Goal: Task Accomplishment & Management: Manage account settings

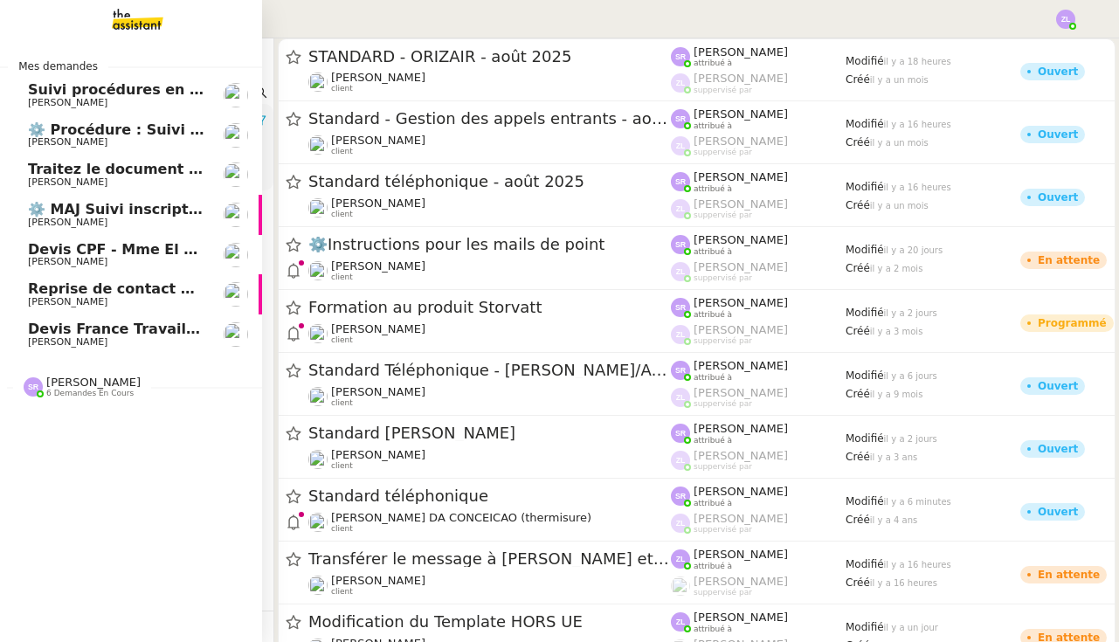
click at [86, 324] on span "Devis France Travail - Mme Talbi" at bounding box center [154, 328] width 253 height 17
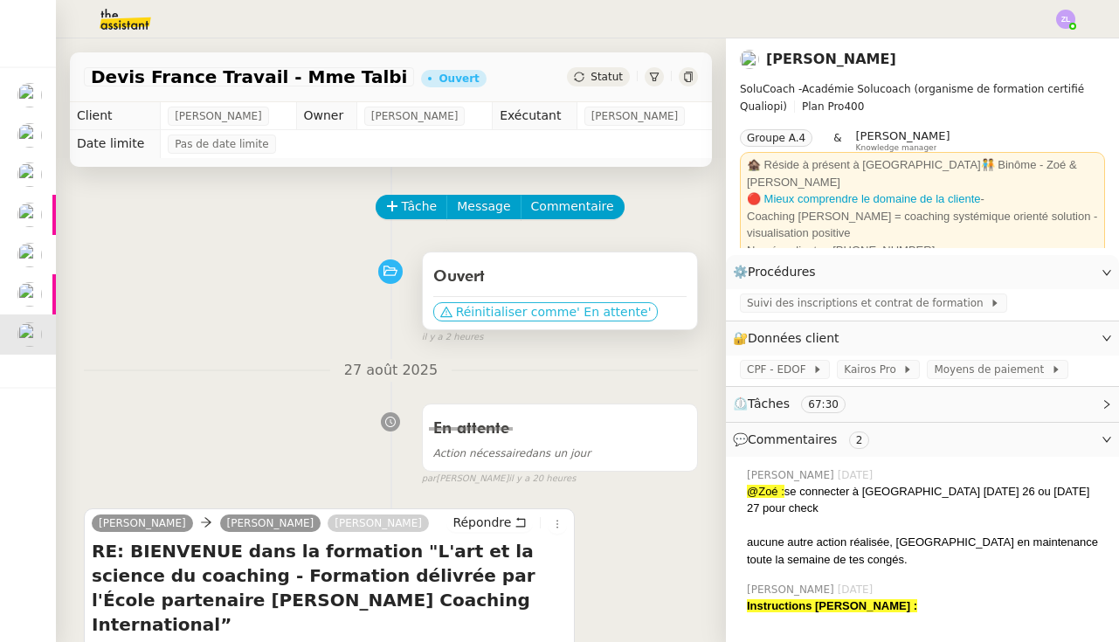
click at [527, 305] on span "Réinitialiser comme" at bounding box center [516, 311] width 121 height 17
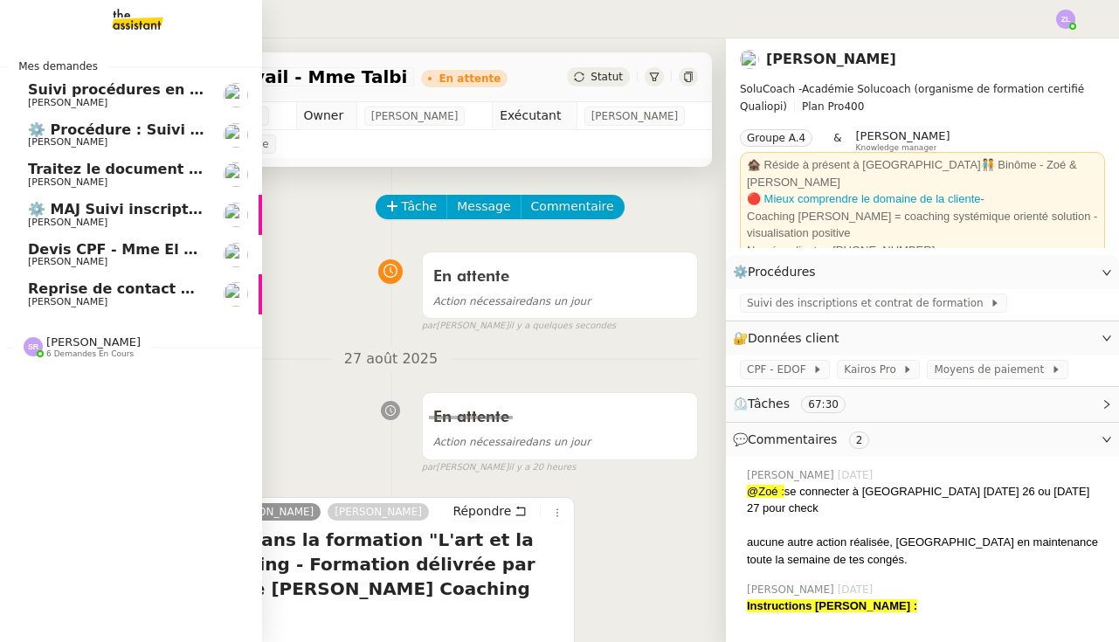
click at [31, 256] on span "[PERSON_NAME]" at bounding box center [67, 261] width 79 height 11
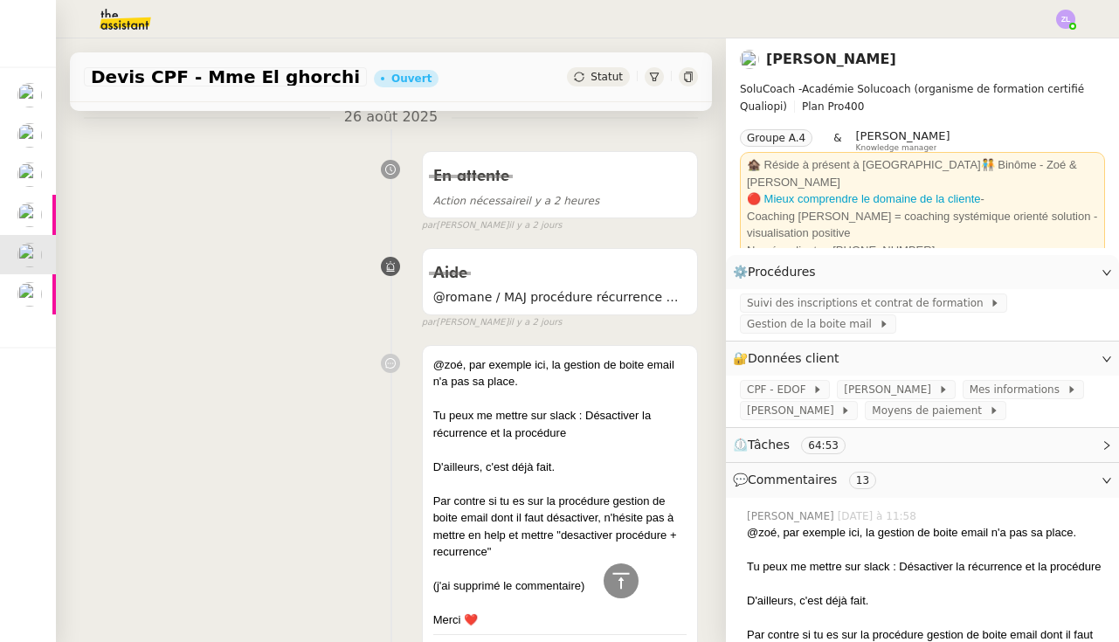
scroll to position [261, 0]
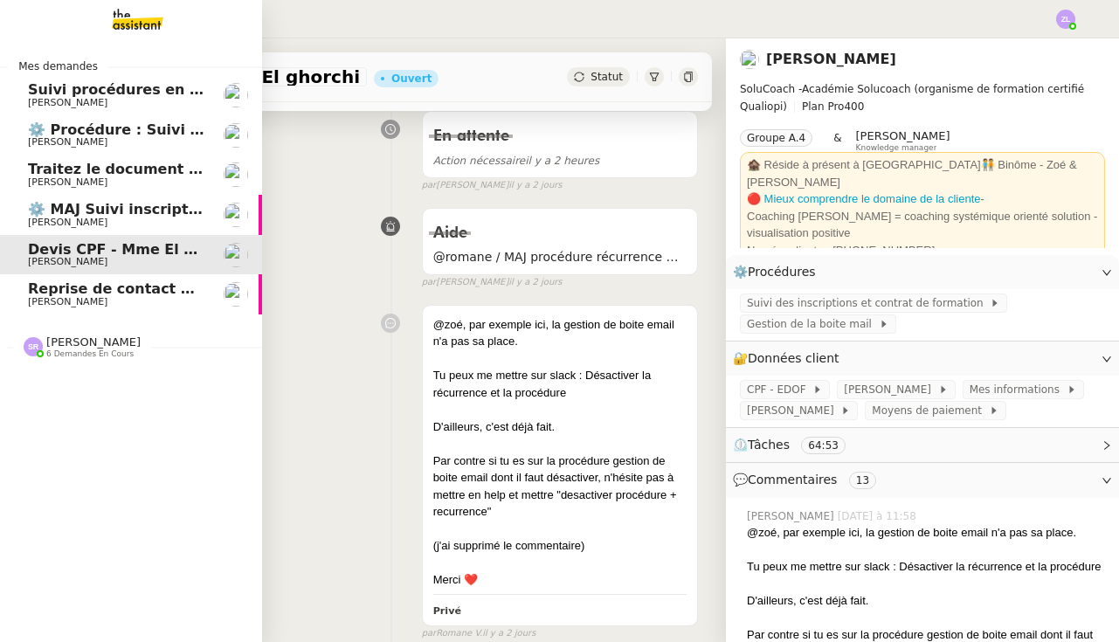
click at [57, 179] on span "[PERSON_NAME]" at bounding box center [67, 181] width 79 height 11
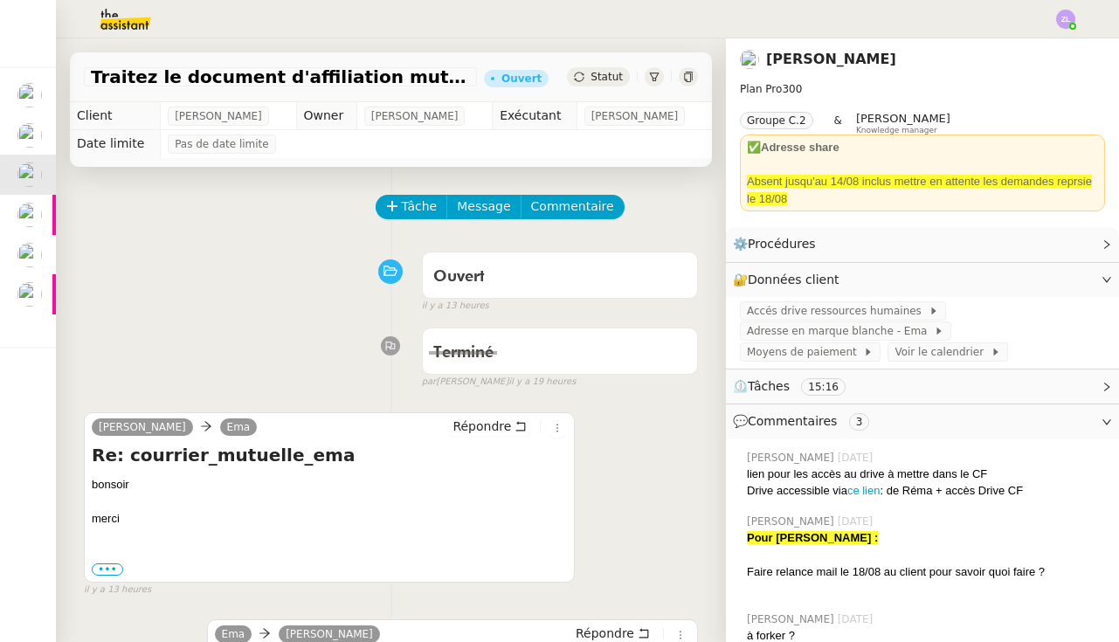
click at [602, 73] on span "Statut" at bounding box center [606, 77] width 32 height 12
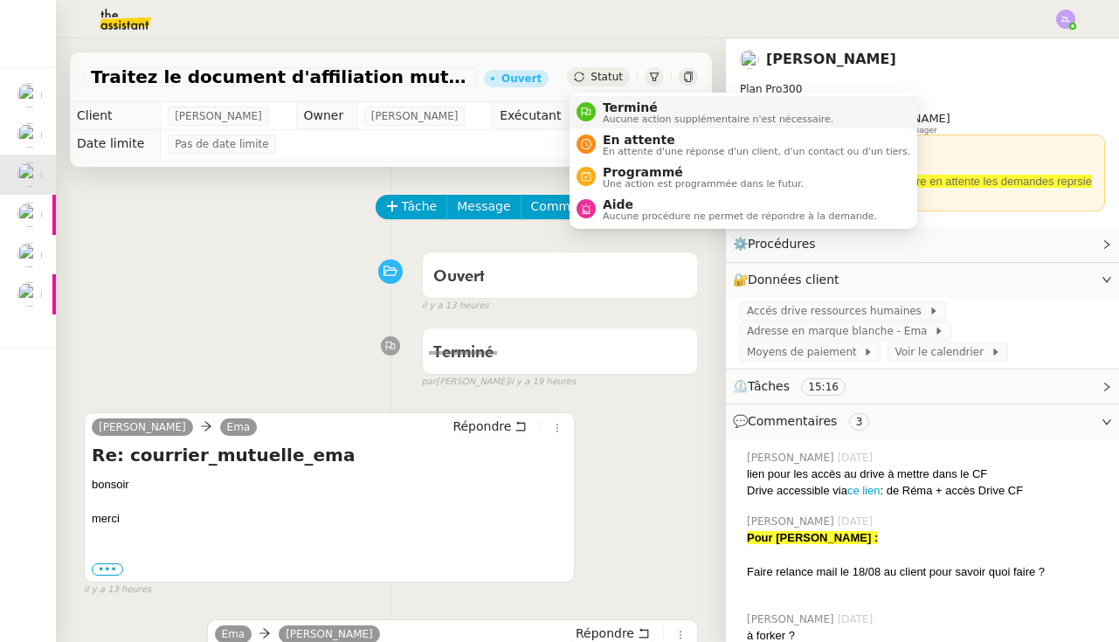
click at [610, 125] on li "Terminé Aucune action supplémentaire n'est nécessaire." at bounding box center [743, 112] width 348 height 32
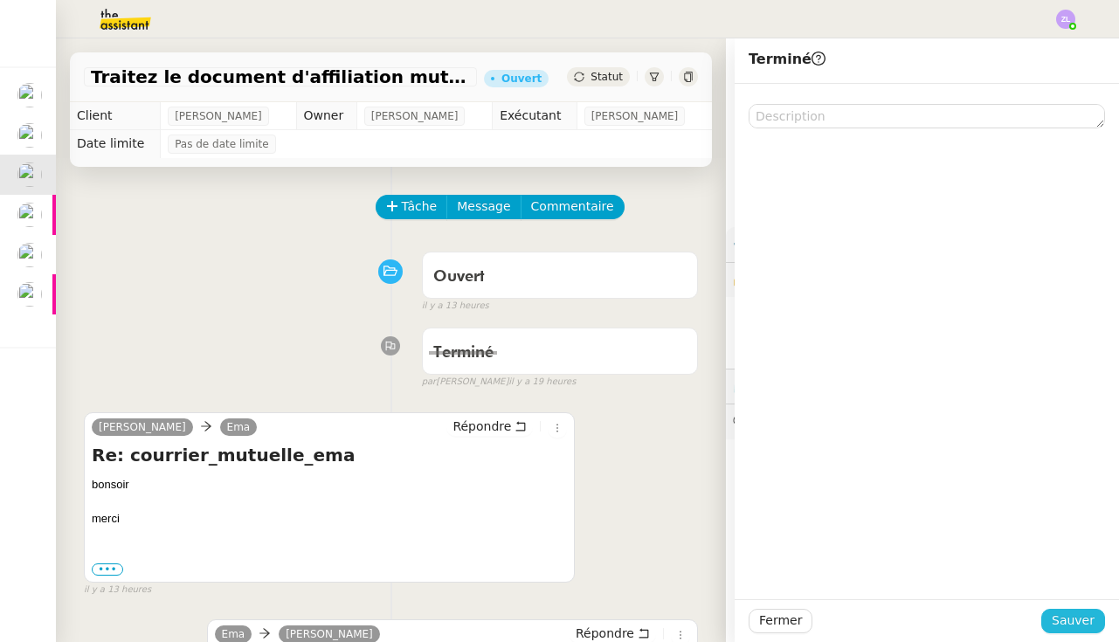
click at [1098, 623] on button "Sauver" at bounding box center [1073, 621] width 64 height 24
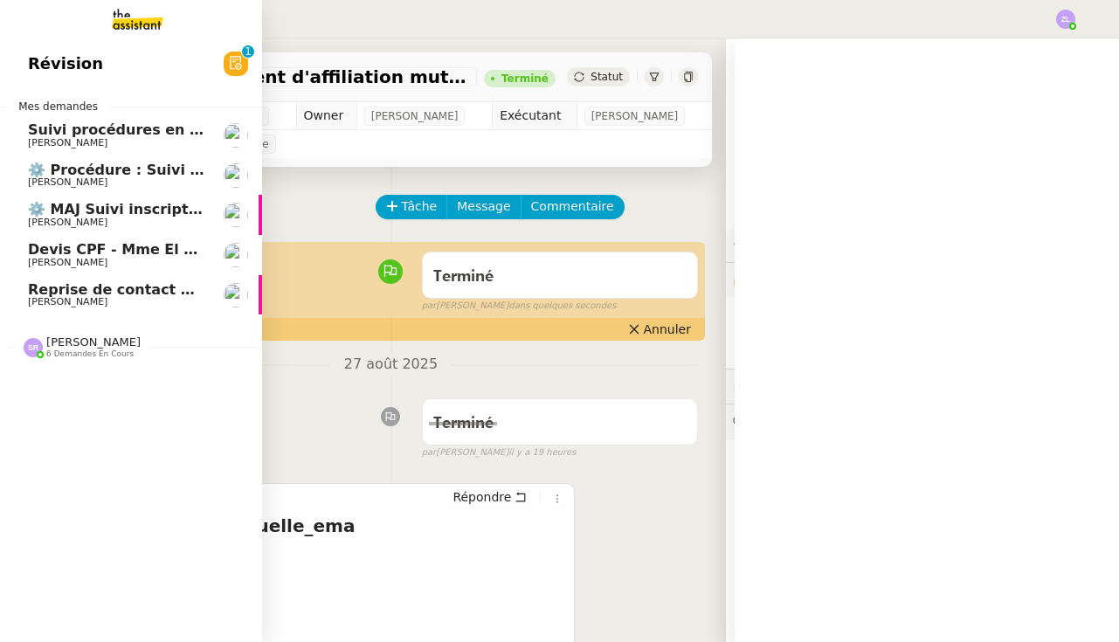
click at [33, 176] on span "[PERSON_NAME]" at bounding box center [67, 181] width 79 height 11
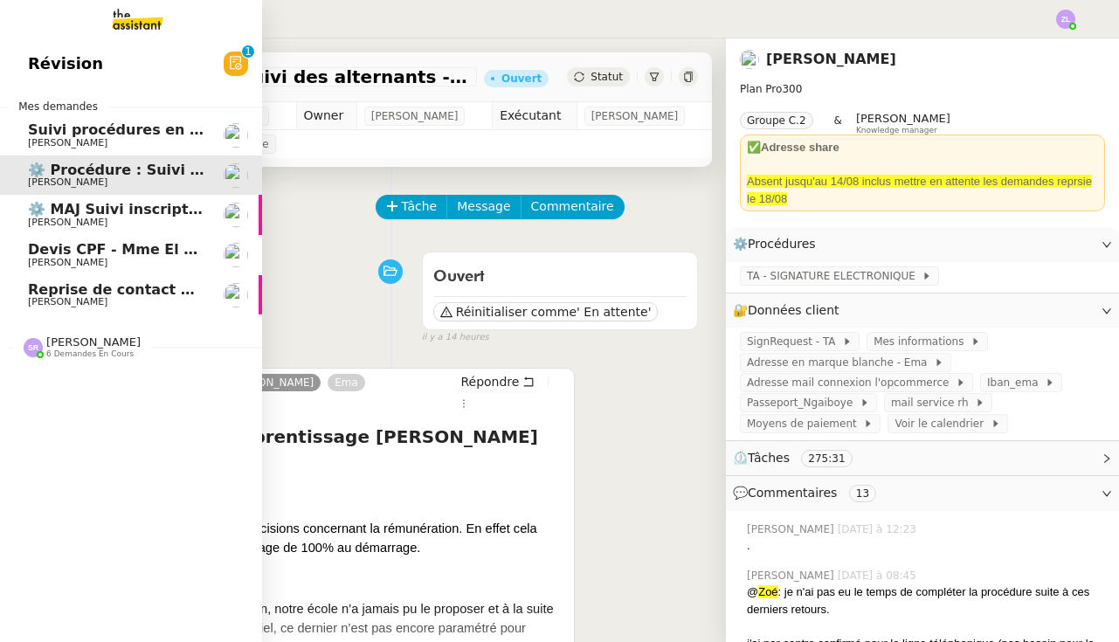
click at [93, 341] on span "[PERSON_NAME]" at bounding box center [93, 341] width 94 height 13
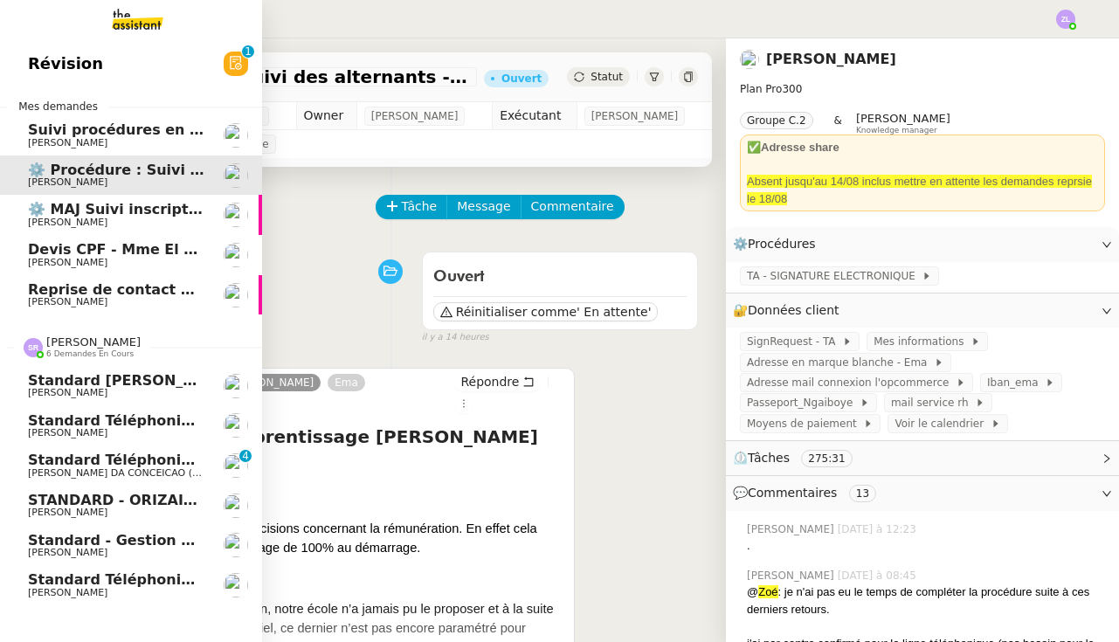
click at [146, 574] on span "Standard téléphonique - août 2025" at bounding box center [167, 579] width 279 height 17
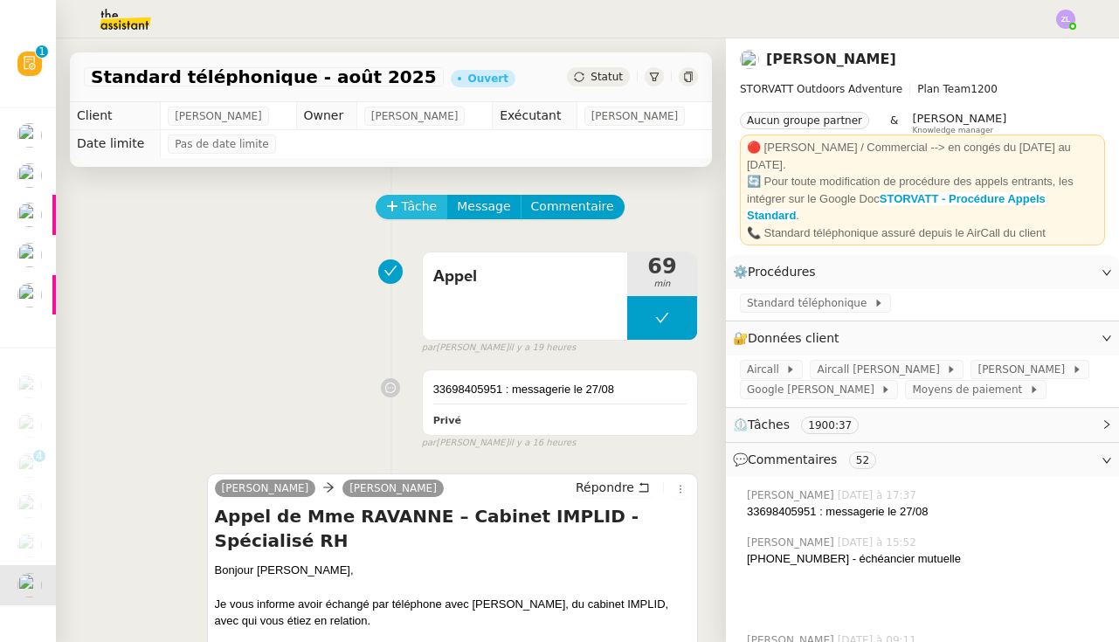
click at [413, 204] on span "Tâche" at bounding box center [420, 206] width 36 height 20
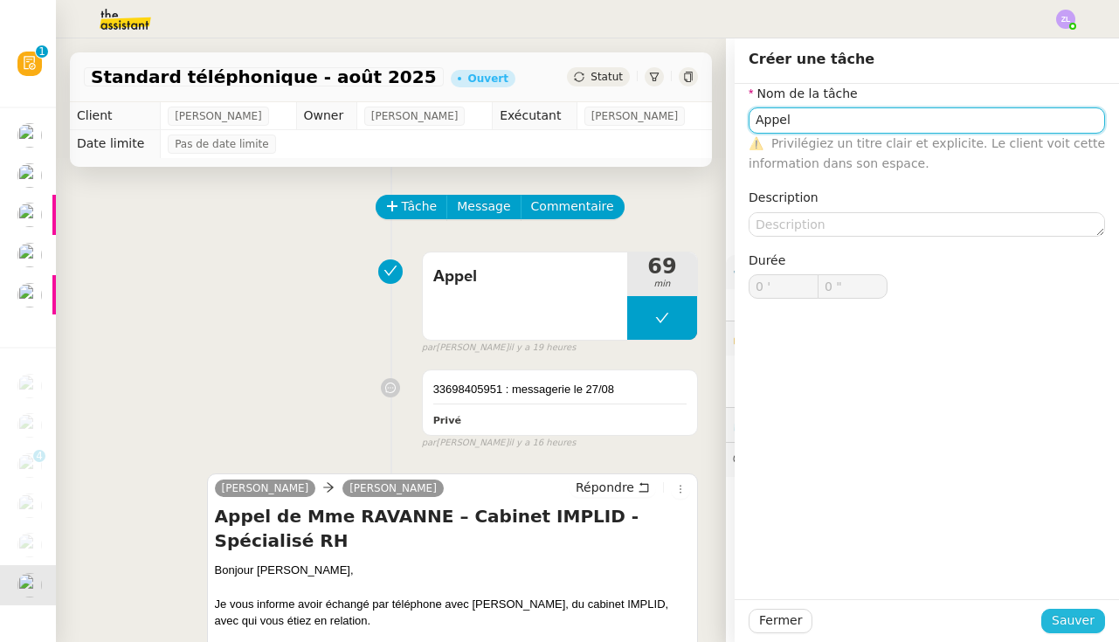
type input "Appel"
click at [1067, 621] on span "Sauver" at bounding box center [1072, 620] width 43 height 20
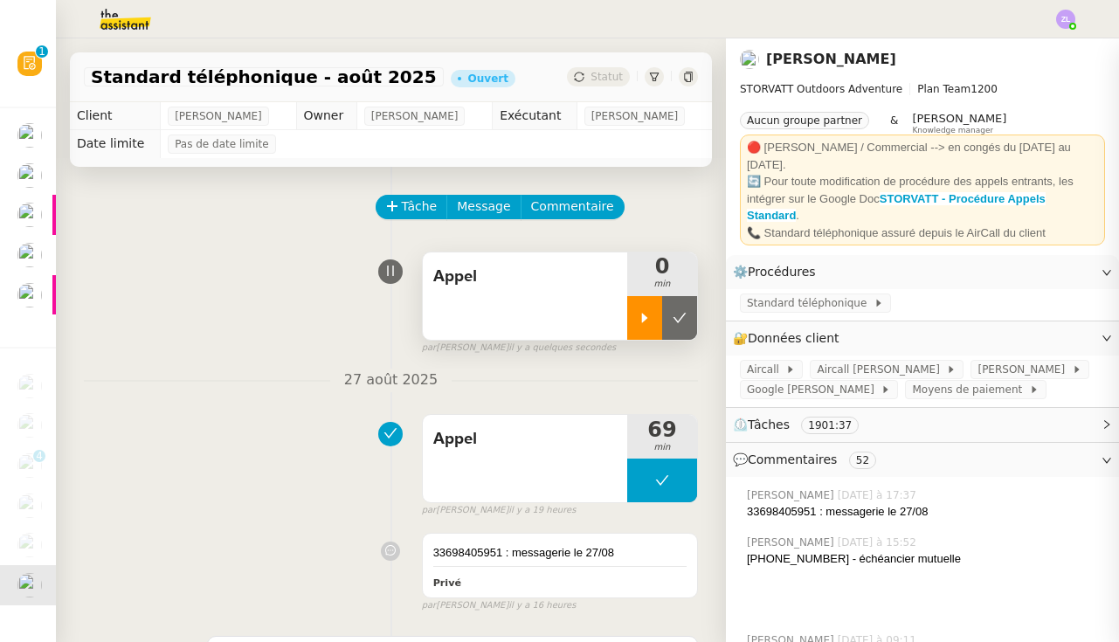
click at [641, 325] on div at bounding box center [644, 318] width 35 height 44
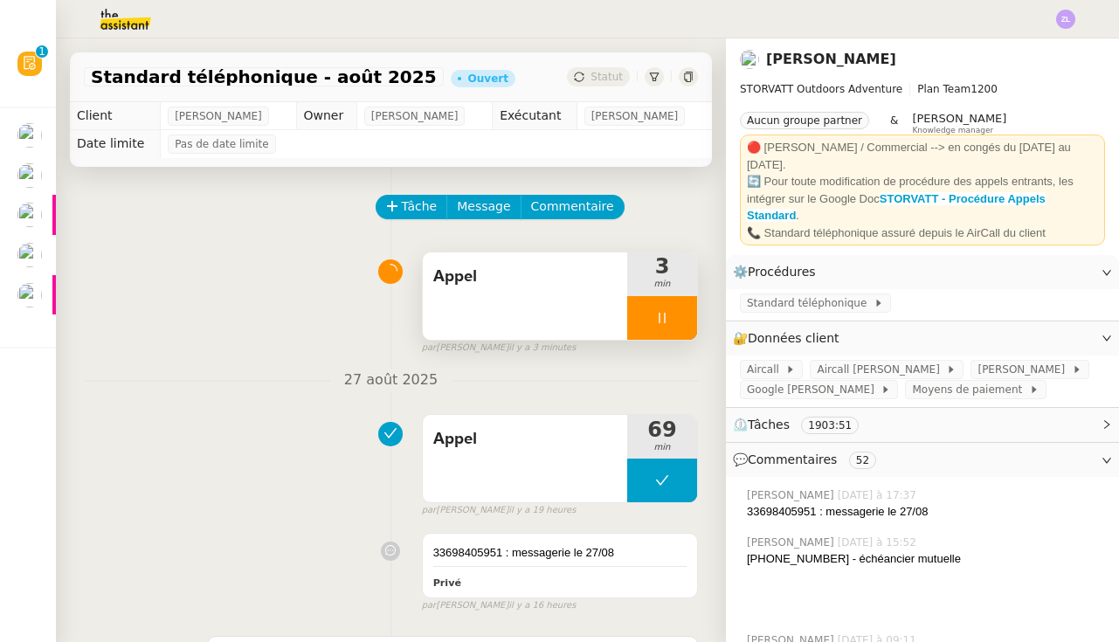
click at [648, 320] on div at bounding box center [662, 318] width 70 height 44
click at [648, 320] on icon at bounding box center [645, 318] width 14 height 14
click at [635, 317] on div at bounding box center [662, 318] width 70 height 44
click at [678, 324] on icon at bounding box center [679, 318] width 14 height 14
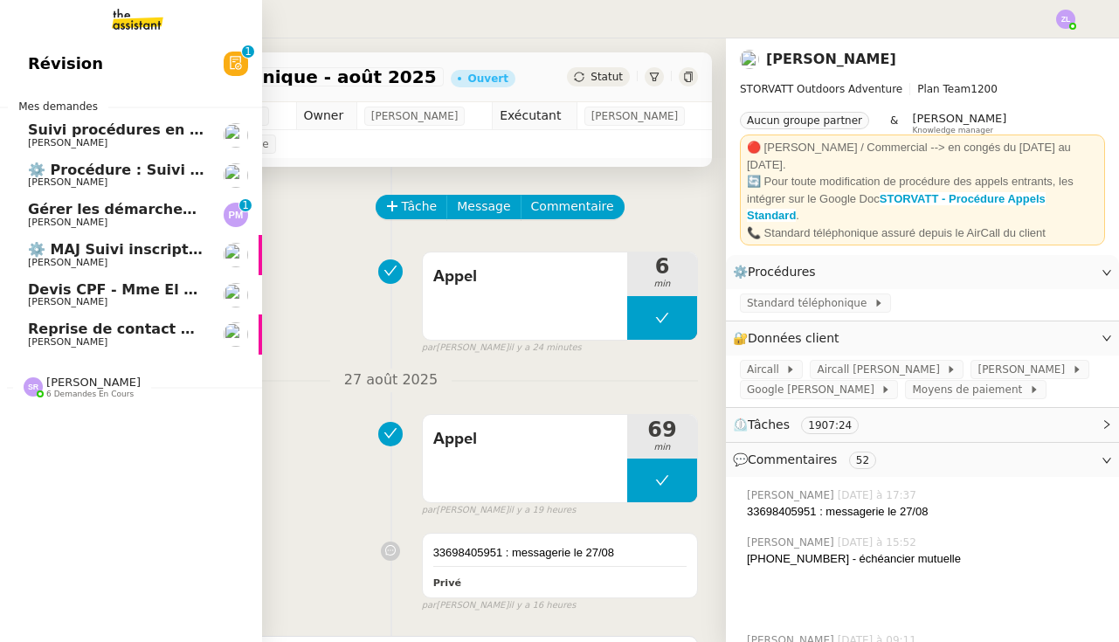
click at [64, 217] on span "[PERSON_NAME]" at bounding box center [67, 222] width 79 height 11
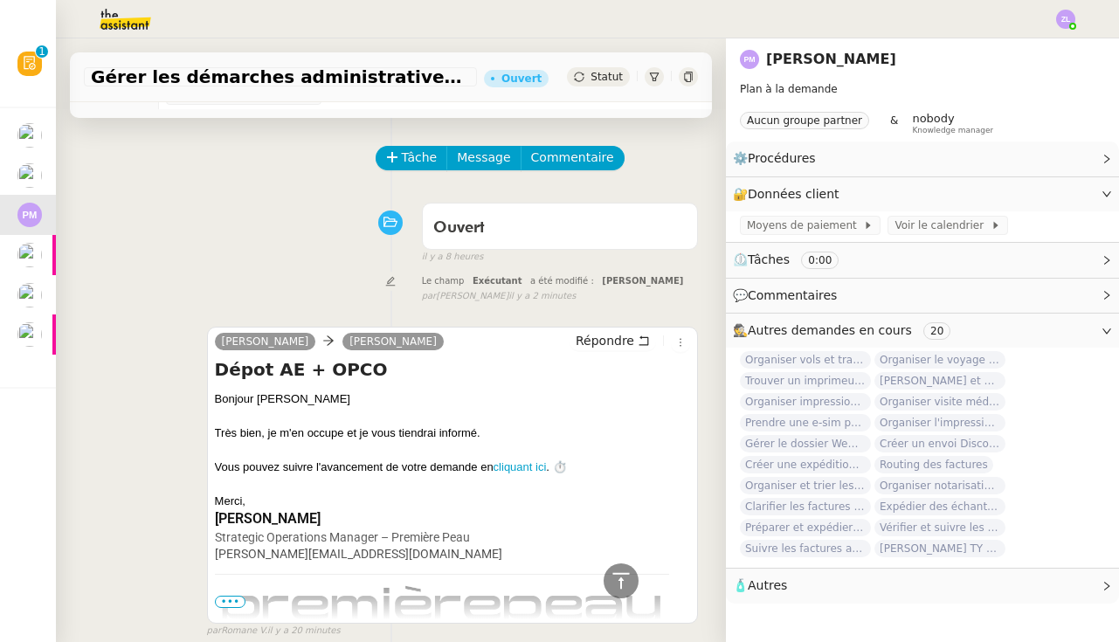
scroll to position [71, 0]
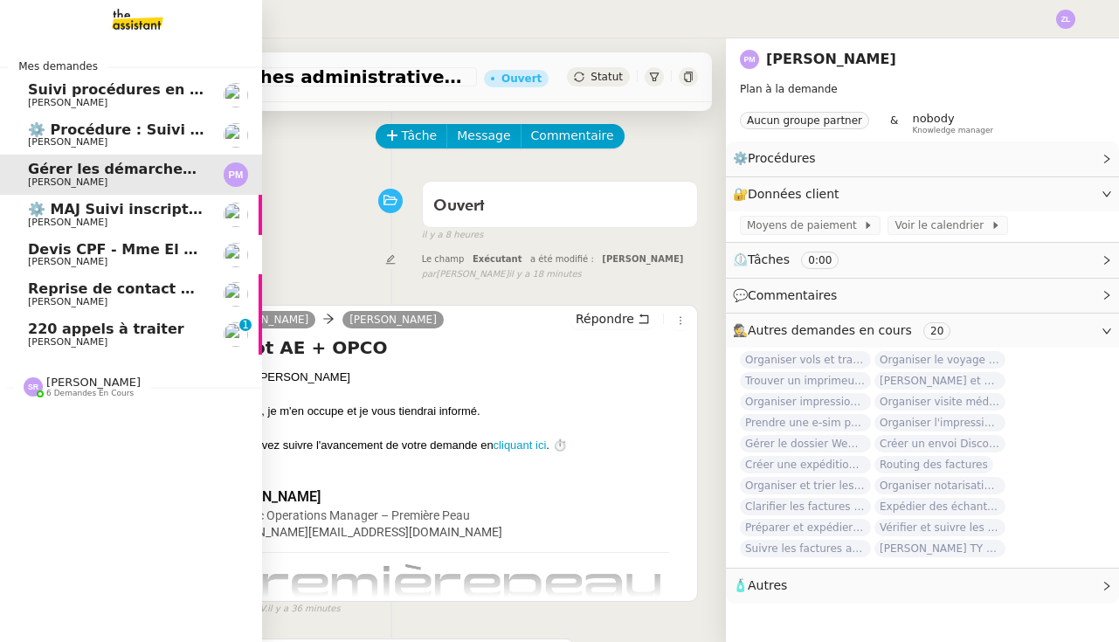
click at [90, 390] on span "6 demandes en cours" at bounding box center [89, 394] width 87 height 10
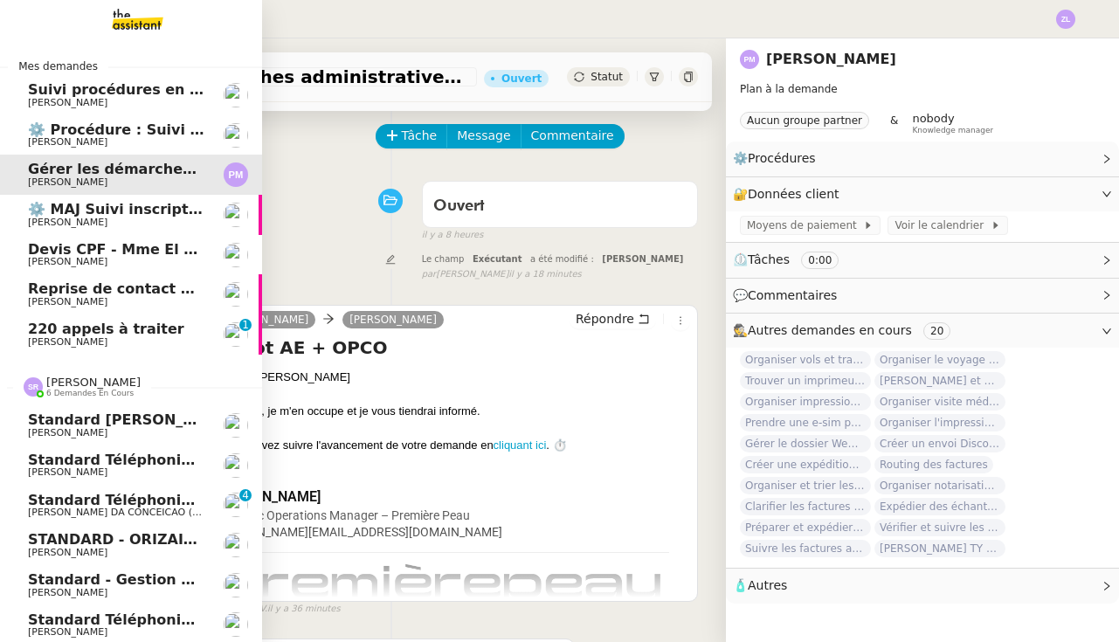
scroll to position [0, 0]
click at [156, 613] on span "Standard téléphonique - août 2025" at bounding box center [167, 619] width 279 height 17
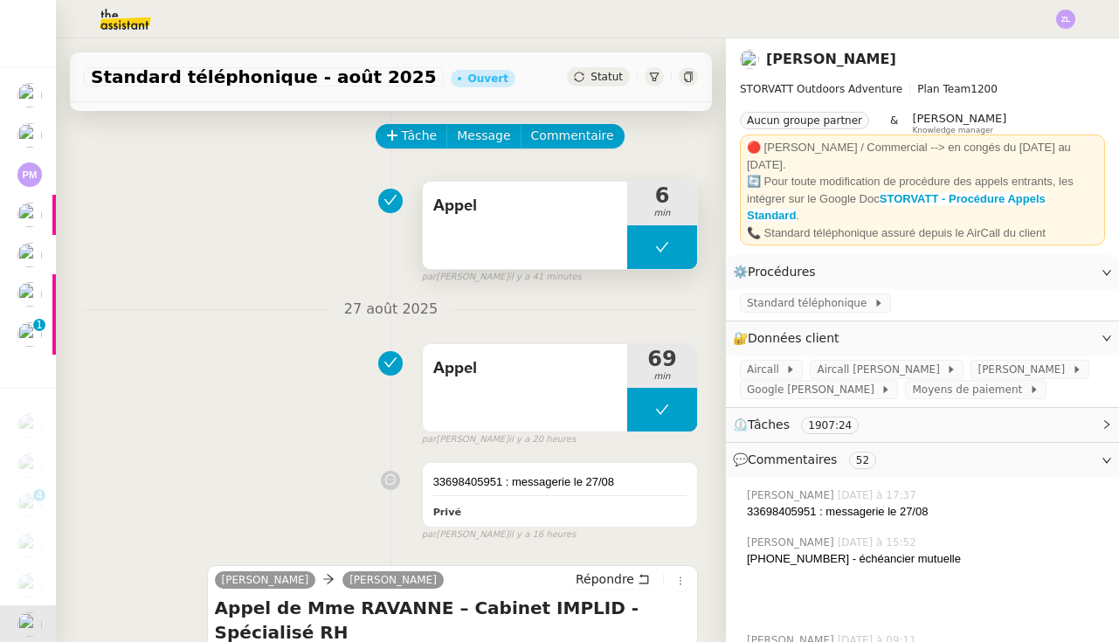
click at [643, 251] on button at bounding box center [662, 247] width 70 height 44
click at [643, 251] on icon at bounding box center [645, 247] width 6 height 10
click at [656, 239] on div at bounding box center [662, 247] width 70 height 44
click at [686, 246] on icon at bounding box center [679, 247] width 14 height 14
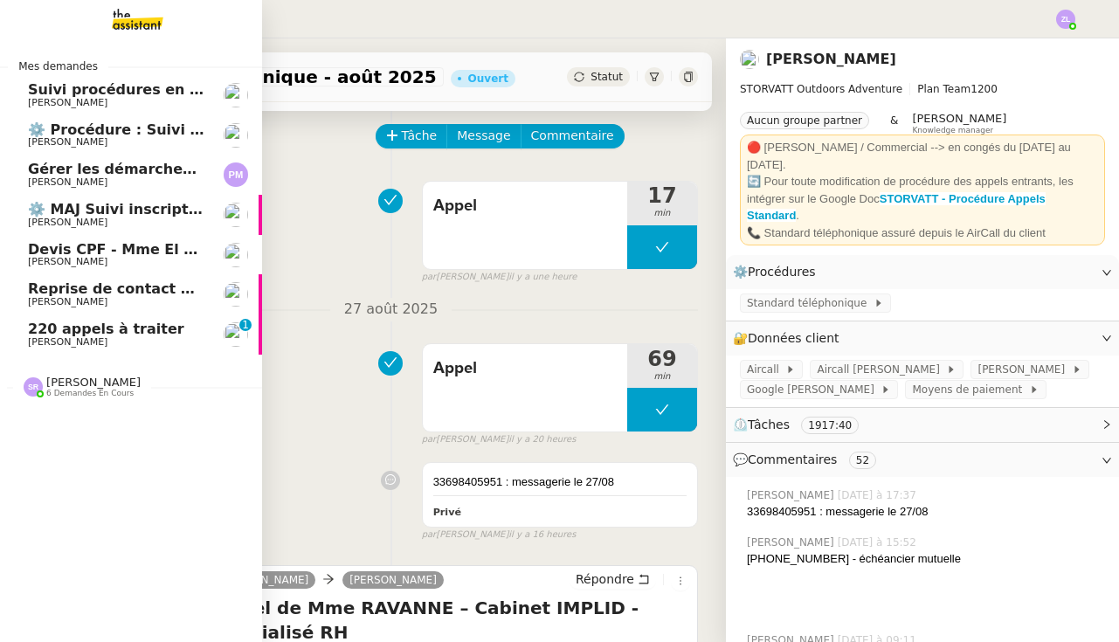
click at [77, 336] on span "[PERSON_NAME]" at bounding box center [67, 341] width 79 height 11
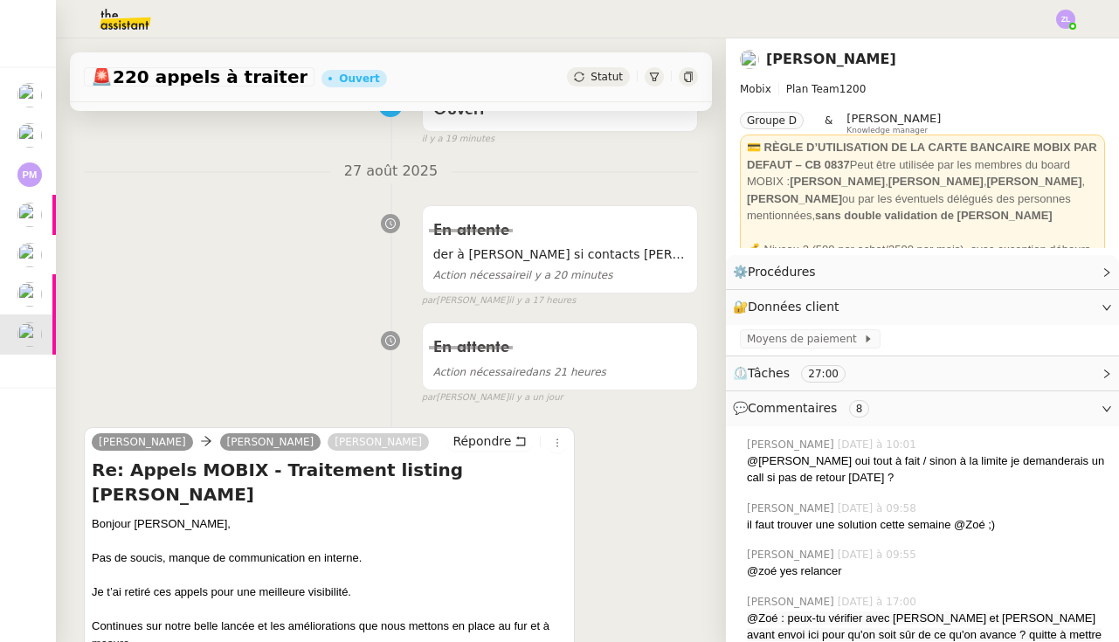
scroll to position [341, 0]
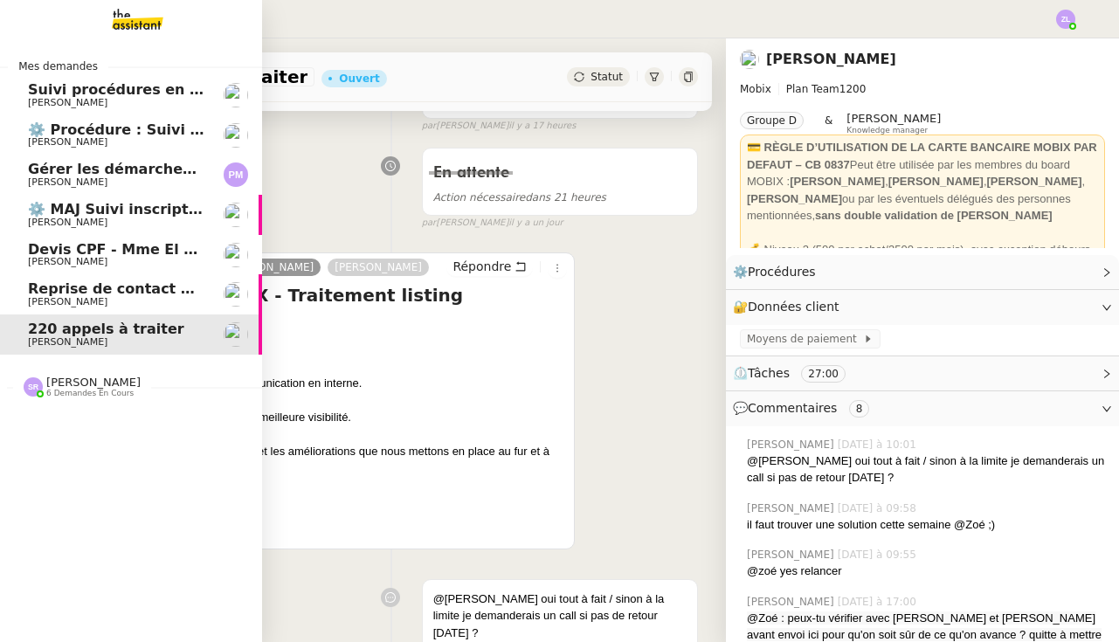
click at [82, 179] on span "[PERSON_NAME]" at bounding box center [67, 181] width 79 height 11
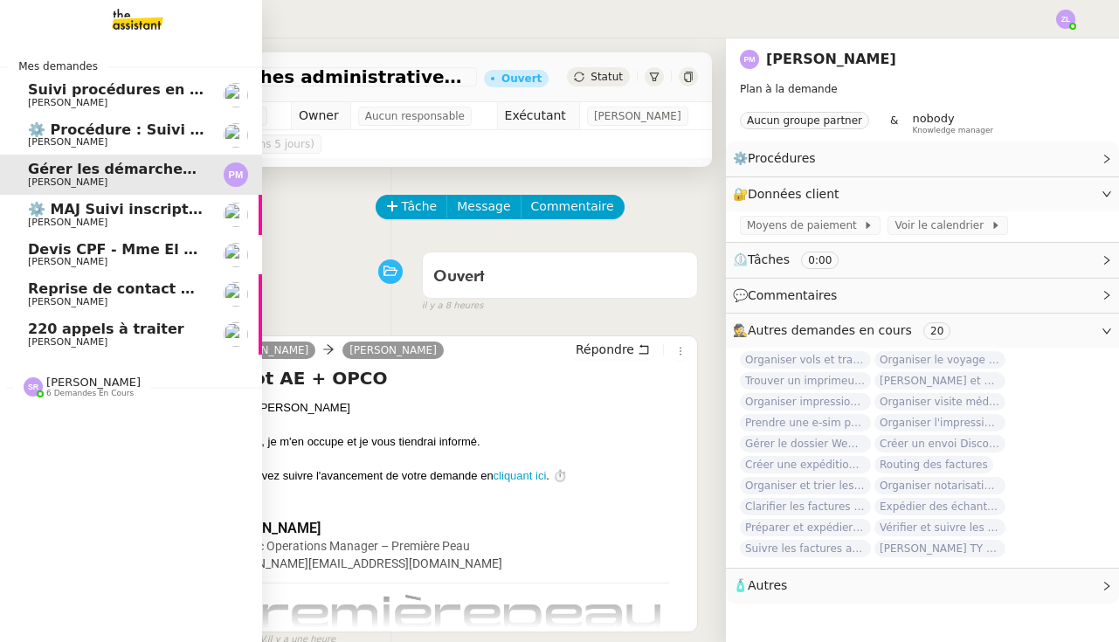
click at [48, 332] on span "220 appels à traiter" at bounding box center [106, 328] width 156 height 17
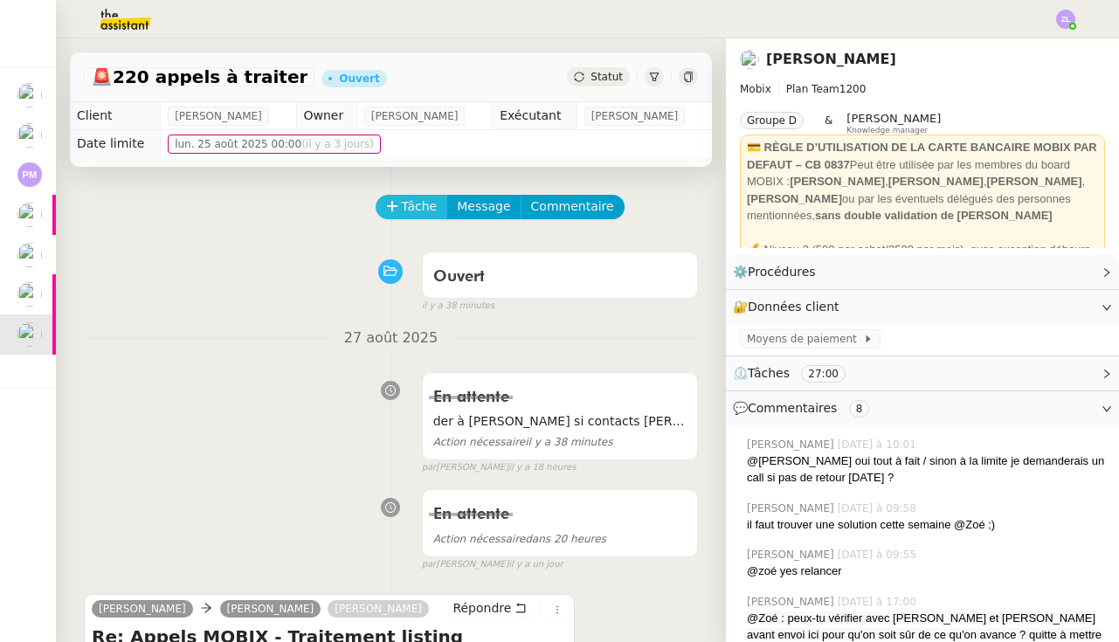
click at [417, 213] on span "Tâche" at bounding box center [420, 206] width 36 height 20
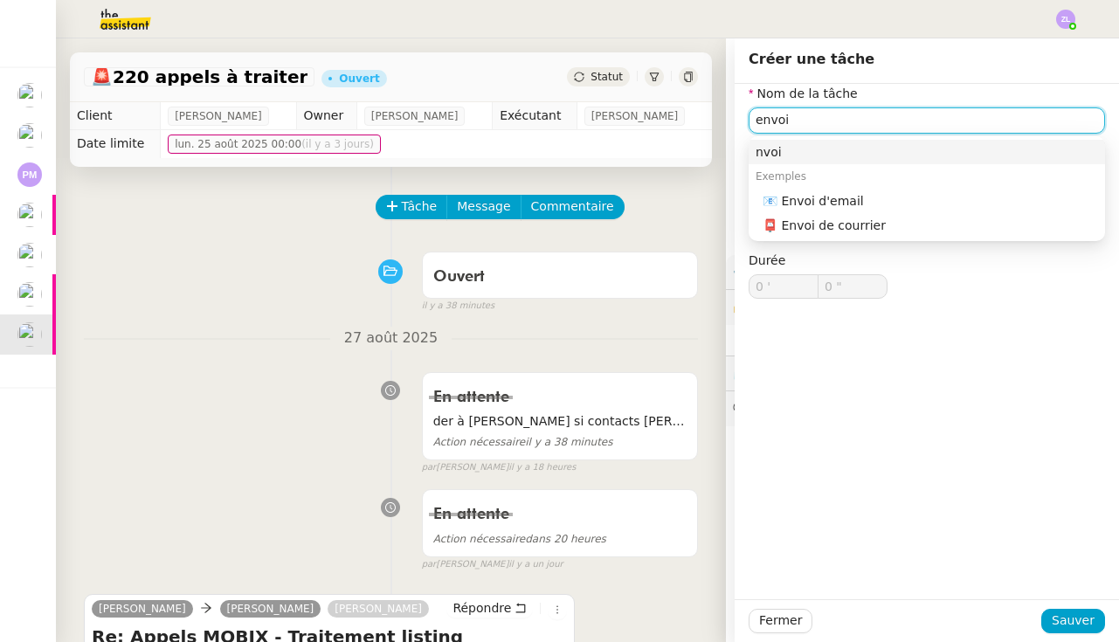
drag, startPoint x: 417, startPoint y: 213, endPoint x: 837, endPoint y: 203, distance: 421.1
click at [837, 203] on div "📧 Envoi d'email" at bounding box center [929, 201] width 335 height 16
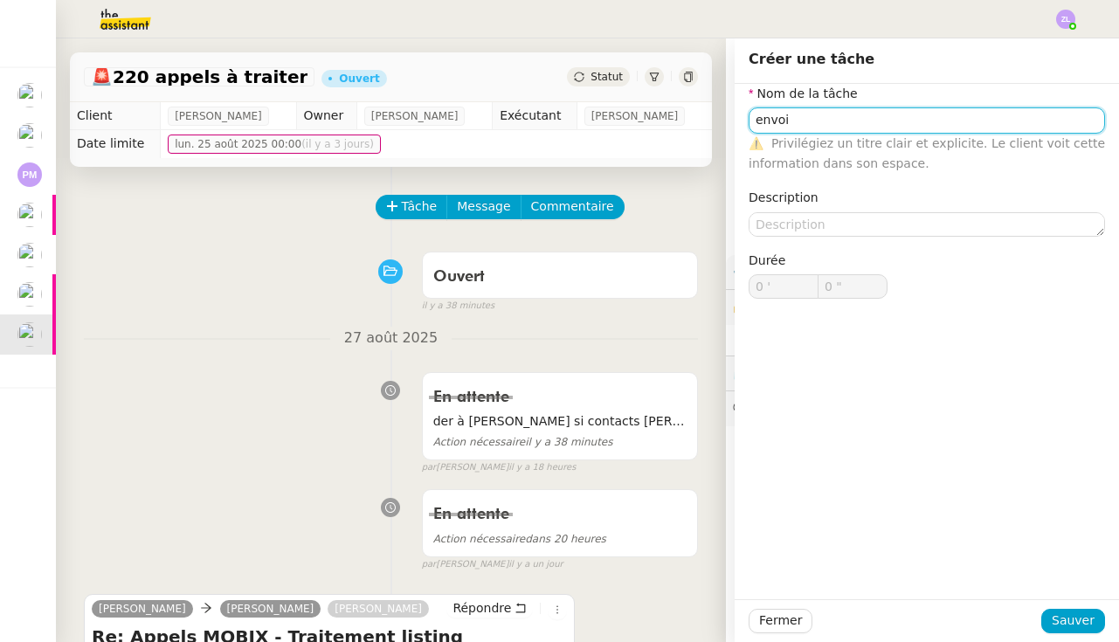
type input "Envoi d'email"
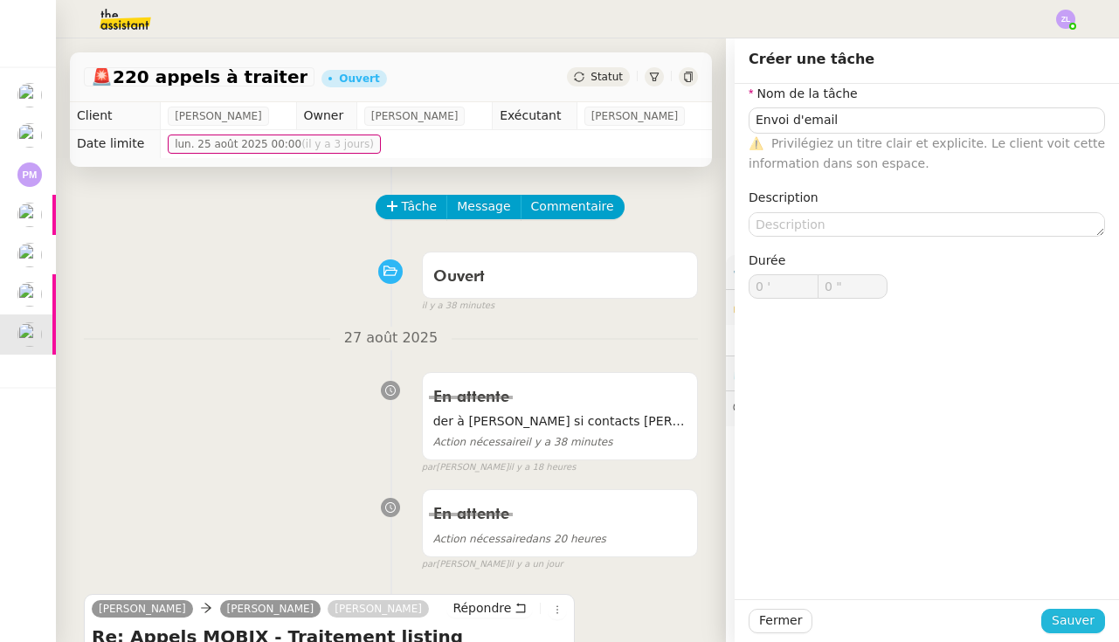
click at [1075, 618] on span "Sauver" at bounding box center [1072, 620] width 43 height 20
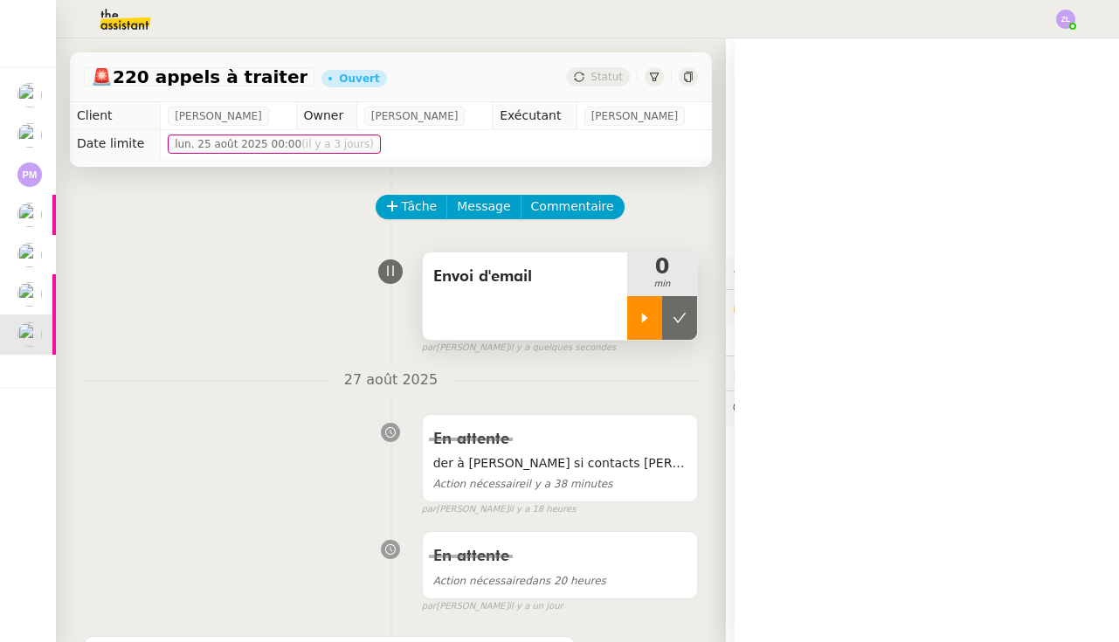
click at [648, 321] on icon at bounding box center [645, 318] width 14 height 14
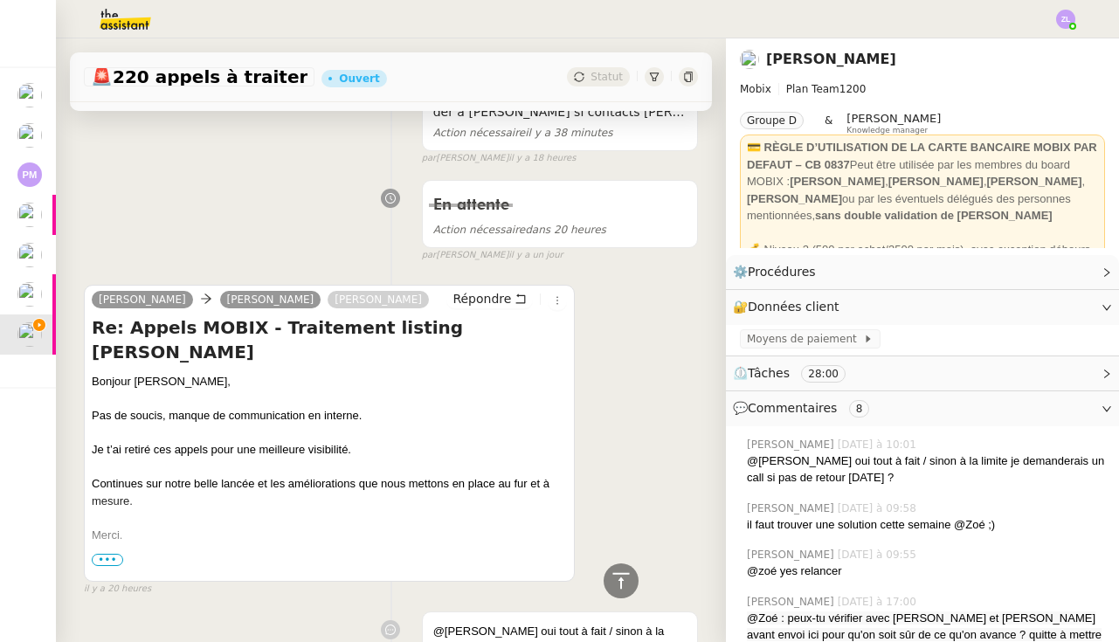
scroll to position [347, 0]
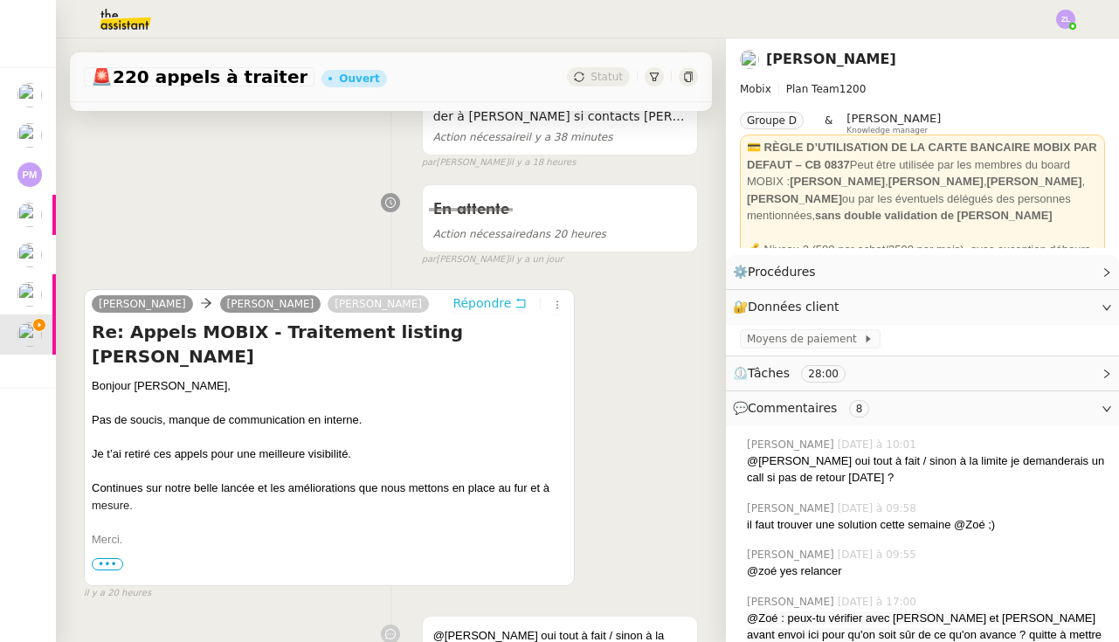
click at [484, 299] on span "Répondre" at bounding box center [481, 302] width 59 height 17
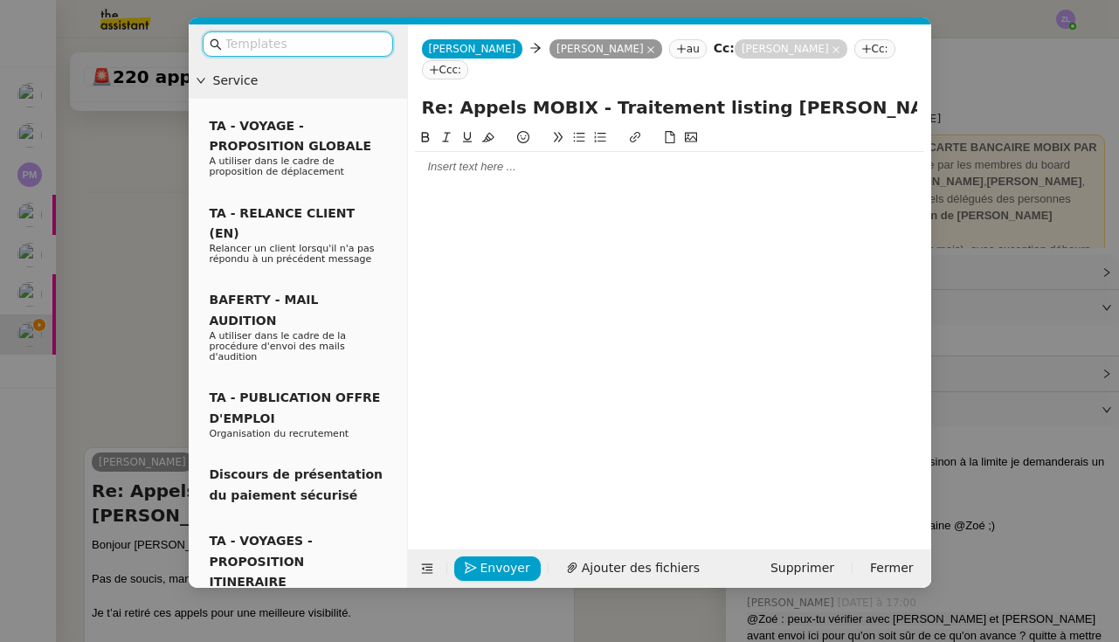
click at [435, 159] on div at bounding box center [669, 167] width 509 height 16
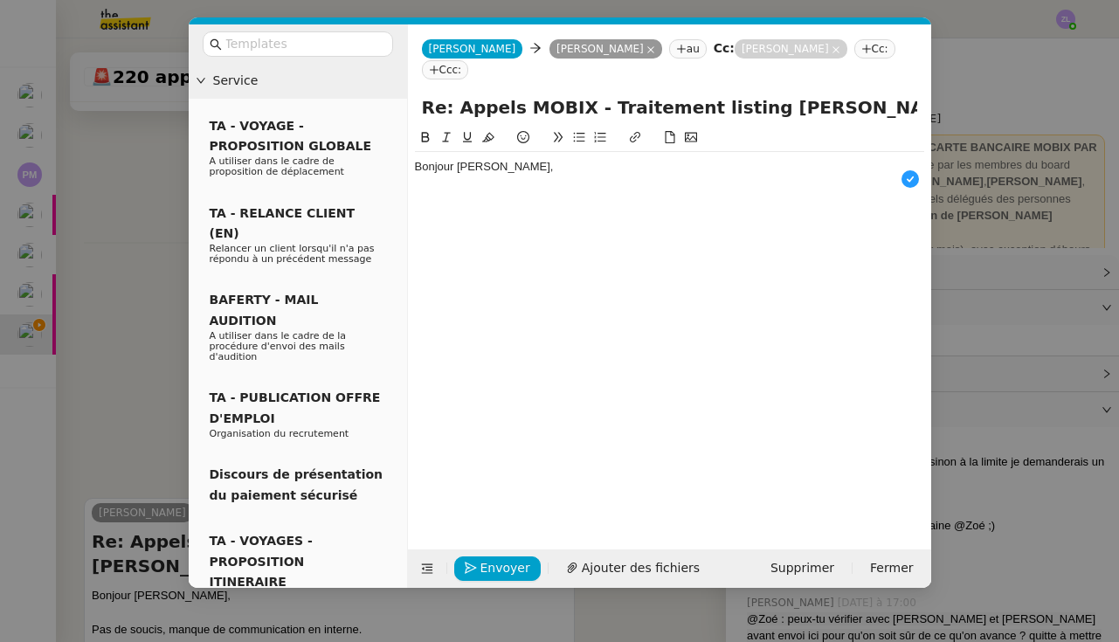
click at [123, 360] on nz-modal-container "Service TA - VOYAGE - PROPOSITION GLOBALE A utiliser dans le cadre de propositi…" at bounding box center [559, 321] width 1119 height 642
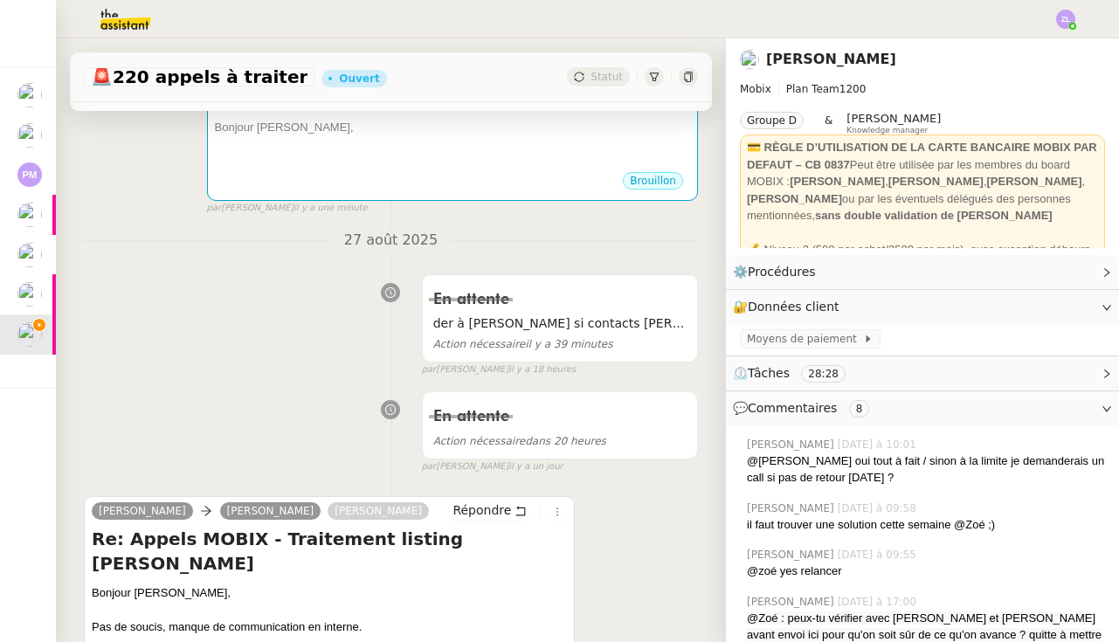
scroll to position [404, 0]
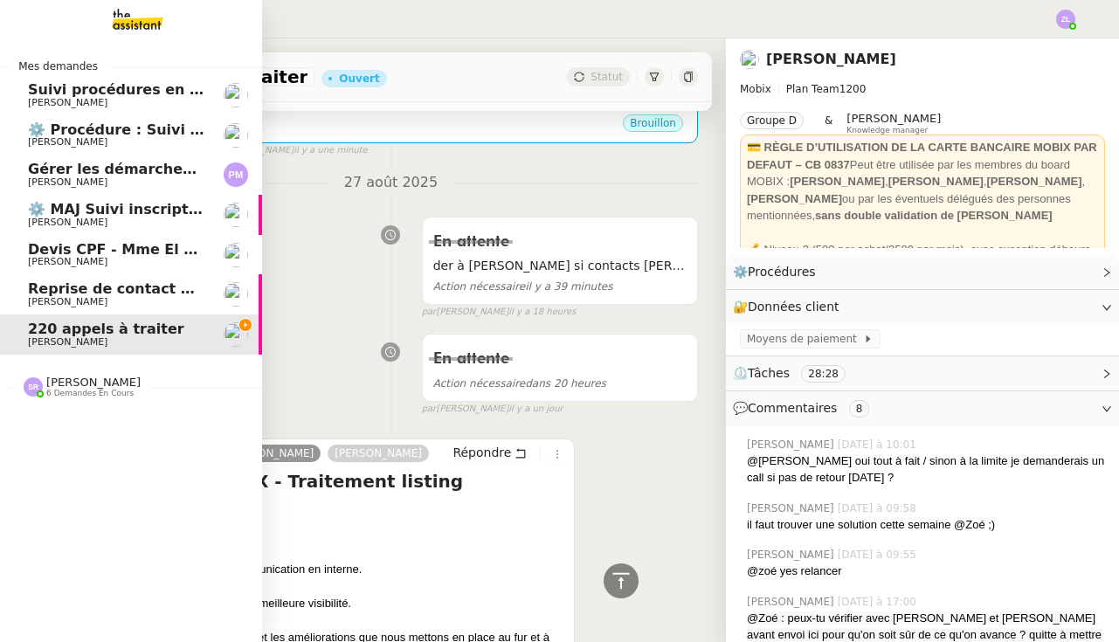
click at [65, 379] on span "[PERSON_NAME]" at bounding box center [93, 382] width 94 height 13
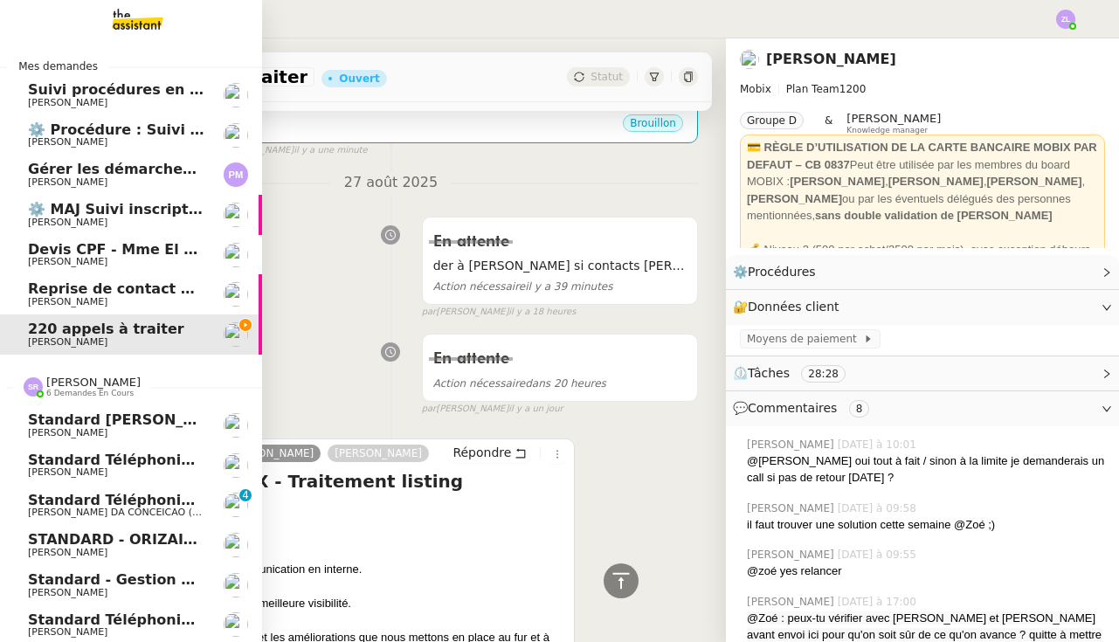
scroll to position [0, 0]
click at [110, 611] on span "Standard téléphonique - août 2025" at bounding box center [167, 619] width 279 height 17
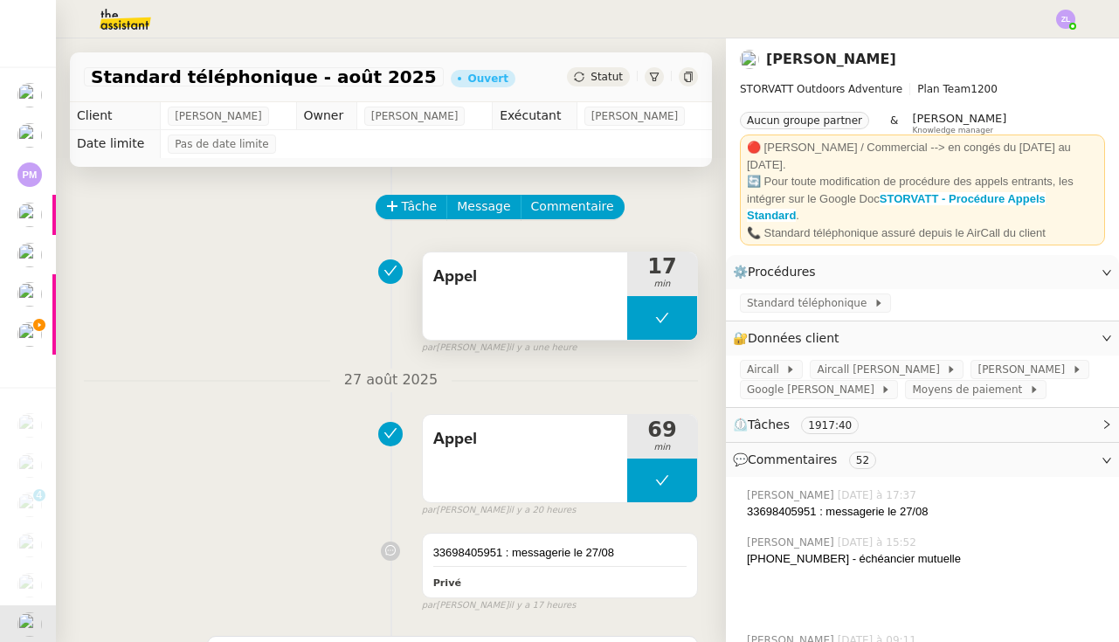
click at [638, 324] on button at bounding box center [662, 318] width 70 height 44
click at [638, 324] on icon at bounding box center [645, 318] width 14 height 14
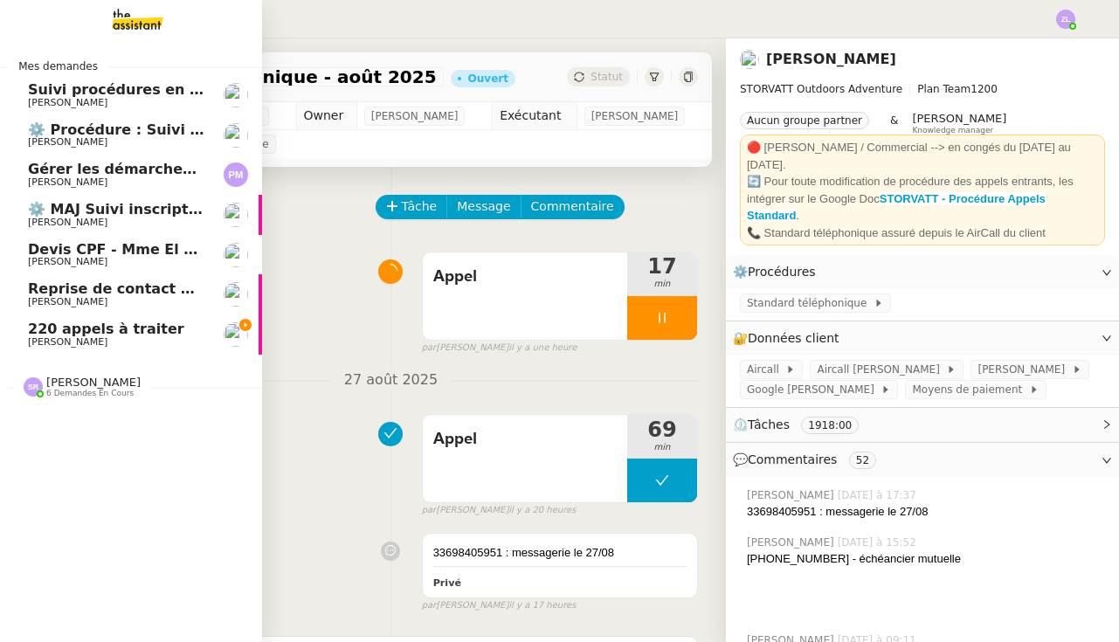
click at [28, 336] on span "[PERSON_NAME]" at bounding box center [67, 341] width 79 height 11
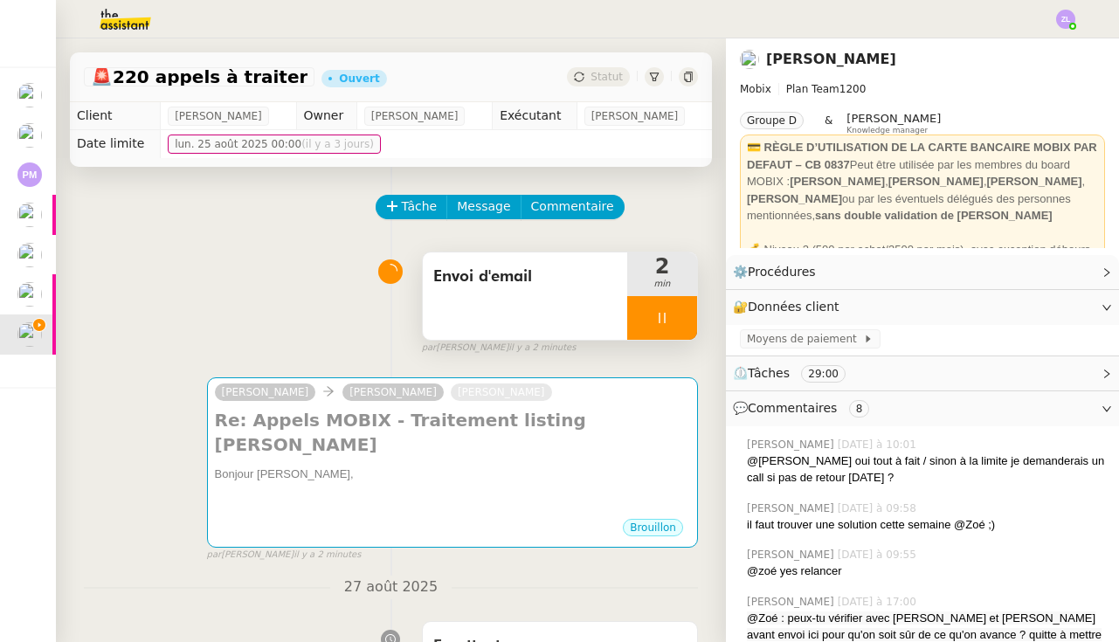
click at [640, 316] on div at bounding box center [662, 318] width 70 height 44
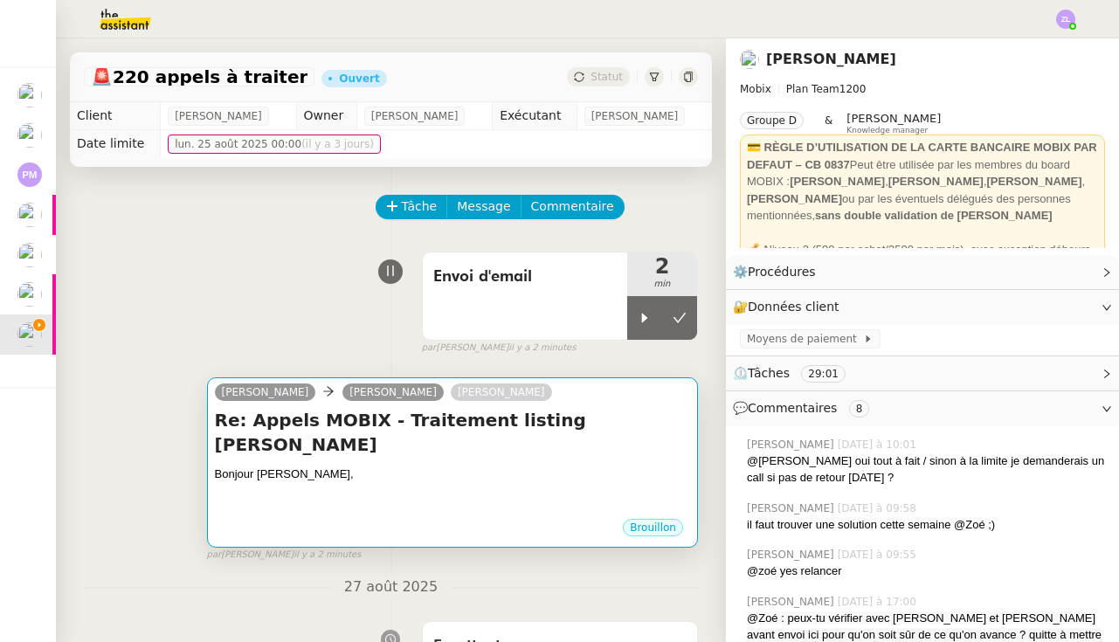
click at [581, 428] on h4 "Re: Appels MOBIX - Traitement listing Alex" at bounding box center [452, 432] width 475 height 49
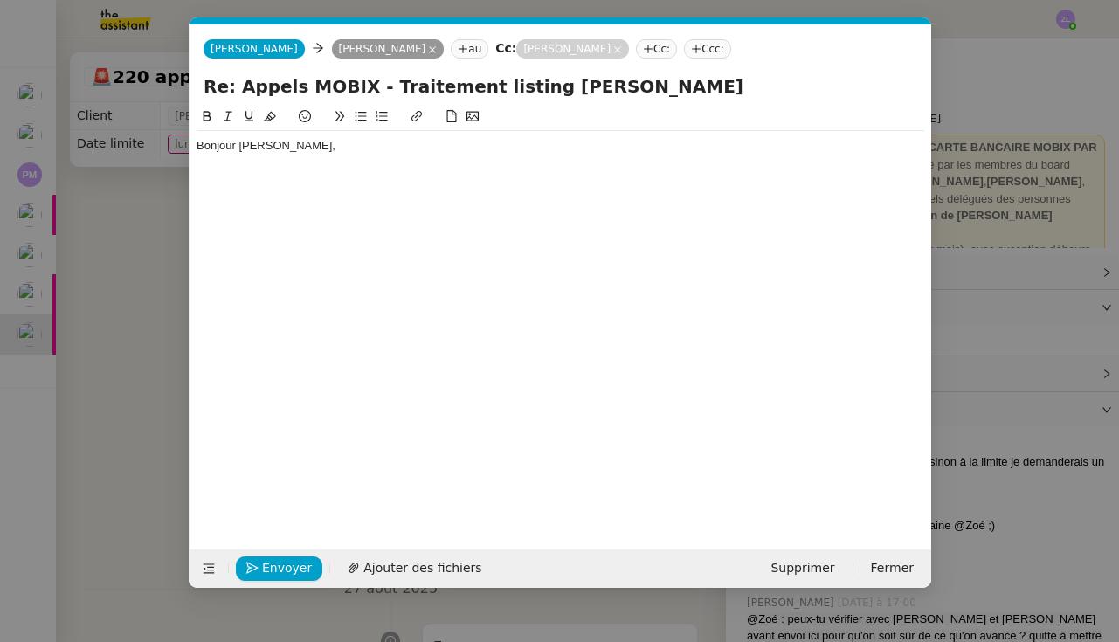
scroll to position [0, 38]
click at [318, 151] on div "Bonjour [PERSON_NAME]," at bounding box center [559, 146] width 727 height 16
click at [83, 182] on nz-modal-container "Service TA - VOYAGE - PROPOSITION GLOBALE A utiliser dans le cadre de propositi…" at bounding box center [559, 321] width 1119 height 642
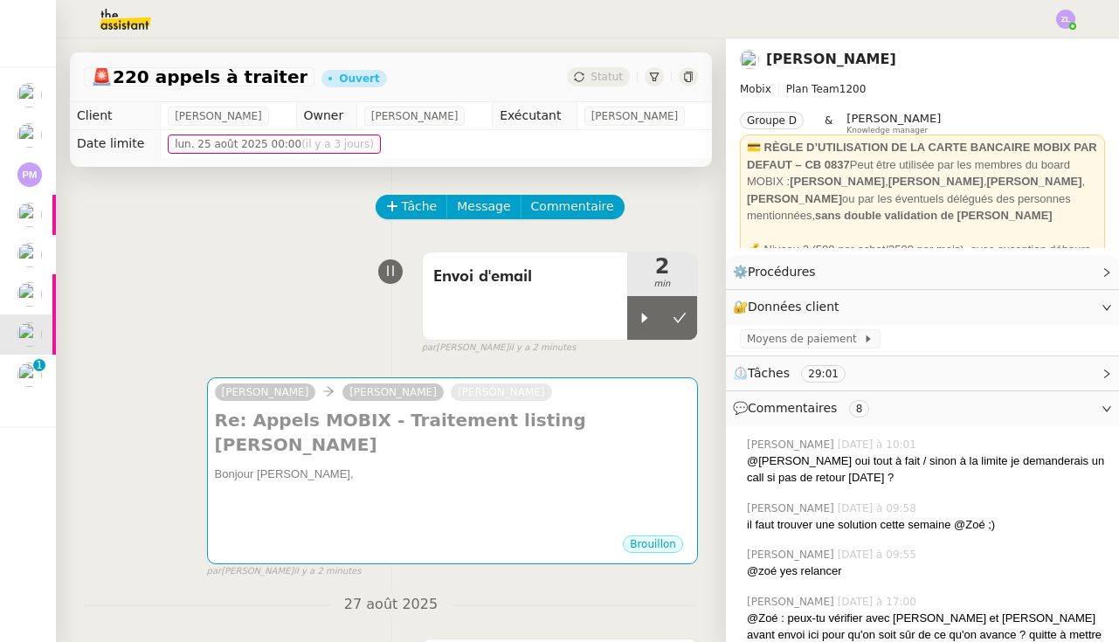
click at [25, 371] on img at bounding box center [29, 374] width 24 height 24
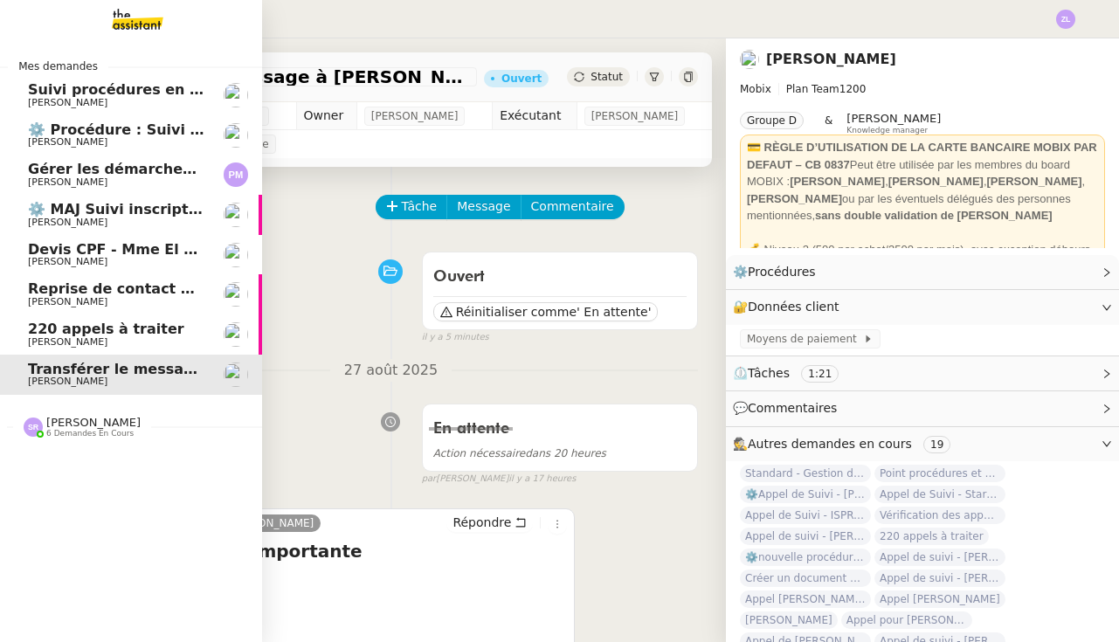
click at [41, 395] on div "[PERSON_NAME] 6 demandes en cours" at bounding box center [131, 420] width 262 height 51
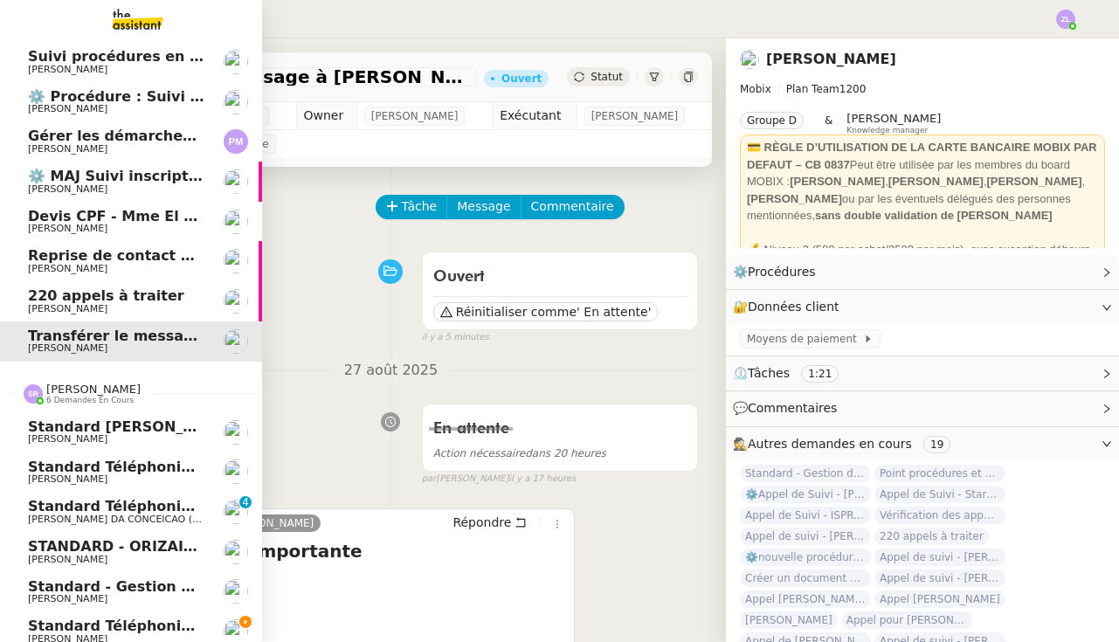
scroll to position [33, 2]
click at [162, 617] on span "Standard téléphonique - août 2025" at bounding box center [165, 625] width 279 height 17
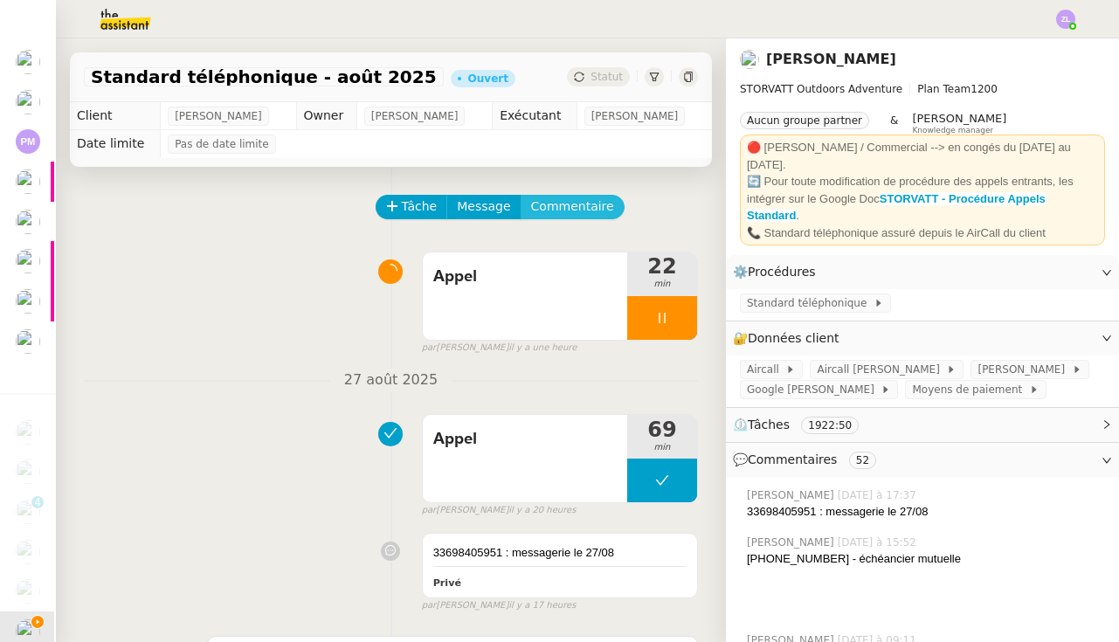
click at [575, 209] on span "Commentaire" at bounding box center [572, 206] width 83 height 20
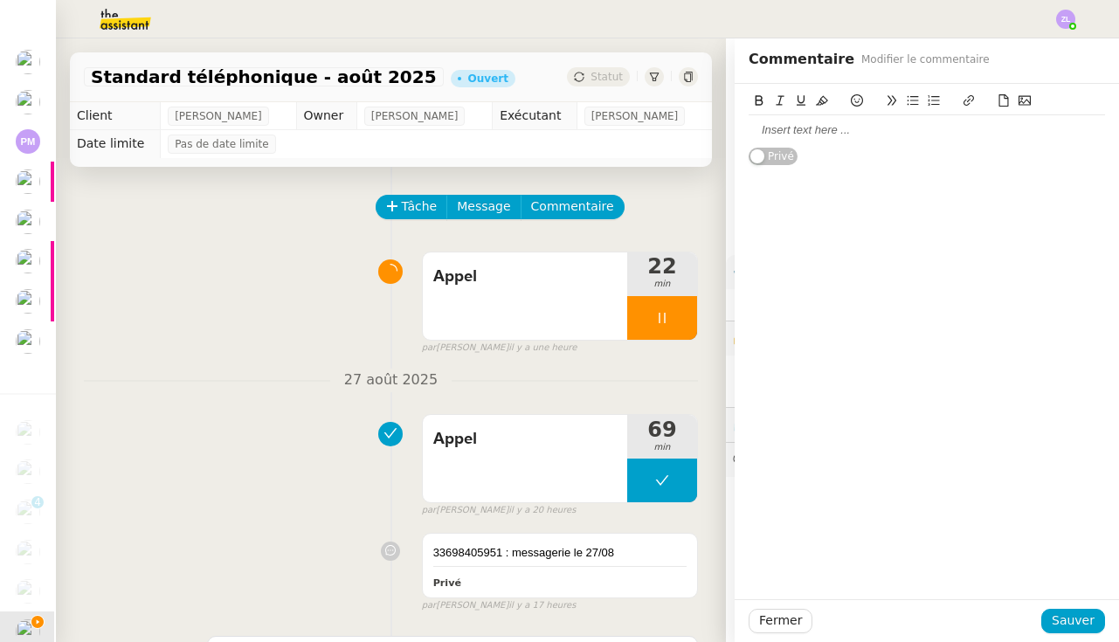
click at [802, 141] on div at bounding box center [926, 130] width 356 height 30
drag, startPoint x: 1060, startPoint y: 617, endPoint x: 1063, endPoint y: 639, distance: 22.0
click at [1082, 614] on span "Sauver" at bounding box center [1072, 620] width 43 height 20
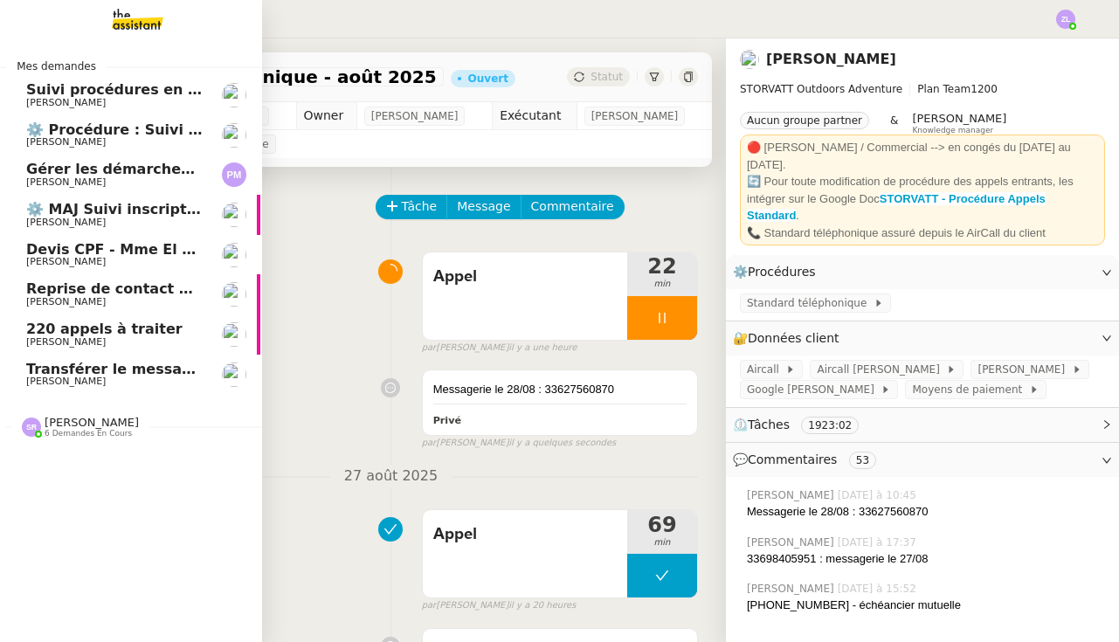
click at [32, 274] on link "Reprise de contact des dossiers non suivis [PERSON_NAME]" at bounding box center [129, 294] width 262 height 40
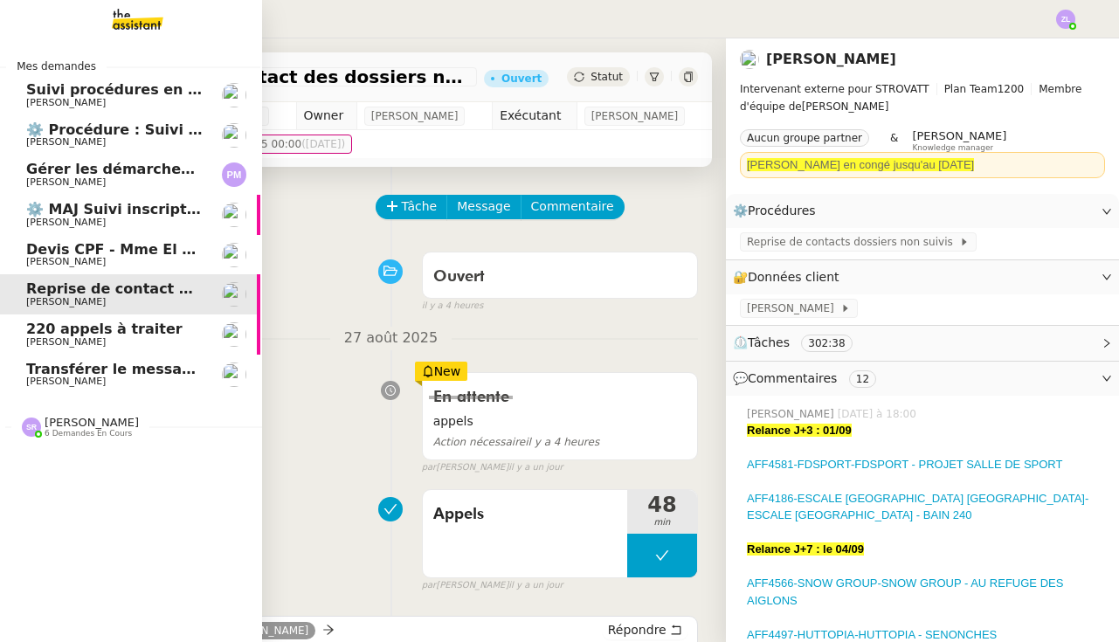
click at [65, 336] on span "[PERSON_NAME]" at bounding box center [65, 341] width 79 height 11
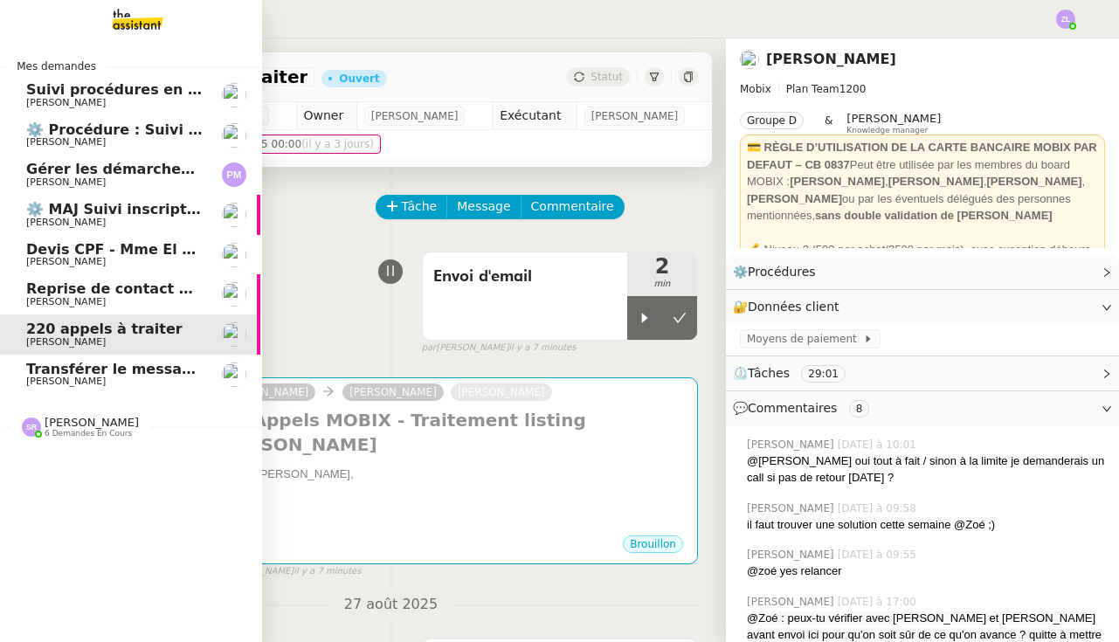
click at [57, 361] on span "Transférer le message à [PERSON_NAME] et [PERSON_NAME]" at bounding box center [265, 369] width 479 height 17
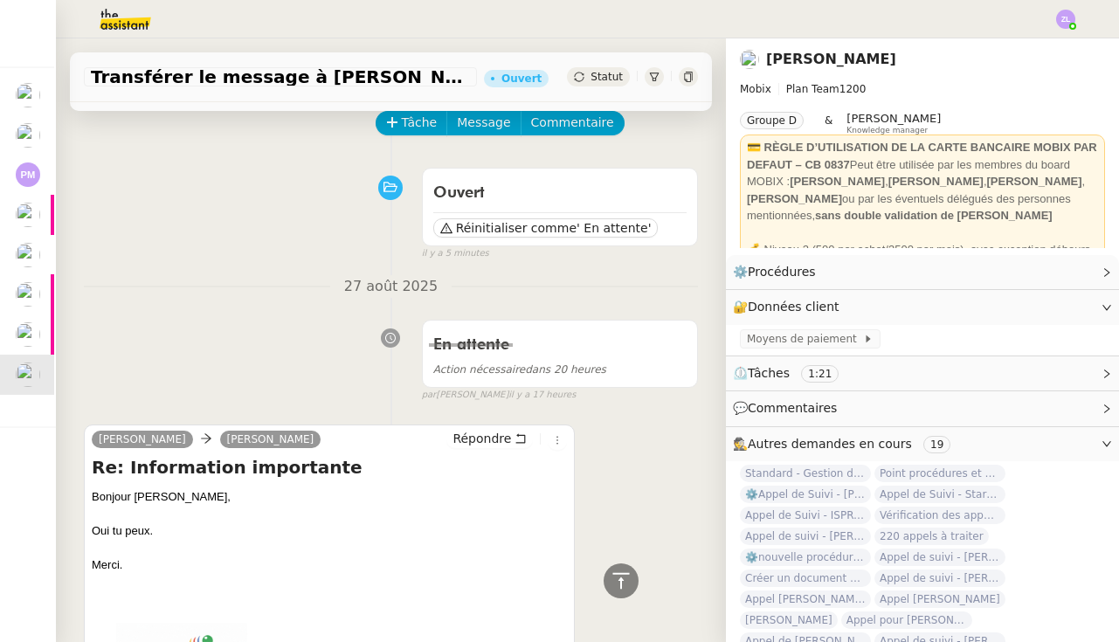
scroll to position [64, 0]
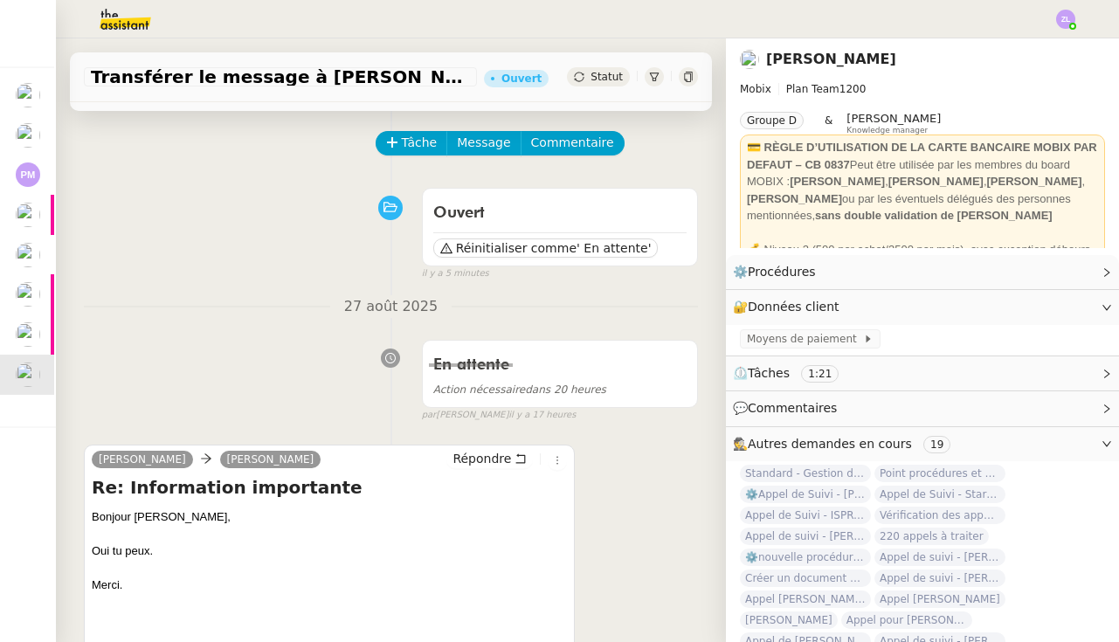
click at [604, 65] on div "Transférer le message à Alex et Thomas Ouvert Statut" at bounding box center [391, 77] width 642 height 50
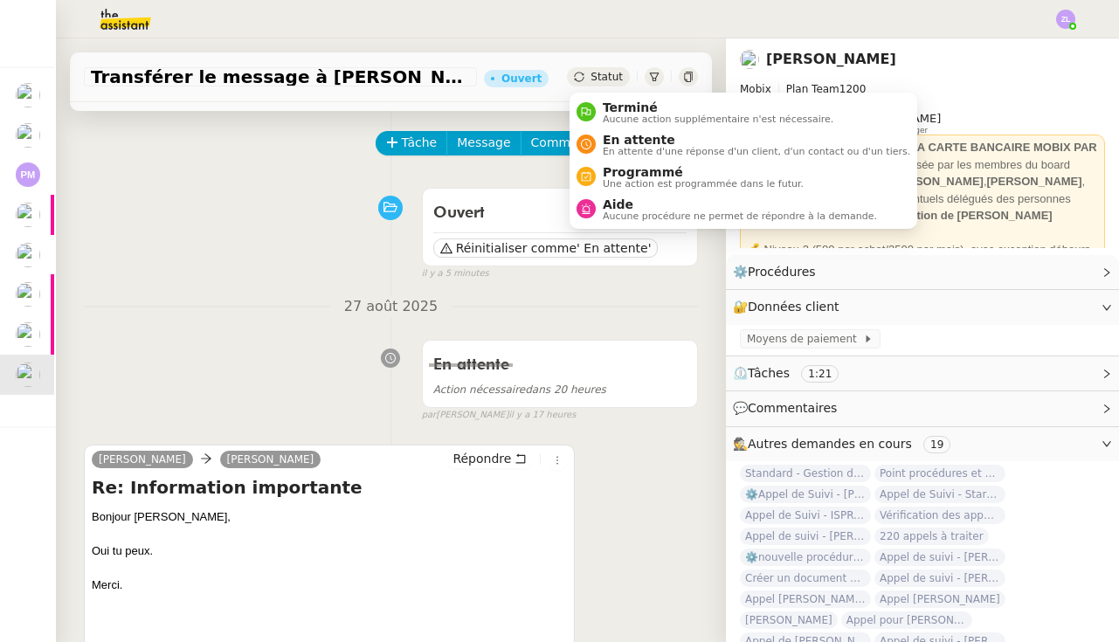
click at [604, 73] on span "Statut" at bounding box center [606, 77] width 32 height 12
click at [629, 211] on span "Aucune procédure ne permet de répondre à la demande." at bounding box center [740, 216] width 274 height 10
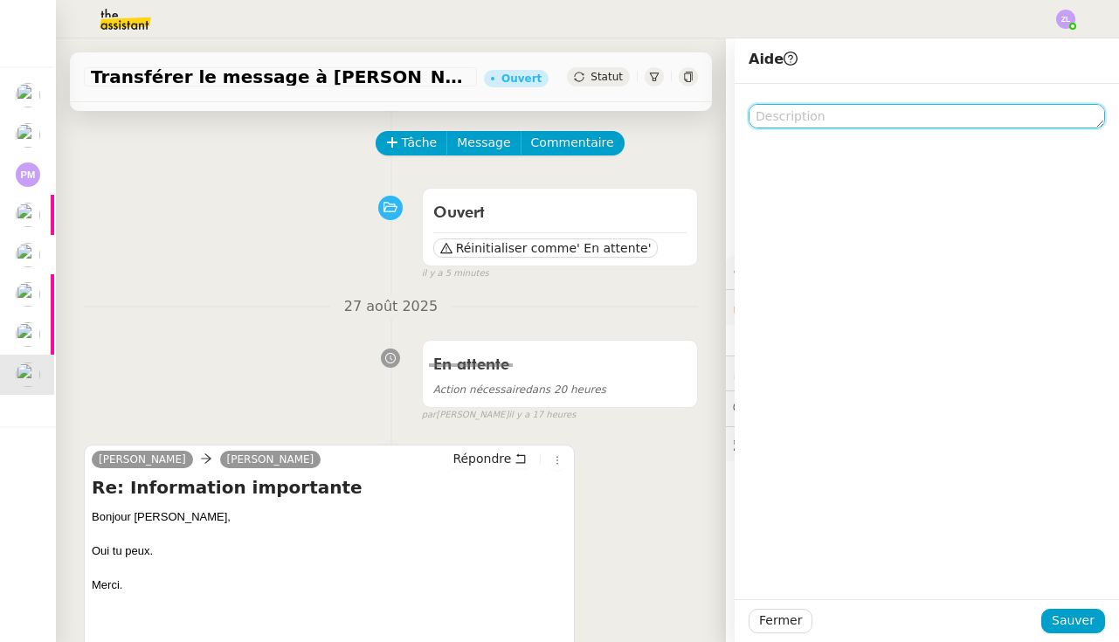
click at [914, 120] on textarea at bounding box center [926, 116] width 356 height 24
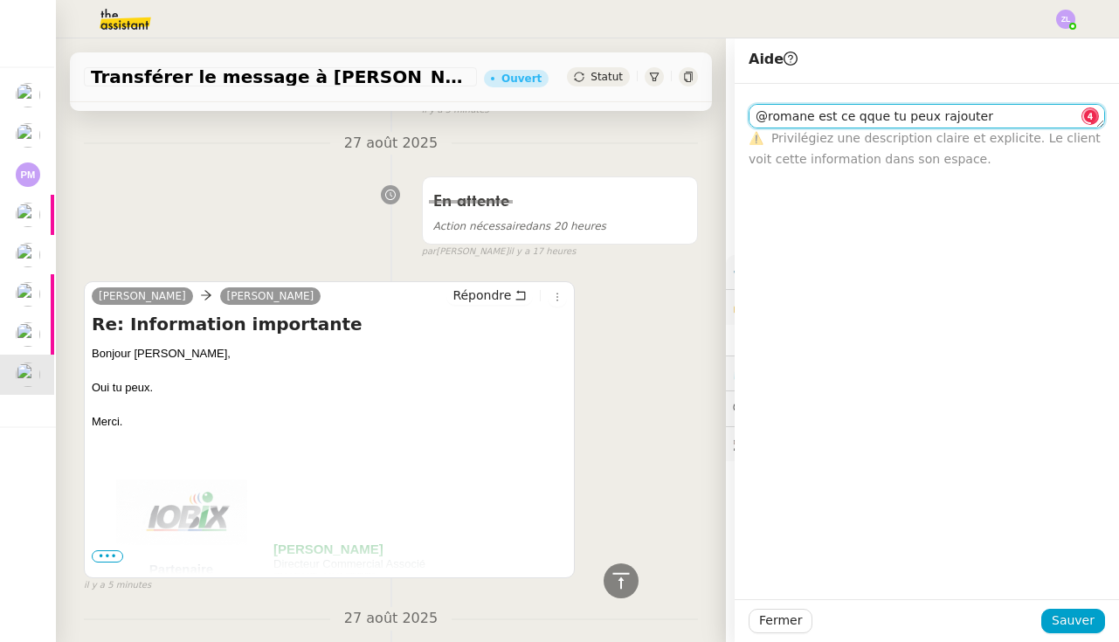
scroll to position [1, 0]
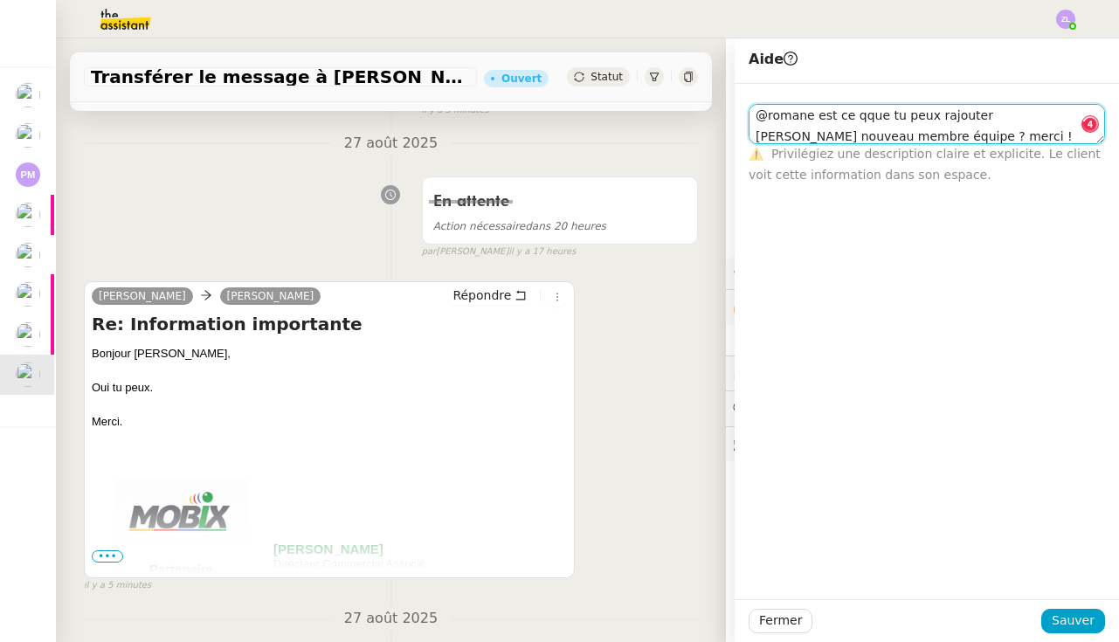
click at [859, 118] on textarea "@romane est ce qque tu peux rajouter thomas nouveau membre équipe ? merci !" at bounding box center [926, 124] width 356 height 40
click at [859, 116] on textarea "@romane est ce qque tu peux rajouter thomas nouveau membre équipe ? merci !" at bounding box center [926, 124] width 356 height 40
type textarea "@romane est ce que tu peux rajouter thomas nouveau membre équipe ? merci !"
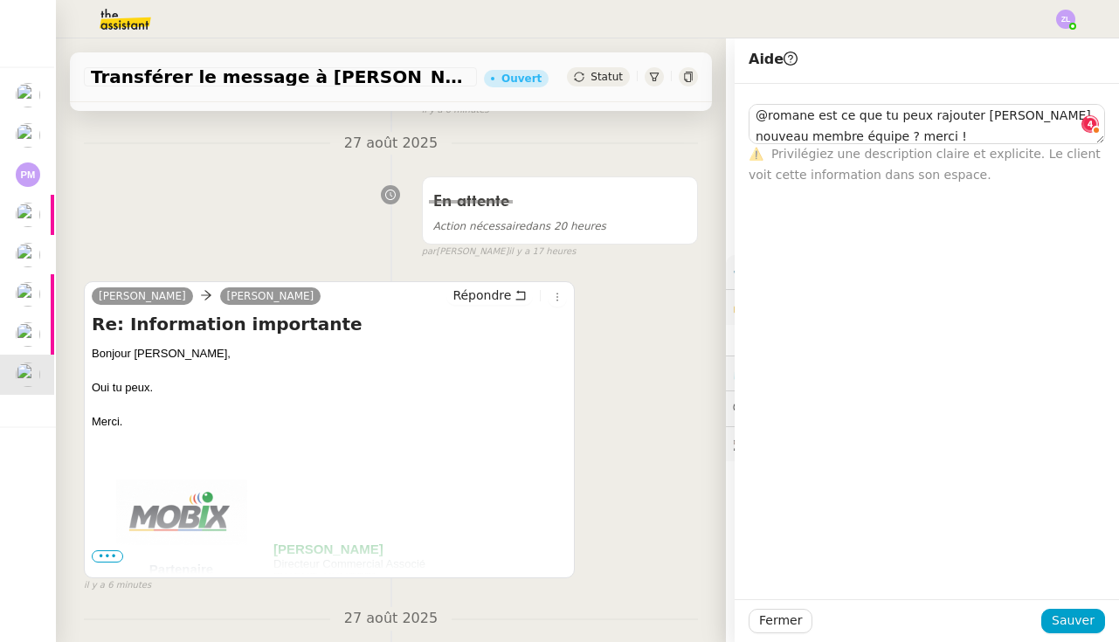
click at [1079, 629] on span "Sauver" at bounding box center [1072, 620] width 43 height 20
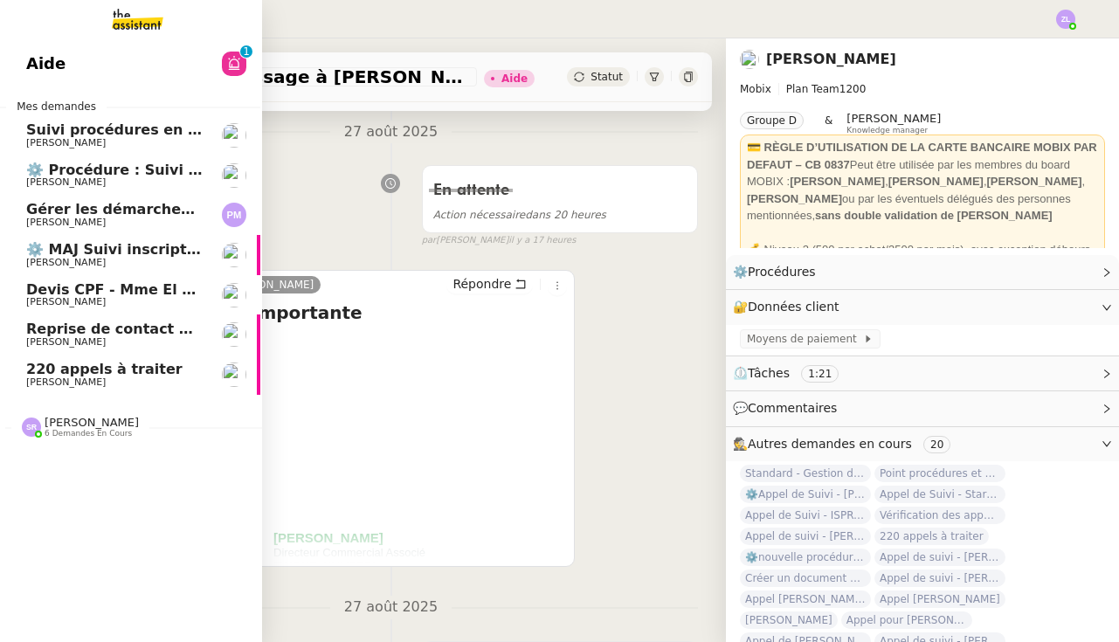
click at [66, 376] on span "[PERSON_NAME]" at bounding box center [65, 381] width 79 height 11
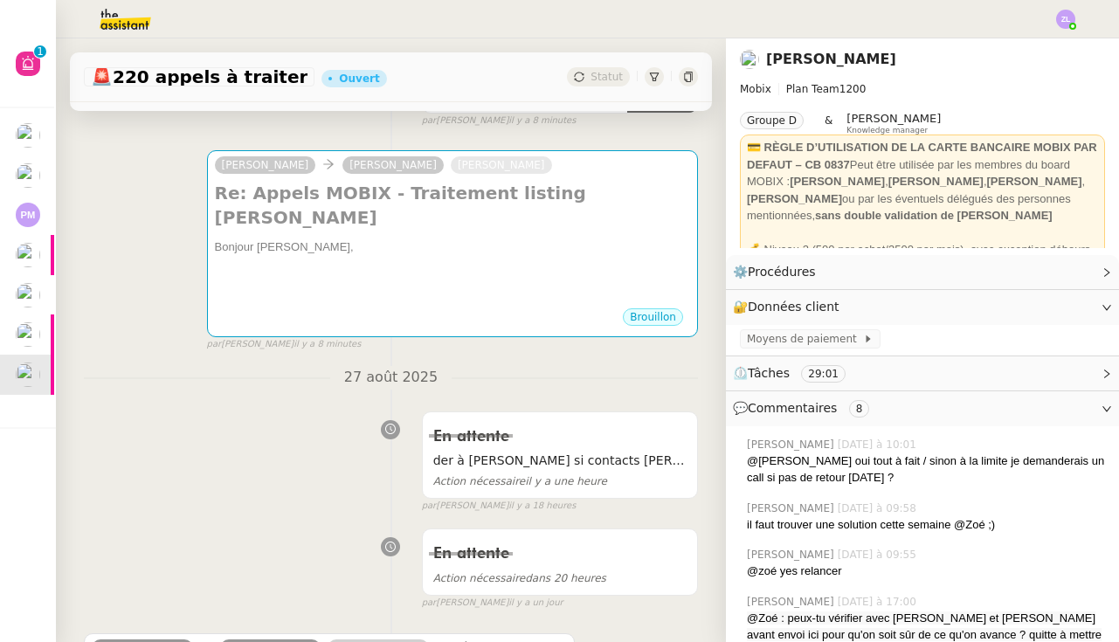
scroll to position [224, 0]
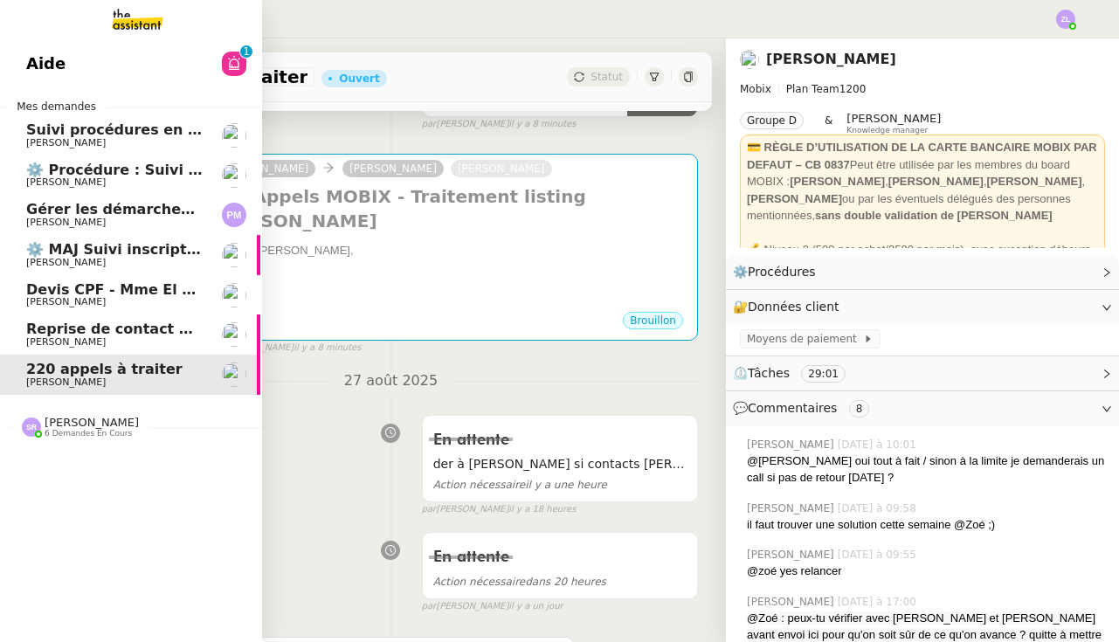
click at [65, 416] on span "[PERSON_NAME]" at bounding box center [92, 422] width 94 height 13
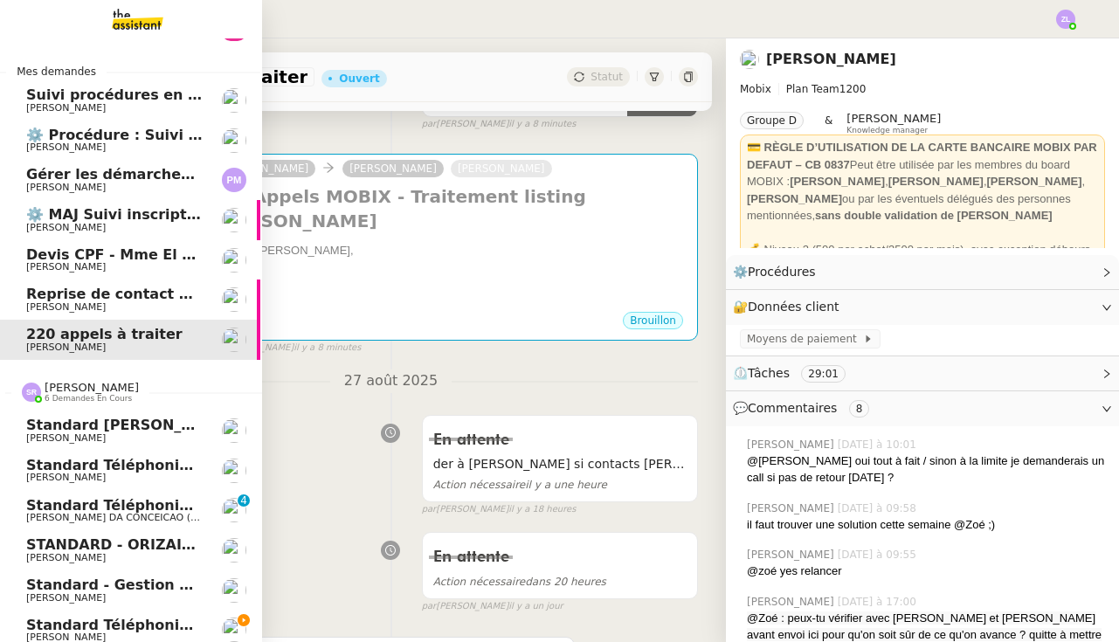
click at [109, 618] on span "Standard téléphonique - août 2025" at bounding box center [165, 625] width 279 height 17
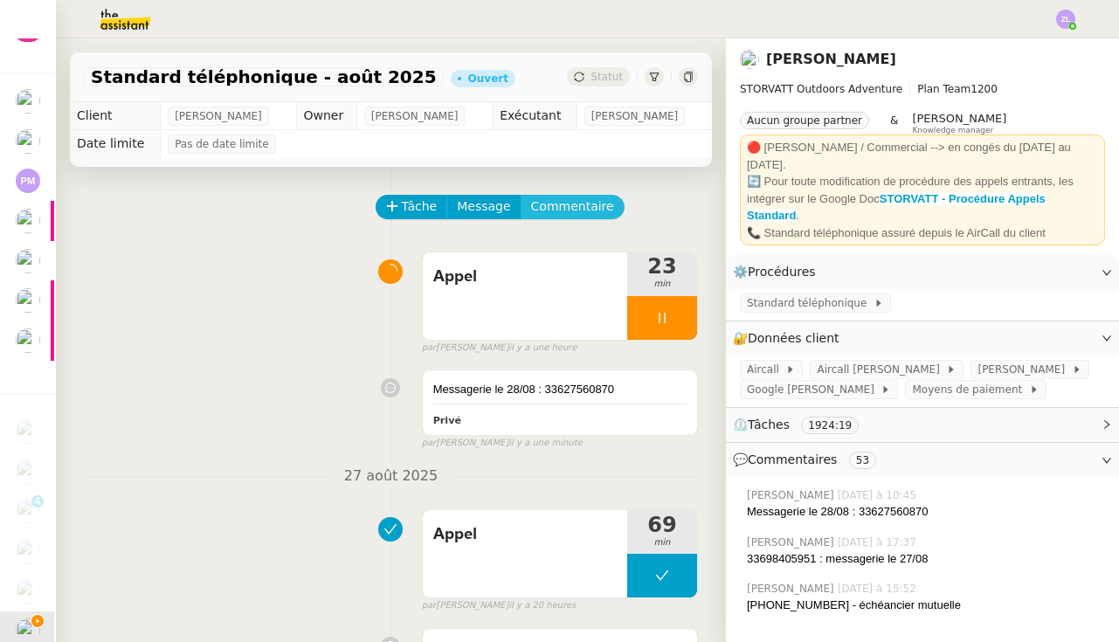
scroll to position [-1, 0]
click at [587, 207] on span "Commentaire" at bounding box center [572, 206] width 83 height 20
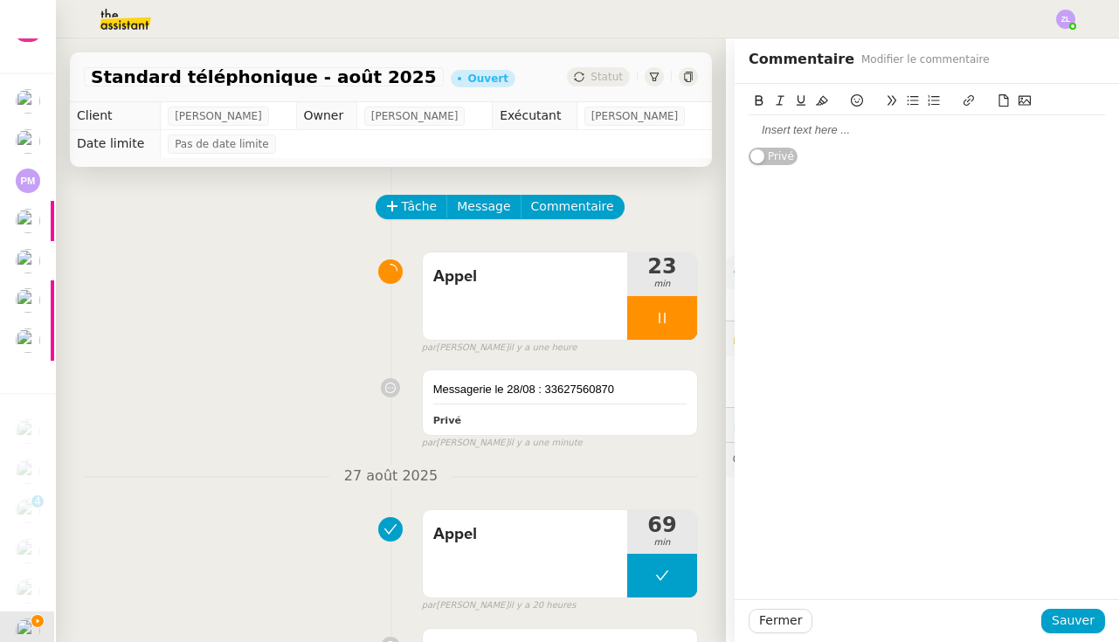
click at [775, 128] on div at bounding box center [926, 130] width 356 height 16
click at [1073, 602] on div "Fermer Sauver" at bounding box center [926, 620] width 384 height 43
click at [1073, 617] on span "Sauver" at bounding box center [1072, 620] width 43 height 20
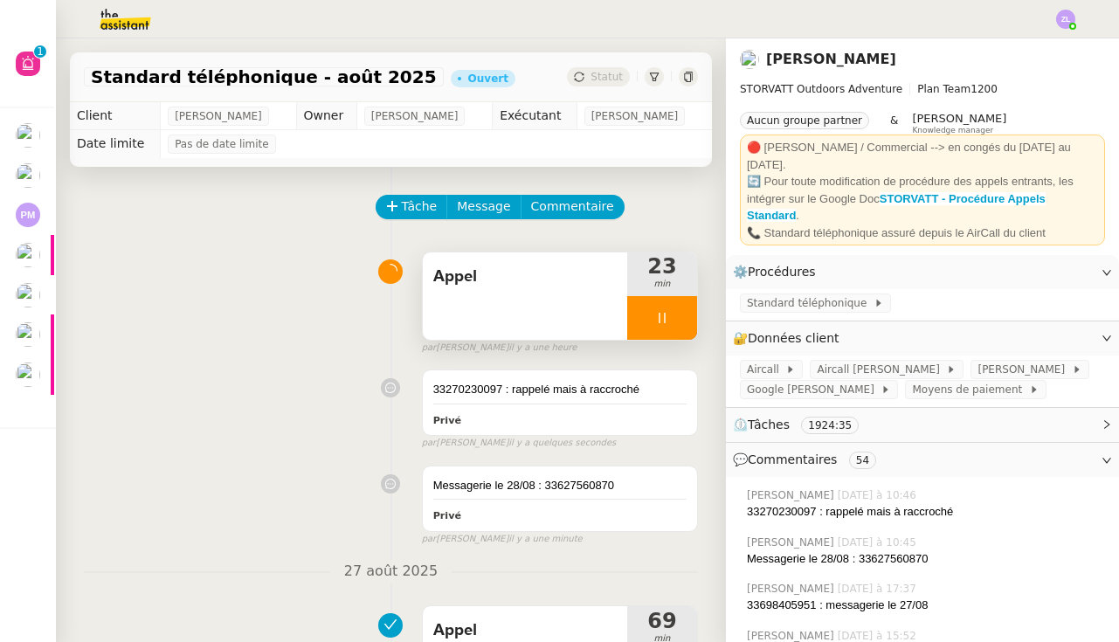
scroll to position [0, 2]
click at [646, 319] on div at bounding box center [662, 318] width 70 height 44
click at [679, 319] on icon at bounding box center [679, 318] width 14 height 14
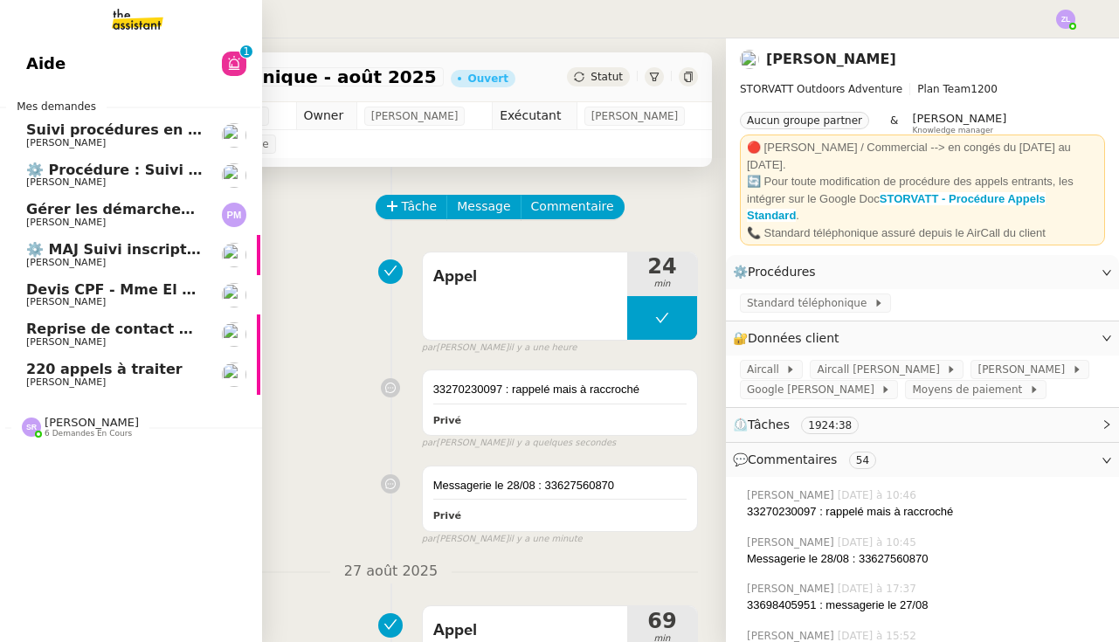
click at [63, 438] on div "[PERSON_NAME] 6 demandes en cours" at bounding box center [129, 420] width 262 height 51
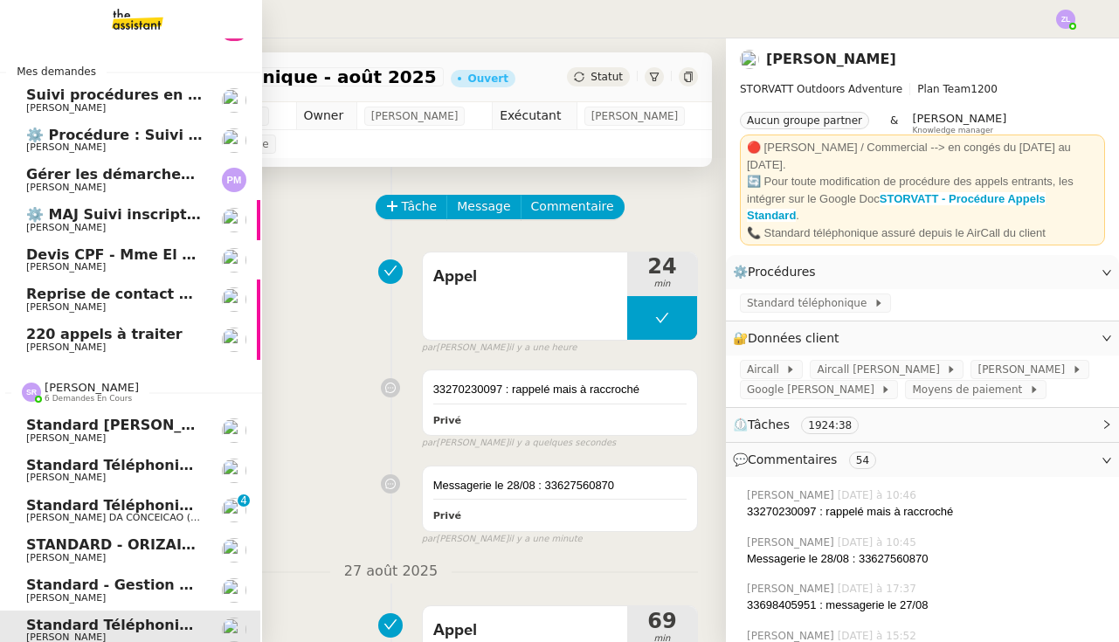
scroll to position [34, 2]
click at [120, 594] on span "[PERSON_NAME]" at bounding box center [114, 599] width 176 height 10
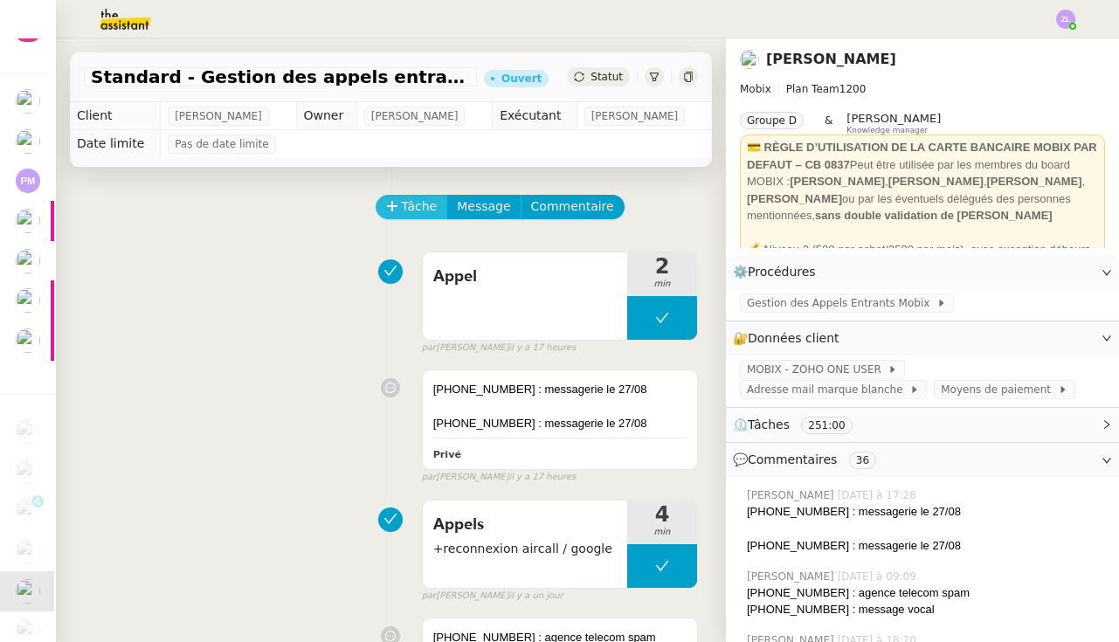
click at [408, 204] on span "Tâche" at bounding box center [420, 206] width 36 height 20
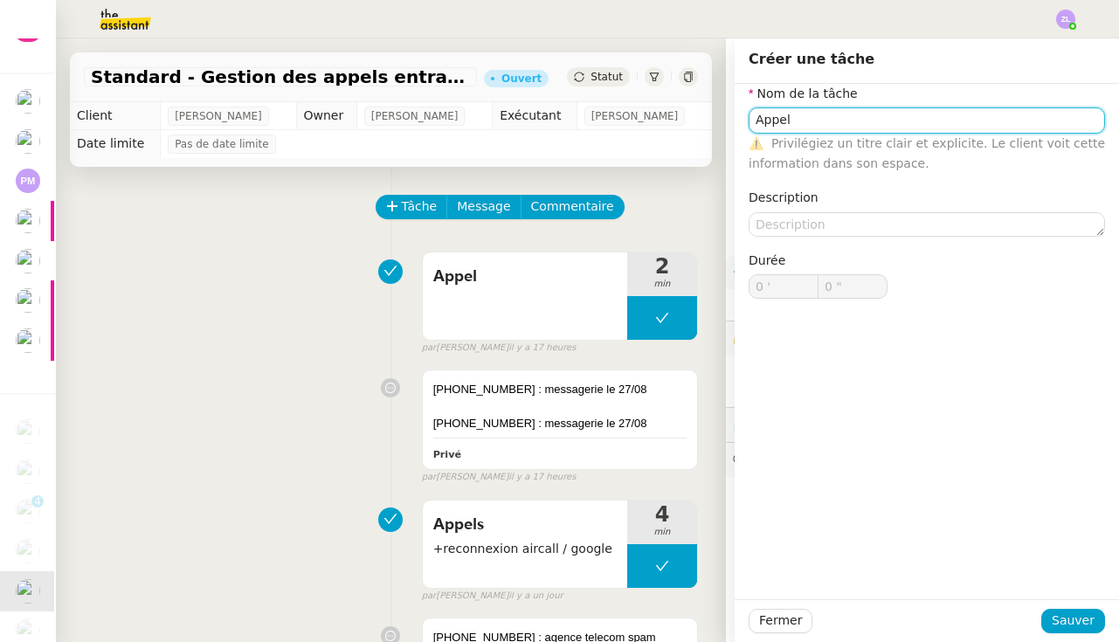
type input "Appel"
click at [1058, 600] on div "Fermer Sauver" at bounding box center [926, 620] width 384 height 43
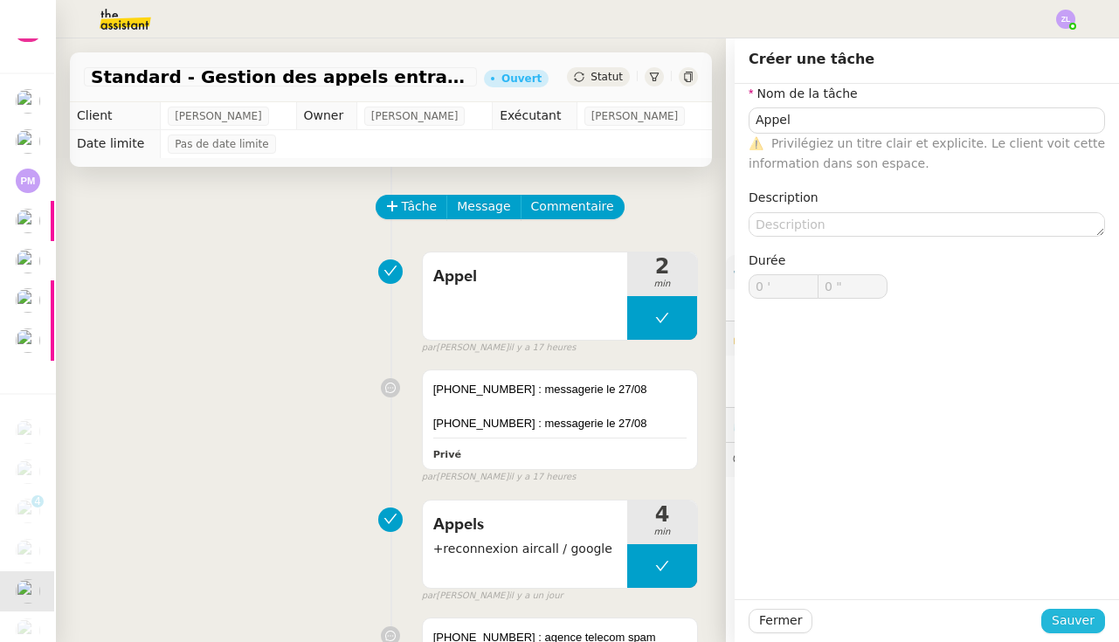
click at [1064, 622] on span "Sauver" at bounding box center [1072, 620] width 43 height 20
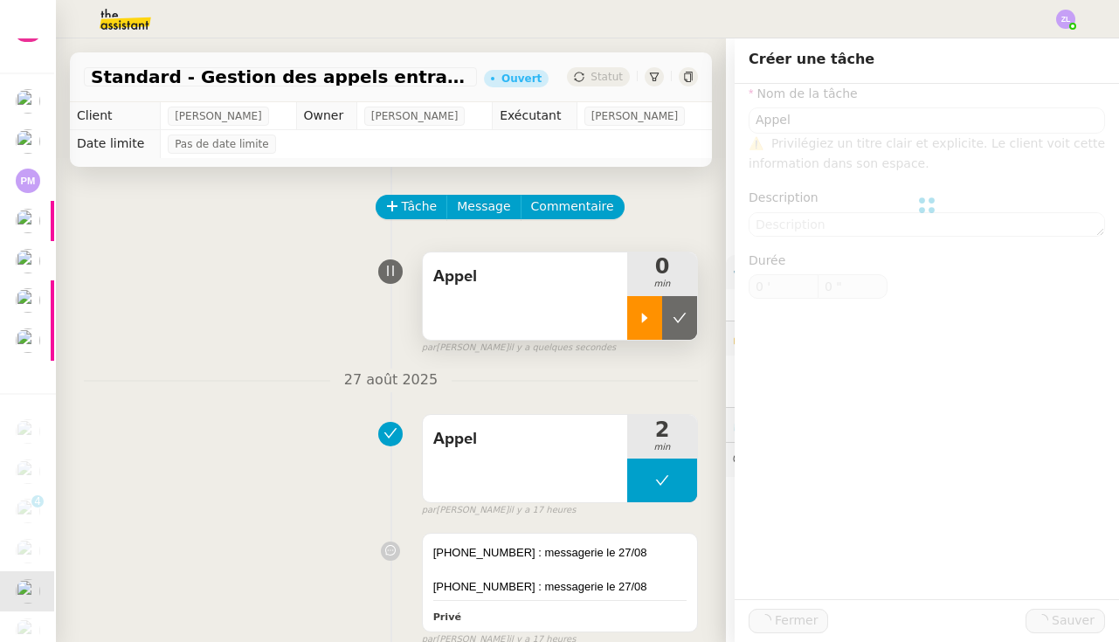
click at [654, 327] on div at bounding box center [644, 318] width 35 height 44
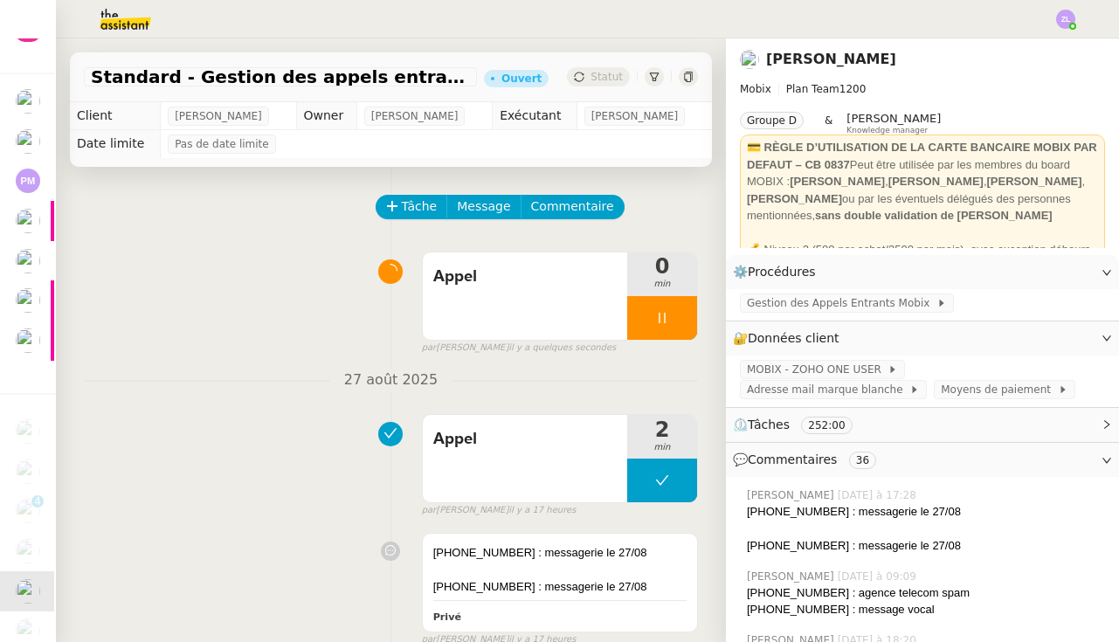
scroll to position [0, 2]
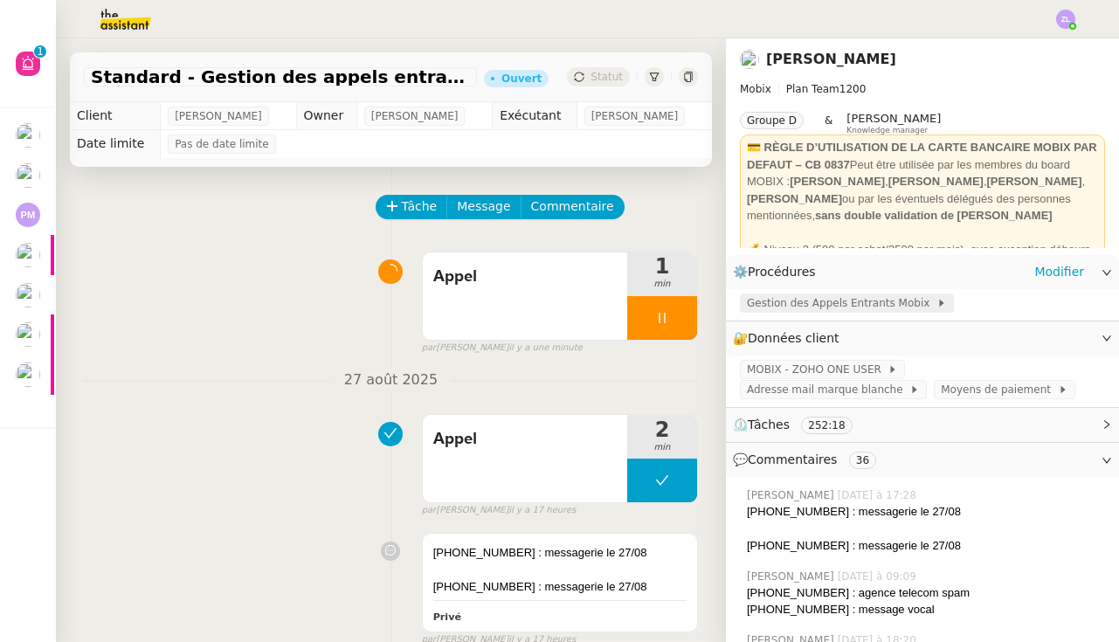
click at [834, 310] on span "Gestion des Appels Entrants Mobix" at bounding box center [842, 302] width 190 height 17
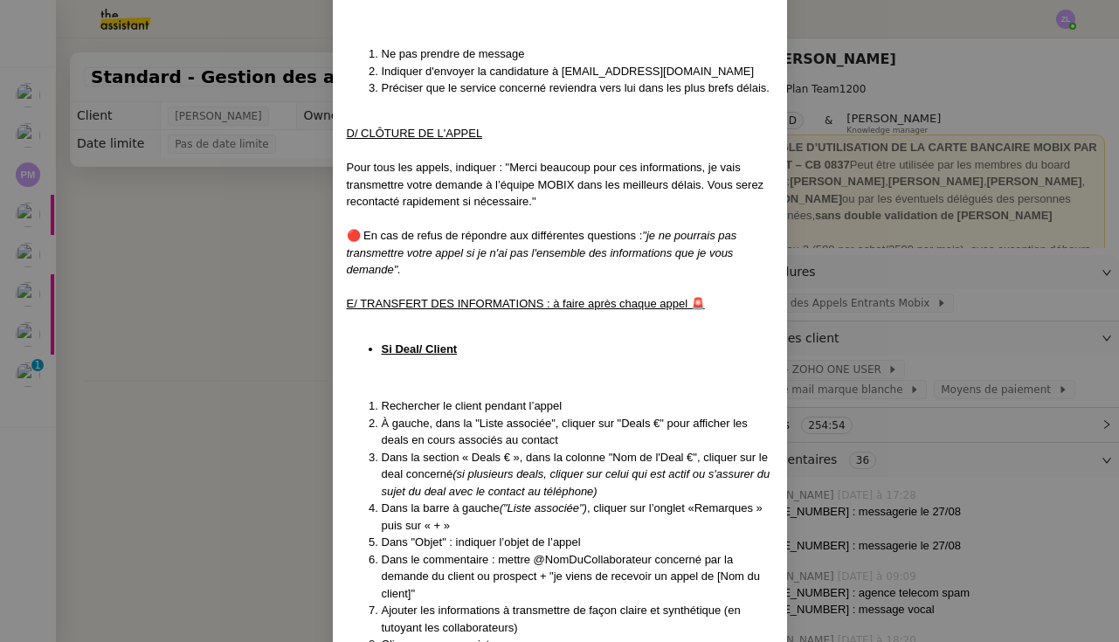
scroll to position [2745, 0]
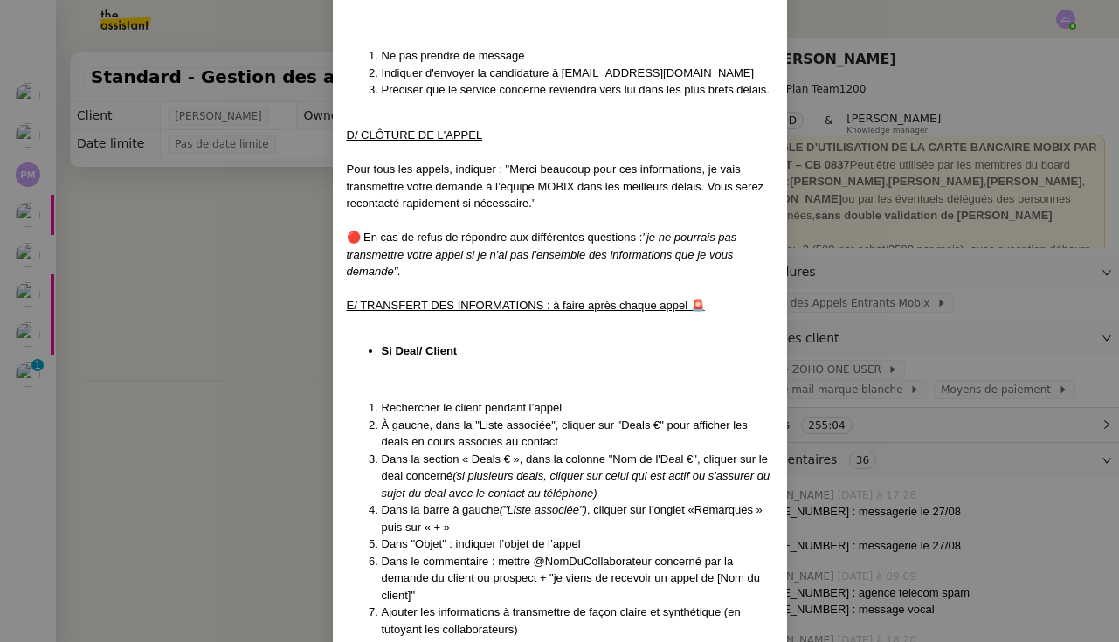
click at [69, 455] on nz-modal-container "Mise à jour le [DATE] Contexte : Cette procédure définit les étapes à suivre lo…" at bounding box center [559, 321] width 1119 height 642
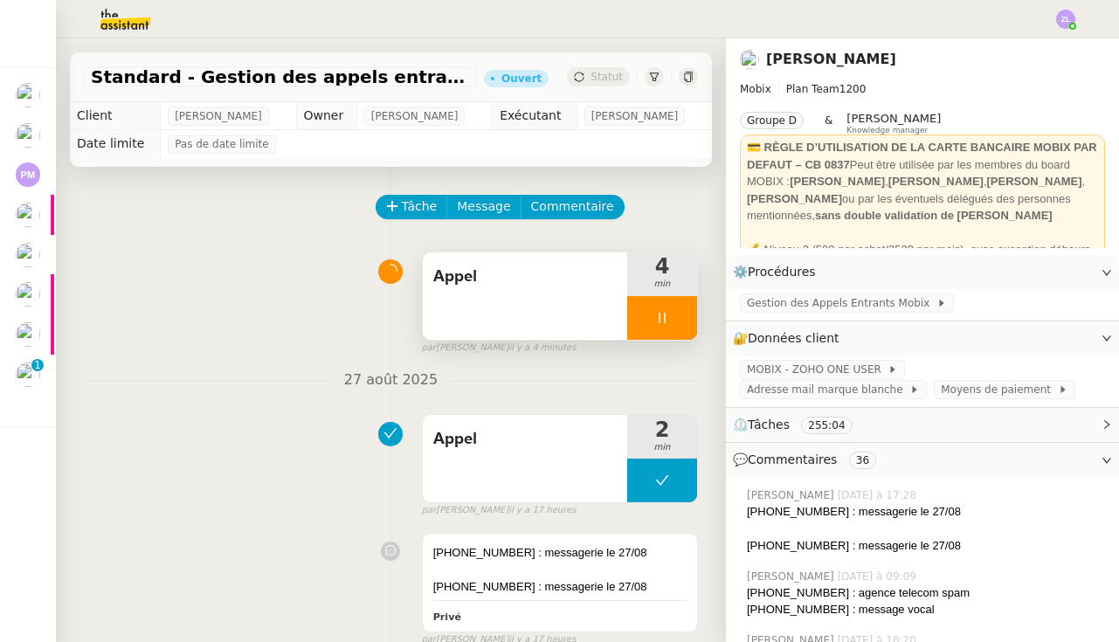
click at [644, 324] on div at bounding box center [662, 318] width 70 height 44
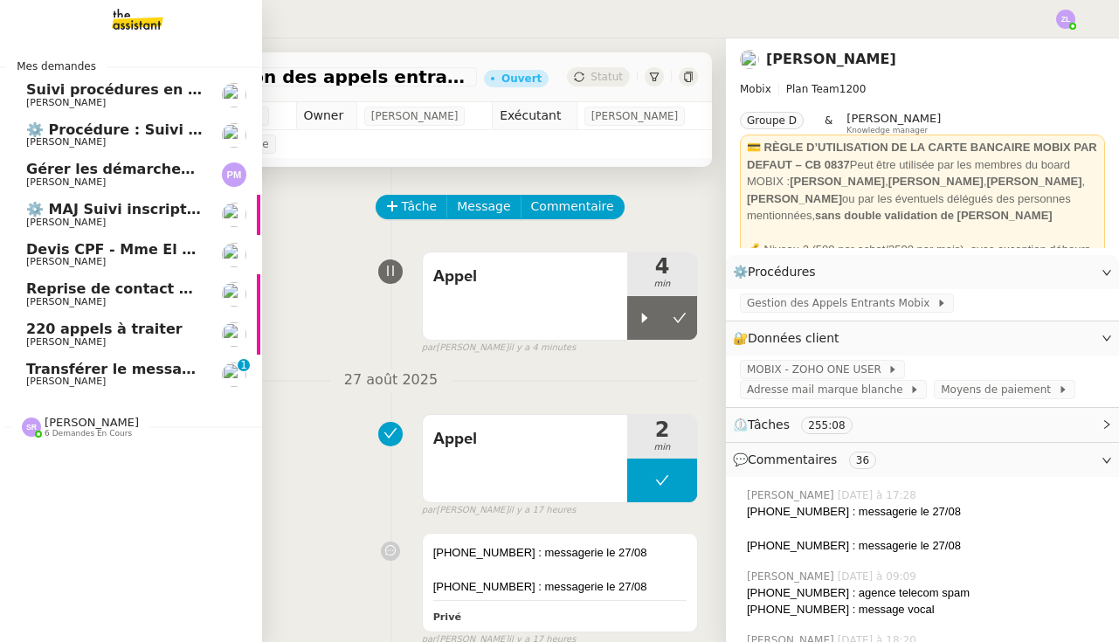
click at [54, 416] on span "[PERSON_NAME]" at bounding box center [92, 422] width 94 height 13
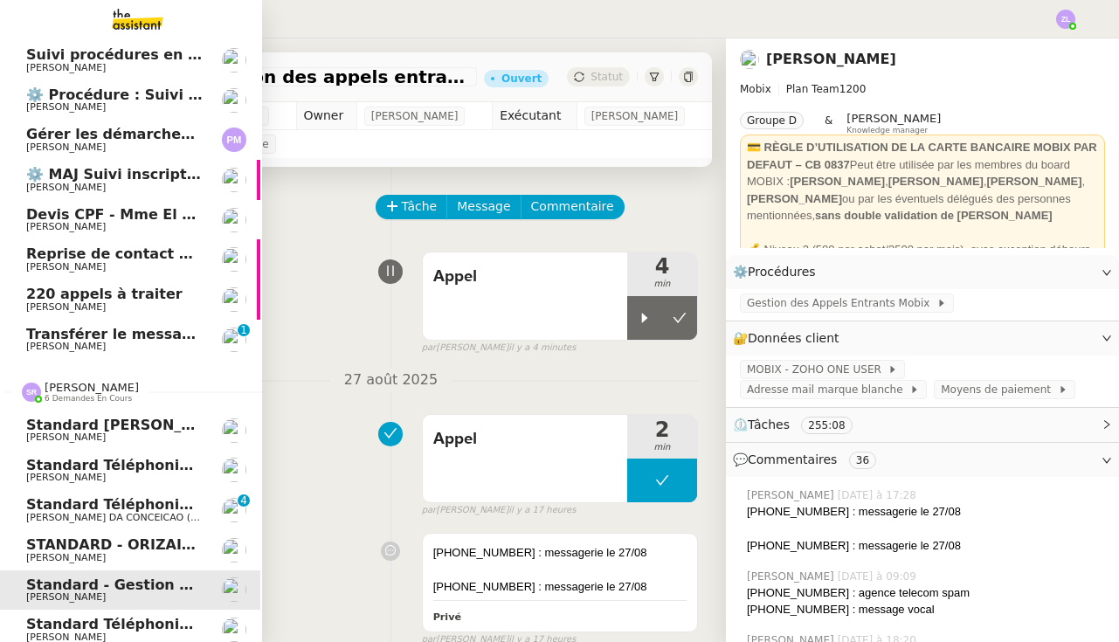
scroll to position [33, 2]
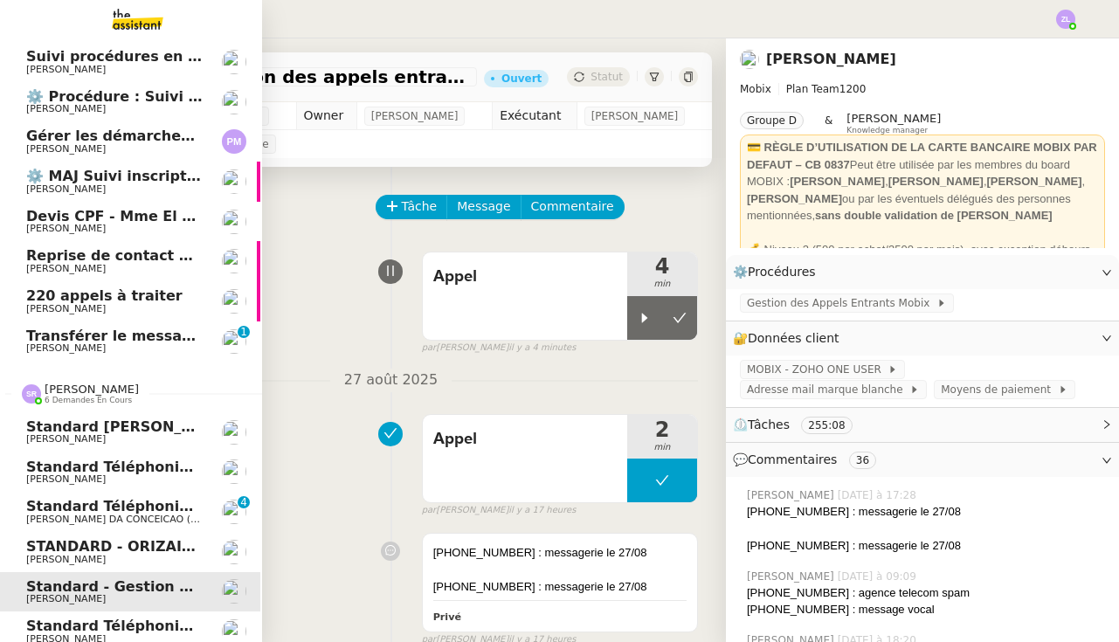
click at [131, 617] on span "Standard téléphonique - août 2025" at bounding box center [165, 625] width 279 height 17
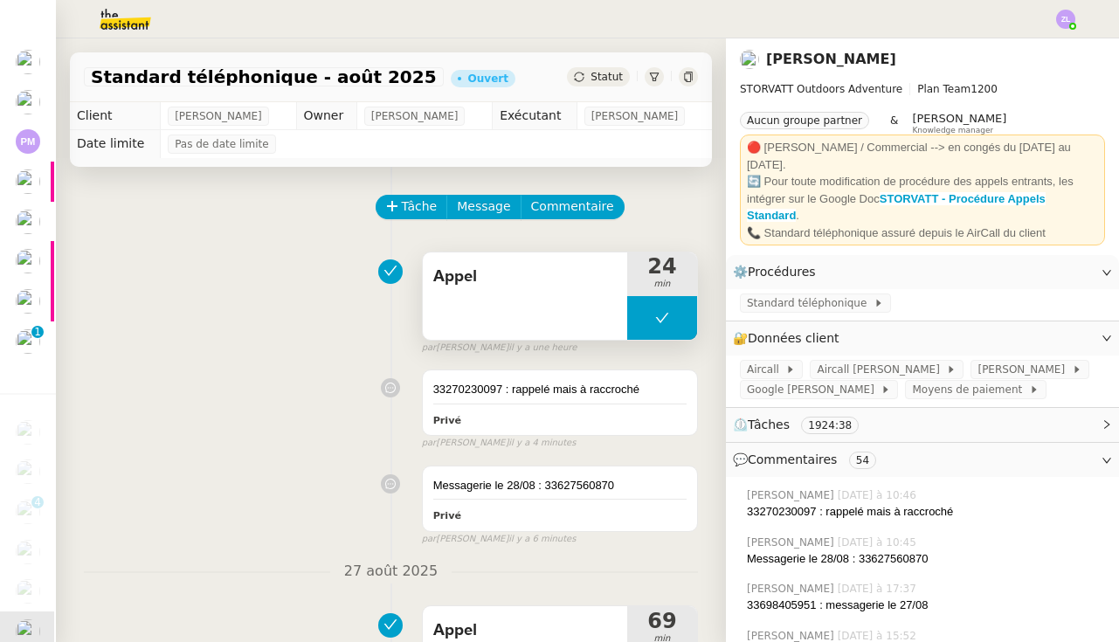
click at [645, 317] on button at bounding box center [662, 318] width 70 height 44
click at [645, 317] on icon at bounding box center [645, 318] width 6 height 10
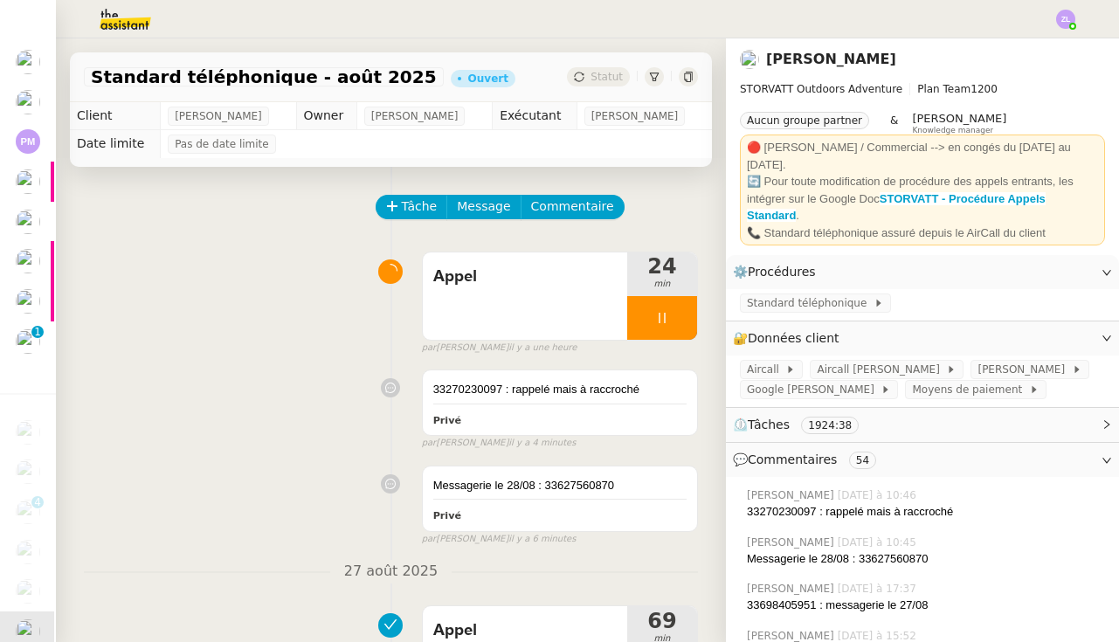
scroll to position [0, 2]
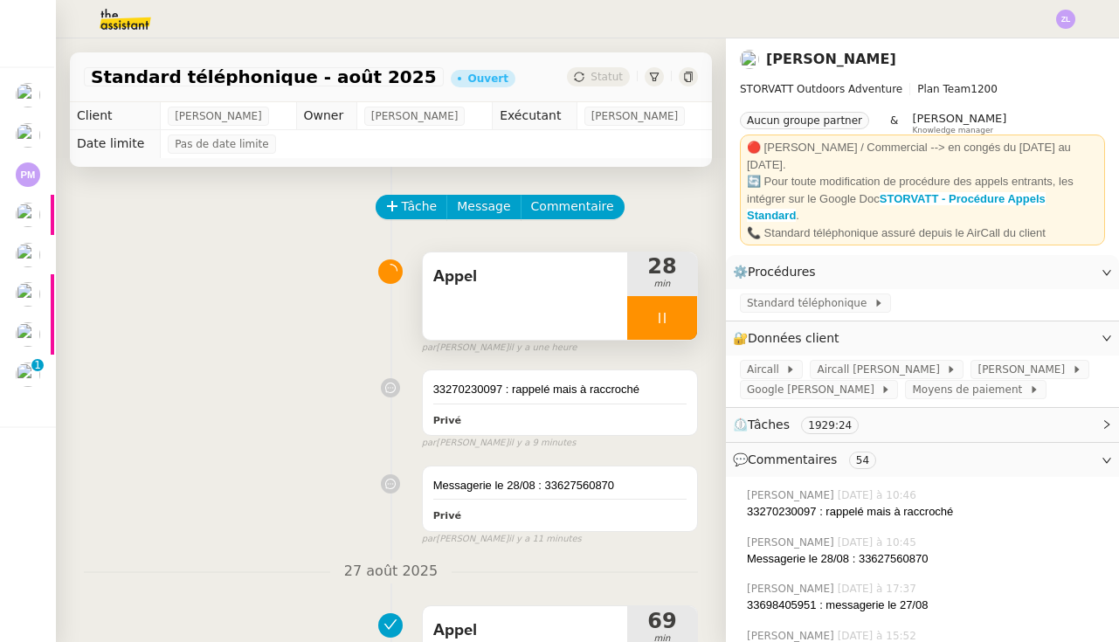
click at [637, 307] on div at bounding box center [662, 318] width 70 height 44
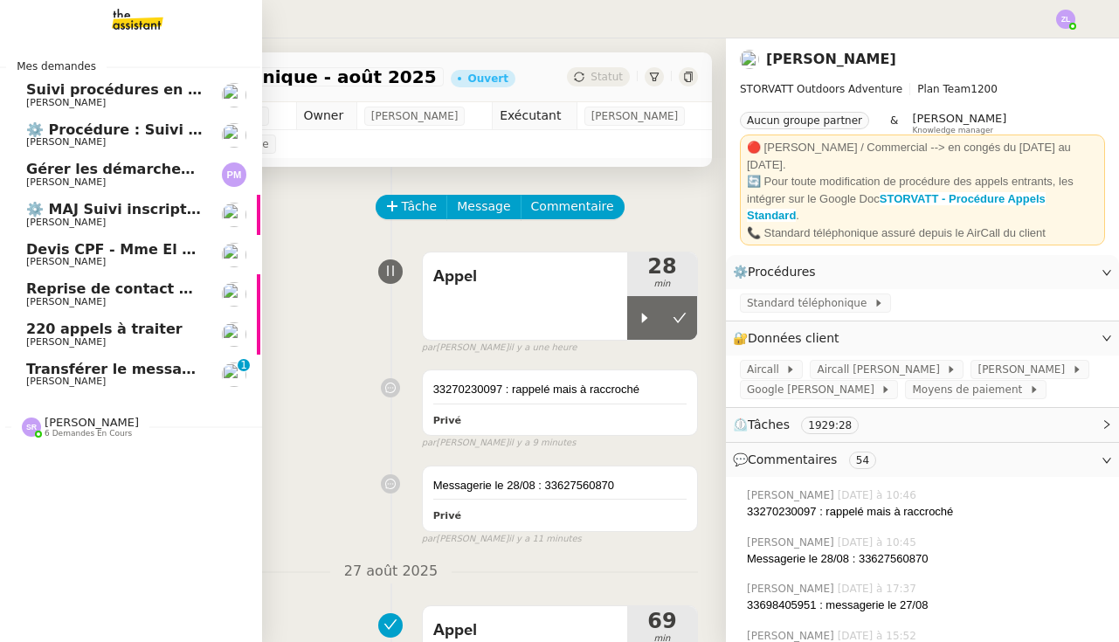
click at [52, 324] on span "220 appels à traiter" at bounding box center [104, 328] width 156 height 17
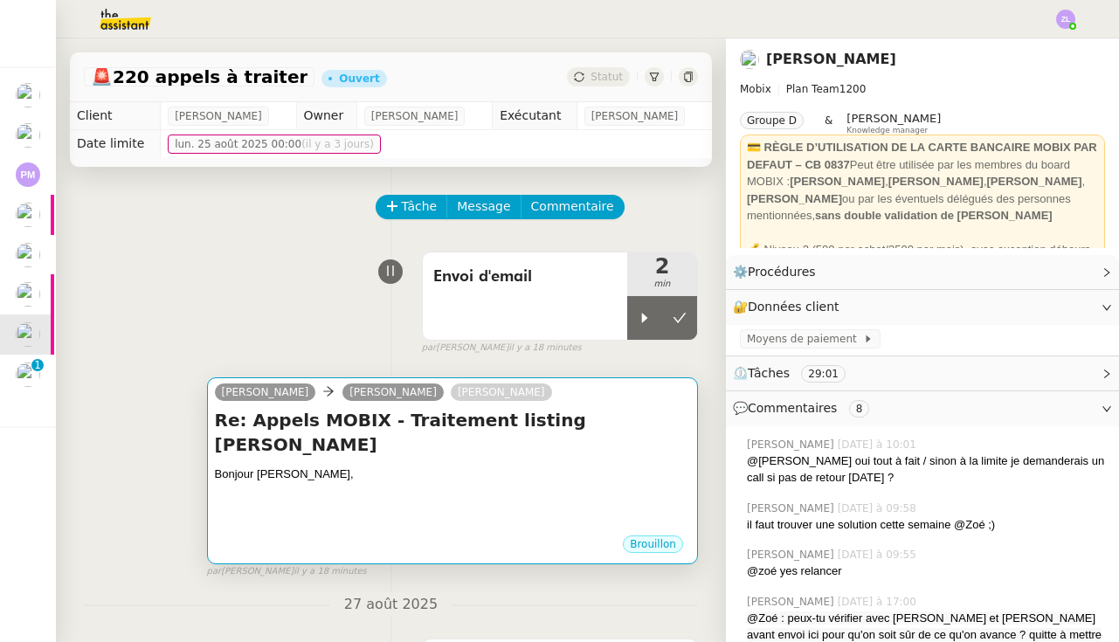
click at [465, 500] on div at bounding box center [452, 508] width 475 height 17
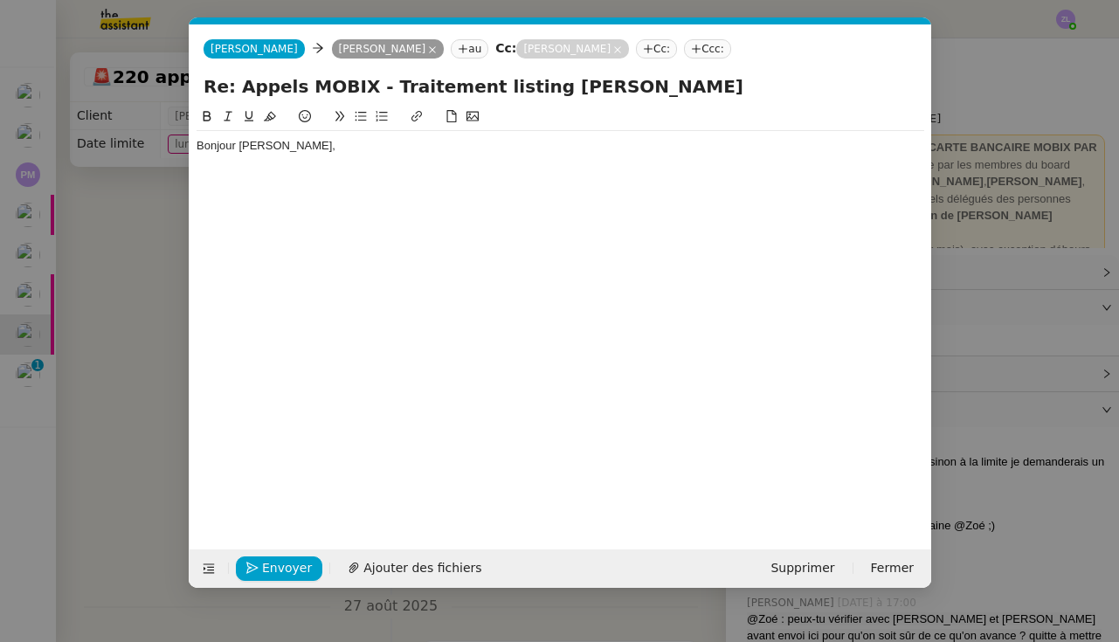
scroll to position [0, 38]
click at [100, 333] on nz-modal-container "Service TA - VOYAGE - PROPOSITION GLOBALE A utiliser dans le cadre de propositi…" at bounding box center [559, 321] width 1119 height 642
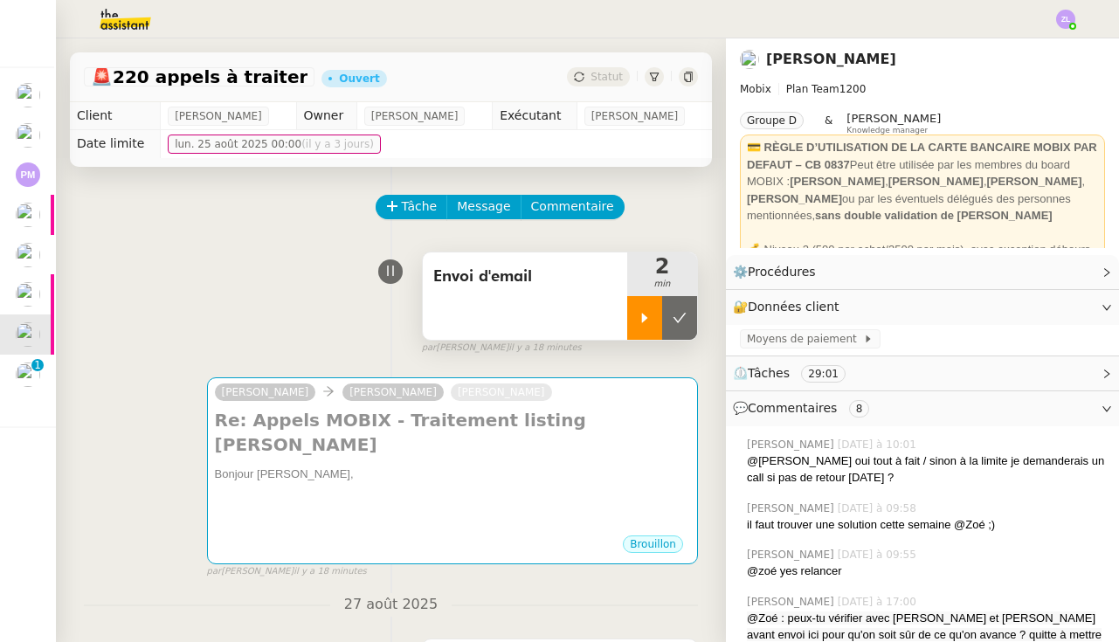
click at [632, 332] on div at bounding box center [644, 318] width 35 height 44
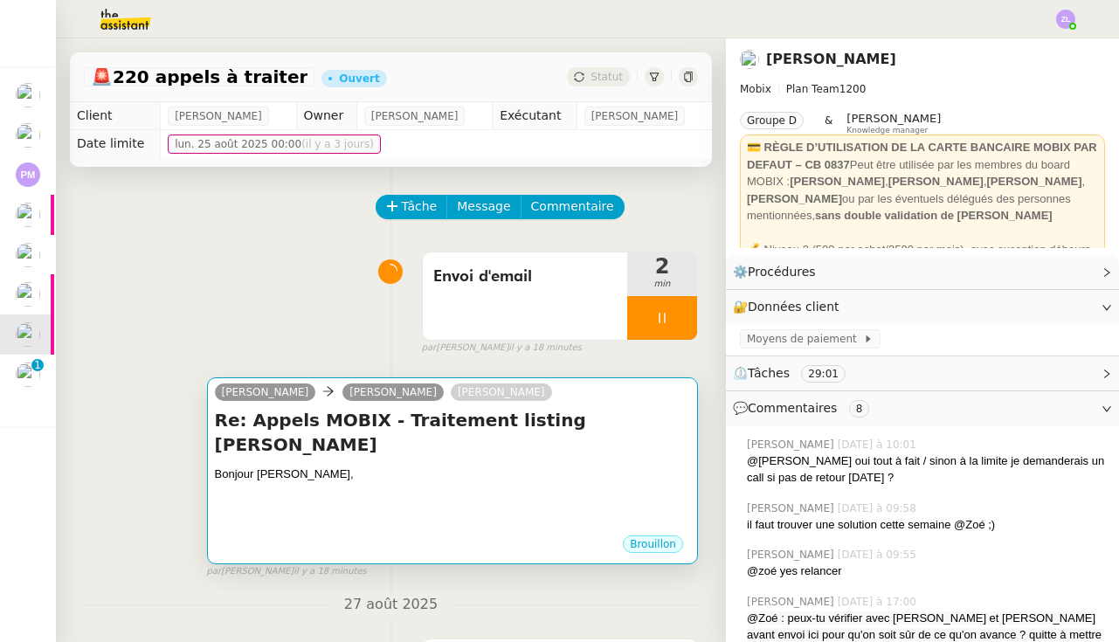
click at [473, 500] on div at bounding box center [452, 508] width 475 height 17
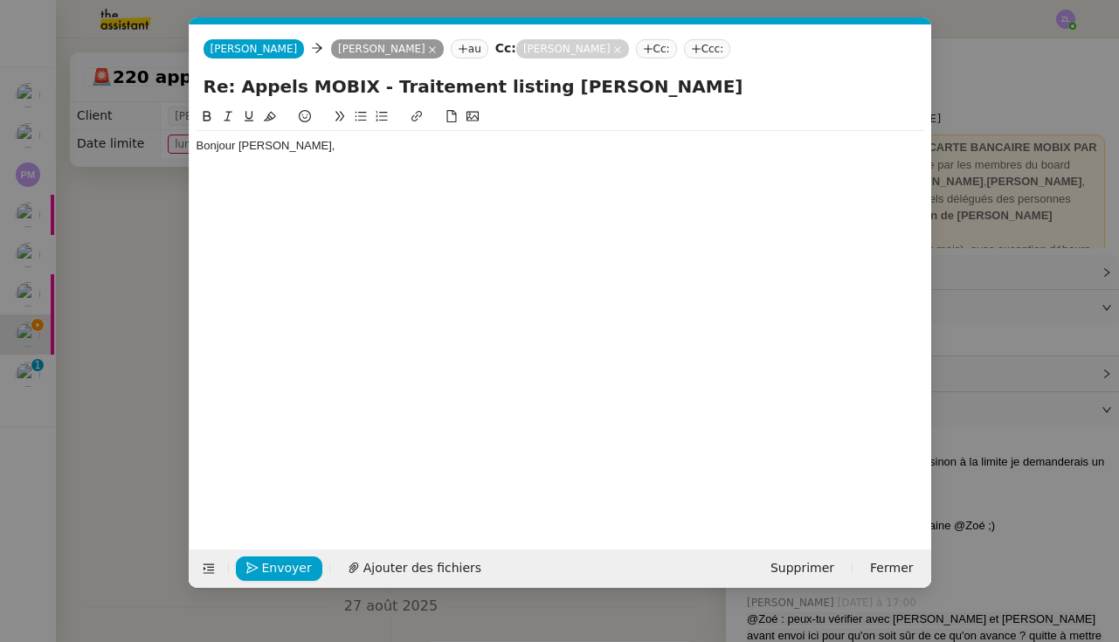
click at [310, 142] on div "Bonjour [PERSON_NAME]," at bounding box center [559, 146] width 727 height 16
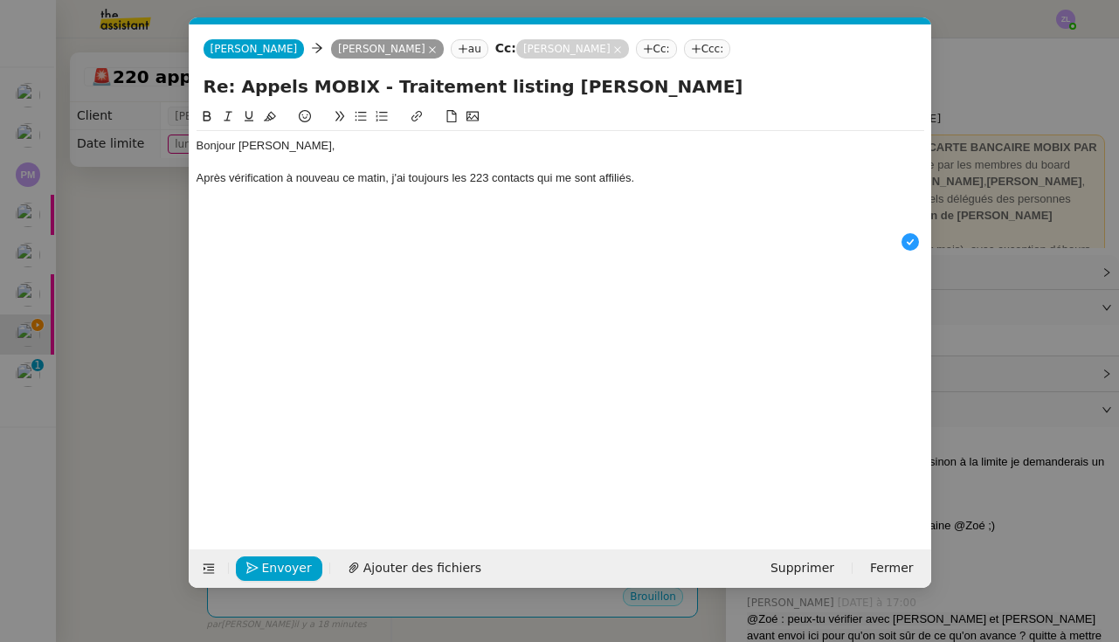
click at [355, 122] on icon at bounding box center [361, 116] width 12 height 12
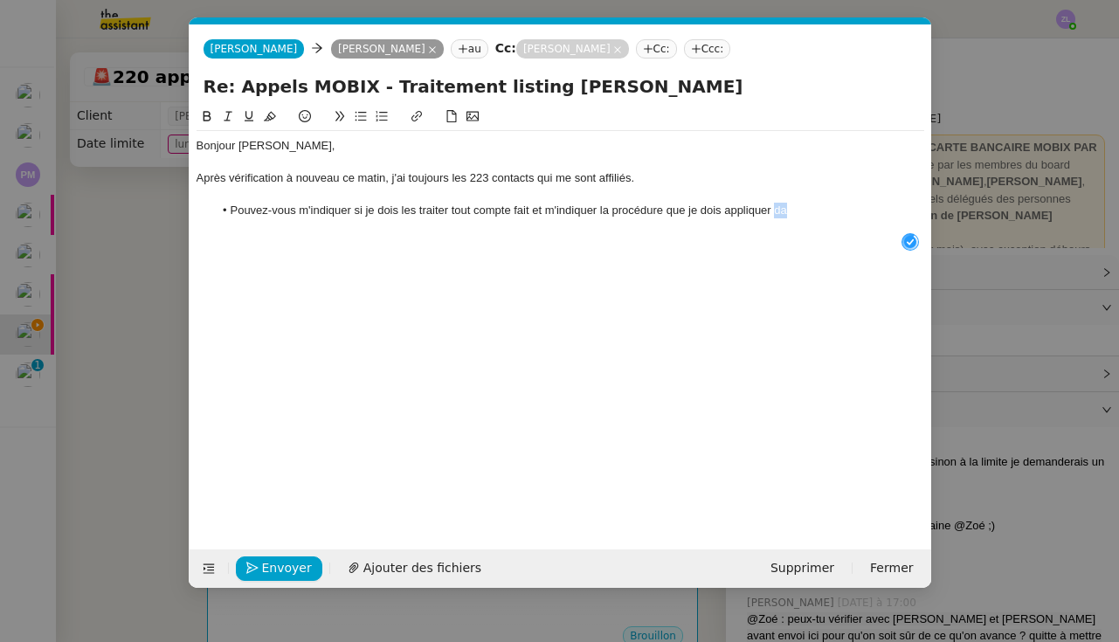
drag, startPoint x: 775, startPoint y: 207, endPoint x: 839, endPoint y: 207, distance: 64.6
click at [839, 207] on li "Pouvez-vous m'indiquer si je dois les traiter tout compte fait et m'indiquer la…" at bounding box center [568, 211] width 711 height 16
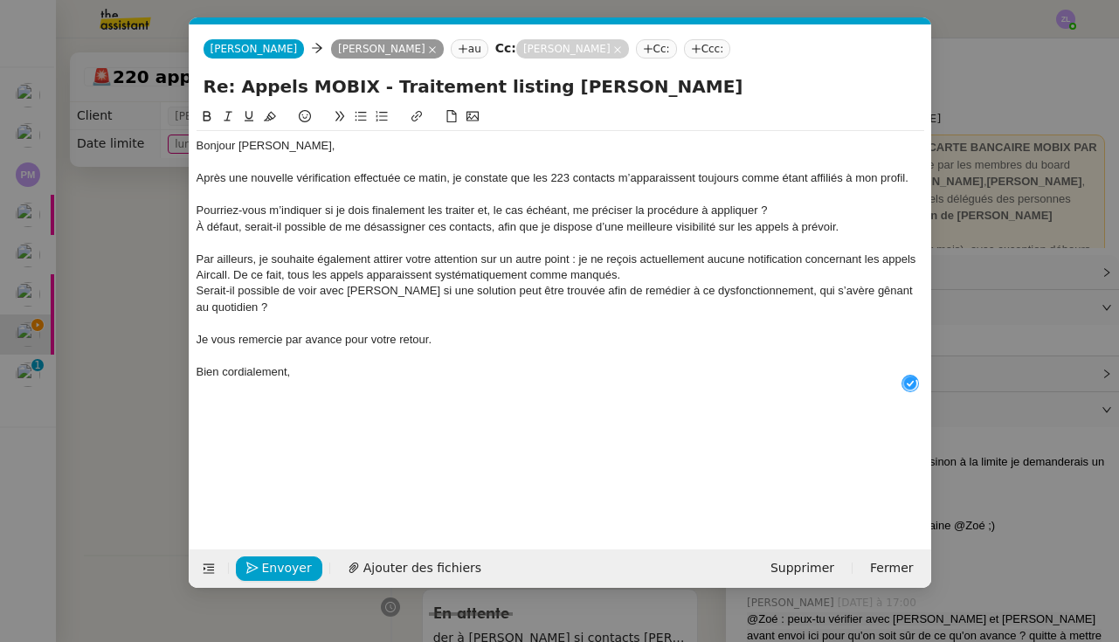
scroll to position [18, 0]
click at [197, 207] on div "Pourriez-vous m’indiquer si je dois finalement les traiter et, le cas échéant, …" at bounding box center [559, 211] width 727 height 16
click at [356, 116] on icon at bounding box center [361, 116] width 12 height 12
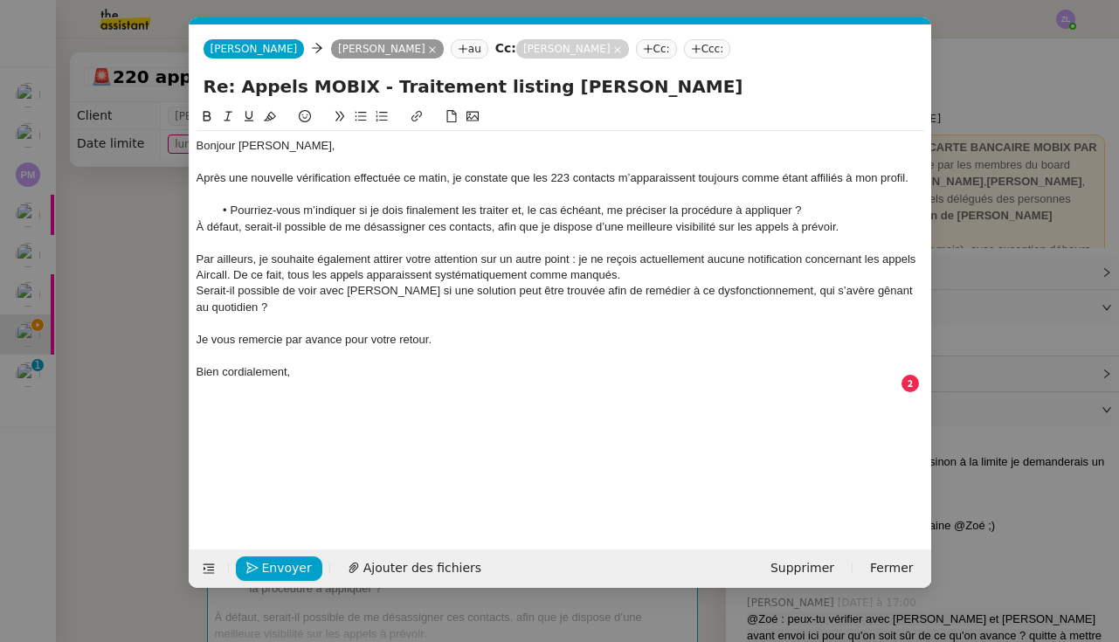
click at [272, 210] on li "Pourriez-vous m’indiquer si je dois finalement les traiter et, le cas échéant, …" at bounding box center [568, 211] width 711 height 16
click at [809, 211] on li "Pouvez-vous m’indiquer si je dois finalement les traiter et, le cas échéant, me…" at bounding box center [568, 211] width 711 height 16
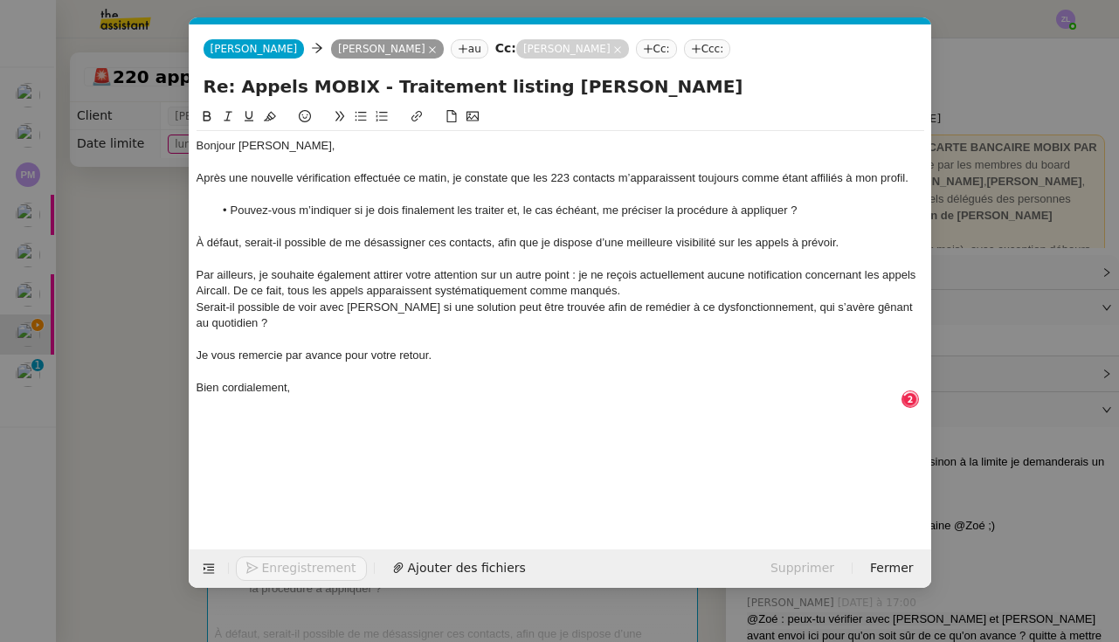
click at [252, 243] on div "À défaut, serait-il possible de me désassigner ces contacts, afin que je dispos…" at bounding box center [559, 243] width 727 height 16
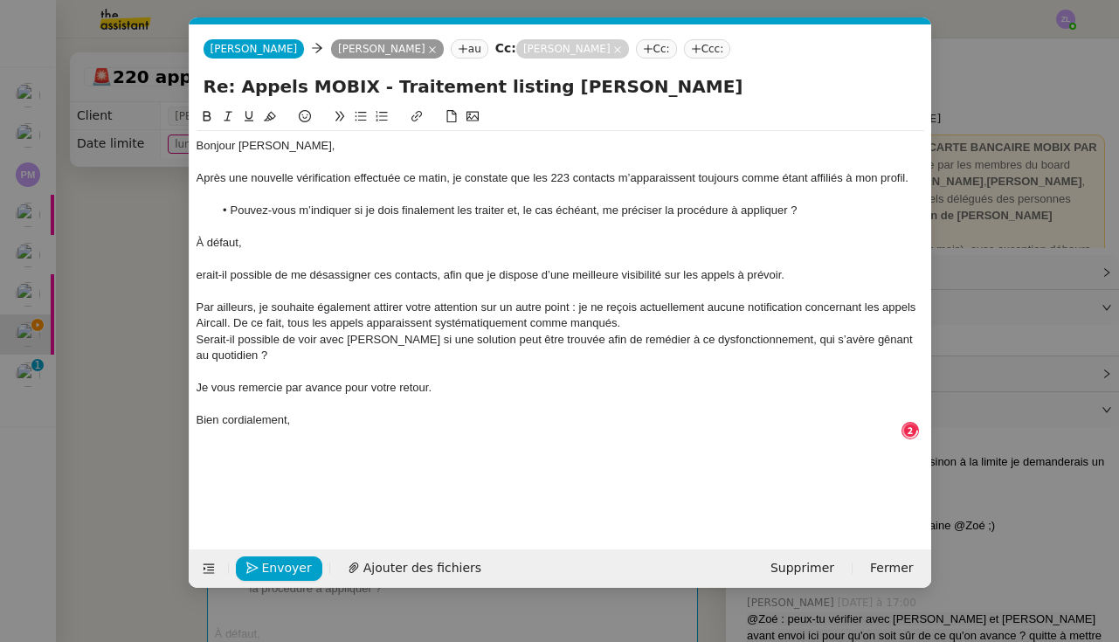
click at [363, 125] on button at bounding box center [360, 117] width 21 height 20
click at [856, 271] on li "Serait-il possible de me désassigner ces contacts, afin que je dispose d’une me…" at bounding box center [568, 275] width 711 height 16
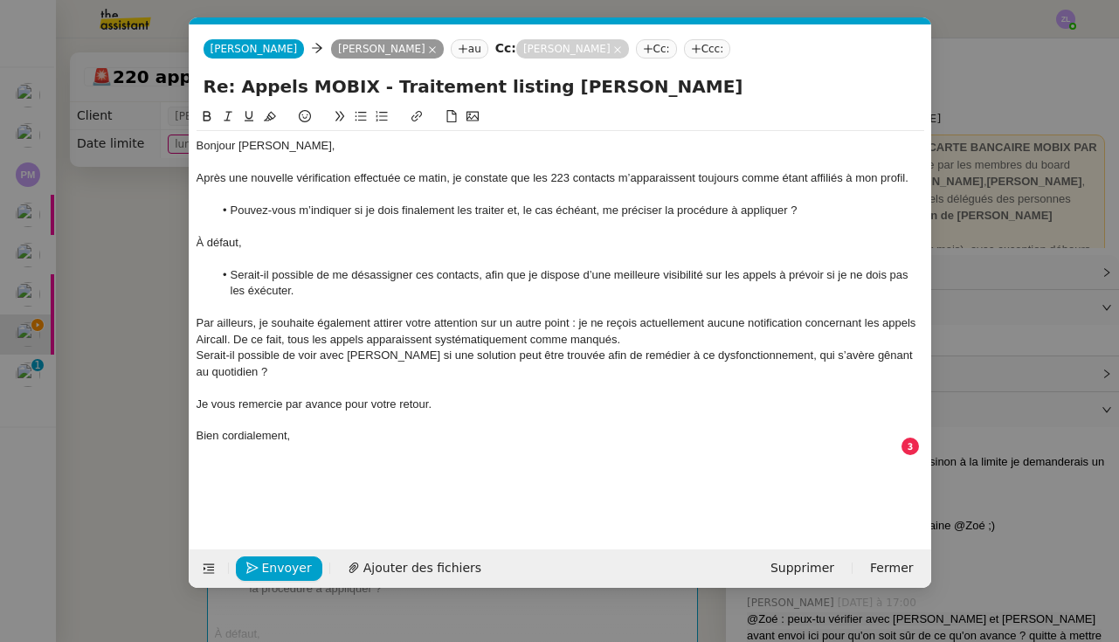
click at [632, 336] on div "Par ailleurs, je souhaite également attirer votre attention sur un autre point …" at bounding box center [559, 331] width 727 height 32
click at [234, 336] on div "Par ailleurs, je souhaite également attirer votre attention sur un autre point …" at bounding box center [559, 331] width 727 height 32
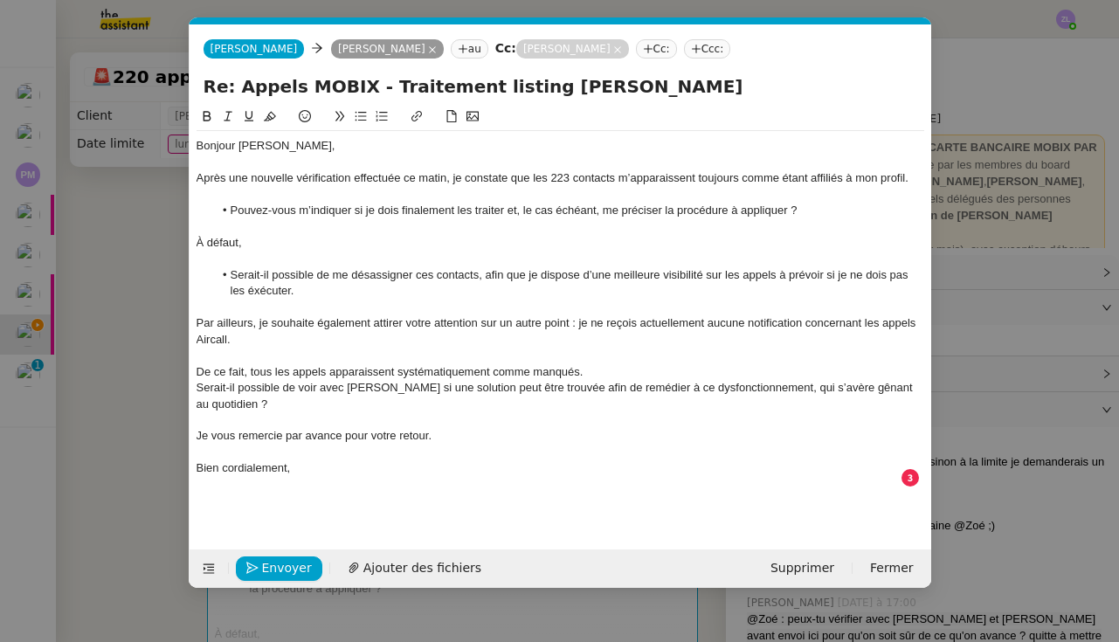
click at [227, 337] on div "Par ailleurs, je souhaite également attirer votre attention sur un autre point …" at bounding box center [559, 331] width 727 height 32
click at [596, 364] on div "De ce fait, tous les appels apparaissent systématiquement comme manqués." at bounding box center [559, 372] width 727 height 16
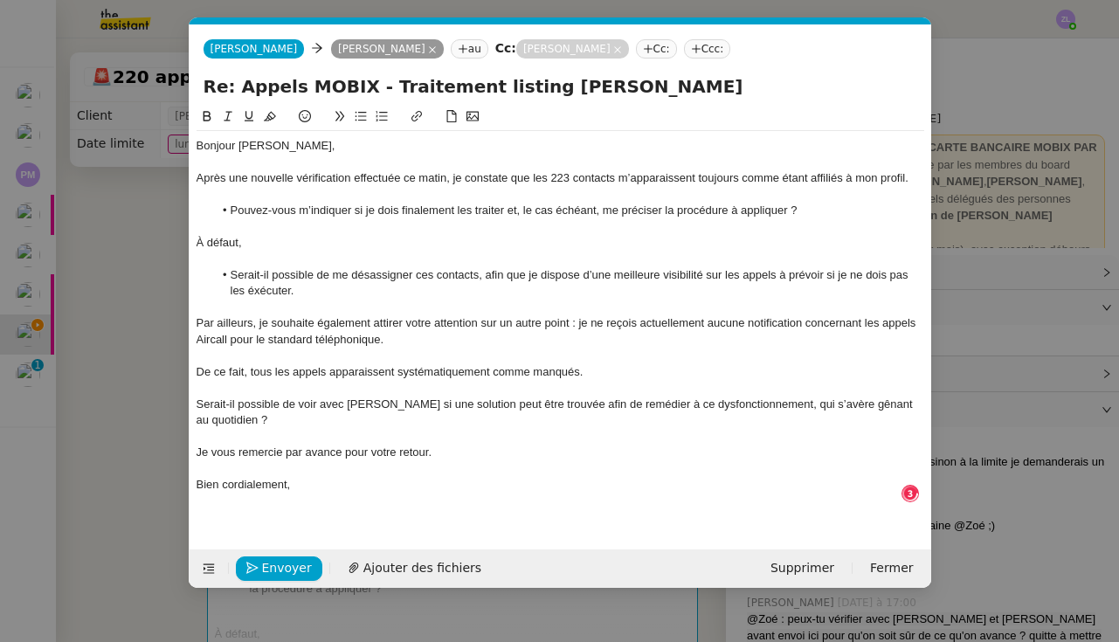
click at [197, 397] on div "Serait-il possible de voir avec [PERSON_NAME] si une solution peut être trouvée…" at bounding box center [559, 412] width 727 height 32
click at [361, 120] on icon at bounding box center [361, 116] width 12 height 12
click at [296, 445] on div "Je vous remercie par avance pour votre retour." at bounding box center [559, 453] width 727 height 16
drag, startPoint x: 441, startPoint y: 442, endPoint x: 284, endPoint y: 438, distance: 157.2
click at [284, 445] on div "Je vous remercie par avance pour votre retour." at bounding box center [559, 453] width 727 height 16
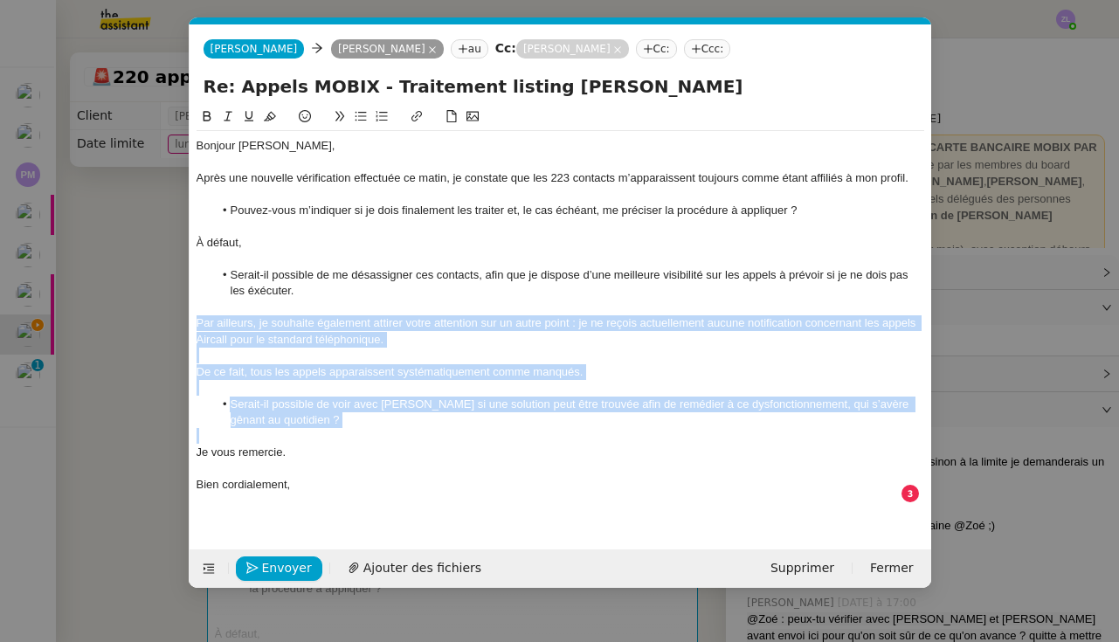
drag, startPoint x: 297, startPoint y: 424, endPoint x: 196, endPoint y: 320, distance: 145.8
click at [196, 320] on div "Bonjour Florian, Après une nouvelle vérification effectuée ce matin, je constat…" at bounding box center [559, 323] width 727 height 384
copy div "Par ailleurs, je souhaite également attirer votre attention sur un autre point …"
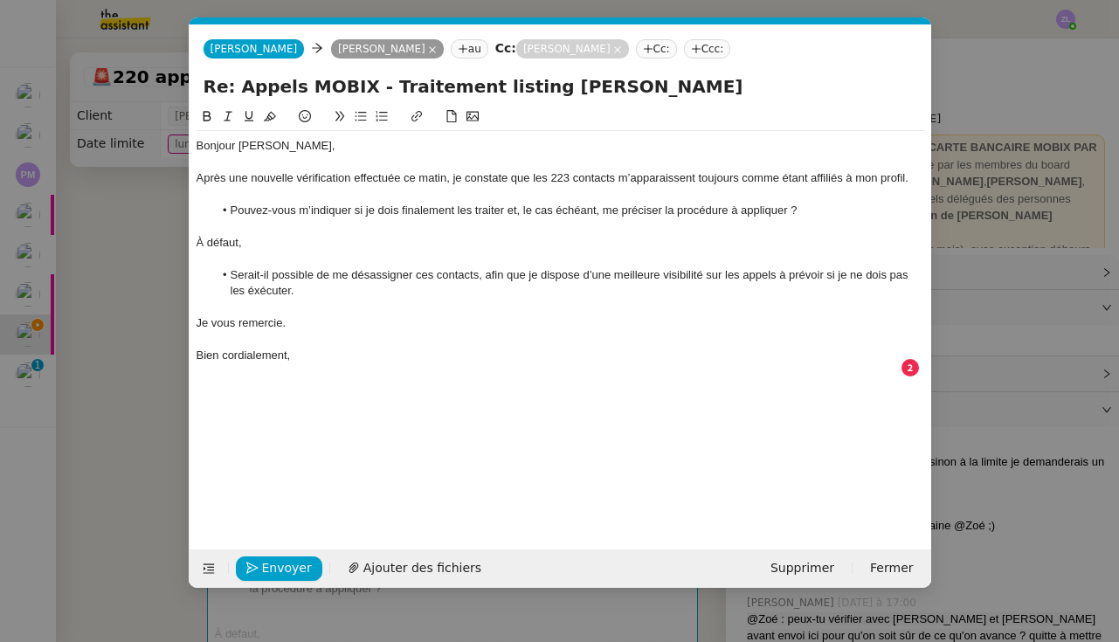
click at [280, 291] on li "Serait-il possible de me désassigner ces contacts, afin que je dispose d’une me…" at bounding box center [568, 283] width 711 height 32
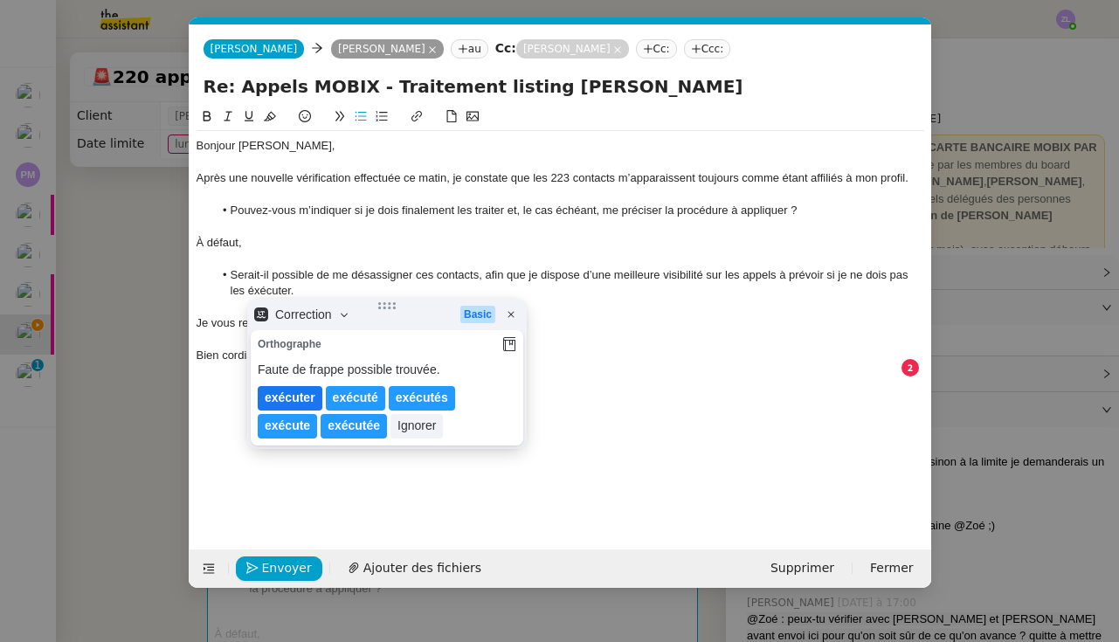
click at [277, 398] on lt-span "exécuter" at bounding box center [290, 398] width 65 height 24
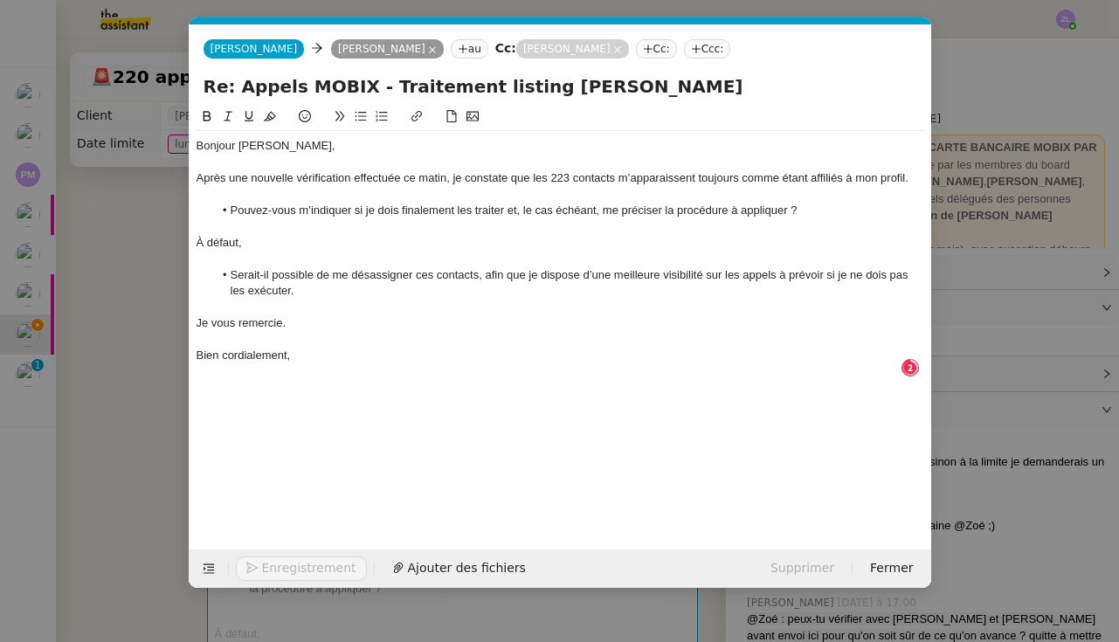
click at [383, 274] on li "Serait-il possible de me désassigner ces contacts, afin que je dispose d’une me…" at bounding box center [568, 283] width 711 height 32
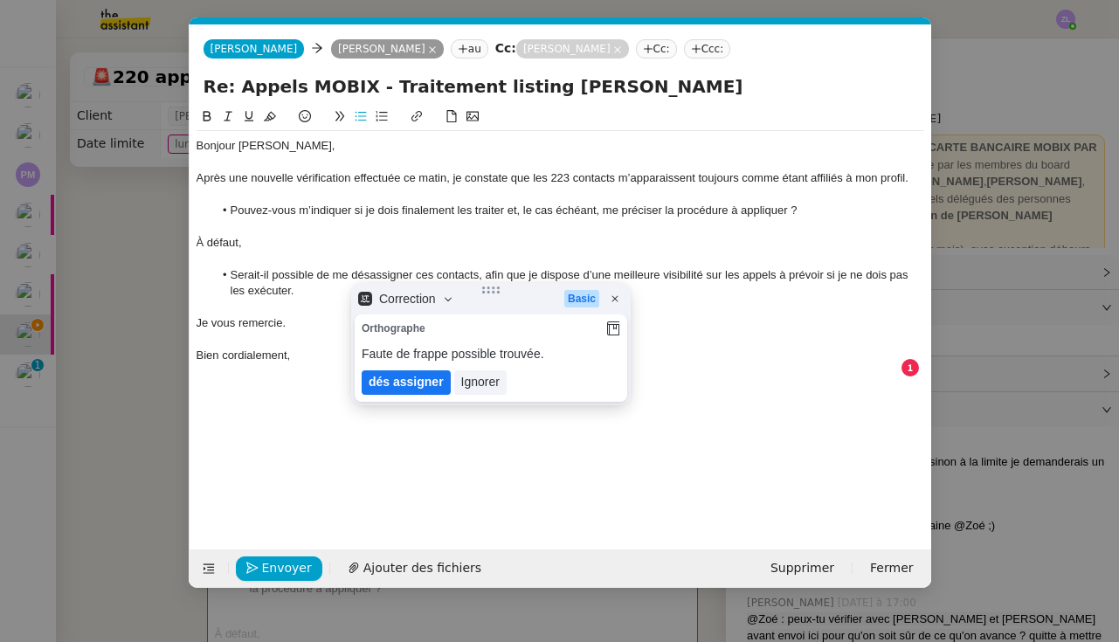
click at [424, 390] on lt-span "dés assigner" at bounding box center [406, 382] width 89 height 24
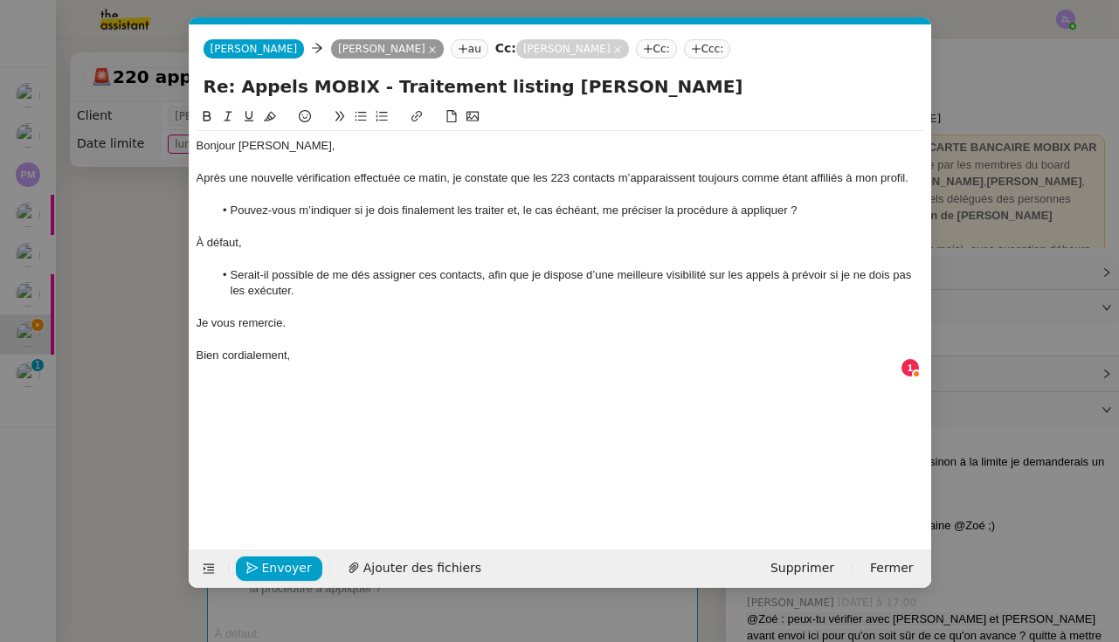
click at [371, 273] on li "Serait-il possible de me dés assigner ces contacts, afin que je dispose d’une m…" at bounding box center [568, 283] width 711 height 32
click at [343, 275] on li "Serait-il possible de me dés assigner ces contacts, afin que je dispose d’une m…" at bounding box center [568, 283] width 711 height 32
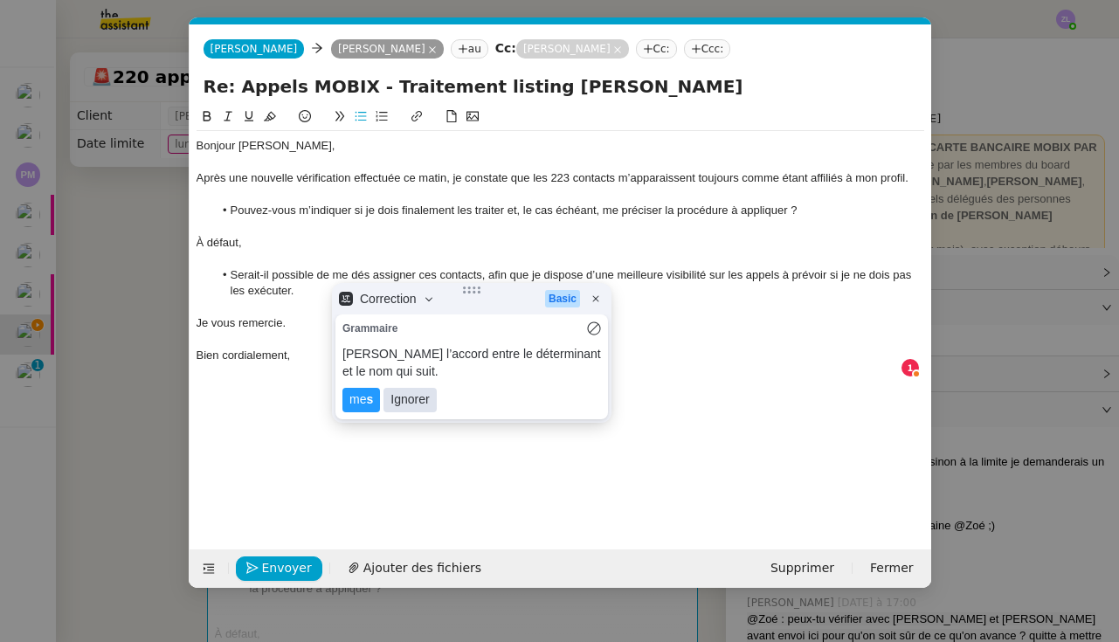
click at [400, 403] on lt-span "Ignorer" at bounding box center [409, 400] width 52 height 24
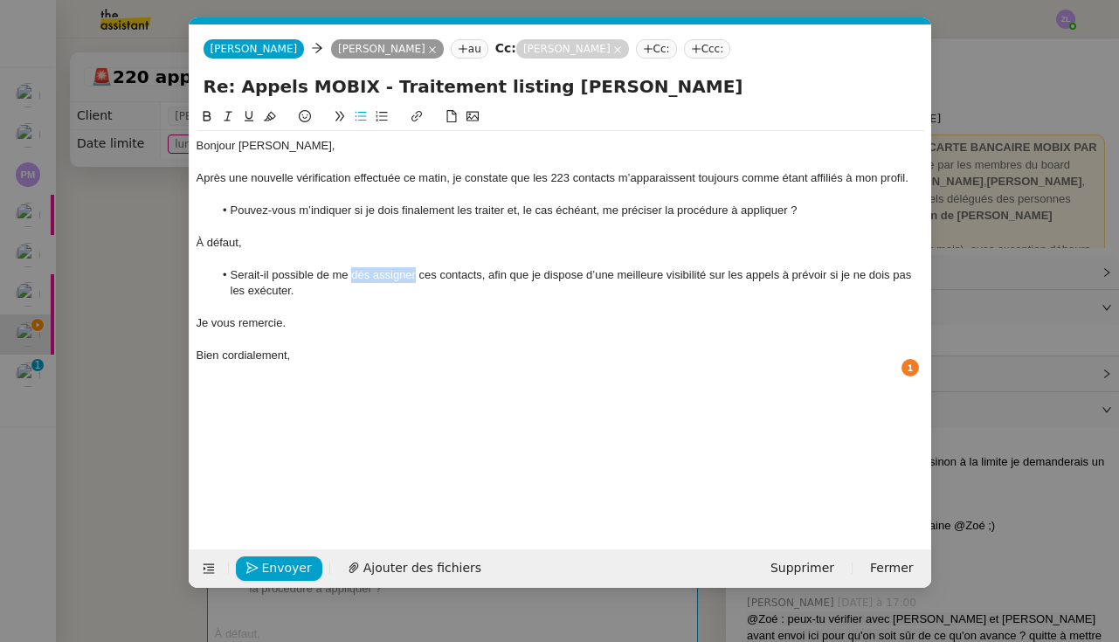
drag, startPoint x: 416, startPoint y: 272, endPoint x: 351, endPoint y: 273, distance: 64.6
click at [351, 273] on li "Serait-il possible de me dés assigner ces contacts, afin que je dispose d’une m…" at bounding box center [568, 283] width 711 height 32
click at [321, 300] on div at bounding box center [559, 308] width 727 height 16
click at [293, 293] on li "Serait-il possible de supprimer ces contacts, afin que je dispose d’une meilleu…" at bounding box center [568, 283] width 711 height 32
click at [298, 352] on div "Bien cordialement," at bounding box center [559, 356] width 727 height 16
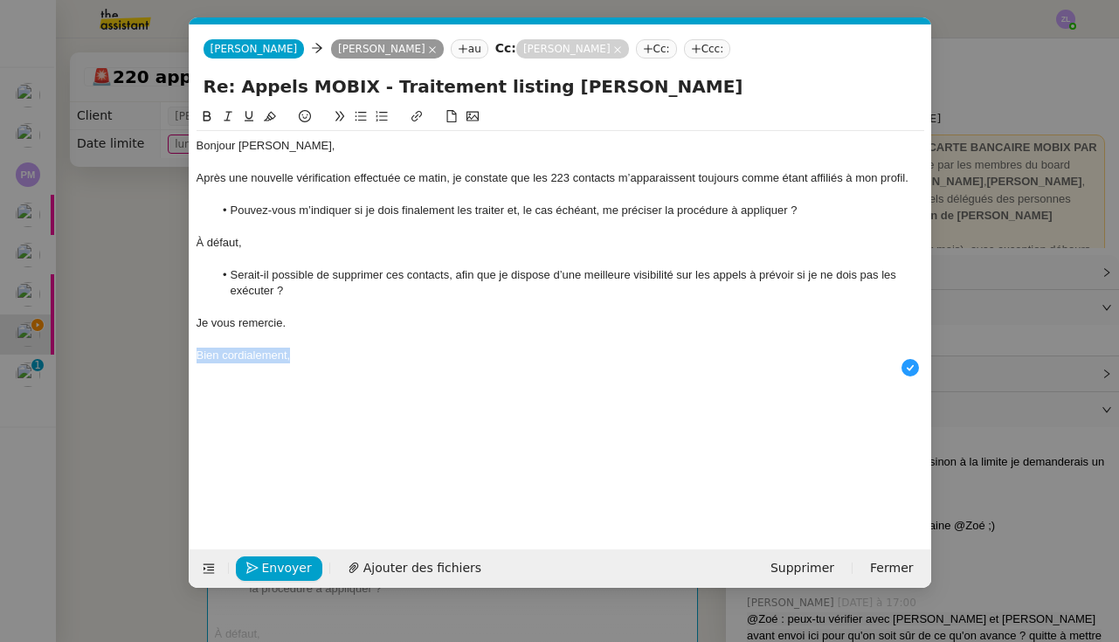
drag, startPoint x: 298, startPoint y: 352, endPoint x: 169, endPoint y: 351, distance: 129.3
click at [169, 352] on nz-modal-container "Service TA - VOYAGE - PROPOSITION GLOBALE A utiliser dans le cadre de propositi…" at bounding box center [559, 321] width 1119 height 642
click at [283, 558] on span "Envoyer" at bounding box center [287, 568] width 50 height 20
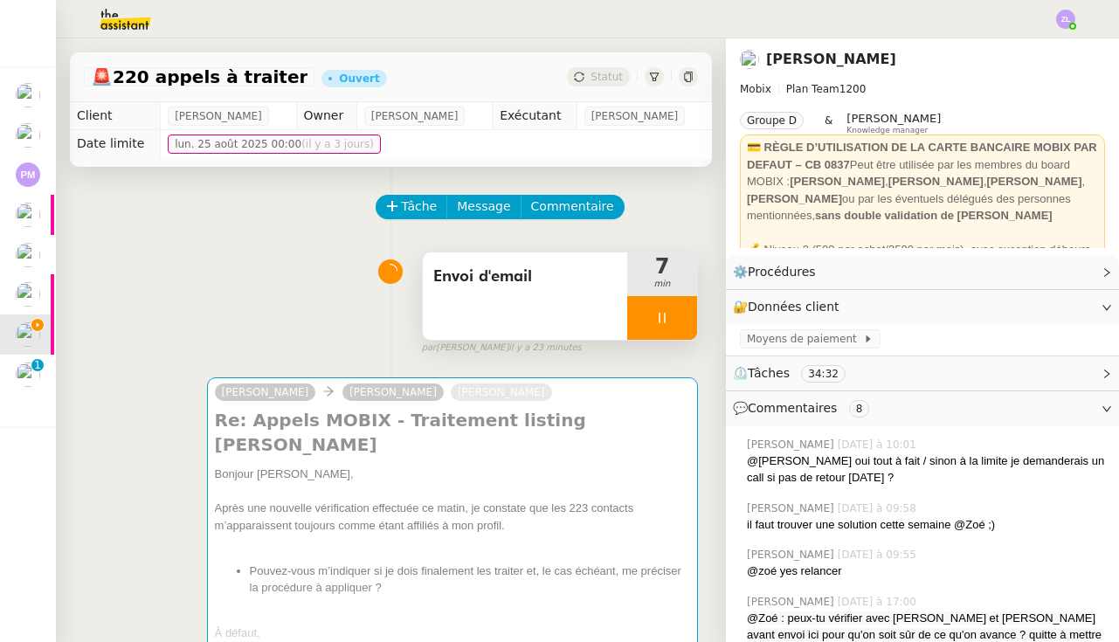
click at [655, 318] on icon at bounding box center [662, 318] width 14 height 14
click at [677, 321] on icon at bounding box center [679, 318] width 13 height 10
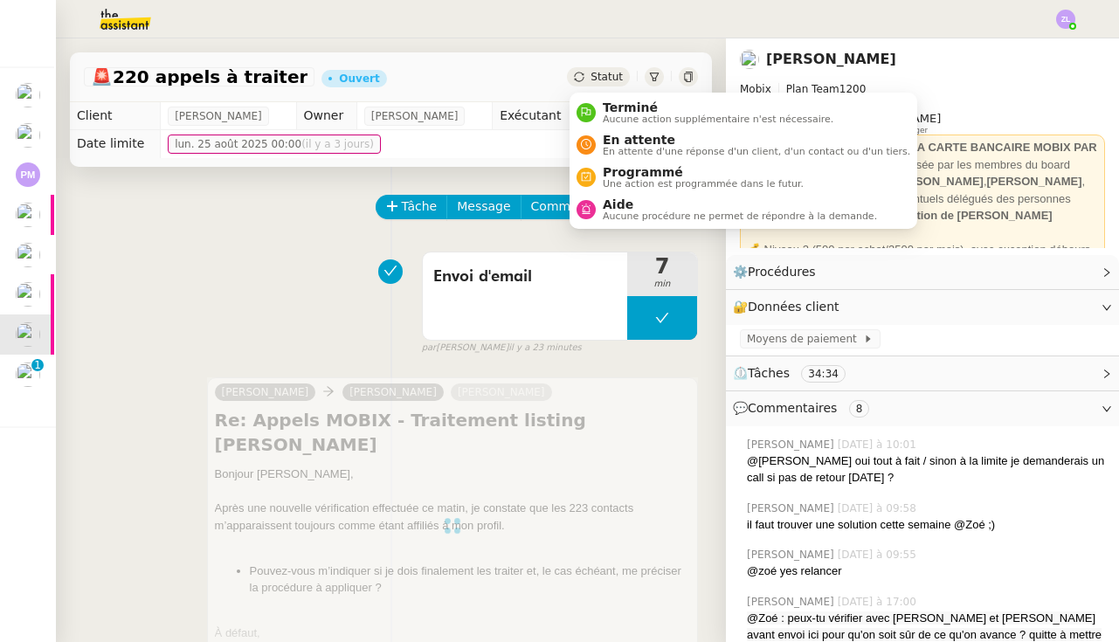
click at [621, 82] on span "Statut" at bounding box center [606, 77] width 32 height 12
click at [603, 147] on span "En attente d'une réponse d'un client, d'un contact ou d'un tiers." at bounding box center [756, 152] width 307 height 10
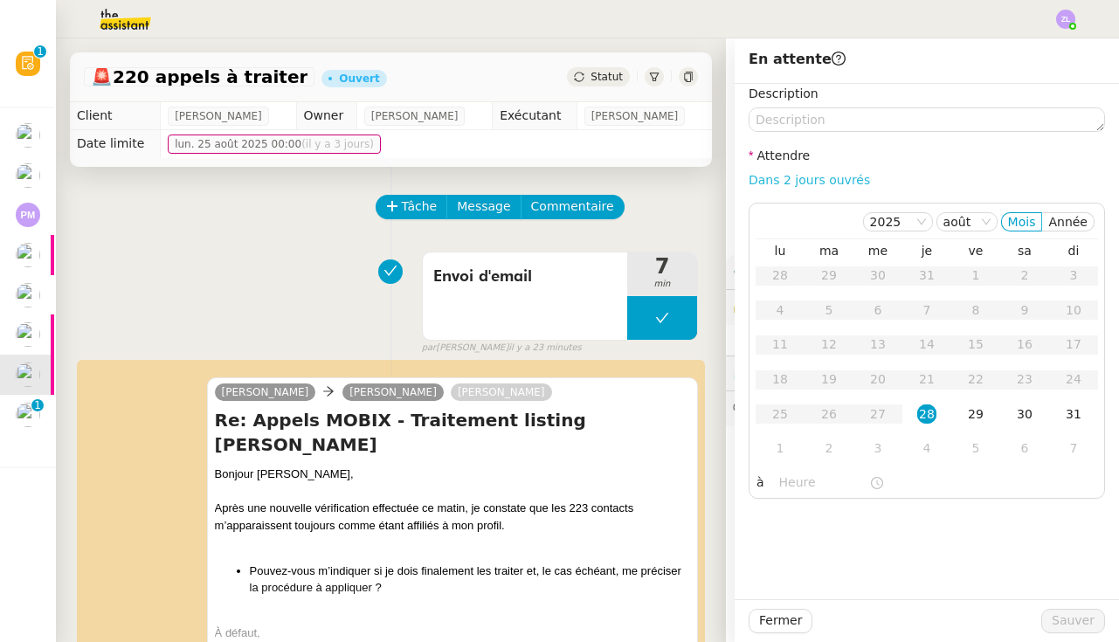
click at [793, 175] on link "Dans 2 jours ouvrés" at bounding box center [808, 180] width 121 height 14
type input "07:00"
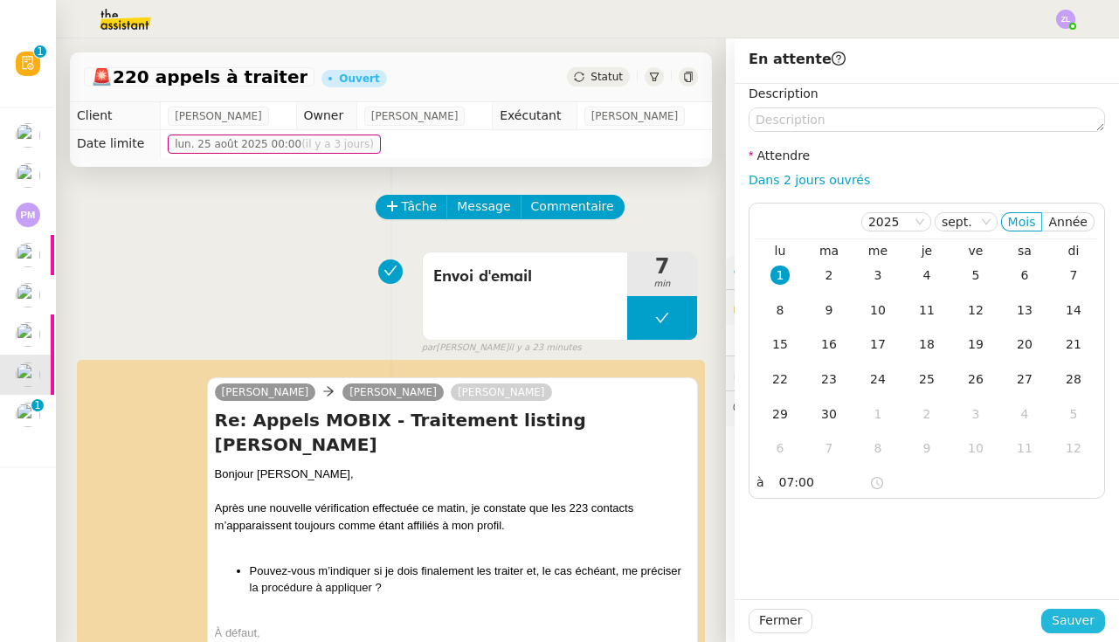
click at [1072, 617] on span "Sauver" at bounding box center [1072, 620] width 43 height 20
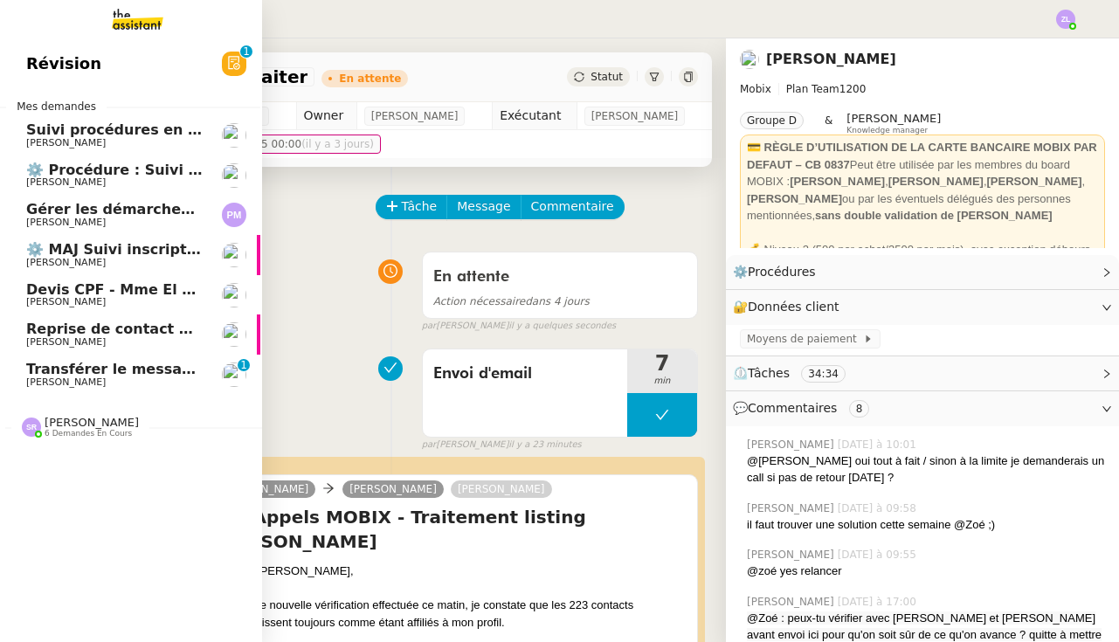
click at [51, 387] on link "Transférer le message à Alex et Thomas Florian Parant 0 1 2 3 4 5 6 7 8 9" at bounding box center [129, 375] width 262 height 40
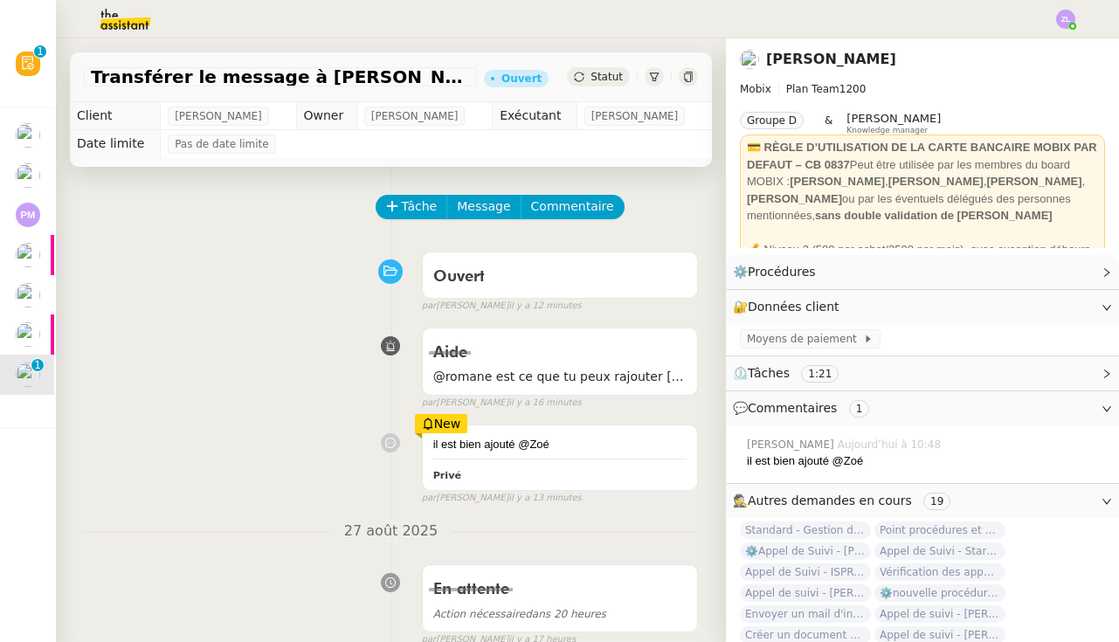
scroll to position [129, 0]
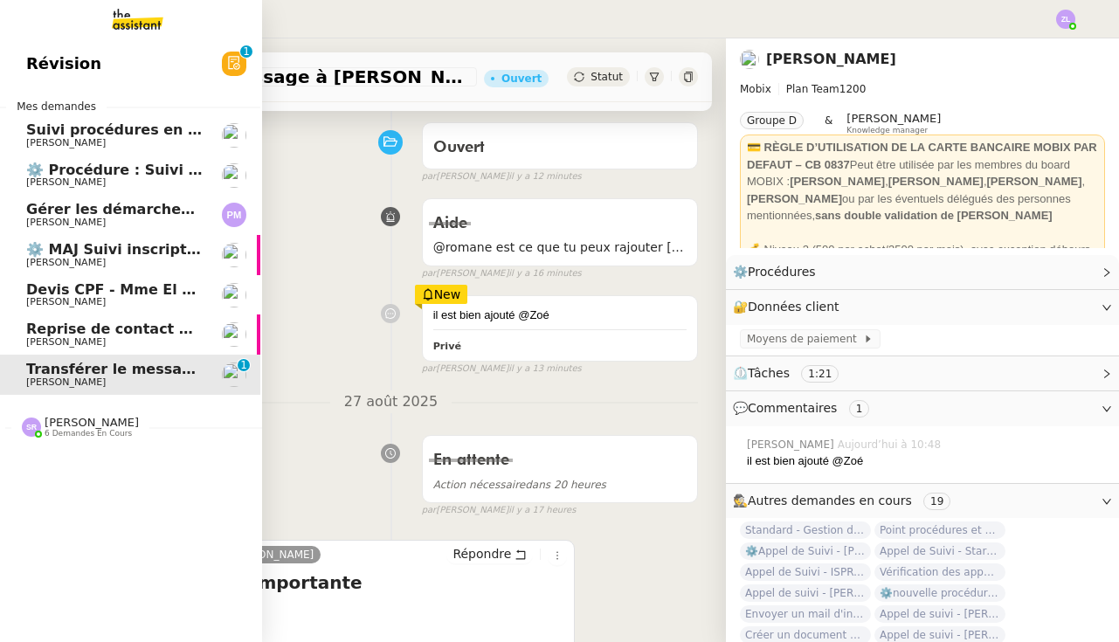
click at [48, 417] on span "[PERSON_NAME]" at bounding box center [92, 422] width 94 height 13
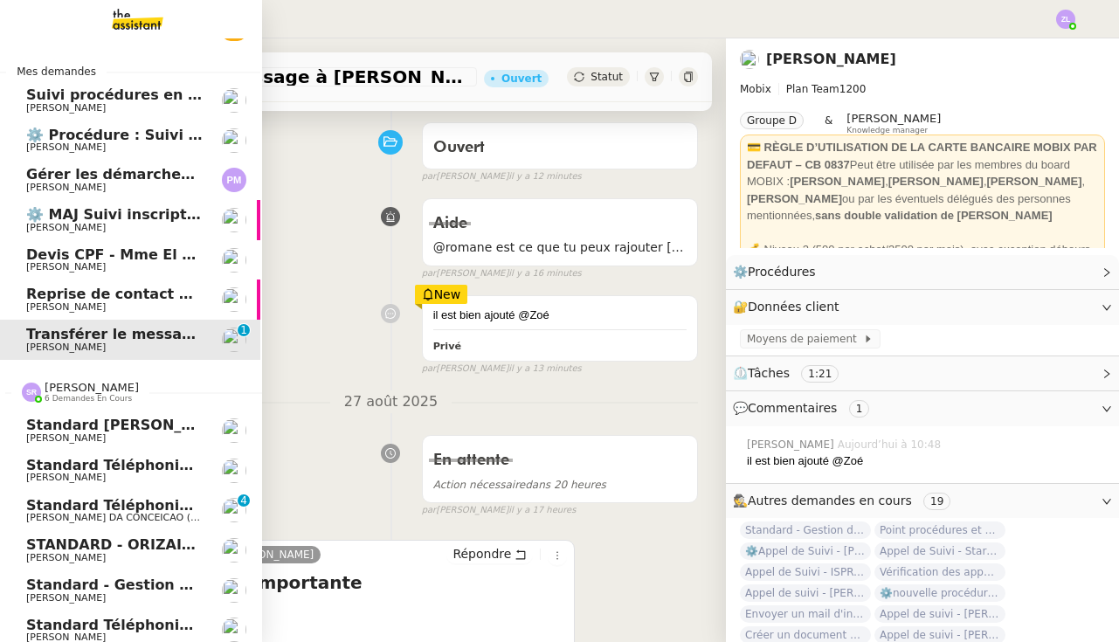
scroll to position [34, 2]
click at [106, 632] on span "[PERSON_NAME]" at bounding box center [65, 637] width 79 height 11
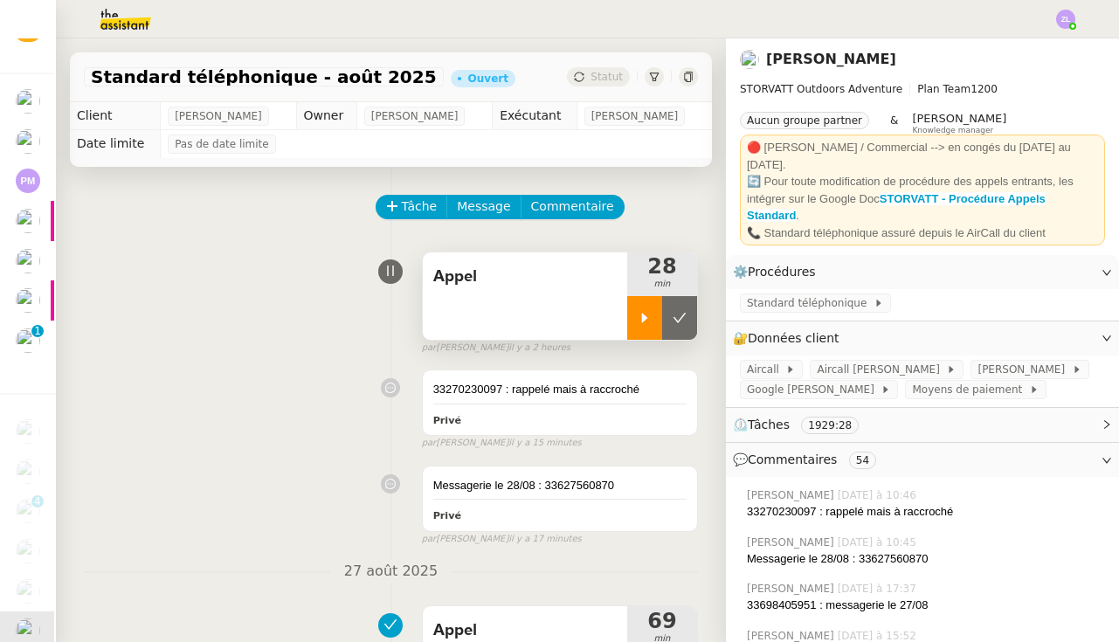
click at [644, 319] on icon at bounding box center [645, 318] width 6 height 10
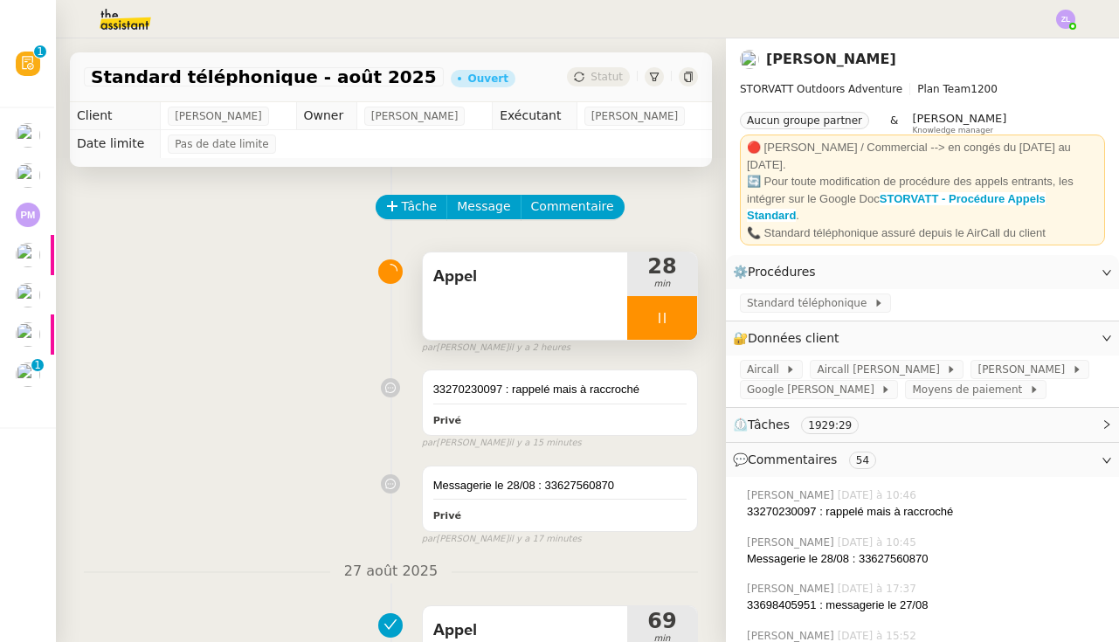
scroll to position [0, 2]
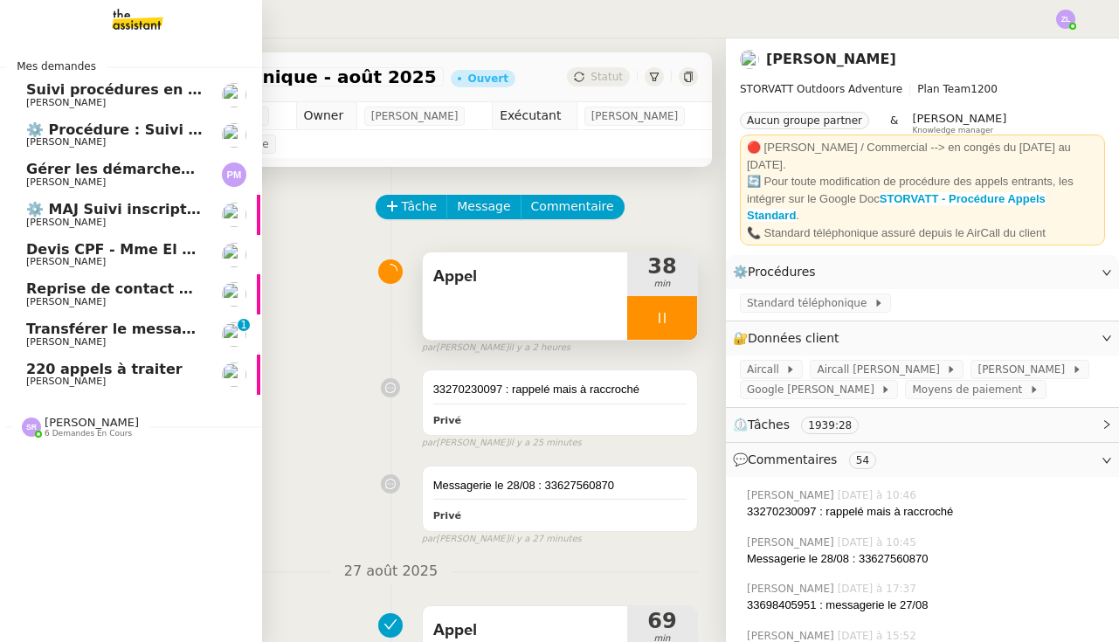
click at [59, 331] on span "Transférer le message à [PERSON_NAME] et [PERSON_NAME]" at bounding box center [265, 328] width 479 height 17
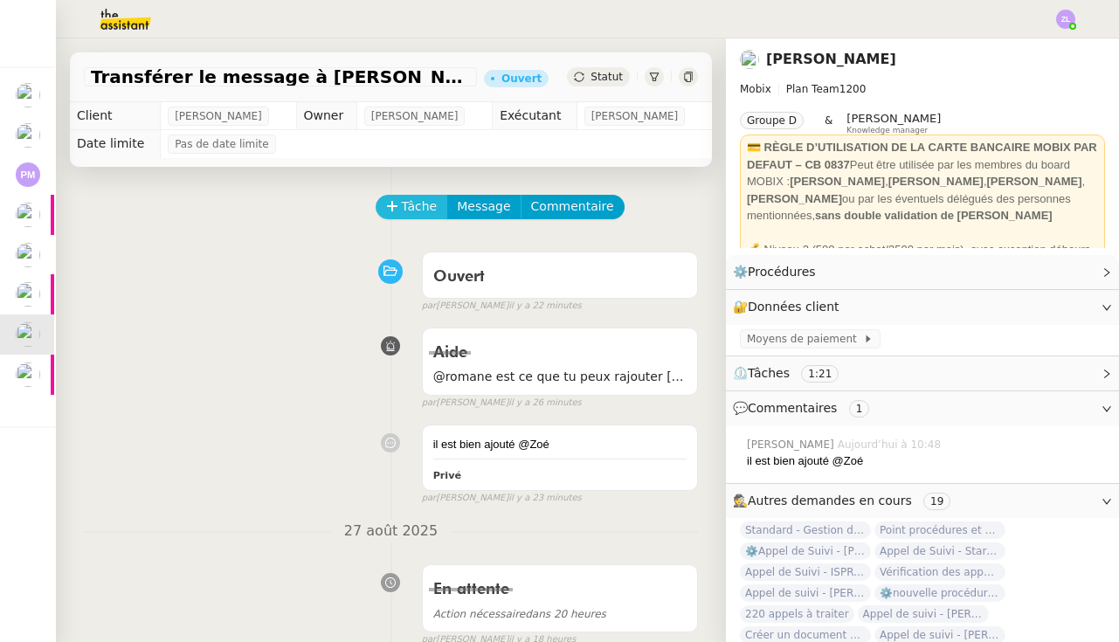
click at [417, 207] on span "Tâche" at bounding box center [420, 206] width 36 height 20
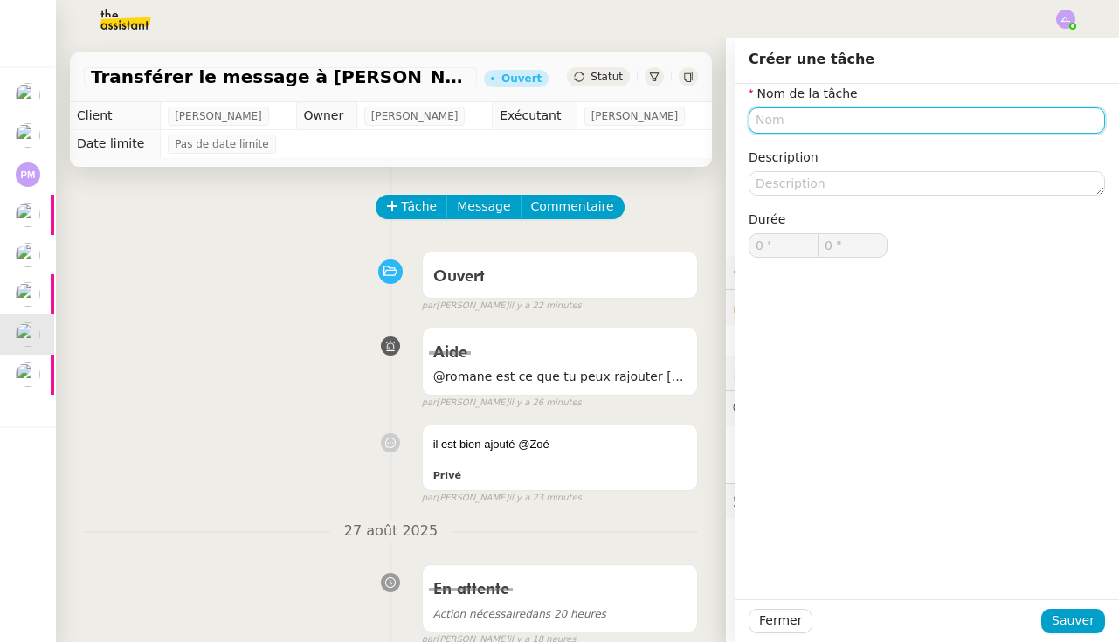
type input "f"
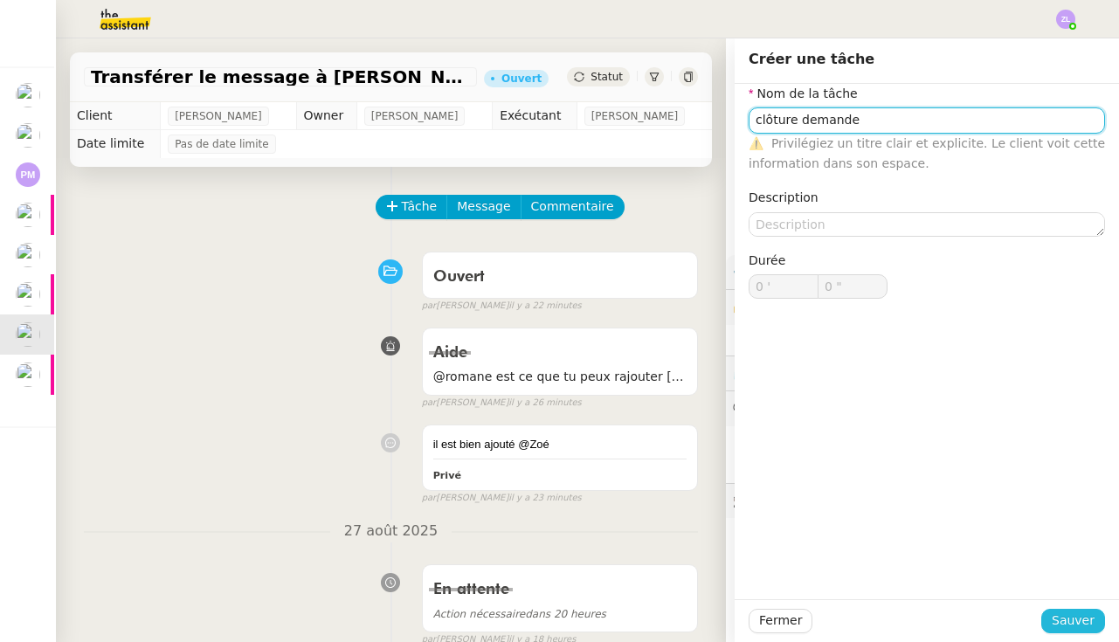
type input "clôture demande"
click at [1063, 617] on span "Sauver" at bounding box center [1072, 620] width 43 height 20
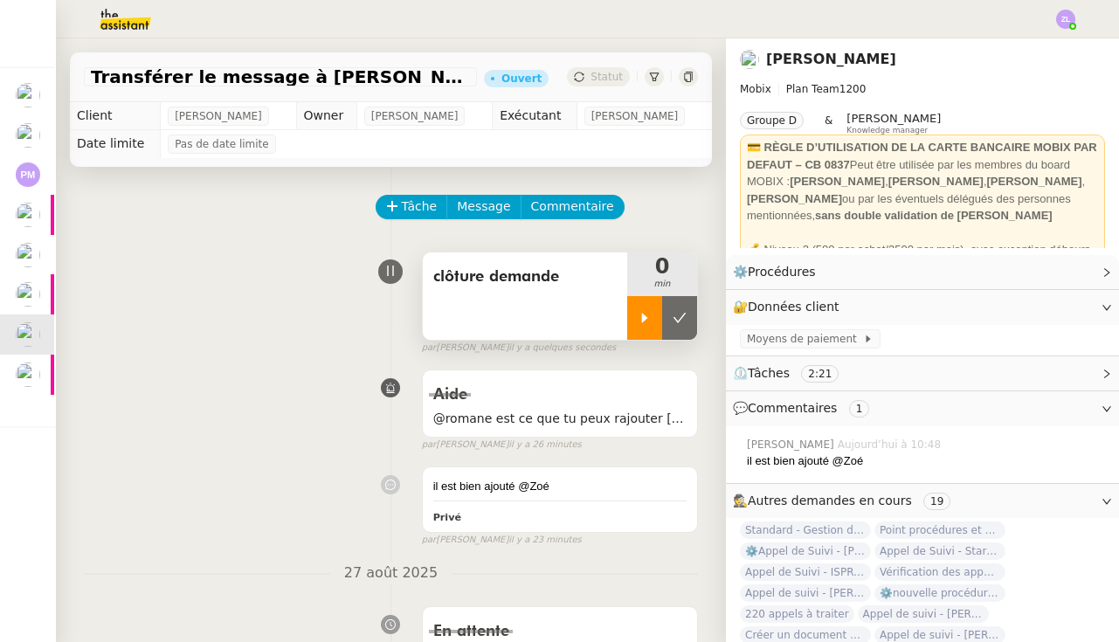
click at [647, 314] on icon at bounding box center [645, 318] width 14 height 14
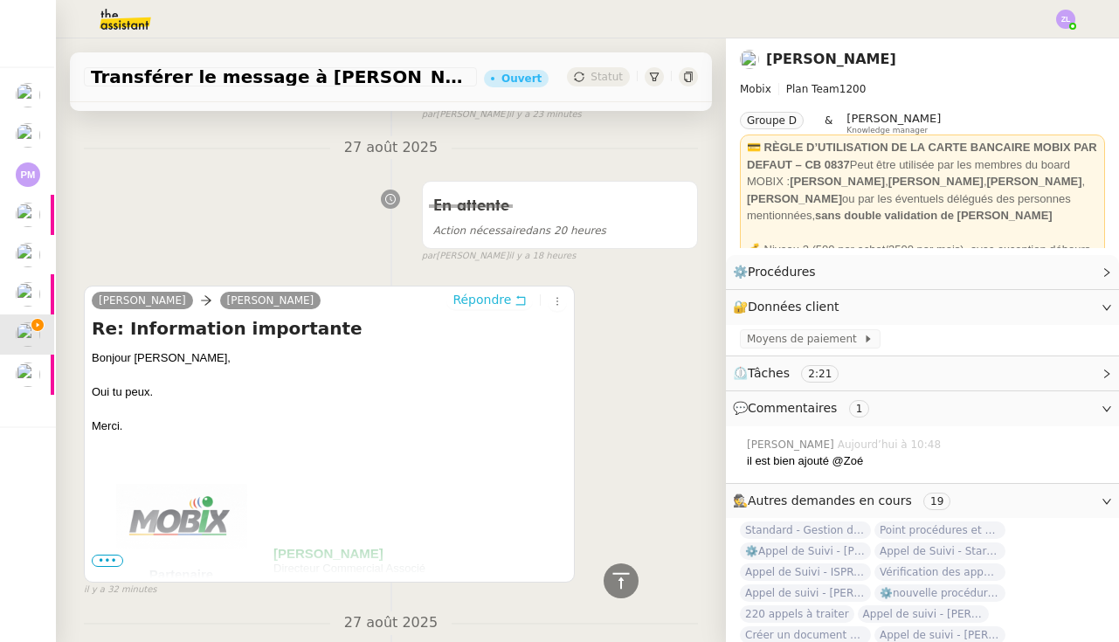
click at [473, 293] on span "Répondre" at bounding box center [481, 299] width 59 height 17
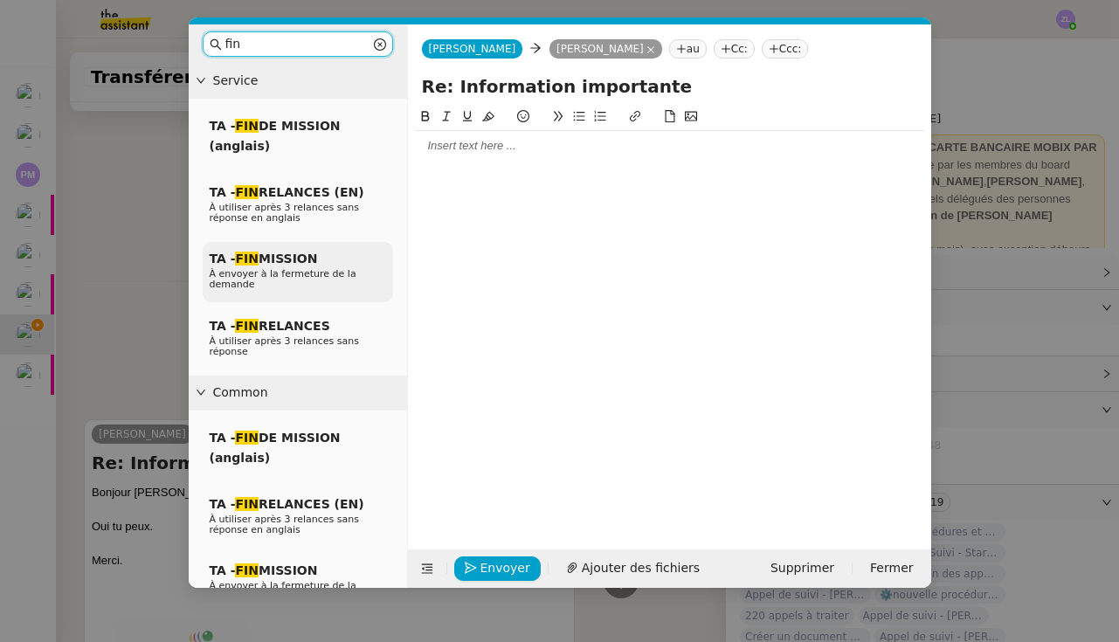
type input "fin"
click at [294, 270] on span "À envoyer à la fermeture de la demande" at bounding box center [283, 279] width 147 height 22
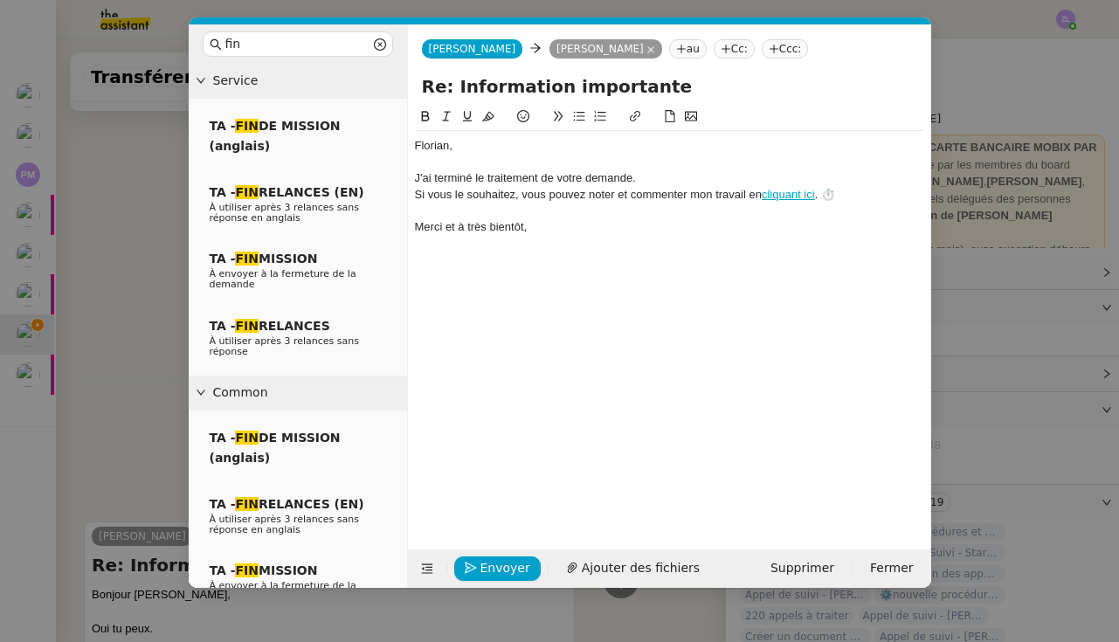
click at [417, 147] on div "﻿Florian﻿," at bounding box center [669, 146] width 509 height 16
click at [472, 178] on div "J'ai terminé le traitement de votre demande." at bounding box center [669, 178] width 509 height 16
click at [454, 178] on div "J'ai bine rajouté le traitement de votre demande." at bounding box center [669, 178] width 509 height 16
click at [493, 176] on div "J'ai bien rajouté le traitement de votre demande." at bounding box center [669, 178] width 509 height 16
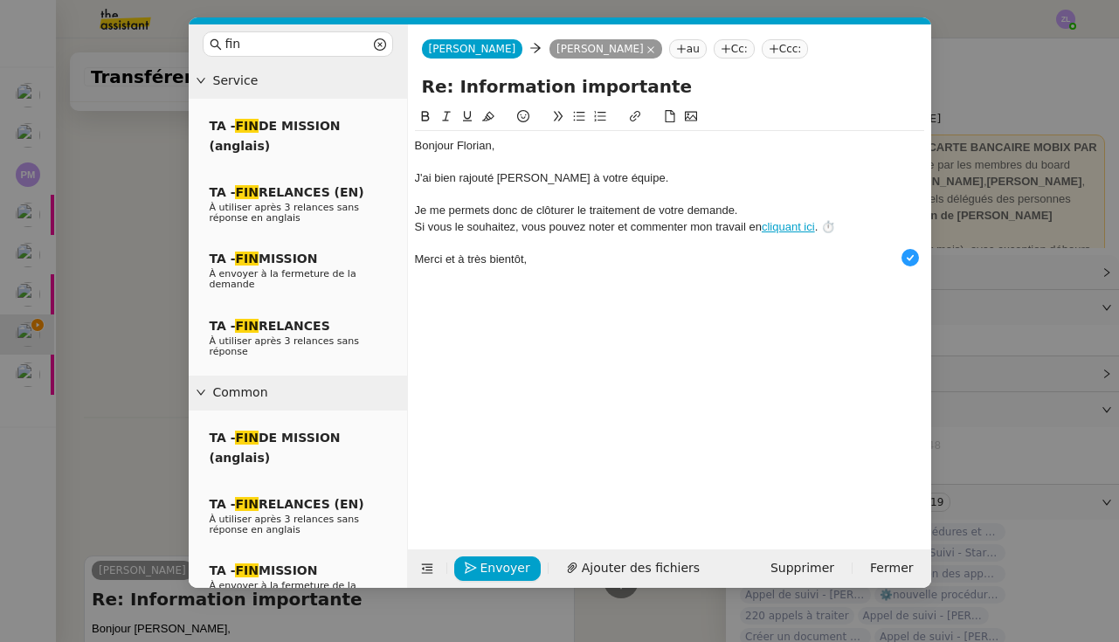
click at [761, 205] on div "Je me permets donc de clôturer le traitement de votre demande." at bounding box center [669, 211] width 509 height 16
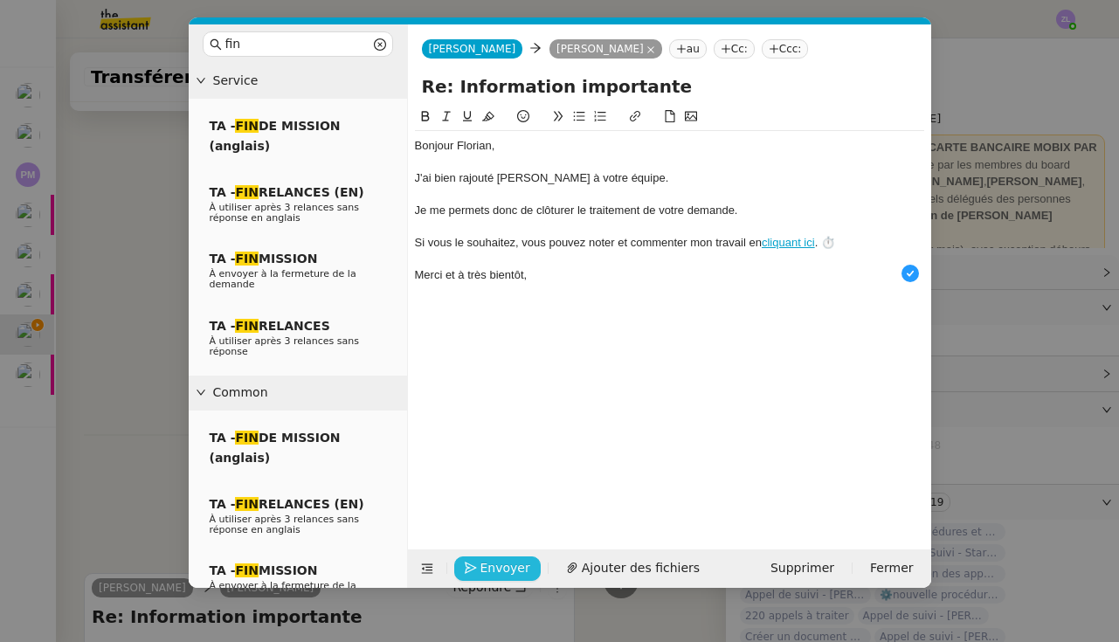
click at [491, 563] on span "Envoyer" at bounding box center [505, 568] width 50 height 20
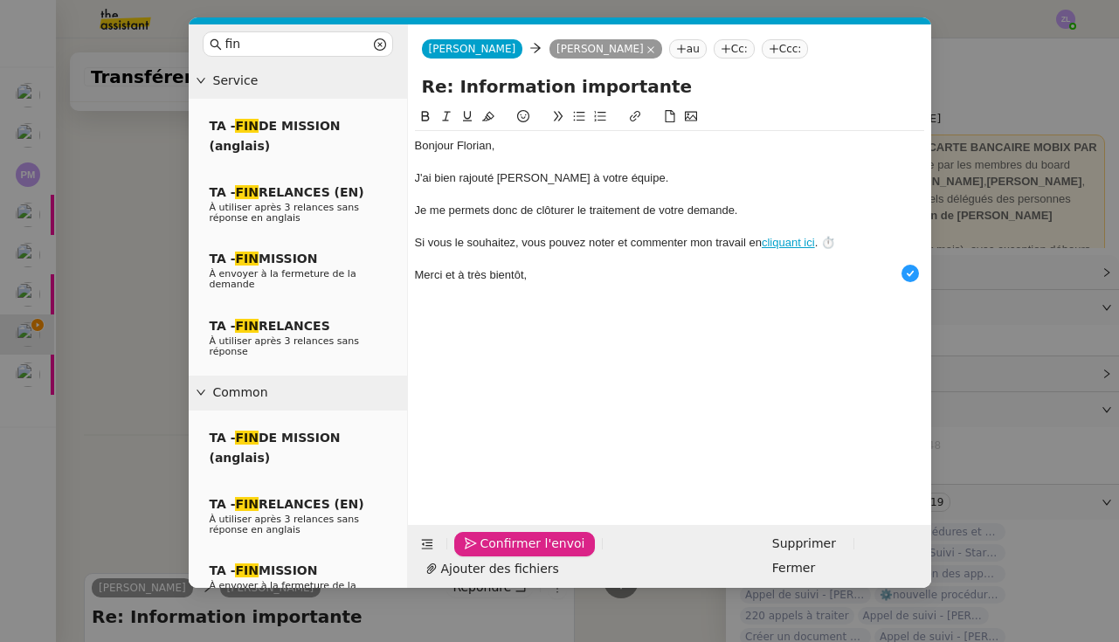
click at [491, 554] on span "Confirmer l'envoi" at bounding box center [532, 544] width 105 height 20
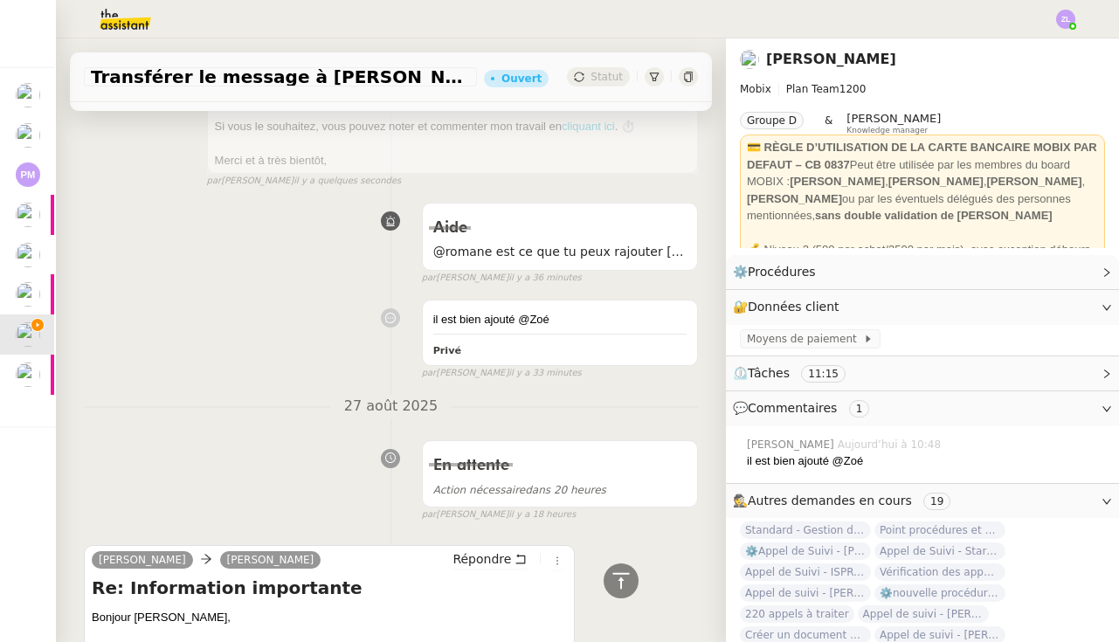
scroll to position [0, 0]
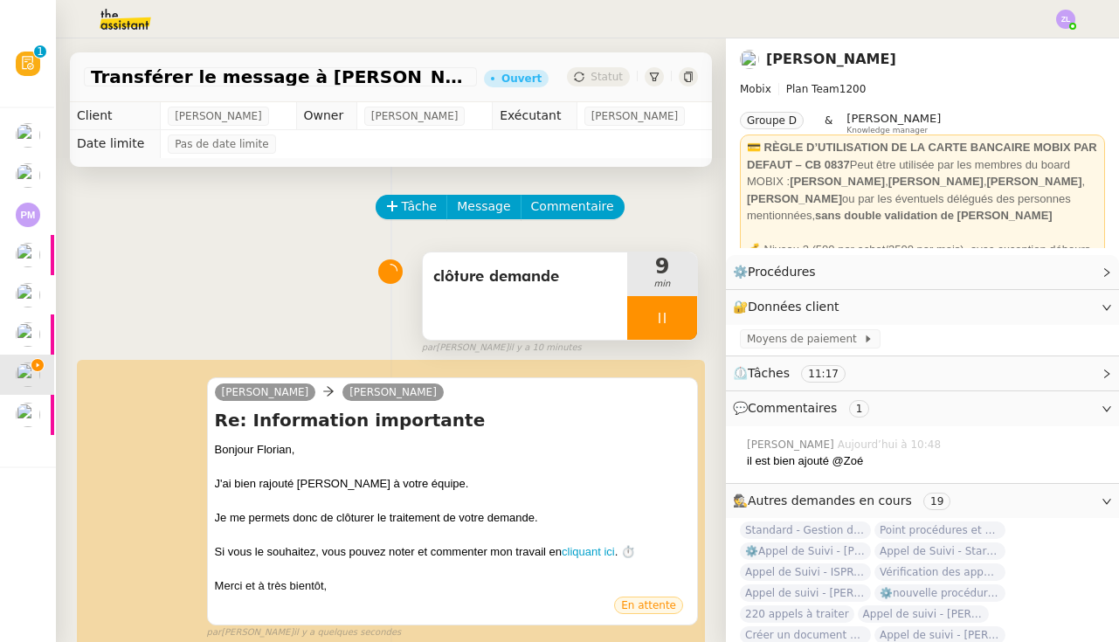
click at [650, 309] on div at bounding box center [662, 318] width 70 height 44
click at [682, 311] on icon at bounding box center [679, 318] width 14 height 14
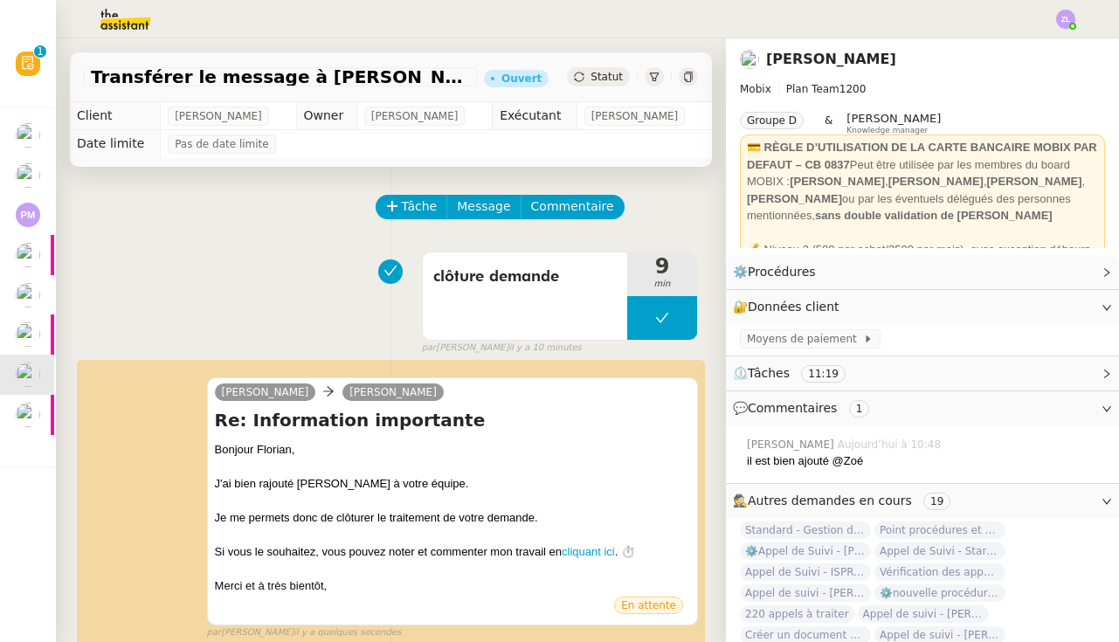
click at [617, 76] on span "Statut" at bounding box center [606, 77] width 32 height 12
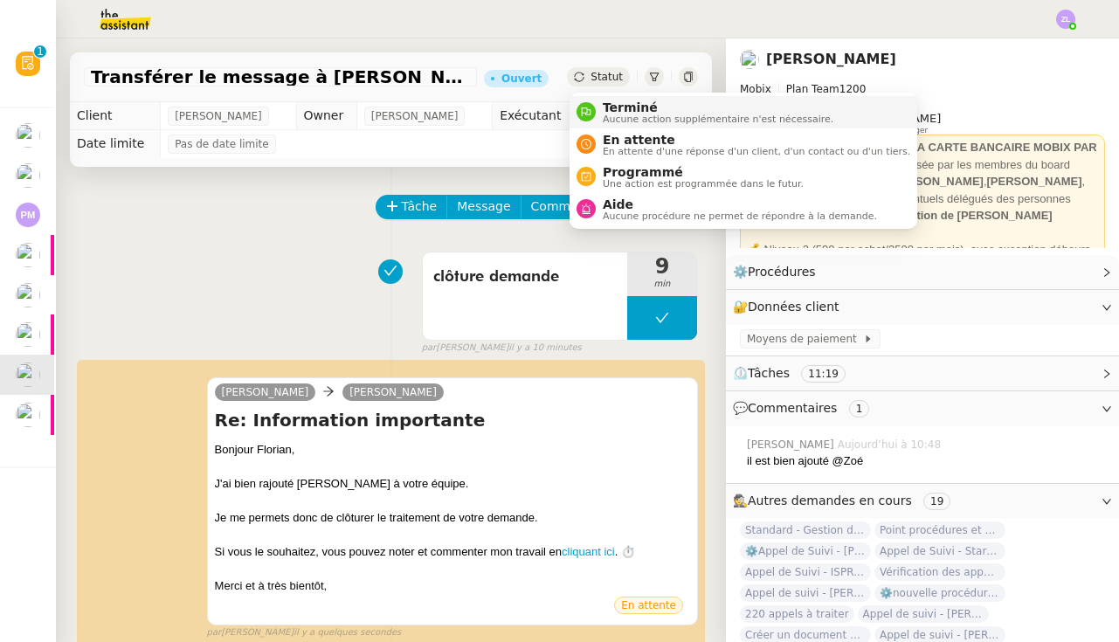
click at [619, 97] on li "Terminé Aucune action supplémentaire n'est nécessaire." at bounding box center [743, 112] width 348 height 32
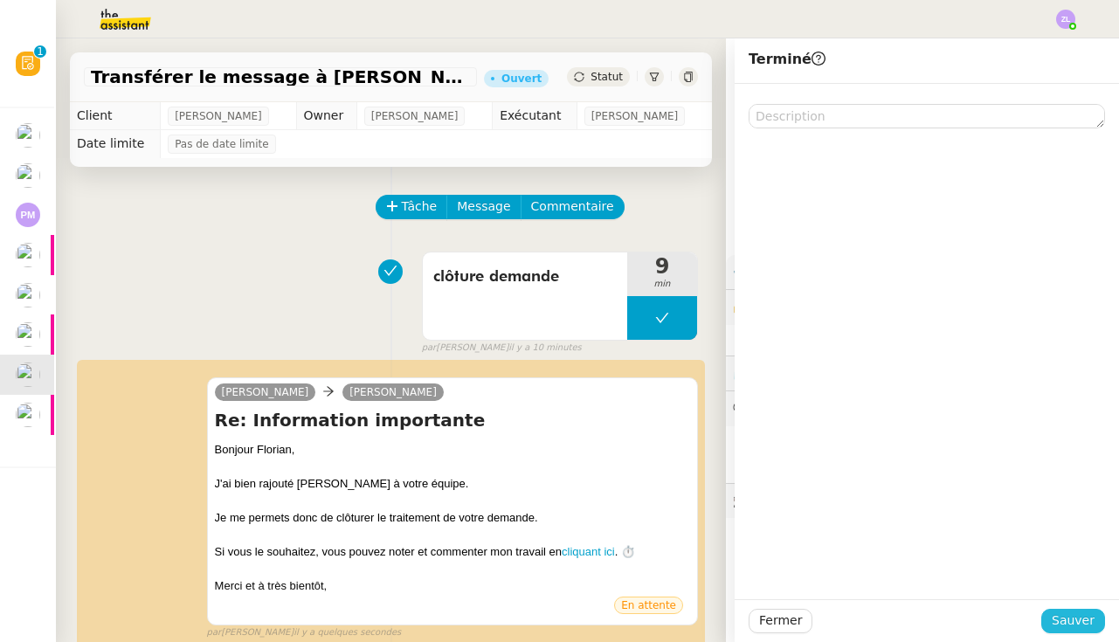
click at [1069, 618] on span "Sauver" at bounding box center [1072, 620] width 43 height 20
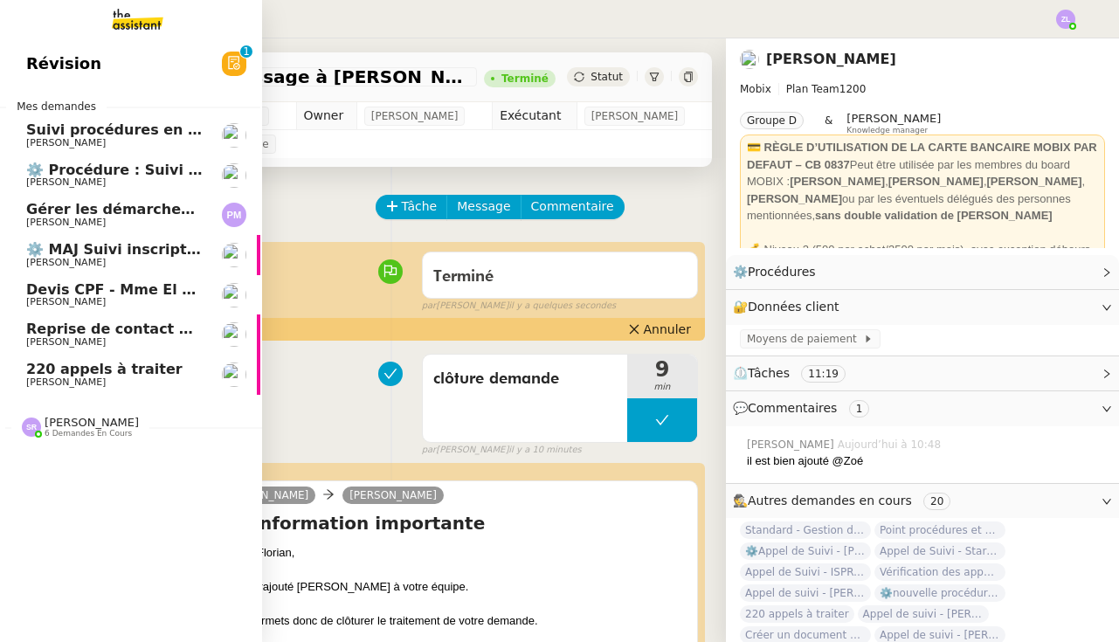
click at [31, 377] on span "[PERSON_NAME]" at bounding box center [65, 381] width 79 height 11
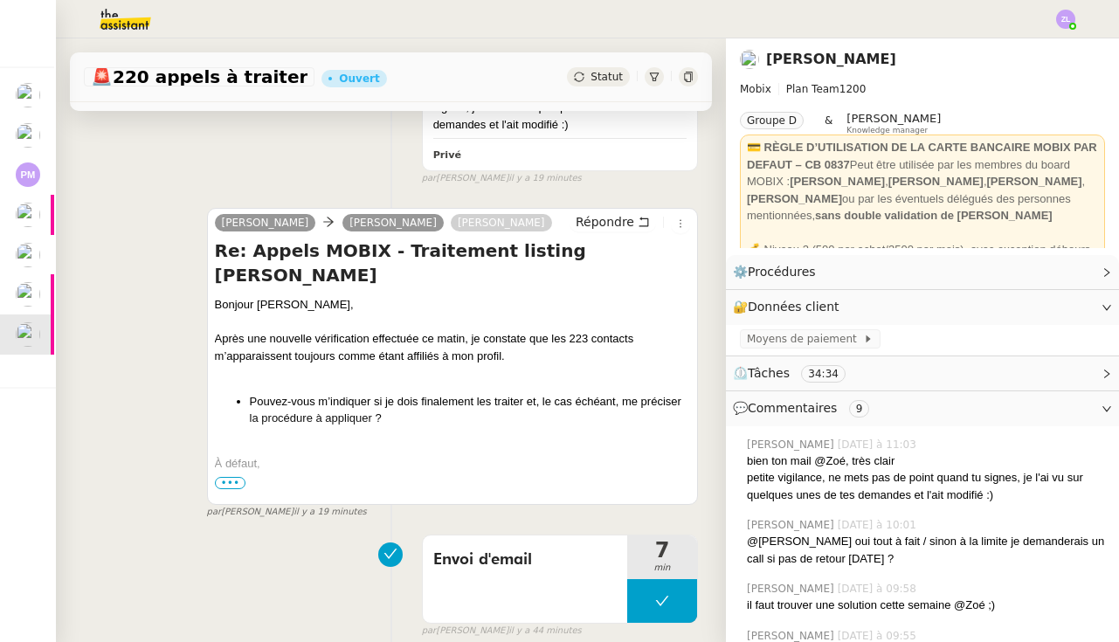
scroll to position [380, 0]
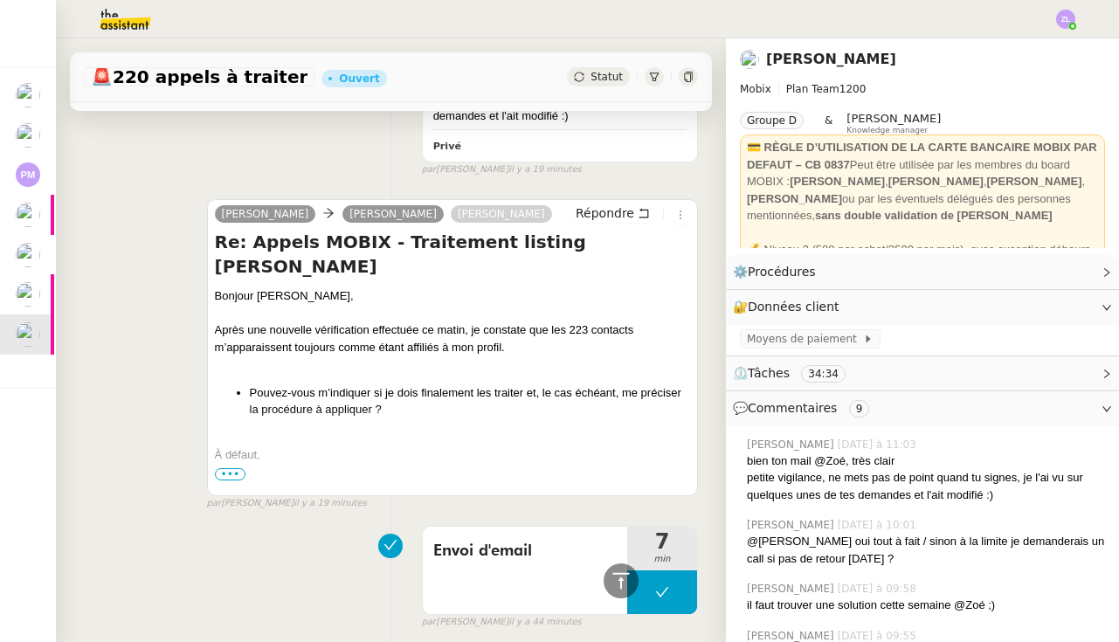
click at [228, 468] on span "•••" at bounding box center [230, 474] width 31 height 12
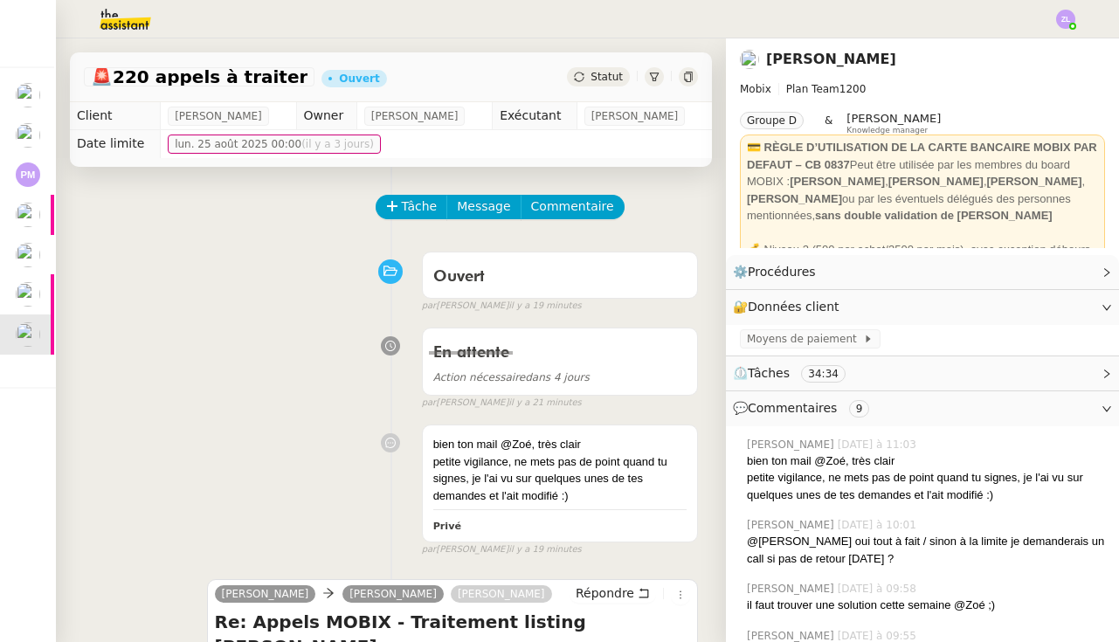
scroll to position [0, 0]
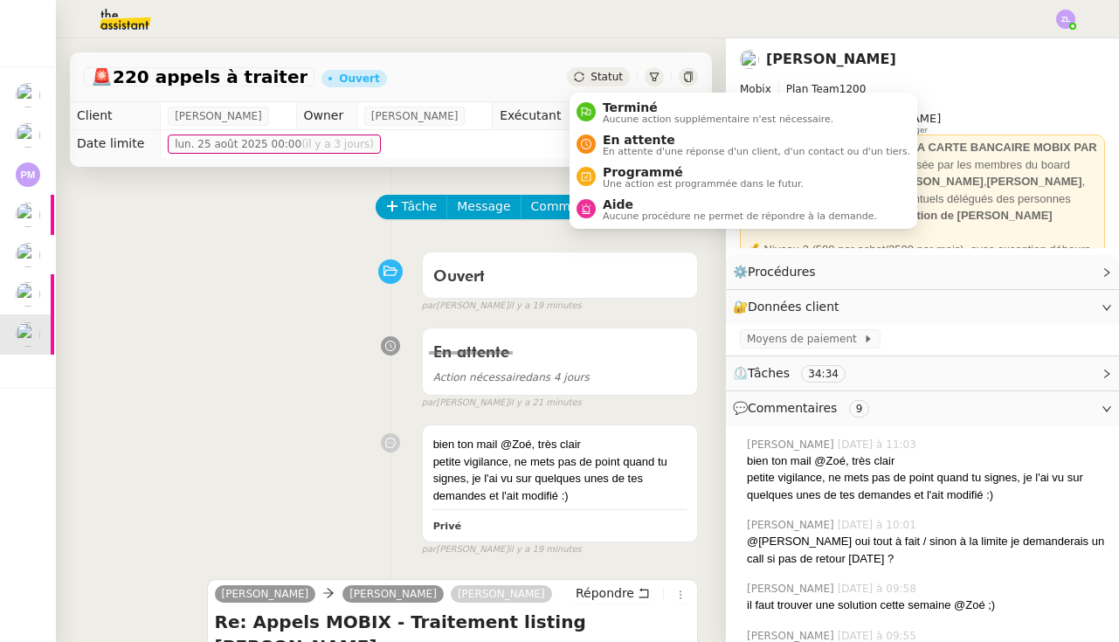
click at [592, 80] on span "Statut" at bounding box center [606, 77] width 32 height 12
click at [604, 138] on span "En attente" at bounding box center [756, 140] width 307 height 14
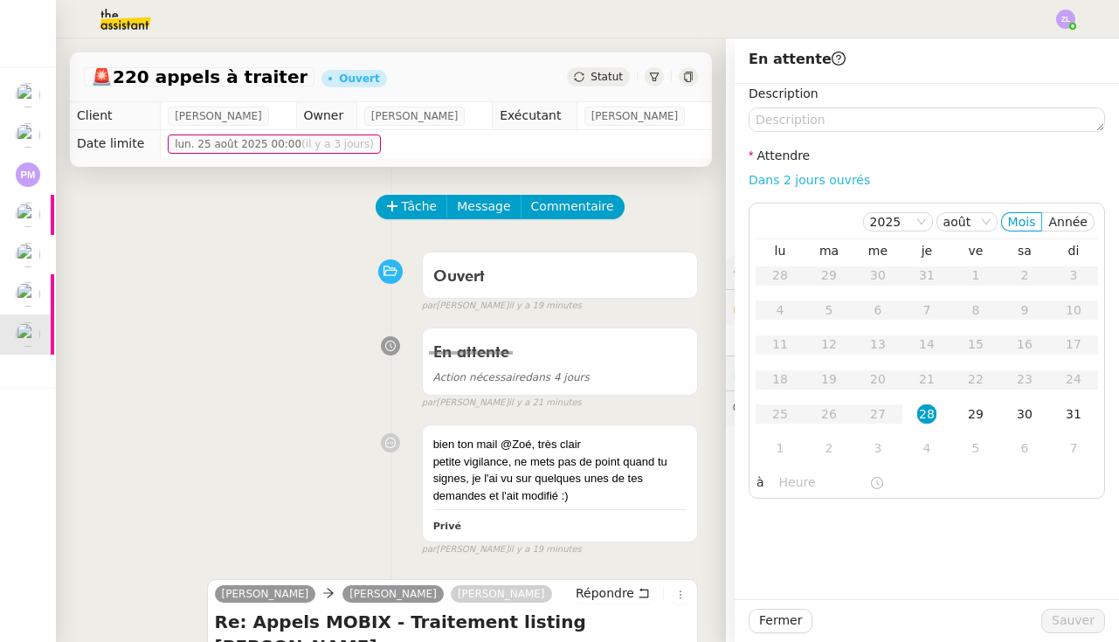
click at [797, 178] on link "Dans 2 jours ouvrés" at bounding box center [808, 180] width 121 height 14
type input "07:00"
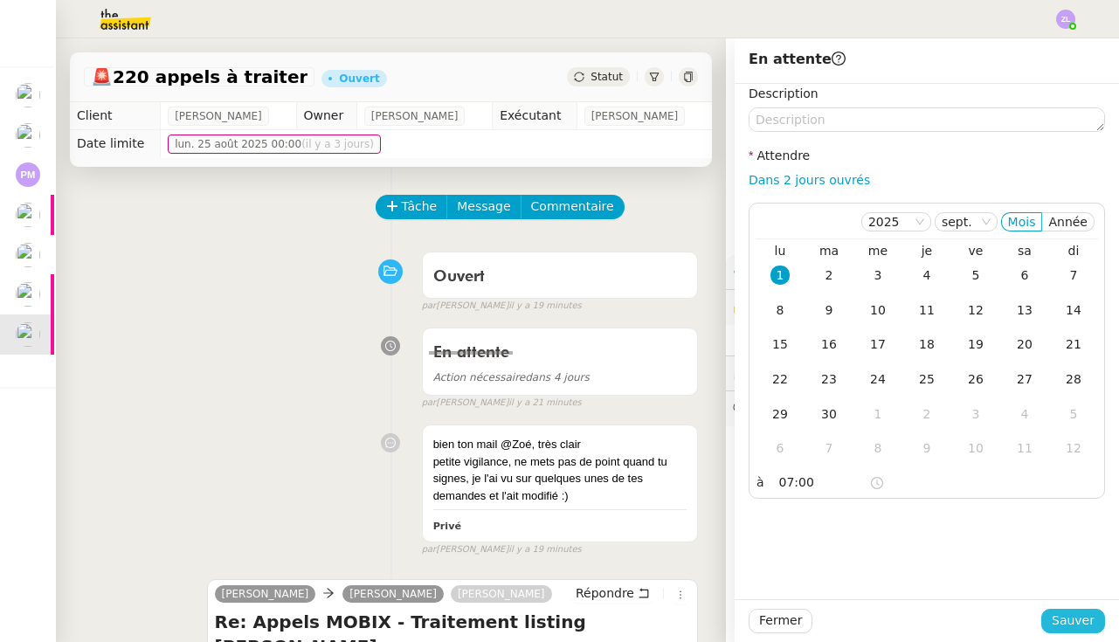
click at [1052, 616] on button "Sauver" at bounding box center [1073, 621] width 64 height 24
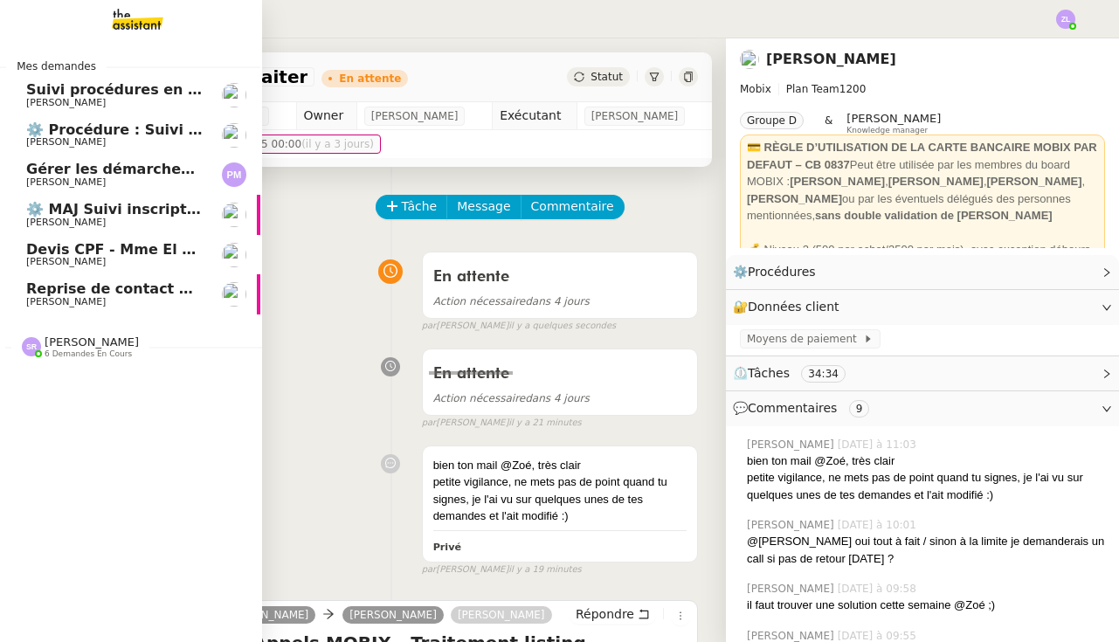
click at [86, 206] on span "⚙️ MAJ Suivi inscriptions et contrats de formation" at bounding box center [221, 209] width 391 height 17
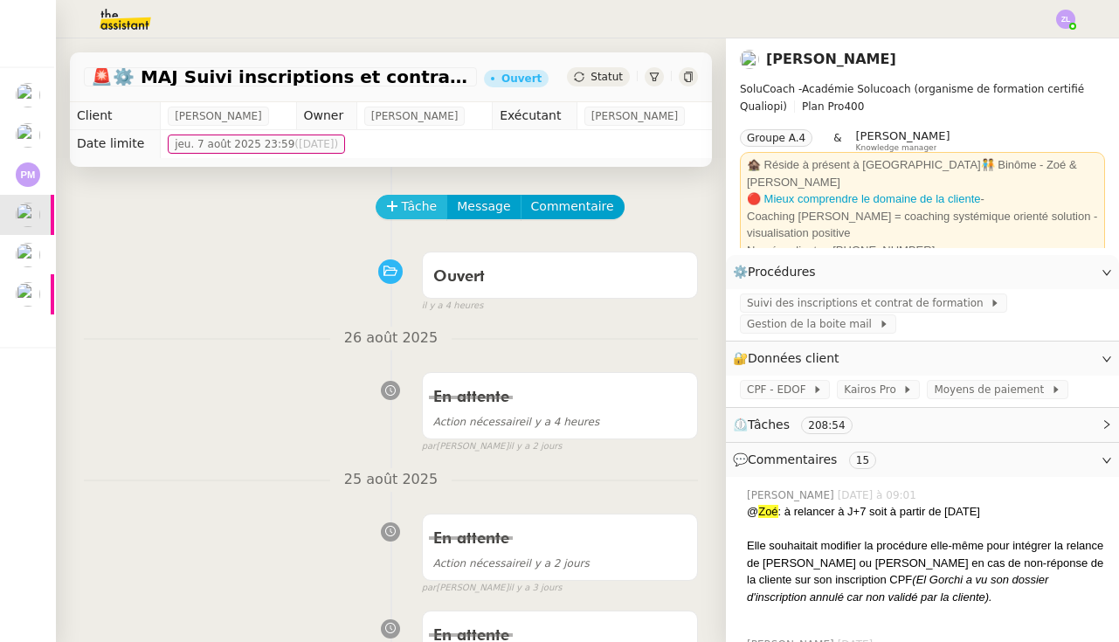
click at [412, 206] on span "Tâche" at bounding box center [420, 206] width 36 height 20
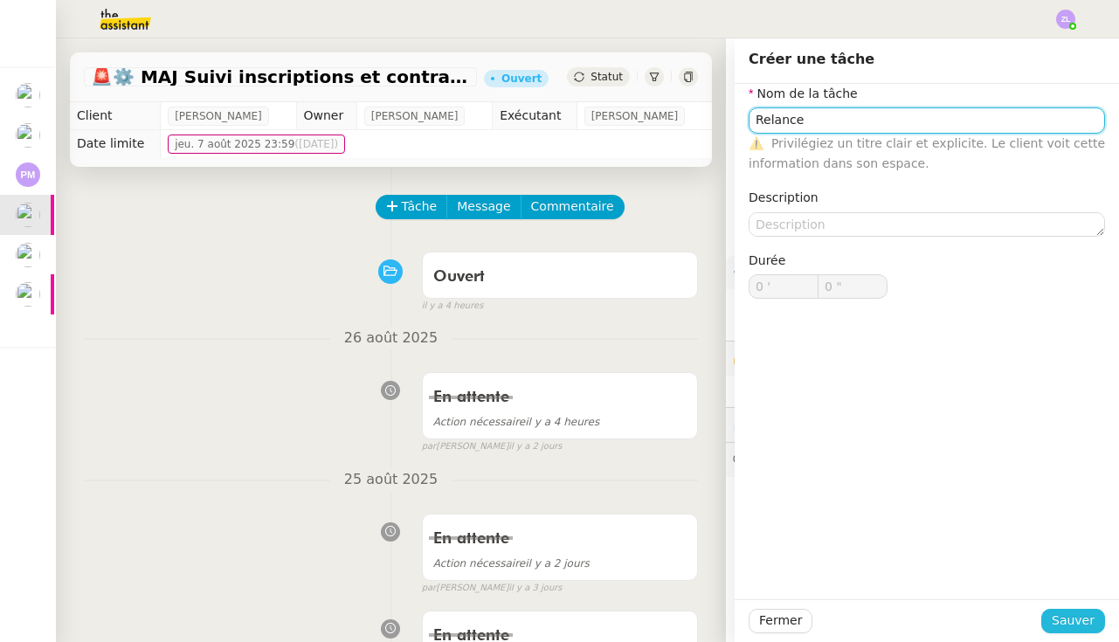
type input "Relance"
click at [1075, 628] on span "Sauver" at bounding box center [1072, 620] width 43 height 20
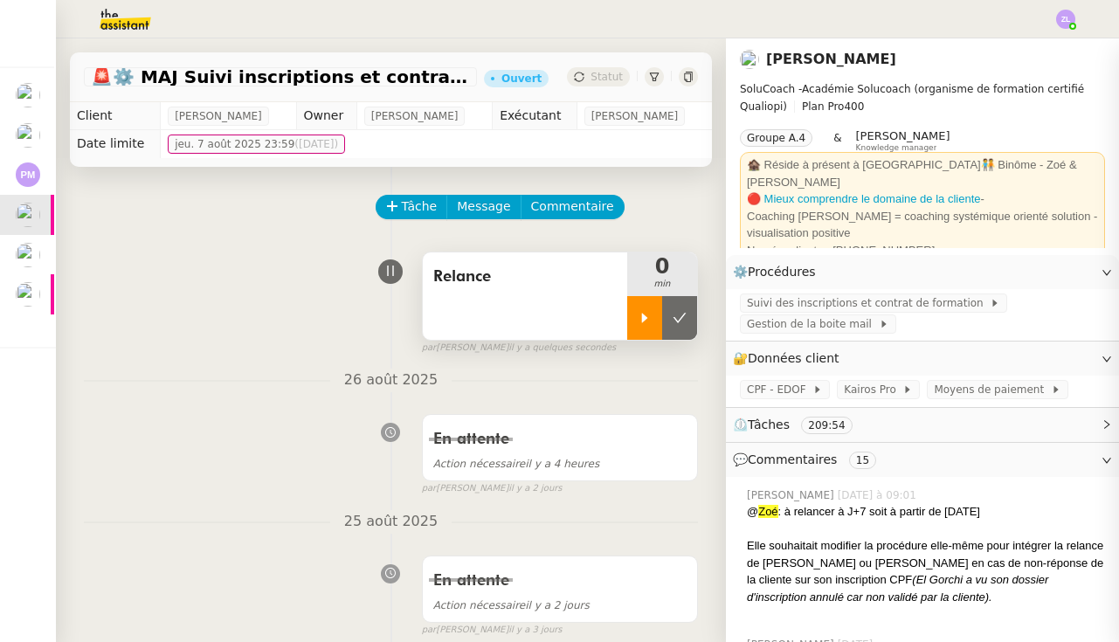
click at [643, 320] on icon at bounding box center [645, 318] width 6 height 10
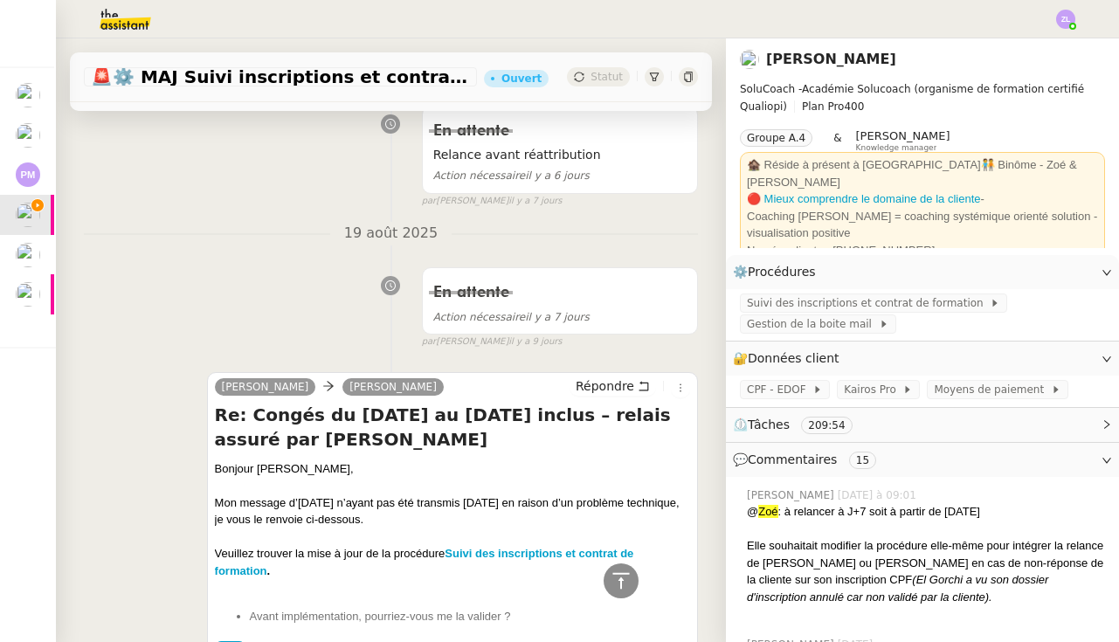
scroll to position [1894, 0]
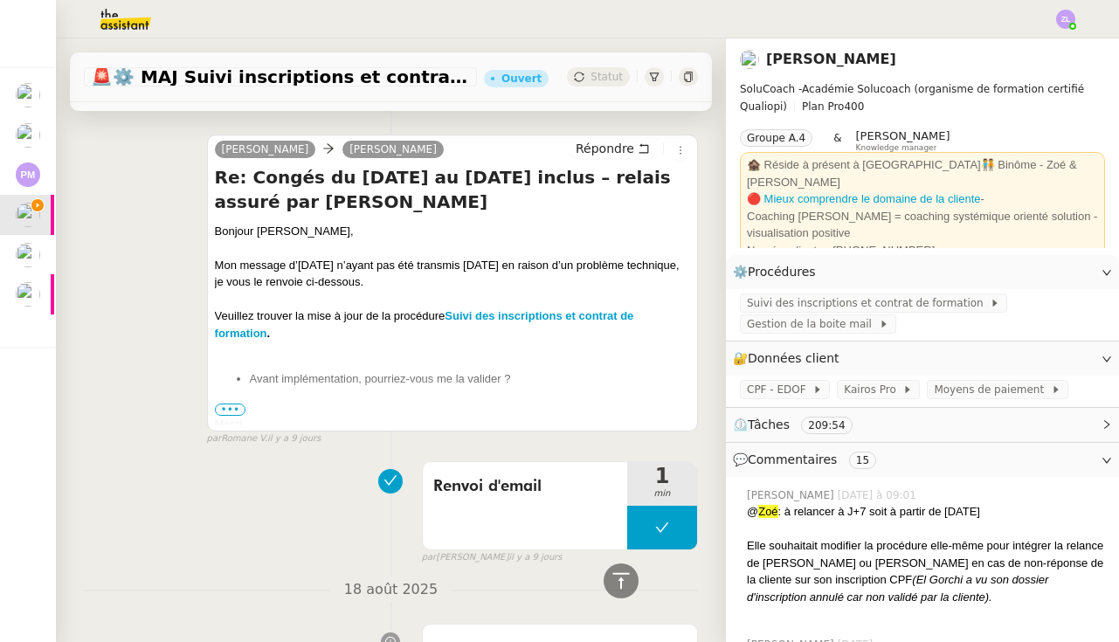
click at [231, 403] on span "•••" at bounding box center [230, 409] width 31 height 12
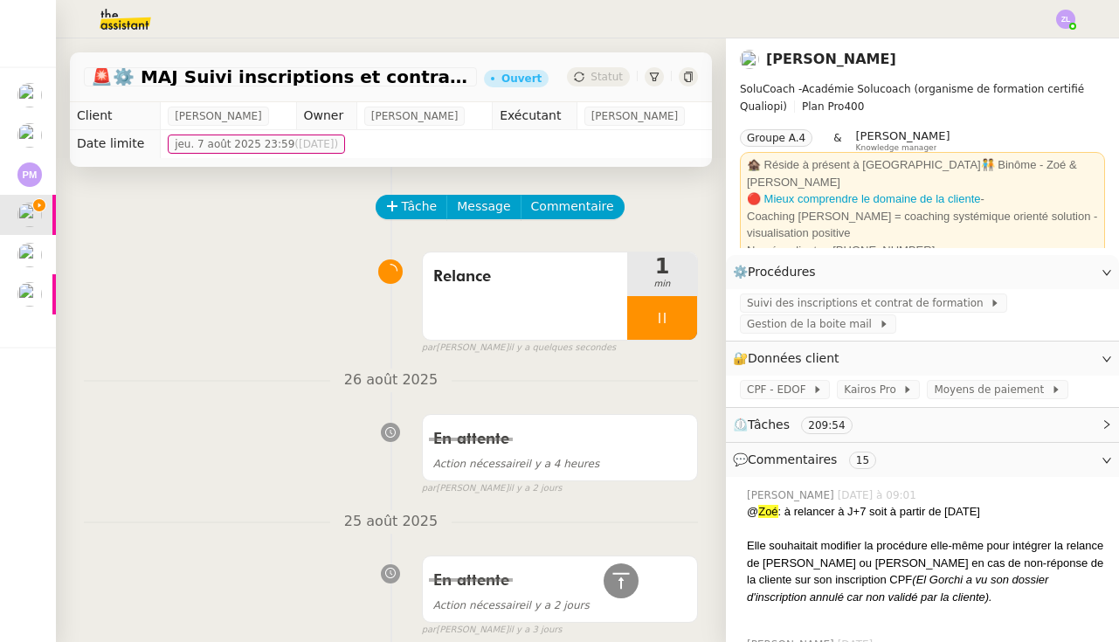
scroll to position [1894, 0]
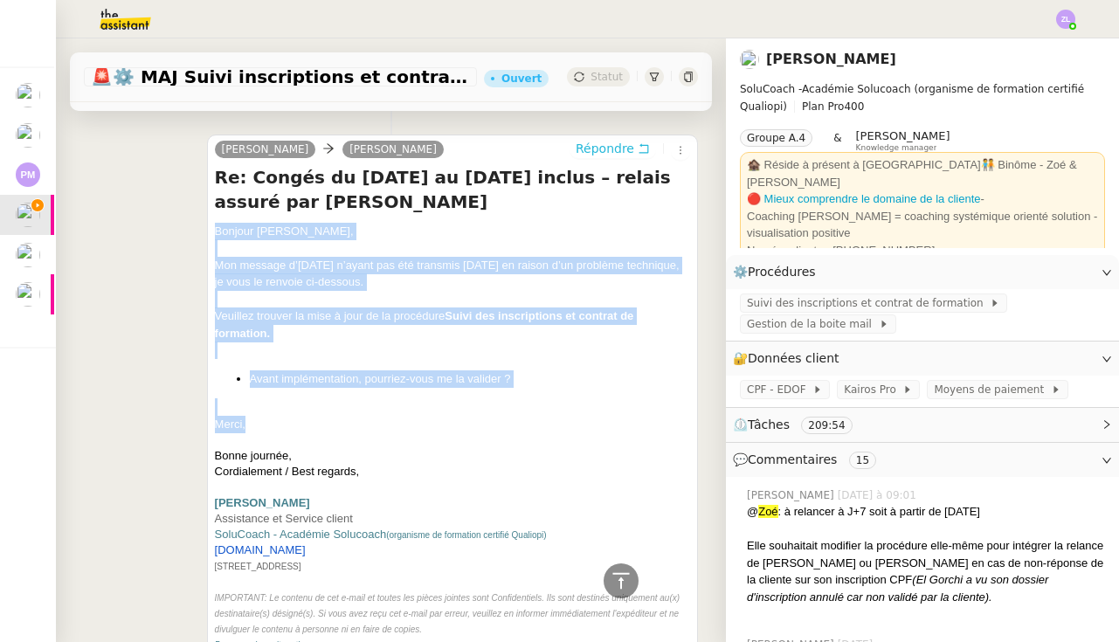
click at [603, 140] on span "Répondre" at bounding box center [605, 148] width 59 height 17
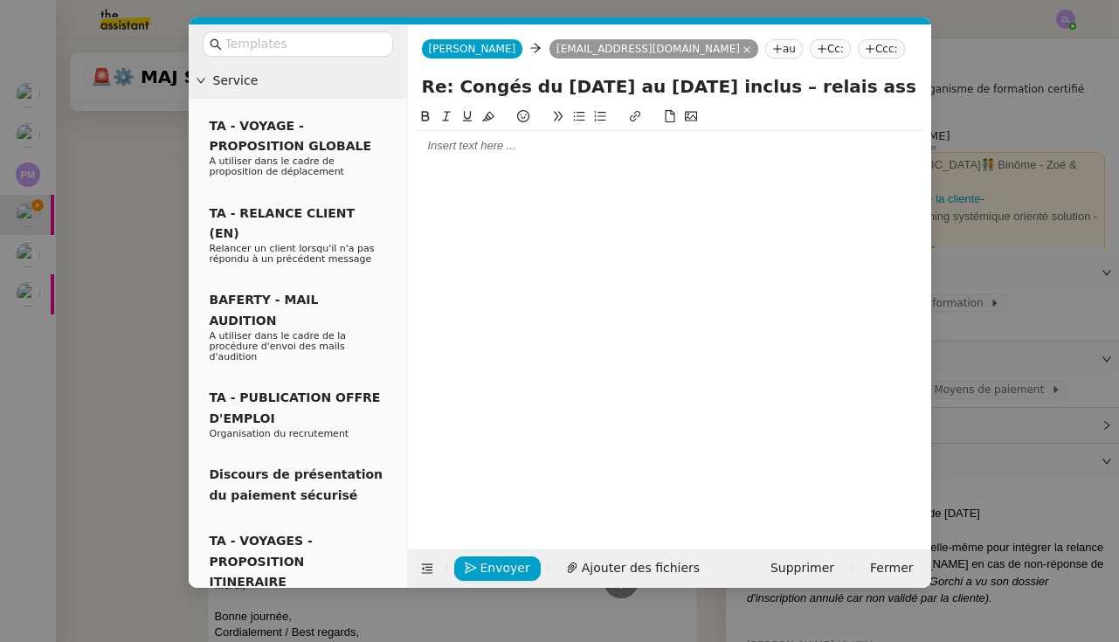
click at [438, 147] on div at bounding box center [669, 146] width 509 height 16
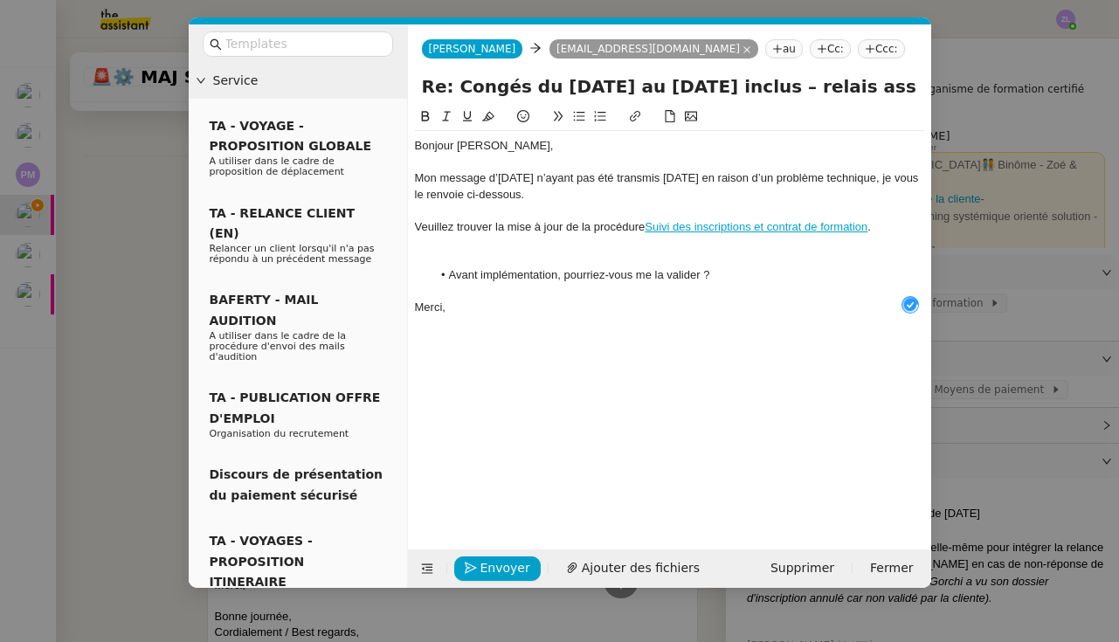
scroll to position [18, 0]
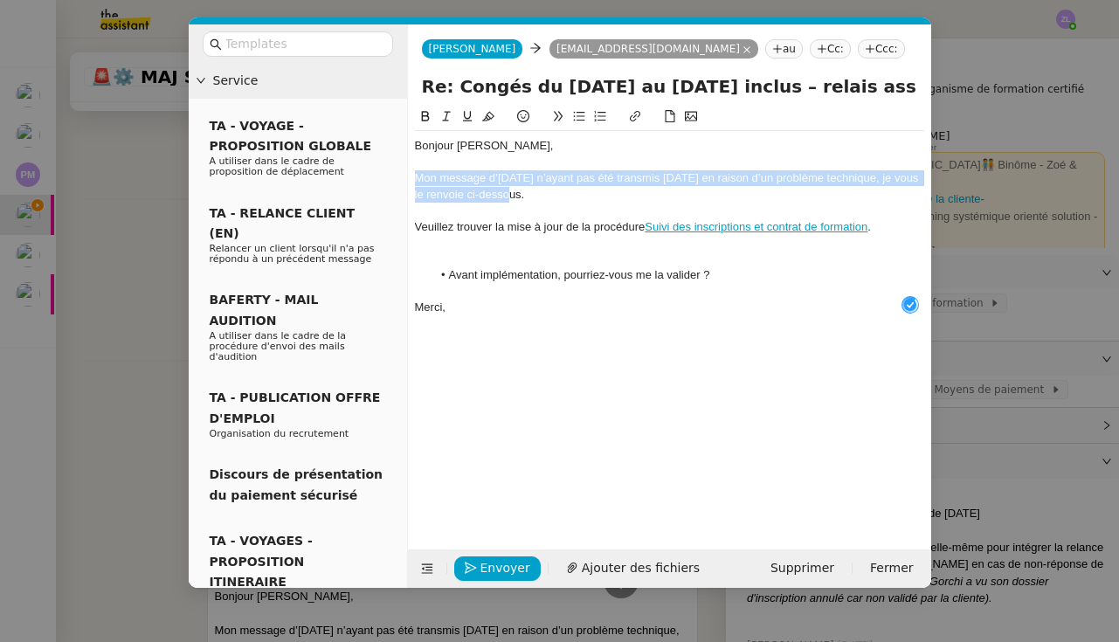
drag, startPoint x: 522, startPoint y: 195, endPoint x: 417, endPoint y: 172, distance: 107.2
click at [417, 172] on div "Mon message d’[DATE] n’ayant pas été transmis [DATE] en raison d’un problème te…" at bounding box center [669, 186] width 509 height 32
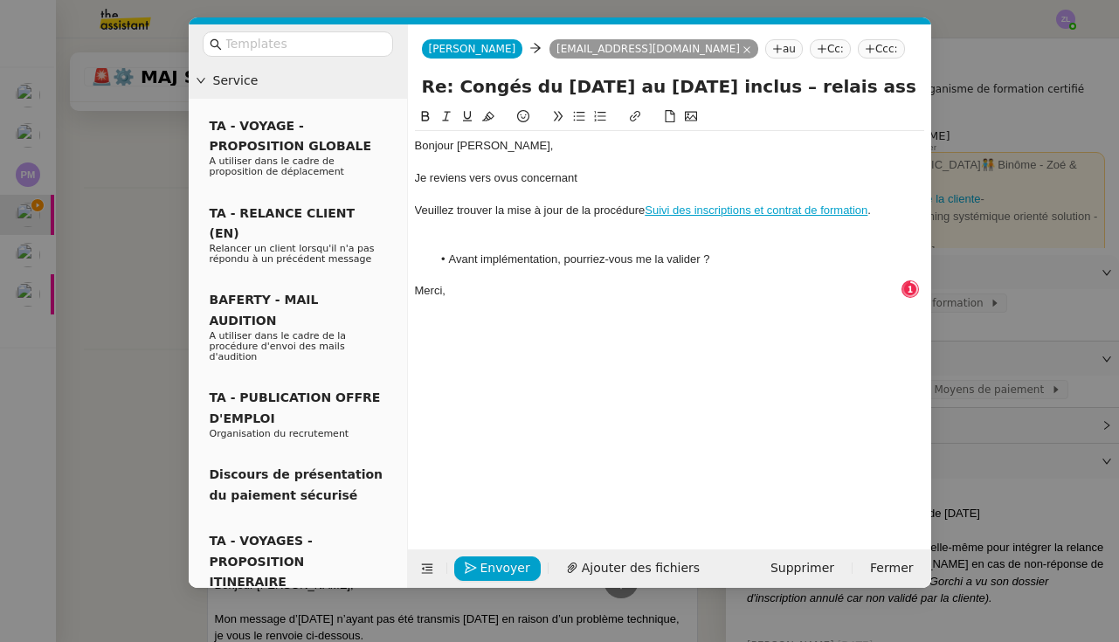
click at [500, 181] on div "Je reviens vers ovus concernant" at bounding box center [669, 178] width 509 height 16
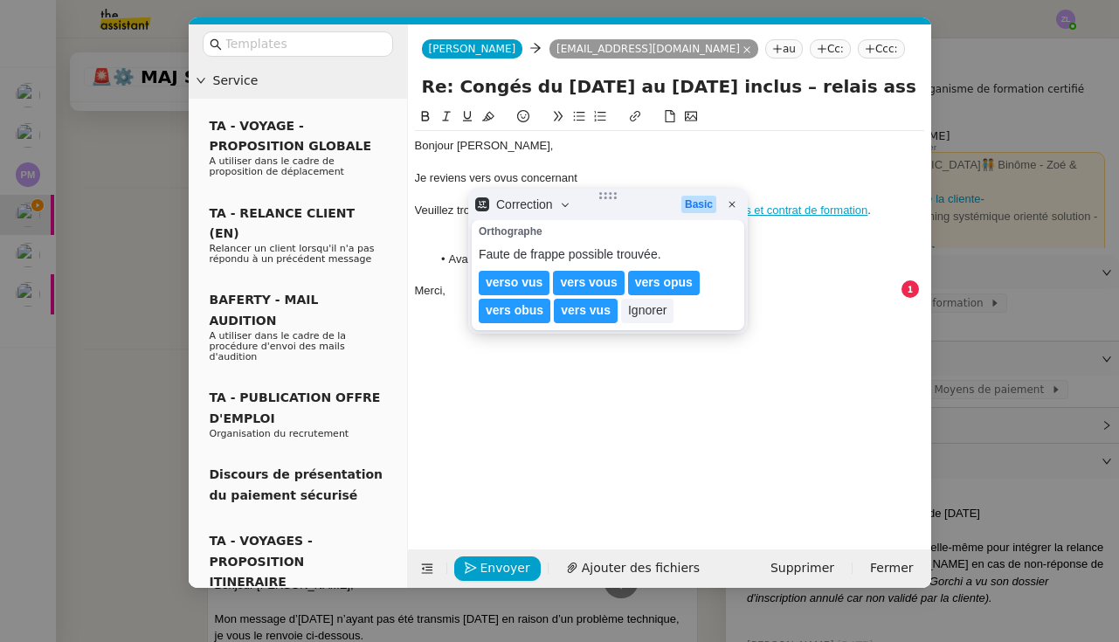
click at [594, 286] on lt-span "vers vous" at bounding box center [588, 283] width 71 height 24
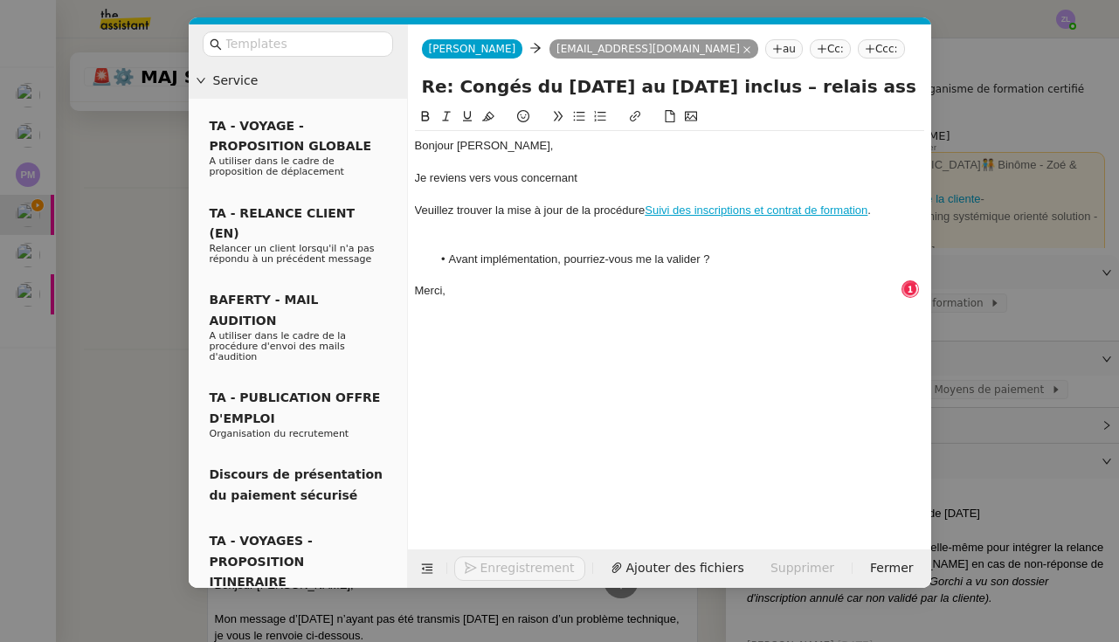
click at [603, 183] on div "Je reviens vers vous concernant" at bounding box center [669, 178] width 509 height 16
click at [503, 243] on div at bounding box center [669, 243] width 509 height 16
click at [720, 172] on div "Je reviens vers vous concernant mon précédent message" at bounding box center [669, 178] width 509 height 16
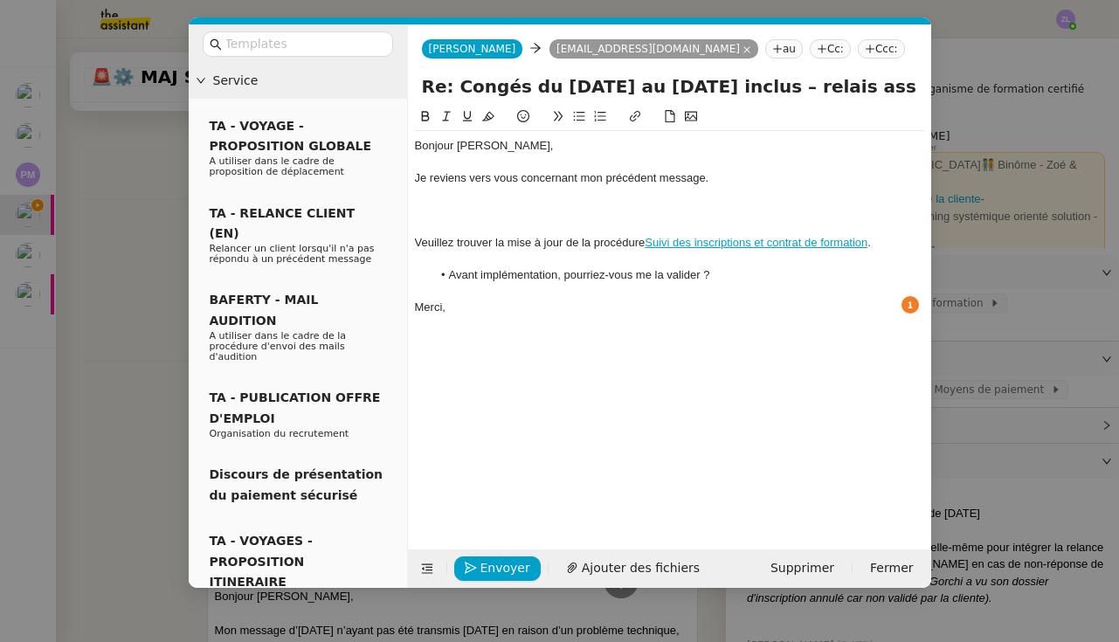
click at [580, 118] on icon at bounding box center [578, 117] width 11 height 10
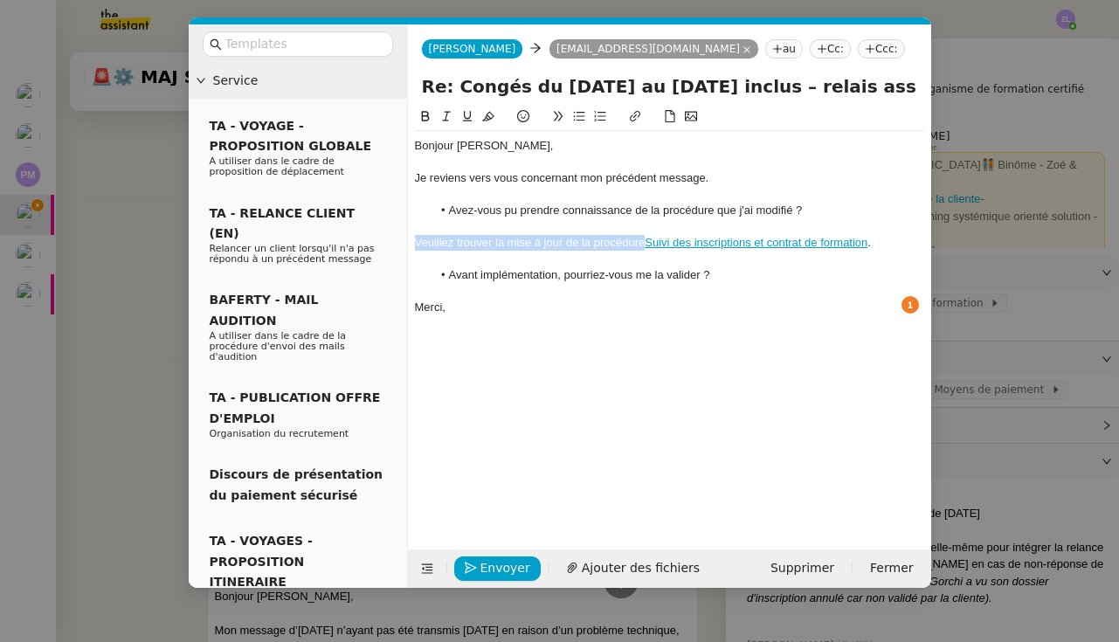
drag, startPoint x: 644, startPoint y: 242, endPoint x: 469, endPoint y: 246, distance: 174.7
click at [415, 245] on div "[PERSON_NAME] trouver la mise à jour de la procédure Suivi des inscriptions et …" at bounding box center [669, 243] width 509 height 16
click at [469, 241] on div "[PERSON_NAME] trouver la mise à jour de la procédure Suivi des inscriptions et …" at bounding box center [669, 243] width 509 height 16
drag, startPoint x: 641, startPoint y: 242, endPoint x: 394, endPoint y: 240, distance: 247.1
click at [394, 240] on nz-layout "Service TA - VOYAGE - PROPOSITION GLOBALE A utiliser dans le cadre de propositi…" at bounding box center [560, 305] width 742 height 563
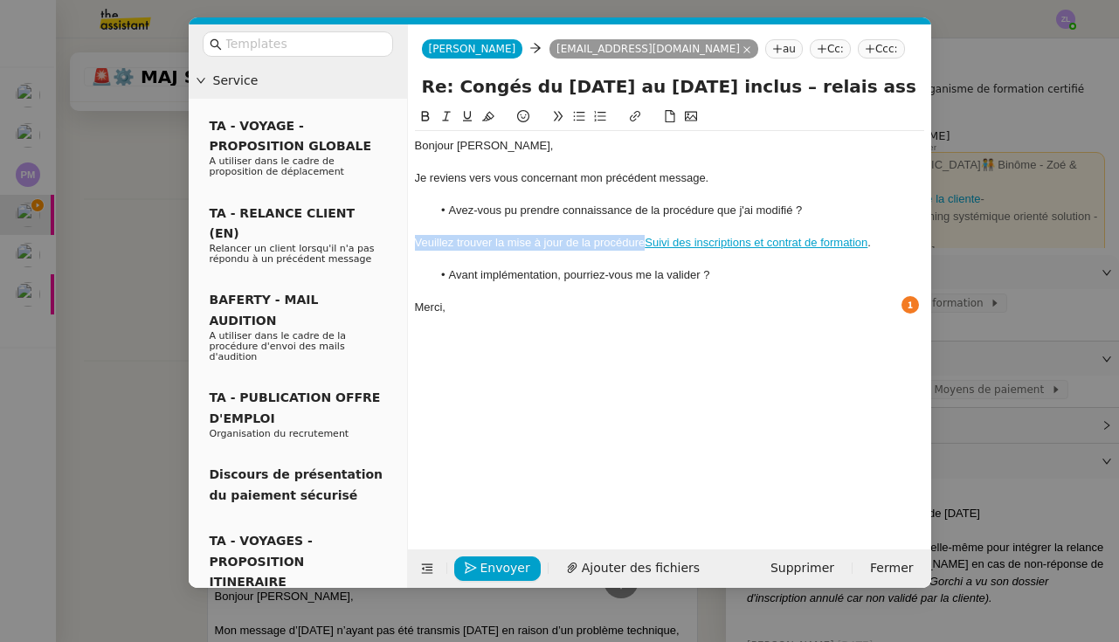
drag, startPoint x: 644, startPoint y: 238, endPoint x: 411, endPoint y: 238, distance: 233.2
click at [411, 238] on nz-spin "[PERSON_NAME], Je reviens vers vous concernant mon précédent message. Avez-vous…" at bounding box center [669, 318] width 523 height 423
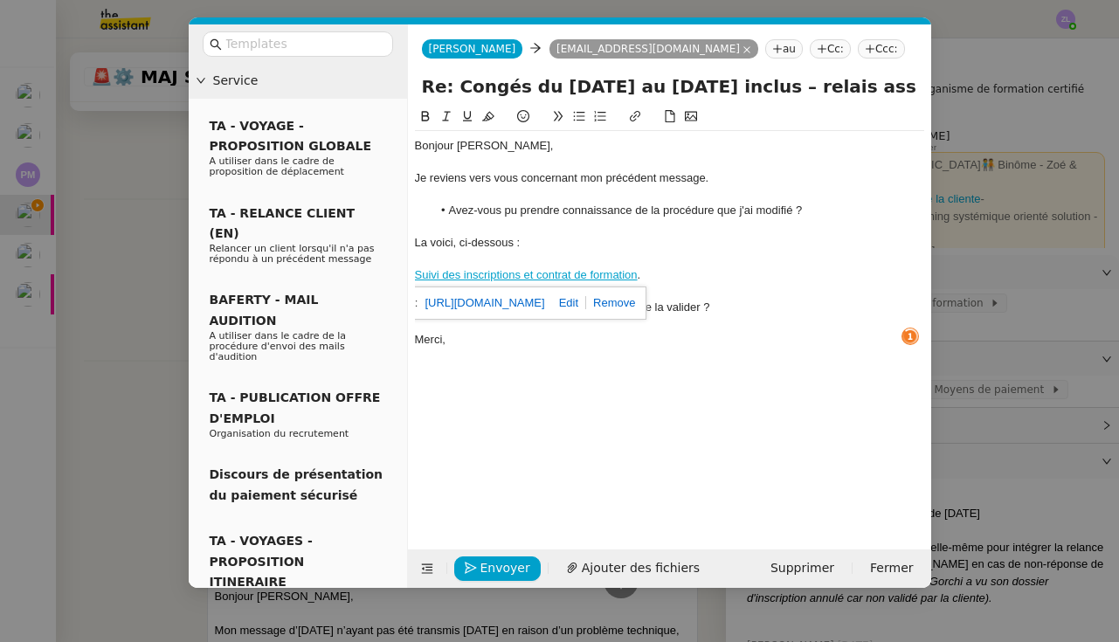
click at [650, 273] on div "Suivi des inscriptions et contrat de formation ." at bounding box center [669, 275] width 509 height 16
click at [605, 304] on li "Avant implémentation, pourriez-vous me la valider ?" at bounding box center [677, 308] width 493 height 16
click at [457, 332] on div "Merci," at bounding box center [669, 340] width 509 height 16
click at [438, 50] on span "[PERSON_NAME]" at bounding box center [472, 49] width 87 height 12
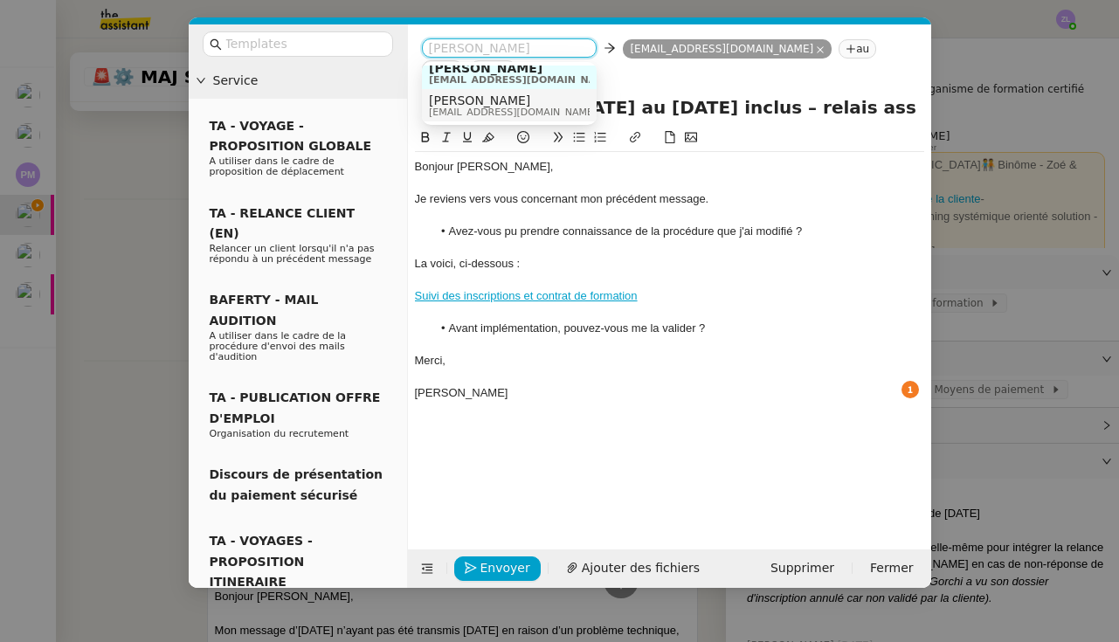
scroll to position [9, 0]
click at [463, 104] on span "[PERSON_NAME]" at bounding box center [513, 100] width 168 height 14
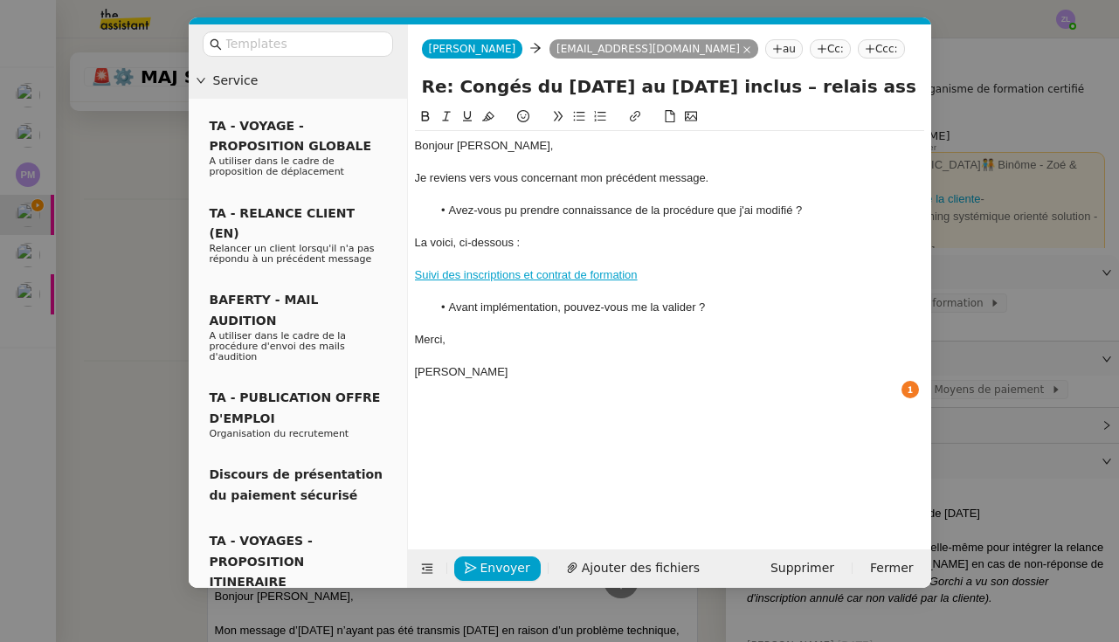
scroll to position [0, 0]
click at [727, 315] on div at bounding box center [669, 323] width 509 height 16
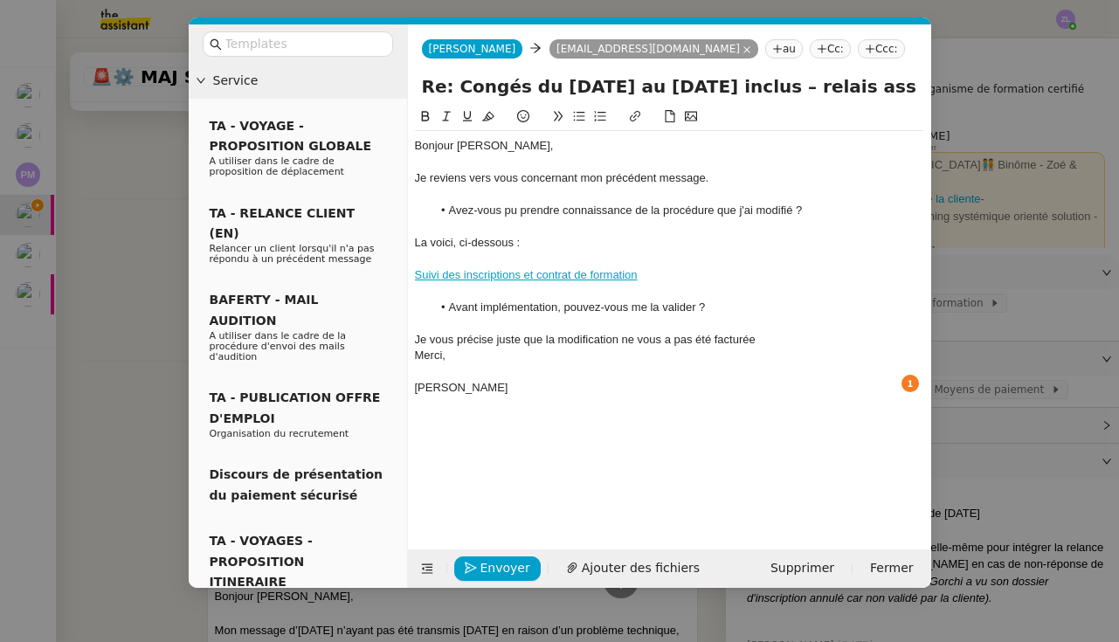
click at [624, 334] on div "Je vous précise juste que la modification ne vous a pas été facturée" at bounding box center [669, 340] width 509 height 16
click at [821, 342] on div "Je vous précise juste que la modification de celle-ci ne vous a pas été facturée" at bounding box center [669, 340] width 509 height 16
click at [524, 334] on div "Je vous précise juste que la modification de celle-ci ne vous a pas été facturé…" at bounding box center [669, 340] width 509 height 16
click at [485, 355] on div at bounding box center [669, 356] width 509 height 16
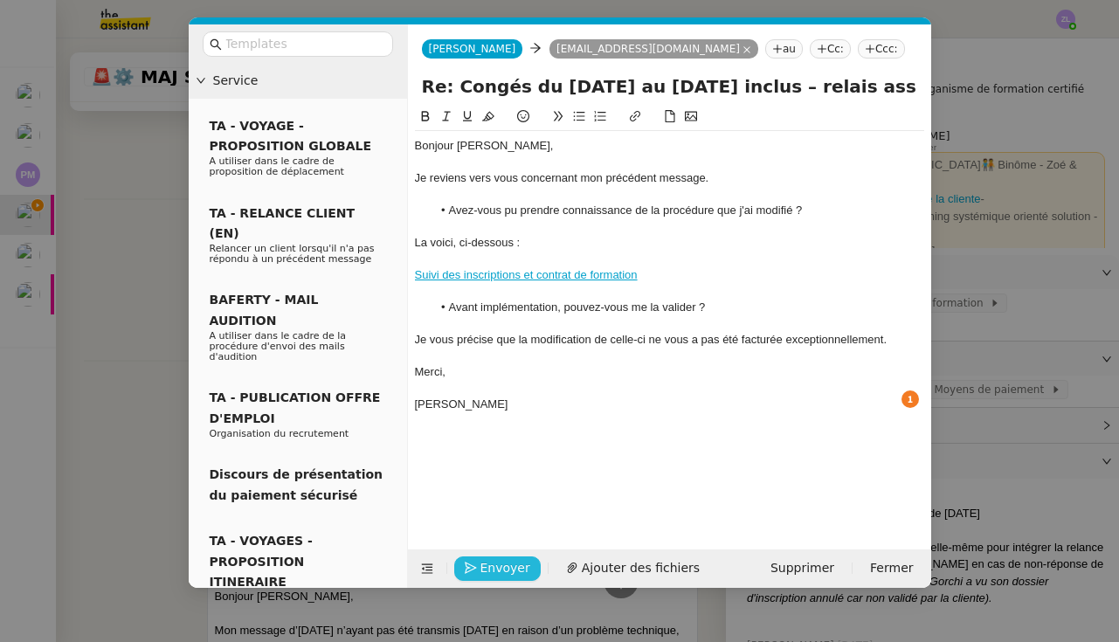
click at [495, 569] on span "Envoyer" at bounding box center [505, 568] width 50 height 20
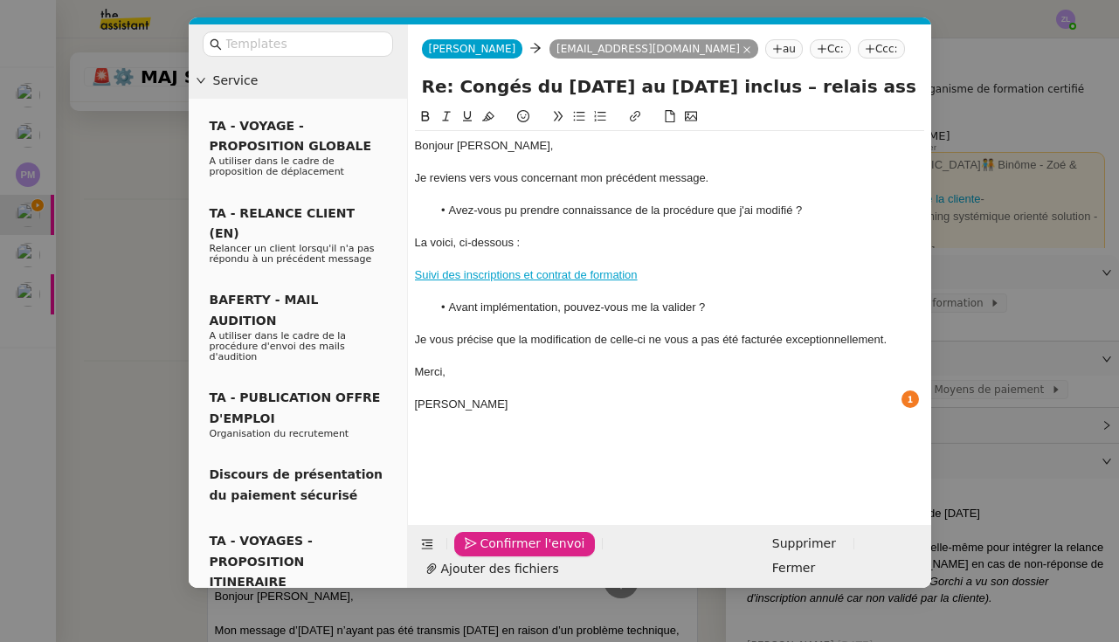
click at [495, 554] on span "Confirmer l'envoi" at bounding box center [532, 544] width 105 height 20
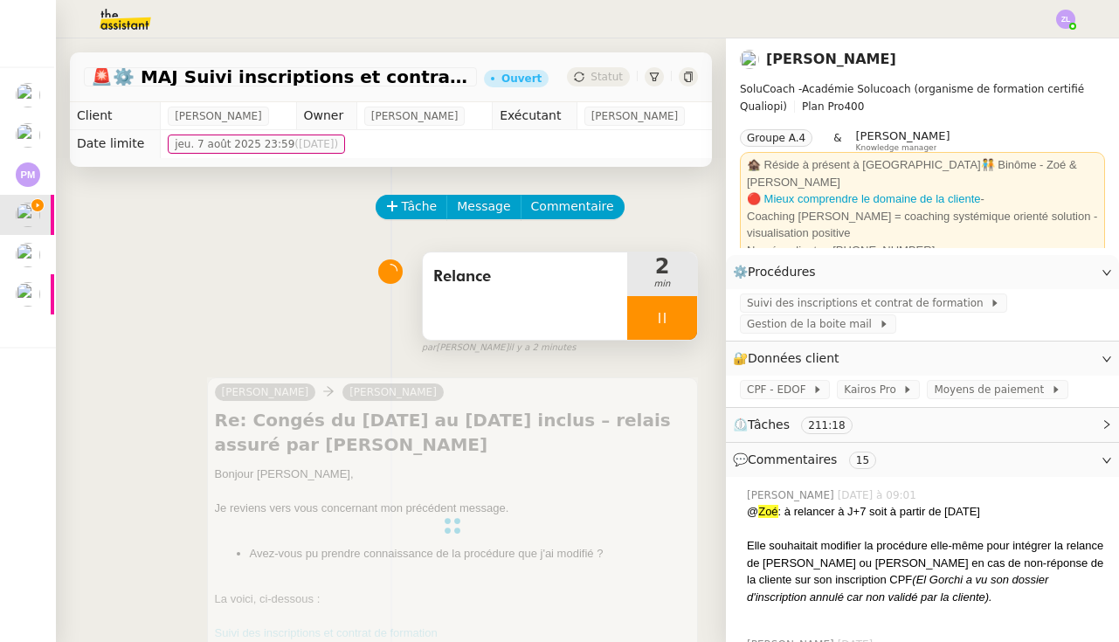
click at [645, 322] on div at bounding box center [662, 318] width 70 height 44
click at [684, 320] on icon at bounding box center [679, 318] width 14 height 14
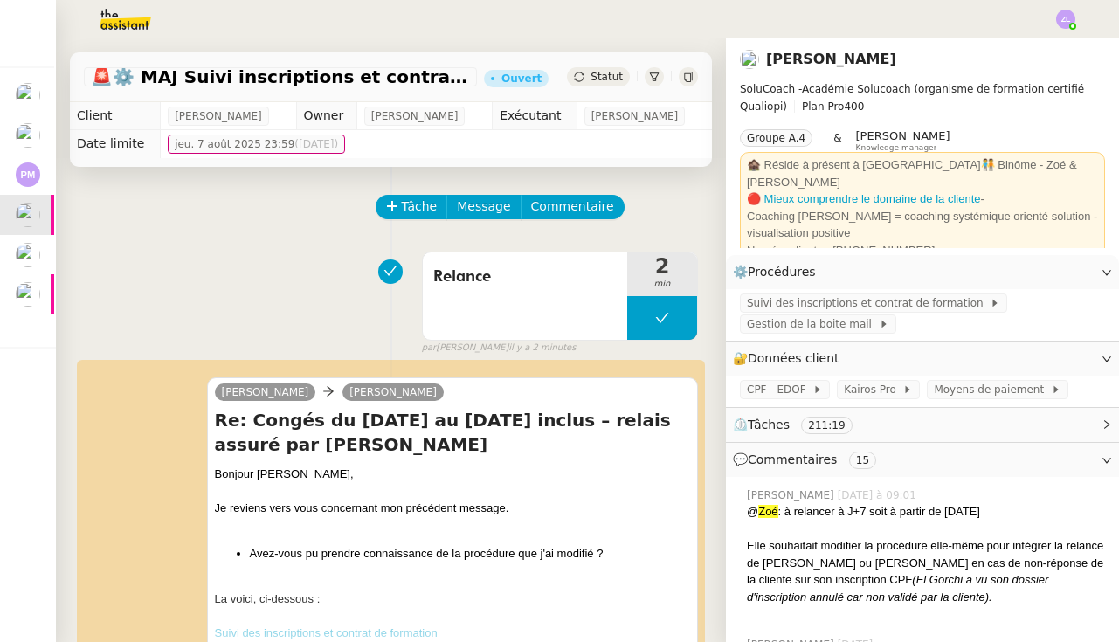
click at [602, 80] on span "Statut" at bounding box center [606, 77] width 32 height 12
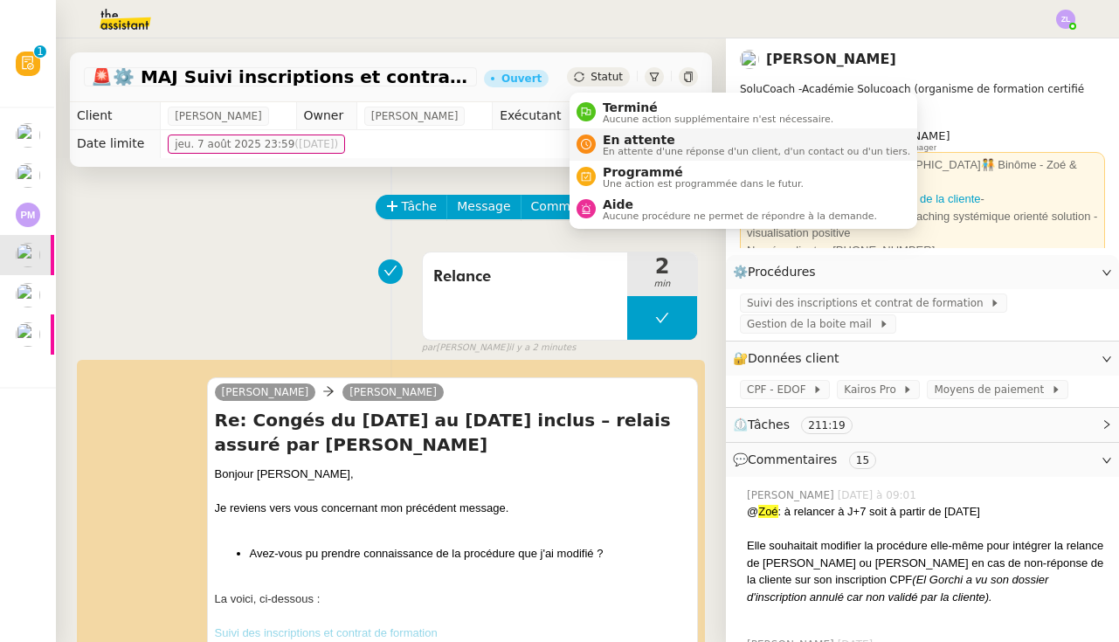
click at [604, 143] on span "En attente" at bounding box center [756, 140] width 307 height 14
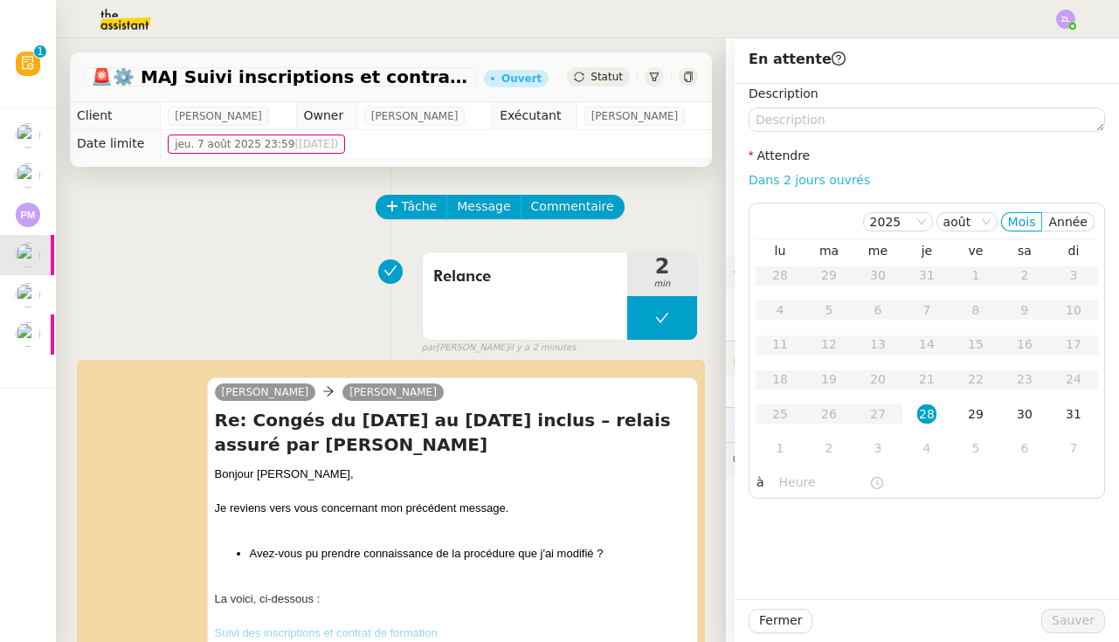
click at [780, 184] on link "Dans 2 jours ouvrés" at bounding box center [808, 180] width 121 height 14
type input "07:00"
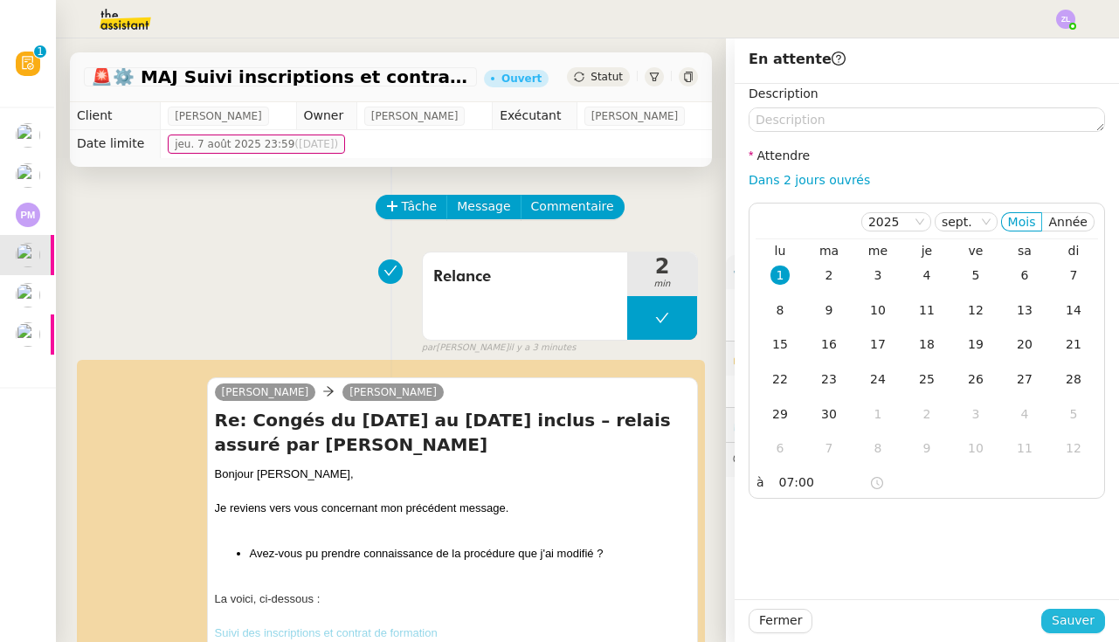
click at [1062, 617] on span "Sauver" at bounding box center [1072, 620] width 43 height 20
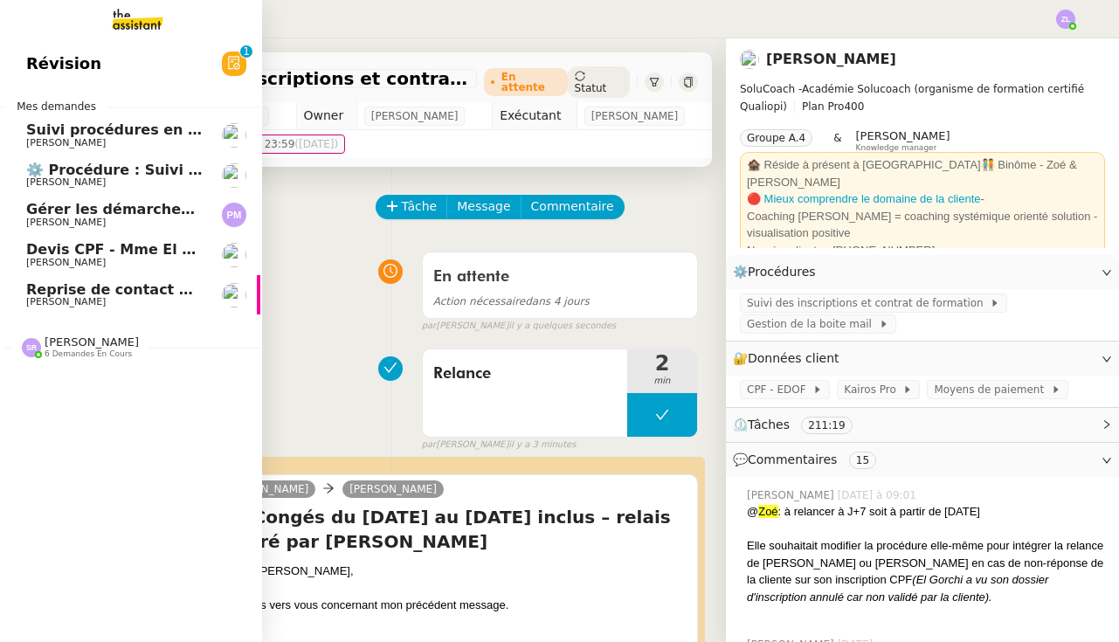
click at [83, 162] on span "⚙️ Procédure : Suivi des alternants - dynamique" at bounding box center [215, 170] width 379 height 17
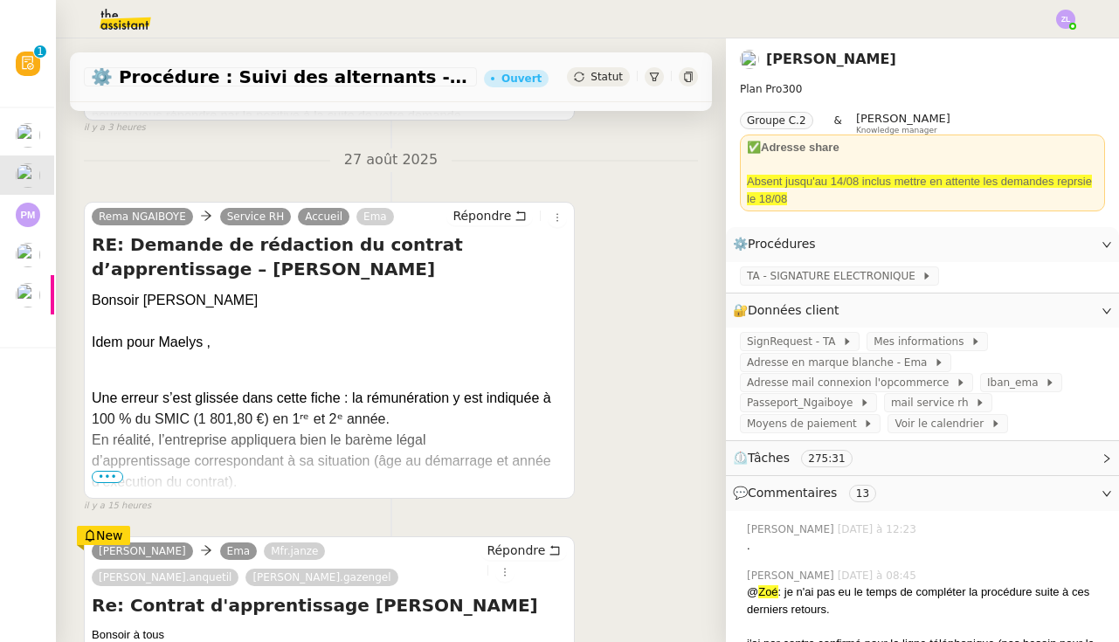
scroll to position [631, 0]
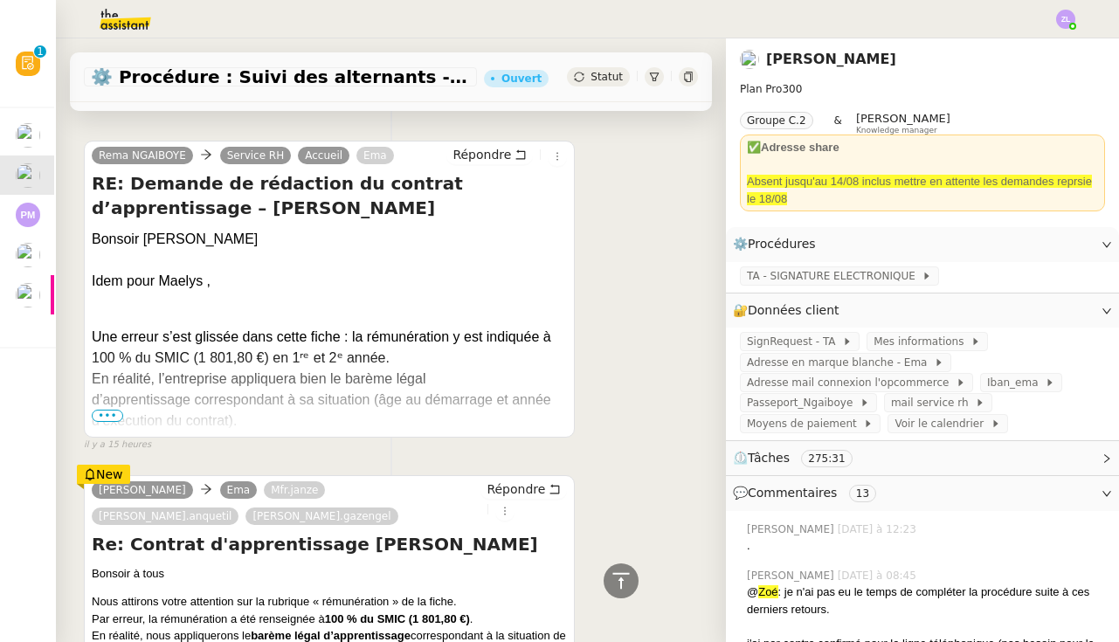
click at [106, 416] on span "•••" at bounding box center [107, 416] width 31 height 12
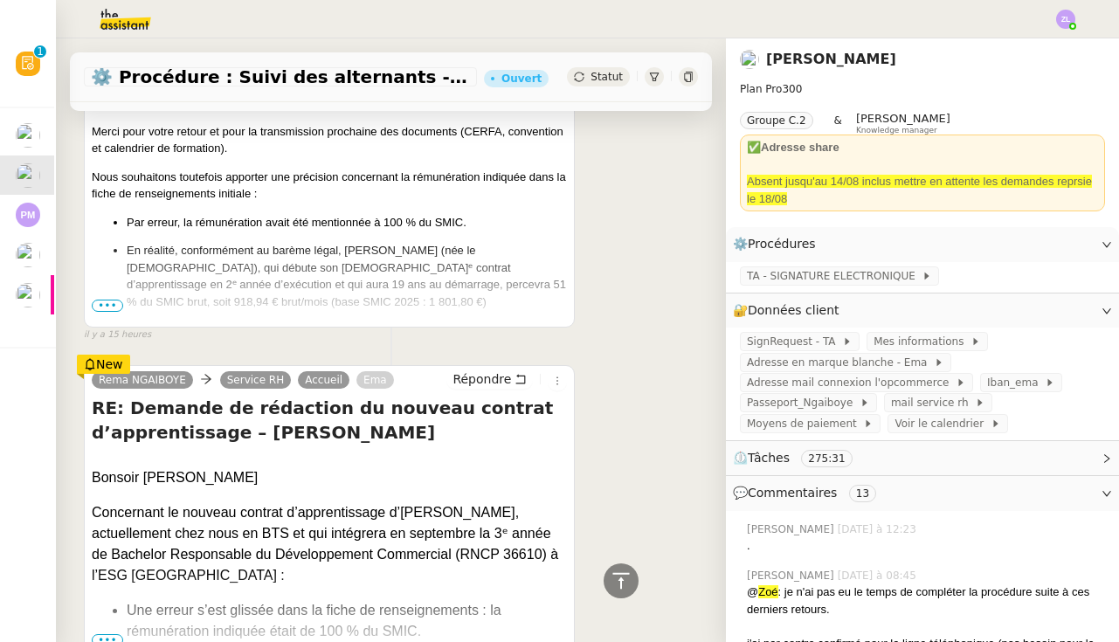
scroll to position [2423, 0]
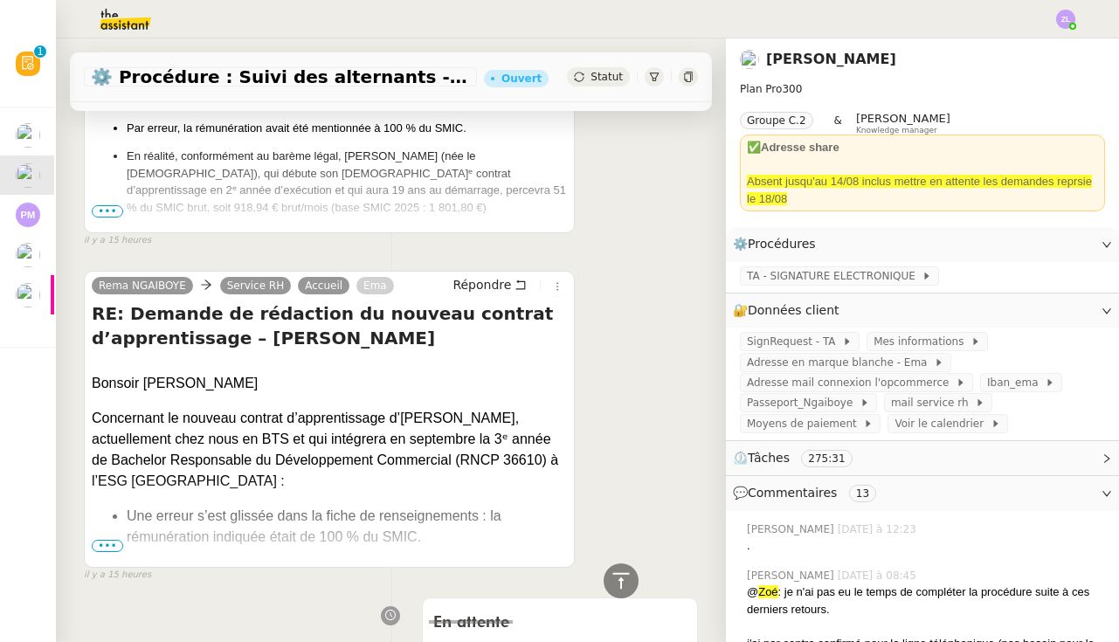
click at [108, 540] on span "•••" at bounding box center [107, 546] width 31 height 12
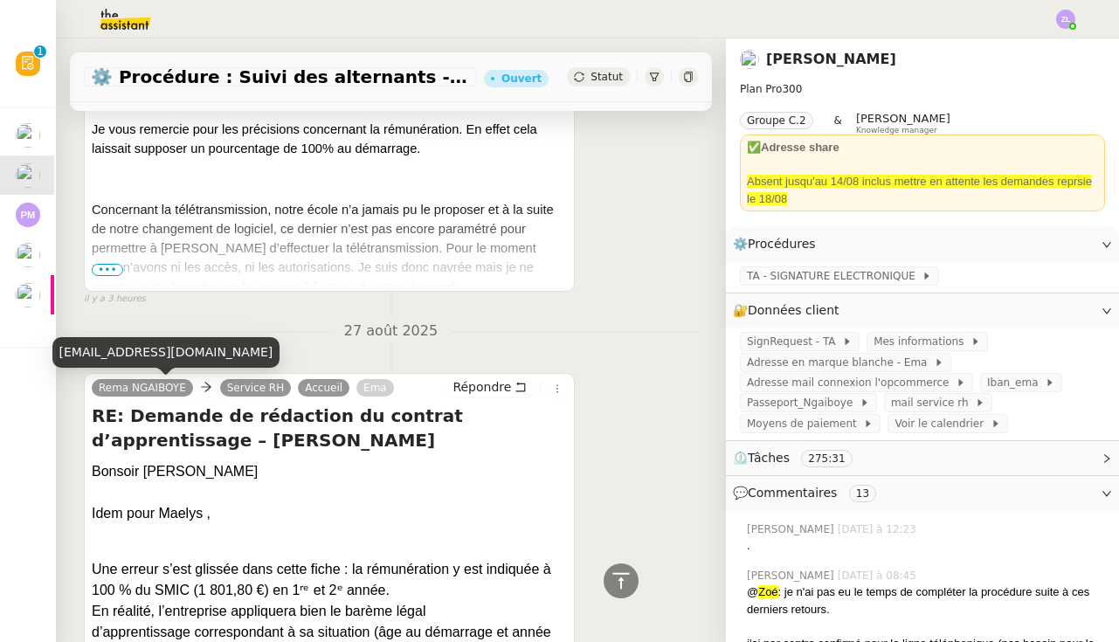
scroll to position [308, 0]
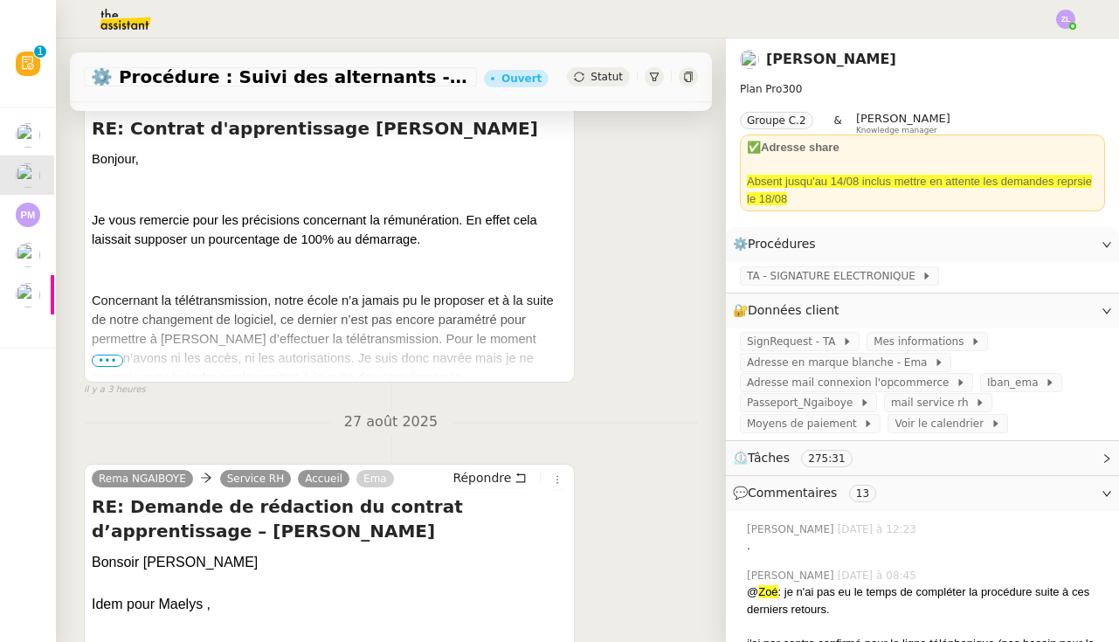
click at [113, 361] on span "•••" at bounding box center [107, 361] width 31 height 12
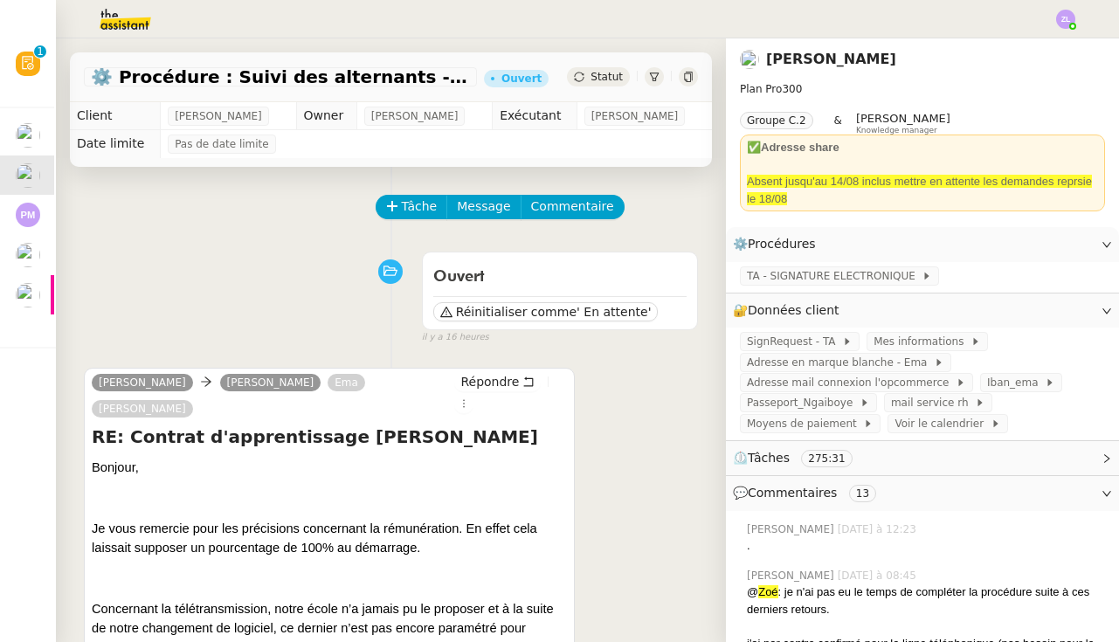
scroll to position [0, 0]
click at [402, 212] on span "Tâche" at bounding box center [420, 206] width 36 height 20
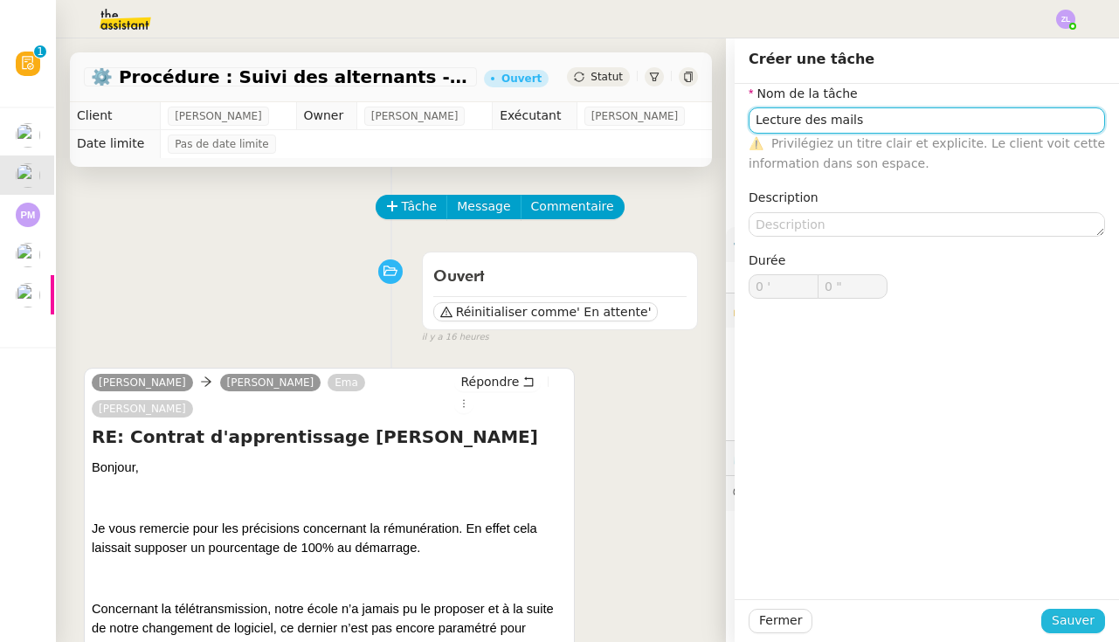
type input "Lecture des mails"
click at [1072, 615] on span "Sauver" at bounding box center [1072, 620] width 43 height 20
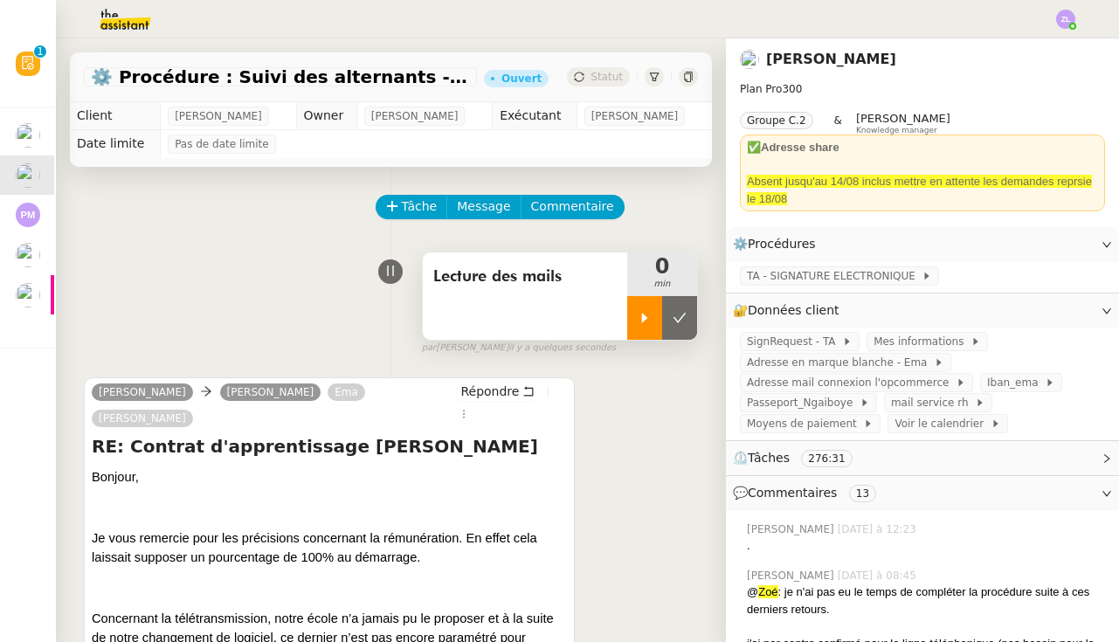
click at [638, 319] on icon at bounding box center [645, 318] width 14 height 14
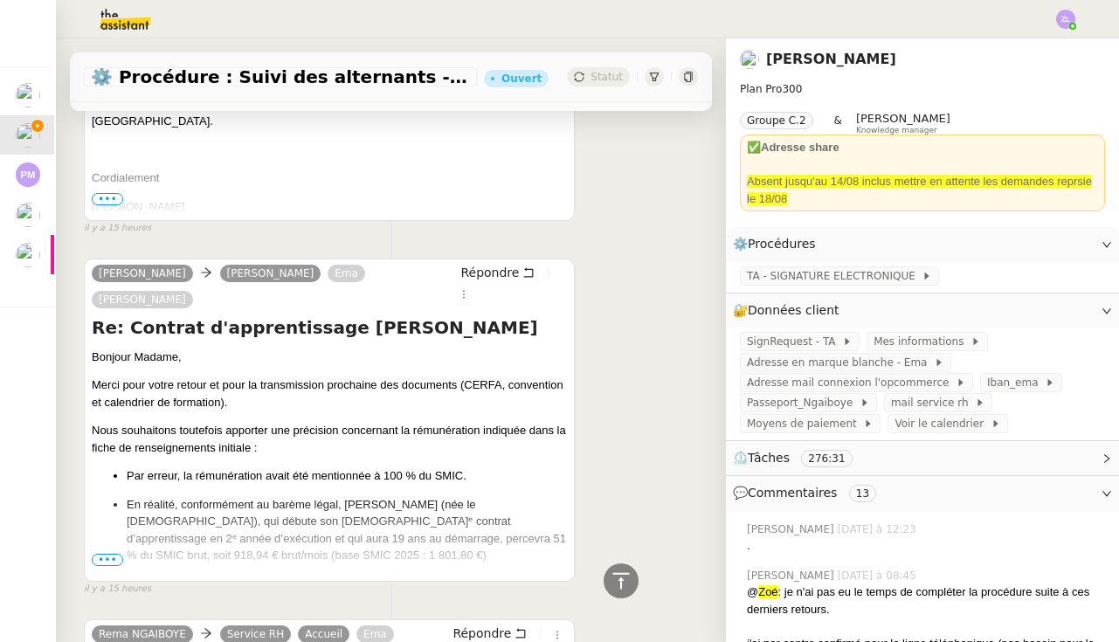
scroll to position [4346, 0]
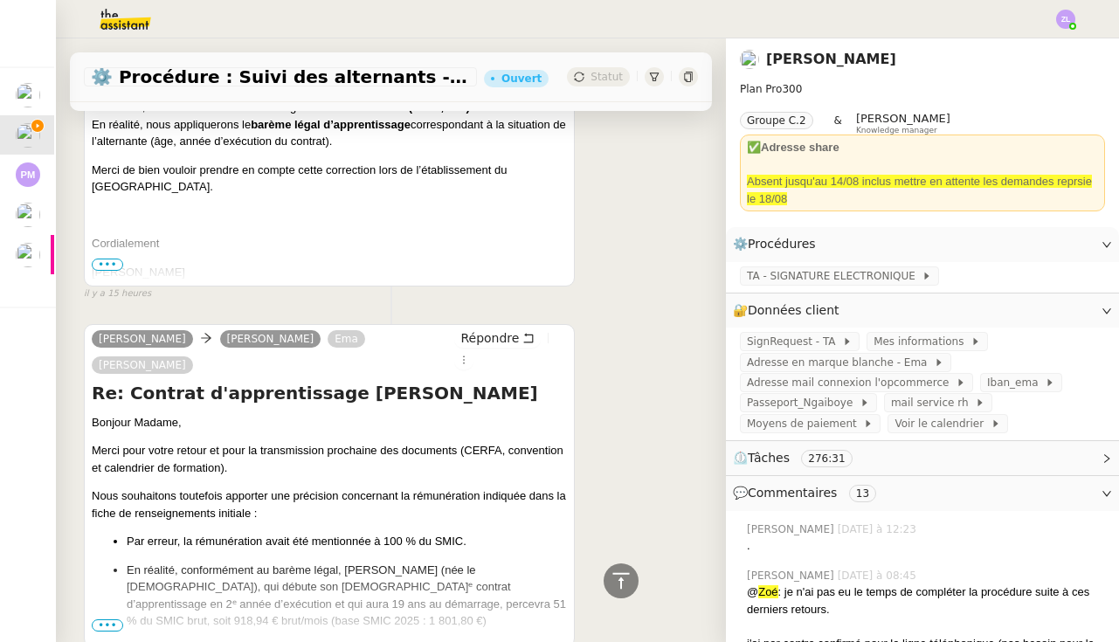
click at [111, 619] on span "•••" at bounding box center [107, 625] width 31 height 12
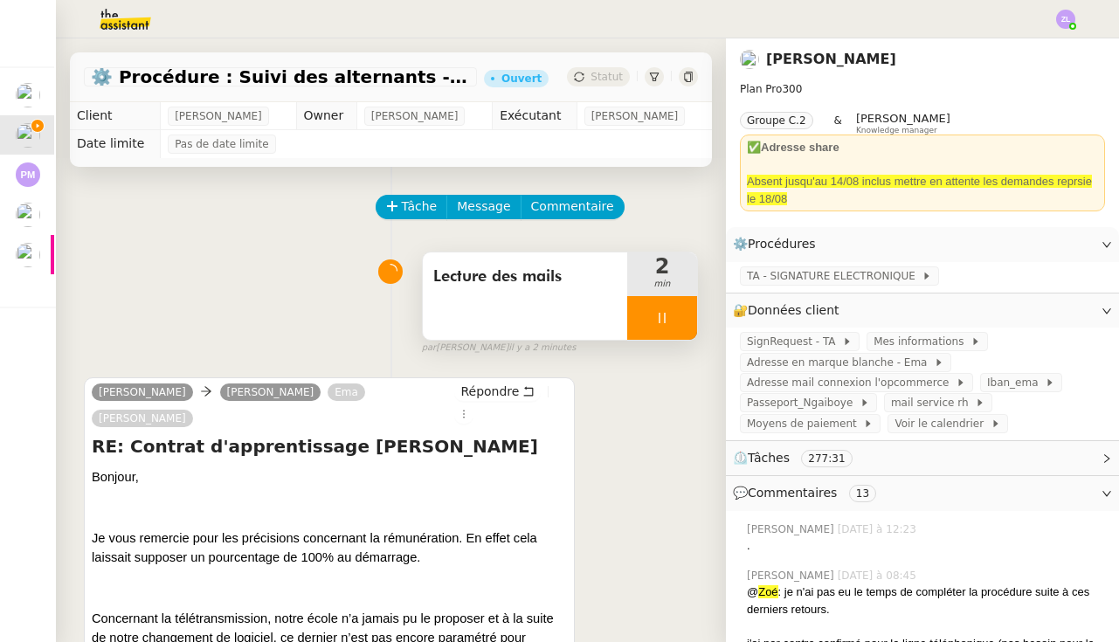
scroll to position [0, 0]
click at [650, 318] on div at bounding box center [662, 318] width 70 height 44
click at [683, 325] on icon at bounding box center [679, 318] width 14 height 14
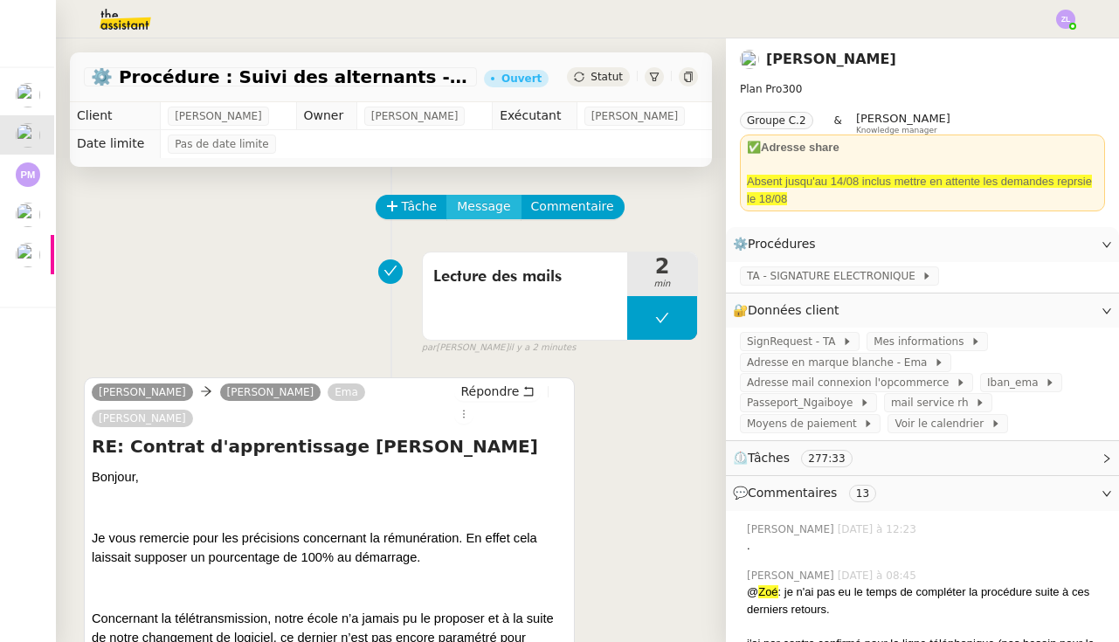
click at [492, 207] on span "Message" at bounding box center [483, 206] width 53 height 20
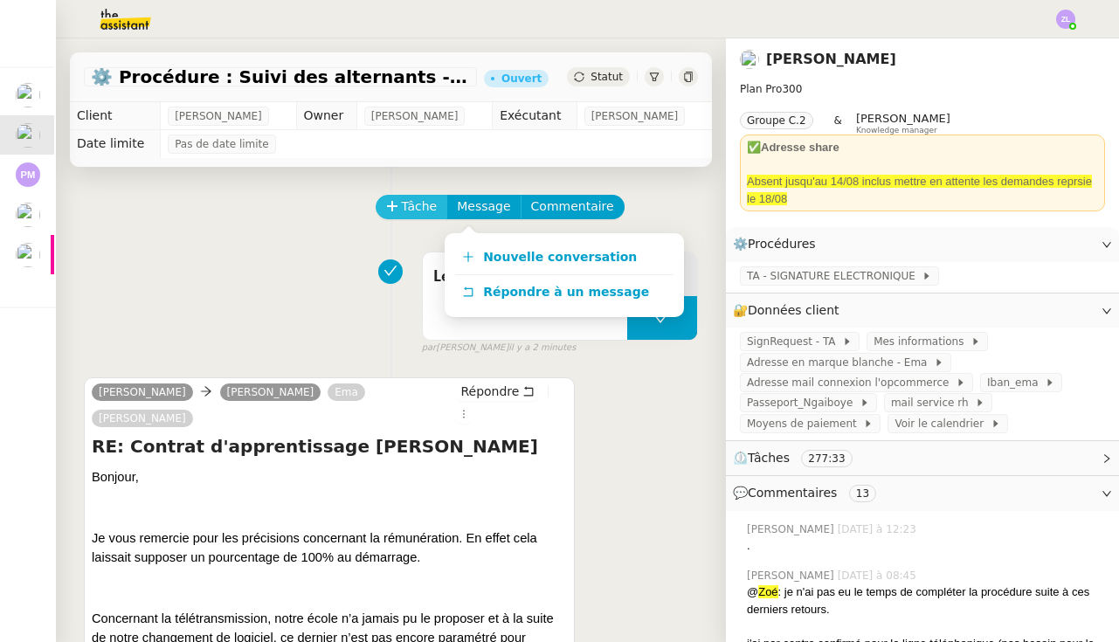
click at [402, 199] on span "Tâche" at bounding box center [420, 206] width 36 height 20
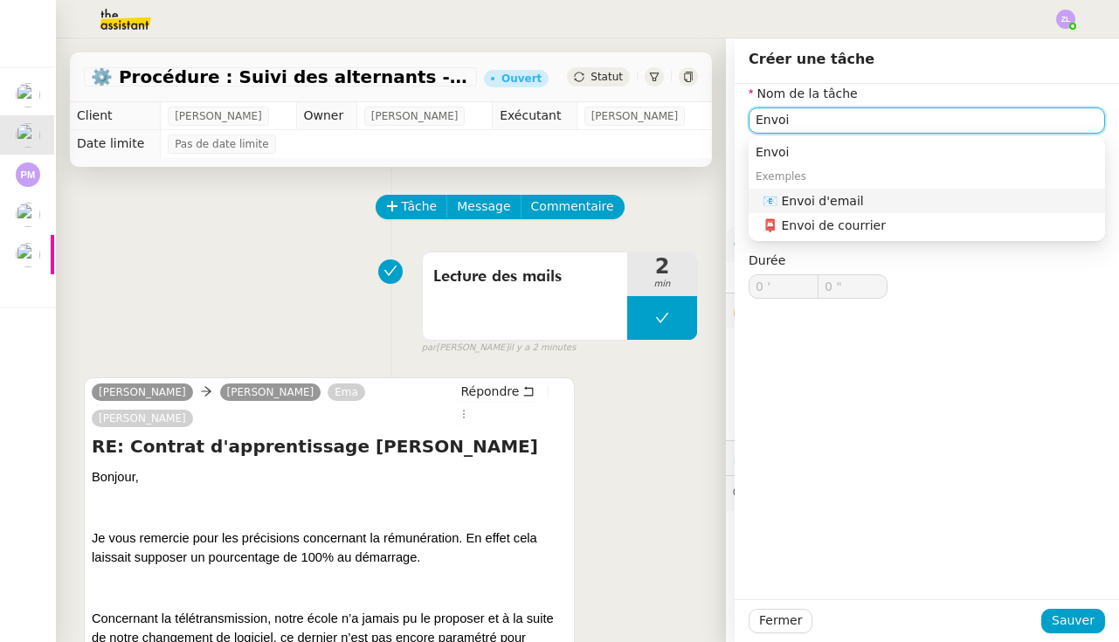
click at [808, 206] on div "📧 Envoi d'email" at bounding box center [929, 201] width 335 height 16
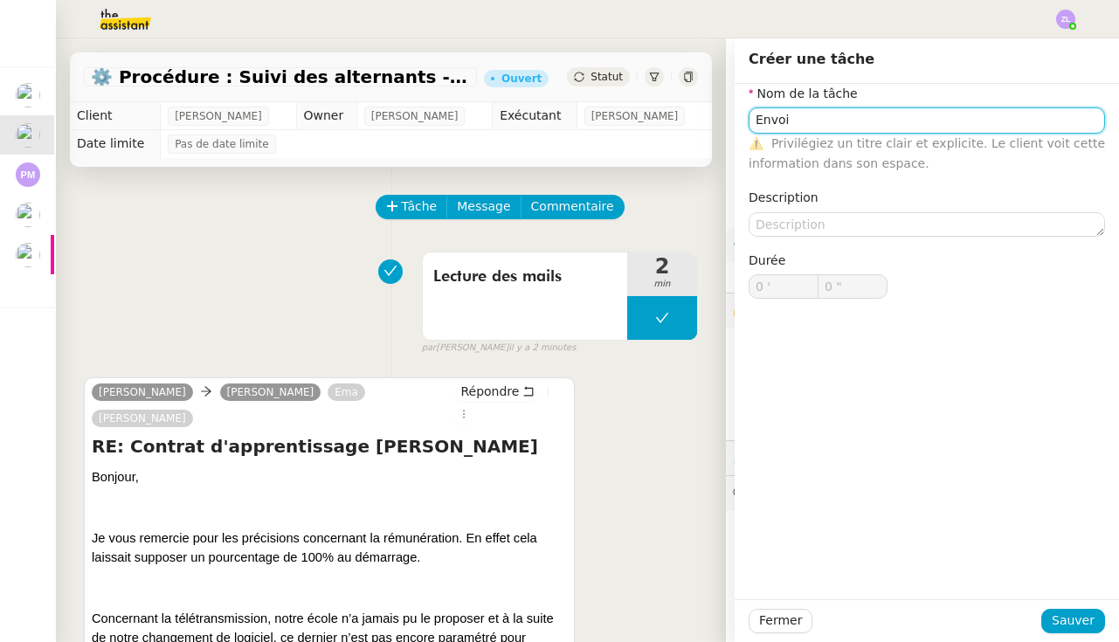
type input "Envoi d'email"
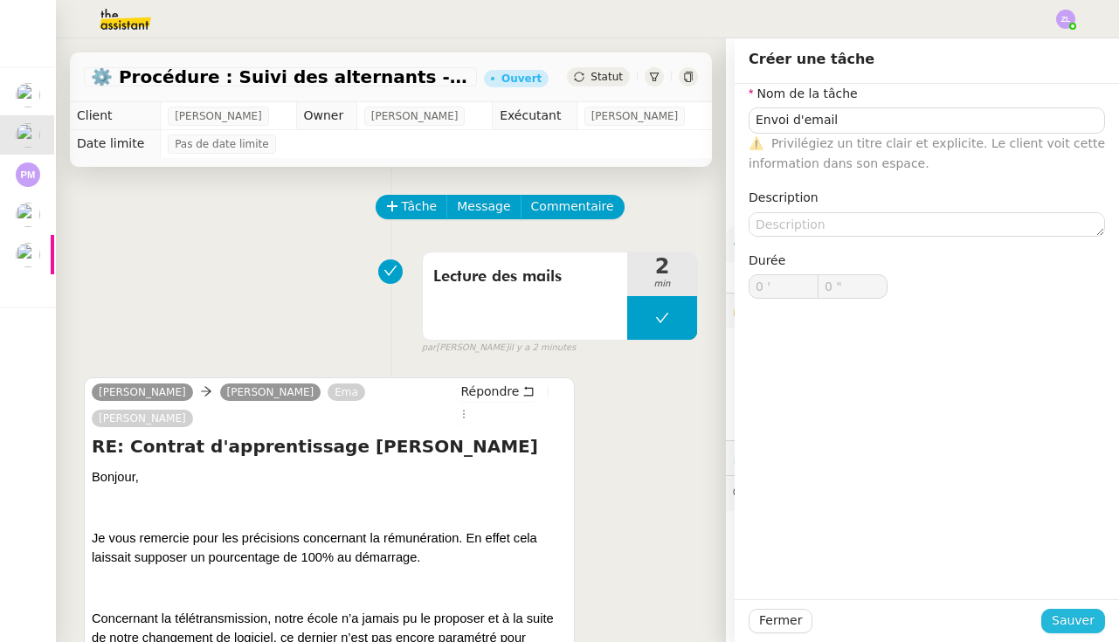
click at [1066, 621] on span "Sauver" at bounding box center [1072, 620] width 43 height 20
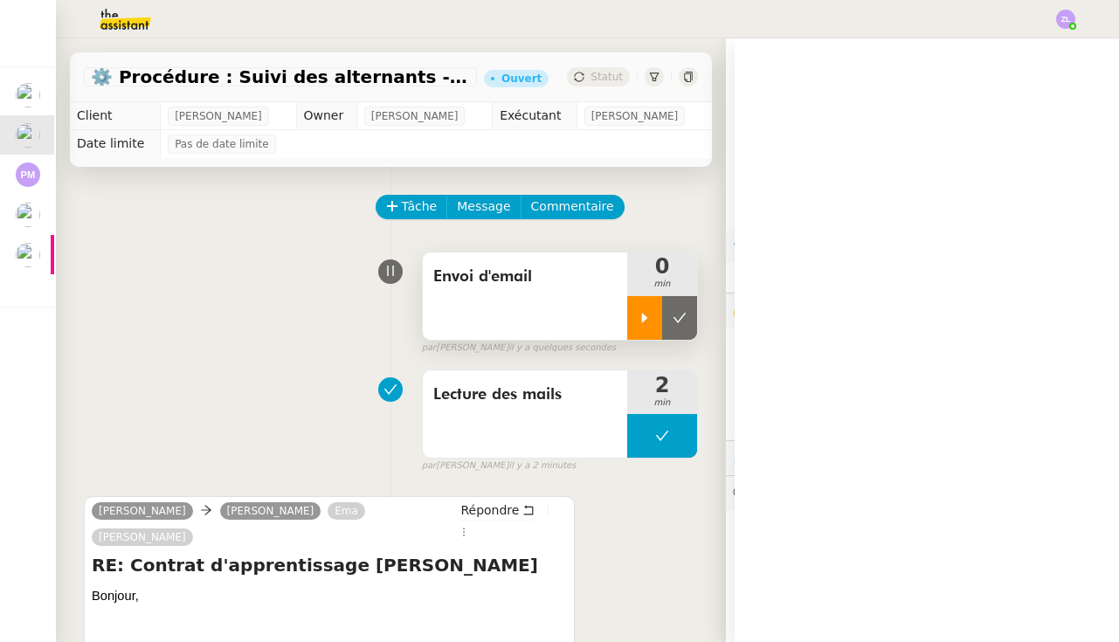
click at [647, 320] on icon at bounding box center [645, 318] width 14 height 14
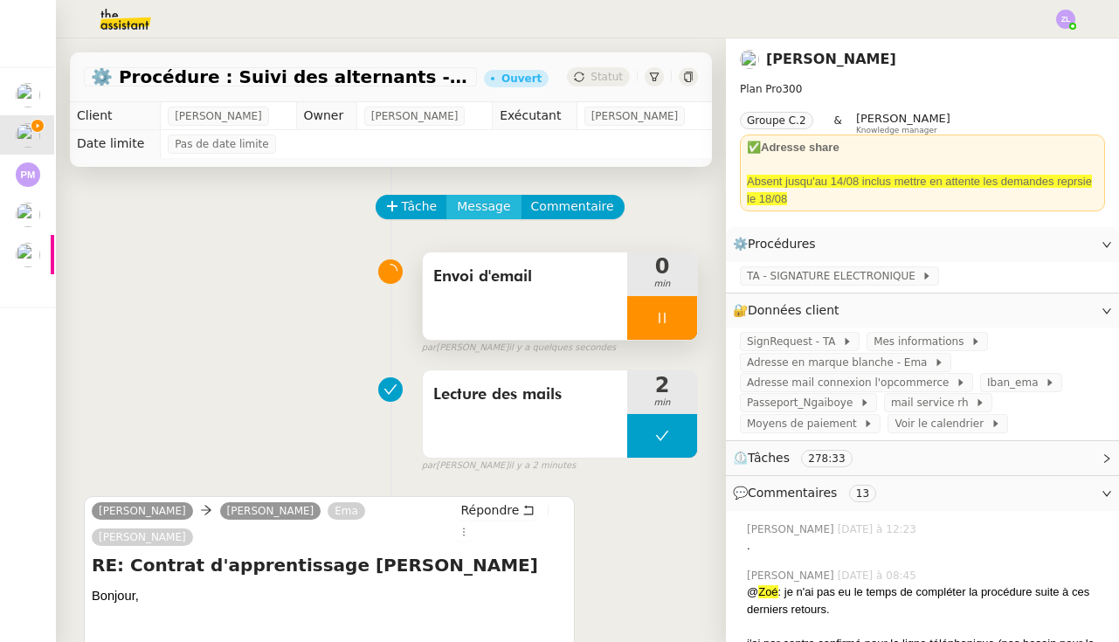
click at [481, 208] on span "Message" at bounding box center [483, 206] width 53 height 20
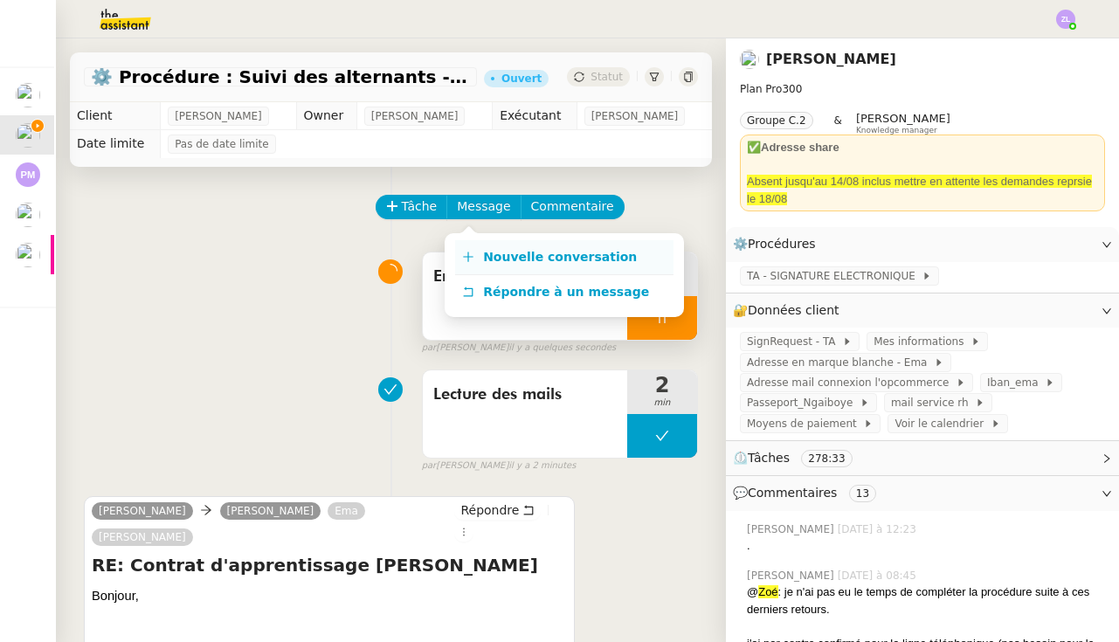
click at [495, 249] on link "Nouvelle conversation" at bounding box center [564, 257] width 218 height 35
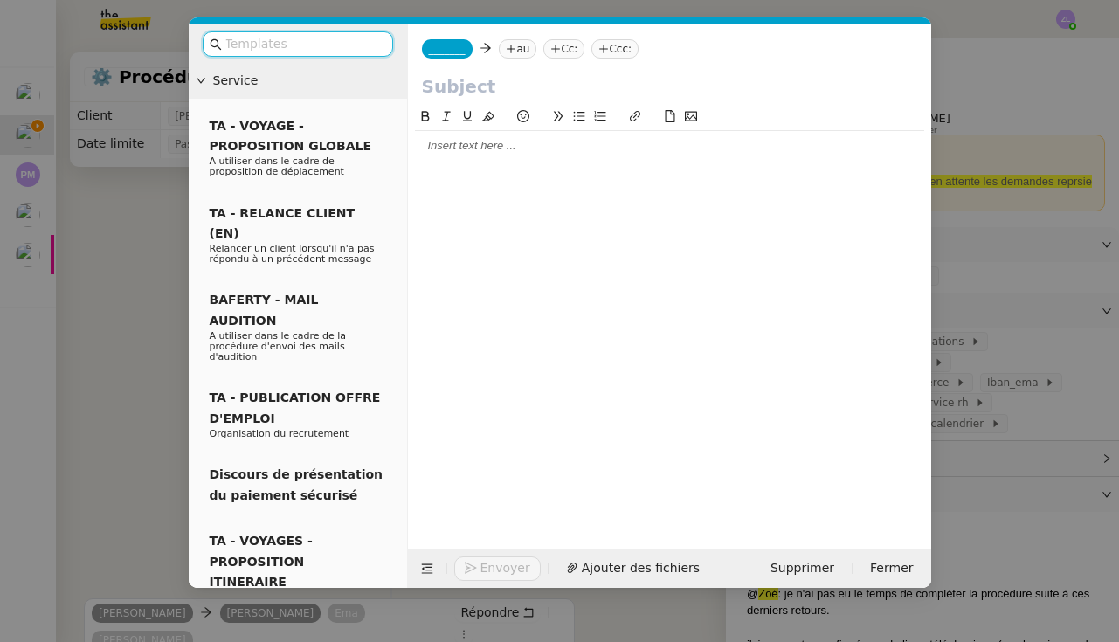
click at [445, 52] on span "_______" at bounding box center [447, 49] width 37 height 12
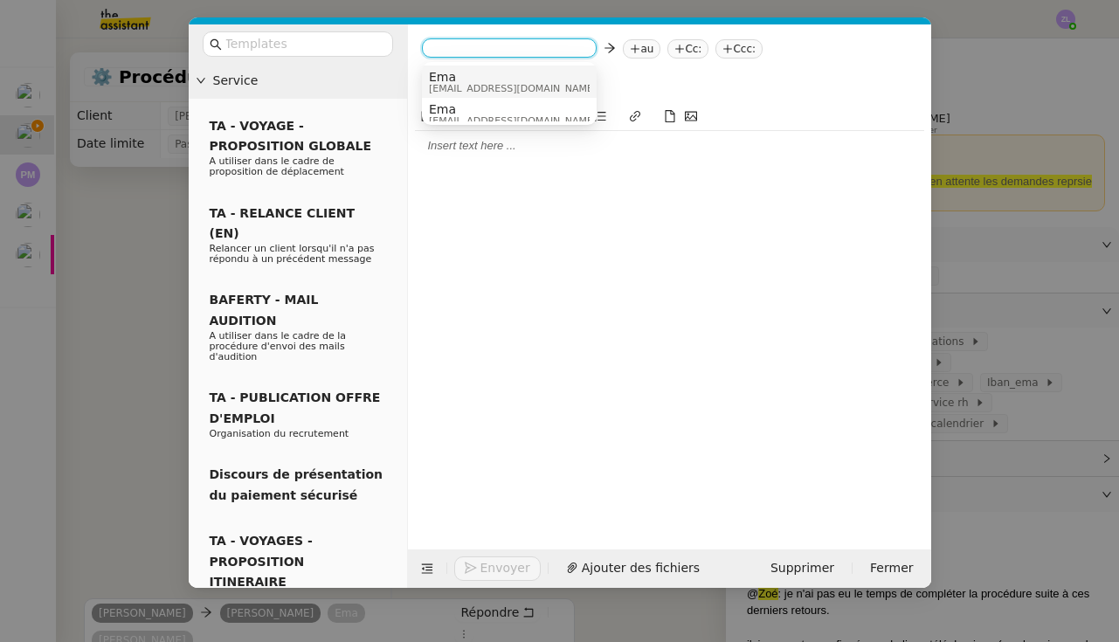
click at [457, 77] on span "Ema" at bounding box center [513, 77] width 168 height 14
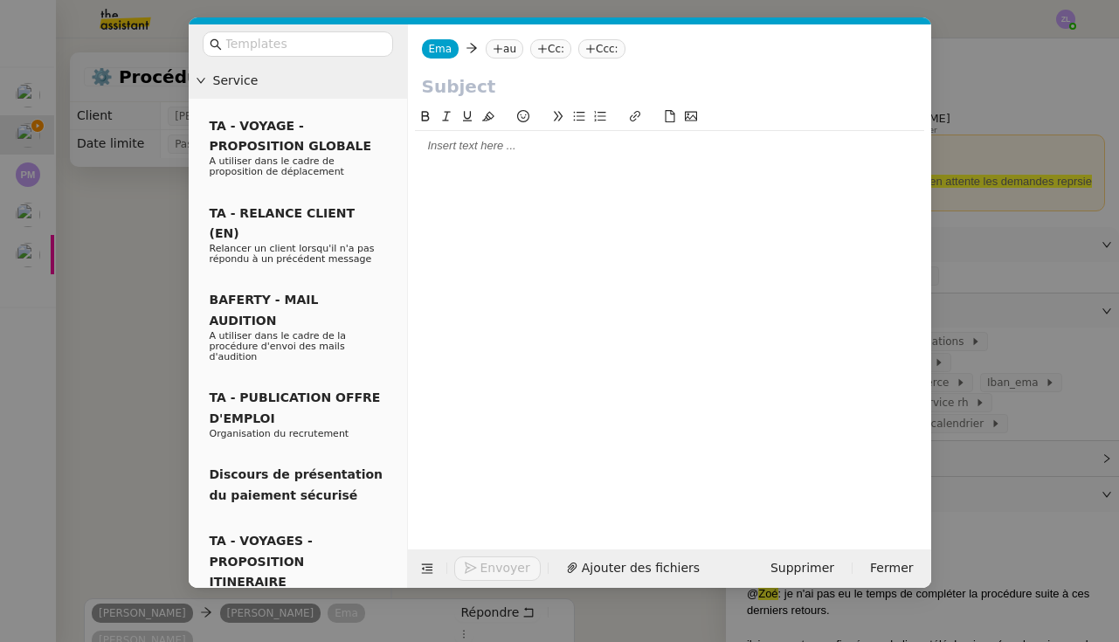
click at [509, 47] on nz-tag "au" at bounding box center [505, 48] width 38 height 19
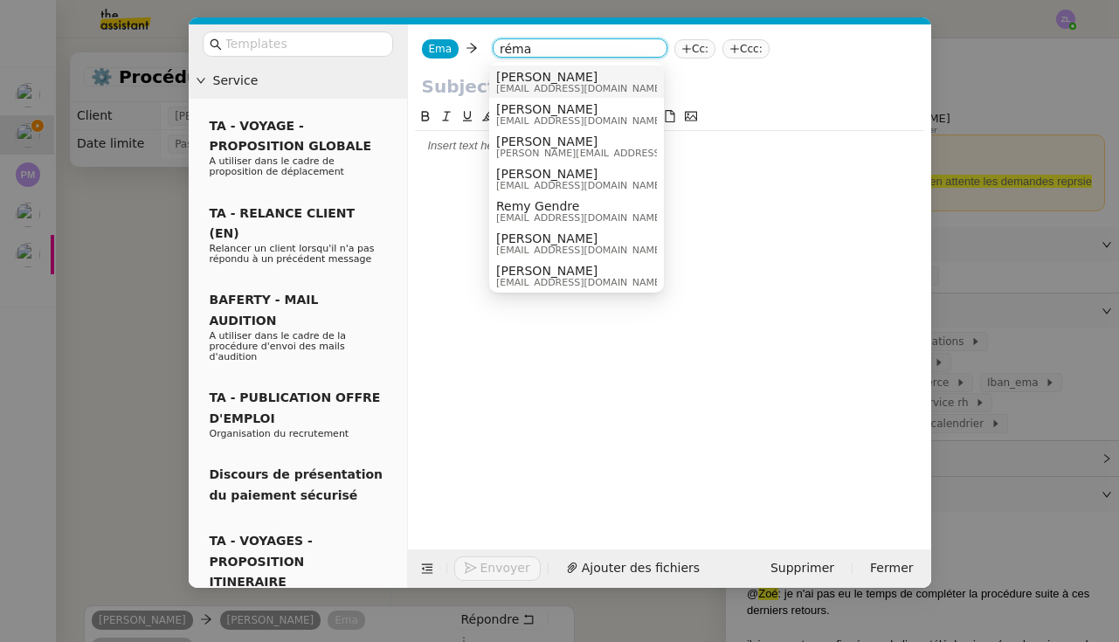
type input "réma"
click at [545, 71] on span "[PERSON_NAME]" at bounding box center [580, 77] width 168 height 14
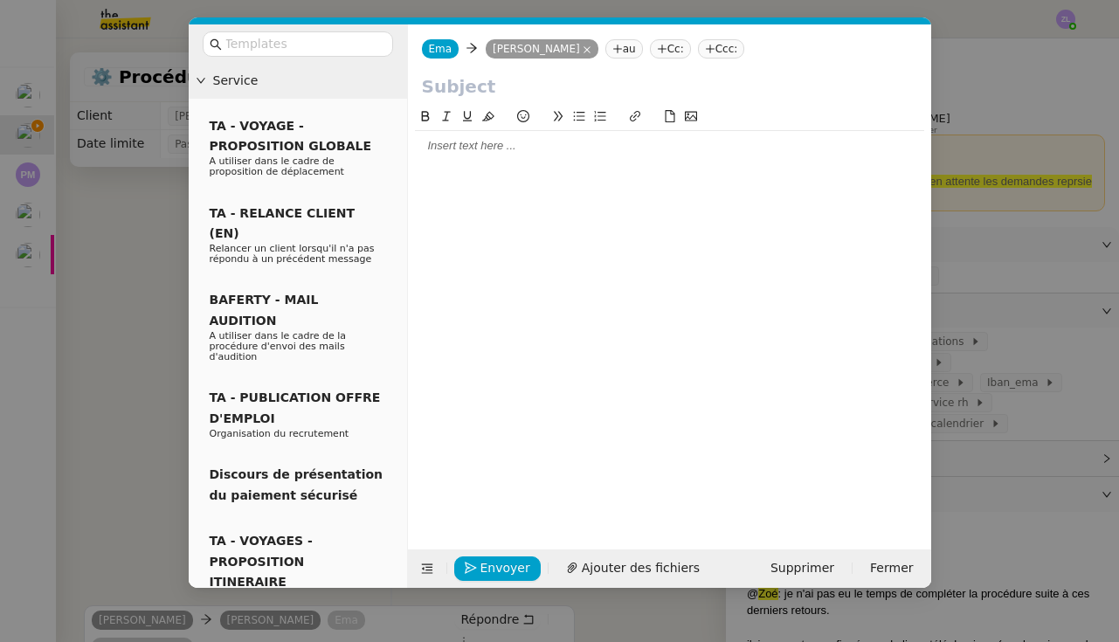
click at [482, 81] on input "text" at bounding box center [669, 86] width 495 height 26
click at [1020, 475] on nz-modal-container "Service TA - VOYAGE - PROPOSITION GLOBALE A utiliser dans le cadre de propositi…" at bounding box center [559, 321] width 1119 height 642
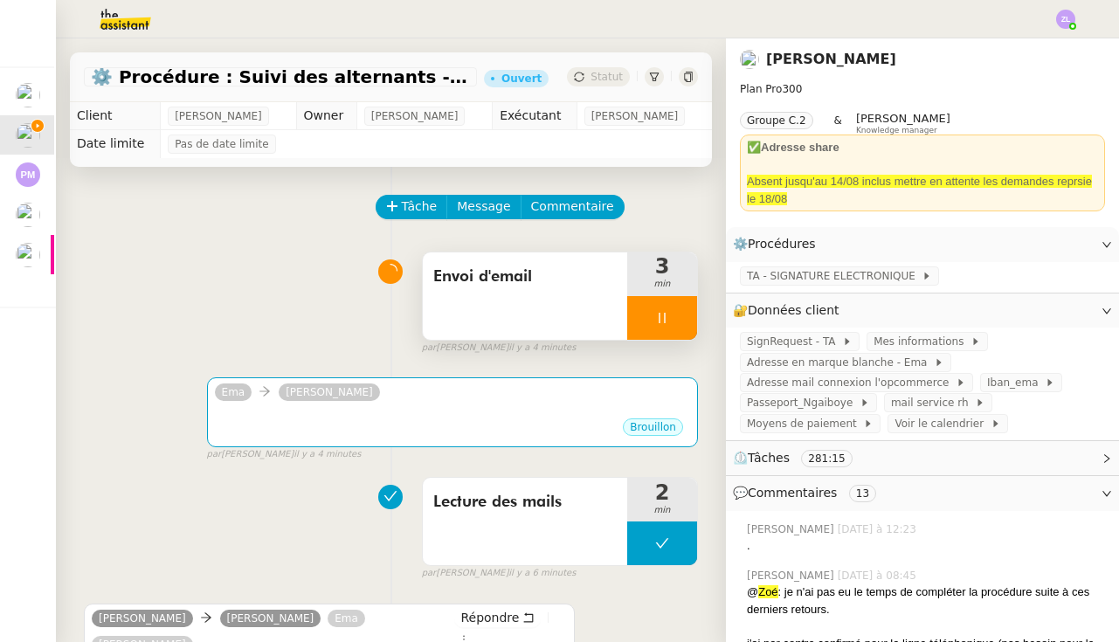
click at [631, 317] on div at bounding box center [662, 318] width 70 height 44
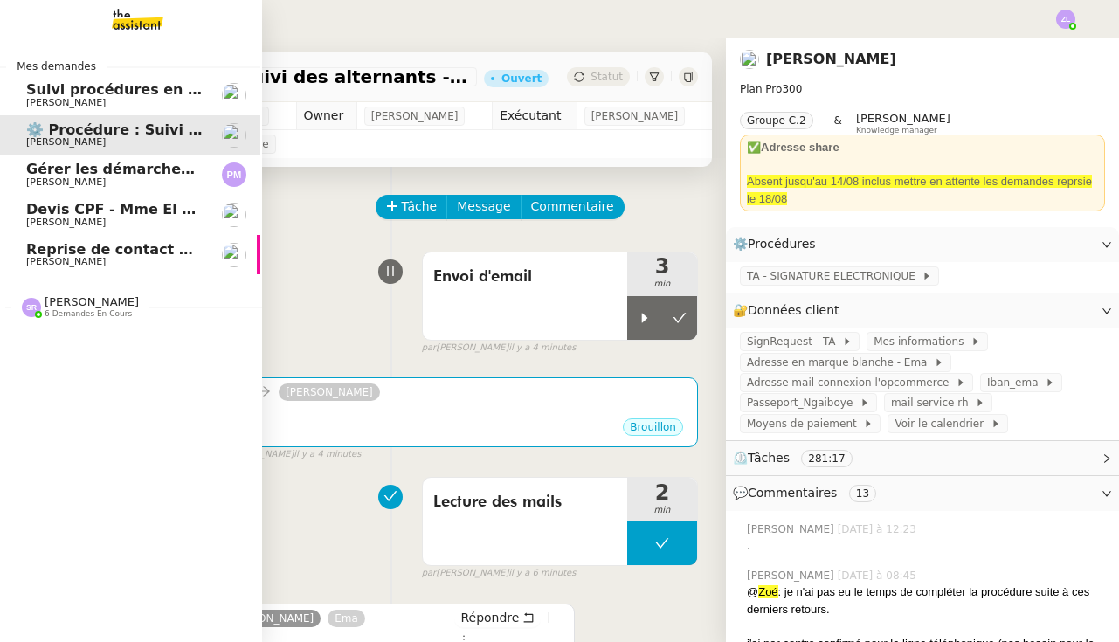
click at [54, 288] on span "[PERSON_NAME] 6 demandes en cours" at bounding box center [136, 299] width 262 height 37
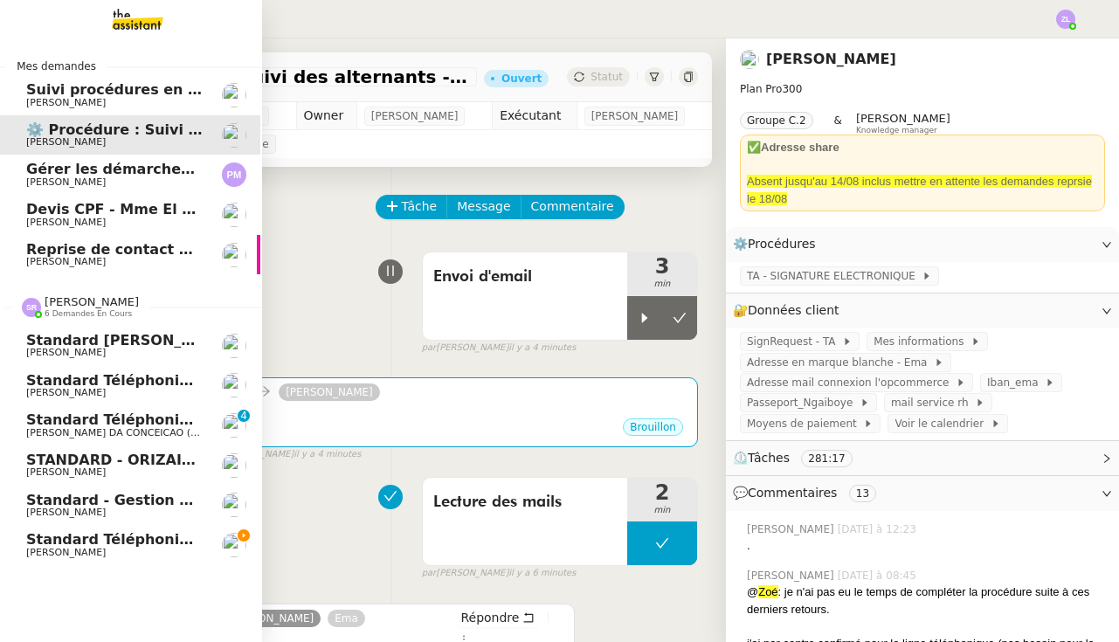
click at [114, 552] on link "Standard téléphonique - [DATE] [PERSON_NAME]" at bounding box center [129, 545] width 262 height 40
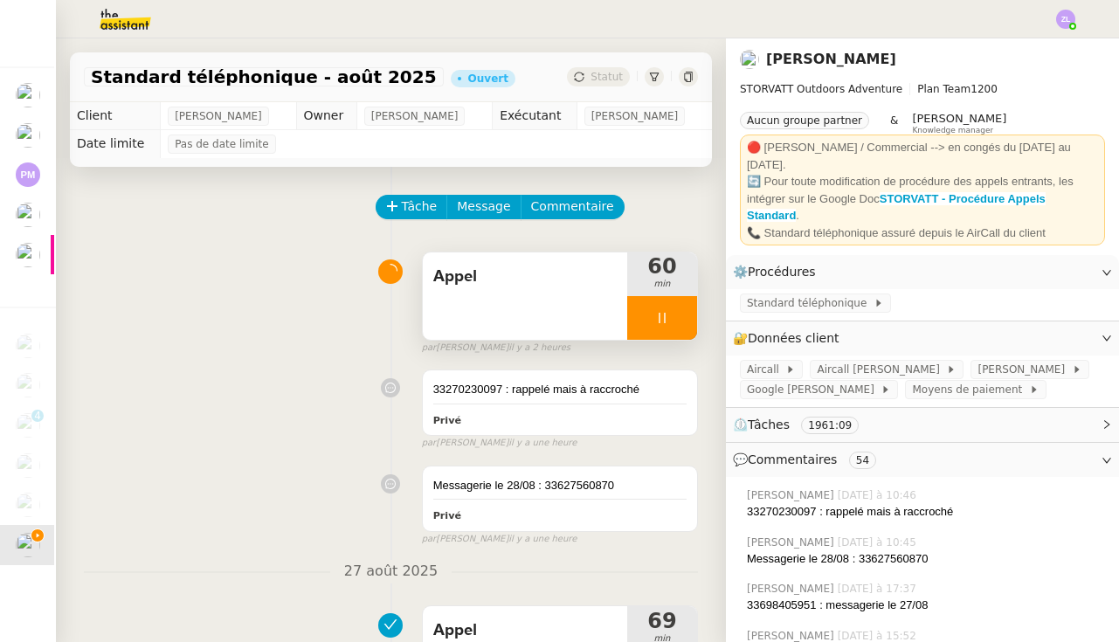
click at [634, 324] on div at bounding box center [662, 318] width 70 height 44
click at [684, 324] on icon at bounding box center [679, 318] width 14 height 14
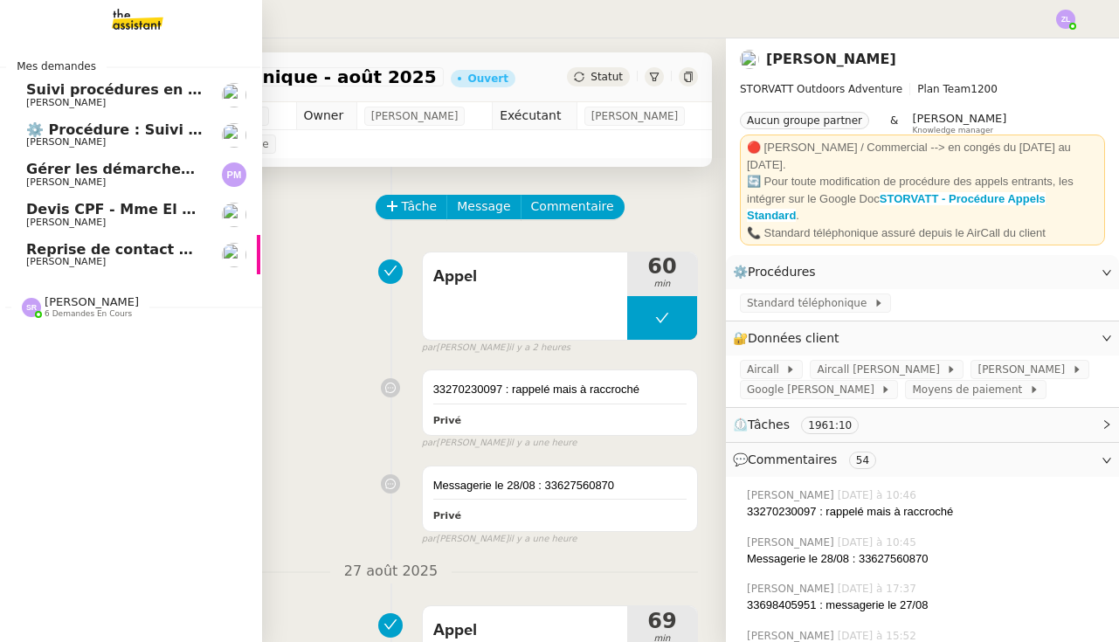
click at [91, 295] on span "[PERSON_NAME]" at bounding box center [92, 301] width 94 height 13
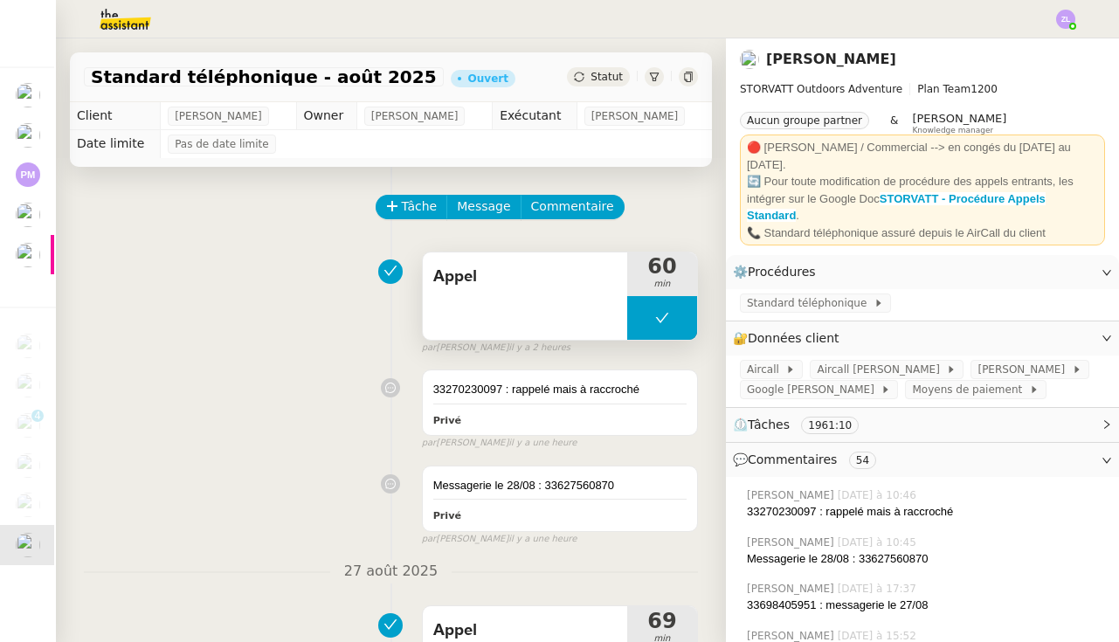
click at [639, 319] on button at bounding box center [662, 318] width 70 height 44
click at [639, 319] on icon at bounding box center [645, 318] width 14 height 14
click at [652, 314] on div at bounding box center [662, 318] width 70 height 44
click at [679, 317] on icon at bounding box center [679, 318] width 14 height 14
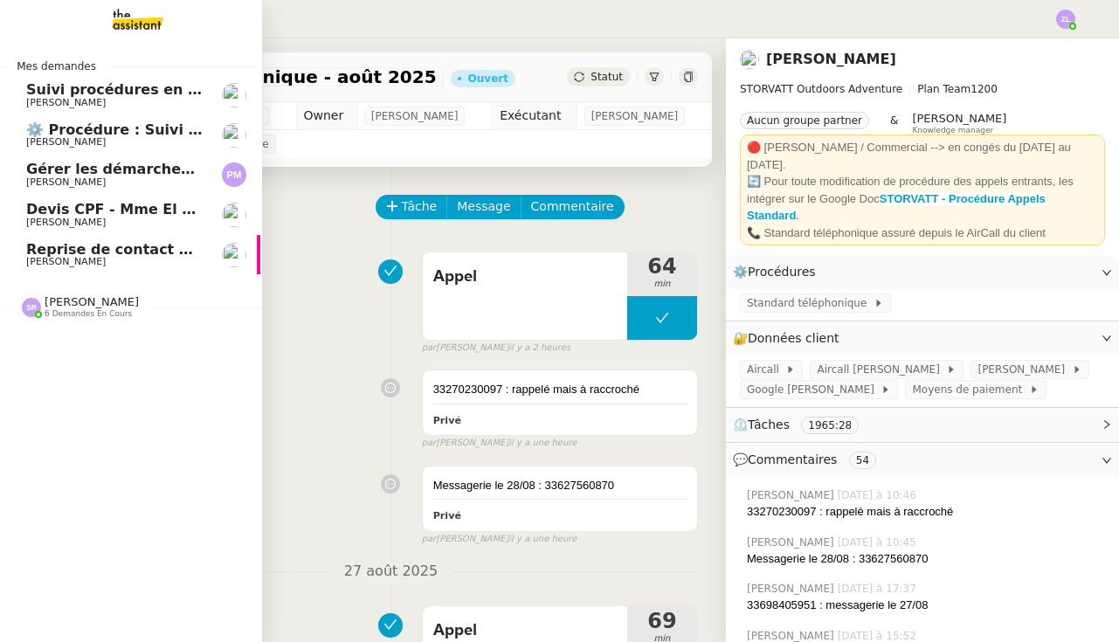
click at [50, 246] on span "Reprise de contact des dossiers non suivis" at bounding box center [193, 249] width 335 height 17
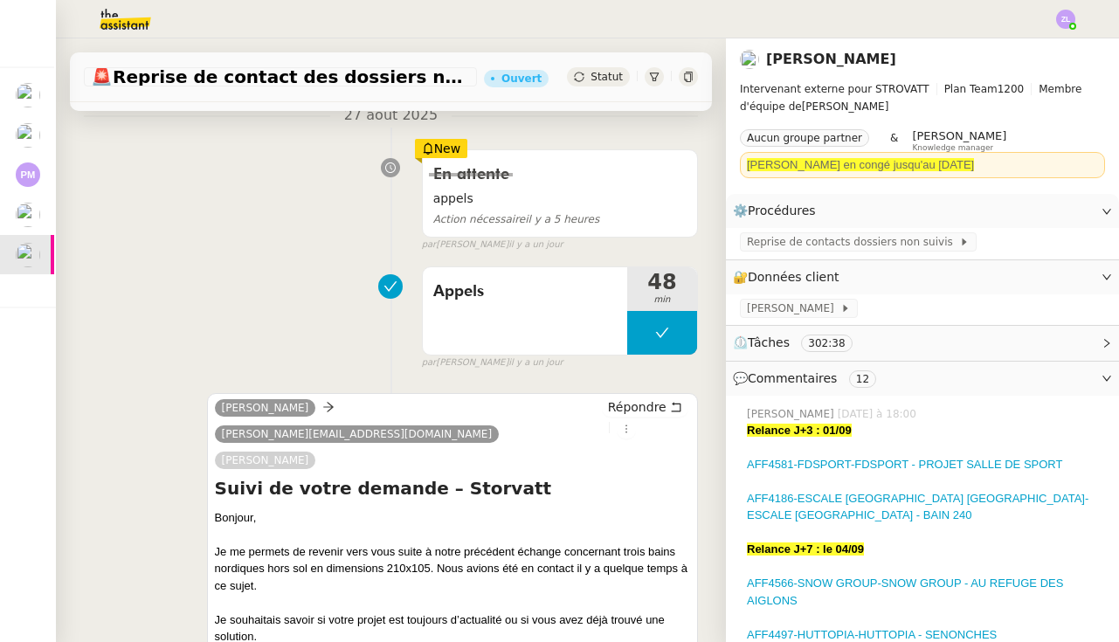
scroll to position [220, 0]
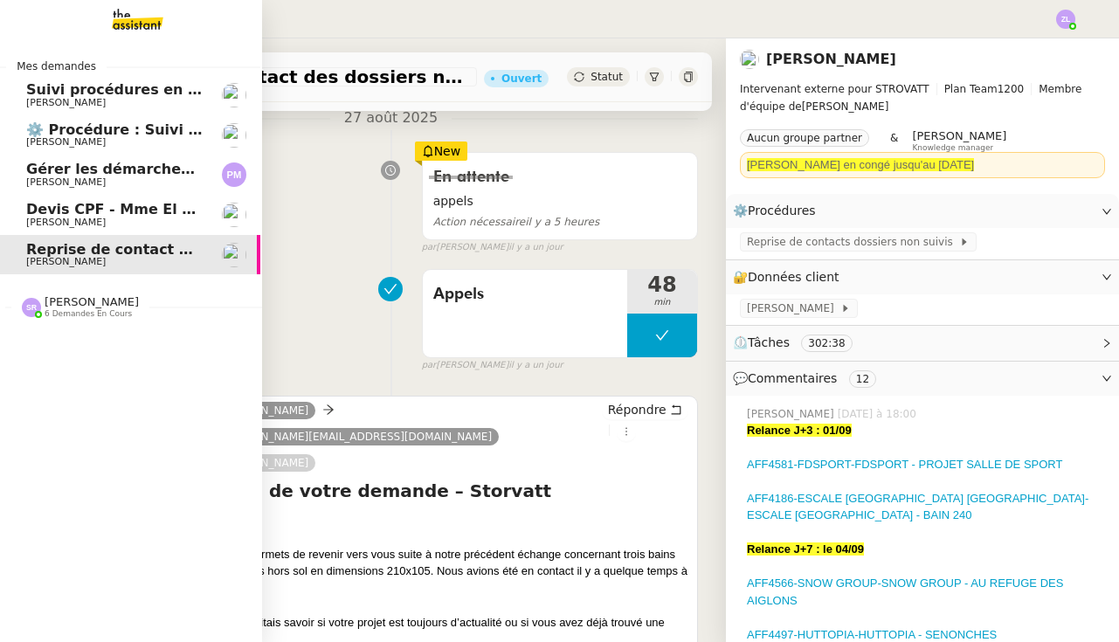
click at [81, 302] on span "[PERSON_NAME]" at bounding box center [92, 301] width 94 height 13
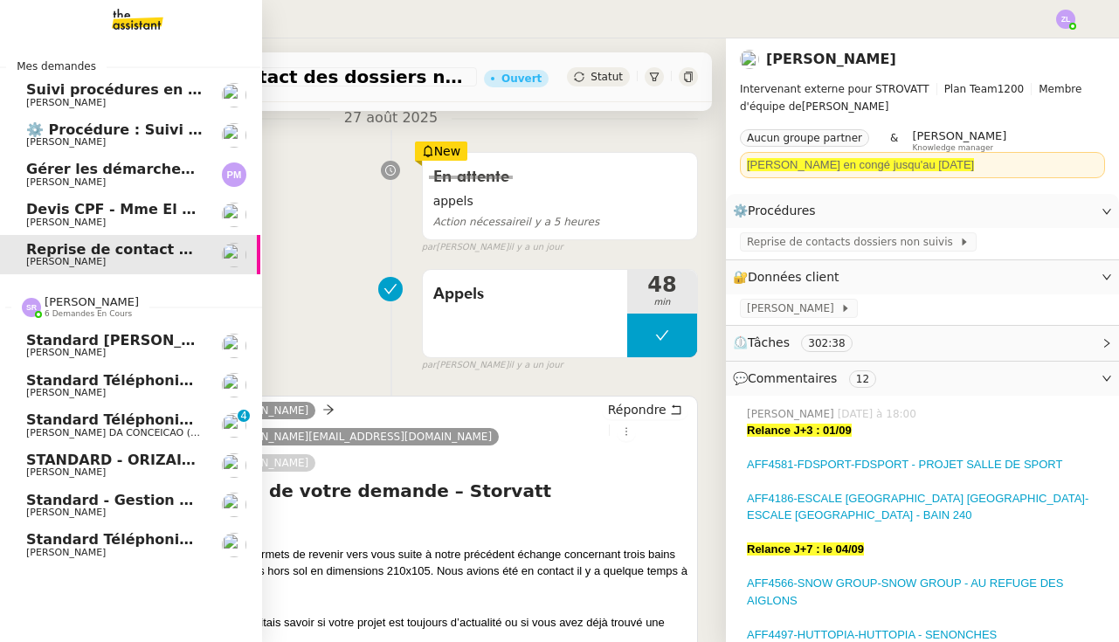
click at [132, 495] on span "Standard - Gestion des appels entrants - août 2025" at bounding box center [231, 500] width 410 height 17
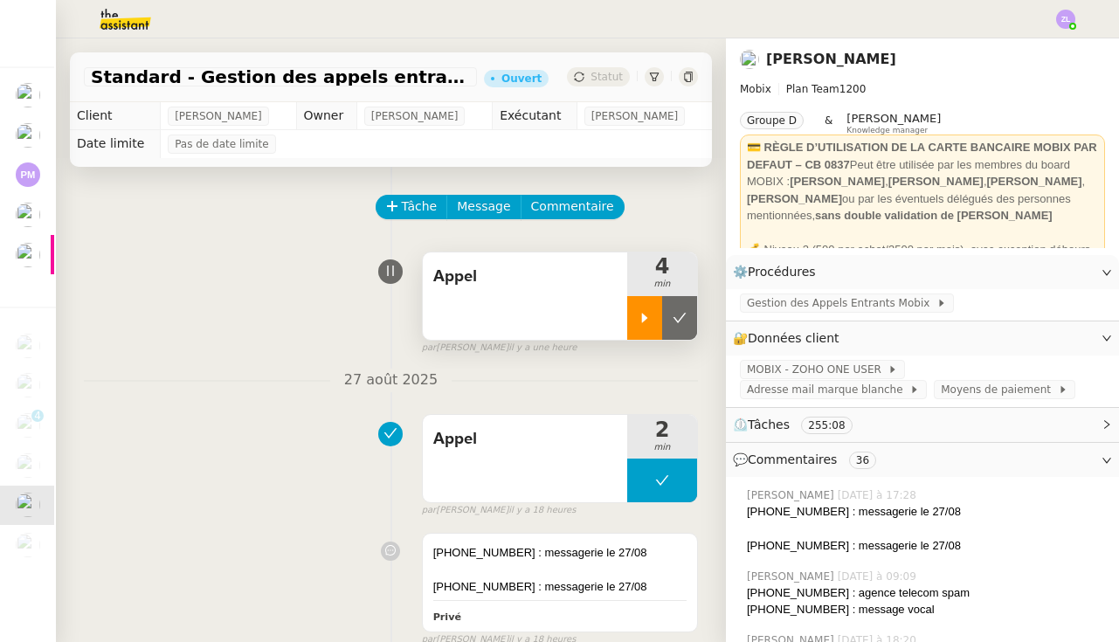
click at [638, 324] on icon at bounding box center [645, 318] width 14 height 14
click at [820, 303] on span "Gestion des Appels Entrants Mobix" at bounding box center [842, 302] width 190 height 17
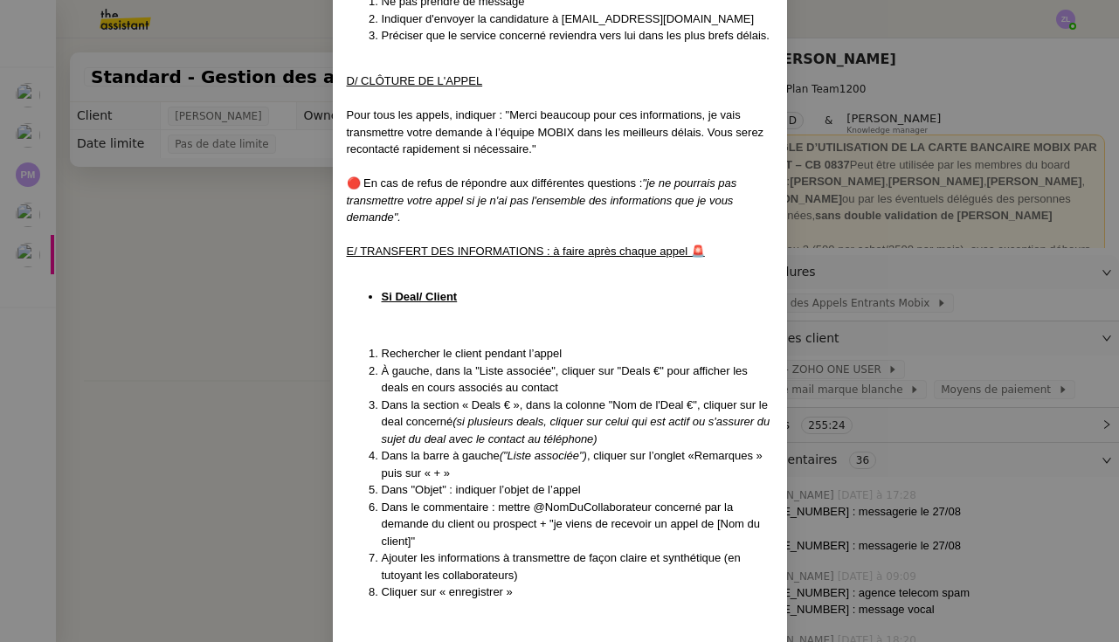
scroll to position [2817, 0]
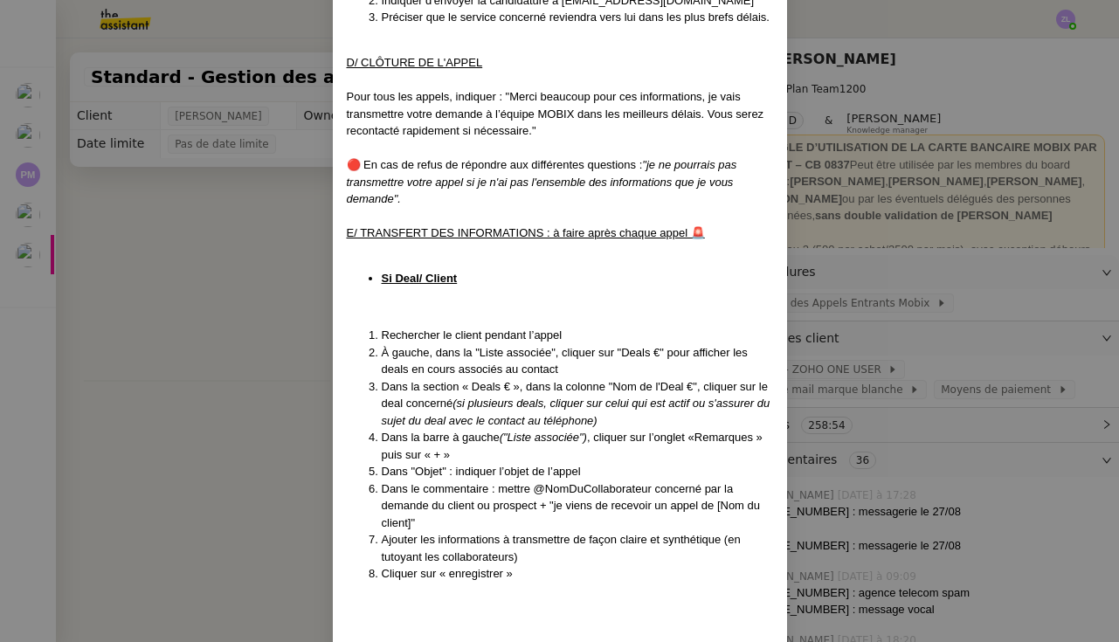
click at [233, 300] on nz-modal-container "Mise à jour le [DATE] Contexte : Cette procédure définit les étapes à suivre lo…" at bounding box center [559, 321] width 1119 height 642
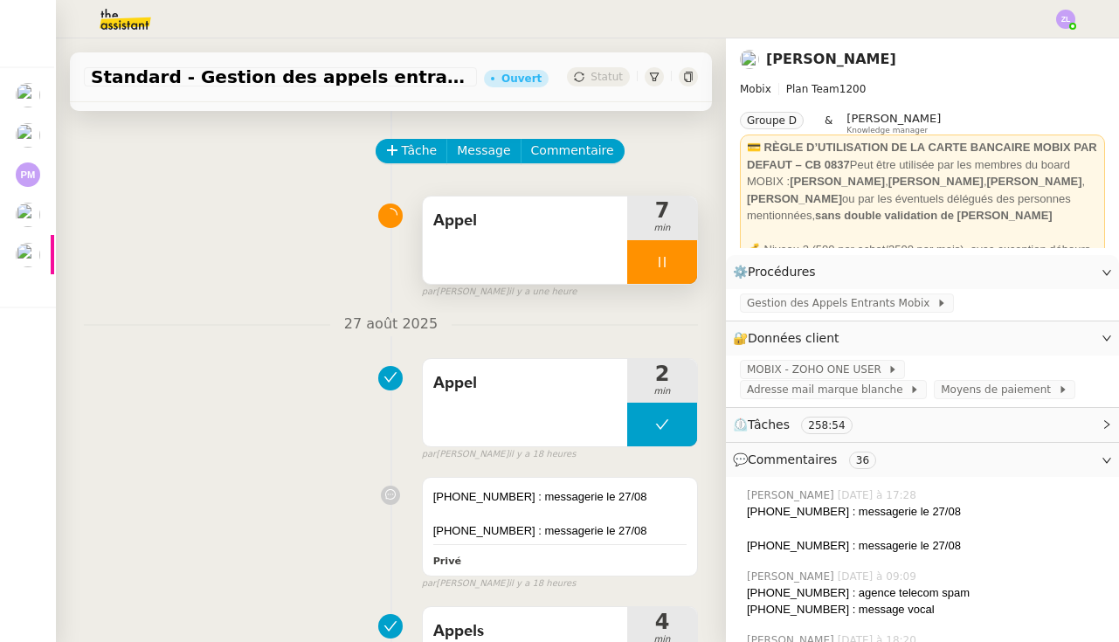
scroll to position [60, 0]
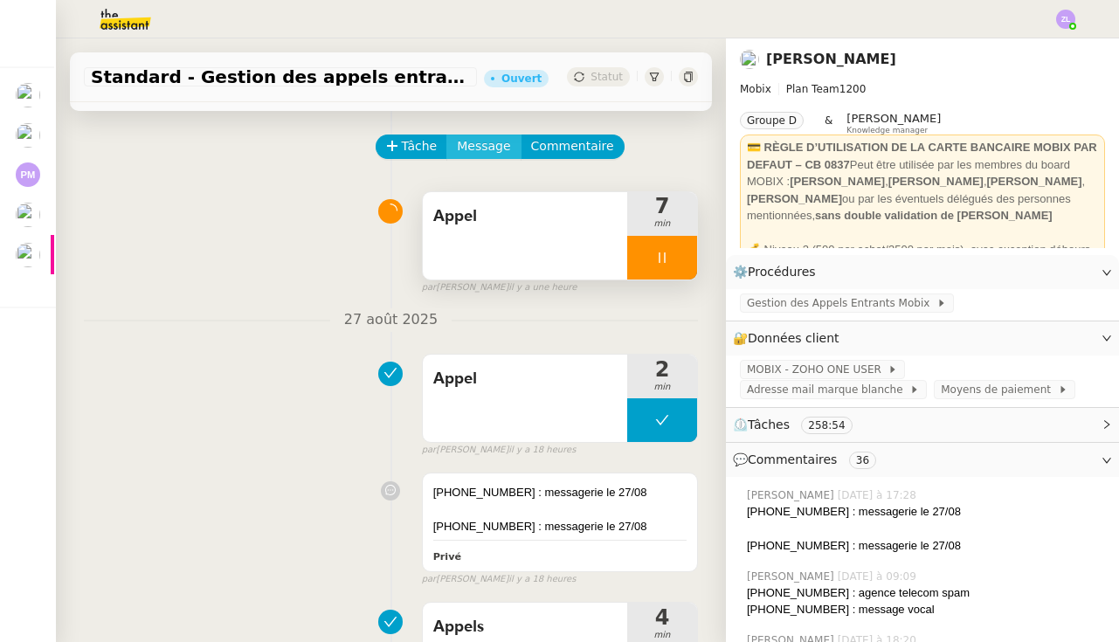
click at [484, 135] on button "Message" at bounding box center [483, 146] width 74 height 24
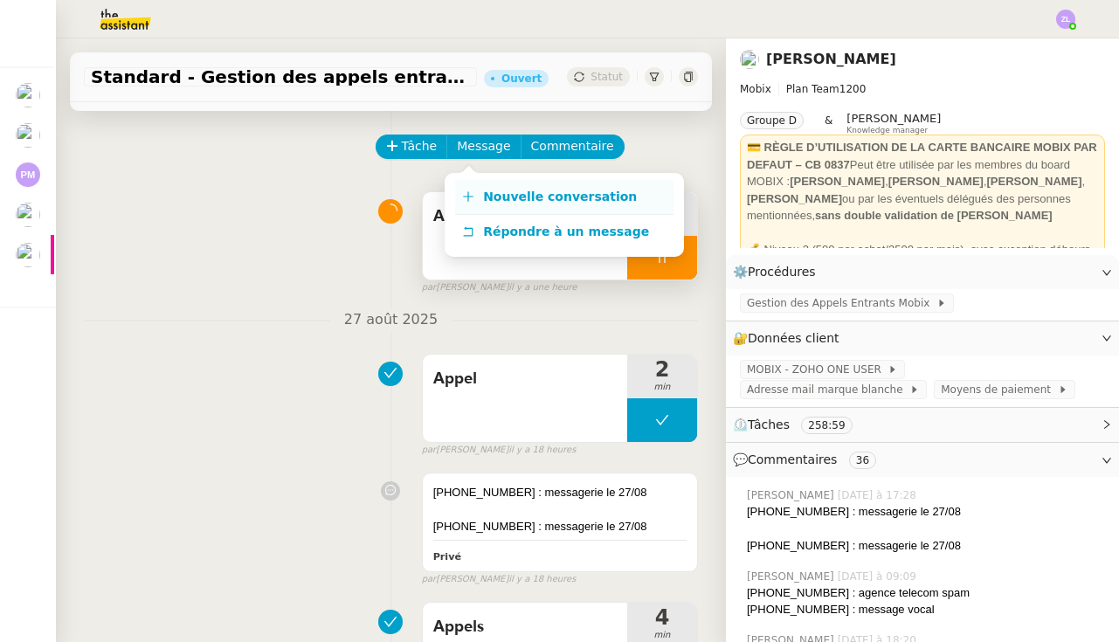
click at [493, 183] on link "Nouvelle conversation" at bounding box center [564, 197] width 218 height 35
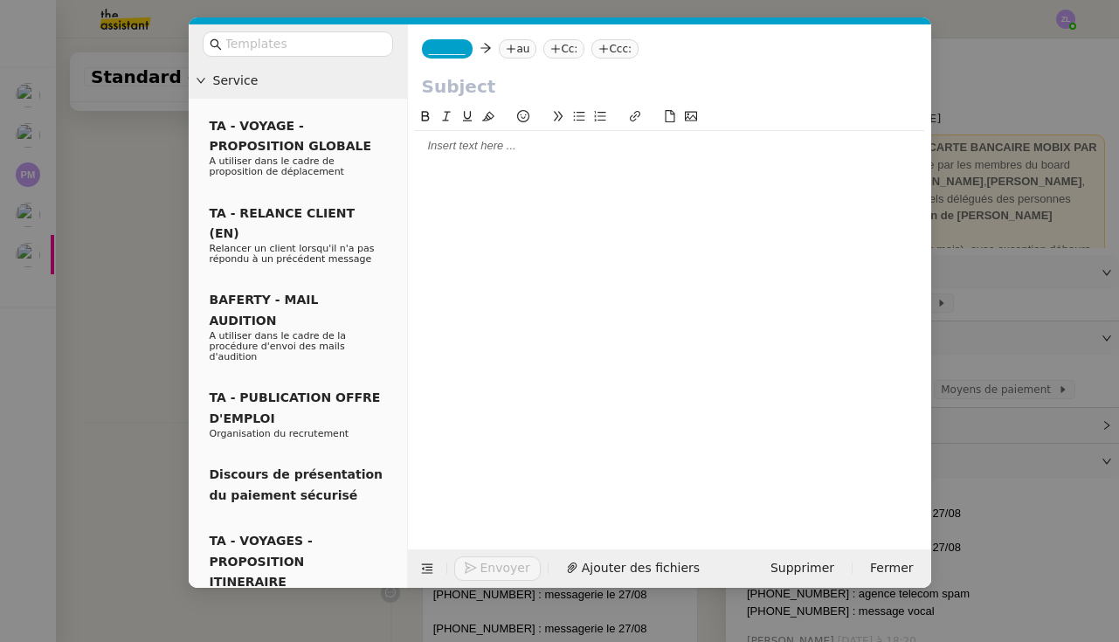
click at [456, 41] on nz-tag "_______" at bounding box center [447, 48] width 51 height 19
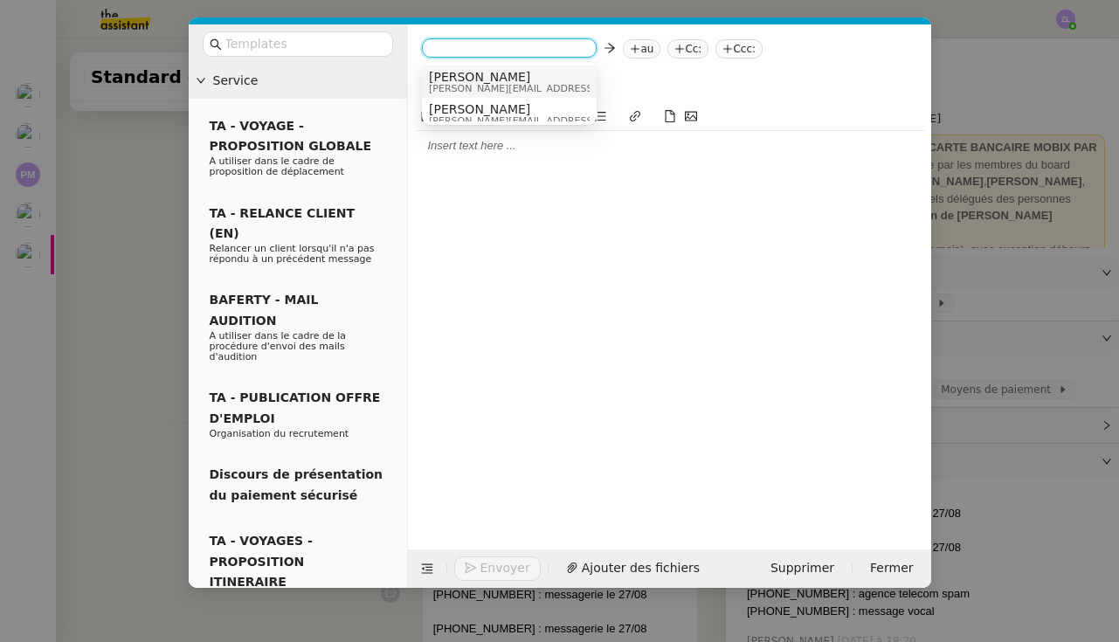
click at [458, 88] on span "[PERSON_NAME][EMAIL_ADDRESS][DOMAIN_NAME]" at bounding box center [553, 89] width 248 height 10
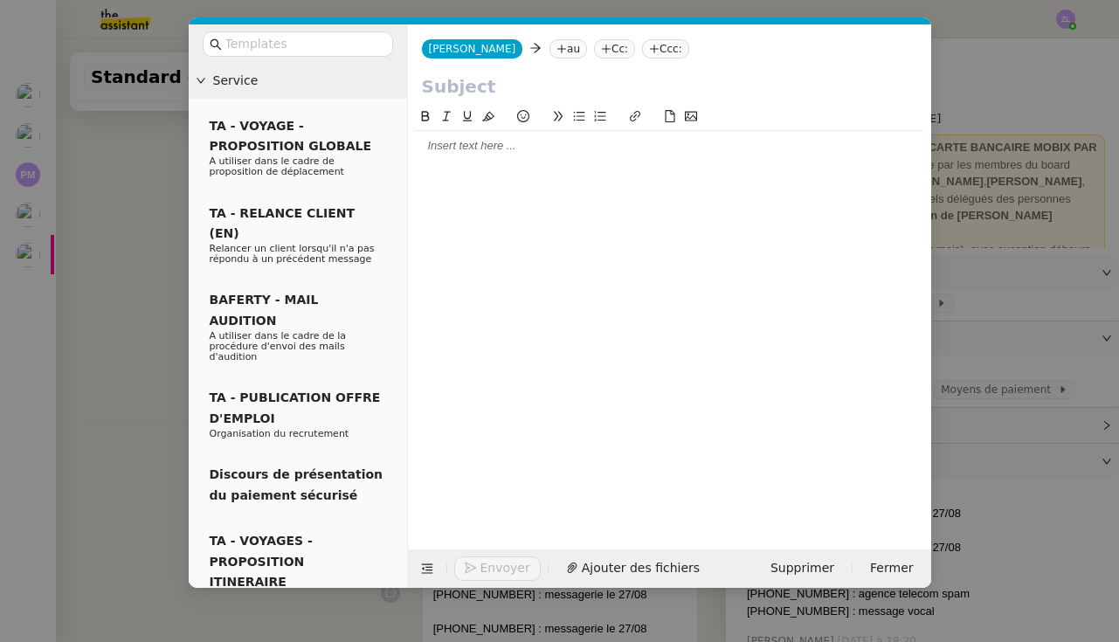
click at [549, 55] on nz-tag "au" at bounding box center [568, 48] width 38 height 19
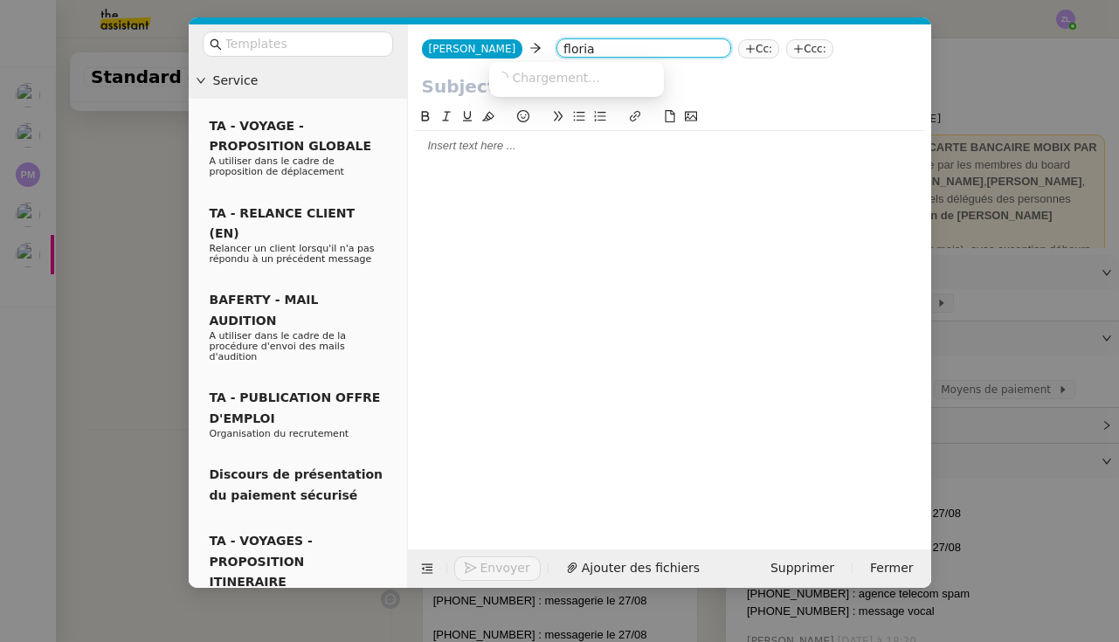
type input "[PERSON_NAME]"
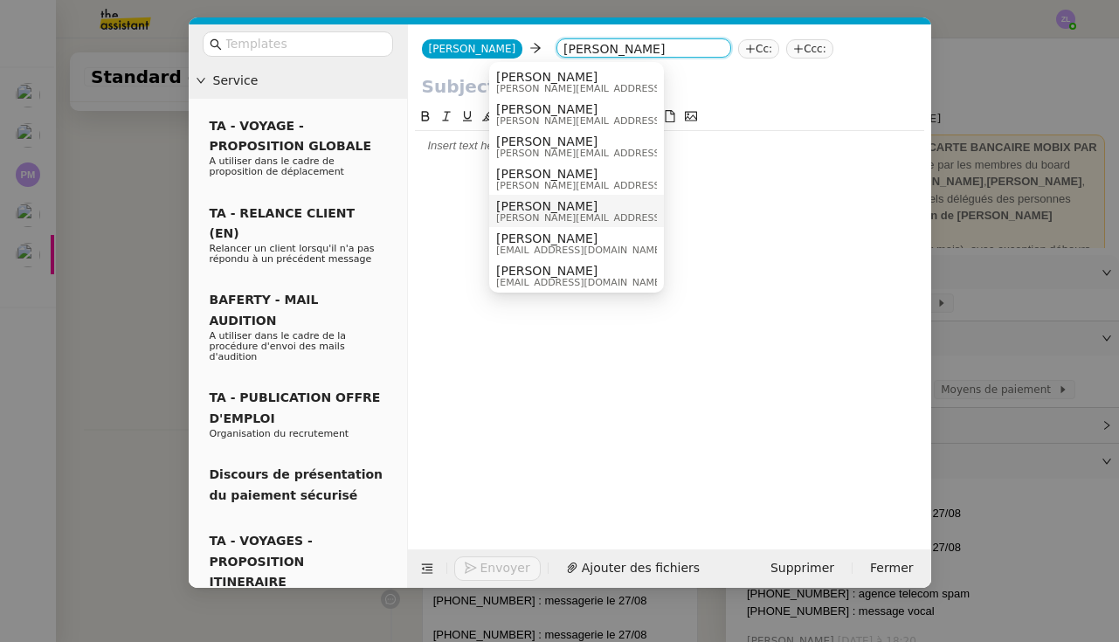
click at [559, 213] on span "[PERSON_NAME][EMAIL_ADDRESS][DOMAIN_NAME]" at bounding box center [620, 218] width 248 height 10
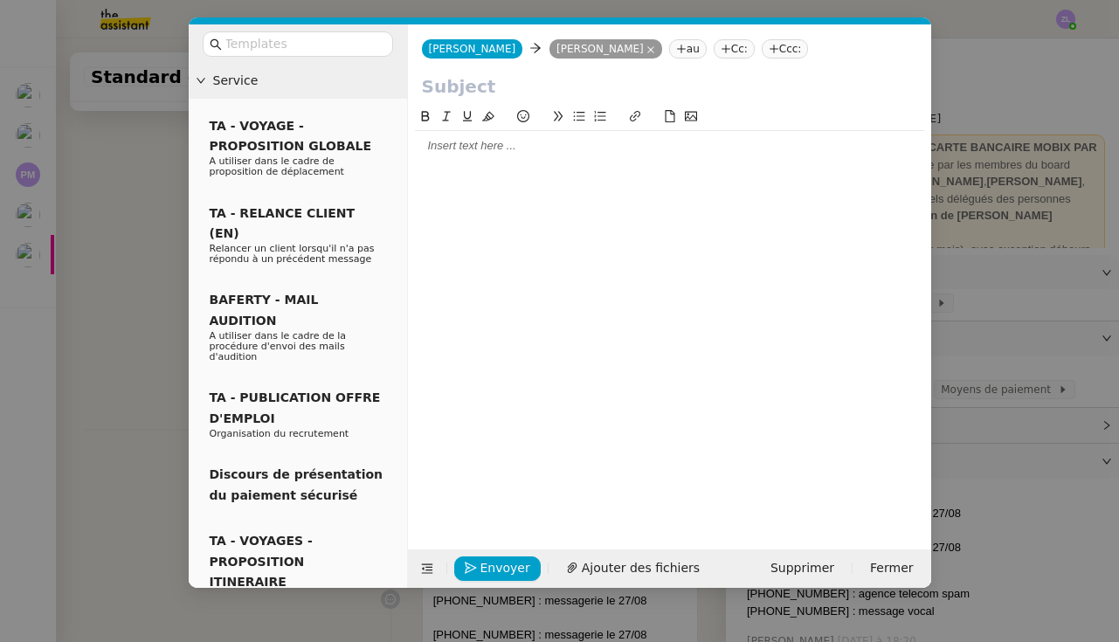
click at [453, 86] on input "text" at bounding box center [669, 86] width 495 height 26
click at [713, 56] on nz-tag "Cc:" at bounding box center [733, 48] width 41 height 19
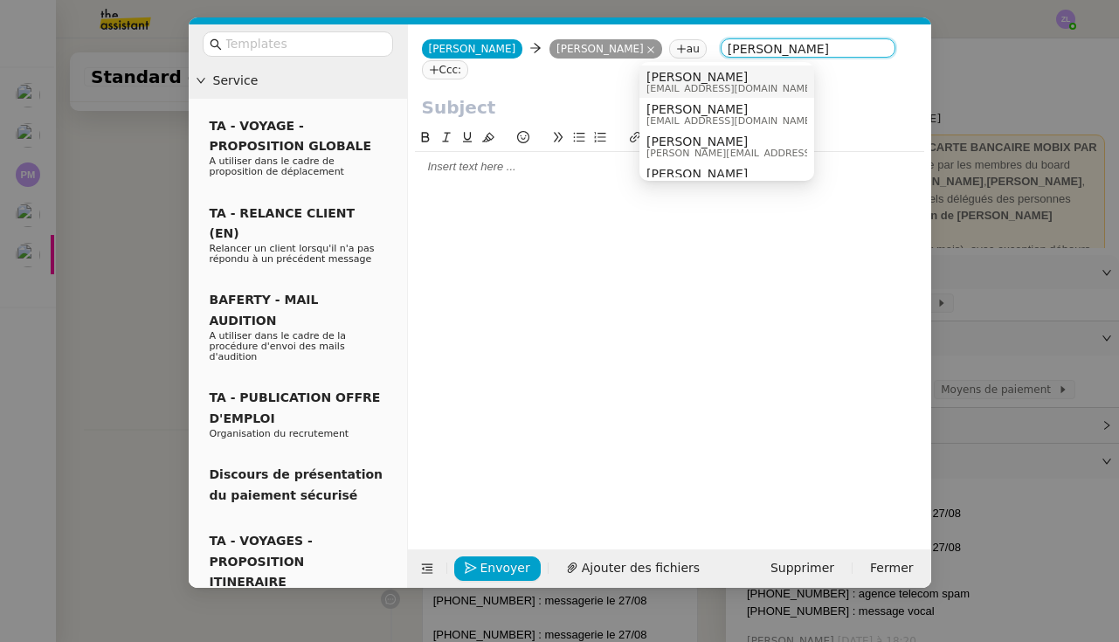
type input "[PERSON_NAME]"
click at [671, 81] on span "[PERSON_NAME]" at bounding box center [730, 77] width 168 height 14
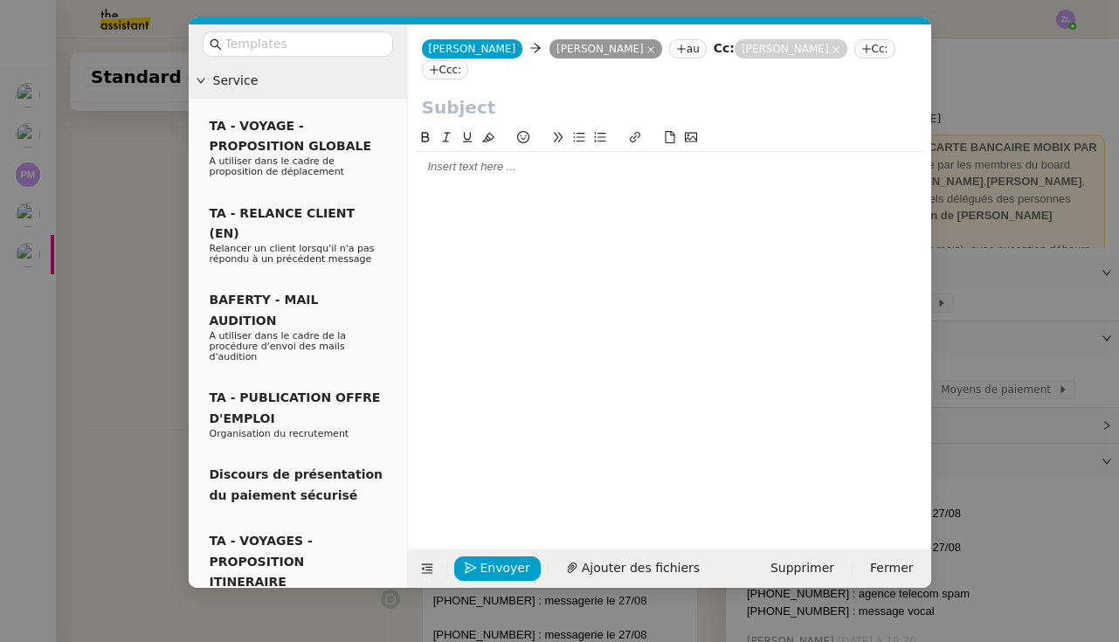
click at [447, 94] on input "text" at bounding box center [669, 107] width 495 height 26
click at [831, 50] on icon at bounding box center [835, 49] width 9 height 9
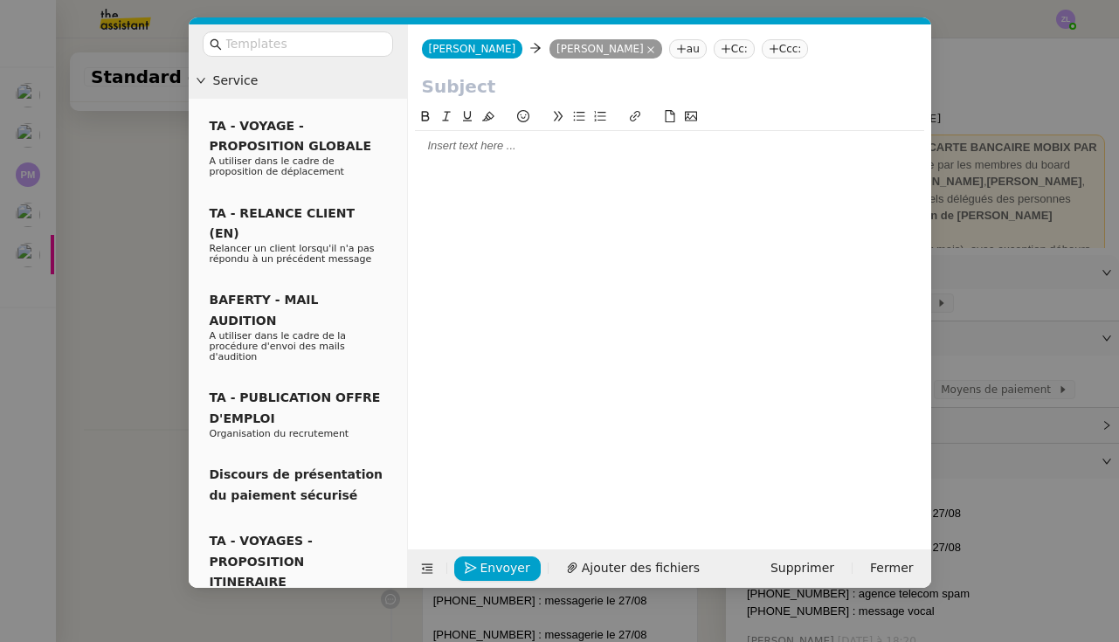
click at [424, 145] on div at bounding box center [669, 146] width 509 height 16
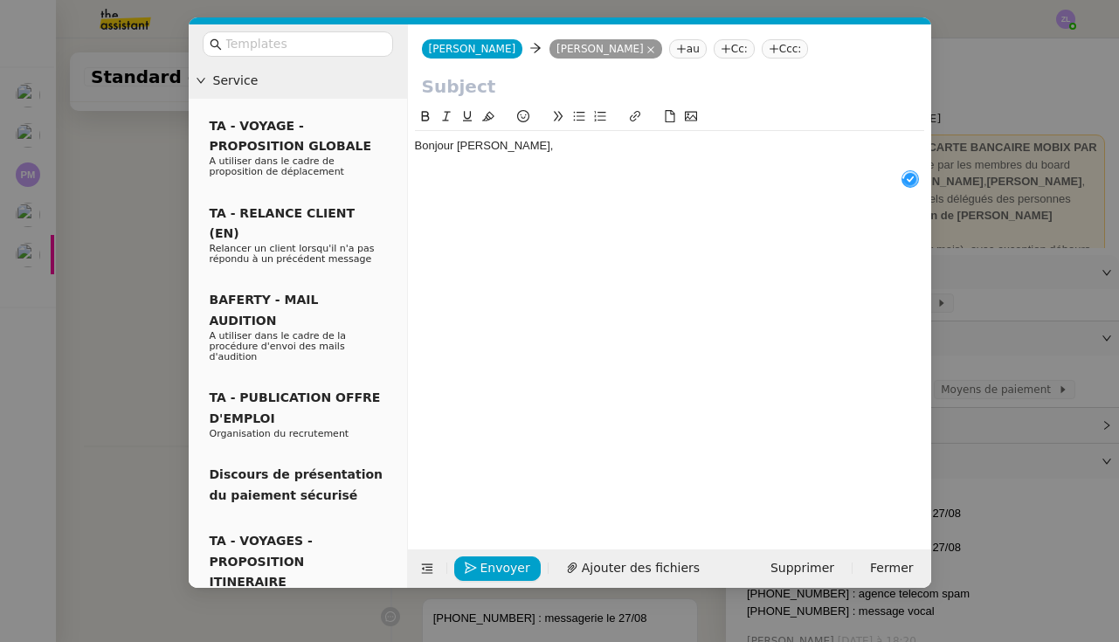
scroll to position [18, 0]
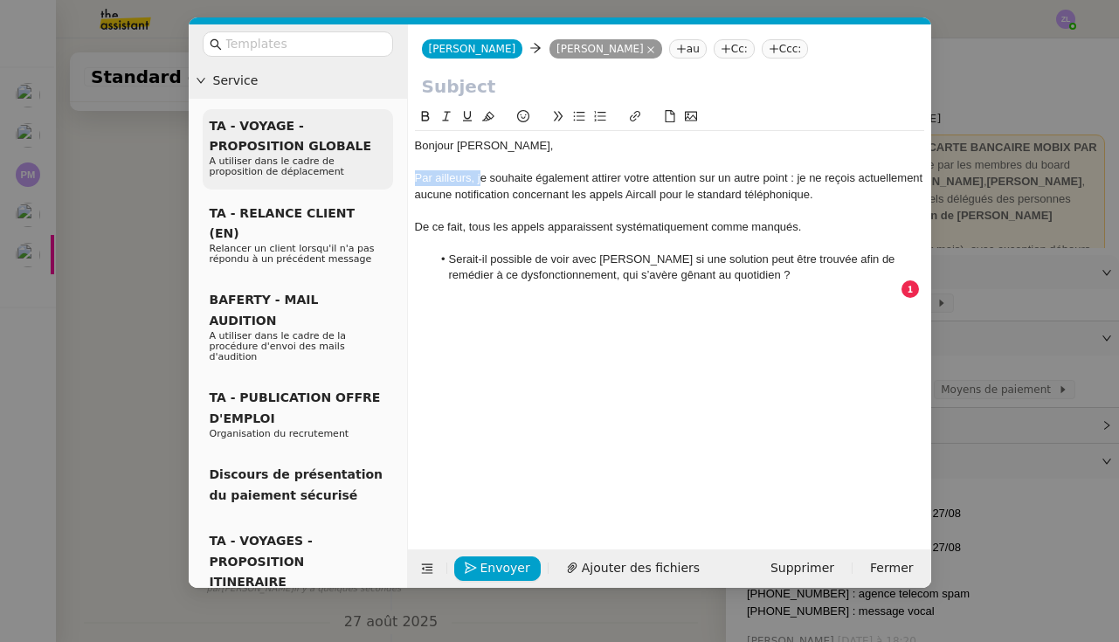
drag, startPoint x: 480, startPoint y: 178, endPoint x: 354, endPoint y: 174, distance: 126.7
click at [354, 174] on nz-layout "Service TA - VOYAGE - PROPOSITION GLOBALE A utiliser dans le cadre de propositi…" at bounding box center [560, 305] width 742 height 563
drag, startPoint x: 589, startPoint y: 177, endPoint x: 372, endPoint y: 185, distance: 216.7
click at [372, 185] on nz-layout "Service TA - VOYAGE - PROPOSITION GLOBALE A utiliser dans le cadre de propositi…" at bounding box center [560, 305] width 742 height 563
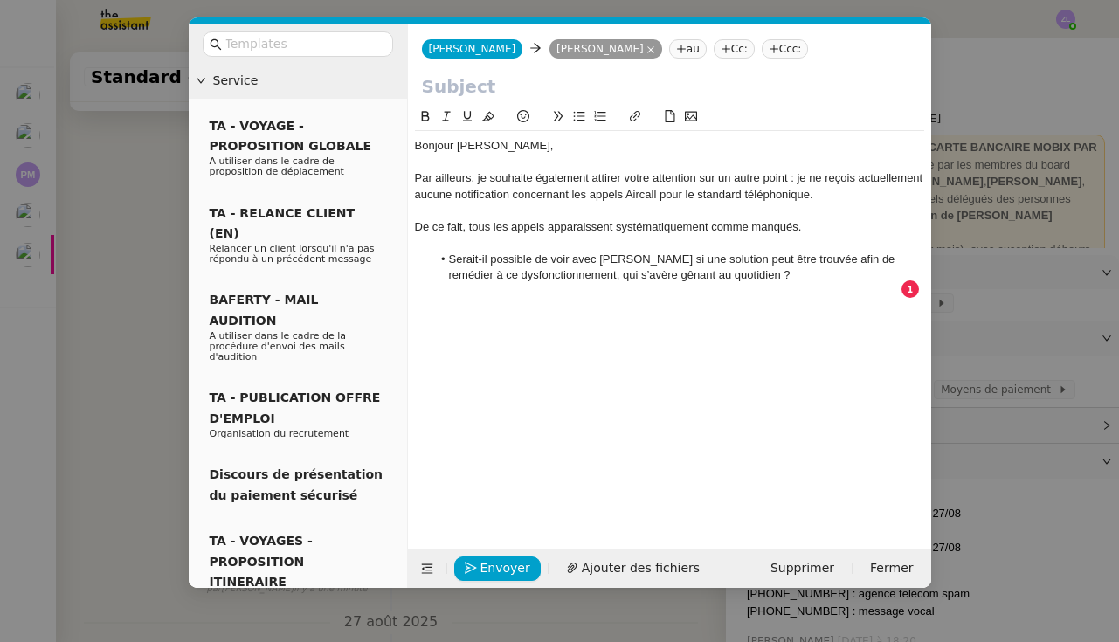
click at [591, 168] on div at bounding box center [669, 163] width 509 height 16
drag, startPoint x: 589, startPoint y: 174, endPoint x: 411, endPoint y: 174, distance: 177.3
click at [411, 175] on nz-spin "Bonjour [PERSON_NAME], Par ailleurs, je souhaite également attirer votre attent…" at bounding box center [669, 318] width 523 height 423
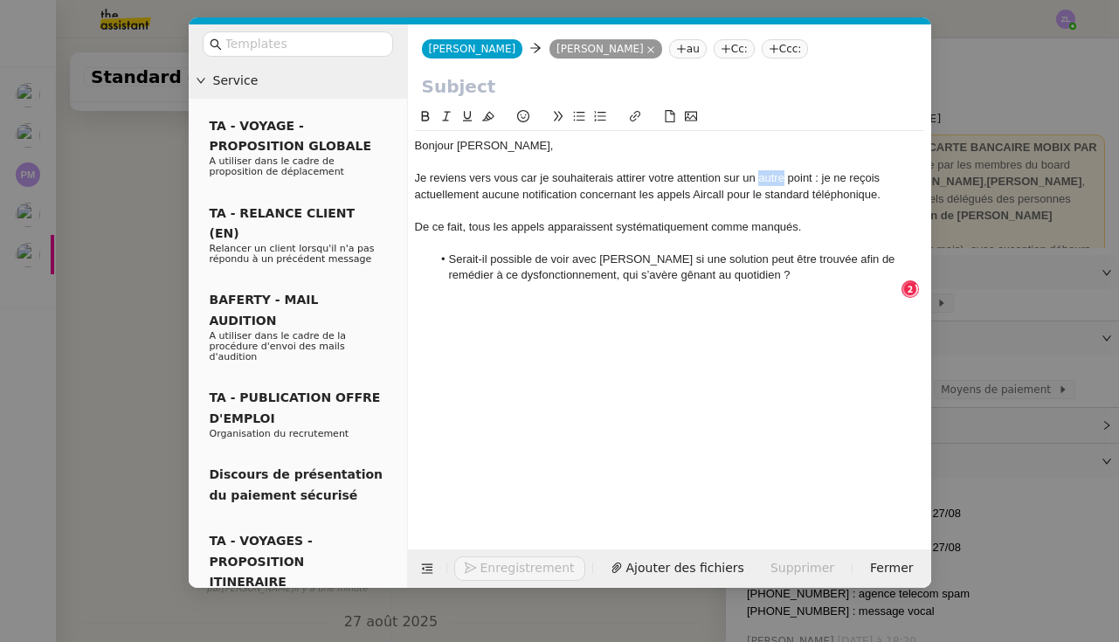
drag, startPoint x: 784, startPoint y: 179, endPoint x: 758, endPoint y: 178, distance: 26.2
click at [758, 178] on div "Je reviens vers vous car je souhaiterais attirer votre attention sur un autre p…" at bounding box center [669, 186] width 509 height 32
click at [786, 176] on div "Je reviens vers vous car je souhaiterais attirer votre attention sur un point :…" at bounding box center [669, 186] width 509 height 32
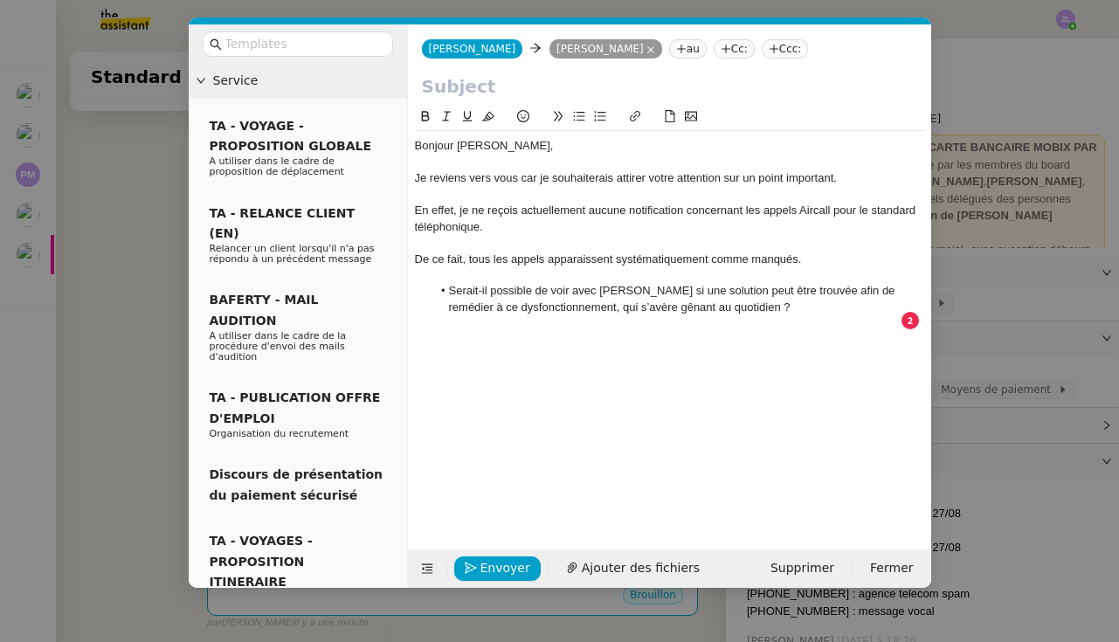
click at [474, 286] on li "Serait-il possible de voir avec [PERSON_NAME] si une solution peut être trouvée…" at bounding box center [677, 299] width 493 height 32
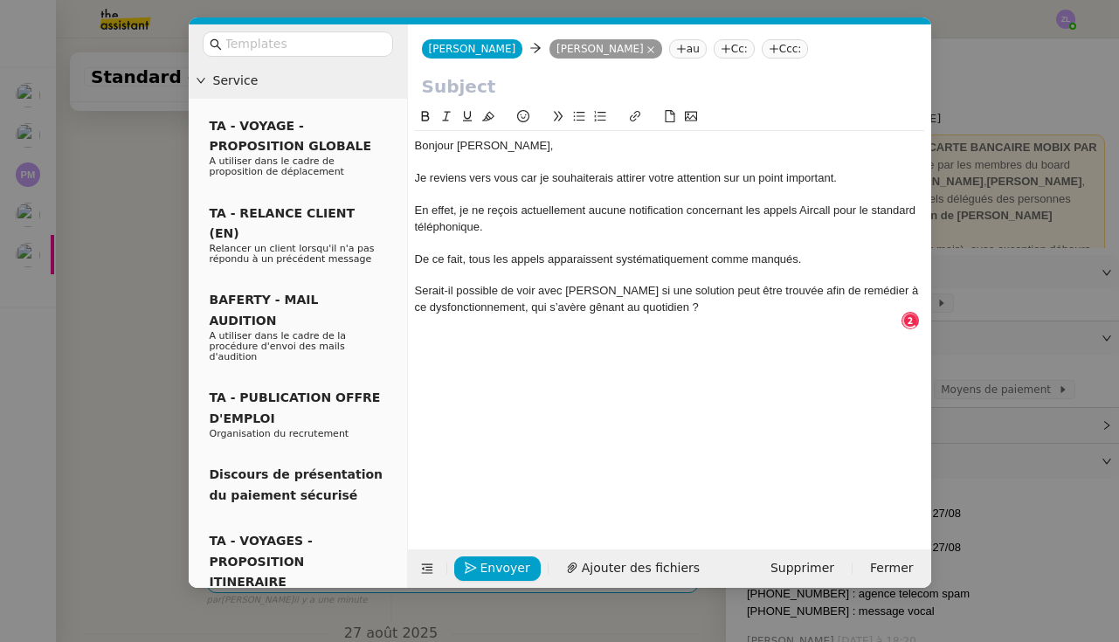
click at [582, 116] on icon at bounding box center [579, 116] width 12 height 12
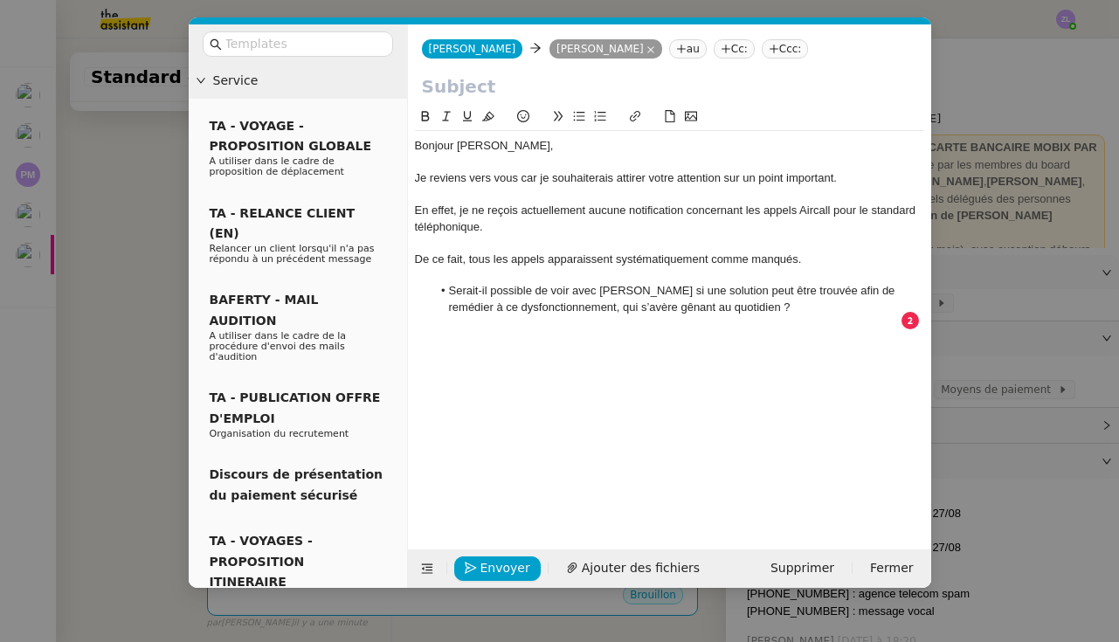
click at [740, 300] on li "Serait-il possible de voir avec [PERSON_NAME] si une solution peut être trouvée…" at bounding box center [677, 299] width 493 height 32
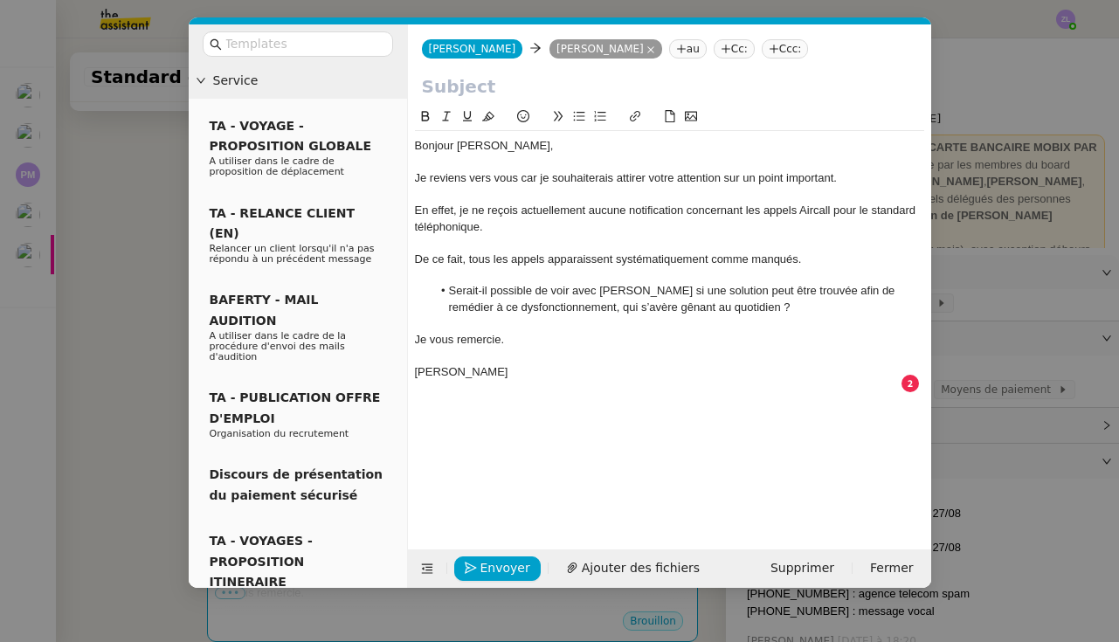
click at [427, 93] on input "text" at bounding box center [669, 86] width 495 height 26
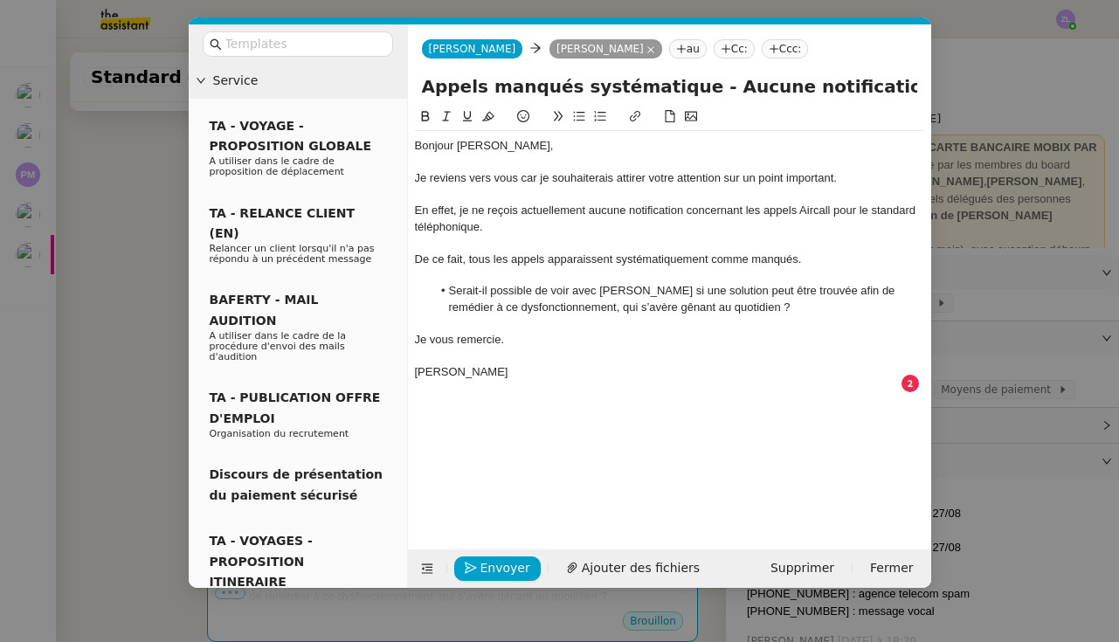
type input "Appels manqués systématique - Aucune notification sonore d'appels"
click at [524, 180] on div "Je reviens vers vous car je souhaiterais attirer votre attention sur un point i…" at bounding box center [669, 178] width 509 height 16
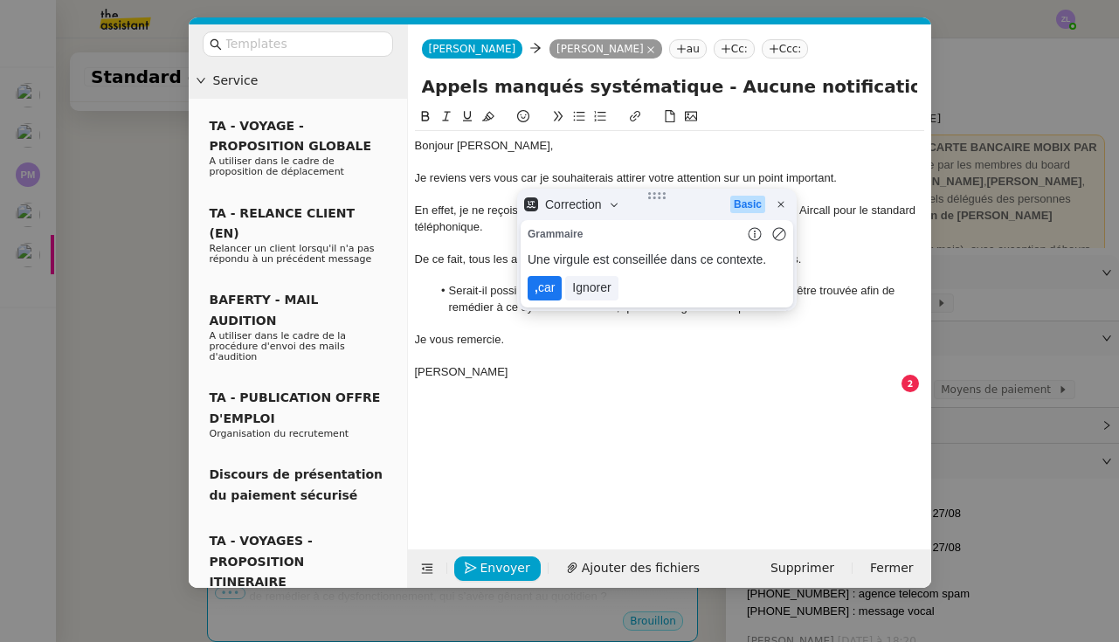
click at [551, 293] on lt-span ", car" at bounding box center [544, 288] width 34 height 24
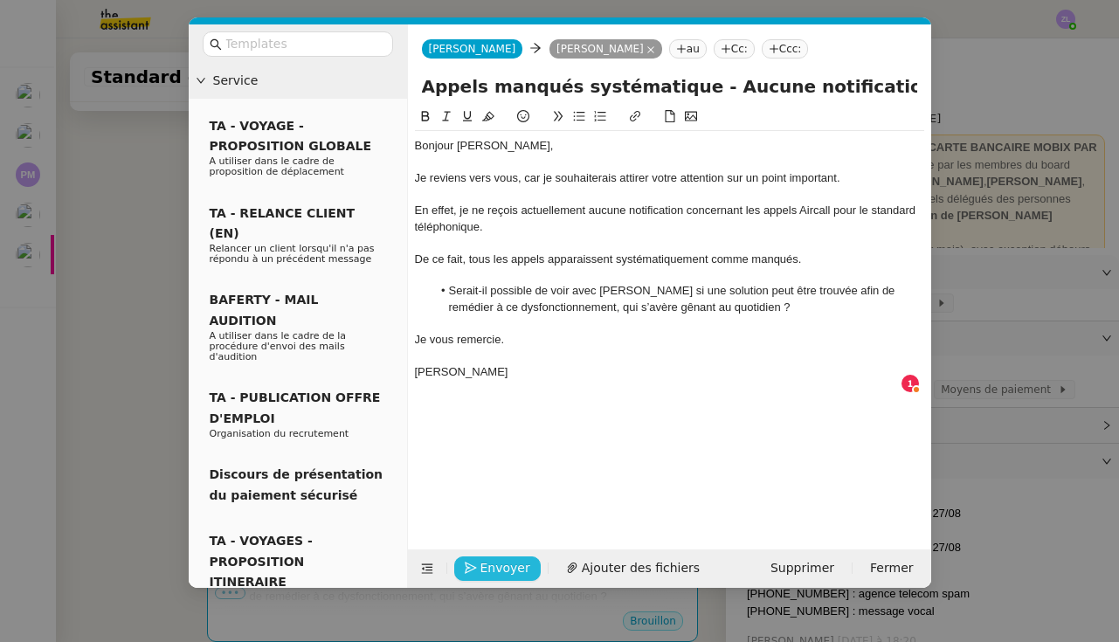
click at [493, 569] on span "Envoyer" at bounding box center [505, 568] width 50 height 20
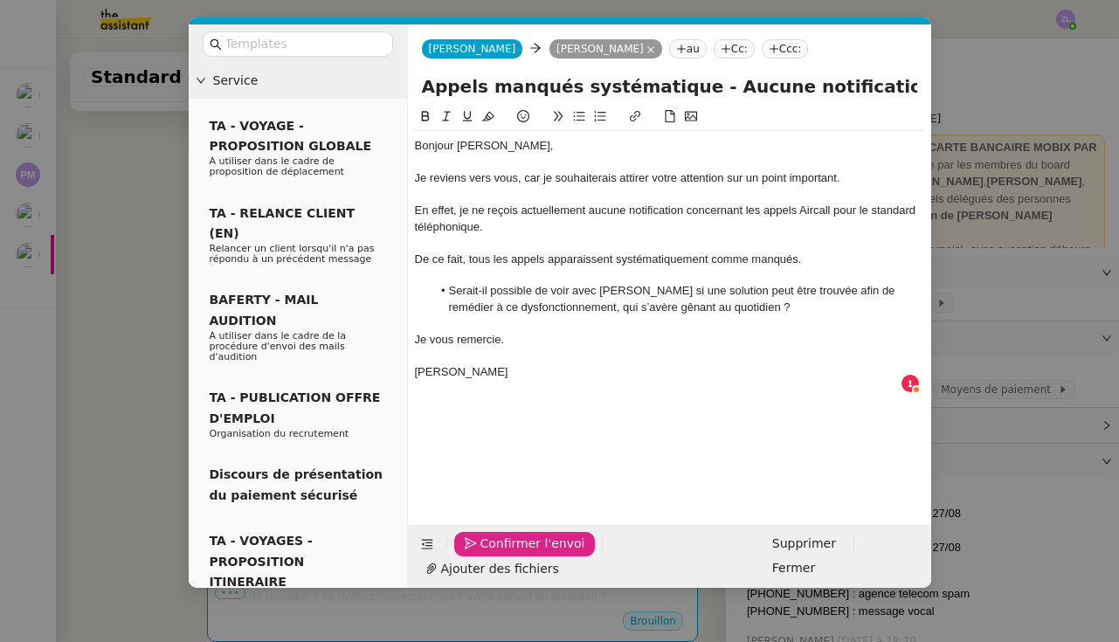
click at [493, 554] on span "Confirmer l'envoi" at bounding box center [532, 544] width 105 height 20
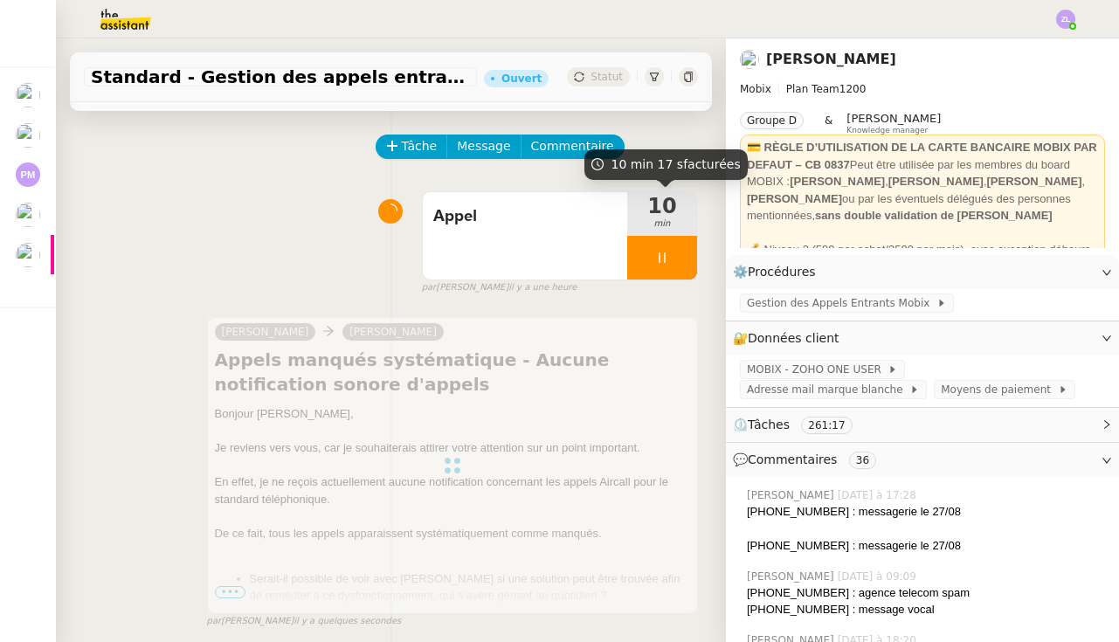
drag, startPoint x: 520, startPoint y: 223, endPoint x: 893, endPoint y: 112, distance: 389.0
click at [520, 224] on span "Appel" at bounding box center [524, 216] width 183 height 26
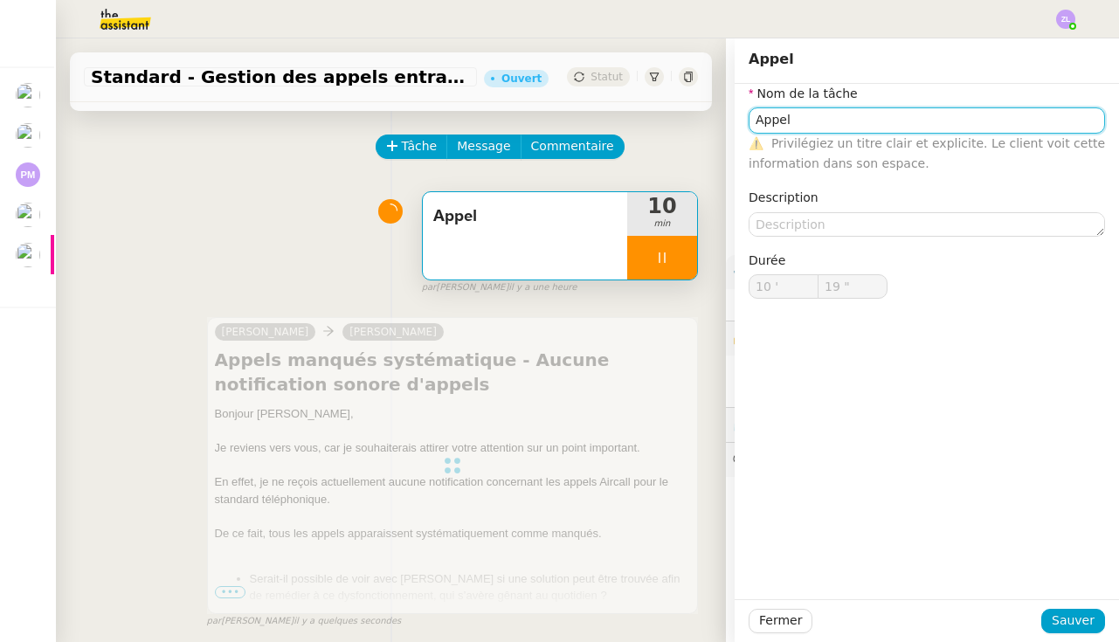
click at [827, 121] on input "Appel" at bounding box center [926, 119] width 356 height 25
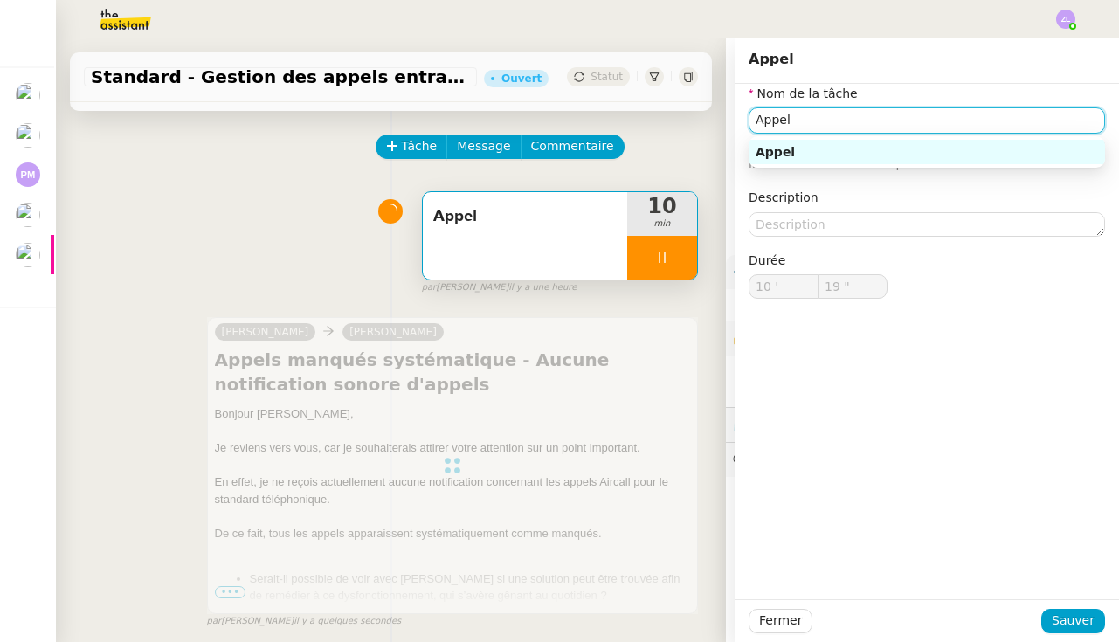
type input "20 ""
type input "Appel + env"
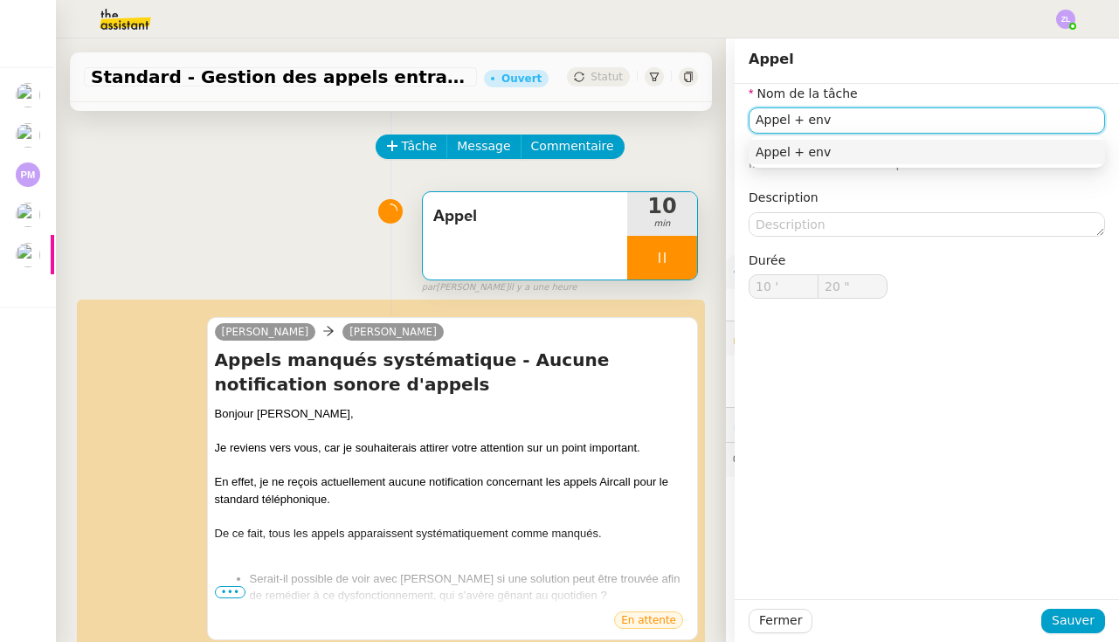
type input "21 ""
type input "Appel"
type input "10 '"
type input "21 ""
type input "Appel"
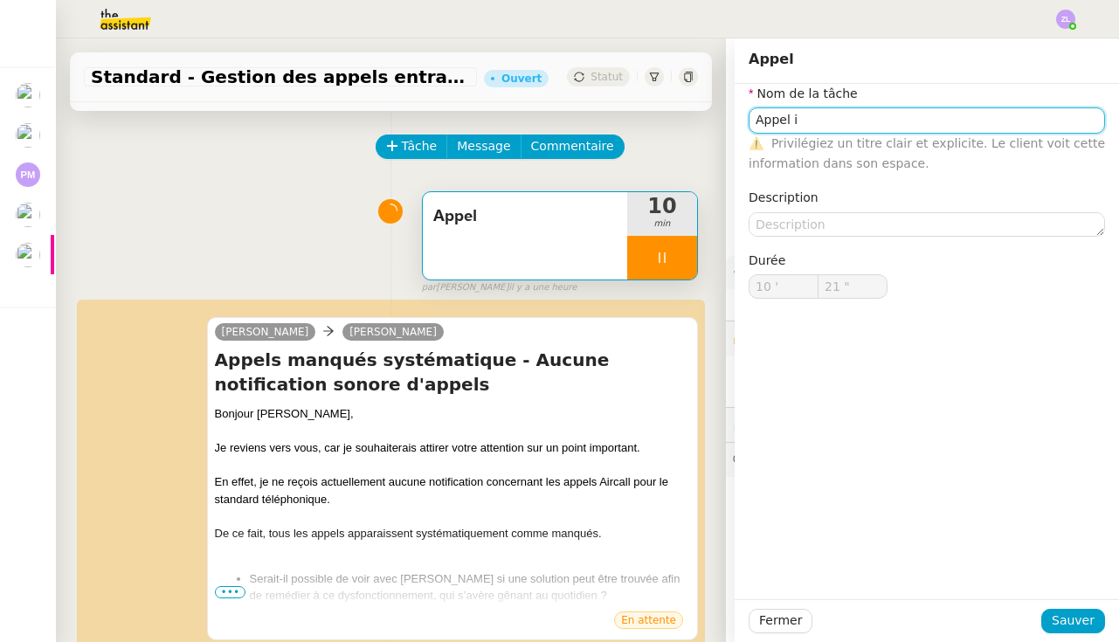
type input "10 '"
type input "21 ""
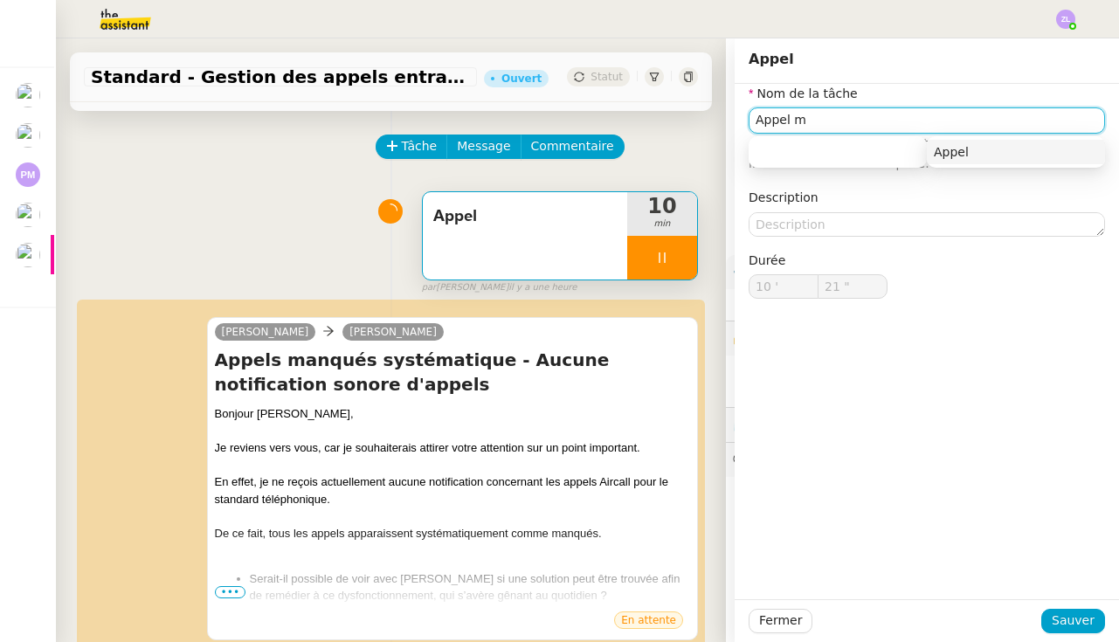
type input "Appel"
type input "10 '"
type input "22 ""
type input "Appel +"
type input "23 ""
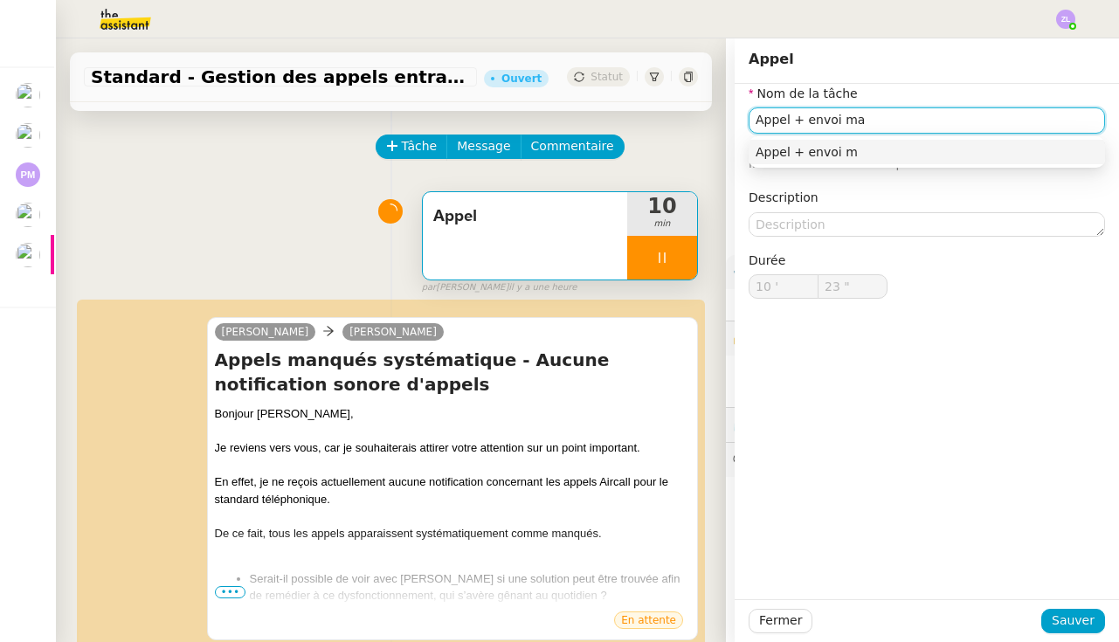
type input "Appel + envoi mai"
type input "24 ""
type input "Appel + envoi mail flori"
type input "25 ""
type input "Appel + envoi mail [PERSON_NAME]"
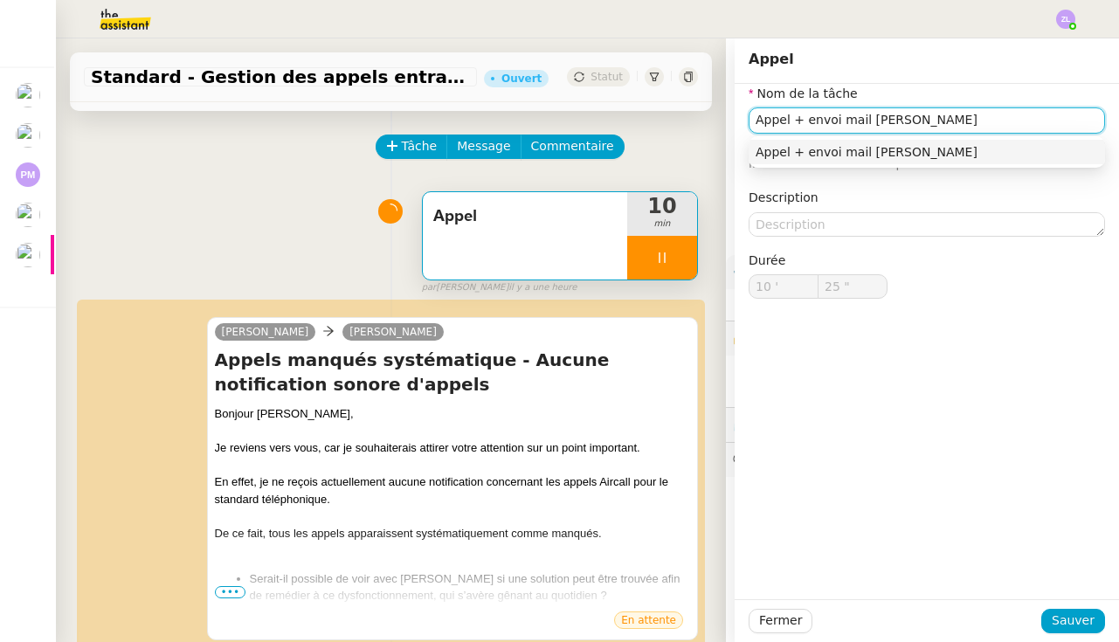
type input "26 ""
type input "Appel + envoi mail [PERSON_NAME]"
type input "27 ""
type input "Appel + envoi mail [PERSON_NAME]"
type input "28 ""
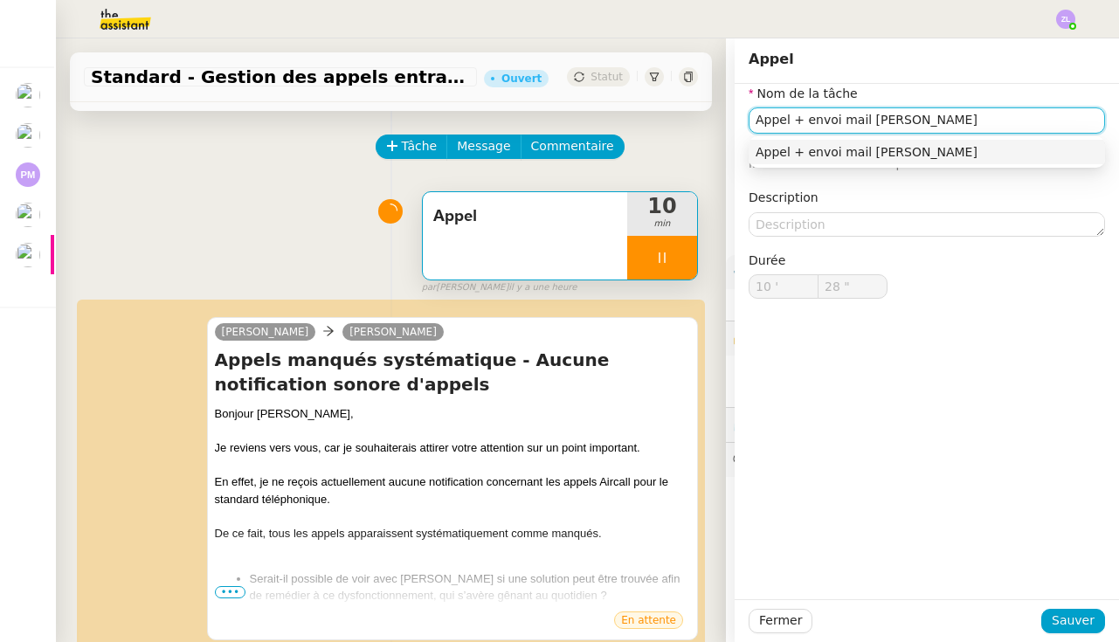
type input "Appel + envoi mail [PERSON_NAME] disfoncit"
type input "29 ""
type input "Appel + envoi mail [PERSON_NAME] disfonctio"
type input "30 ""
type input "Appel + envoi mail [PERSON_NAME] disfonctionnement"
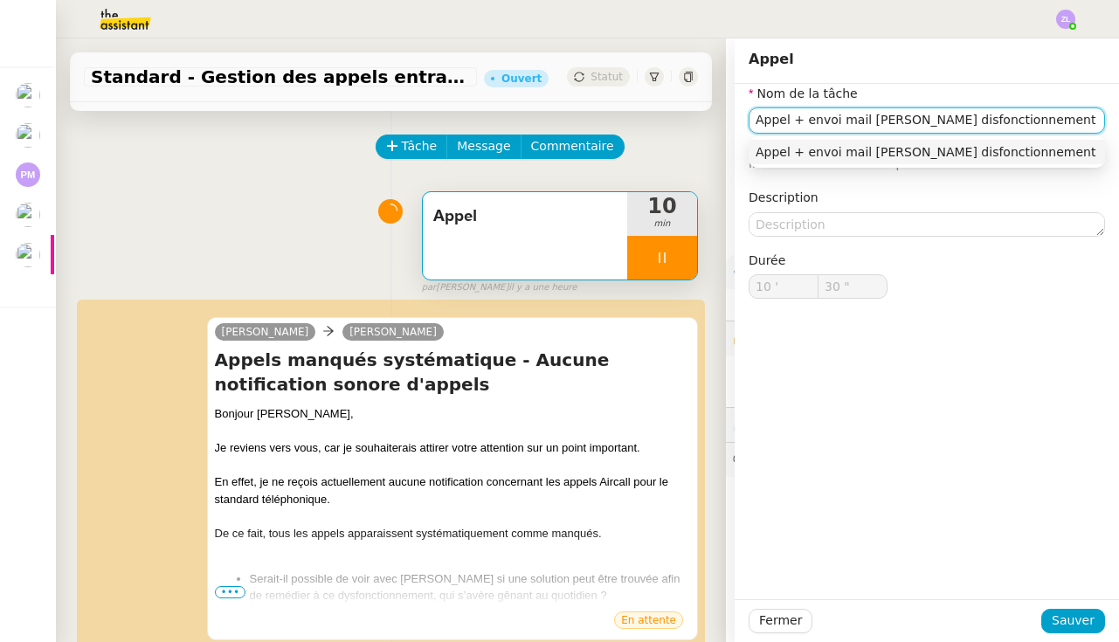
type input "31 ""
type input "Appel + envoi mail [PERSON_NAME] disfonctionnement"
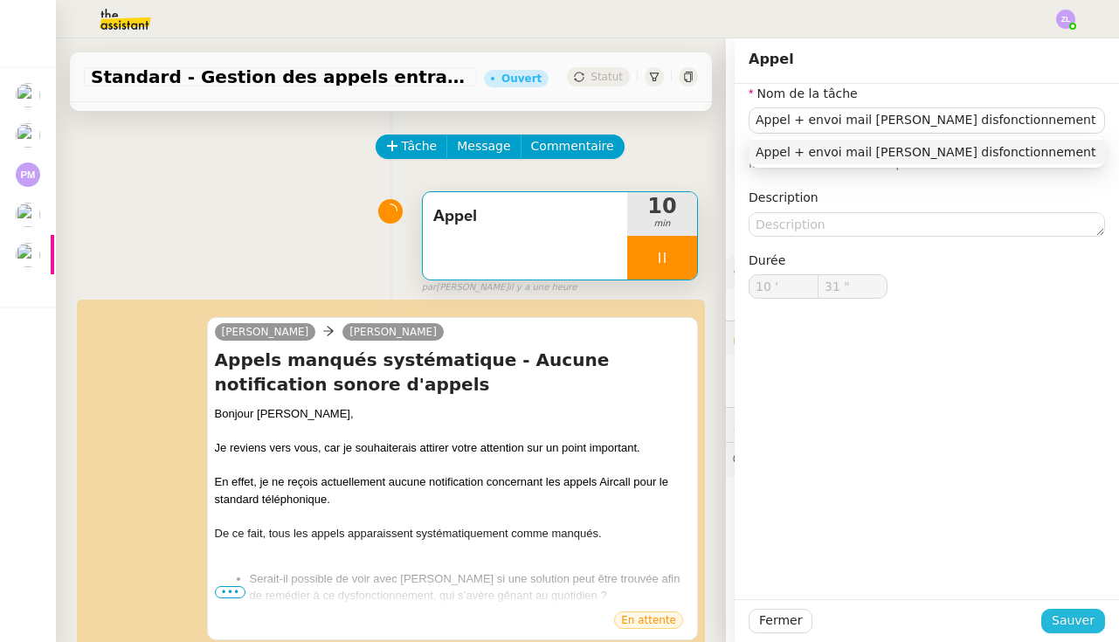
click at [1079, 629] on span "Sauver" at bounding box center [1072, 620] width 43 height 20
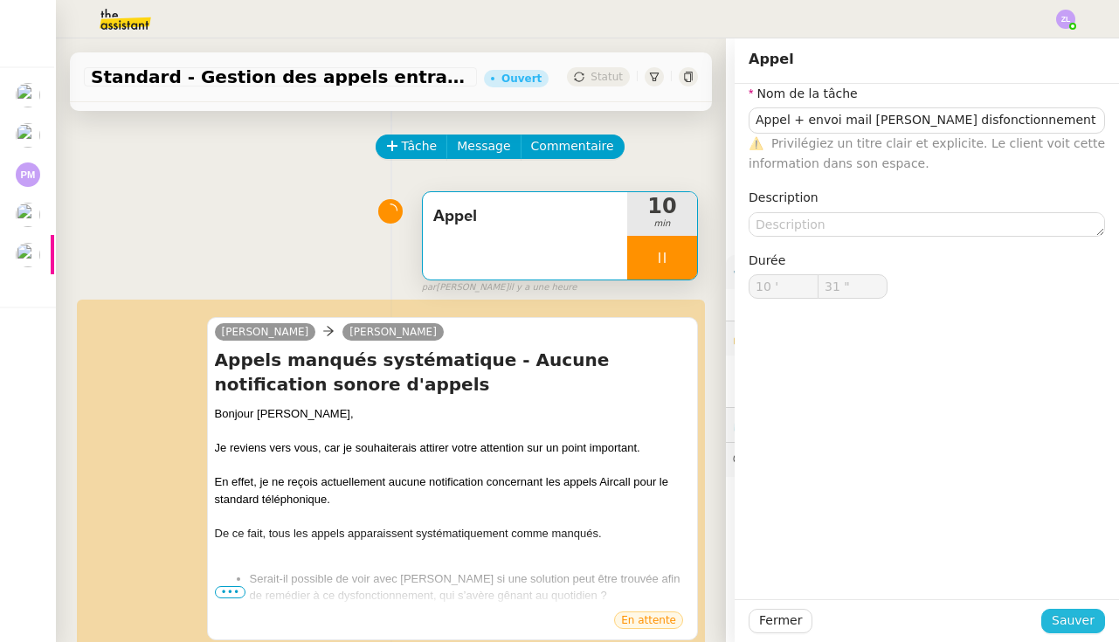
type input "32 ""
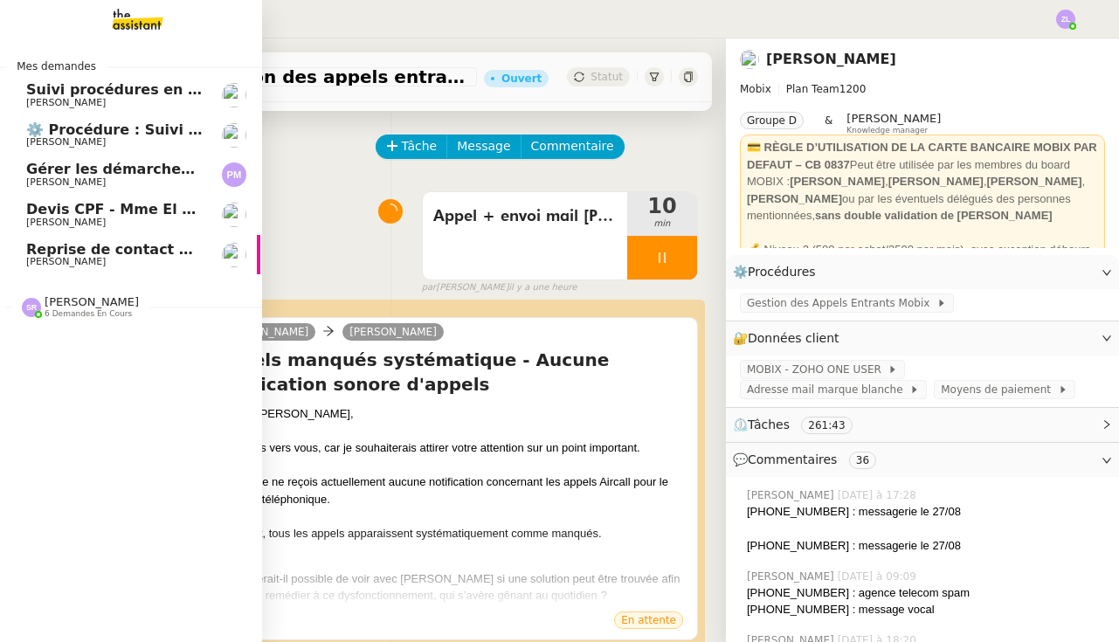
click at [40, 256] on span "[PERSON_NAME]" at bounding box center [65, 261] width 79 height 11
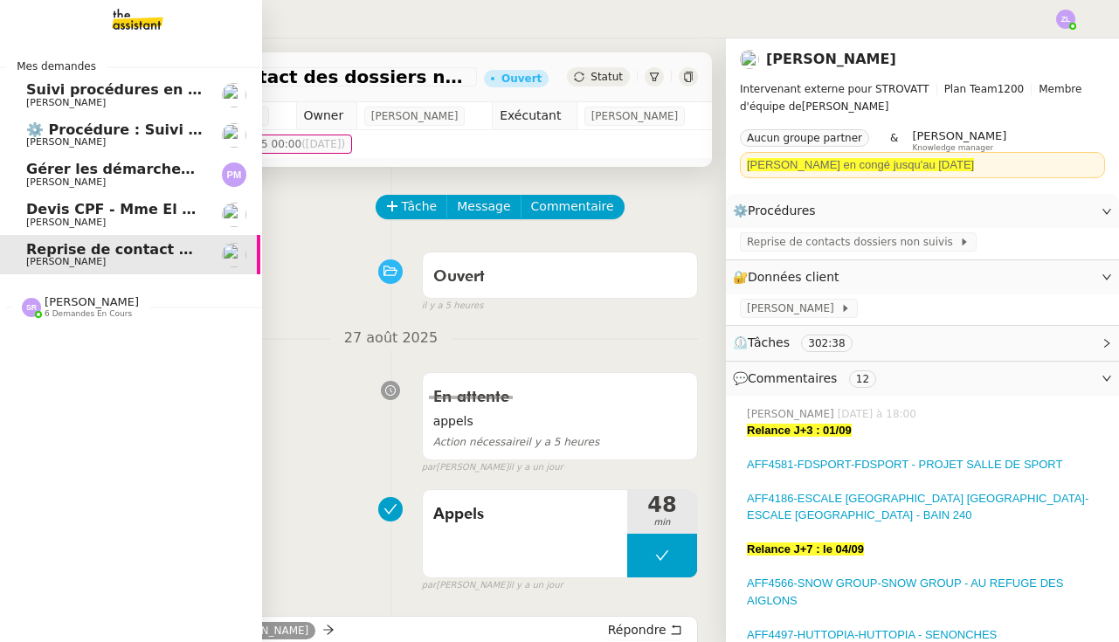
click at [92, 311] on span "6 demandes en cours" at bounding box center [88, 314] width 87 height 10
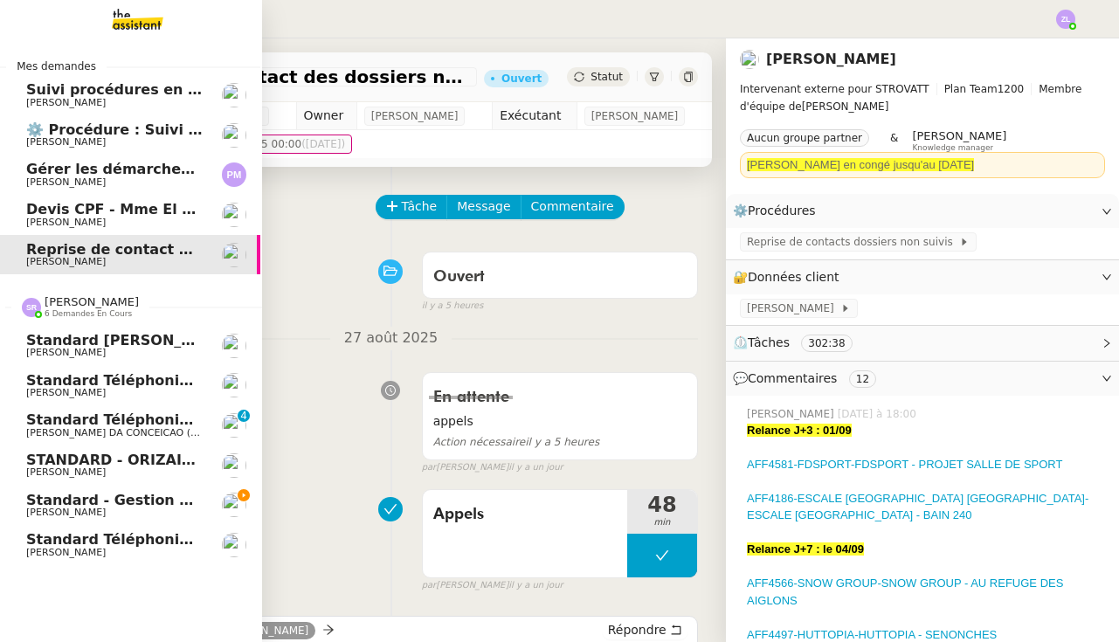
click at [135, 494] on span "Standard - Gestion des appels entrants - août 2025" at bounding box center [231, 500] width 410 height 17
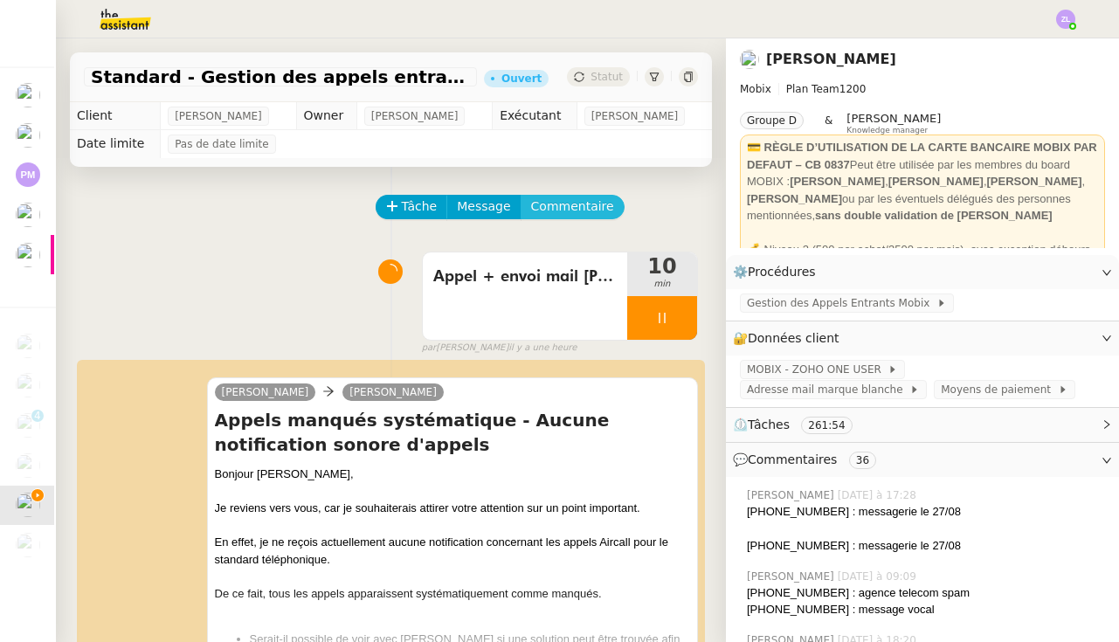
click at [561, 203] on span "Commentaire" at bounding box center [572, 206] width 83 height 20
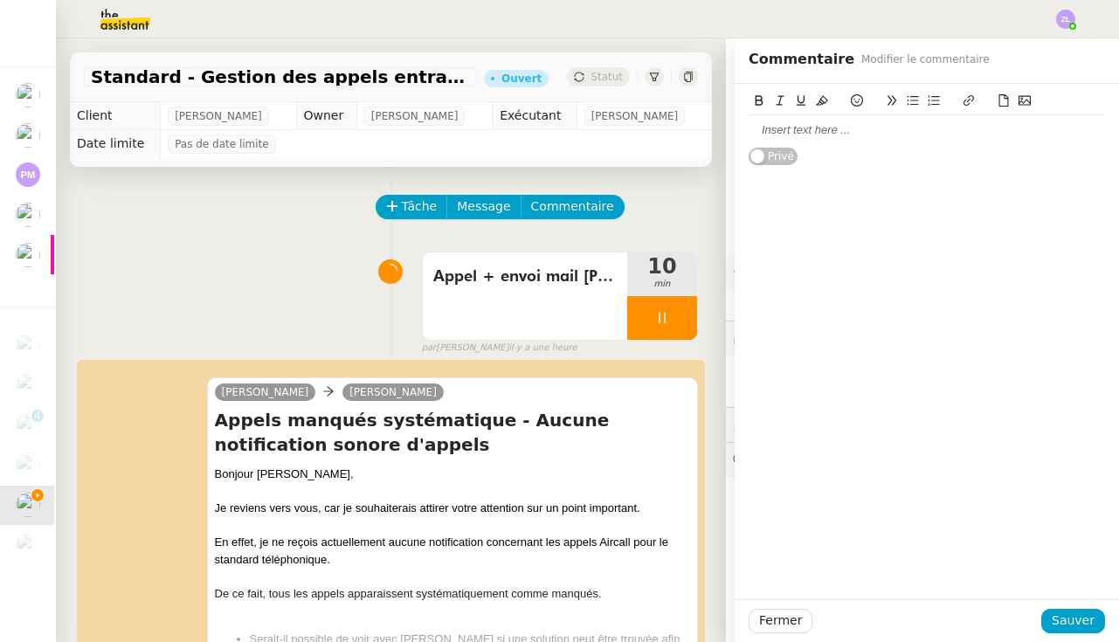
click at [742, 124] on div "Privé" at bounding box center [926, 125] width 384 height 82
click at [803, 131] on div at bounding box center [926, 130] width 356 height 16
click at [1081, 631] on button "Sauver" at bounding box center [1073, 621] width 64 height 24
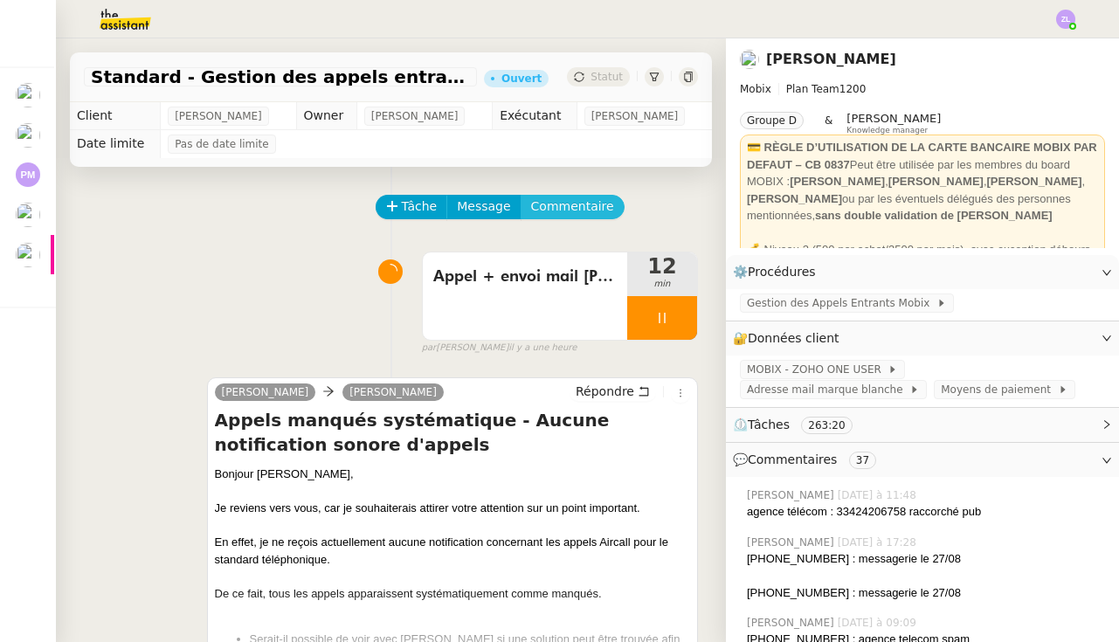
click at [564, 208] on span "Commentaire" at bounding box center [572, 206] width 83 height 20
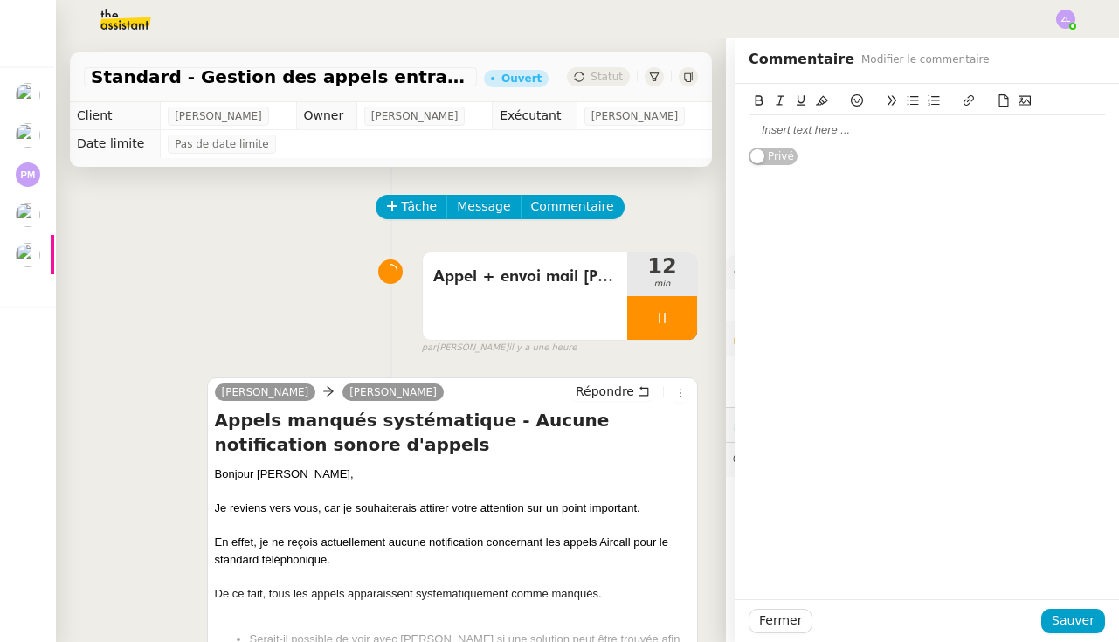
click at [825, 137] on div at bounding box center [926, 130] width 356 height 16
click at [1076, 617] on span "Sauver" at bounding box center [1072, 620] width 43 height 20
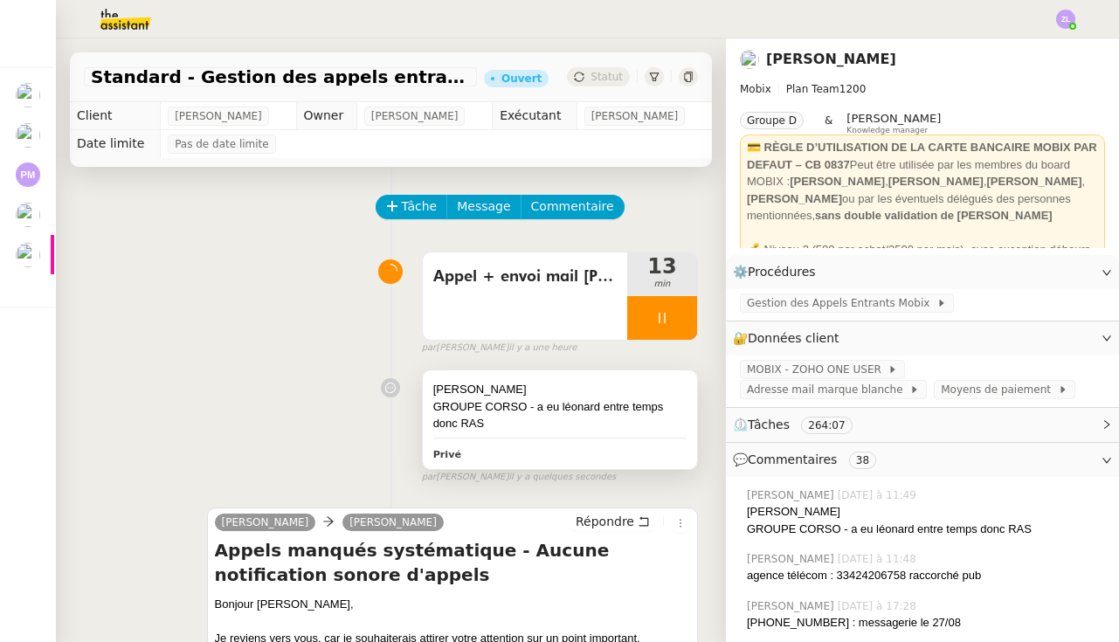
click at [593, 434] on div "[PERSON_NAME] GROUPE CORSO - a eu léonard entre temps donc [PERSON_NAME]" at bounding box center [560, 419] width 274 height 99
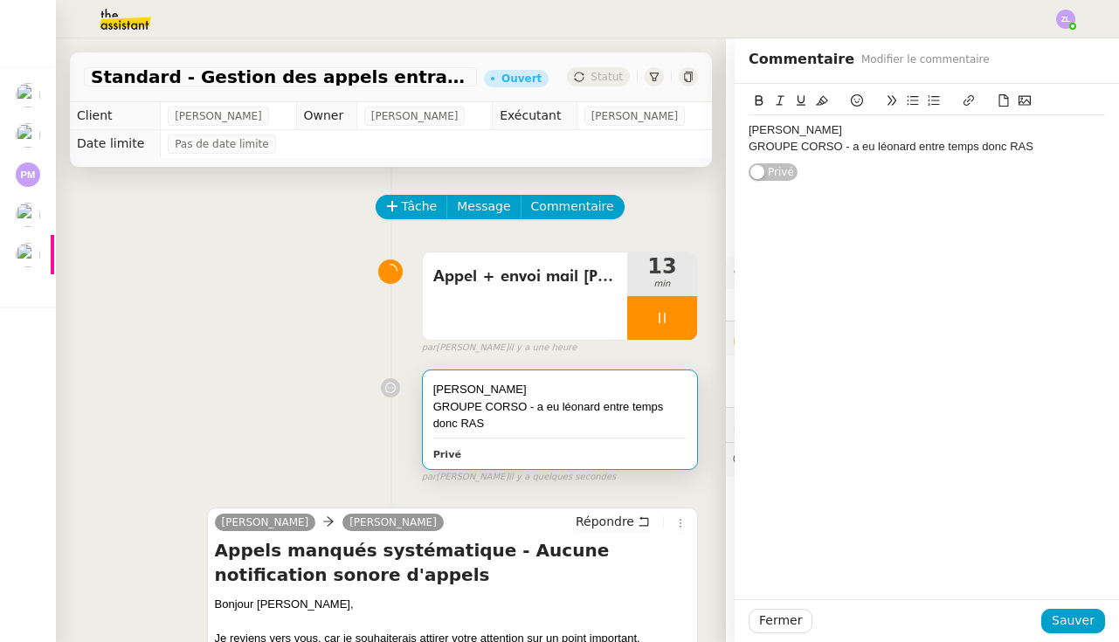
click at [1051, 148] on div "GROUPE CORSO - a eu léonard entre temps donc RAS" at bounding box center [926, 147] width 356 height 16
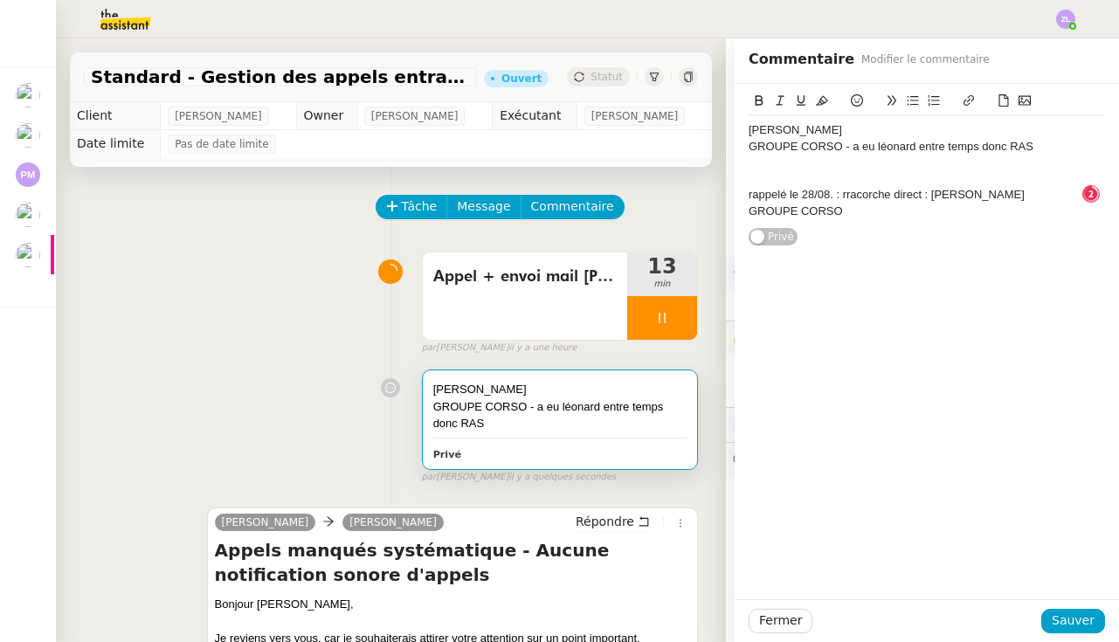
scroll to position [18, 0]
drag, startPoint x: 931, startPoint y: 196, endPoint x: 948, endPoint y: 243, distance: 49.5
click at [948, 244] on div "[PERSON_NAME] GROUPE CORSO - a eu [PERSON_NAME] entre temps donc RAS rappelé le…" at bounding box center [926, 165] width 356 height 162
click at [1080, 621] on span "Sauver" at bounding box center [1072, 620] width 43 height 20
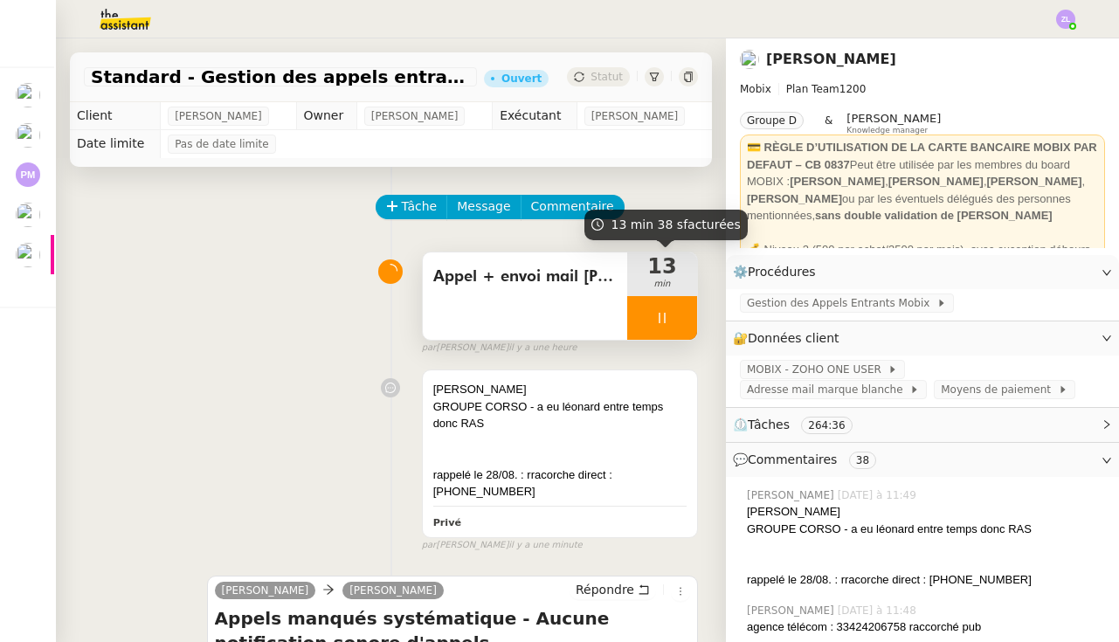
click at [650, 315] on div at bounding box center [662, 318] width 70 height 44
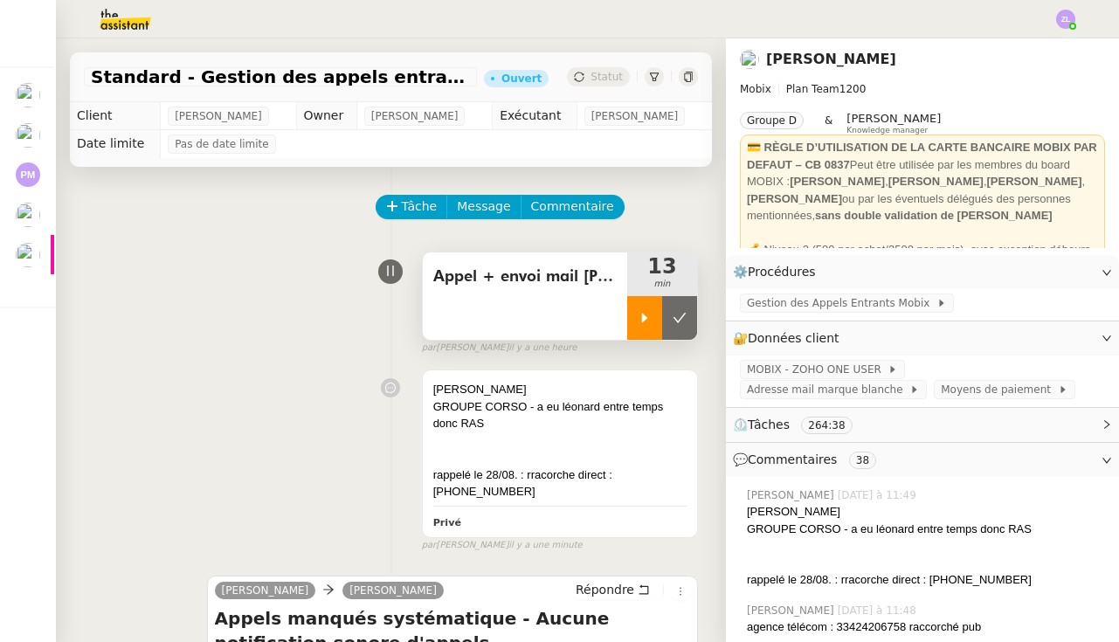
click at [662, 321] on div at bounding box center [644, 318] width 35 height 44
click at [659, 322] on icon at bounding box center [662, 318] width 14 height 14
click at [674, 316] on icon at bounding box center [679, 318] width 14 height 14
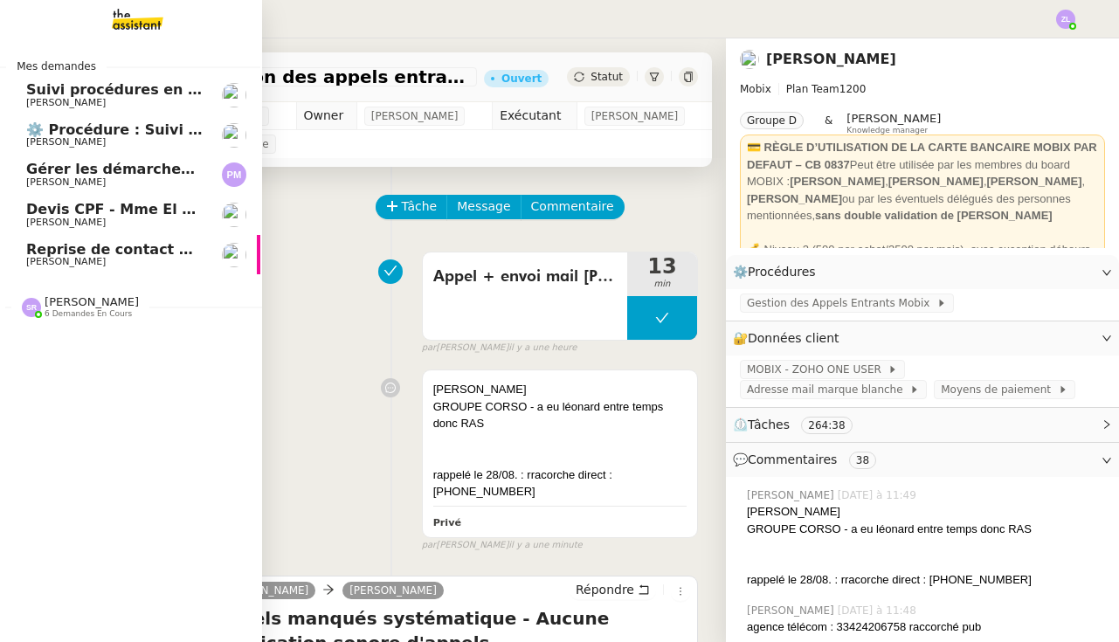
click at [64, 252] on span "Reprise de contact des dossiers non suivis" at bounding box center [193, 249] width 335 height 17
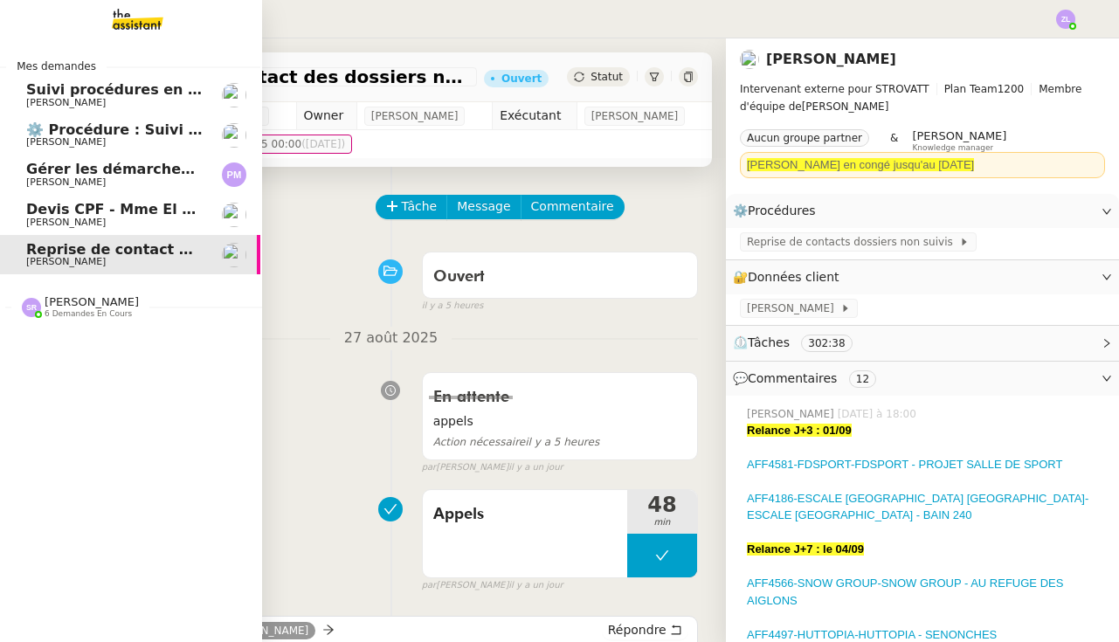
click at [60, 217] on span "[PERSON_NAME]" at bounding box center [65, 222] width 79 height 11
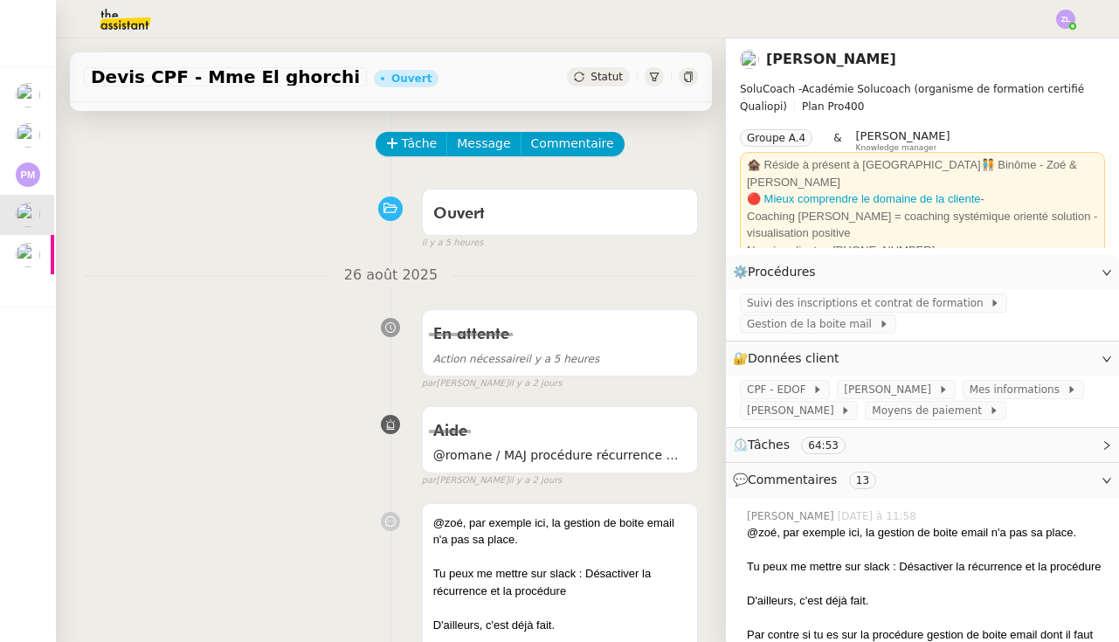
scroll to position [68, 0]
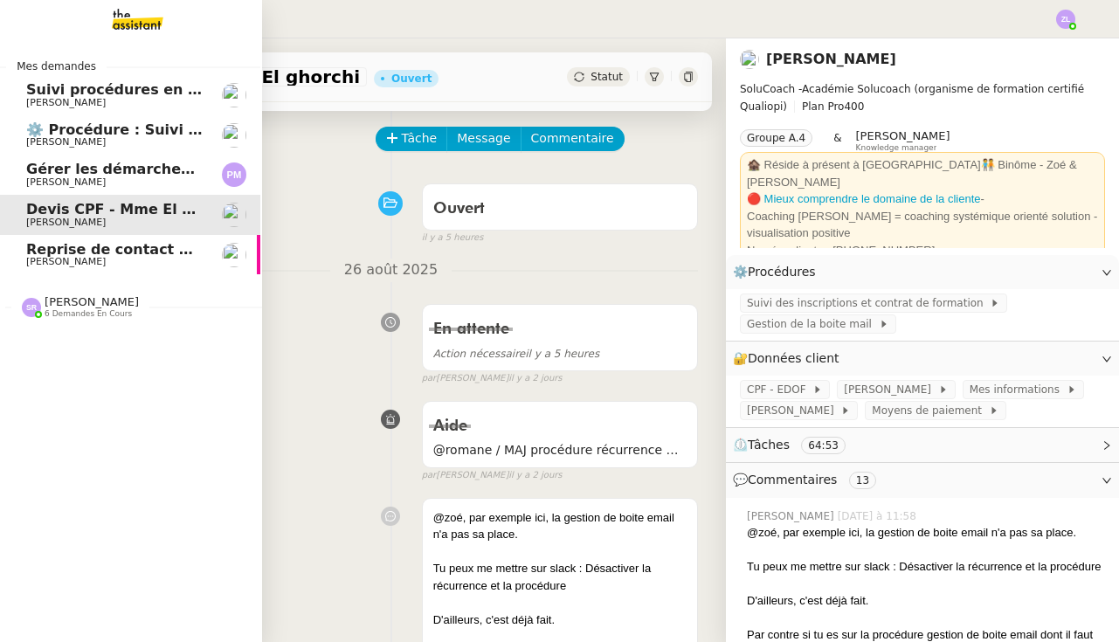
click at [24, 125] on link "⚙️ Procédure : Suivi des alternants - dynamique [PERSON_NAME]" at bounding box center [129, 135] width 262 height 40
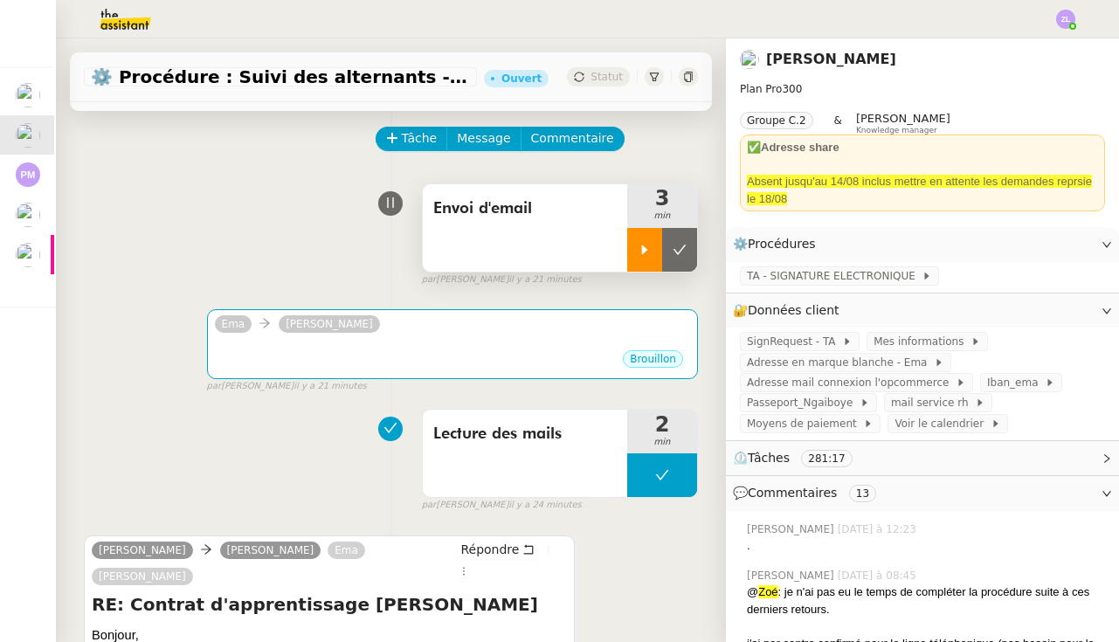
click at [642, 258] on div at bounding box center [644, 250] width 35 height 44
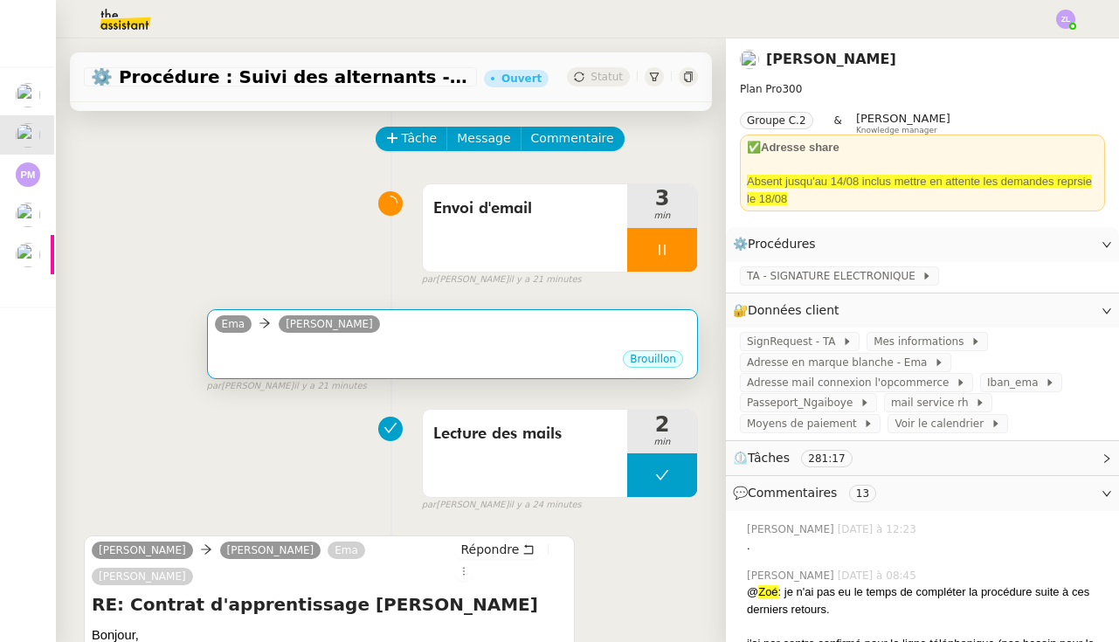
click at [501, 355] on div "Brouillon" at bounding box center [452, 361] width 475 height 26
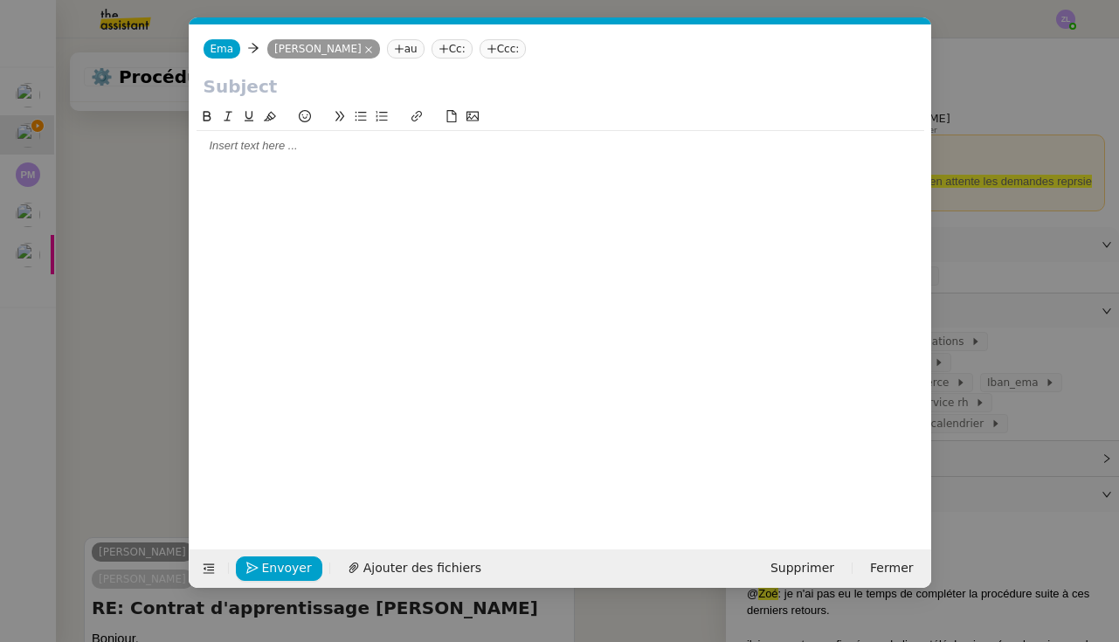
scroll to position [0, 38]
click at [270, 95] on input "text" at bounding box center [559, 86] width 713 height 26
click at [245, 144] on div at bounding box center [559, 146] width 727 height 16
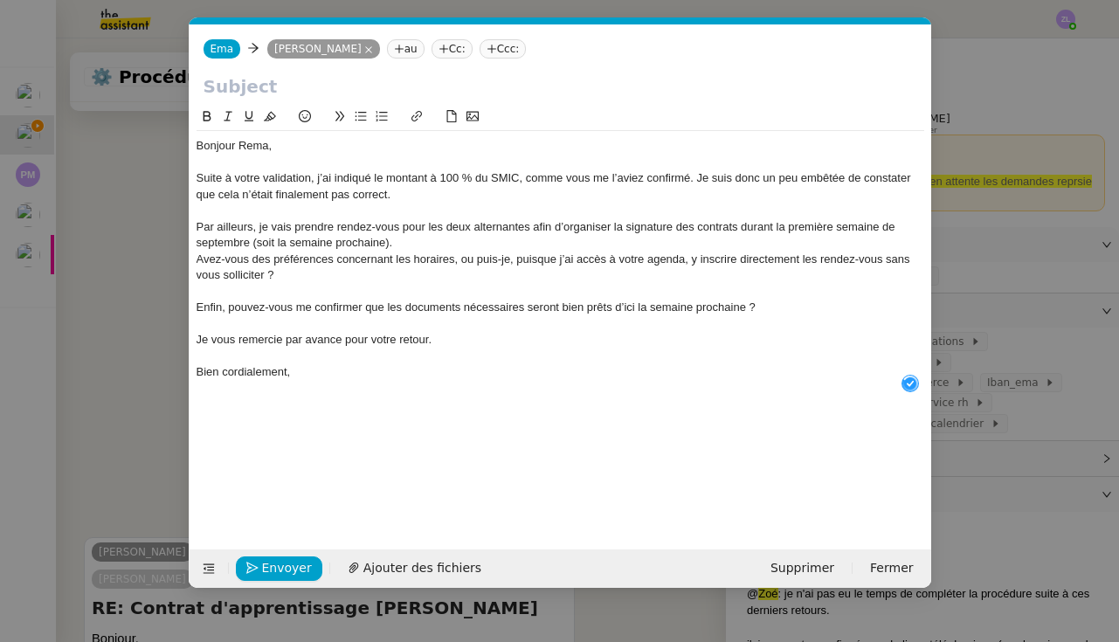
scroll to position [18, 0]
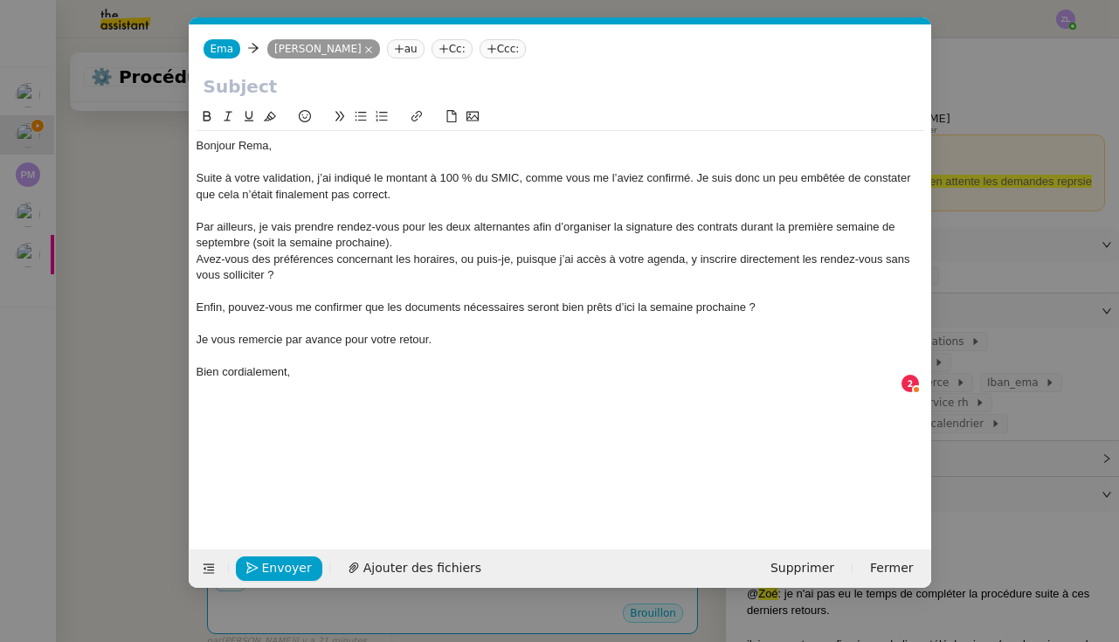
click at [317, 70] on div "[PERSON_NAME] au Cc: Ccc:" at bounding box center [560, 48] width 741 height 49
click at [304, 79] on input "text" at bounding box center [559, 86] width 713 height 26
paste input "Montant du contrat et organisation des signatures"
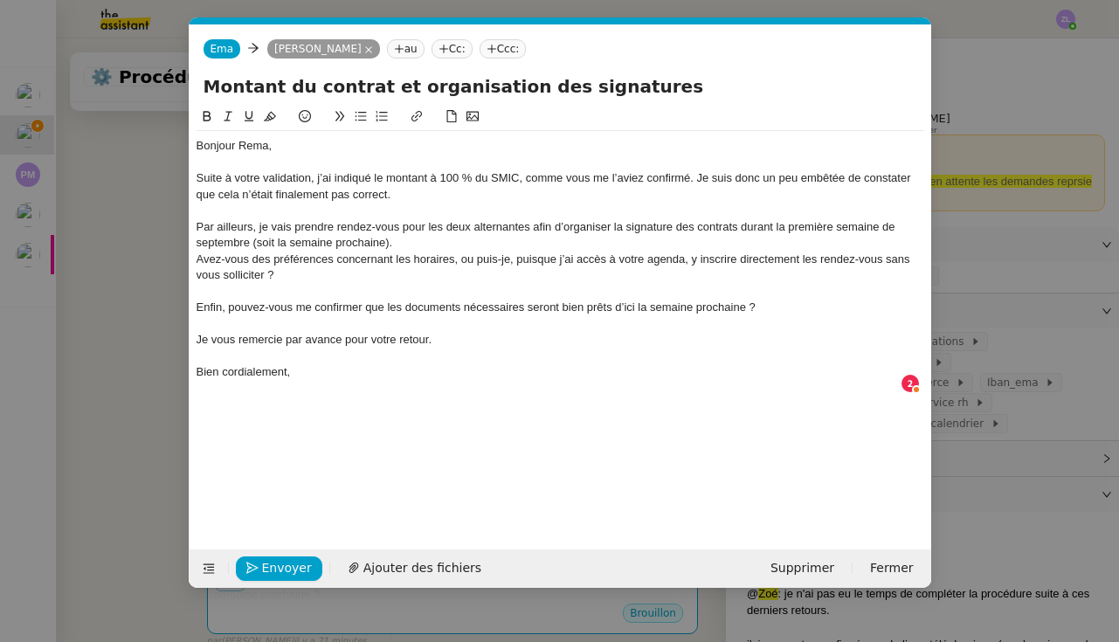
type input "Montant du contrat et organisation des signatures"
click at [311, 180] on div "Suite à votre validation, j’ai indiqué le montant à 100 % du SMIC, comme vous m…" at bounding box center [559, 186] width 727 height 32
click at [316, 178] on div "Suite à votre validation, j’ai indiqué le montant à 100 % du SMIC, comme vous m…" at bounding box center [559, 186] width 727 height 32
click at [334, 175] on div "Suite à votre validation, j’ai indiqué le montant à 100 % du SMIC, comme vous m…" at bounding box center [559, 186] width 727 height 32
click at [256, 146] on div "Bonjour Rema," at bounding box center [559, 146] width 727 height 16
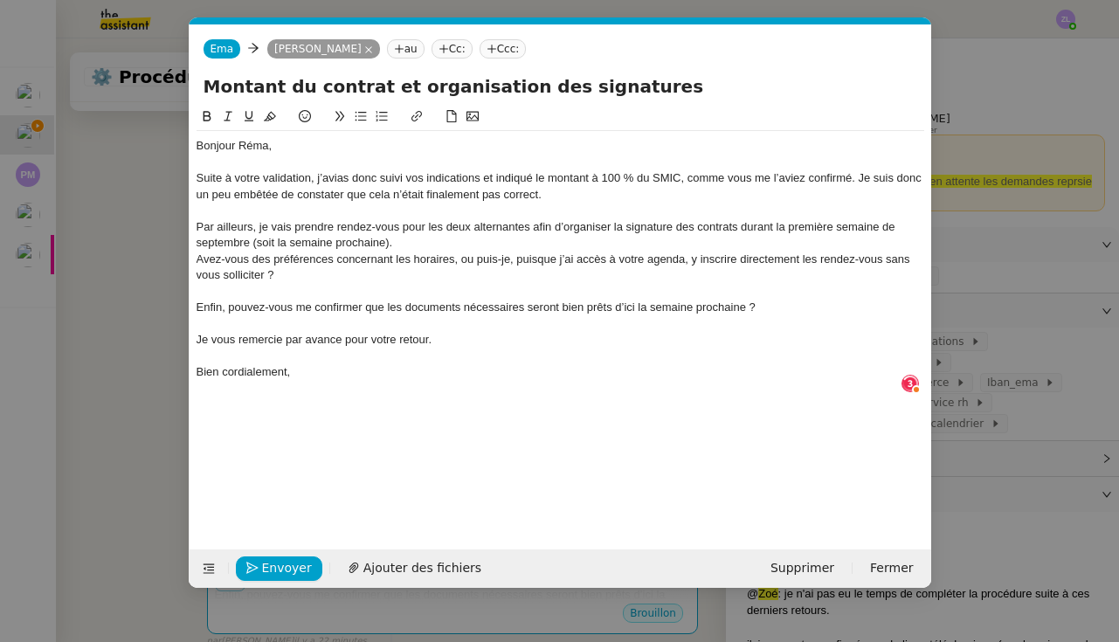
click at [338, 173] on div "Suite à votre validation, j’avias donc suivi vos indications et indiqué le mont…" at bounding box center [559, 186] width 727 height 32
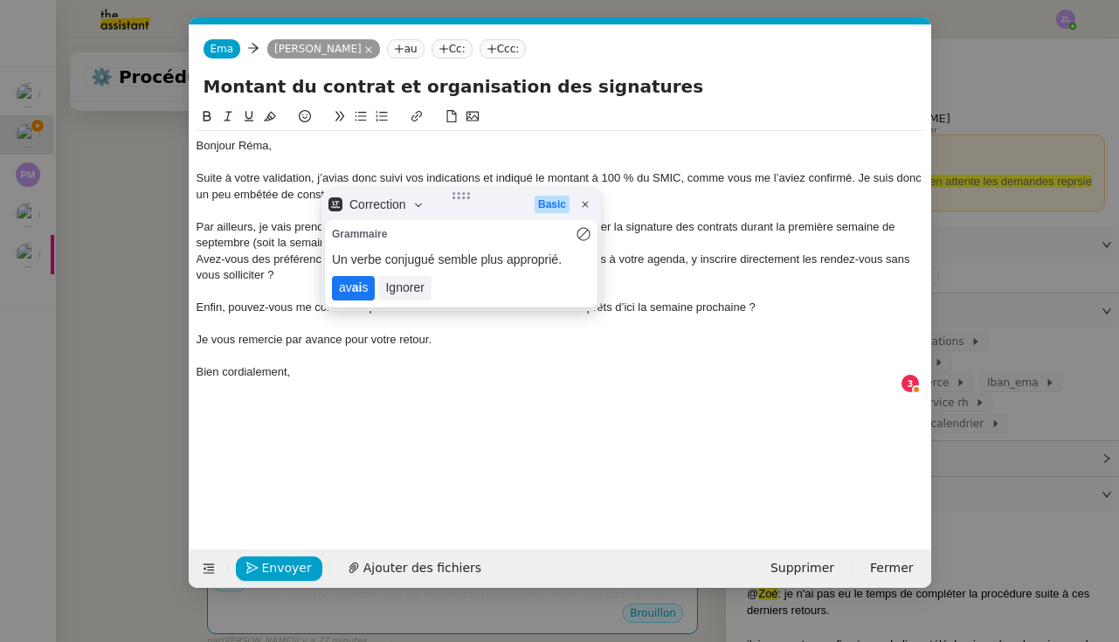
click at [360, 286] on lt-span "av ai s" at bounding box center [353, 288] width 43 height 24
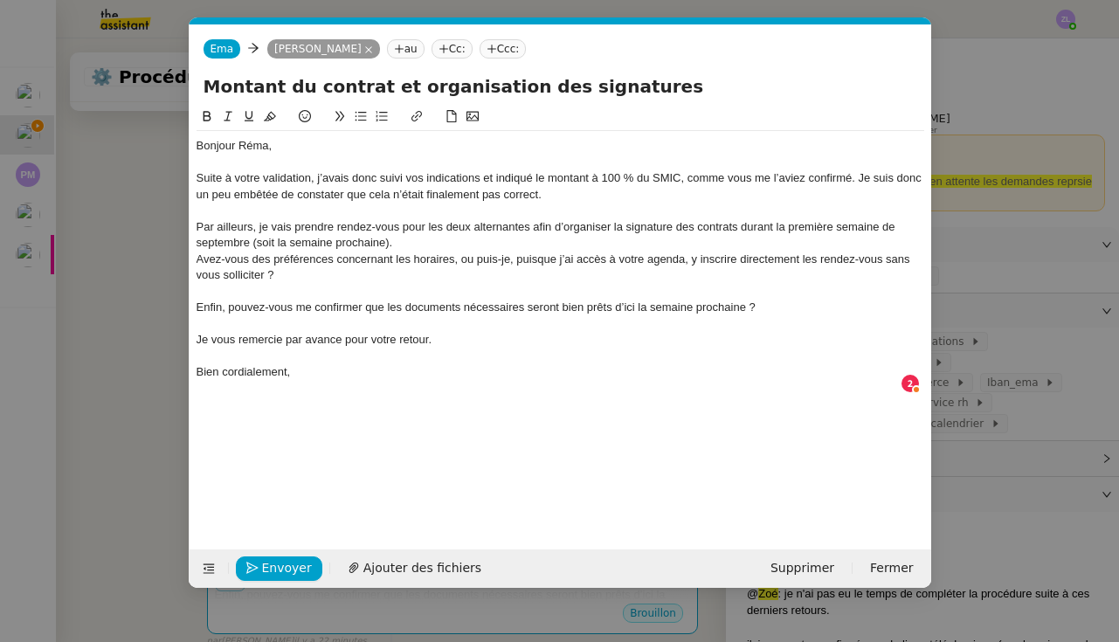
click at [566, 198] on div "Suite à votre validation, j’avais donc suivi vos indications et indiqué le mont…" at bounding box center [559, 186] width 727 height 32
click at [404, 240] on div "Par ailleurs, je vais prendre rendez-vous pour les deux alternantes afin d’orga…" at bounding box center [559, 235] width 727 height 32
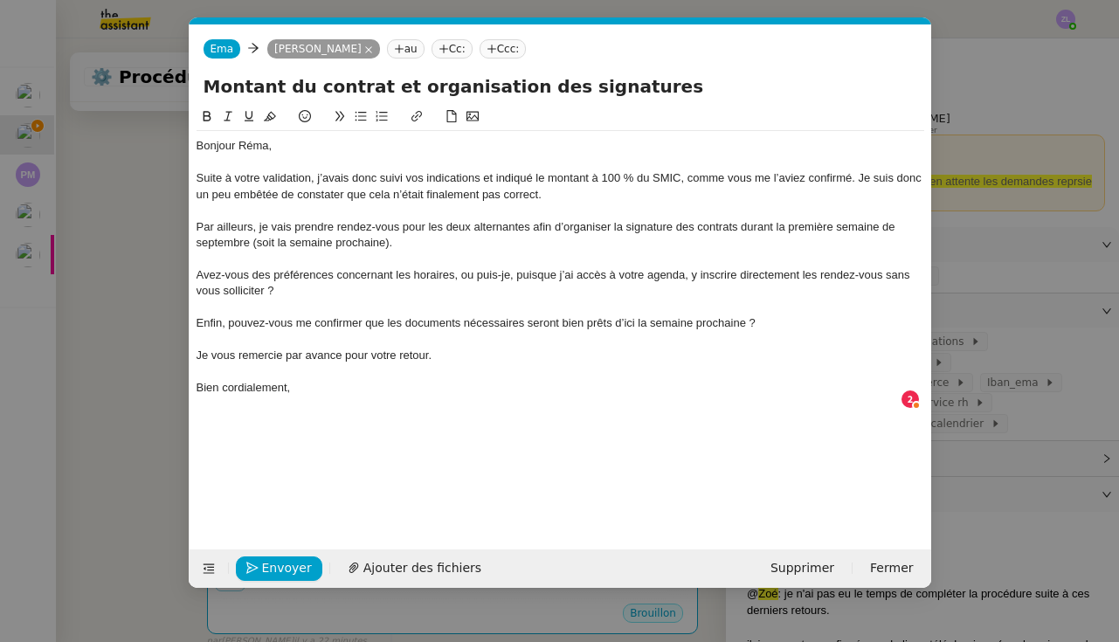
click at [196, 273] on div "Avez-vous des préférences concernant les horaires, ou puis-je, puisque j’ai acc…" at bounding box center [559, 283] width 727 height 32
click at [358, 114] on icon at bounding box center [361, 116] width 12 height 12
click at [195, 320] on nz-spin "Bonjour Réma, Suite à votre validation, j’avais donc suivi vos indications et i…" at bounding box center [560, 318] width 741 height 423
click at [200, 320] on div "Enfin, pouvez-vous me confirmer que les documents nécessaires seront bien prêts…" at bounding box center [559, 323] width 727 height 16
click at [196, 319] on div "Enfin, pouvez-vous me confirmer que les documents nécessaires seront bien prêts…" at bounding box center [559, 323] width 727 height 16
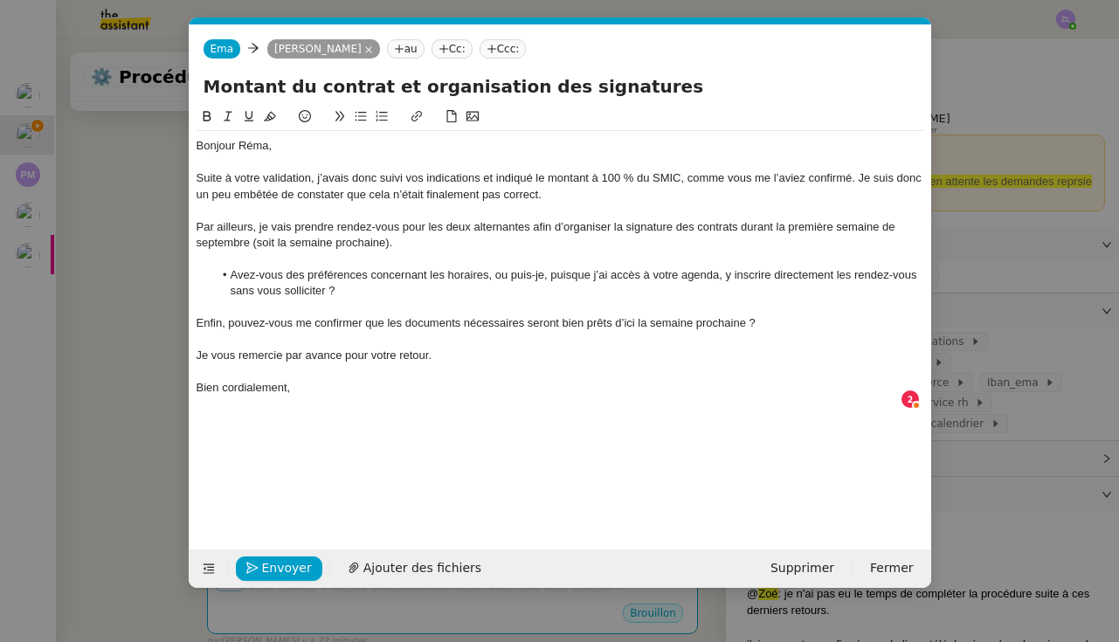
click at [358, 119] on icon at bounding box center [361, 116] width 12 height 12
click at [779, 320] on li "Enfin, pouvez-vous me confirmer que les documents nécessaires seront bien prêts…" at bounding box center [568, 323] width 711 height 16
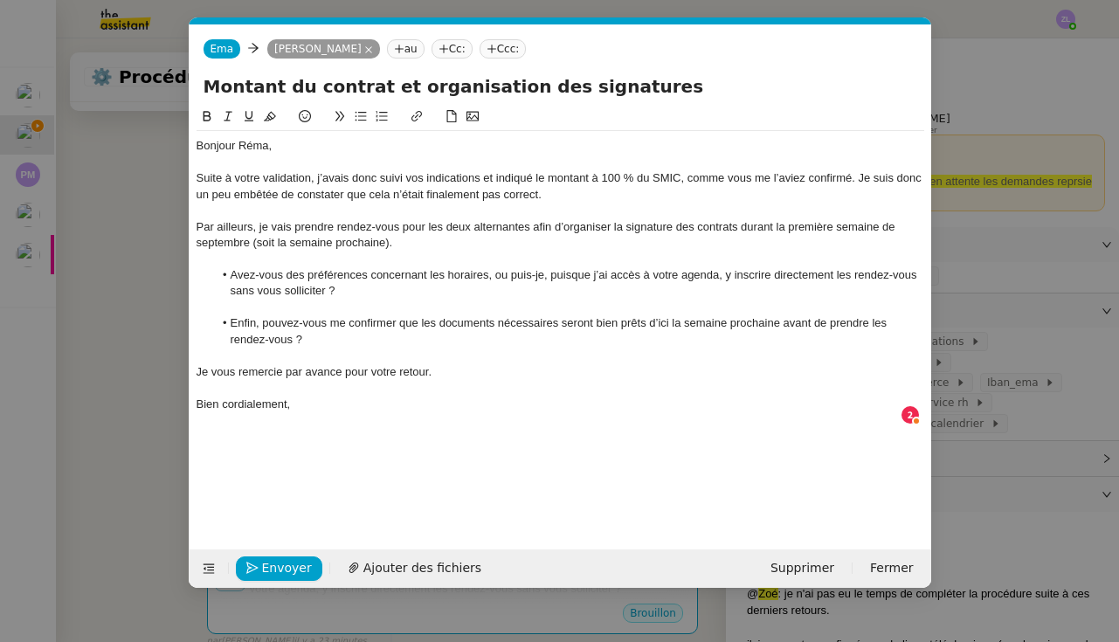
click at [453, 342] on li "Enfin, pouvez-vous me confirmer que les documents nécessaires seront bien prêts…" at bounding box center [568, 331] width 711 height 32
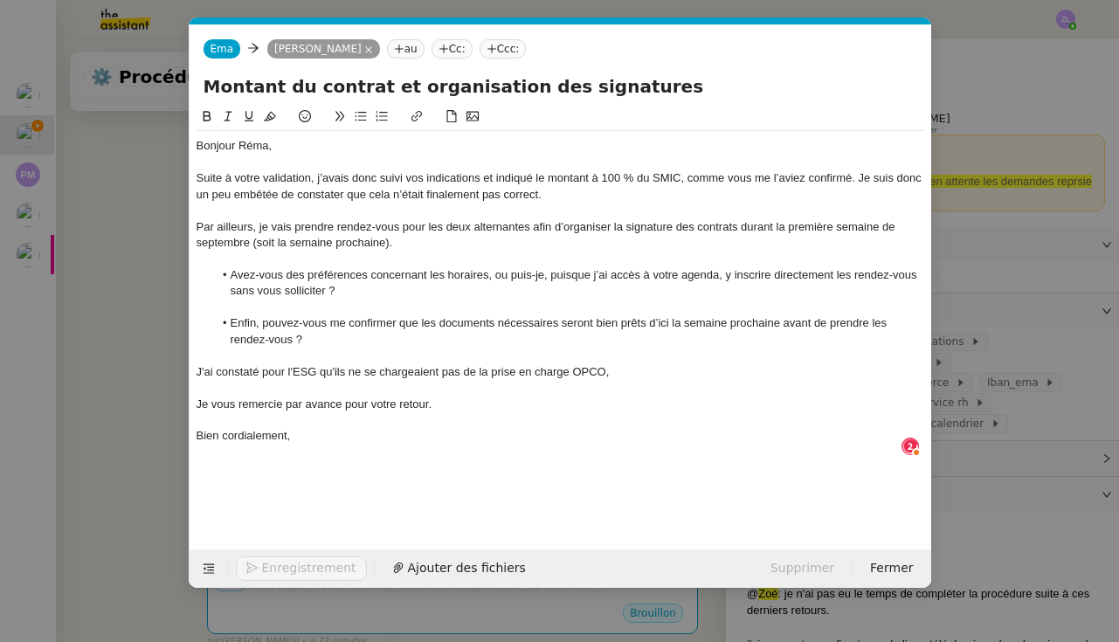
click at [98, 318] on nz-modal-container "Service TA - VOYAGE - PROPOSITION GLOBALE A utiliser dans le cadre de propositi…" at bounding box center [559, 321] width 1119 height 642
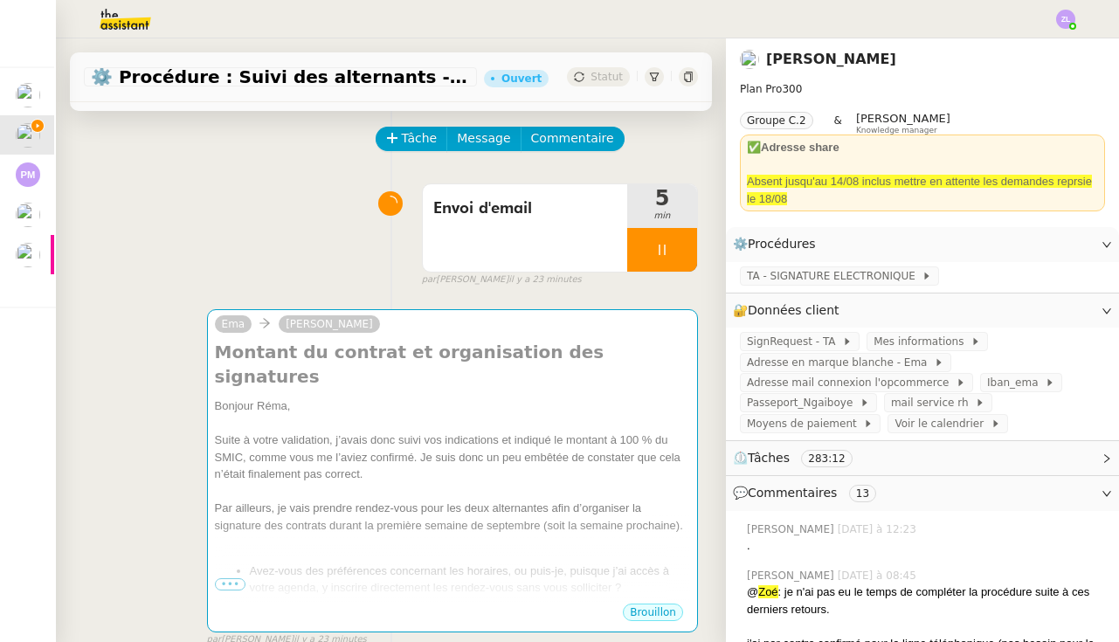
scroll to position [252, 0]
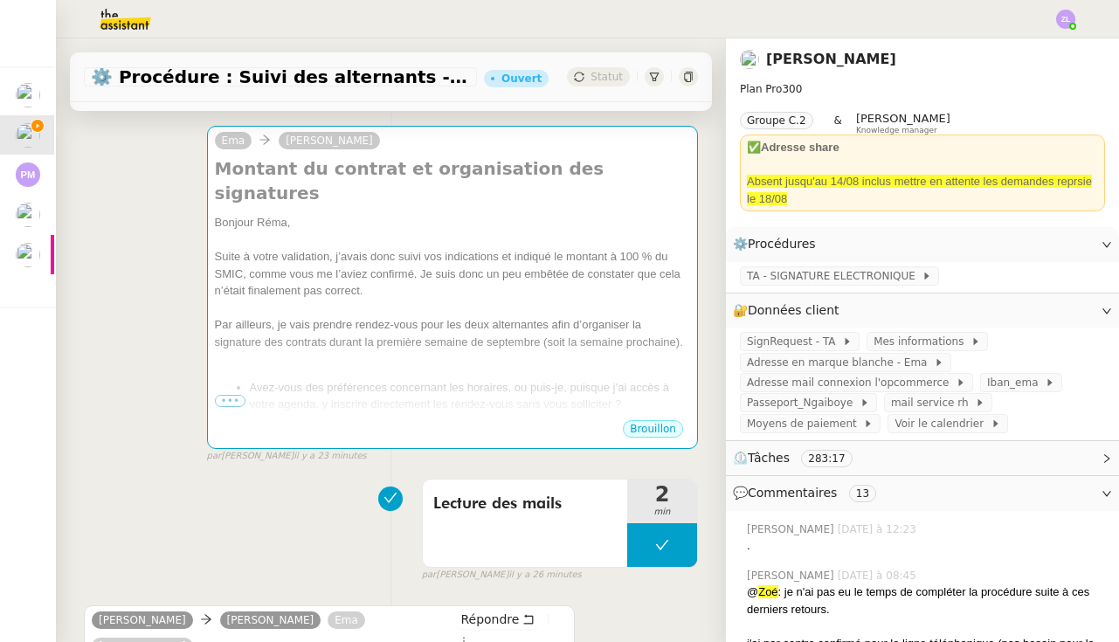
click at [126, 278] on div "[PERSON_NAME] du contrat et organisation des signatures Bonjour Réma, Suite à v…" at bounding box center [391, 287] width 614 height 354
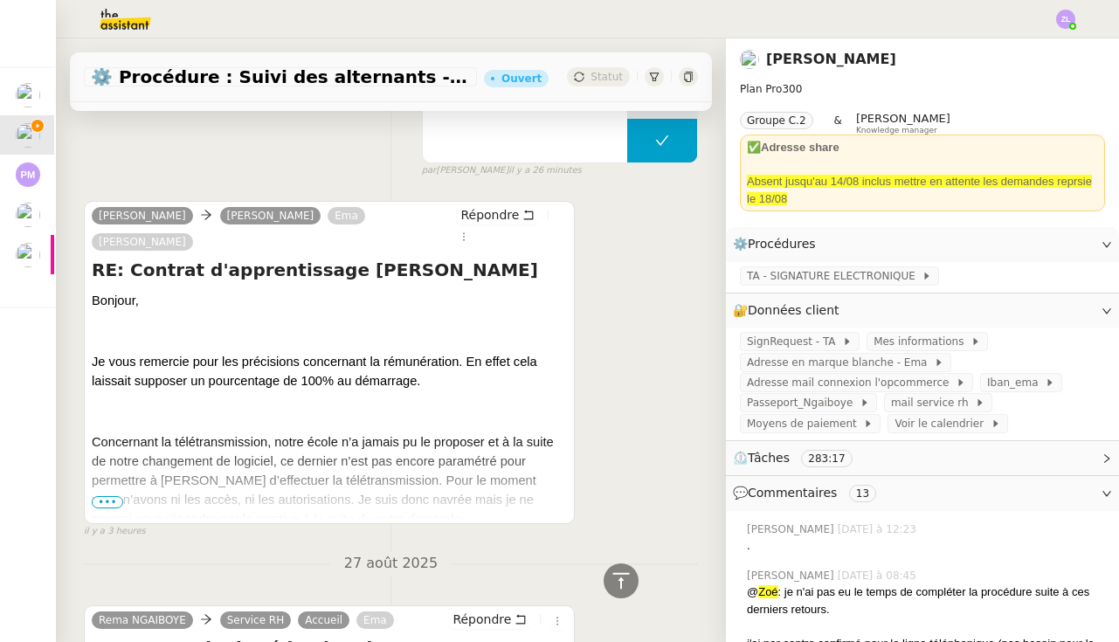
scroll to position [701, 0]
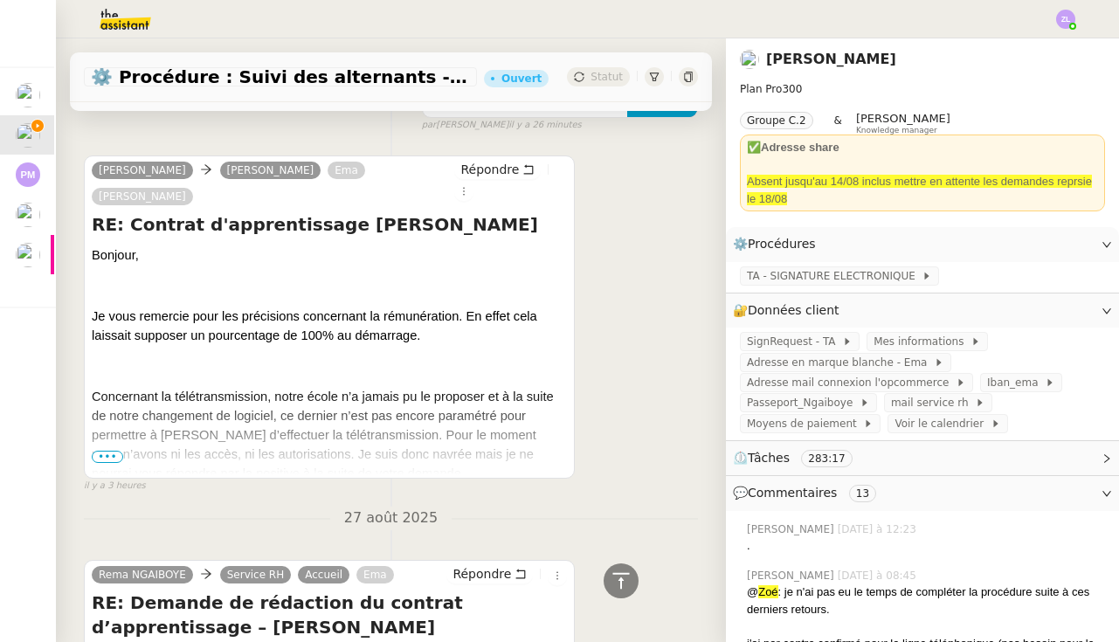
click at [108, 457] on span "•••" at bounding box center [107, 457] width 31 height 12
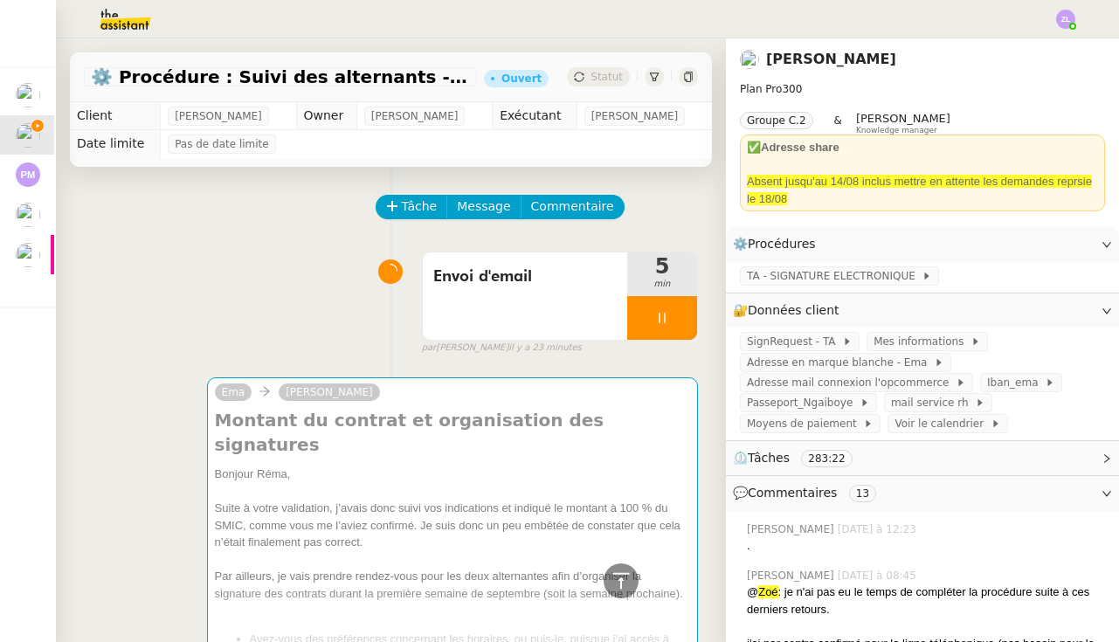
scroll to position [0, 0]
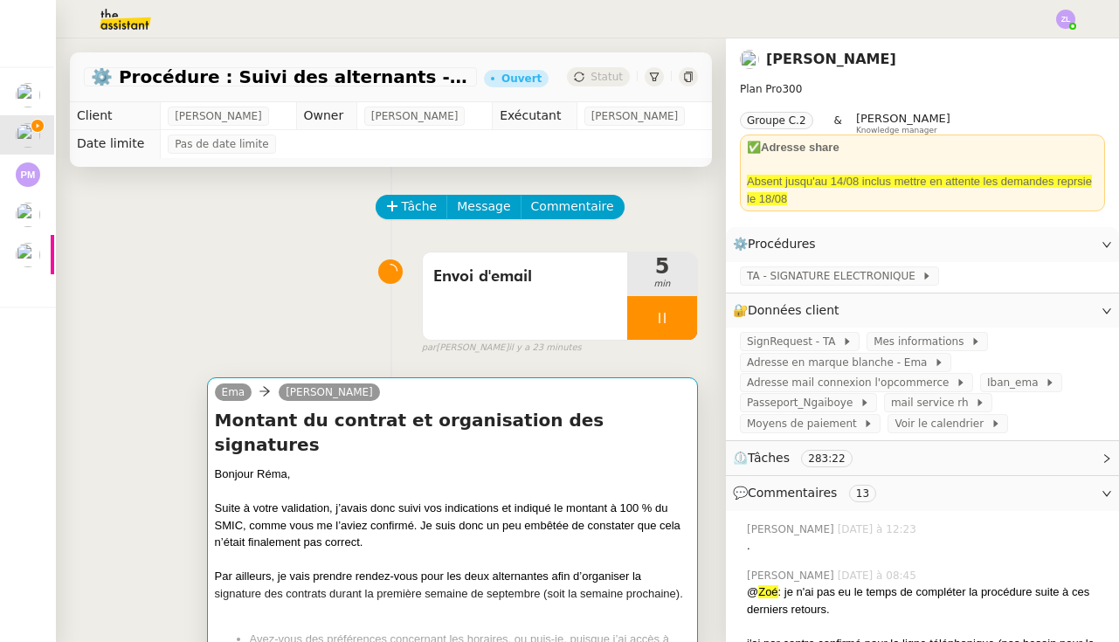
click at [265, 512] on div "Suite à votre validation, j’avais donc suivi vos indications et indiqué le mont…" at bounding box center [452, 526] width 475 height 52
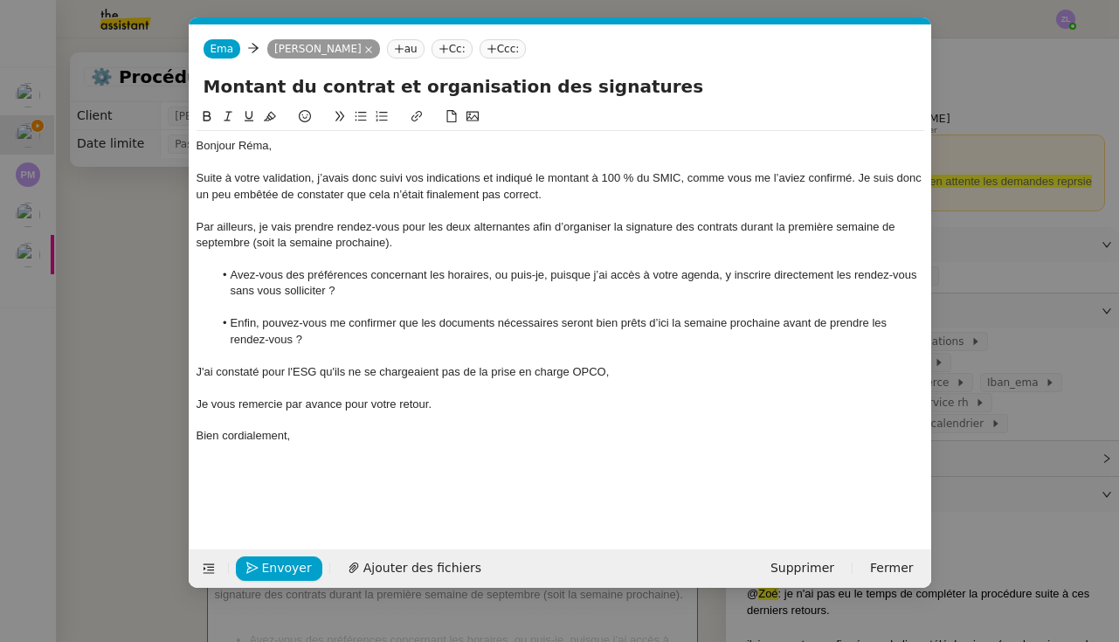
scroll to position [0, 38]
click at [631, 369] on div "J'ai constaté pour l'ESG qu'ils ne se chargeaient pas de la prise en charge OPC…" at bounding box center [559, 372] width 727 height 16
click at [362, 110] on button at bounding box center [360, 117] width 21 height 20
click at [341, 398] on li "Souhaitez-vous doncc que je prenne le relais à ce propos ?" at bounding box center [568, 404] width 711 height 16
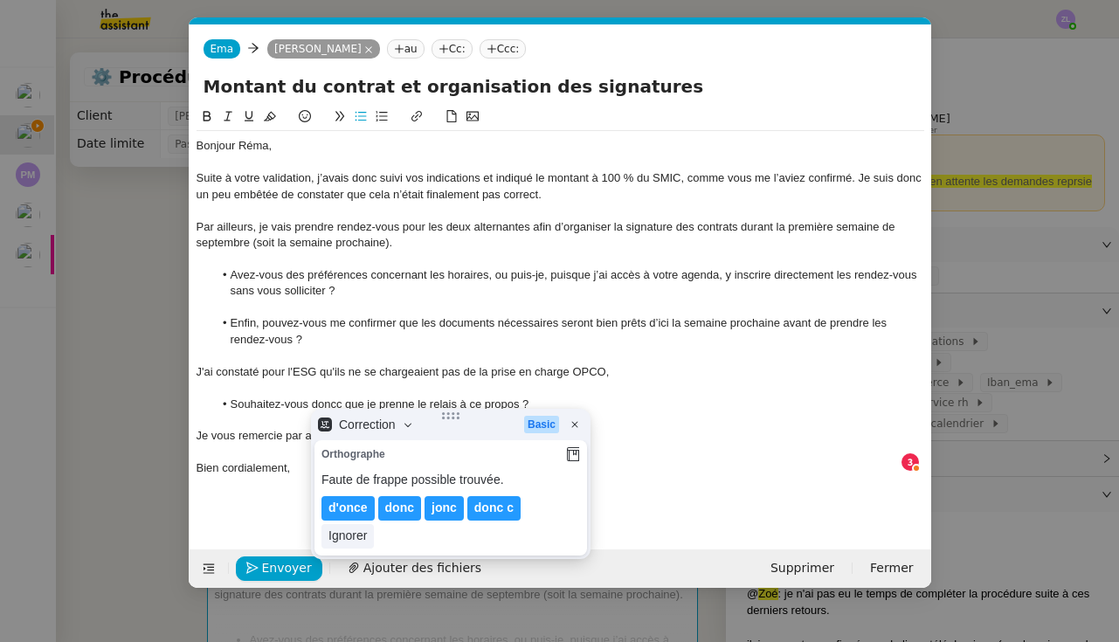
click at [339, 402] on li "Souhaitez-vous doncc que je prenne le relais à ce propos ?" at bounding box center [568, 404] width 711 height 16
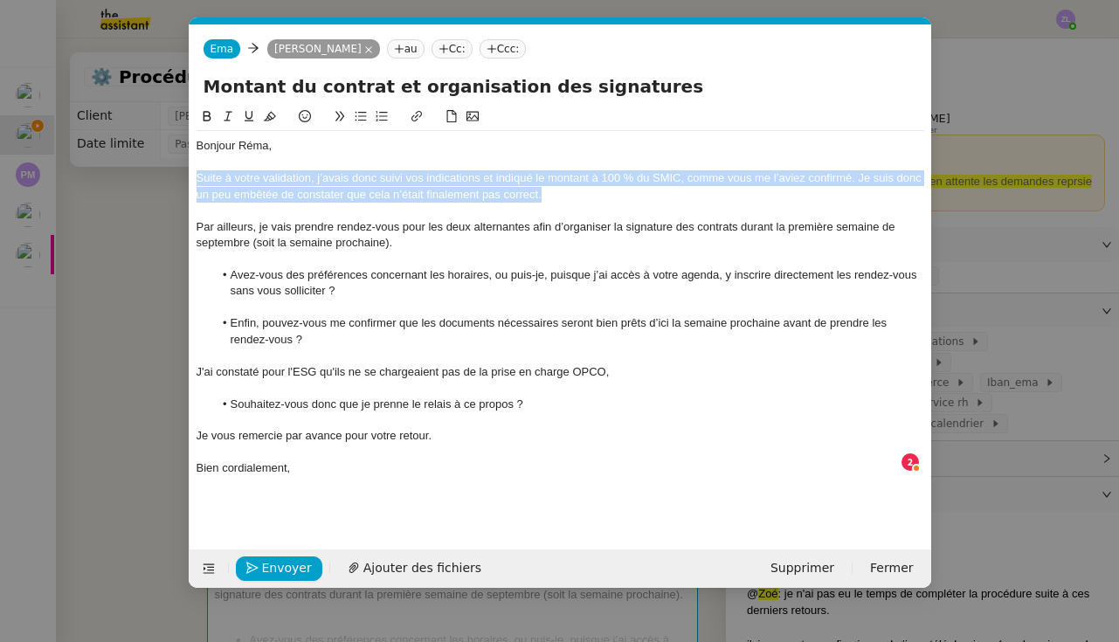
drag, startPoint x: 576, startPoint y: 194, endPoint x: 166, endPoint y: 181, distance: 409.8
click at [166, 181] on nz-modal-container "Service TA - VOYAGE - PROPOSITION GLOBALE A utiliser dans le cadre de propositi…" at bounding box center [559, 321] width 1119 height 642
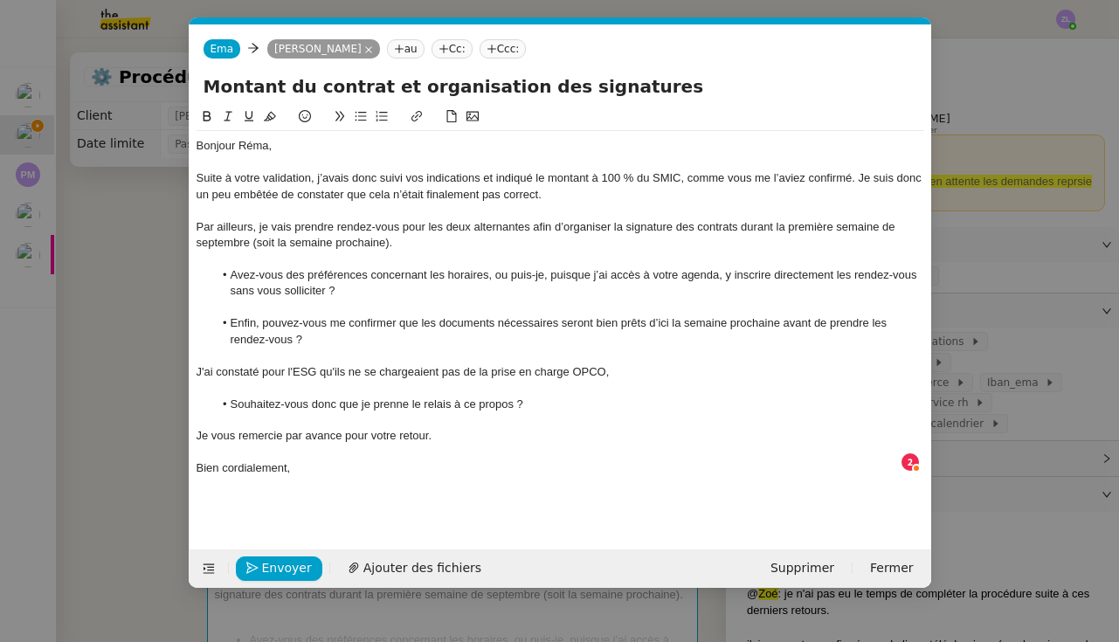
scroll to position [10, 0]
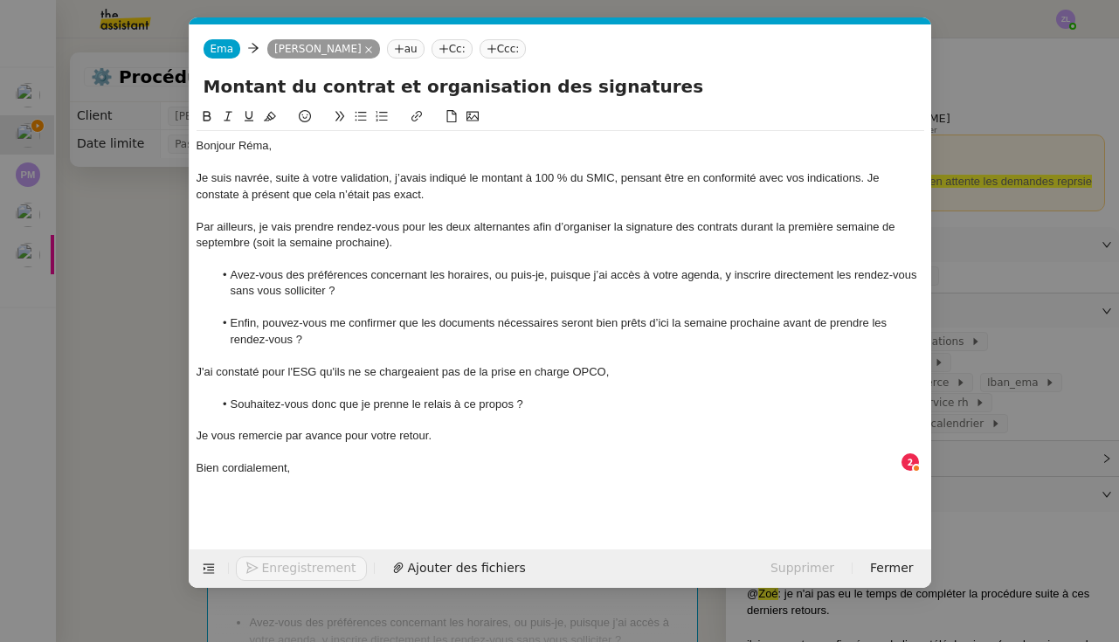
click at [672, 327] on li "Enfin, pouvez-vous me confirmer que les documents nécessaires seront bien prêts…" at bounding box center [568, 331] width 711 height 32
click at [666, 320] on li "Enfin, pouvez-vous me confirmer que les documents nécessaires seront bien prêts…" at bounding box center [568, 331] width 711 height 32
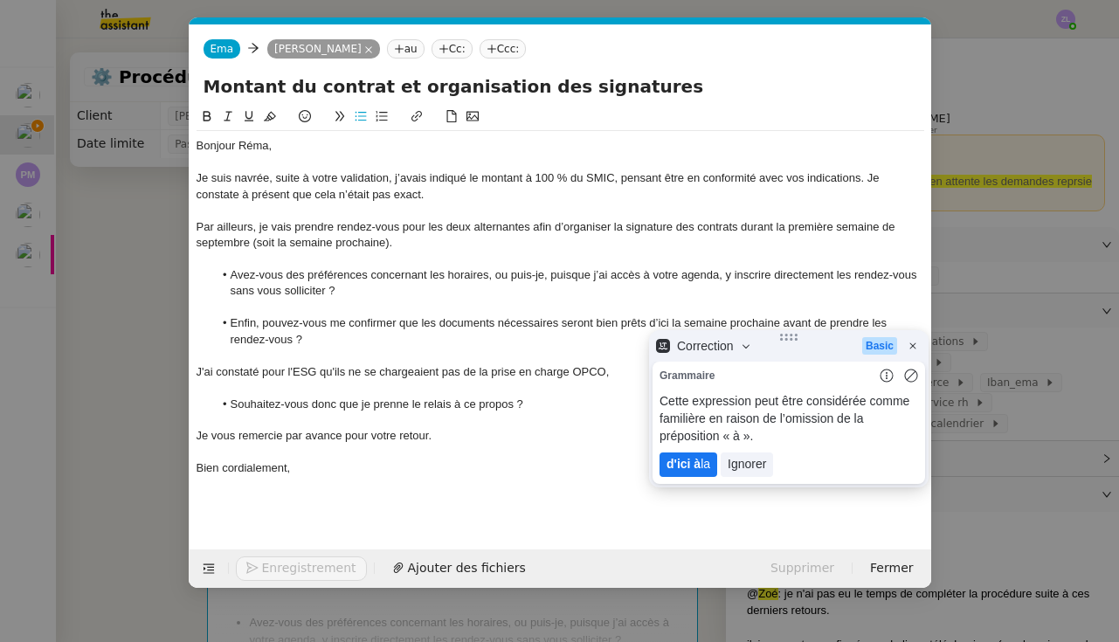
click at [685, 468] on lt-strong "d'ici à" at bounding box center [683, 464] width 34 height 14
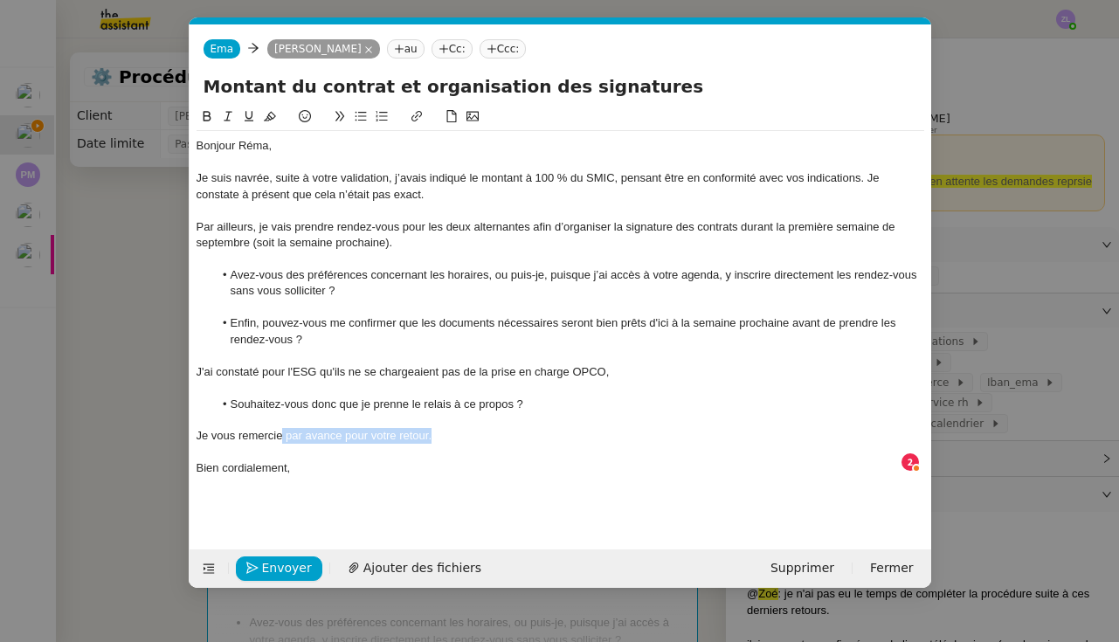
drag, startPoint x: 437, startPoint y: 429, endPoint x: 282, endPoint y: 431, distance: 154.6
click at [282, 431] on div "Je vous remercie par avance pour votre retour." at bounding box center [559, 436] width 727 height 16
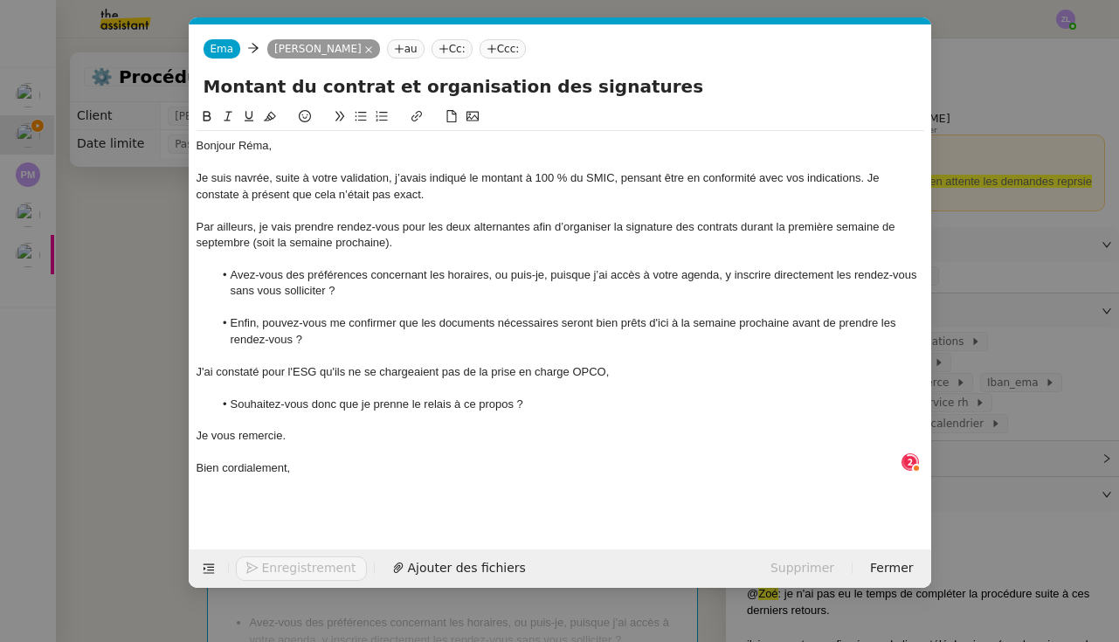
drag, startPoint x: 294, startPoint y: 459, endPoint x: 111, endPoint y: 459, distance: 183.4
click at [110, 459] on nz-modal-container "Service TA - VOYAGE - PROPOSITION GLOBALE A utiliser dans le cadre de propositi…" at bounding box center [559, 321] width 1119 height 642
click at [270, 182] on div "Je suis navrée, suite à votre validation, j’avais indiqué le montant à 100 % du…" at bounding box center [559, 186] width 727 height 32
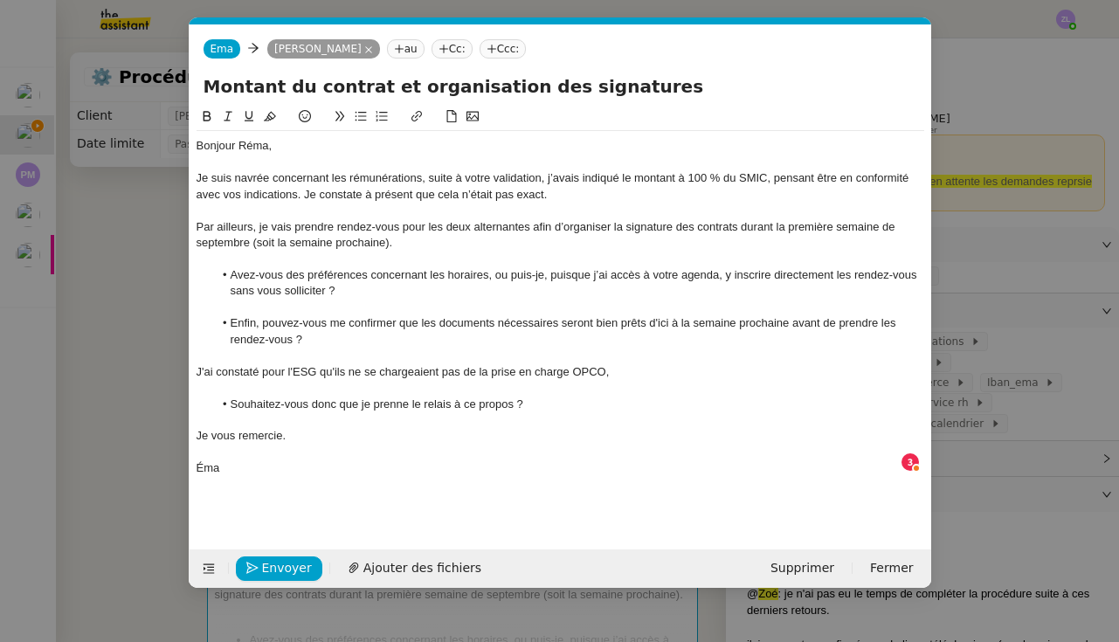
click at [427, 181] on div "Je suis navrée concernant les rémunérations, suite à votre validation, j’avais …" at bounding box center [559, 186] width 727 height 32
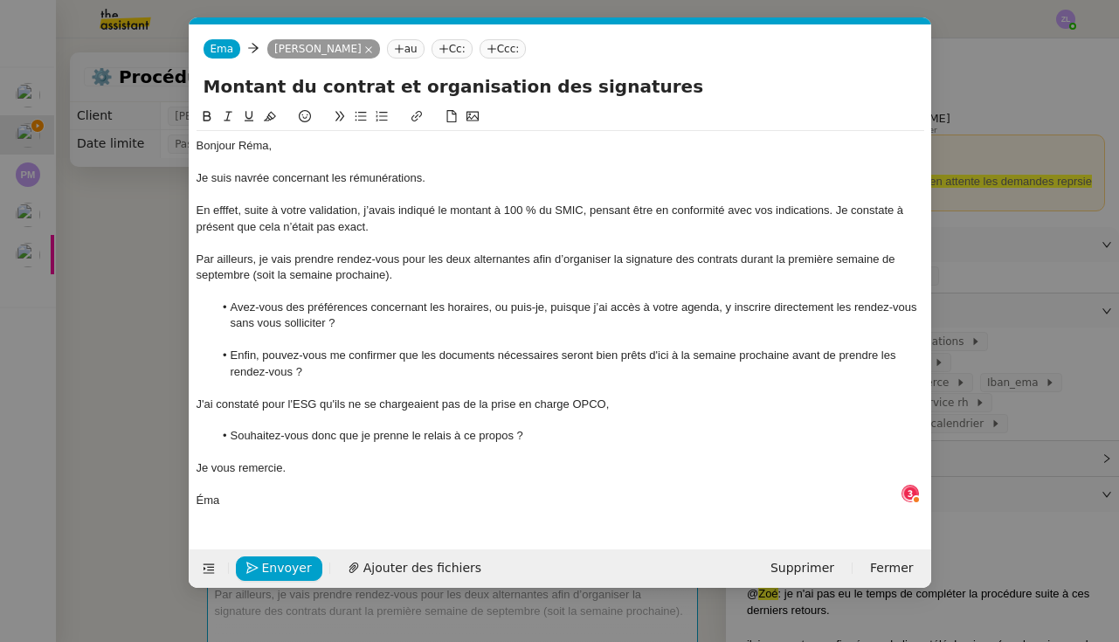
click at [385, 225] on div "En efffet, suite à votre validation, j’avais indiqué le montant à 100 % du SMIC…" at bounding box center [559, 219] width 727 height 32
click at [229, 211] on div "En efffet, suite à votre validation, j’avais indiqué le montant à 100 % du SMIC…" at bounding box center [559, 219] width 727 height 32
click at [449, 174] on div "Je suis navrée concernant les rémunérations." at bounding box center [559, 178] width 727 height 16
click at [254, 568] on icon "button" at bounding box center [252, 568] width 12 height 12
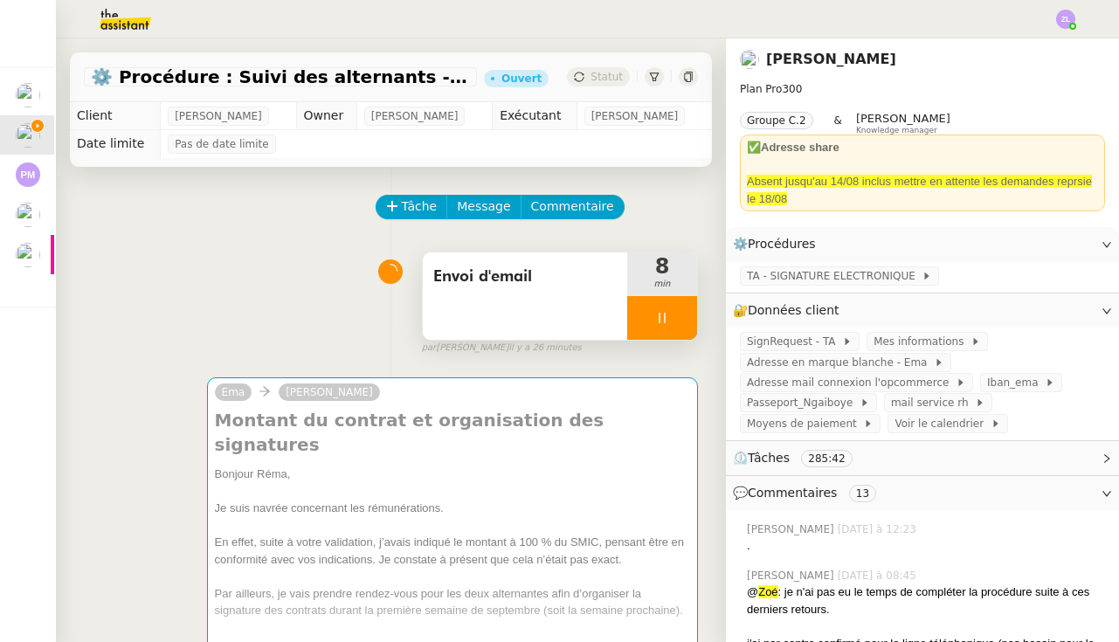
click at [644, 317] on div at bounding box center [662, 318] width 70 height 44
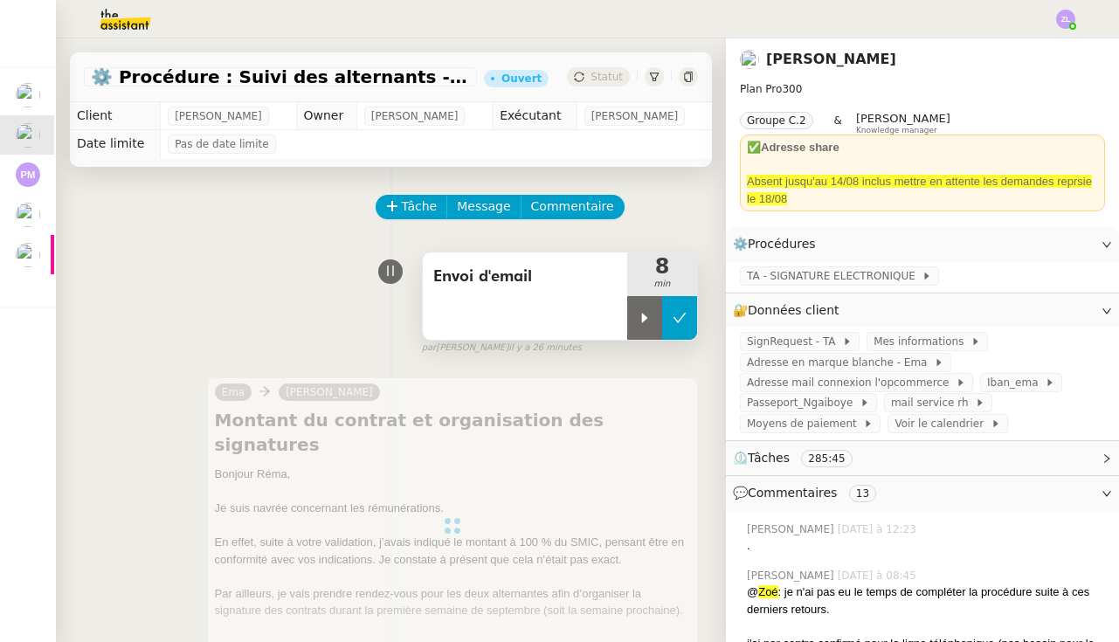
click at [684, 316] on icon at bounding box center [679, 318] width 14 height 14
click at [596, 79] on span "Statut" at bounding box center [606, 77] width 32 height 12
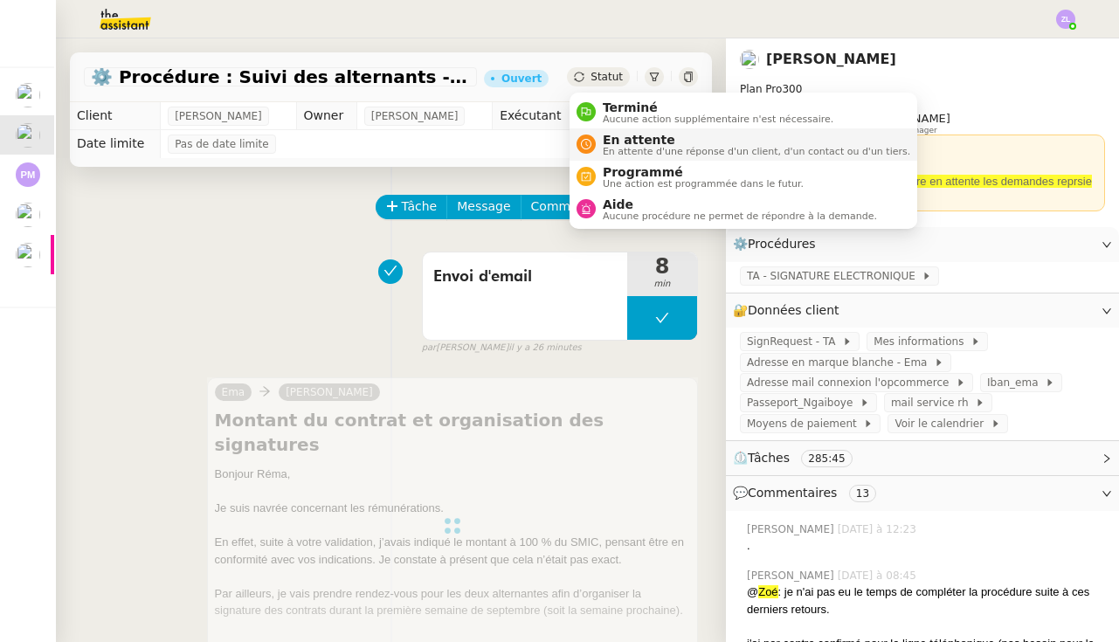
click at [616, 143] on span "En attente" at bounding box center [756, 140] width 307 height 14
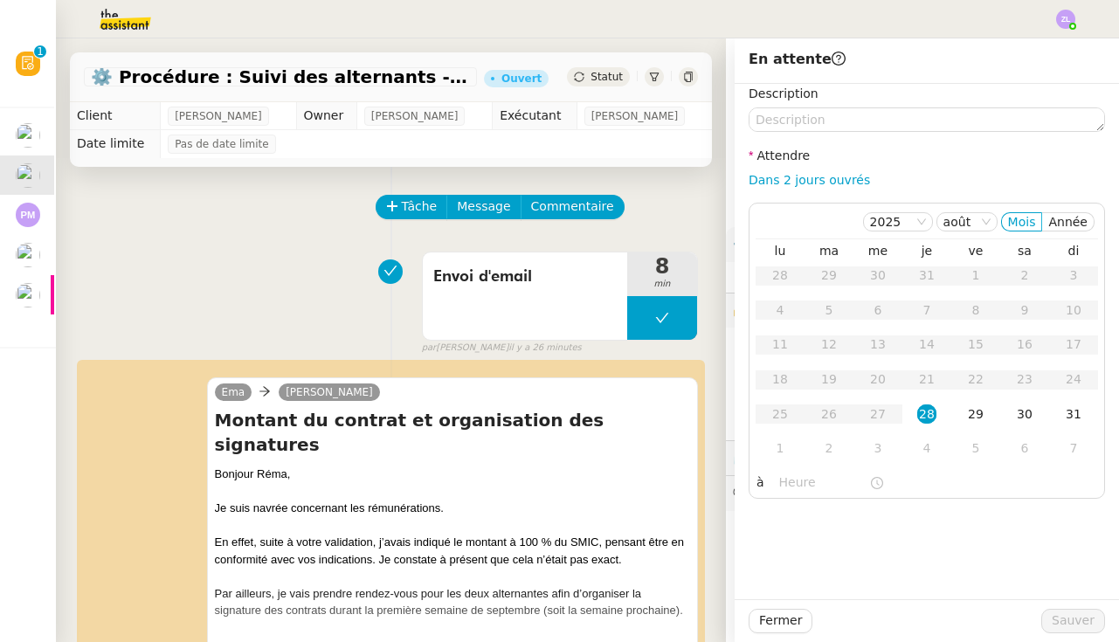
click at [821, 171] on div "Dans 2 jours ouvrés" at bounding box center [926, 180] width 356 height 20
click at [840, 190] on div "Description Attendre Dans 2 jours ouvrés [DATE] [PERSON_NAME] lu ma me je ve sa…" at bounding box center [926, 291] width 356 height 415
click at [836, 190] on div "Description Attendre Dans 2 jours ouvrés [DATE] [PERSON_NAME] lu ma me je ve sa…" at bounding box center [926, 291] width 356 height 415
click at [816, 183] on link "Dans 2 jours ouvrés" at bounding box center [808, 180] width 121 height 14
type input "07:00"
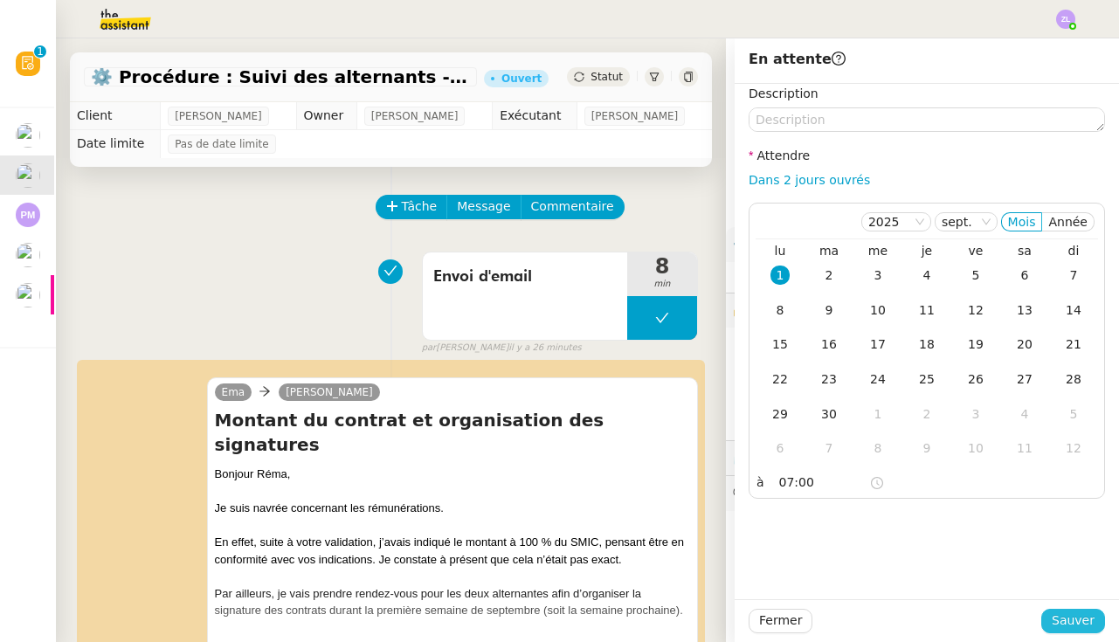
click at [1078, 629] on span "Sauver" at bounding box center [1072, 620] width 43 height 20
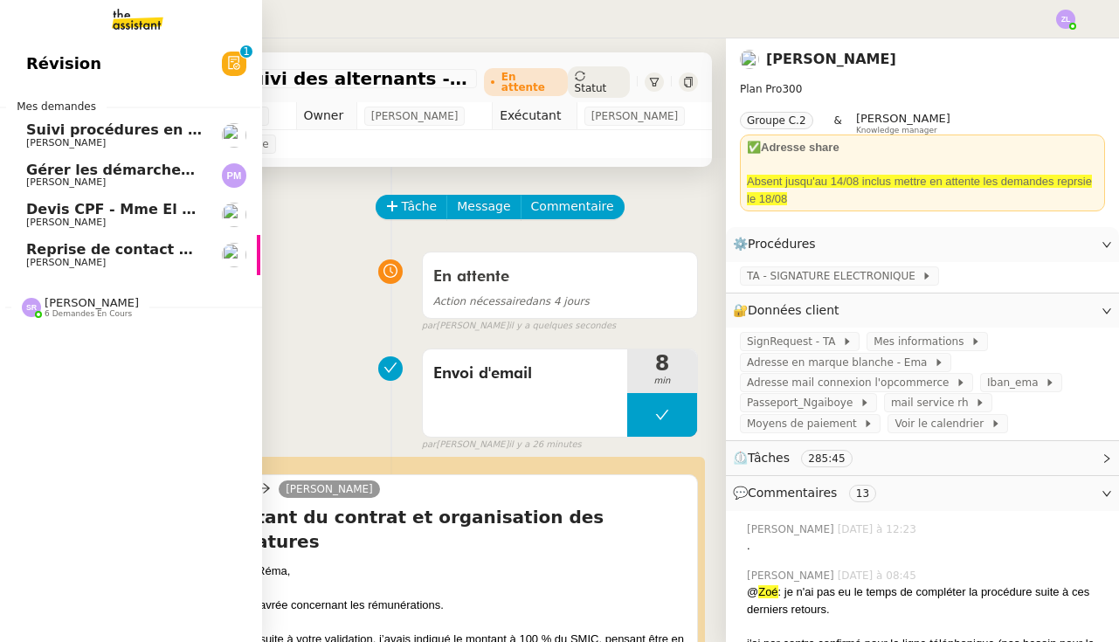
click at [43, 201] on span "Devis CPF - Mme El ghorchi" at bounding box center [133, 209] width 215 height 17
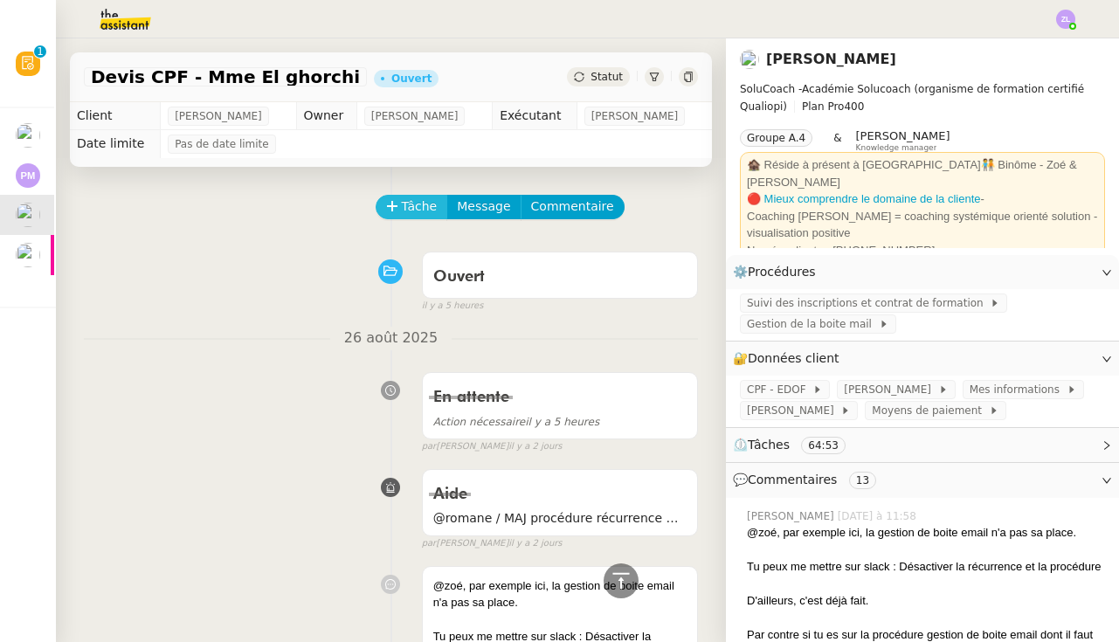
click at [404, 214] on span "Tâche" at bounding box center [420, 206] width 36 height 20
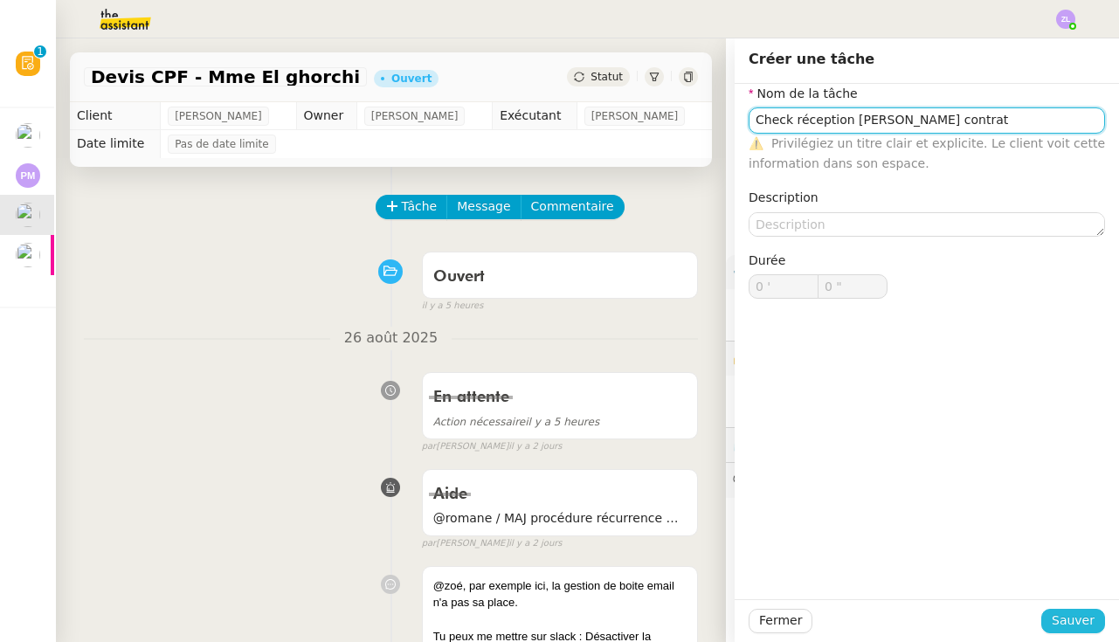
type input "Check réception [PERSON_NAME] contrat"
click at [1077, 612] on span "Sauver" at bounding box center [1072, 620] width 43 height 20
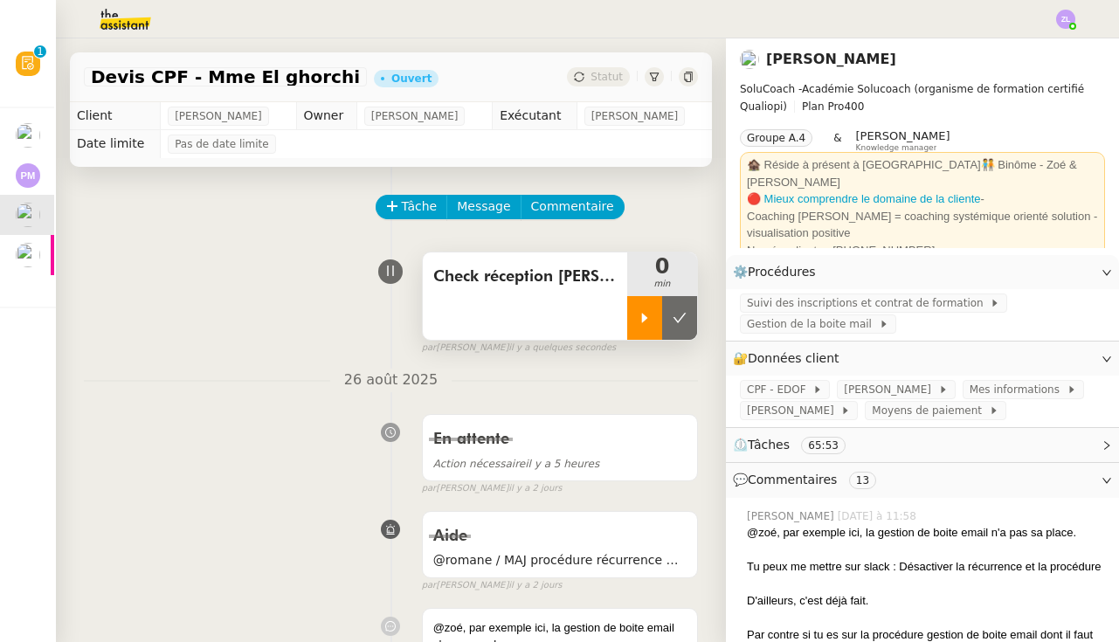
click at [646, 319] on icon at bounding box center [645, 318] width 6 height 10
click at [545, 1] on div at bounding box center [559, 19] width 1031 height 38
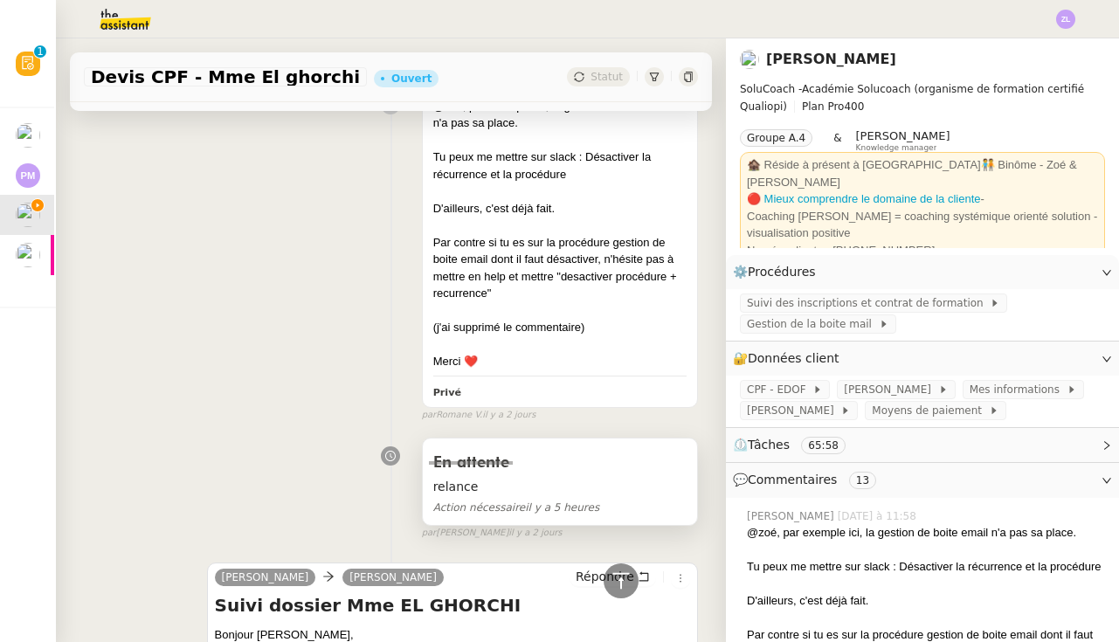
scroll to position [803, 0]
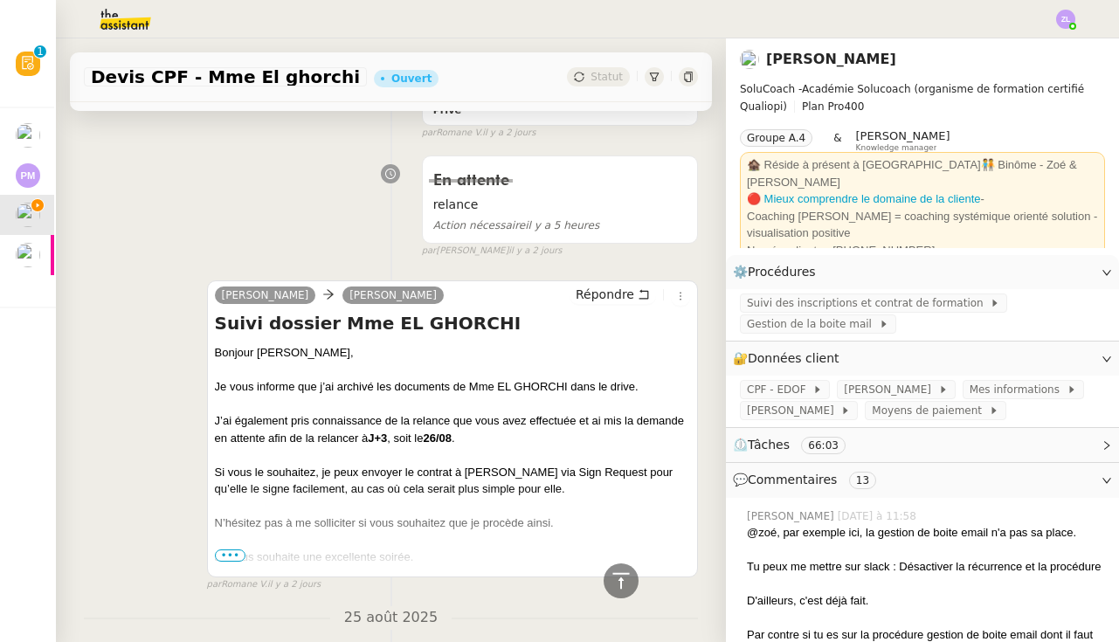
click at [234, 549] on span "•••" at bounding box center [230, 555] width 31 height 12
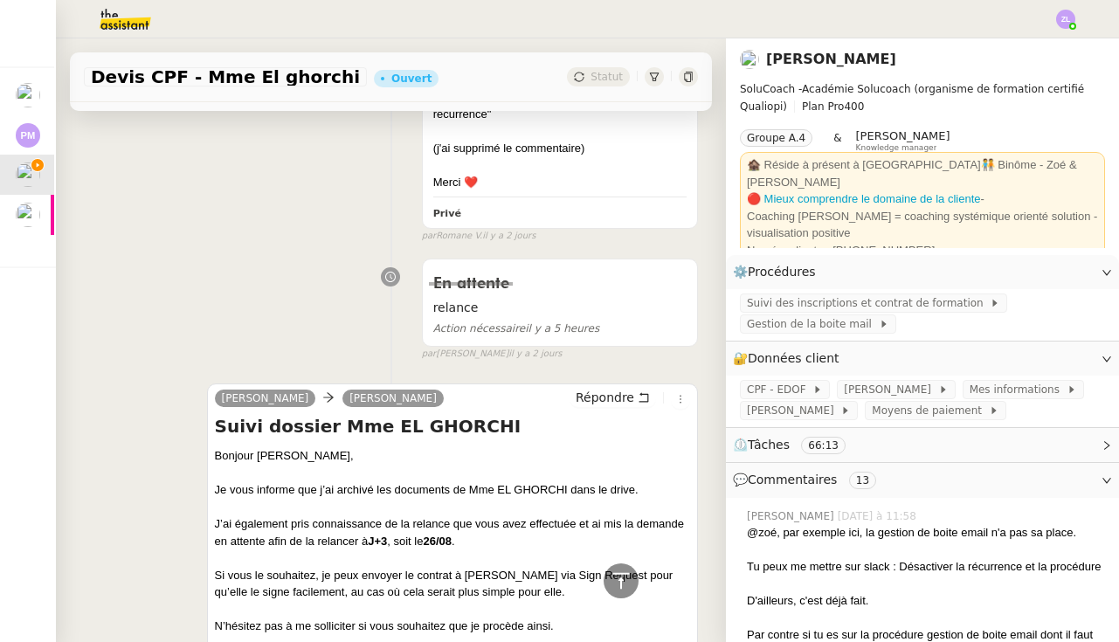
scroll to position [793, 0]
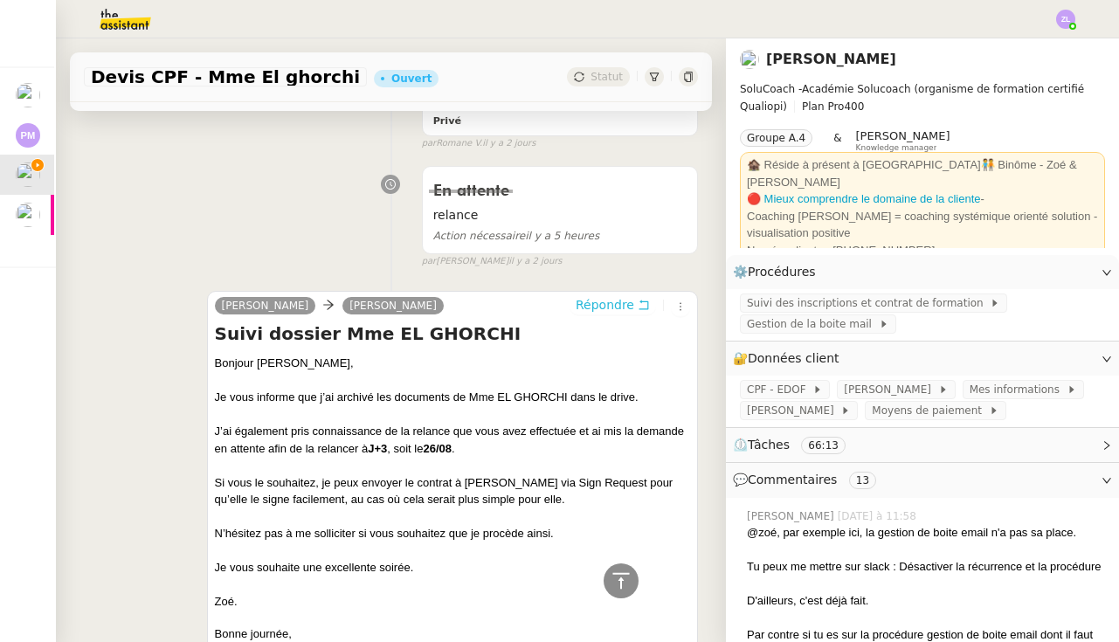
click at [596, 296] on span "Répondre" at bounding box center [605, 304] width 59 height 17
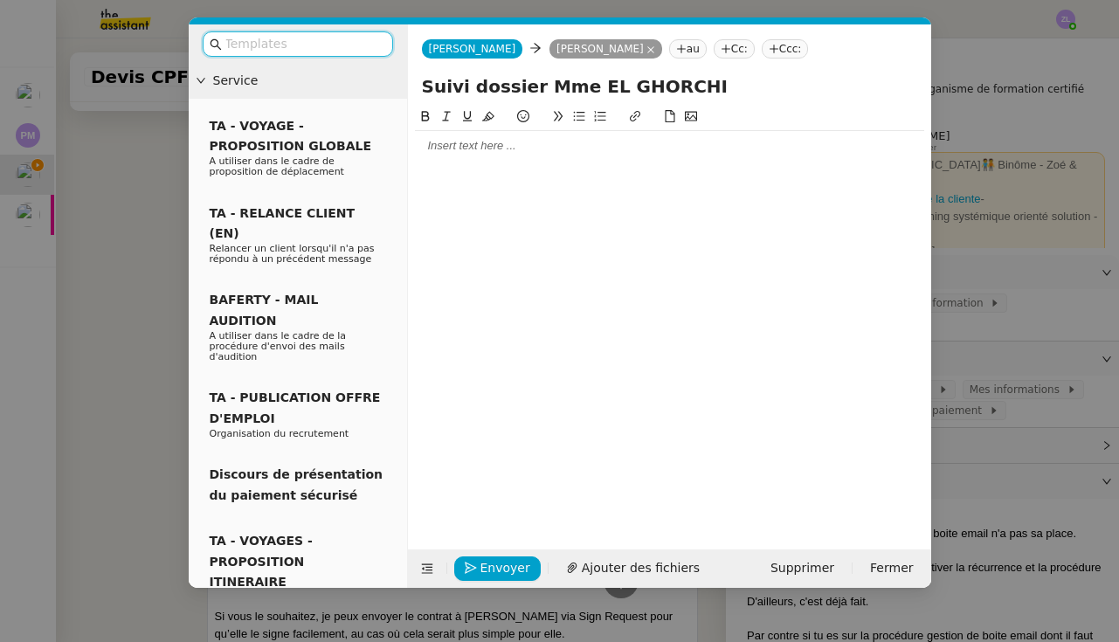
click at [434, 155] on div at bounding box center [669, 146] width 509 height 30
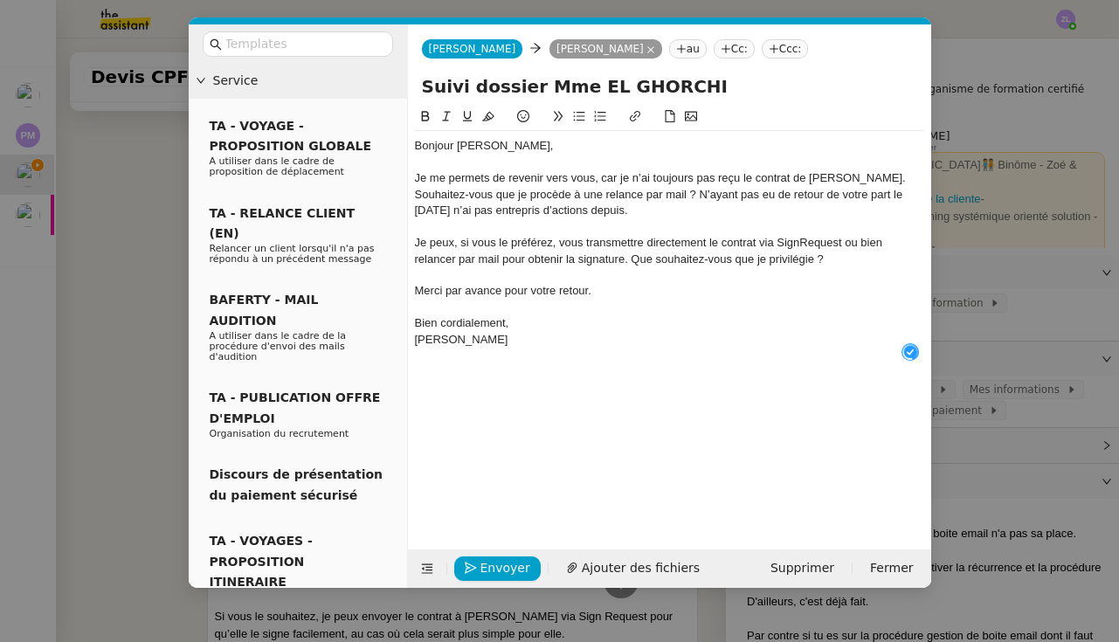
scroll to position [18, 0]
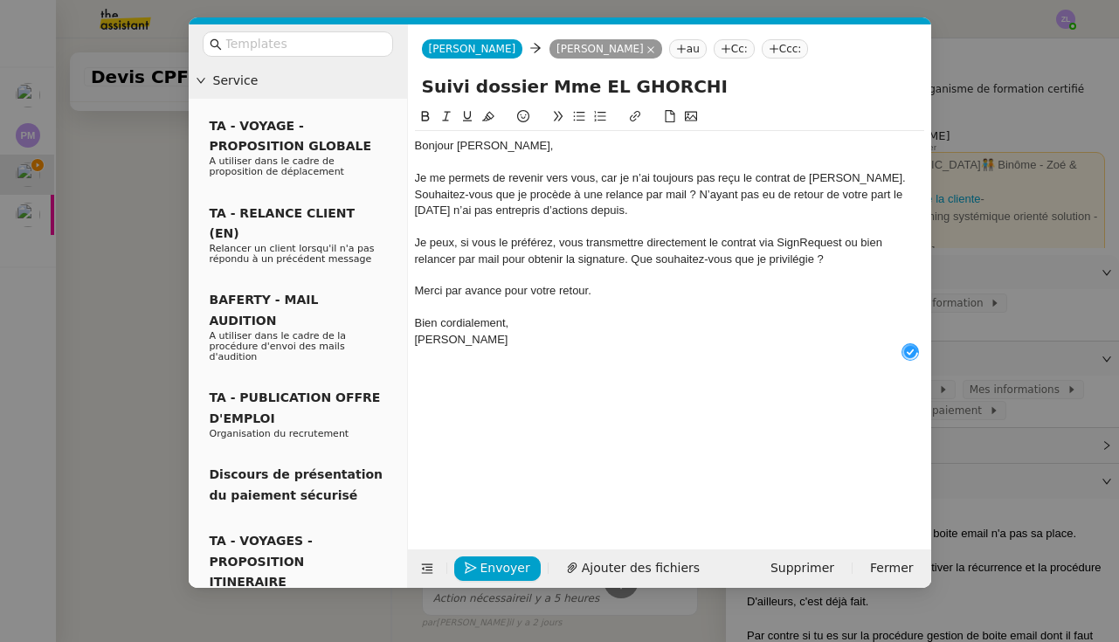
click at [854, 171] on div "Je me permets de revenir vers vous, car je n’ai toujours pas reçu le contrat de…" at bounding box center [669, 178] width 509 height 16
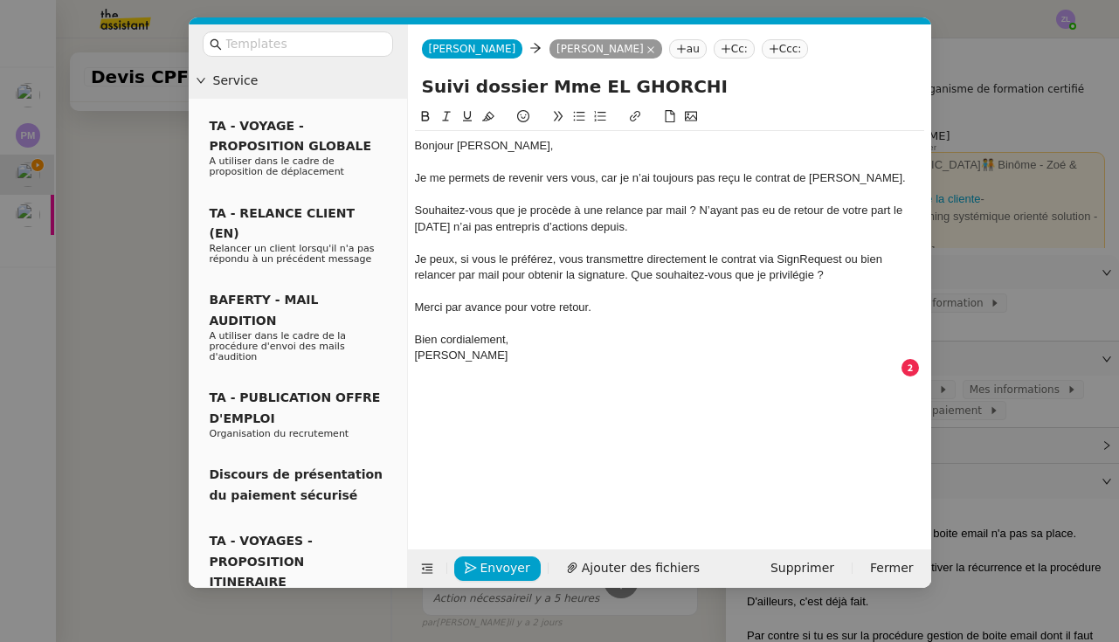
click at [416, 207] on div "Souhaitez-vous que je procède à une relance par mail ? N’ayant pas eu de retour…" at bounding box center [669, 219] width 509 height 32
click at [585, 122] on button at bounding box center [579, 117] width 21 height 20
click at [732, 209] on li "Souhaitez-vous que je procède à une relance par mail ? N’ayant pas eu de retour…" at bounding box center [677, 219] width 493 height 32
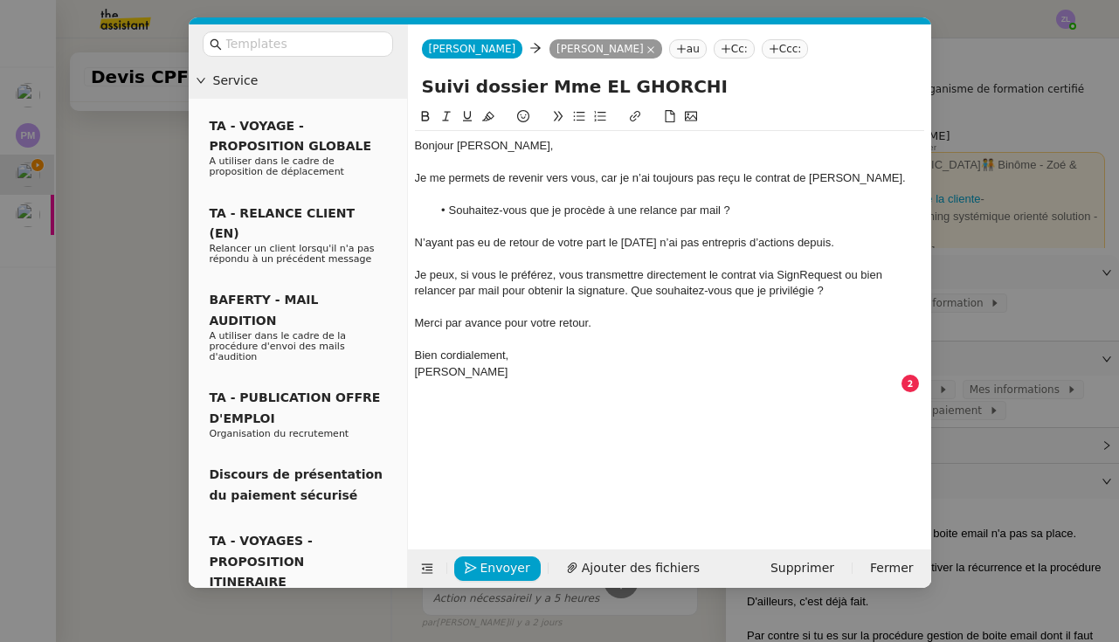
click at [582, 272] on div "Je peux, si vous le préférez, vous transmettre directement le contrat via SignR…" at bounding box center [669, 283] width 509 height 32
click at [586, 292] on div "Je peux, si vous le préférez, lui transmettre directement le contrat via SignRe…" at bounding box center [669, 283] width 509 height 32
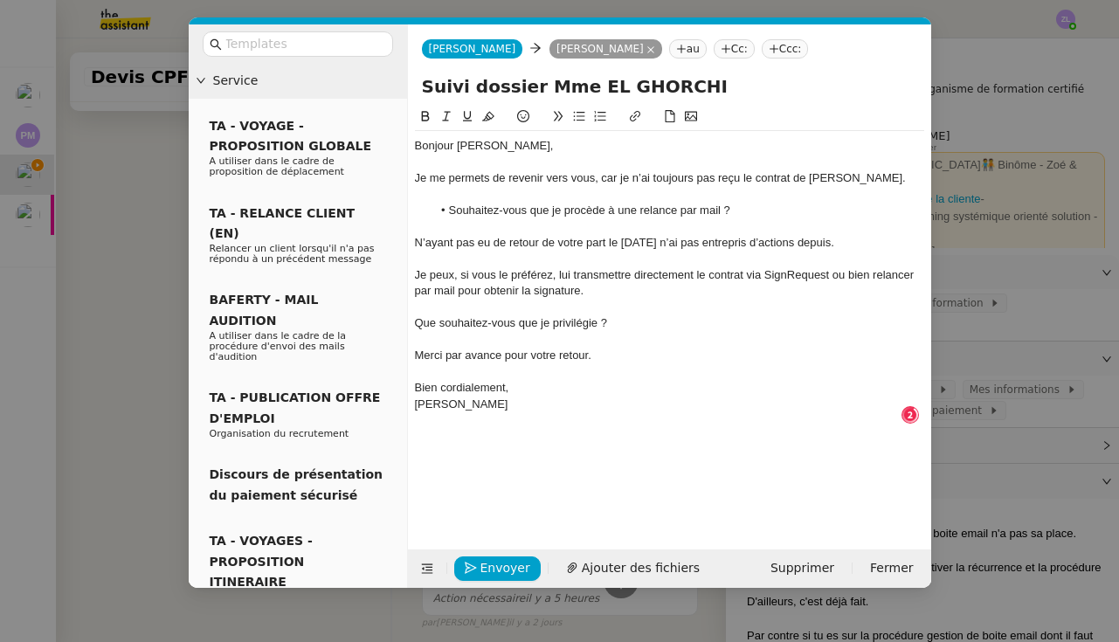
click at [575, 117] on icon at bounding box center [579, 116] width 12 height 12
drag, startPoint x: 593, startPoint y: 348, endPoint x: 446, endPoint y: 350, distance: 146.7
click at [446, 350] on div "Merci par avance pour votre retour." at bounding box center [669, 356] width 509 height 16
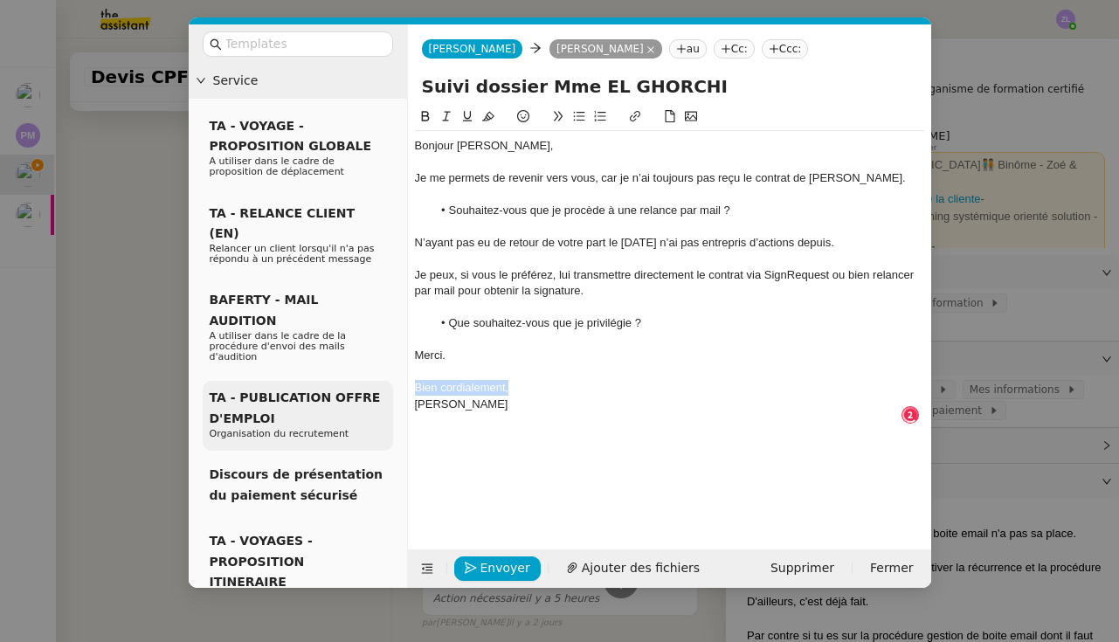
drag, startPoint x: 513, startPoint y: 386, endPoint x: 378, endPoint y: 383, distance: 135.4
click at [378, 383] on nz-layout "Service TA - VOYAGE - PROPOSITION GLOBALE A utiliser dans le cadre de propositi…" at bounding box center [560, 305] width 742 height 563
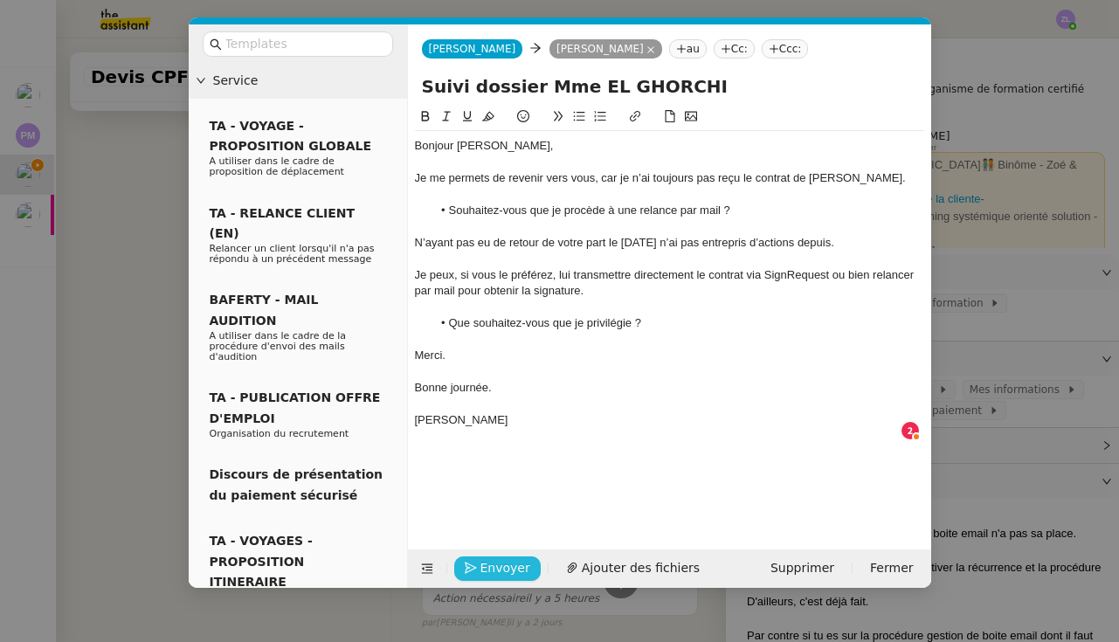
click at [493, 560] on span "Envoyer" at bounding box center [505, 568] width 50 height 20
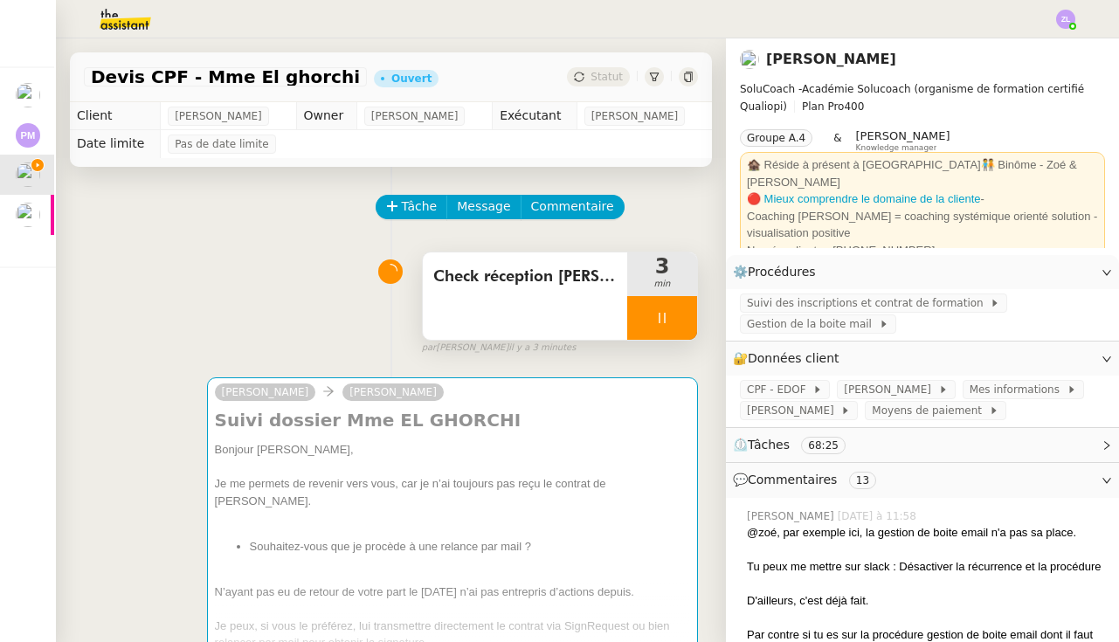
scroll to position [0, 0]
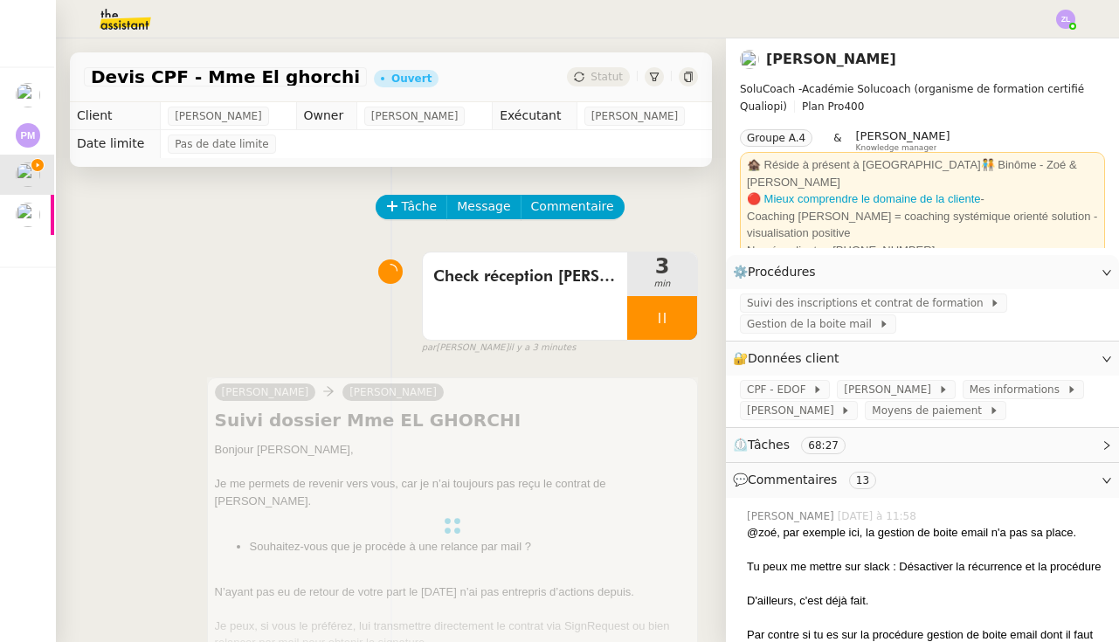
click at [636, 319] on div at bounding box center [662, 318] width 70 height 44
click at [681, 315] on icon at bounding box center [679, 318] width 14 height 14
click at [533, 293] on div "Check réception [PERSON_NAME] contrat" at bounding box center [525, 295] width 204 height 87
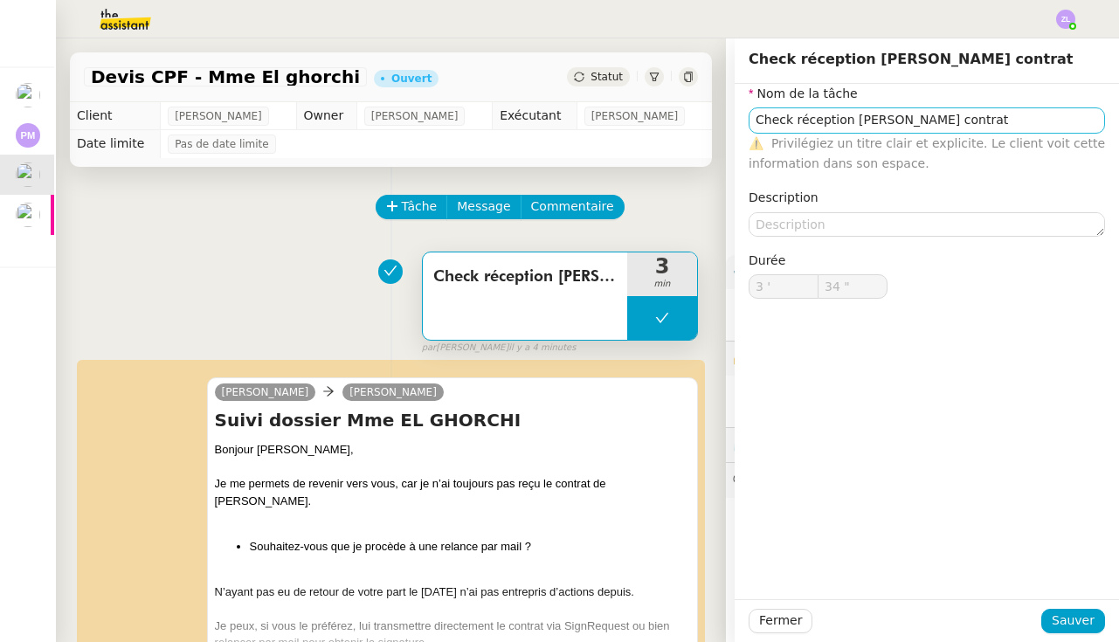
type input "Check réception [PERSON_NAME] contrat"
type input "3 '"
type input "34 ""
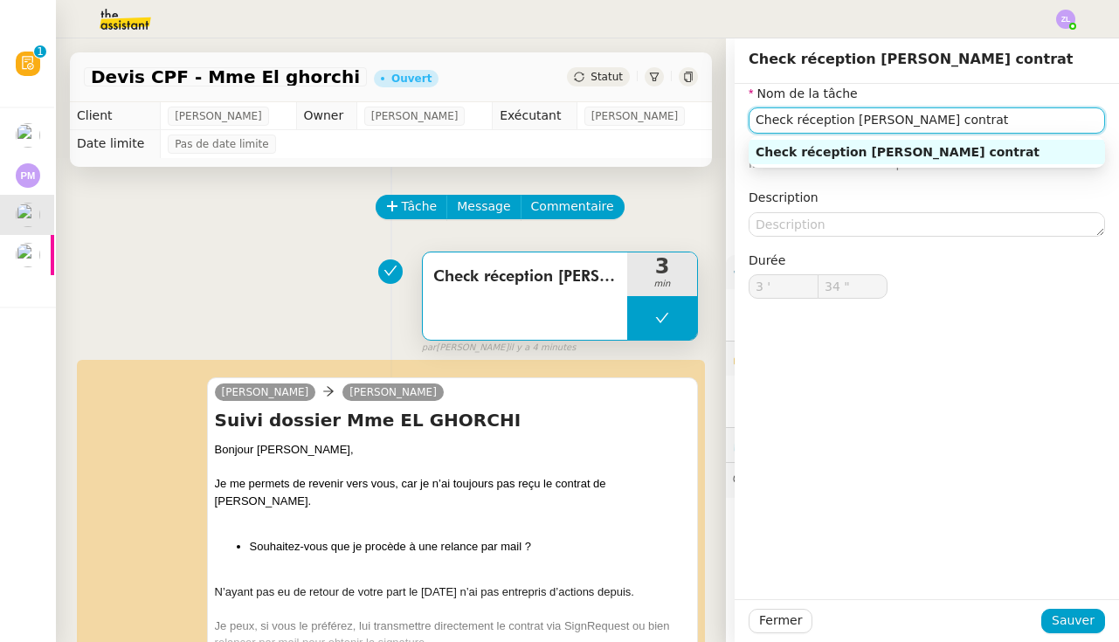
click at [957, 112] on input "Check réception [PERSON_NAME] contrat" at bounding box center [926, 119] width 356 height 25
type input "Check réception [PERSON_NAME] contrat"
type input "3 '"
type input "34 ""
type input "Check réception [PERSON_NAME] contrat"
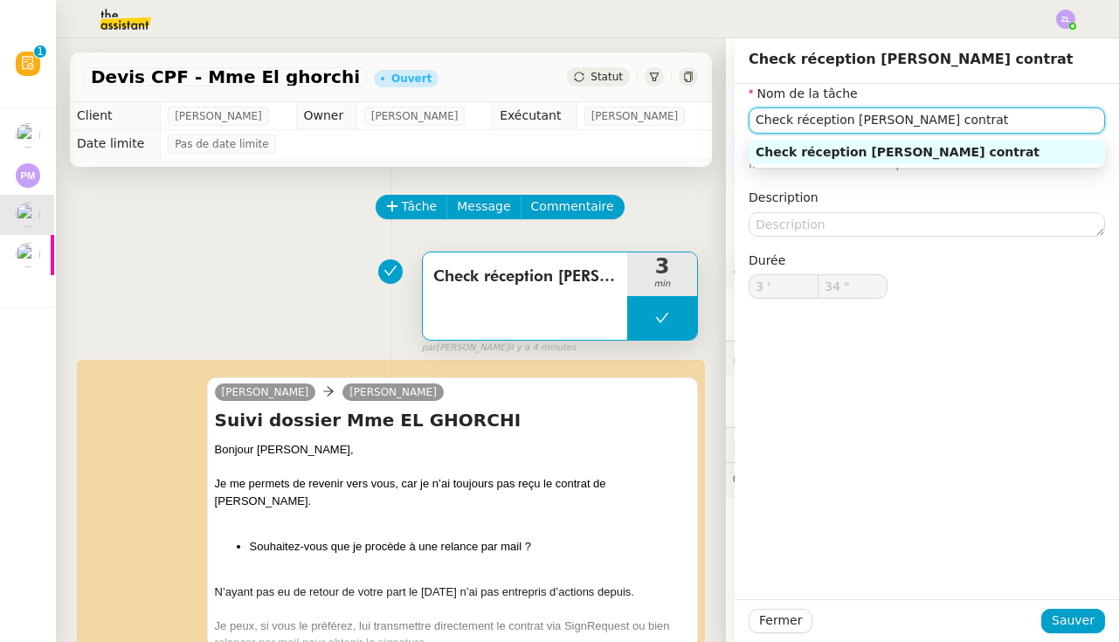
type input "3 '"
type input "34 ""
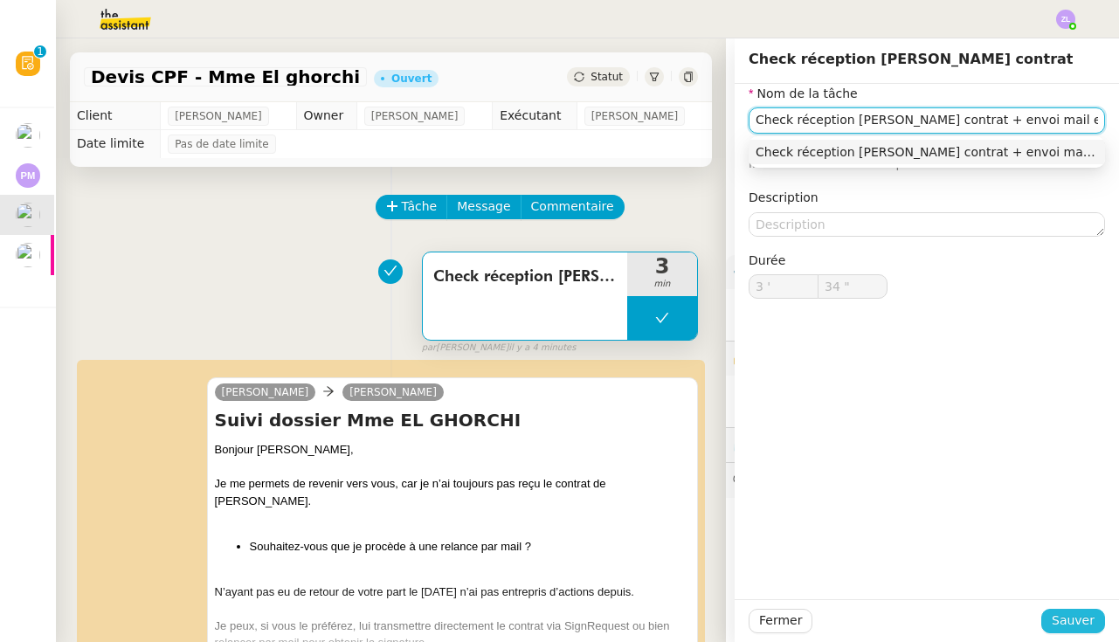
type input "Check réception [PERSON_NAME] contrat + envoi mail edwige"
click at [1069, 623] on span "Sauver" at bounding box center [1072, 620] width 43 height 20
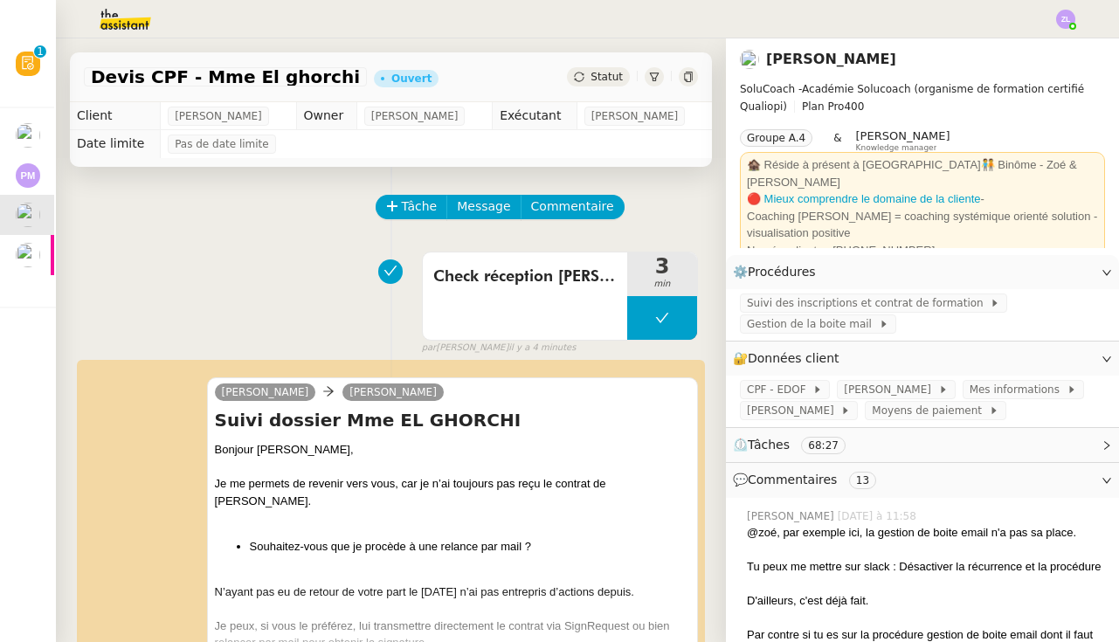
click at [619, 75] on span "Statut" at bounding box center [606, 77] width 32 height 12
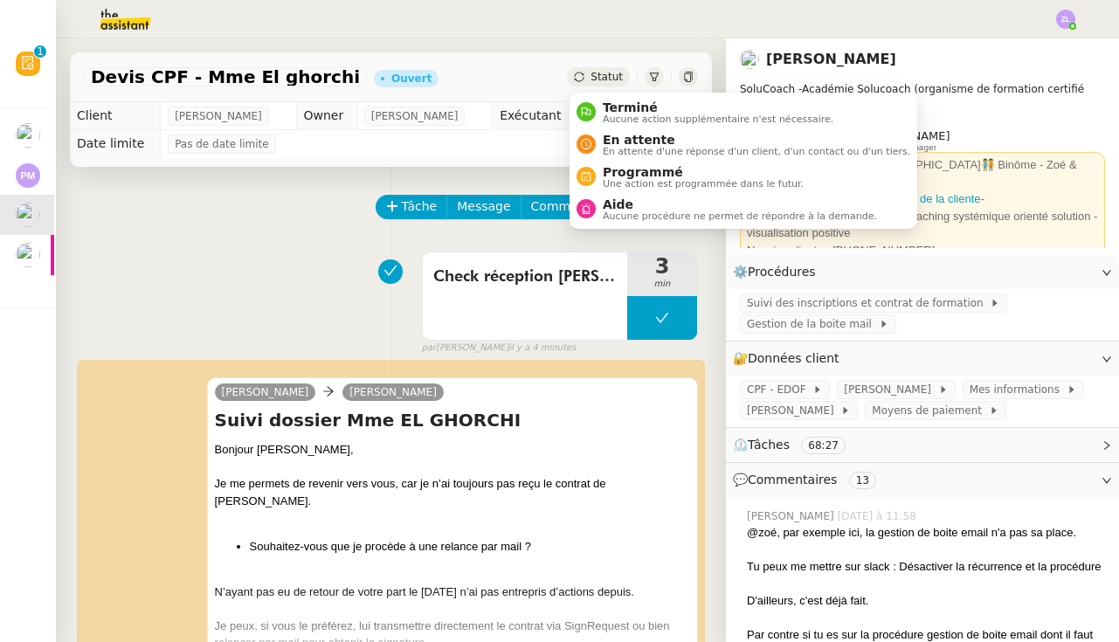
click at [637, 144] on td "Pas de date limite" at bounding box center [436, 144] width 551 height 28
click at [596, 69] on div "Statut" at bounding box center [598, 76] width 63 height 19
click at [597, 130] on li "En attente En attente d'une réponse d'un client, d'un contact ou d'un tiers." at bounding box center [743, 144] width 348 height 32
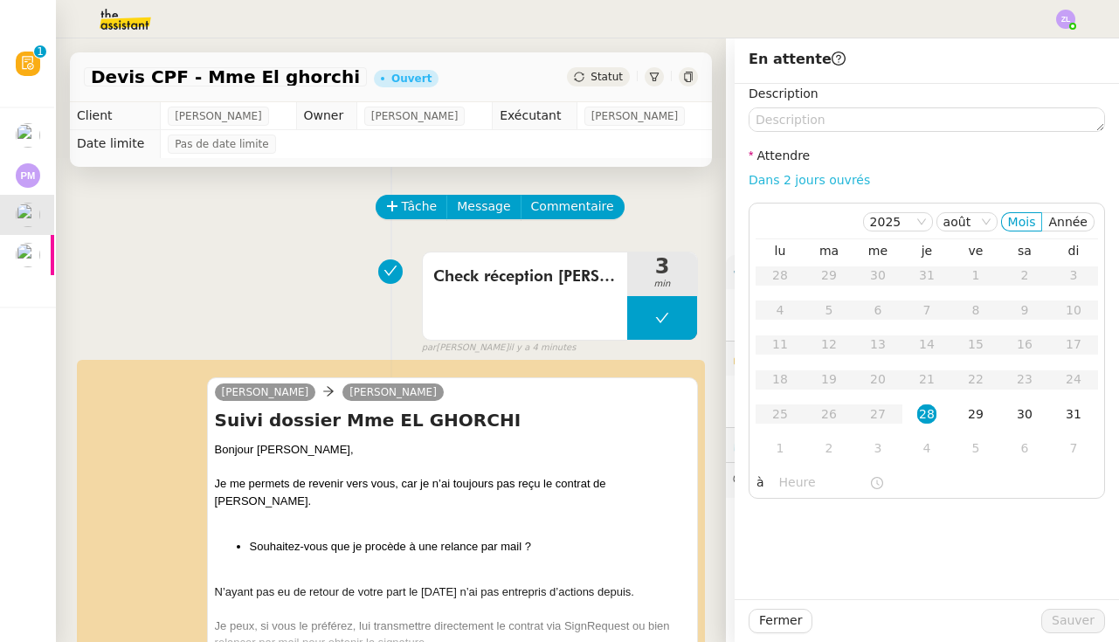
click at [790, 182] on link "Dans 2 jours ouvrés" at bounding box center [808, 180] width 121 height 14
type input "07:00"
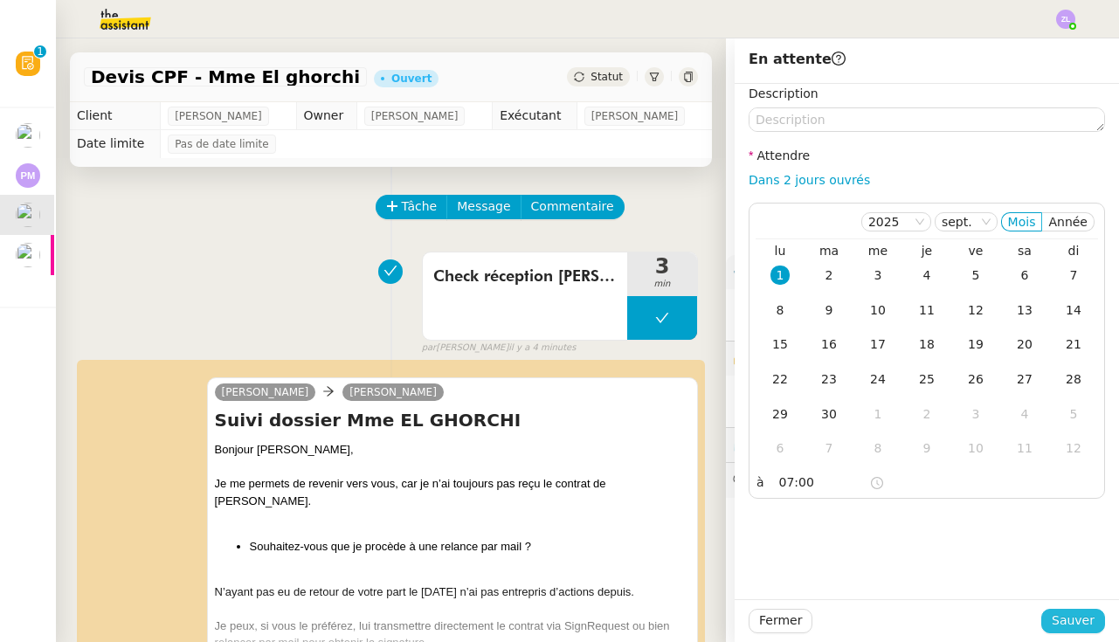
click at [1086, 622] on span "Sauver" at bounding box center [1072, 620] width 43 height 20
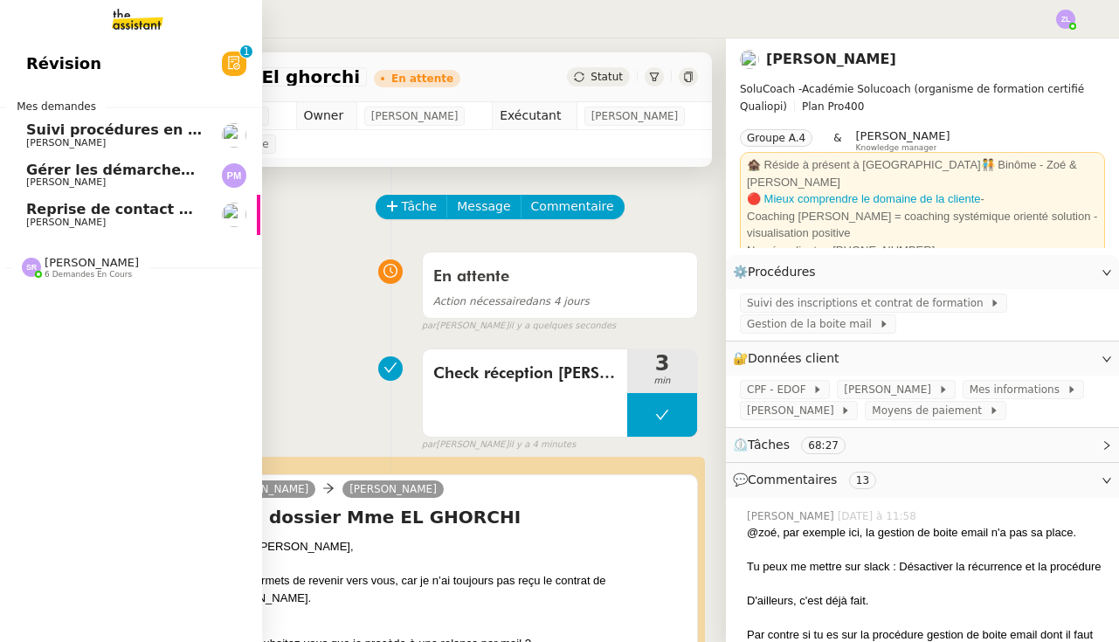
click at [41, 195] on link "Reprise de contact des dossiers non suivis [PERSON_NAME]" at bounding box center [129, 215] width 262 height 40
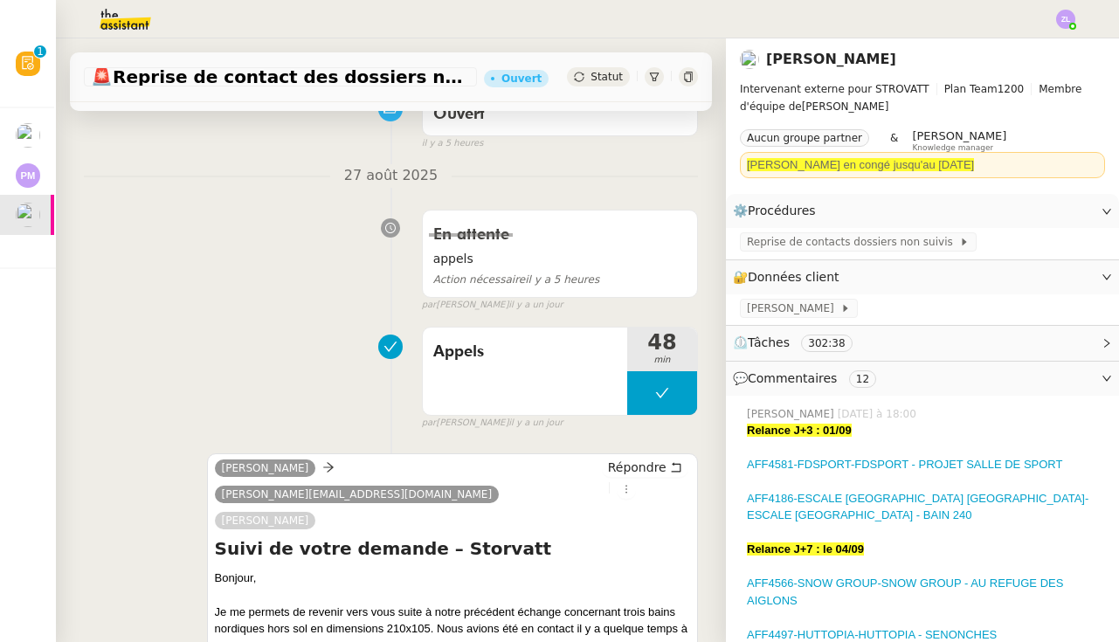
scroll to position [118, 0]
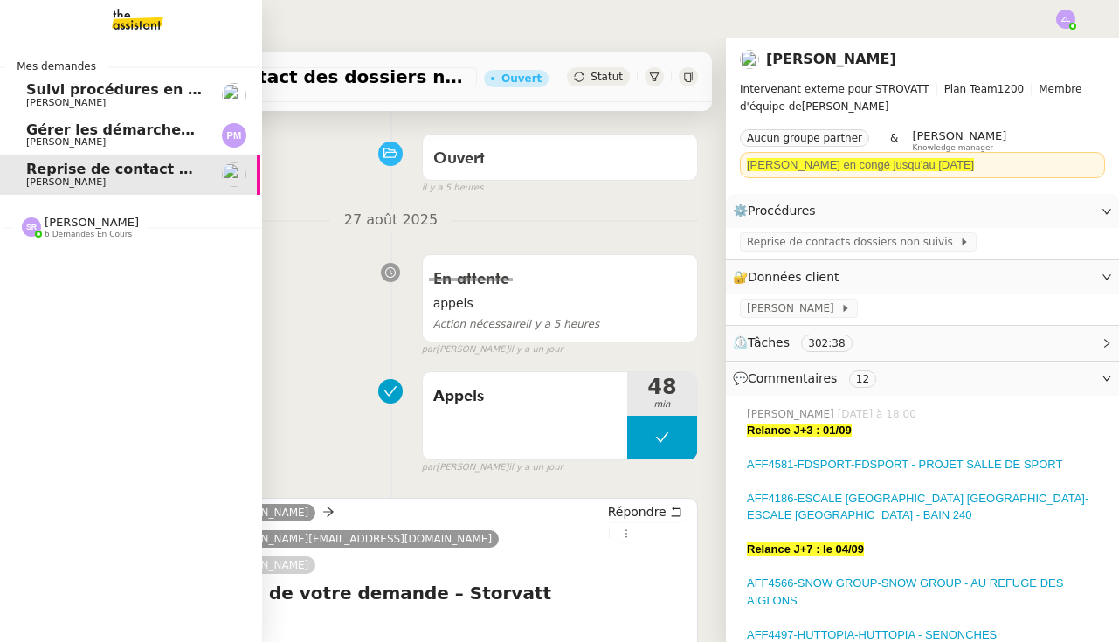
click at [81, 127] on span "Gérer les démarches administratives pour le contrat d'[PERSON_NAME]" at bounding box center [307, 129] width 562 height 17
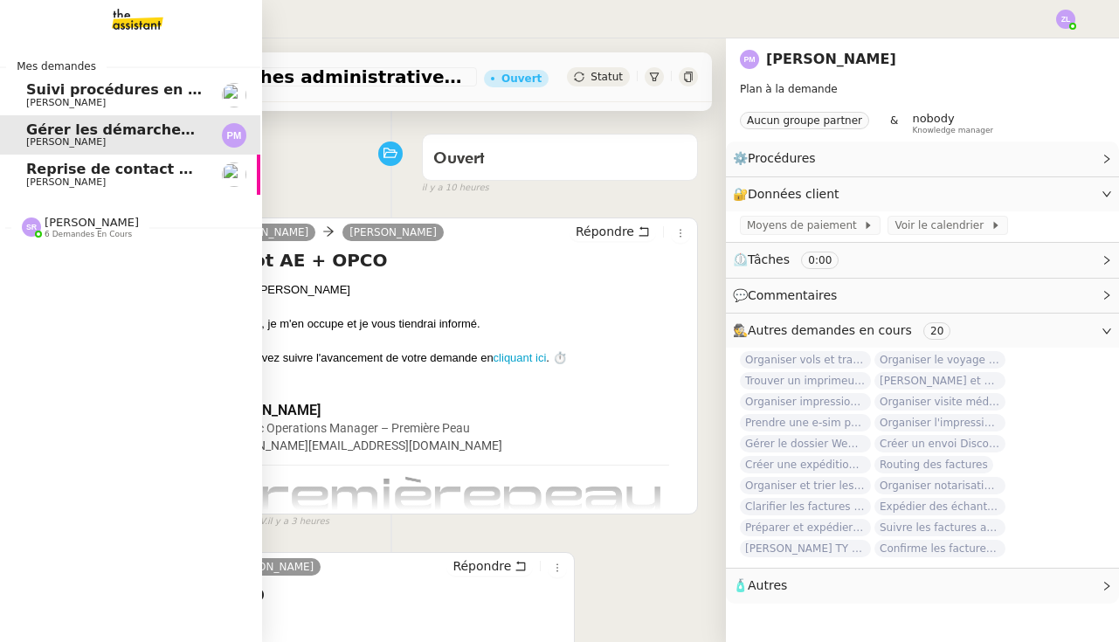
click at [52, 182] on span "[PERSON_NAME]" at bounding box center [65, 181] width 79 height 11
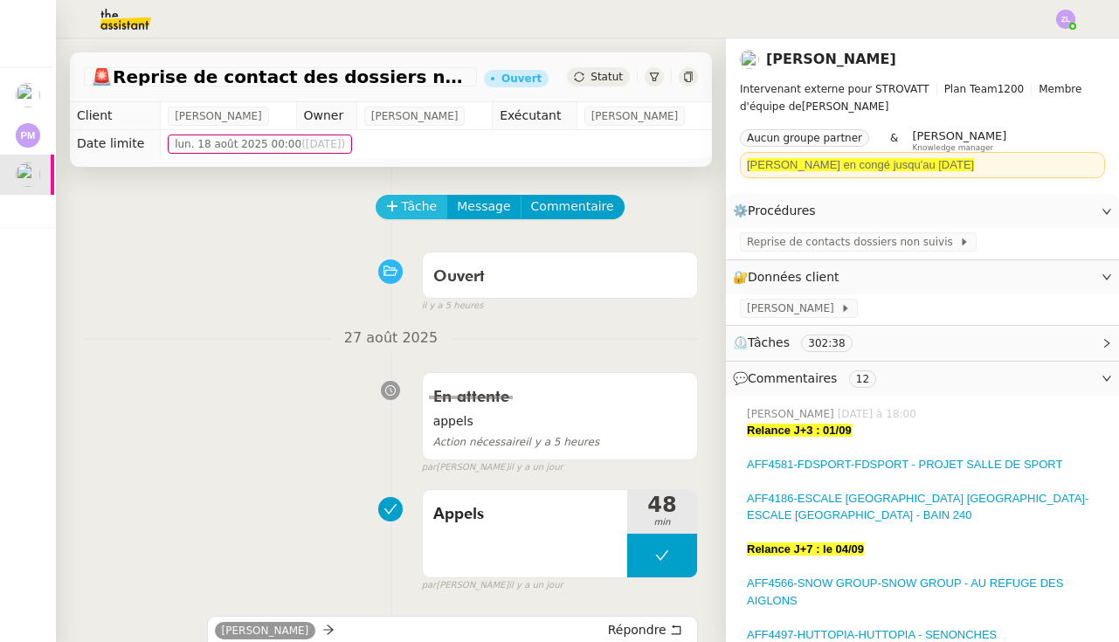
click at [404, 203] on span "Tâche" at bounding box center [420, 206] width 36 height 20
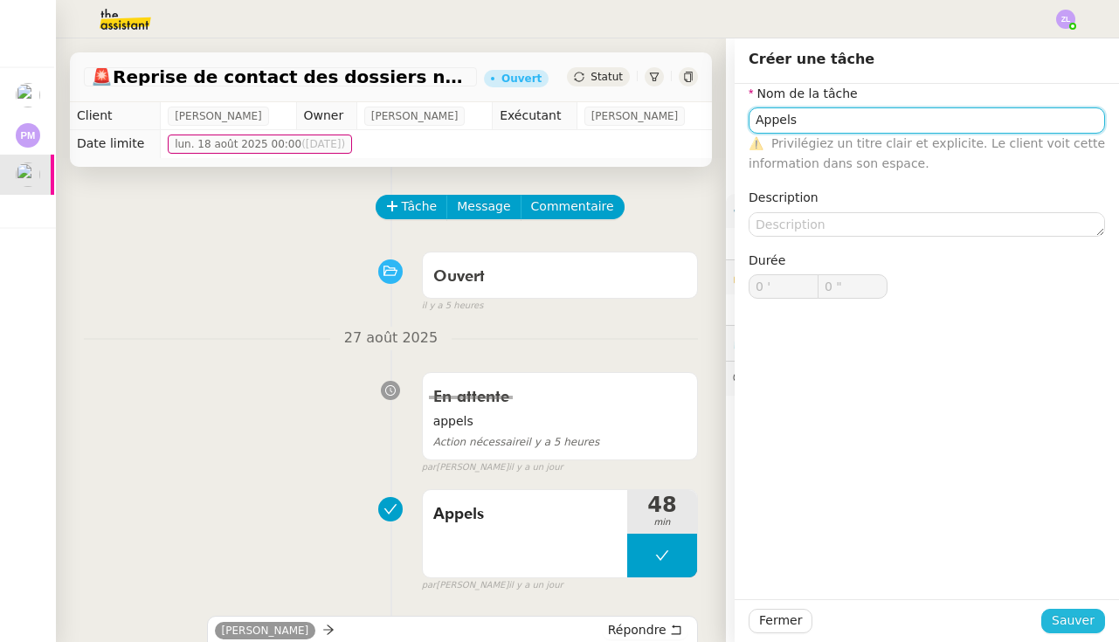
type input "Appels"
click at [1075, 613] on span "Sauver" at bounding box center [1072, 620] width 43 height 20
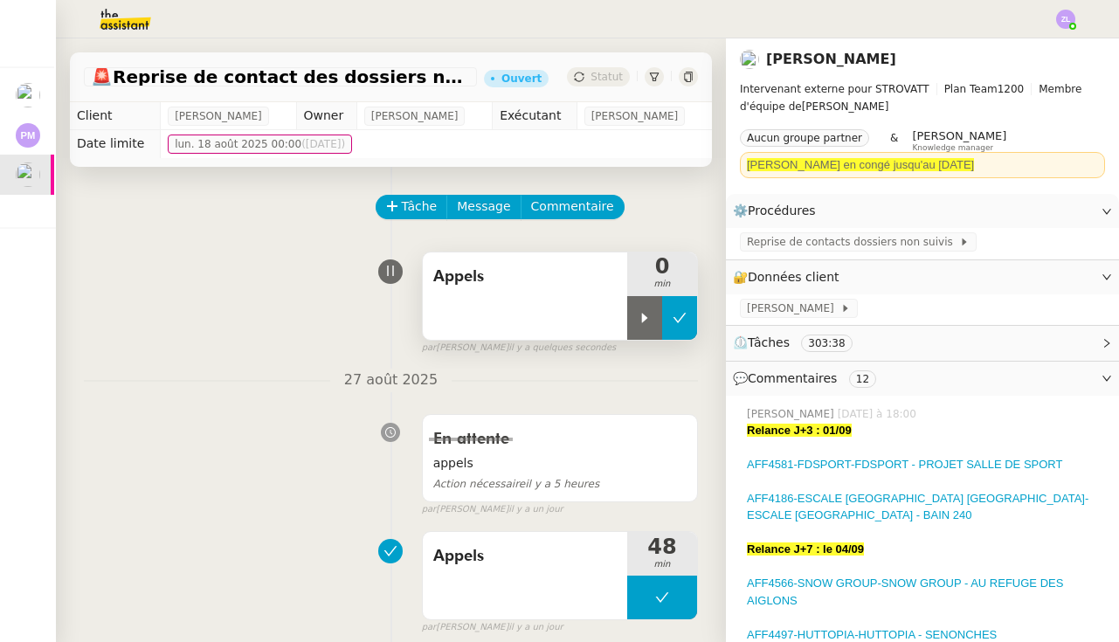
click at [682, 323] on icon at bounding box center [679, 318] width 14 height 14
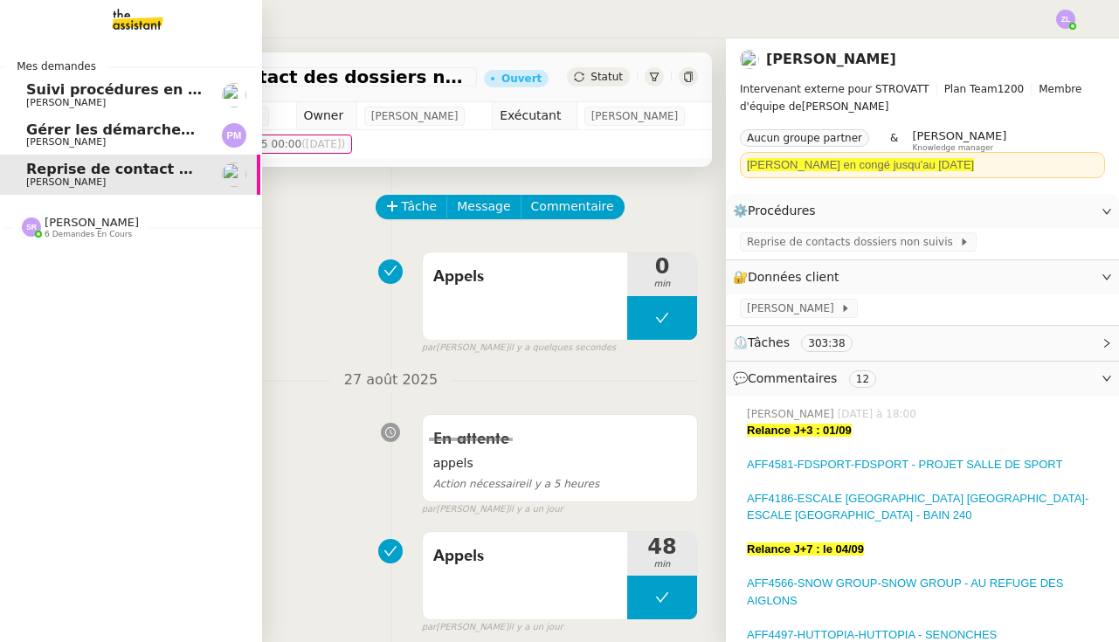
click at [79, 226] on span "[PERSON_NAME]" at bounding box center [92, 222] width 94 height 13
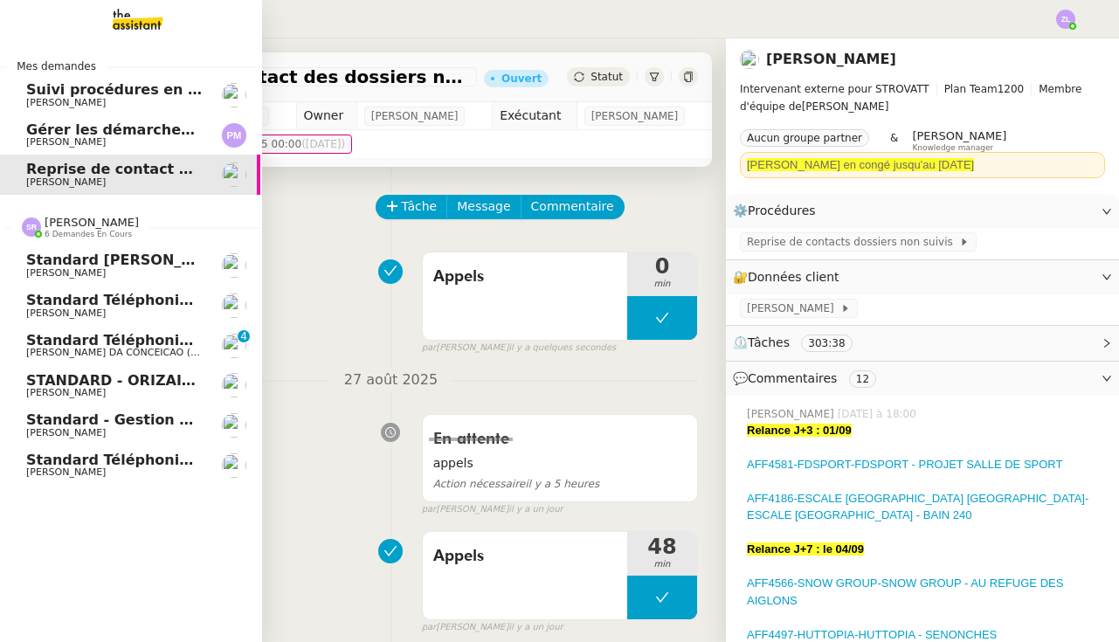
click at [128, 458] on span "Standard téléphonique - août 2025" at bounding box center [165, 459] width 279 height 17
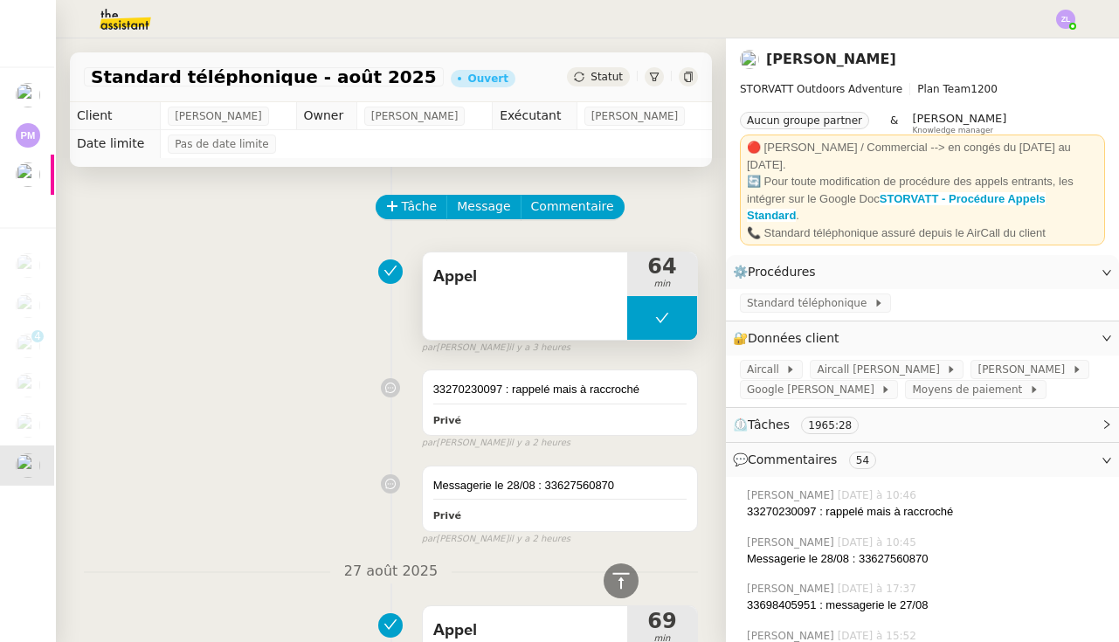
click at [648, 306] on button at bounding box center [662, 318] width 70 height 44
click at [648, 306] on div at bounding box center [644, 318] width 35 height 44
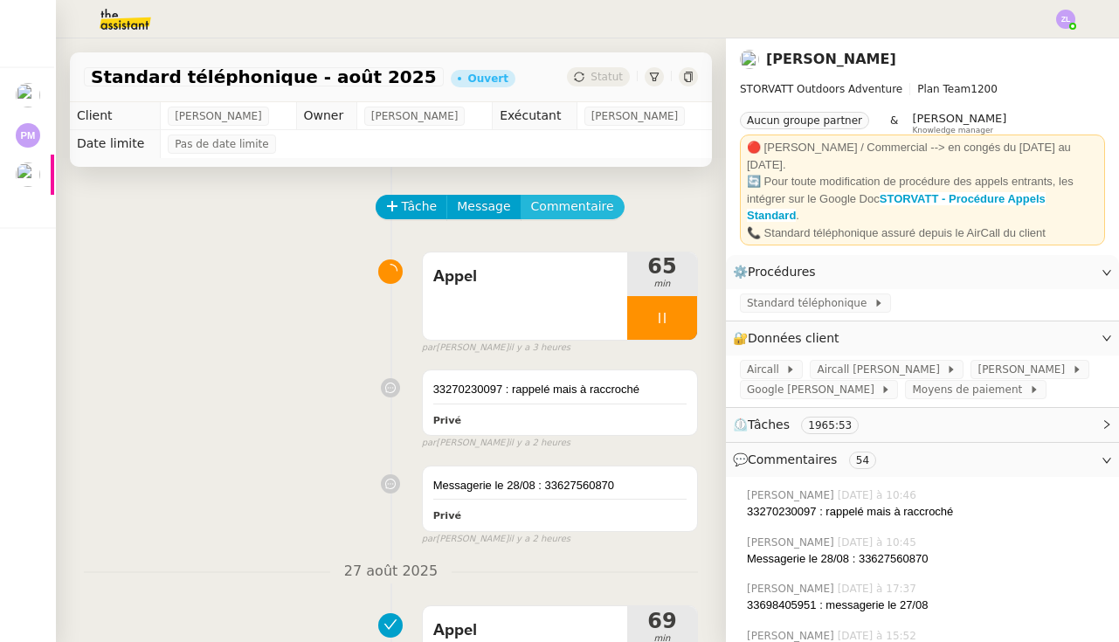
click at [565, 204] on span "Commentaire" at bounding box center [572, 206] width 83 height 20
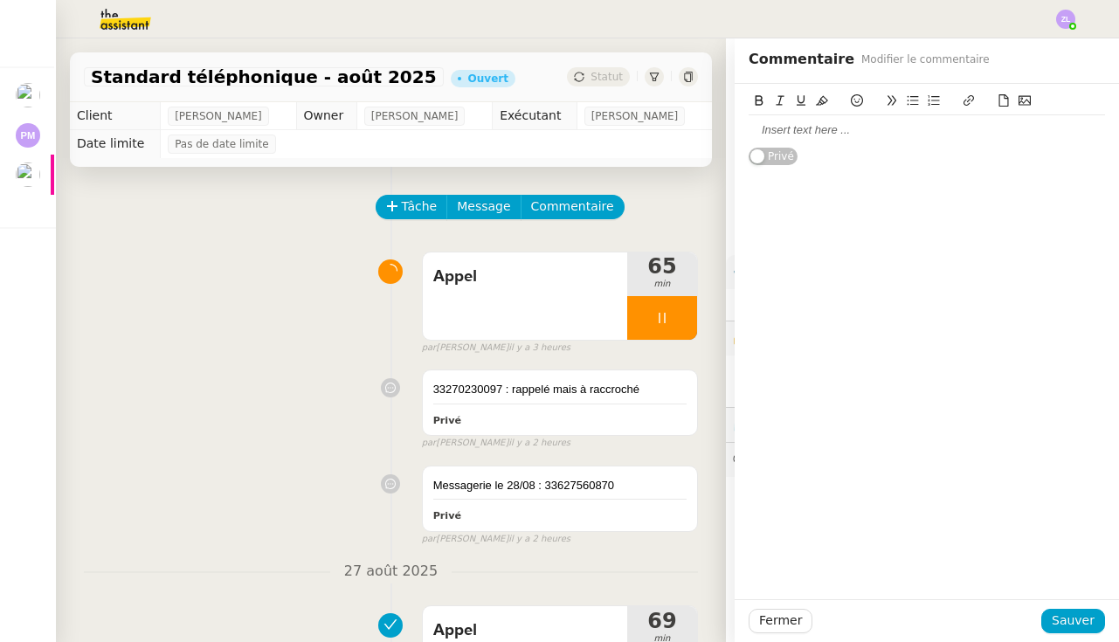
click at [783, 132] on div at bounding box center [926, 130] width 356 height 16
click at [860, 134] on div "33948021152 : a raccorché direct" at bounding box center [926, 130] width 356 height 16
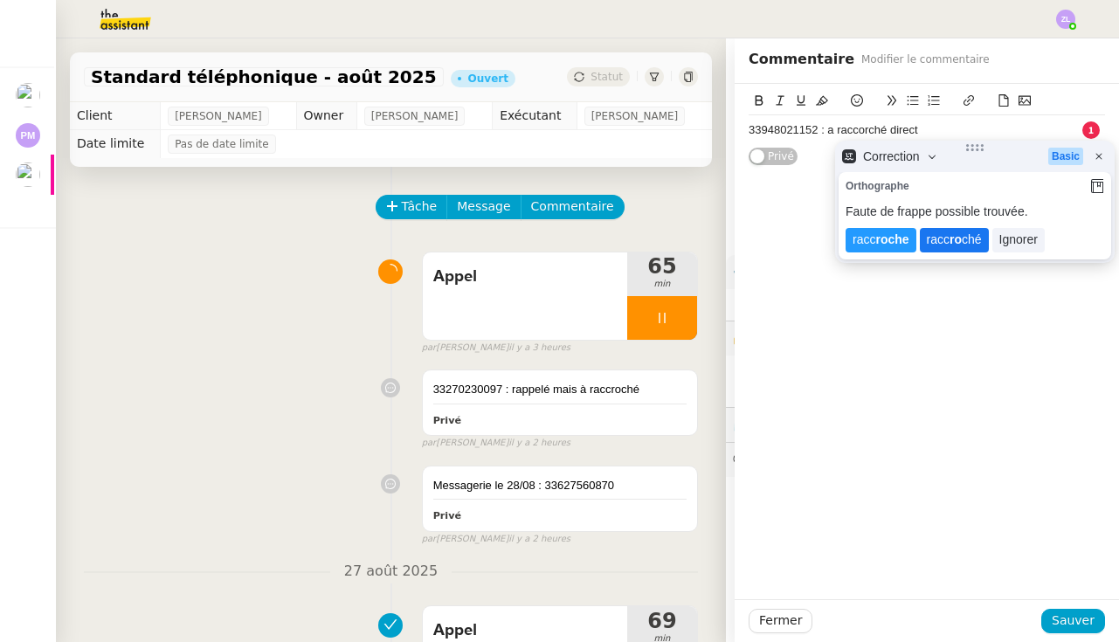
click at [940, 242] on lt-span "racc ro ché" at bounding box center [954, 240] width 69 height 24
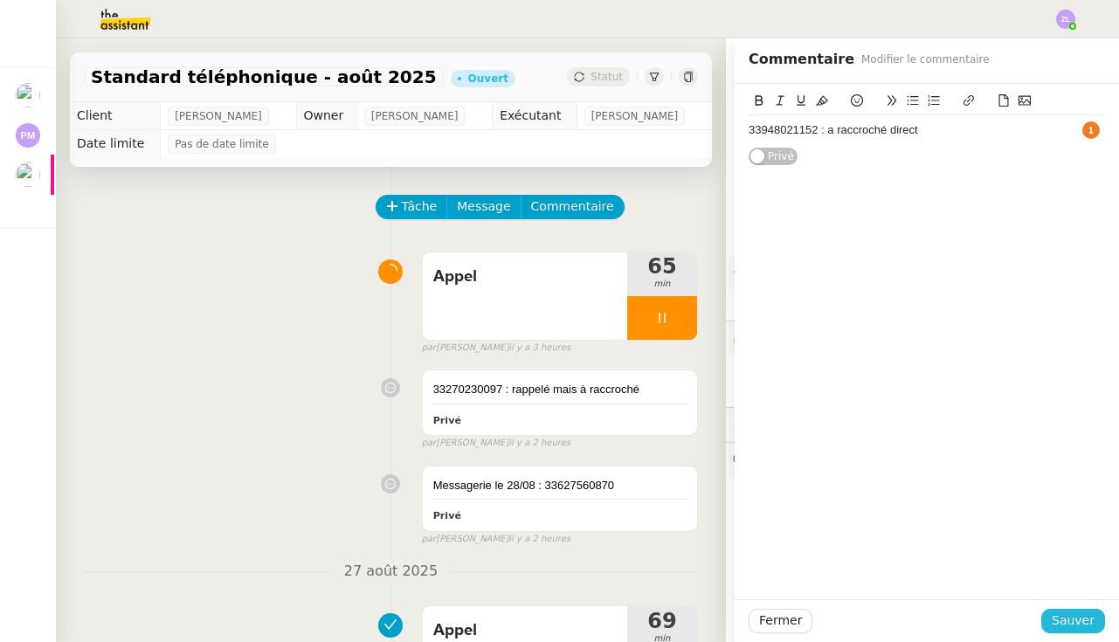
click at [1073, 622] on span "Sauver" at bounding box center [1072, 620] width 43 height 20
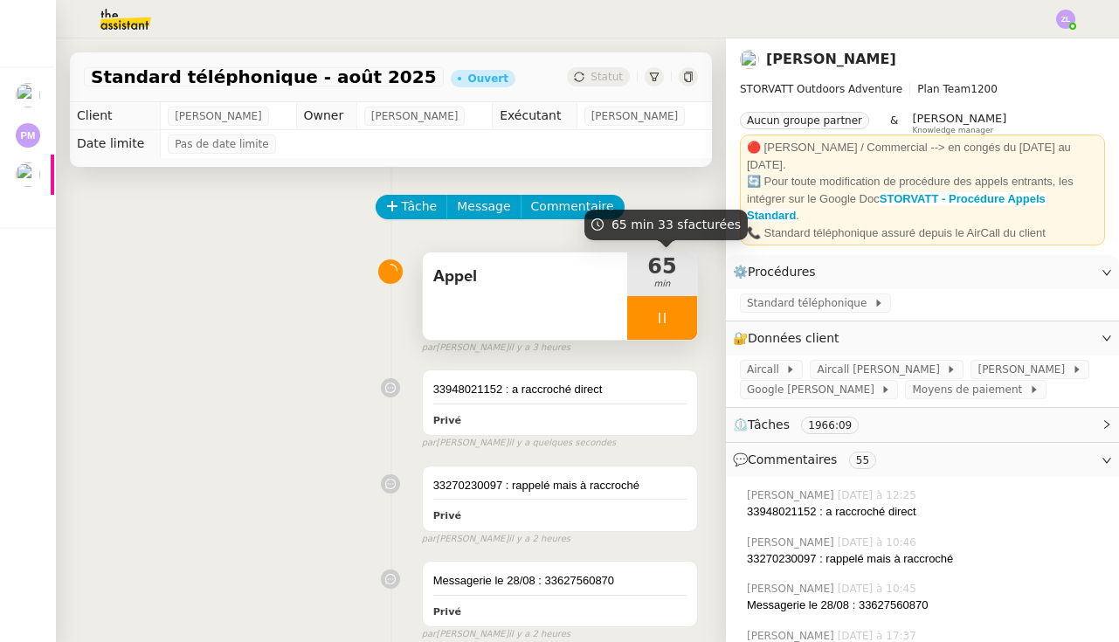
click at [643, 309] on div at bounding box center [662, 318] width 70 height 44
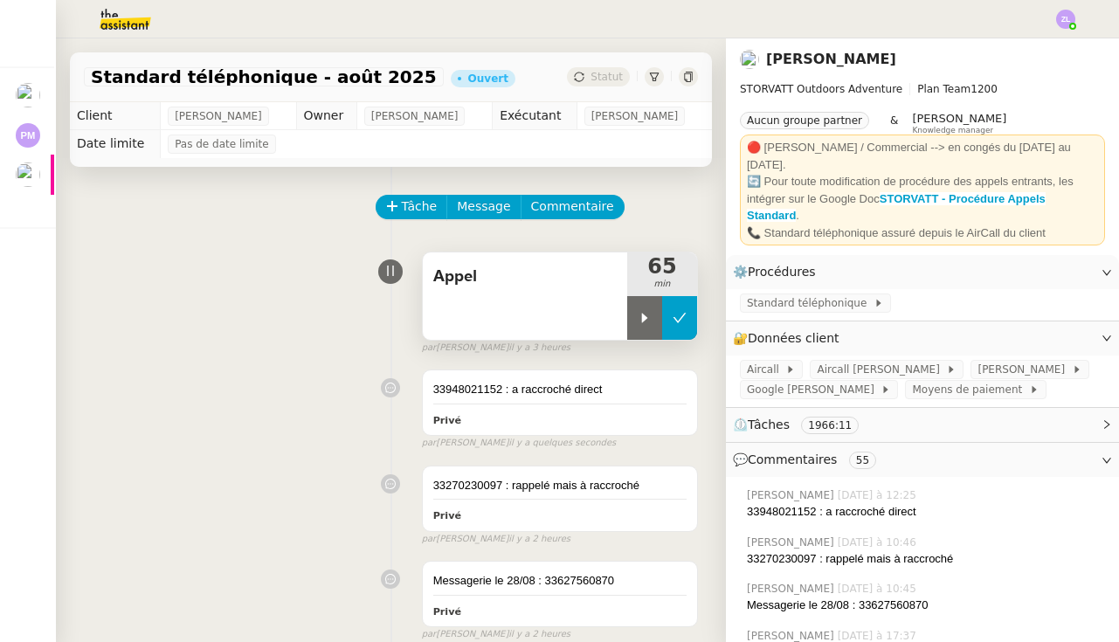
click at [678, 322] on icon at bounding box center [679, 318] width 13 height 10
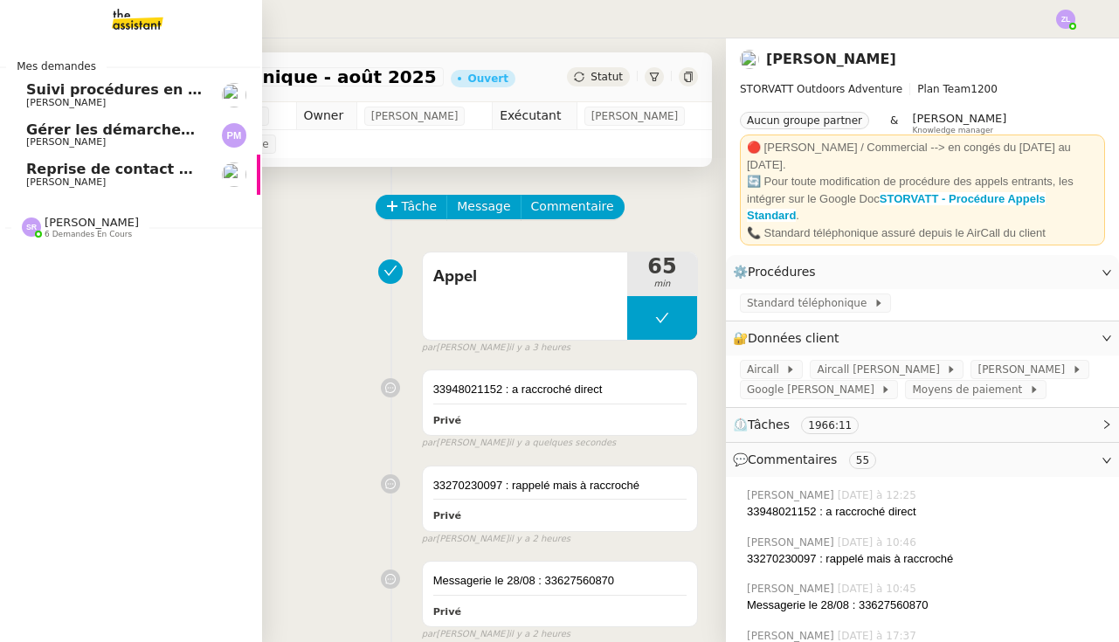
click at [18, 177] on link "Reprise de contact des dossiers non suivis [PERSON_NAME]" at bounding box center [129, 175] width 262 height 40
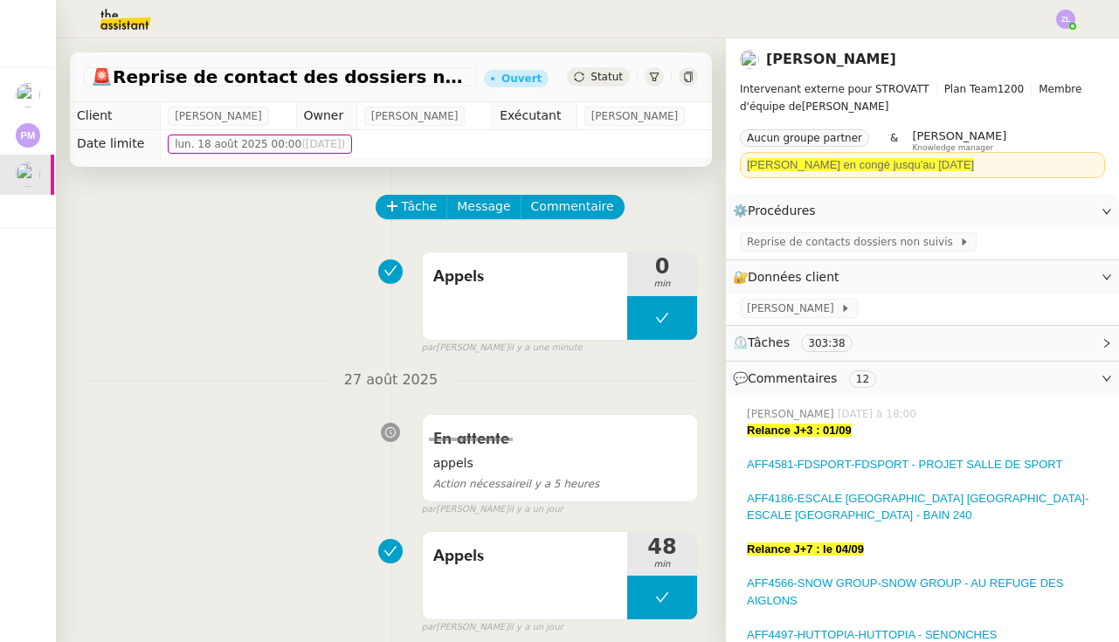
click at [1057, 17] on img at bounding box center [1065, 19] width 19 height 19
click at [1045, 48] on li "Suivi" at bounding box center [1018, 50] width 114 height 24
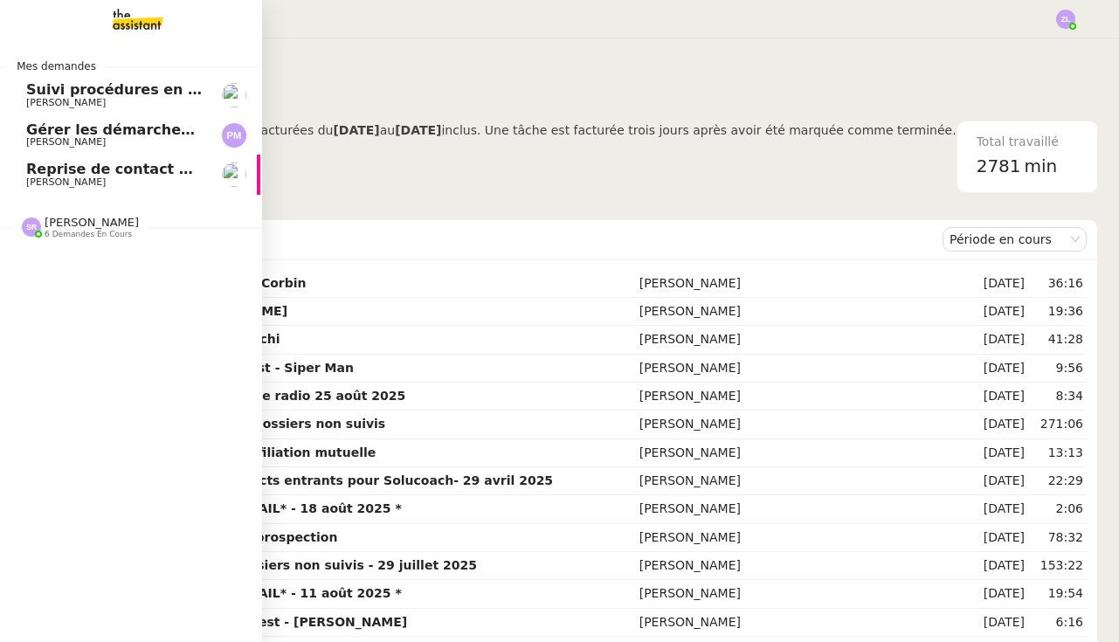
click at [50, 183] on span "[PERSON_NAME]" at bounding box center [65, 181] width 79 height 11
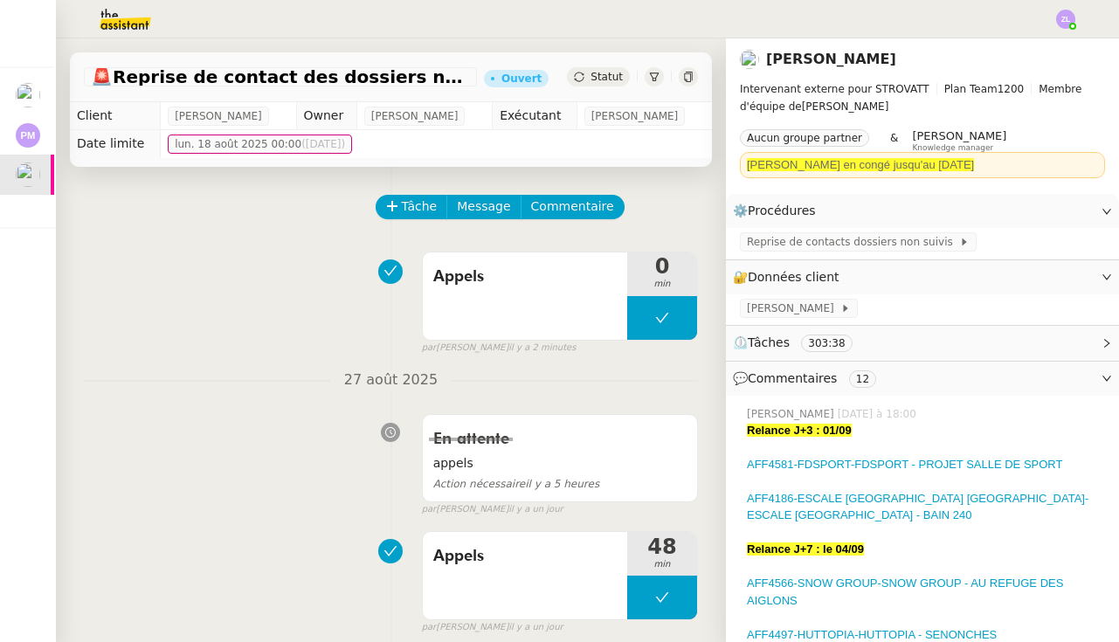
click at [171, 348] on div "Appels 0 min false par [PERSON_NAME] il y a 2 minutes" at bounding box center [391, 300] width 614 height 112
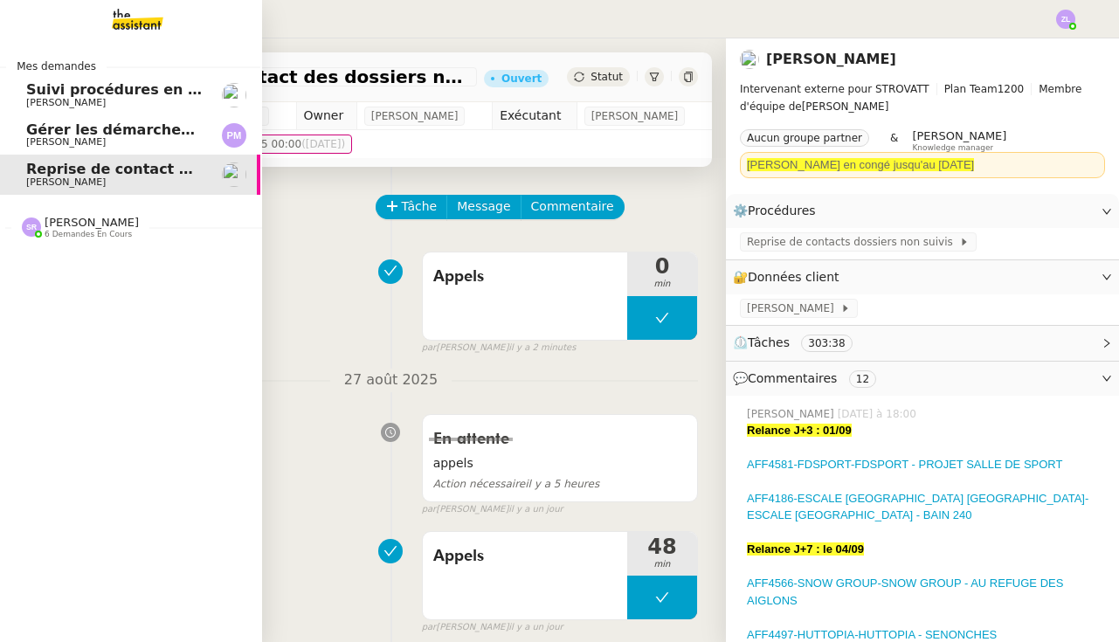
click at [94, 183] on span "[PERSON_NAME]" at bounding box center [65, 181] width 79 height 11
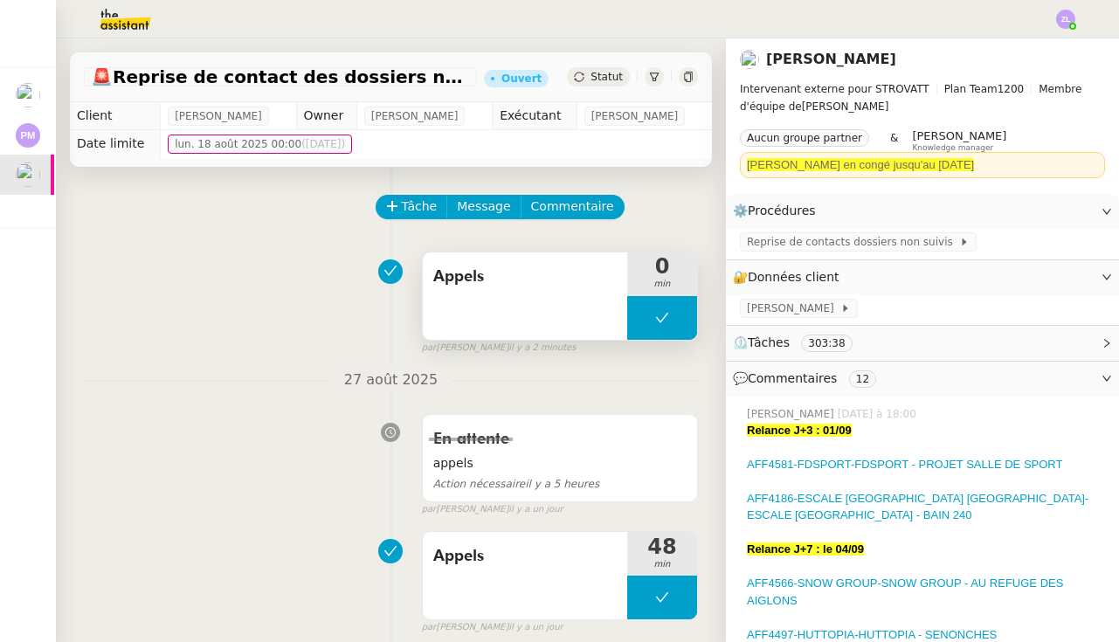
click at [644, 316] on button at bounding box center [662, 318] width 70 height 44
click at [644, 316] on icon at bounding box center [645, 318] width 6 height 10
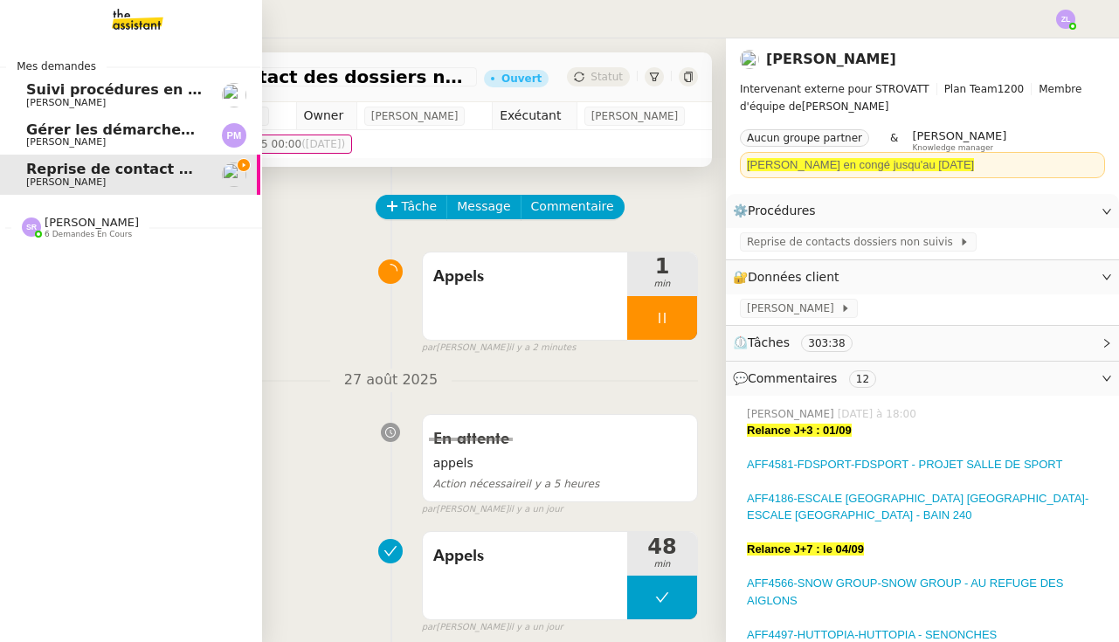
click at [67, 93] on span "Suivi procédures en cours de Réma (global)" at bounding box center [198, 89] width 344 height 17
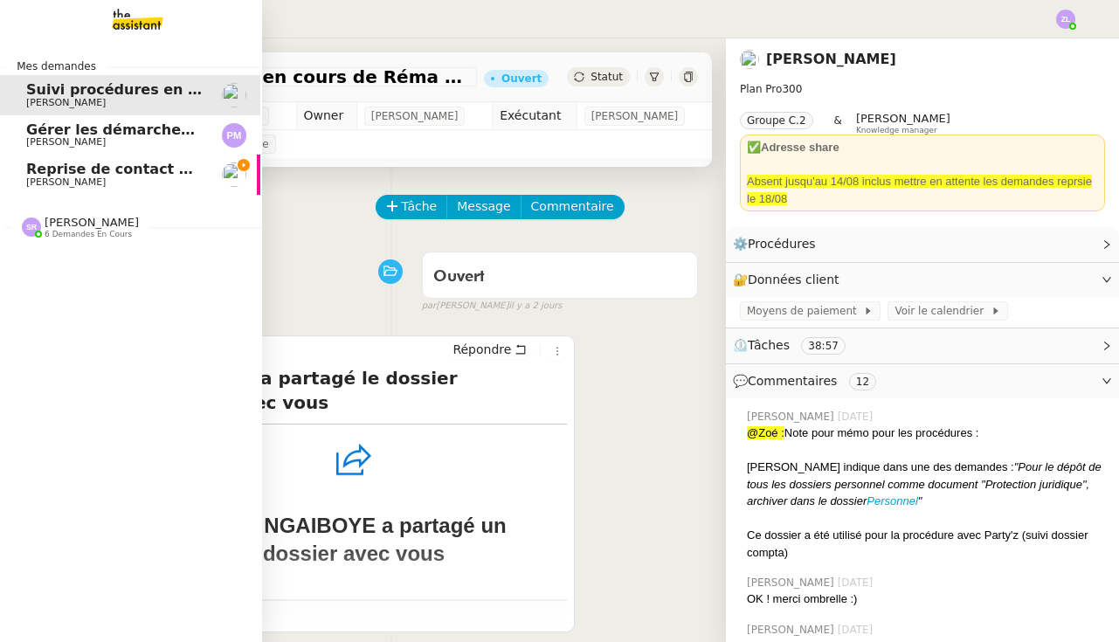
click at [39, 135] on span "Gérer les démarches administratives pour le contrat d'[PERSON_NAME]" at bounding box center [307, 129] width 562 height 17
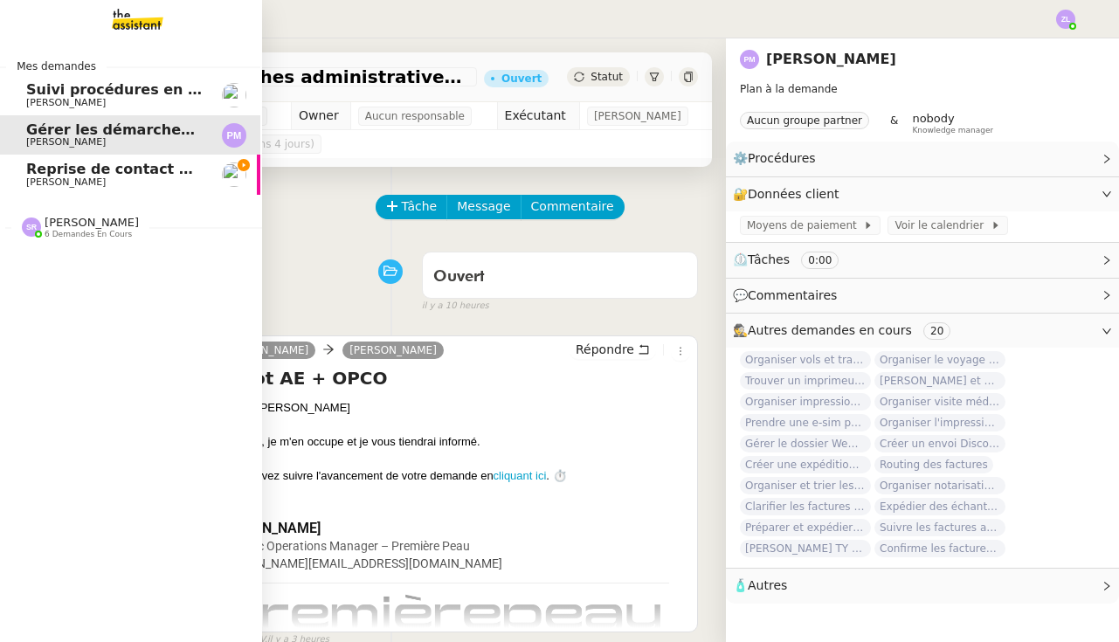
click at [56, 179] on span "[PERSON_NAME]" at bounding box center [65, 181] width 79 height 11
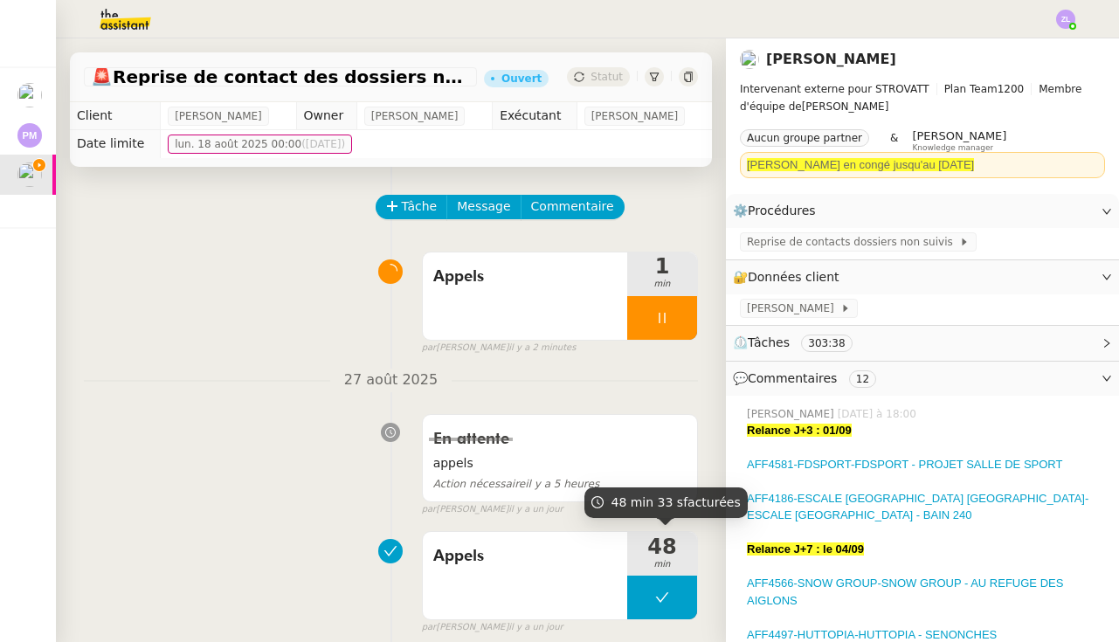
scroll to position [0, 2]
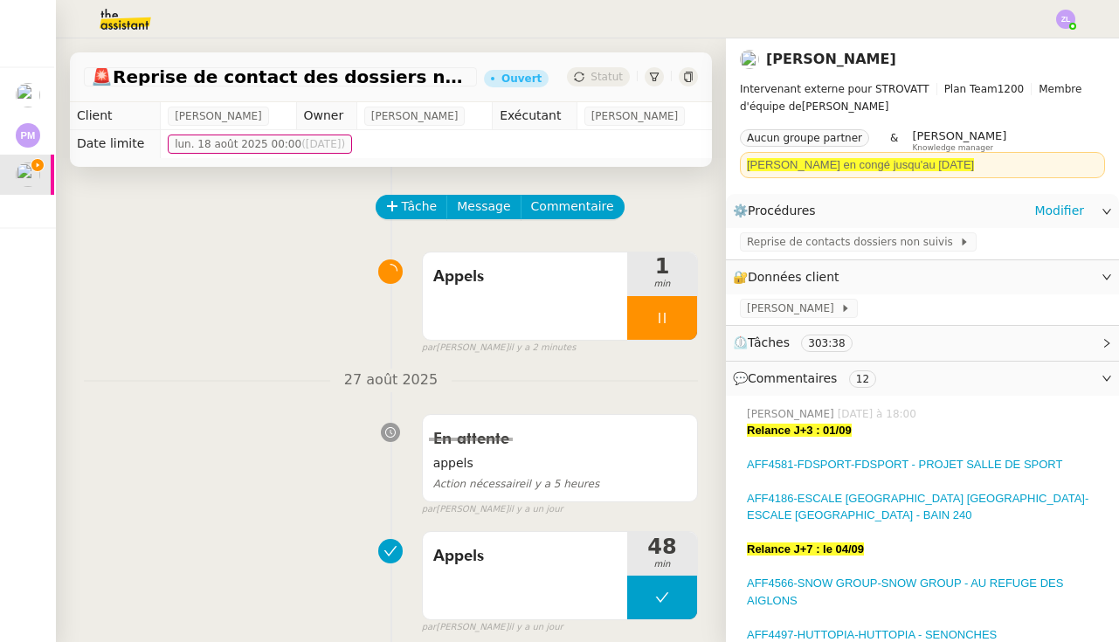
click at [803, 251] on div "Reprise de contacts dossiers non suivis" at bounding box center [922, 243] width 393 height 31
click at [772, 238] on span "Reprise de contacts dossiers non suivis" at bounding box center [853, 241] width 212 height 17
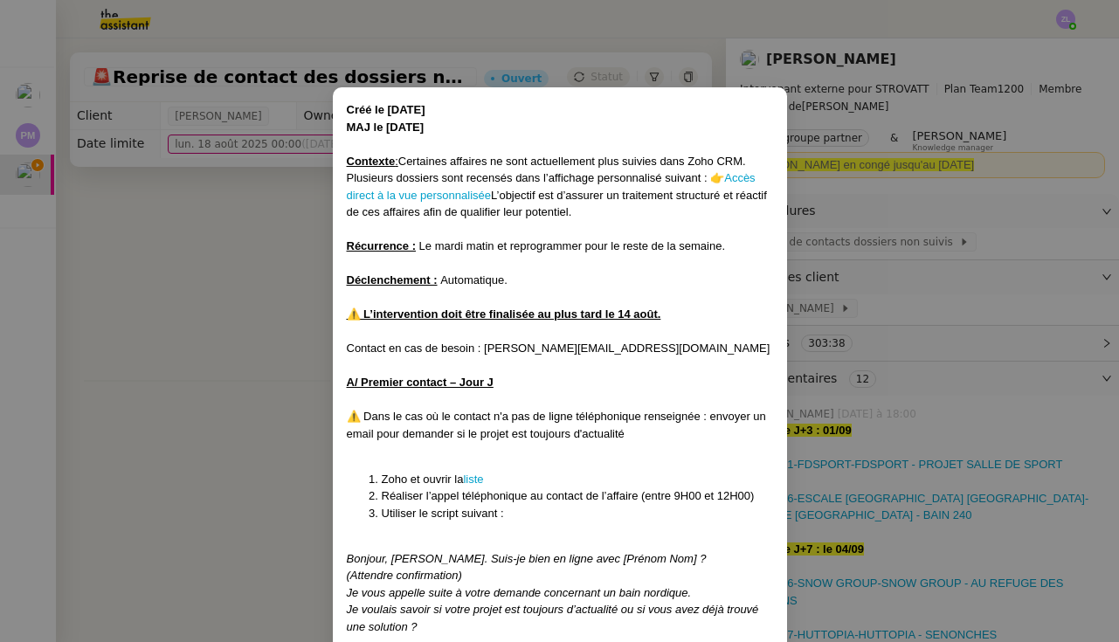
click at [246, 402] on nz-modal-container "Créé le 25/07/2025 MAJ le 14/ 08/2025 Contexte : Certaines affaires ne sont act…" at bounding box center [559, 321] width 1119 height 642
click at [145, 222] on nz-modal-container "Créé le 25/07/2025 MAJ le 14/ 08/2025 Contexte : Certaines affaires ne sont act…" at bounding box center [559, 321] width 1119 height 642
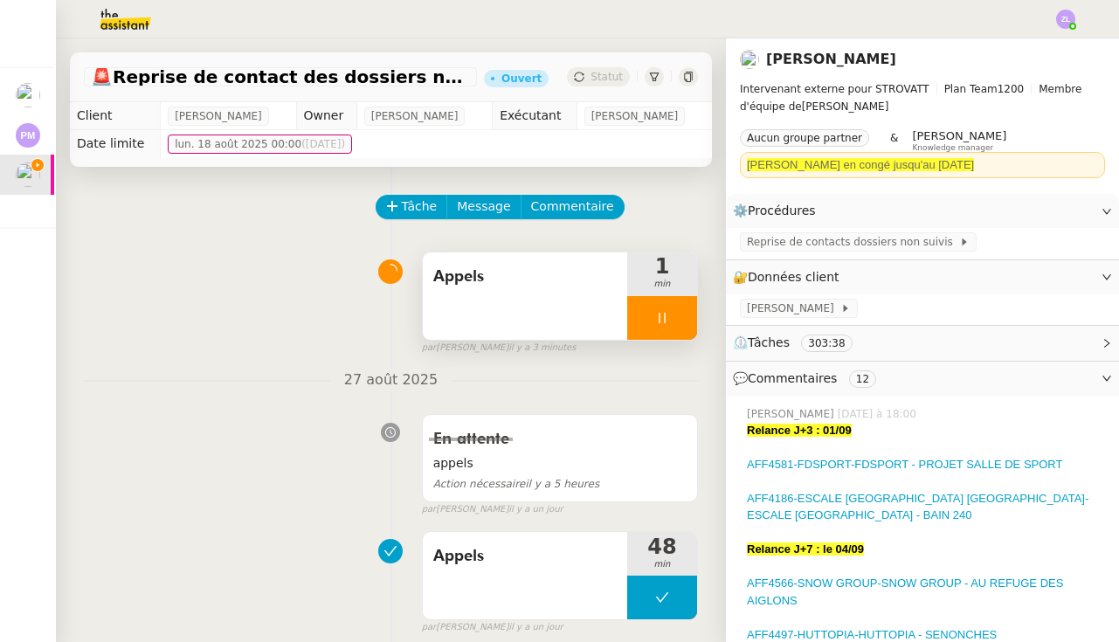
click at [637, 315] on div at bounding box center [662, 318] width 70 height 44
click at [638, 315] on icon at bounding box center [645, 318] width 14 height 14
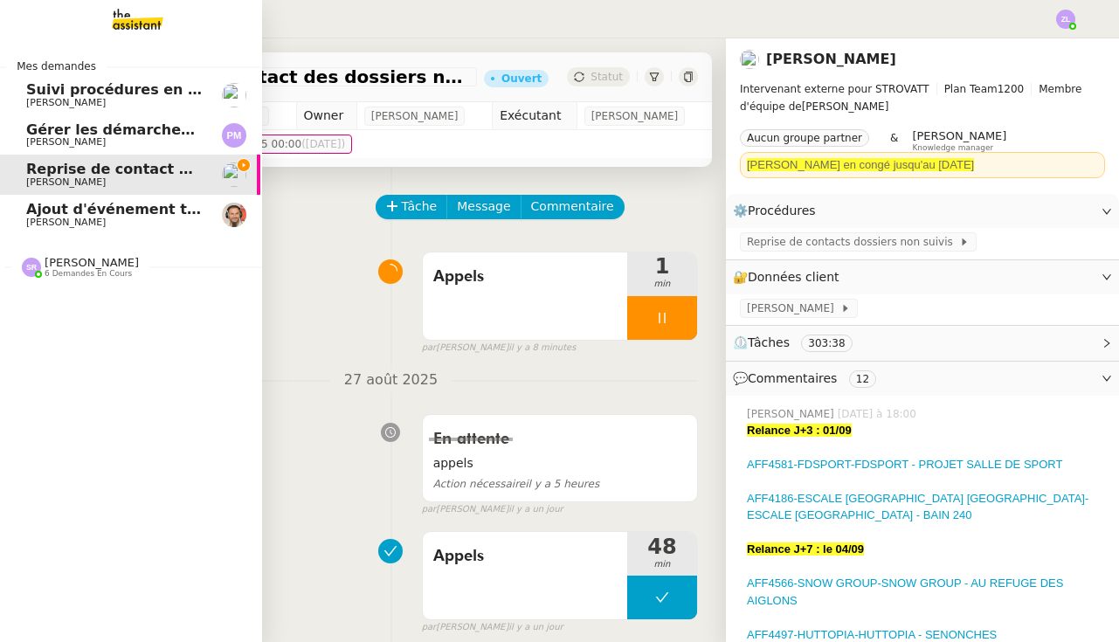
click at [45, 224] on span "[PERSON_NAME]" at bounding box center [65, 222] width 79 height 11
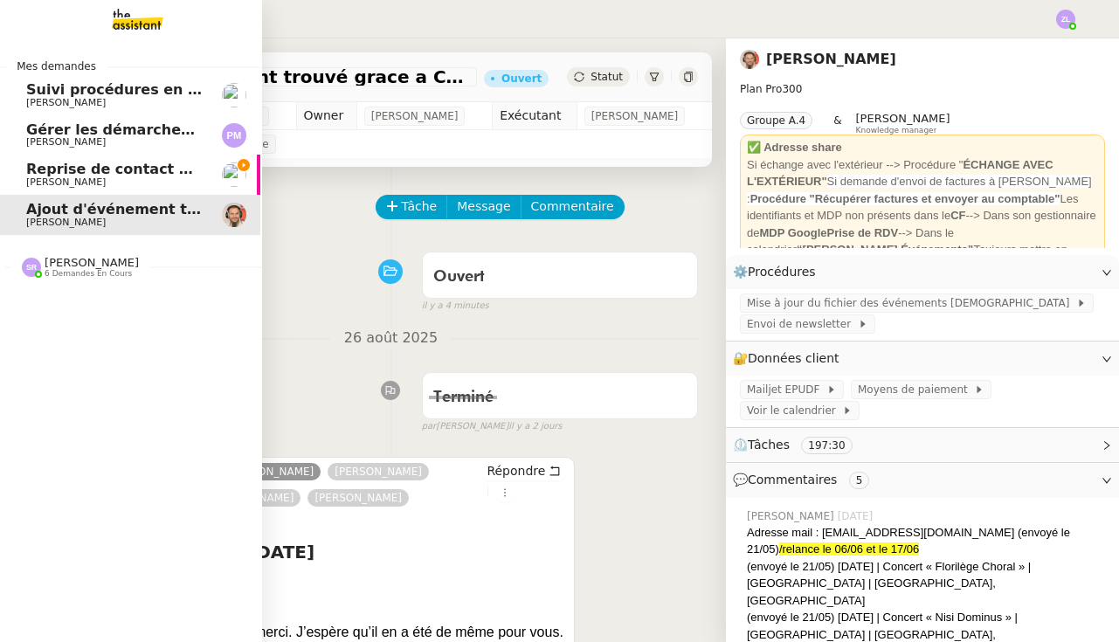
click at [44, 183] on span "[PERSON_NAME]" at bounding box center [65, 181] width 79 height 11
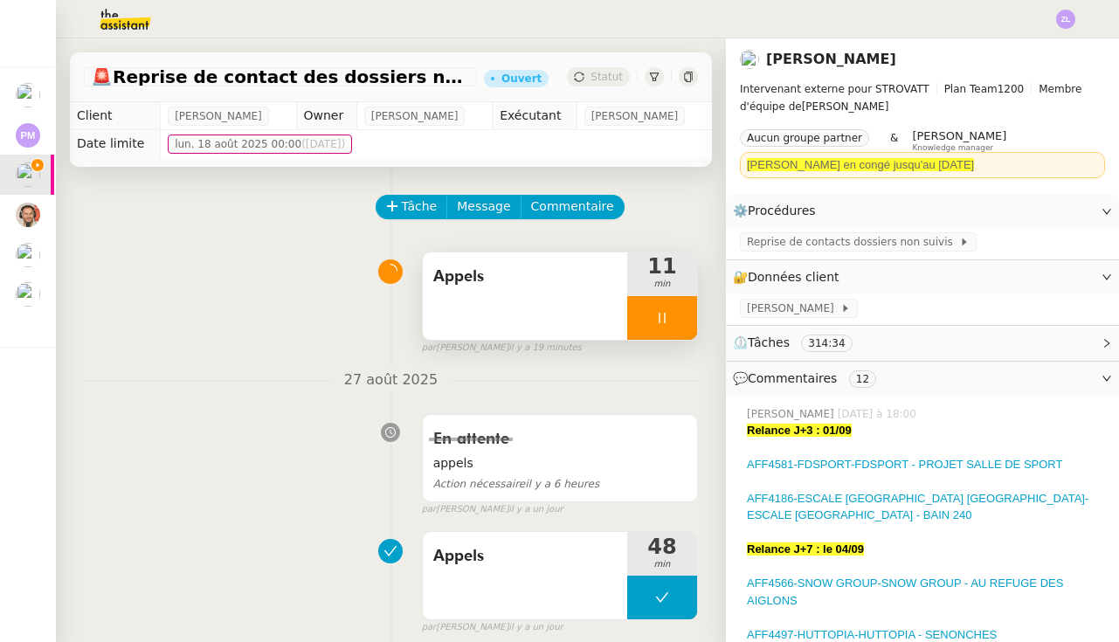
click at [642, 322] on div at bounding box center [662, 318] width 70 height 44
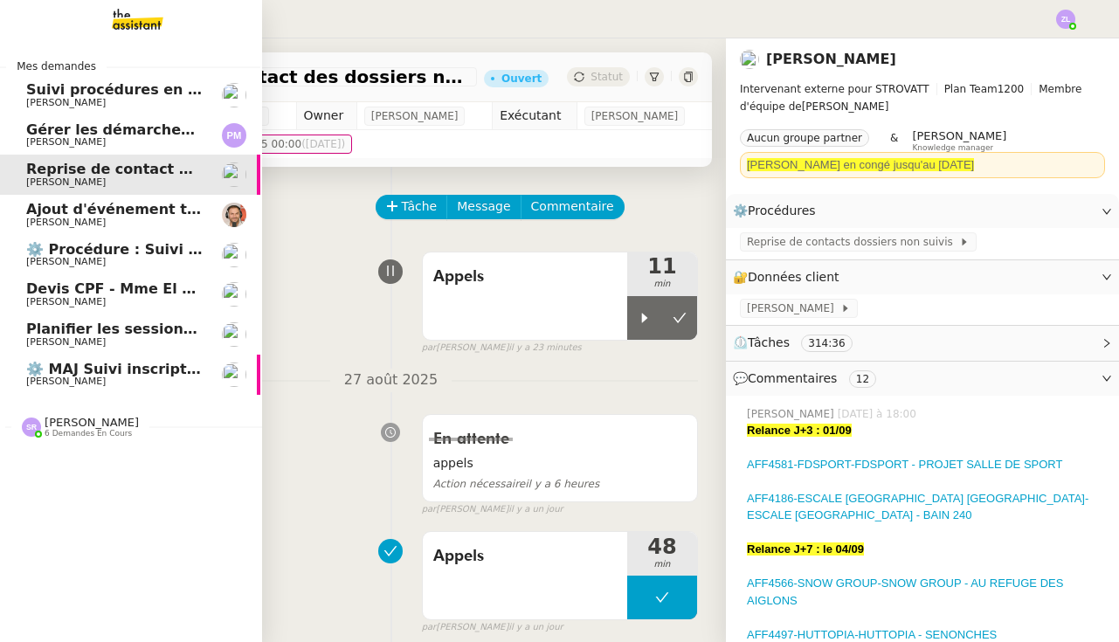
click at [112, 419] on span "[PERSON_NAME]" at bounding box center [92, 422] width 94 height 13
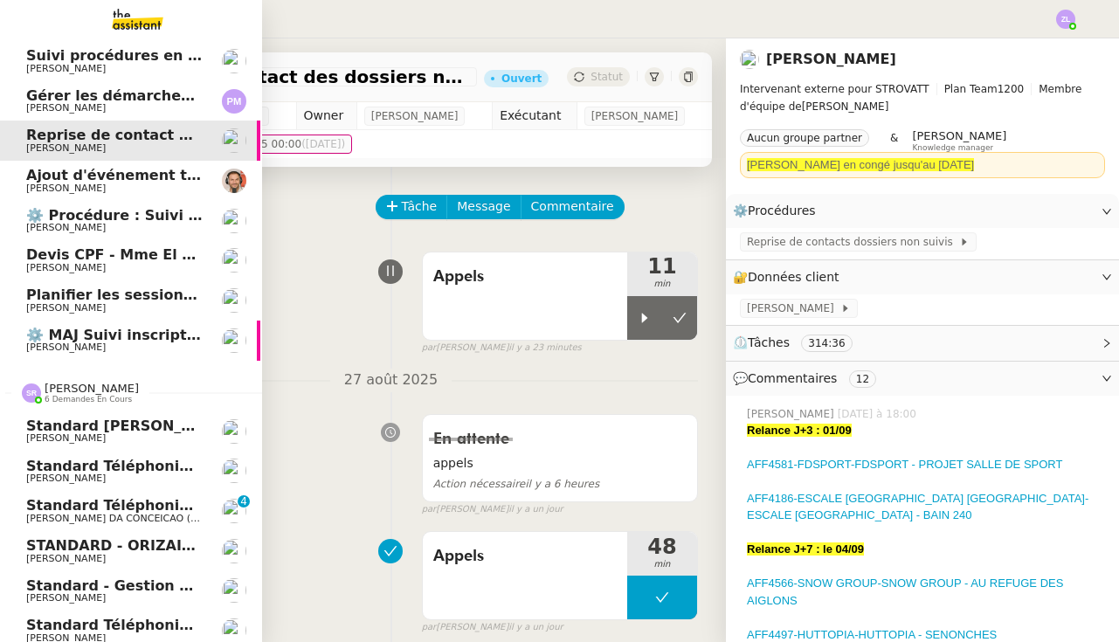
scroll to position [33, 2]
click at [130, 624] on span "Standard téléphonique - août 2025" at bounding box center [165, 625] width 279 height 17
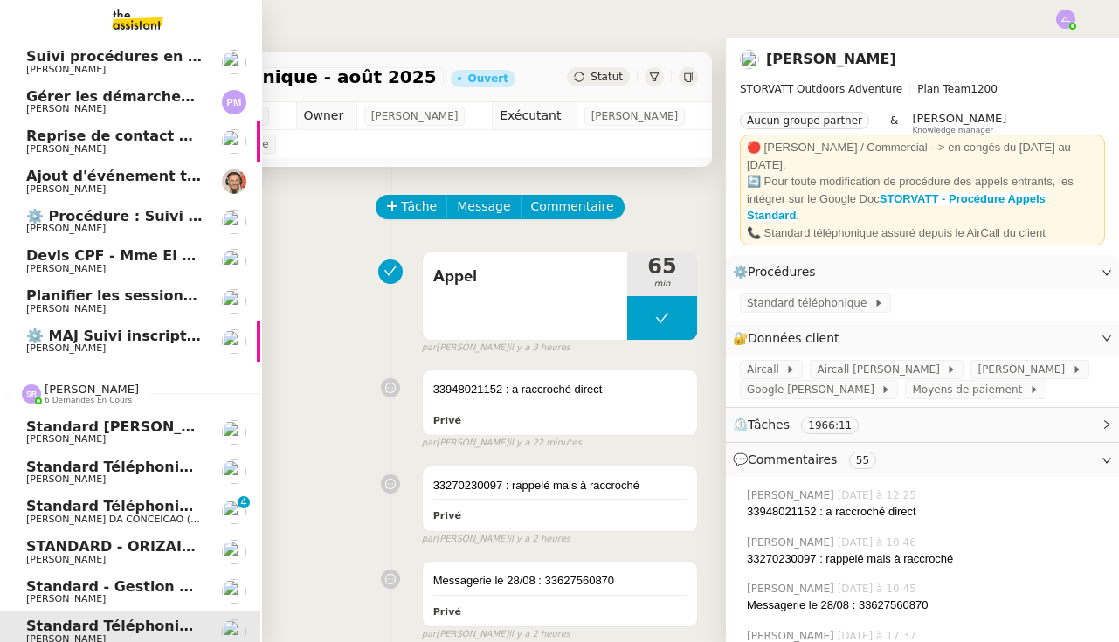
click at [32, 582] on span "Standard - Gestion des appels entrants - août 2025" at bounding box center [231, 586] width 410 height 17
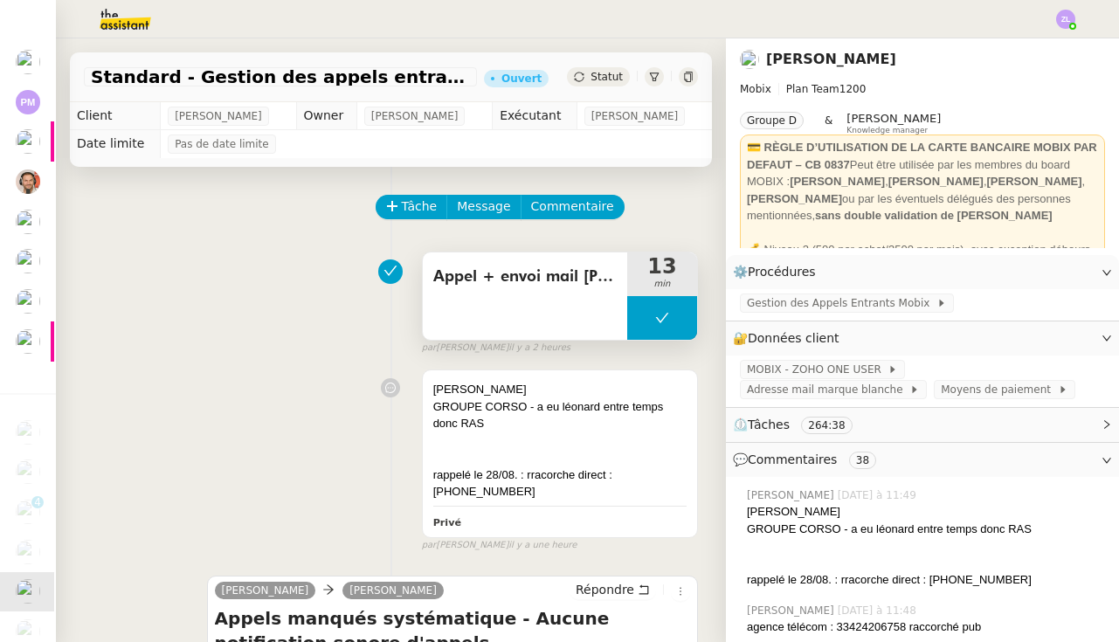
click at [657, 317] on icon at bounding box center [662, 318] width 14 height 14
click at [644, 317] on icon at bounding box center [645, 318] width 6 height 10
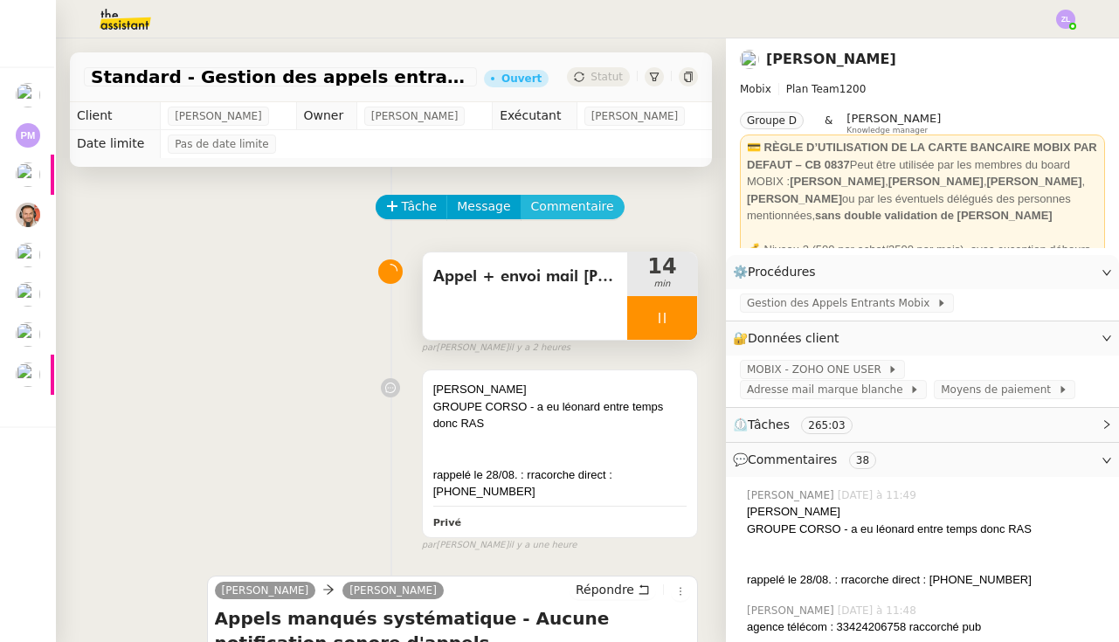
click at [584, 214] on span "Commentaire" at bounding box center [572, 206] width 83 height 20
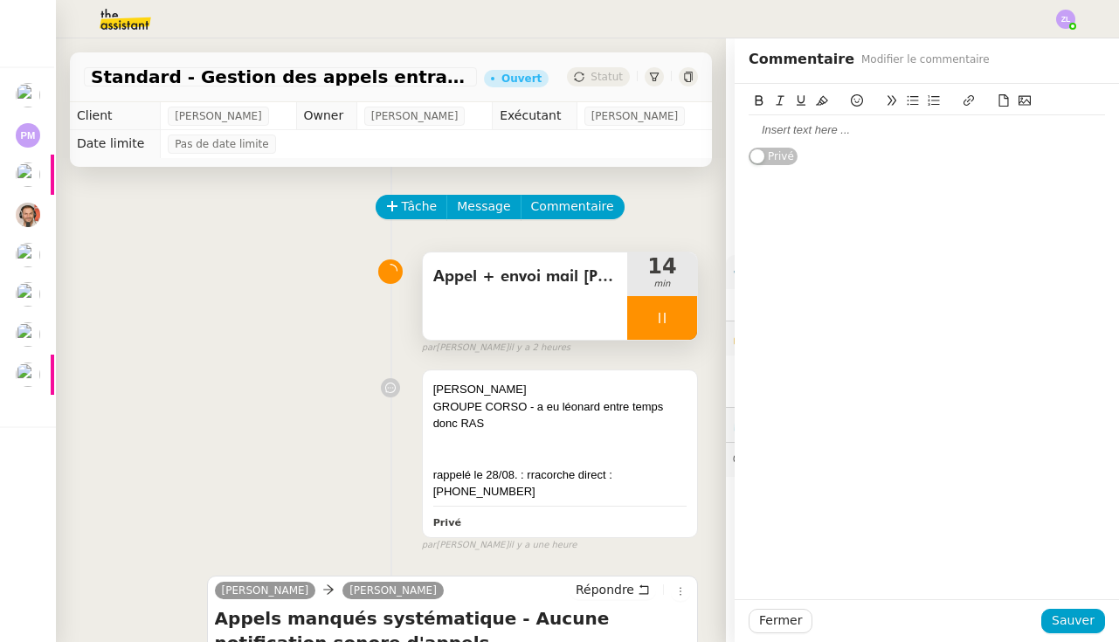
click at [802, 127] on div at bounding box center [926, 130] width 356 height 16
click at [955, 132] on div "Miratel : répondu mais raccorché direct : raccorché : 33377491849" at bounding box center [926, 130] width 356 height 16
click at [891, 128] on div "Miratel : répondu mais raccorché direct : rappelé mais raccorché : 33377491849" at bounding box center [926, 138] width 356 height 32
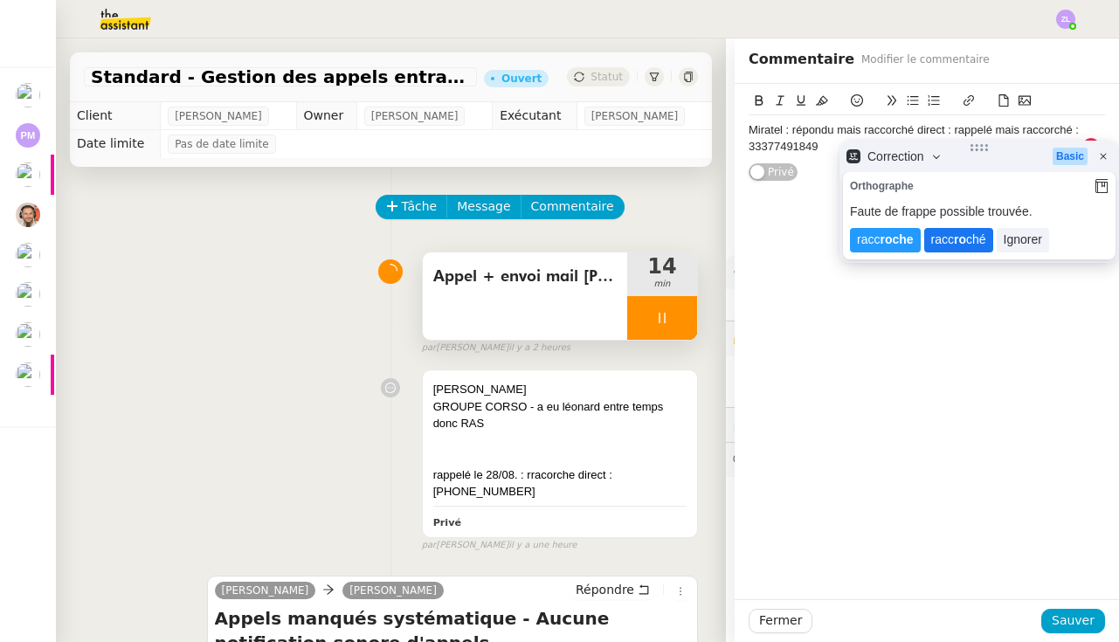
click at [957, 233] on lt-strong "ro" at bounding box center [960, 239] width 12 height 14
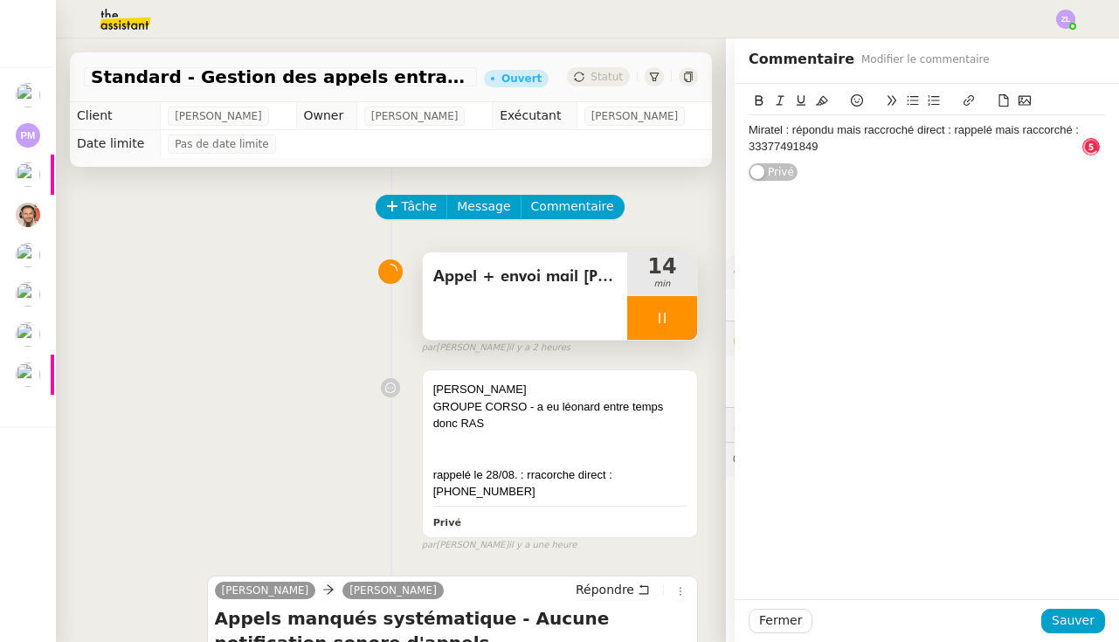
click at [1035, 128] on div "Miratel : répondu mais raccroché direct : rappelé mais raccorché : 33377491849" at bounding box center [926, 138] width 356 height 32
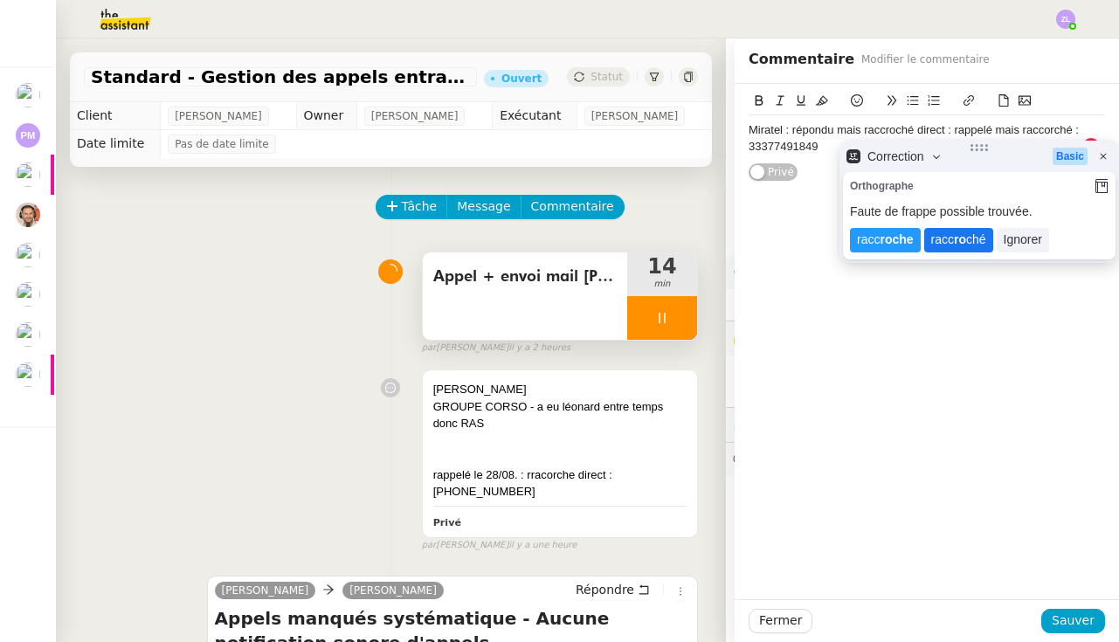
click at [943, 245] on lt-span "racc ro ché" at bounding box center [958, 240] width 69 height 24
click at [1080, 620] on span "Sauver" at bounding box center [1072, 620] width 43 height 20
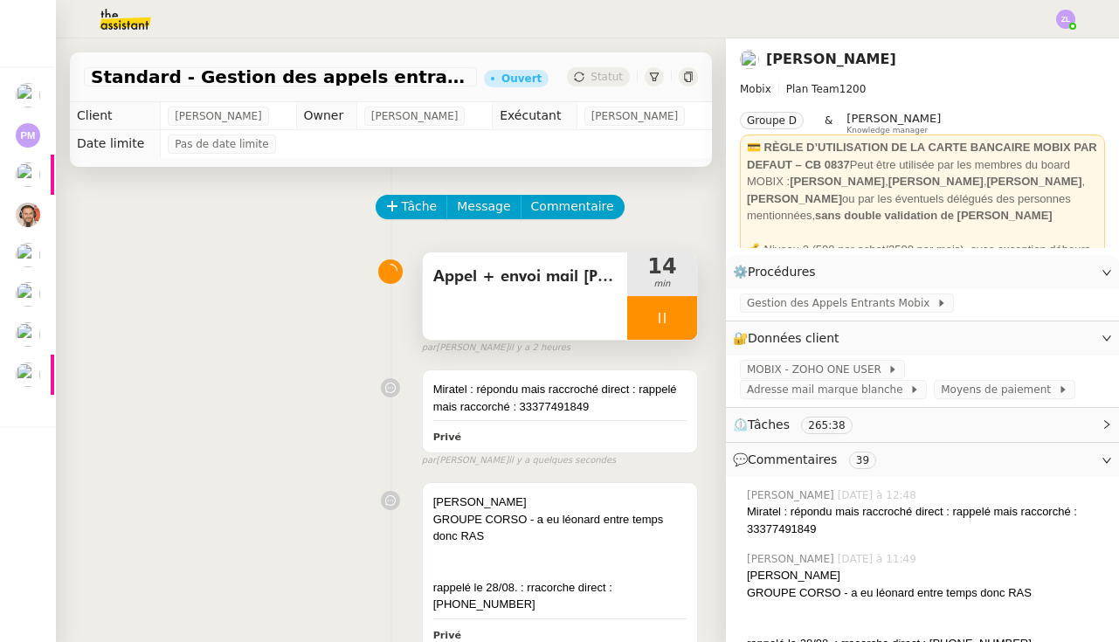
click at [645, 328] on div at bounding box center [662, 318] width 70 height 44
click at [666, 325] on button at bounding box center [679, 318] width 35 height 44
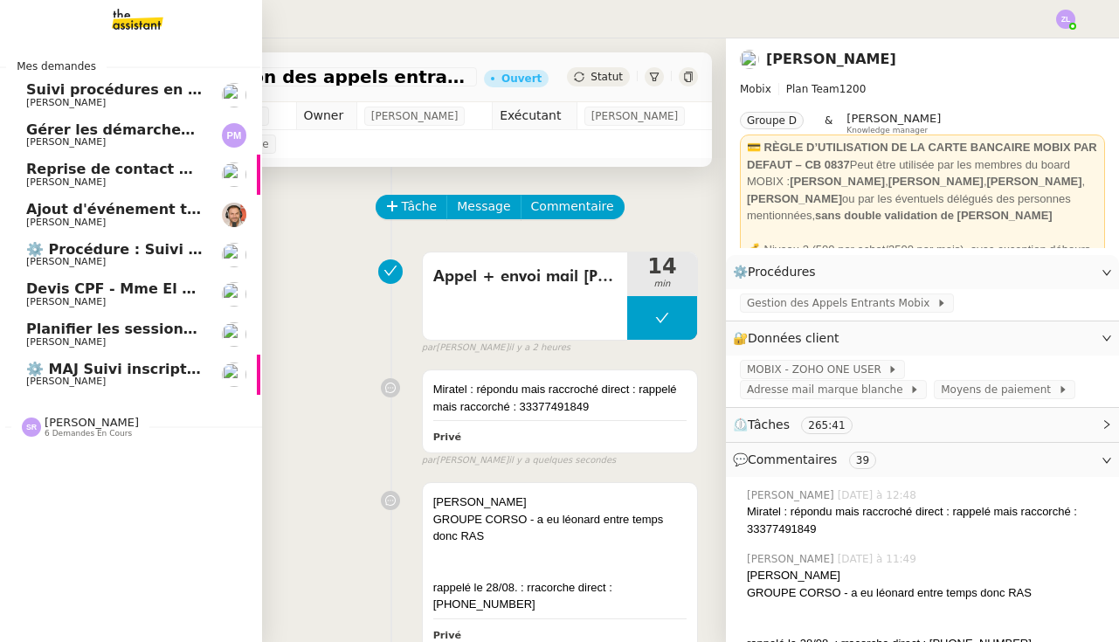
click at [23, 367] on link "⚙️ MAJ Suivi inscriptions et contrats de formation Edwige Giron-Fleckinger" at bounding box center [129, 375] width 262 height 40
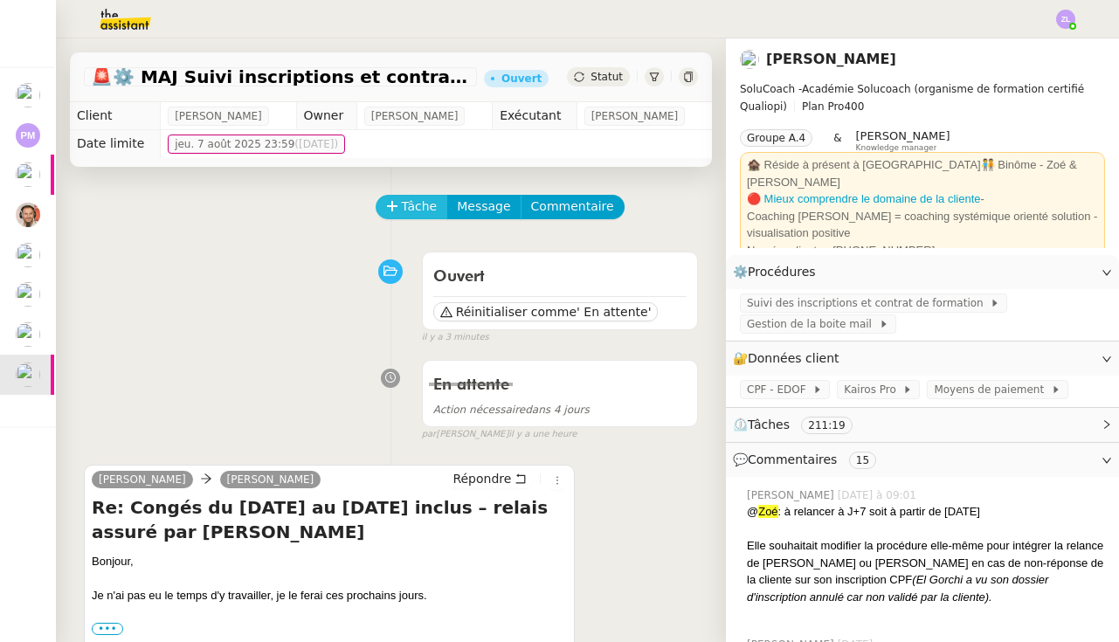
click at [410, 206] on span "Tâche" at bounding box center [420, 206] width 36 height 20
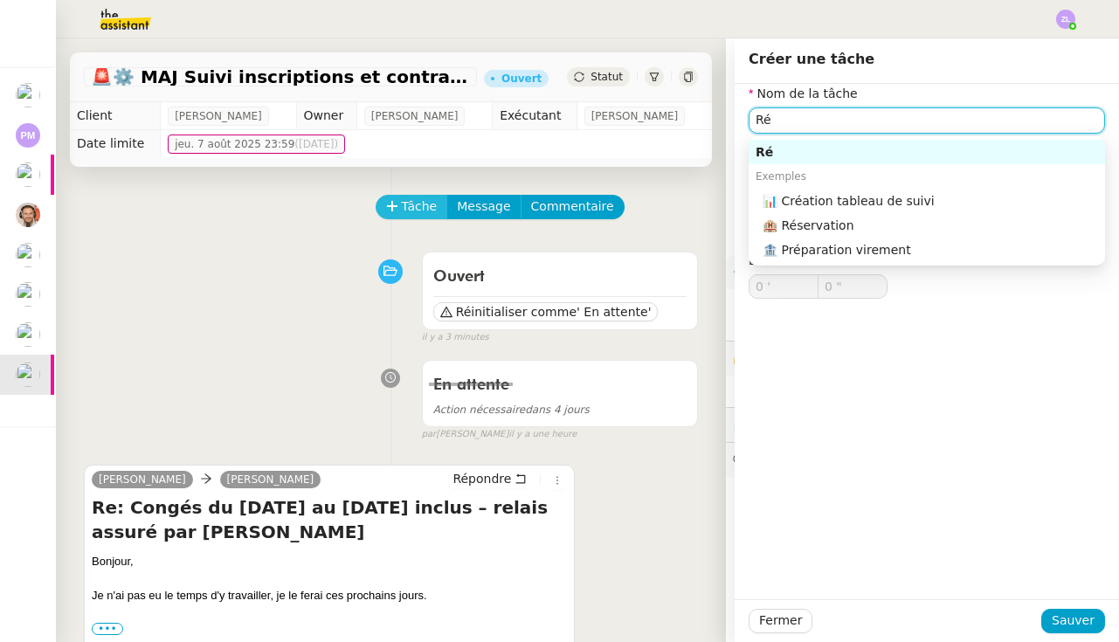
type input "R"
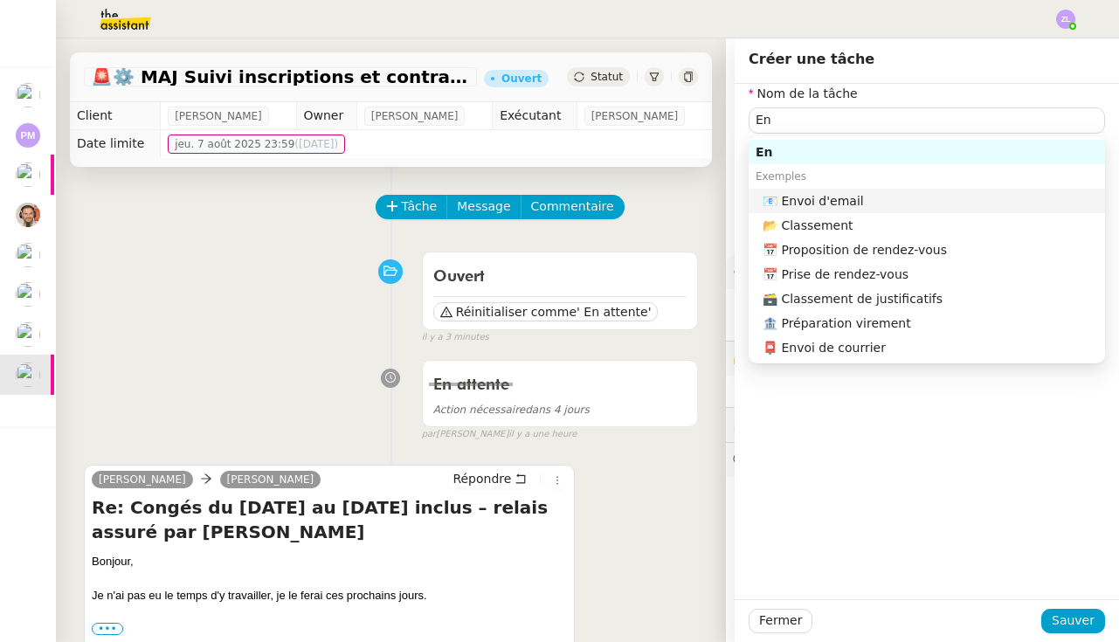
click at [806, 187] on div "Exemples" at bounding box center [926, 176] width 356 height 24
click at [820, 203] on div "📧 Envoi d'email" at bounding box center [929, 201] width 335 height 16
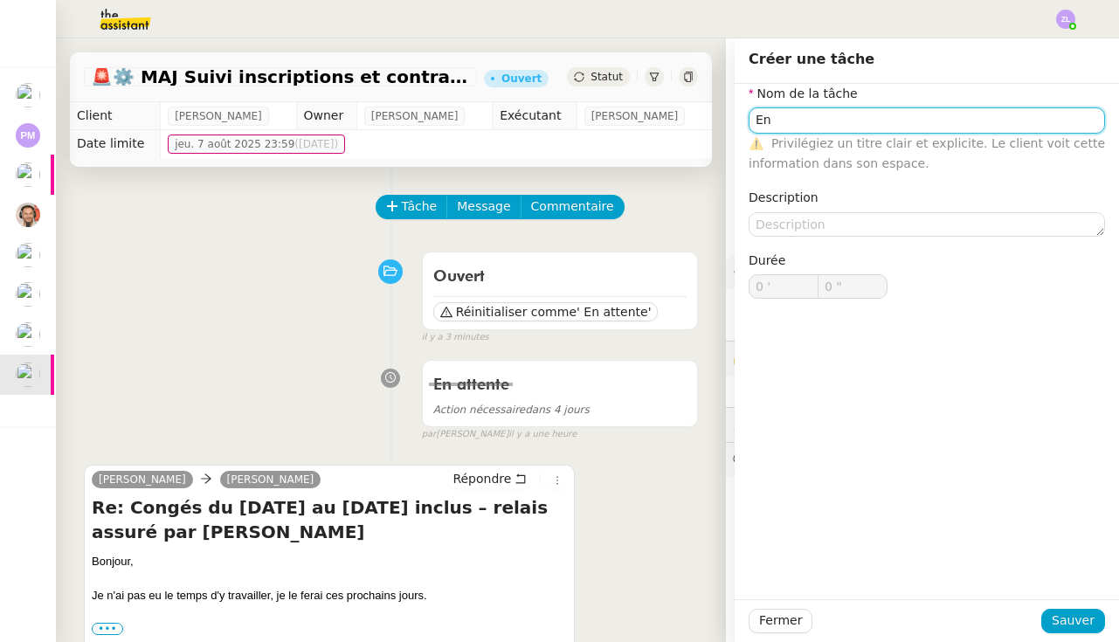
type input "Envoi d'email"
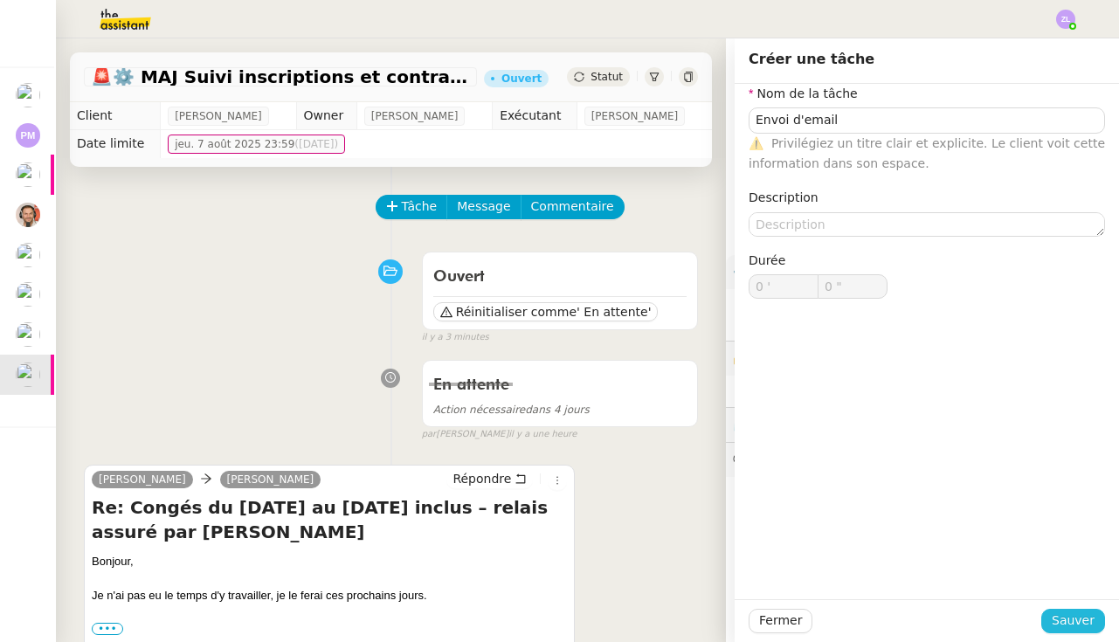
click at [1091, 629] on span "Sauver" at bounding box center [1072, 620] width 43 height 20
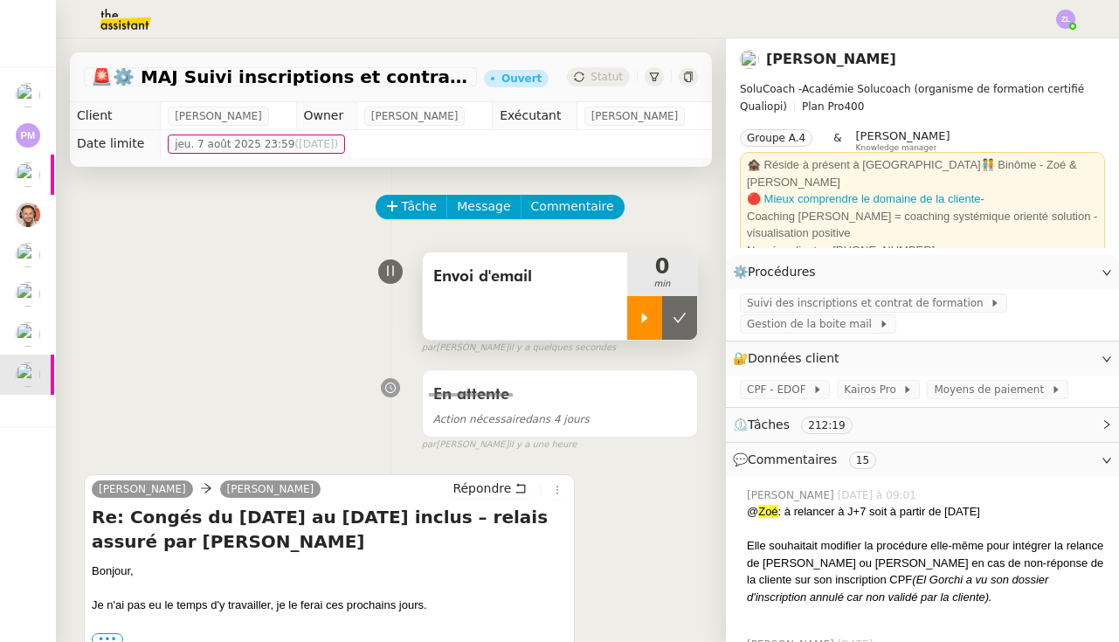
click at [638, 312] on icon at bounding box center [645, 318] width 14 height 14
click at [472, 479] on span "Répondre" at bounding box center [481, 487] width 59 height 17
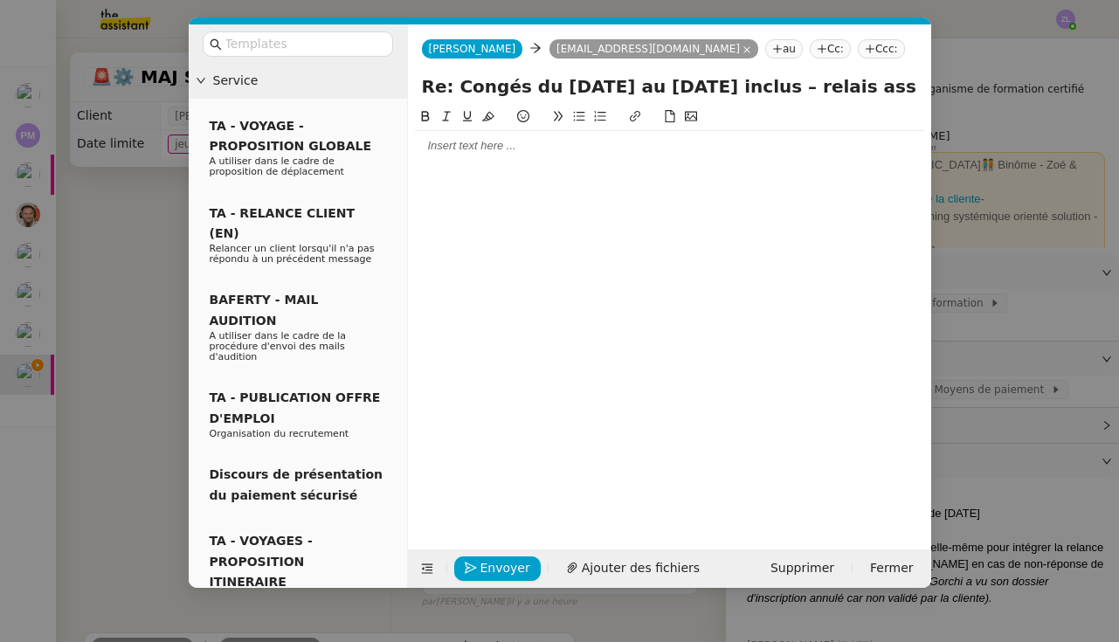
click at [619, 144] on div at bounding box center [669, 146] width 509 height 16
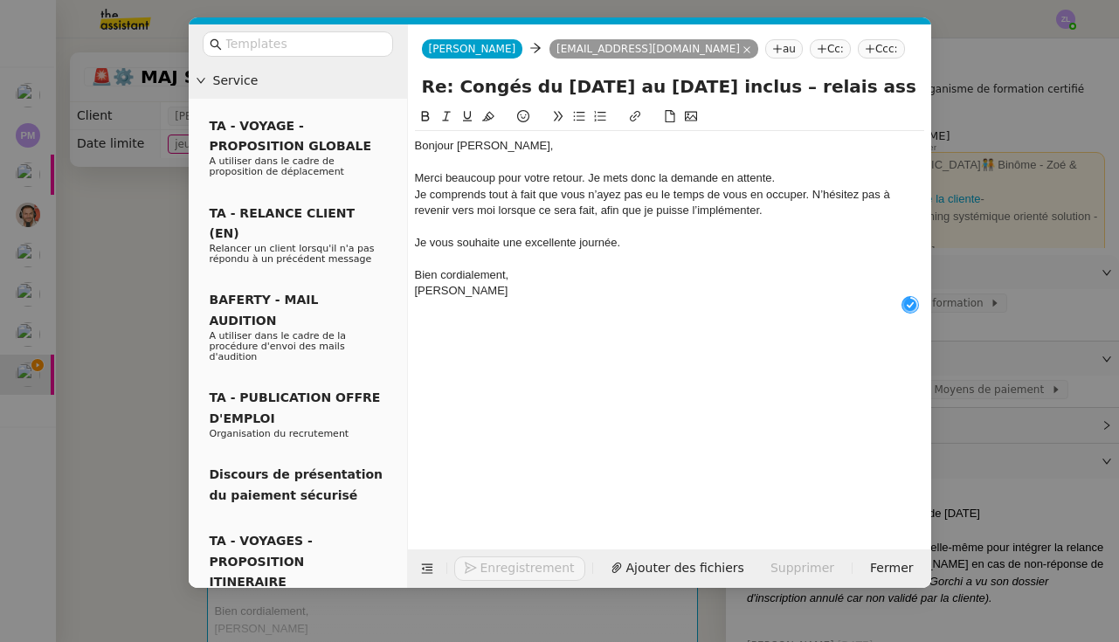
click at [523, 279] on div "Bien cordialement," at bounding box center [669, 275] width 509 height 16
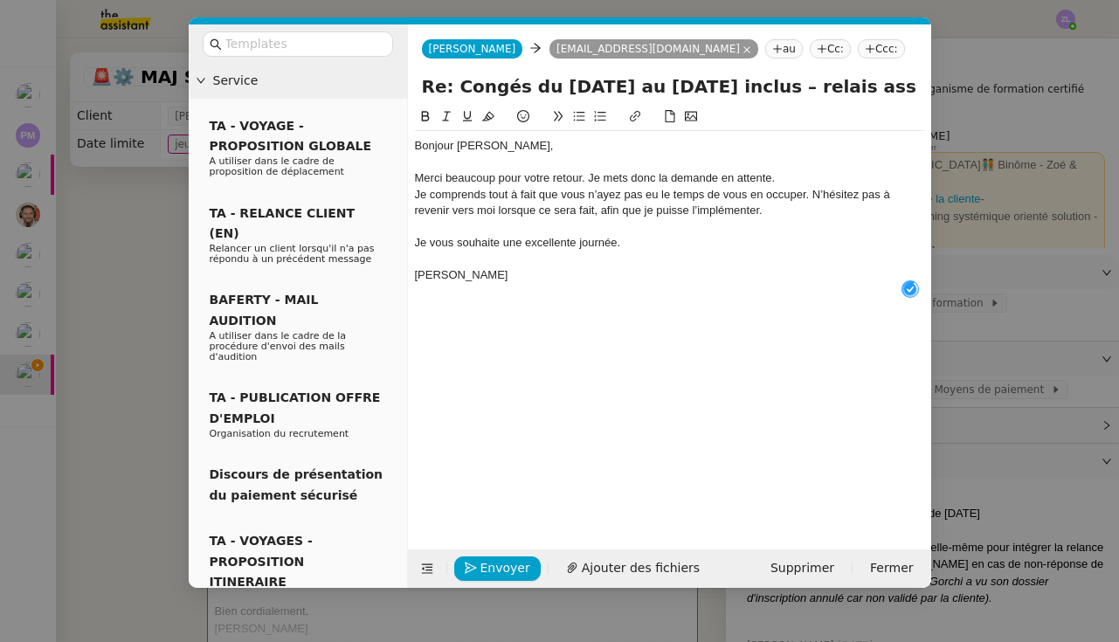
drag, startPoint x: 523, startPoint y: 279, endPoint x: 403, endPoint y: 265, distance: 121.3
drag, startPoint x: 472, startPoint y: 272, endPoint x: 403, endPoint y: 272, distance: 69.0
click at [403, 272] on nz-layout "Service TA - VOYAGE - PROPOSITION GLOBALE A utiliser dans le cadre de propositi…" at bounding box center [560, 305] width 742 height 563
click at [791, 177] on div "Merci beaucoup pour votre retour. Je mets donc la demande en attente." at bounding box center [669, 178] width 509 height 16
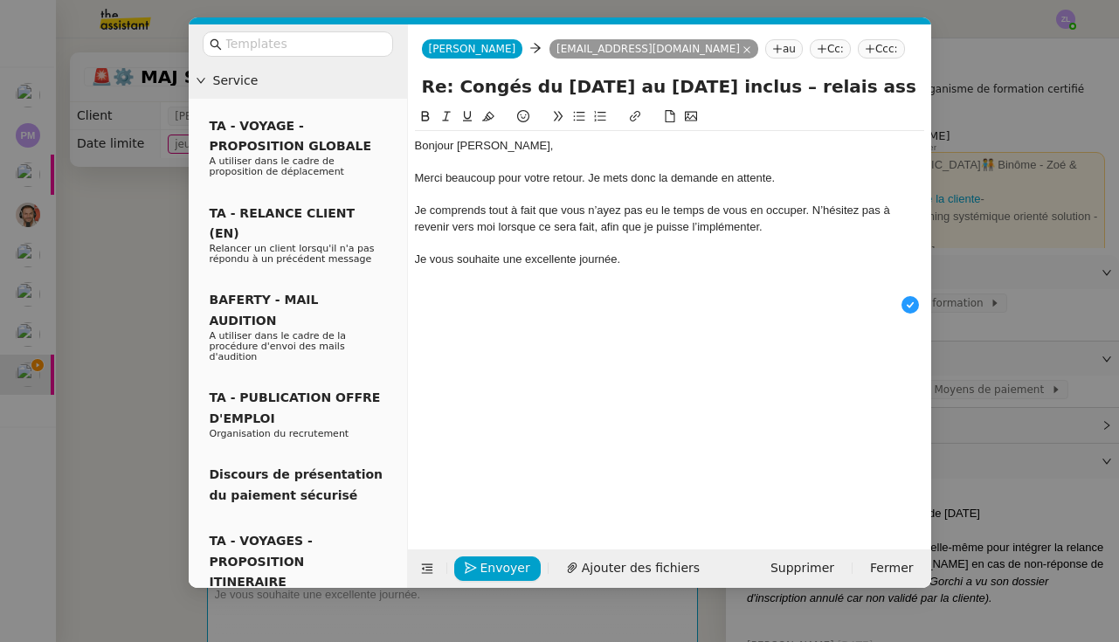
click at [813, 203] on div at bounding box center [669, 195] width 509 height 16
click at [813, 209] on div "Je comprends tout à fait que vous n’ayez pas eu le temps de vous en occuper. N’…" at bounding box center [669, 219] width 509 height 32
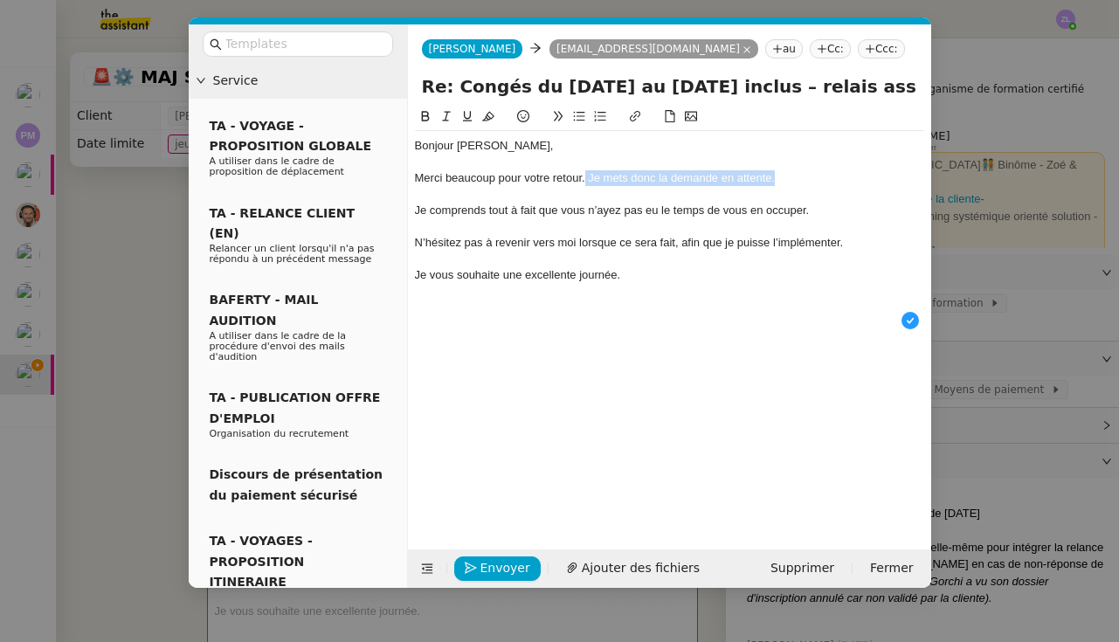
drag, startPoint x: 610, startPoint y: 177, endPoint x: 586, endPoint y: 177, distance: 23.6
click at [586, 177] on div "Merci beaucoup pour votre retour. Je mets donc la demande en attente." at bounding box center [669, 178] width 509 height 16
copy div "Je mets donc la demande en attente."
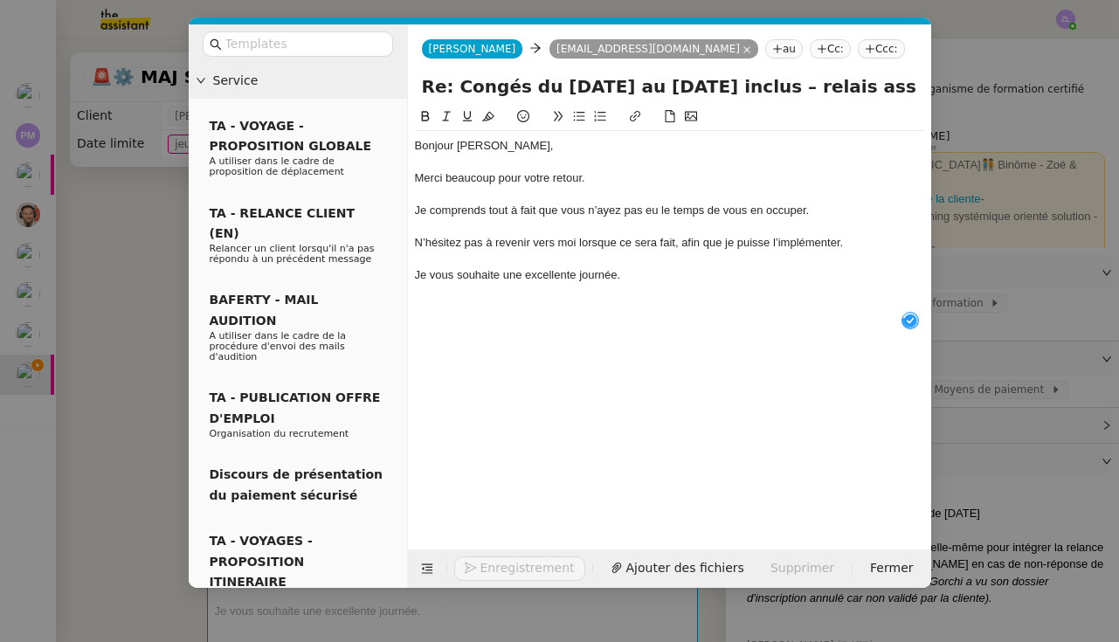
click at [416, 210] on div "Je comprends tout à fait que vous n’ayez pas eu le temps de vous en occuper." at bounding box center [669, 211] width 509 height 16
click at [824, 214] on div "Je comprends tout à fait que vous n’ayez pas eu le temps de vous en occuper." at bounding box center [669, 211] width 509 height 16
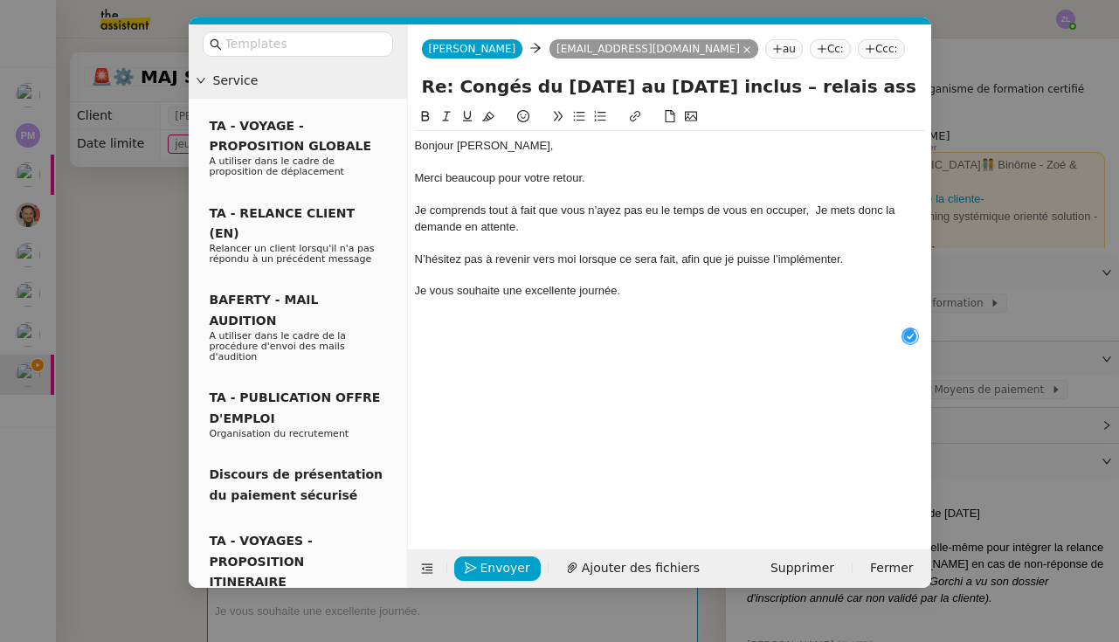
scroll to position [9, 1]
click at [823, 211] on div "Je comprends tout à fait que vous n’ayez pas eu le temps de vous en occuper, Je…" at bounding box center [669, 219] width 509 height 32
click at [507, 565] on span "Envoyer" at bounding box center [505, 568] width 50 height 20
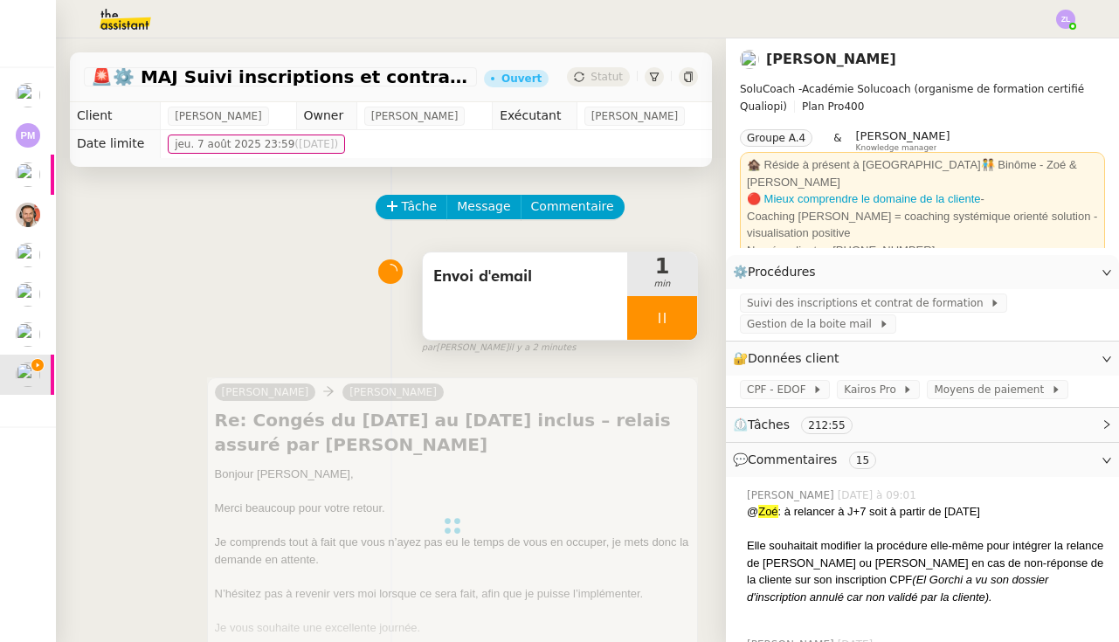
click at [641, 315] on div at bounding box center [662, 318] width 70 height 44
click at [686, 314] on icon at bounding box center [679, 318] width 13 height 10
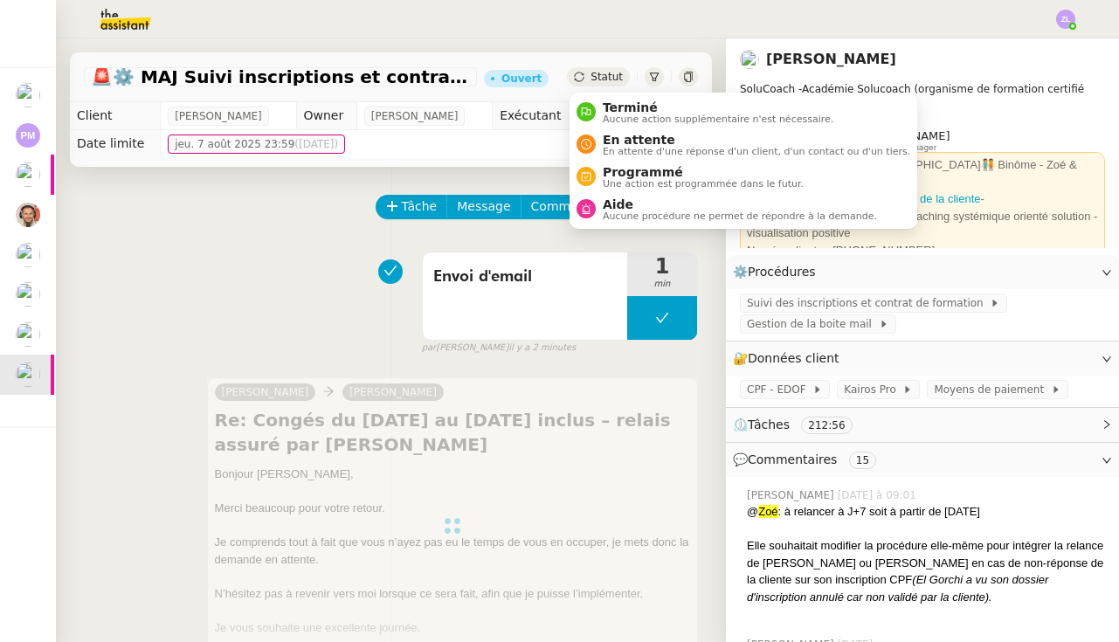
click at [596, 79] on span "Statut" at bounding box center [606, 77] width 32 height 12
click at [619, 139] on span "En attente" at bounding box center [756, 140] width 307 height 14
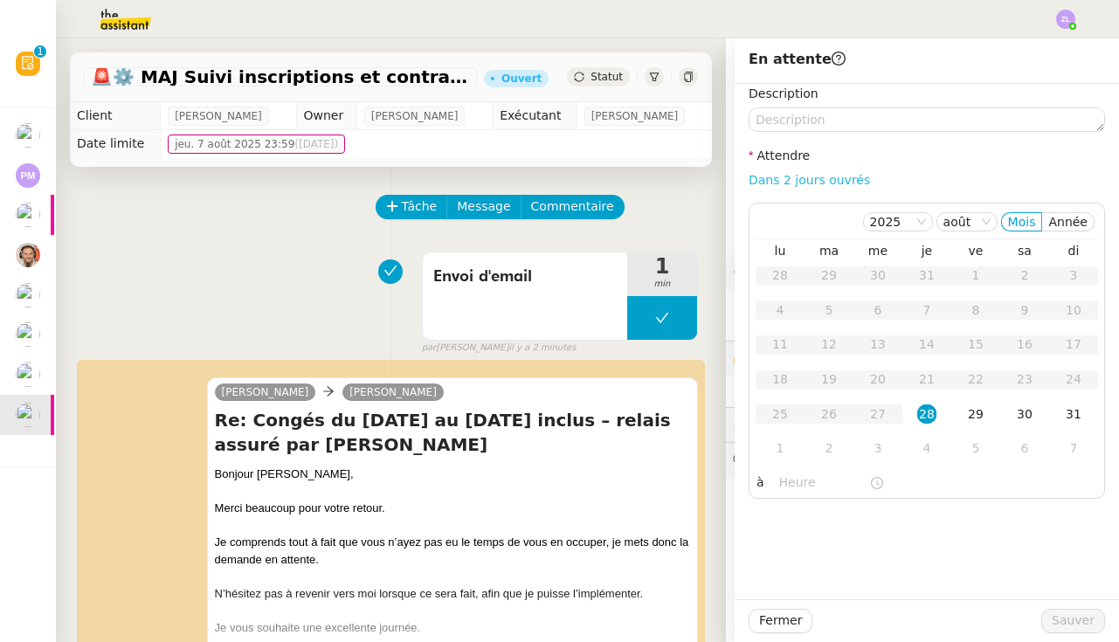
click at [775, 176] on link "Dans 2 jours ouvrés" at bounding box center [808, 180] width 121 height 14
type input "07:00"
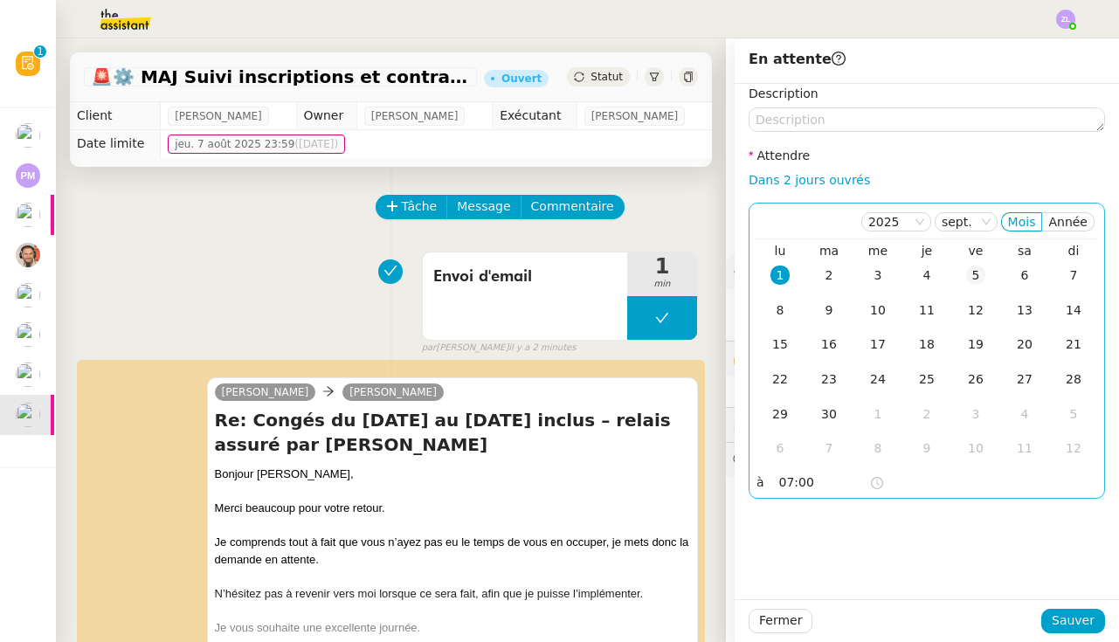
click at [964, 268] on td "5" at bounding box center [975, 275] width 49 height 35
click at [939, 269] on td "4" at bounding box center [926, 275] width 49 height 35
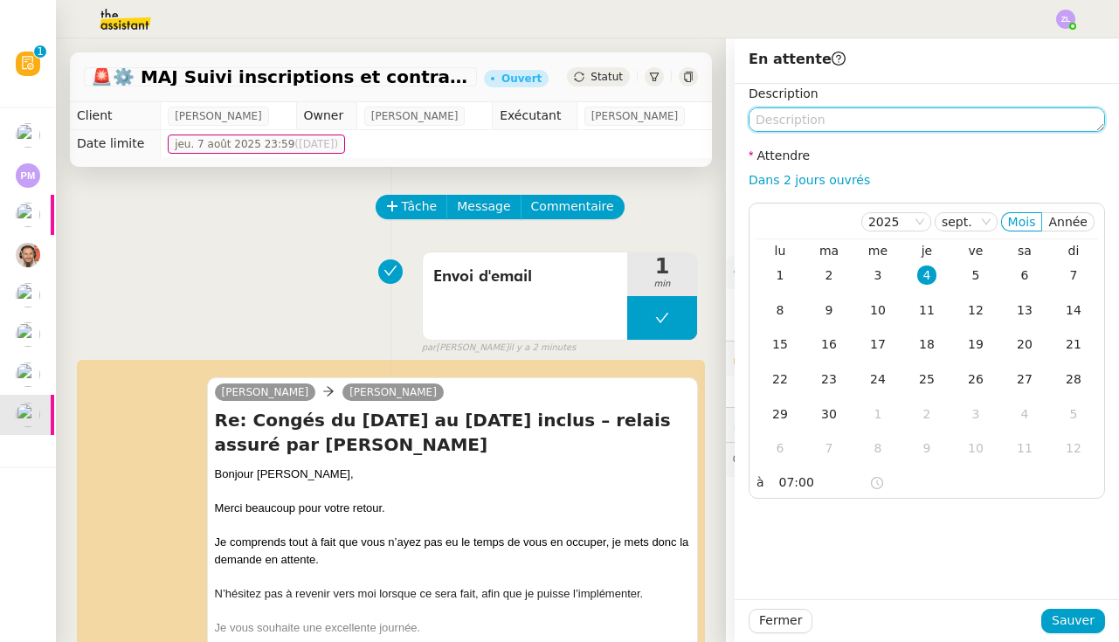
click at [829, 127] on textarea at bounding box center [926, 119] width 356 height 24
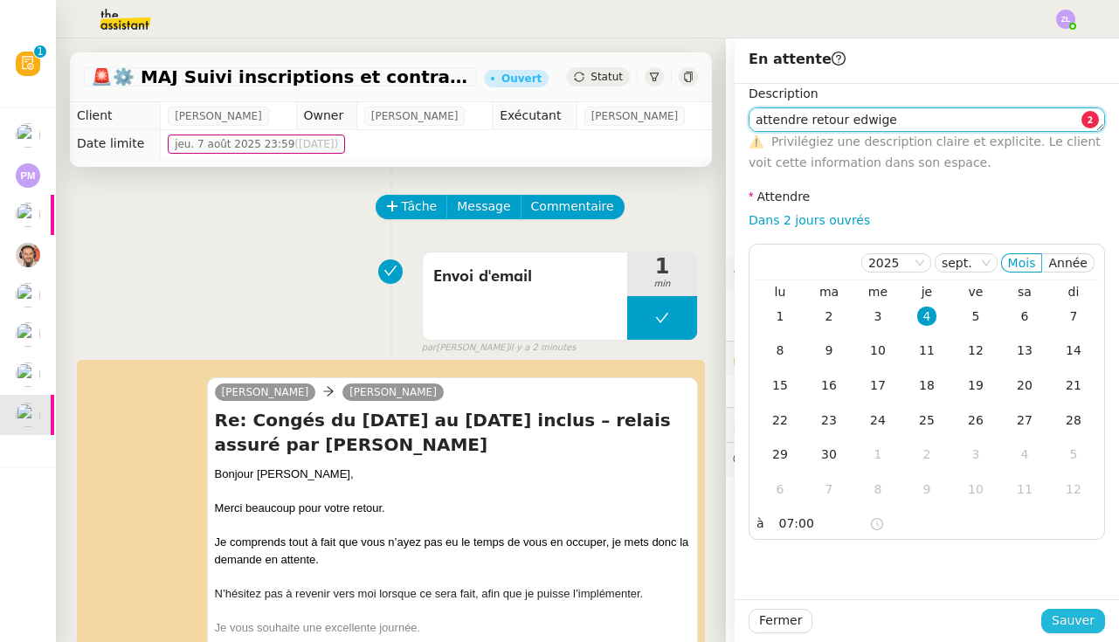
type textarea "attendre retour edwige"
click at [1077, 617] on span "Sauver" at bounding box center [1072, 620] width 43 height 20
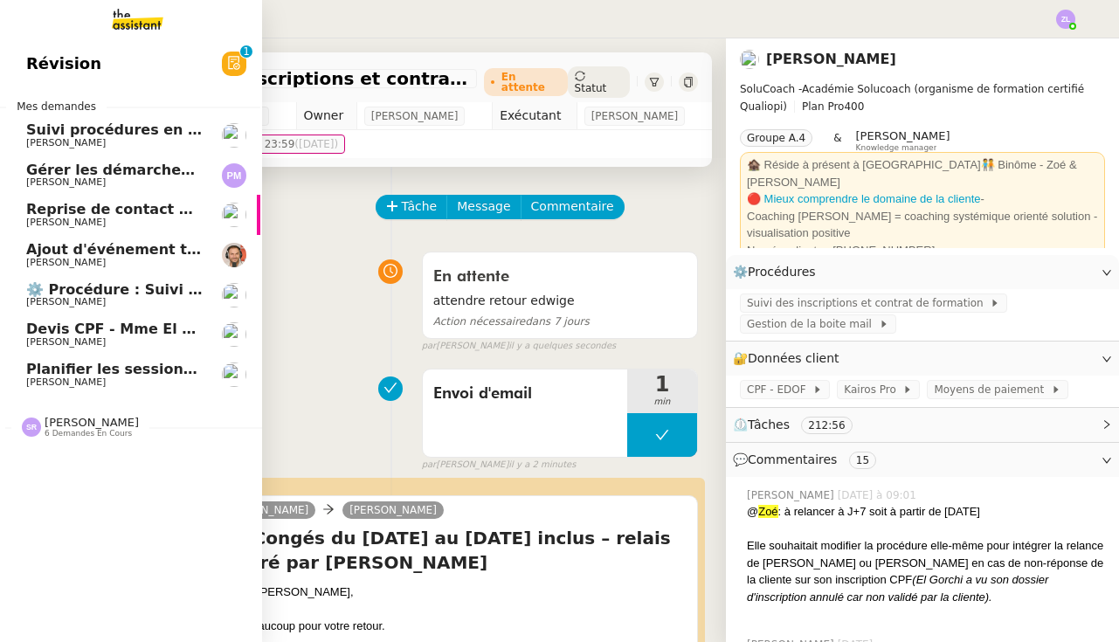
click at [38, 381] on span "[PERSON_NAME]" at bounding box center [65, 381] width 79 height 11
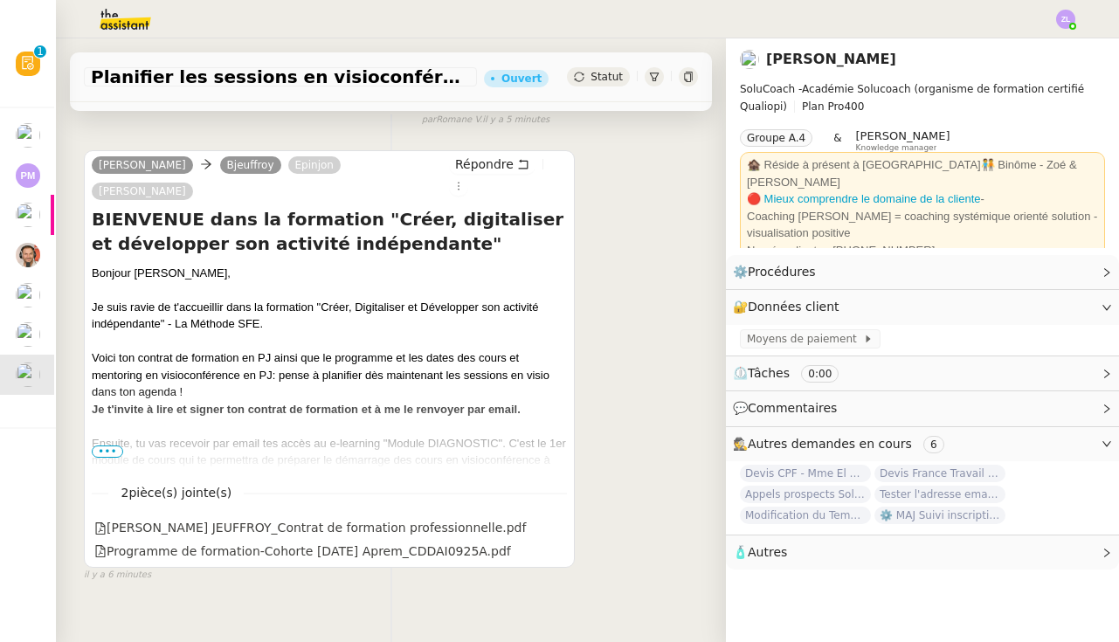
scroll to position [224, 0]
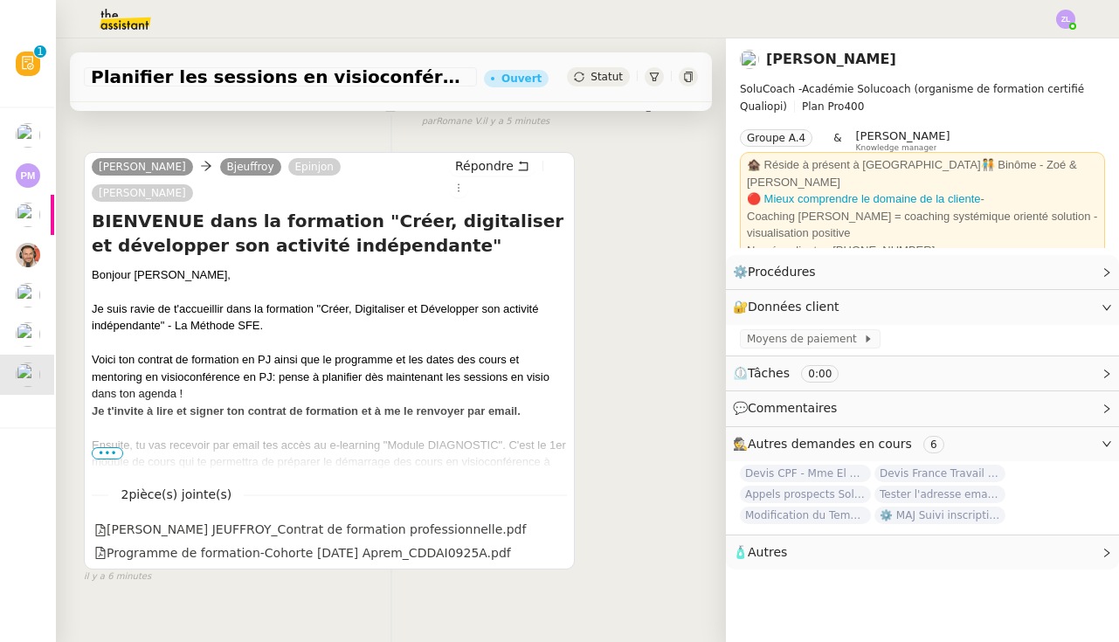
click at [112, 447] on span "•••" at bounding box center [107, 453] width 31 height 12
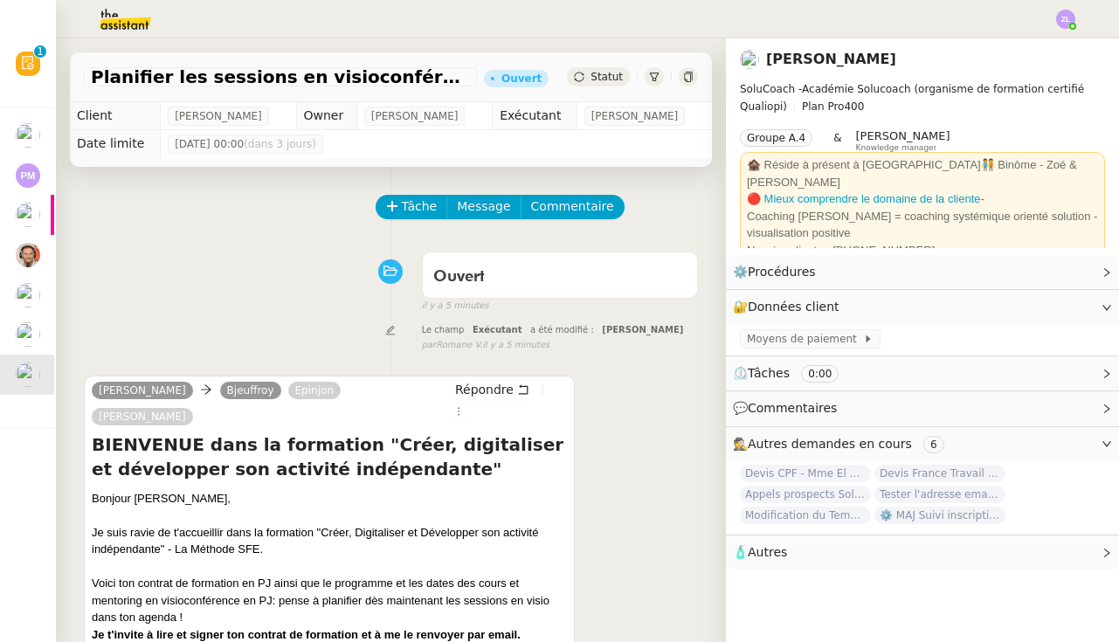
scroll to position [0, 0]
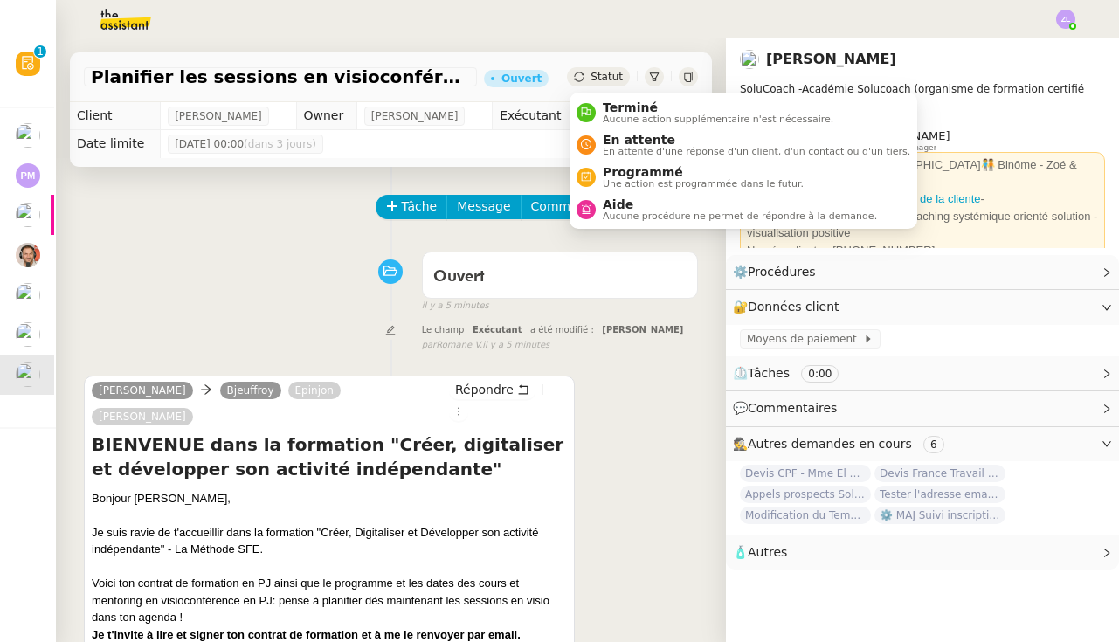
click at [611, 80] on span "Statut" at bounding box center [606, 77] width 32 height 12
click at [610, 115] on span "Aucune action supplémentaire n'est nécessaire." at bounding box center [718, 119] width 231 height 10
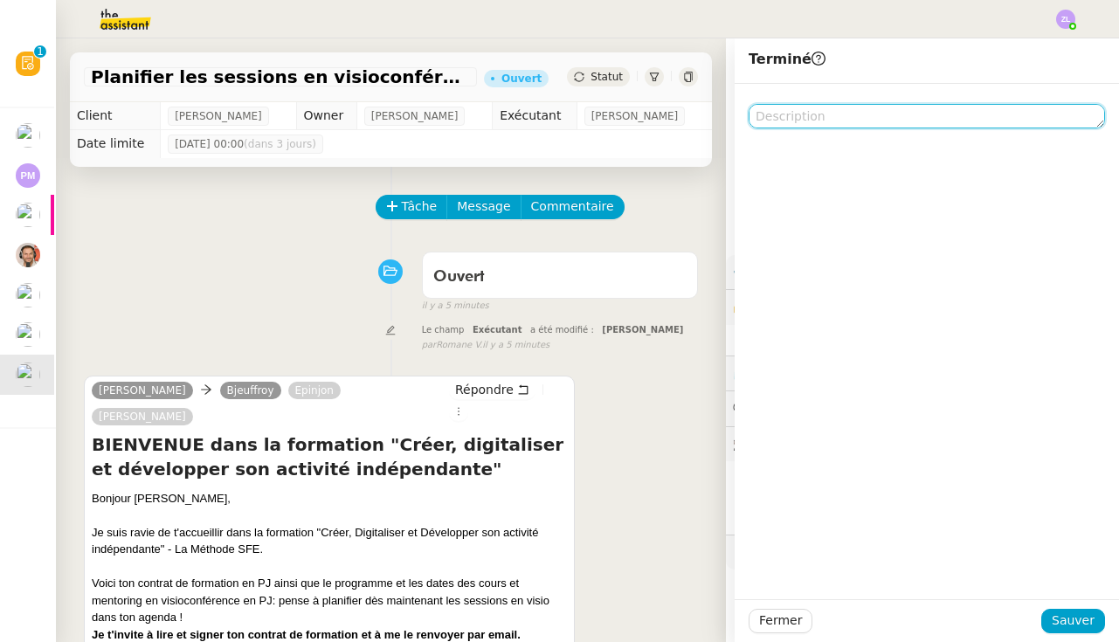
click at [809, 116] on textarea at bounding box center [926, 116] width 356 height 24
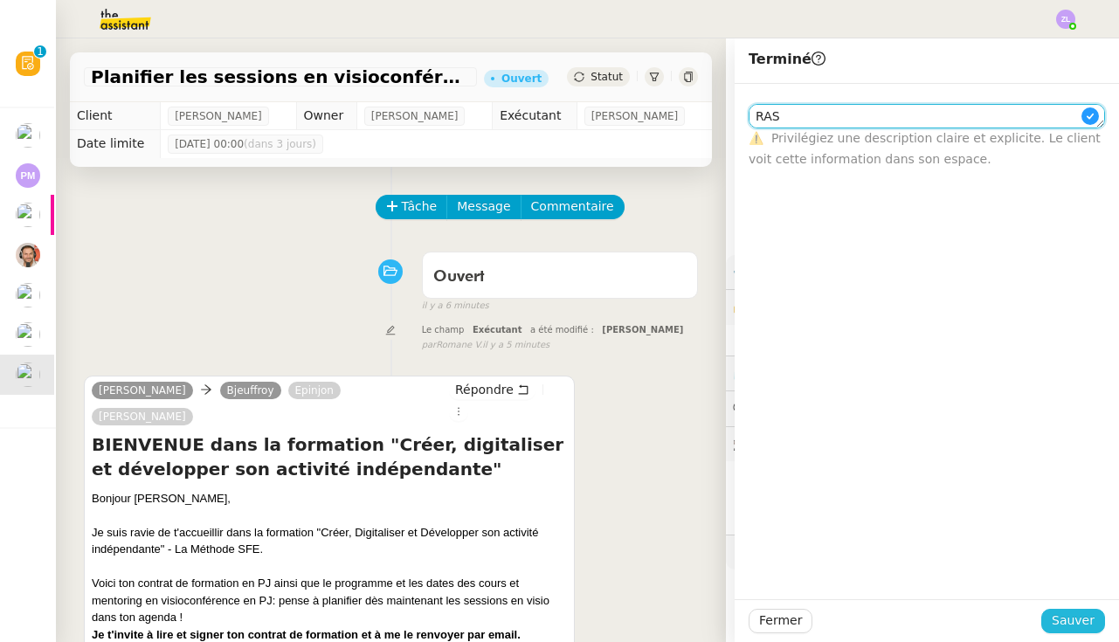
type textarea "RAS"
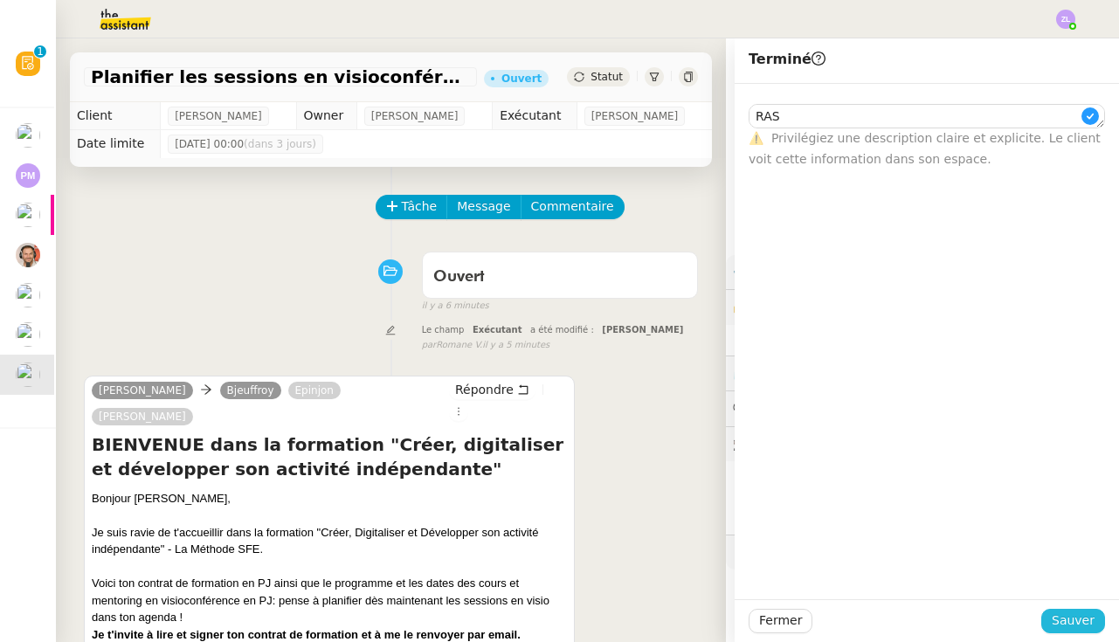
click at [1073, 631] on span "Sauver" at bounding box center [1072, 620] width 43 height 20
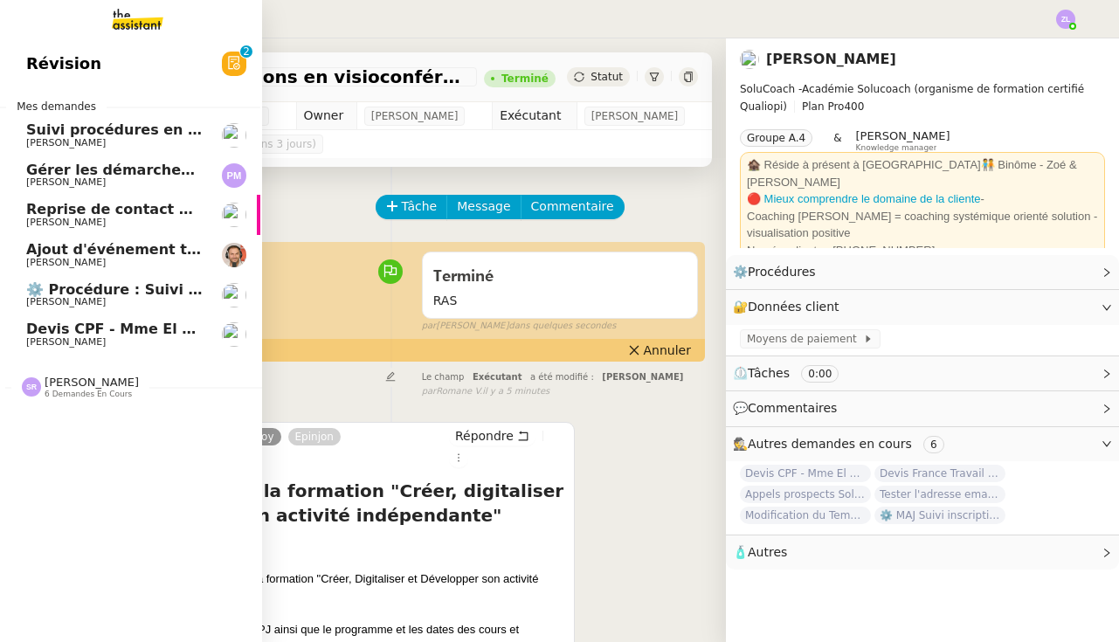
click at [71, 341] on span "[PERSON_NAME]" at bounding box center [65, 341] width 79 height 11
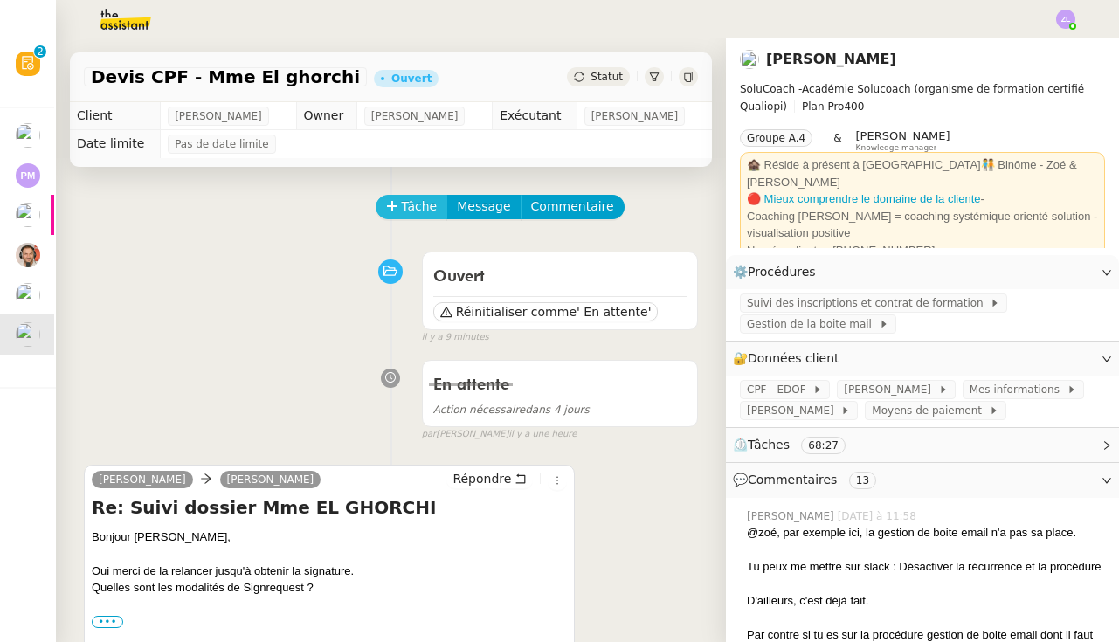
click at [407, 205] on span "Tâche" at bounding box center [420, 206] width 36 height 20
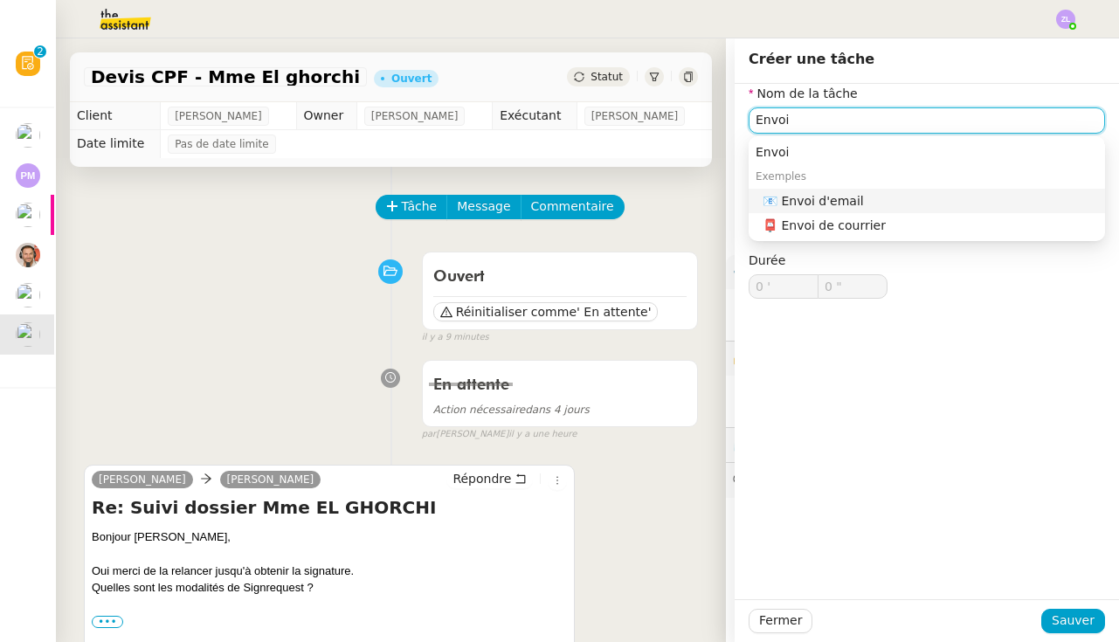
click at [889, 195] on div "📧 Envoi d'email" at bounding box center [929, 201] width 335 height 16
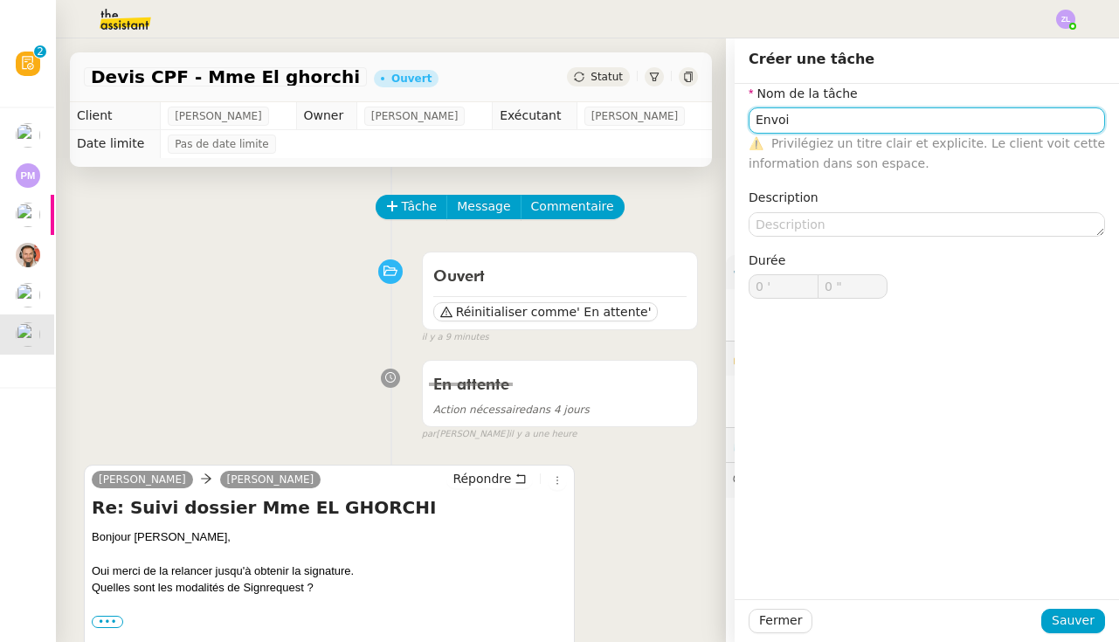
type input "Envoi d'email"
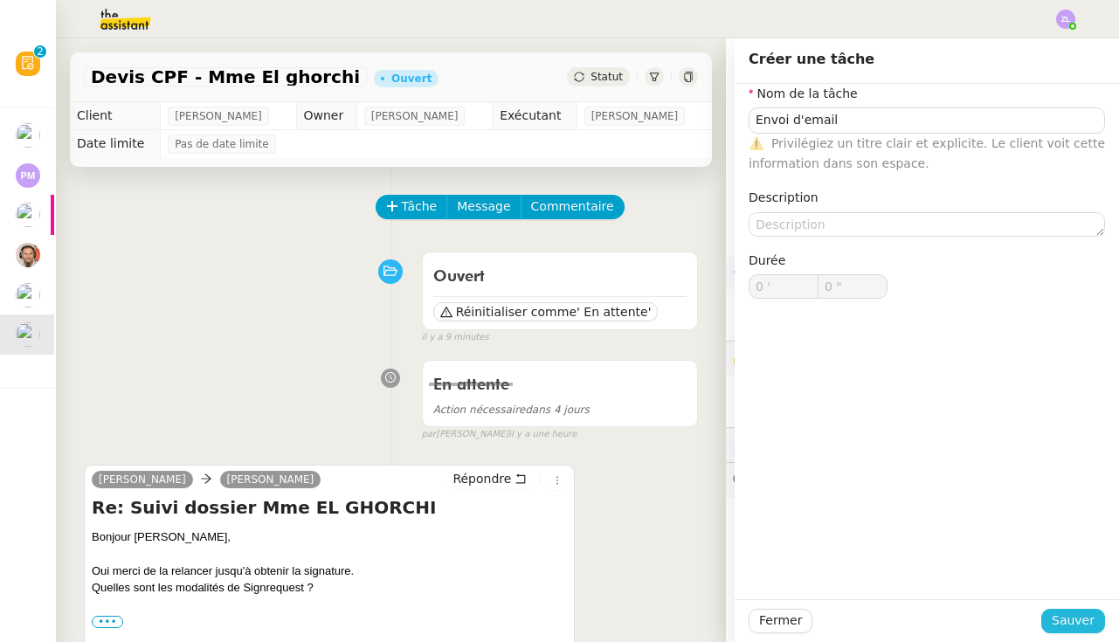
click at [1066, 621] on span "Sauver" at bounding box center [1072, 620] width 43 height 20
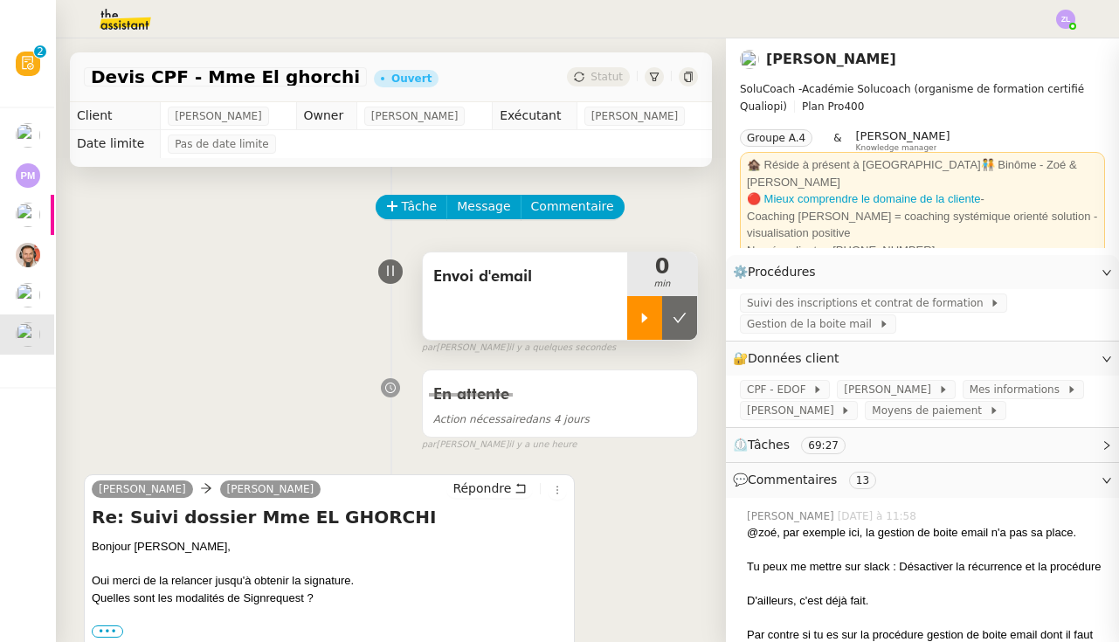
click at [639, 319] on icon at bounding box center [645, 318] width 14 height 14
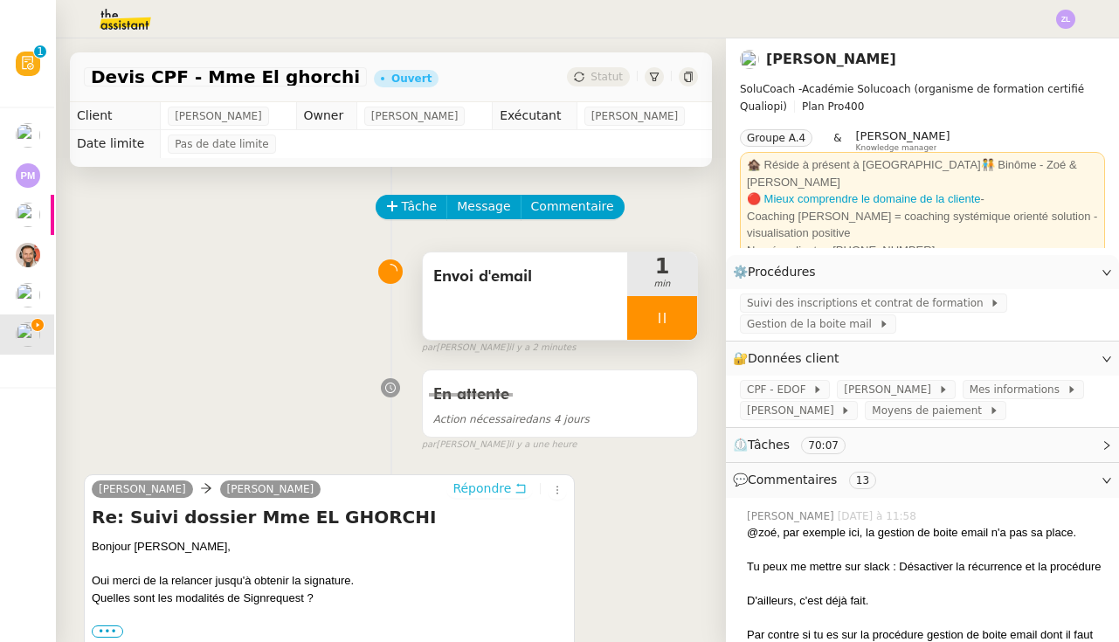
click at [485, 493] on span "Répondre" at bounding box center [481, 487] width 59 height 17
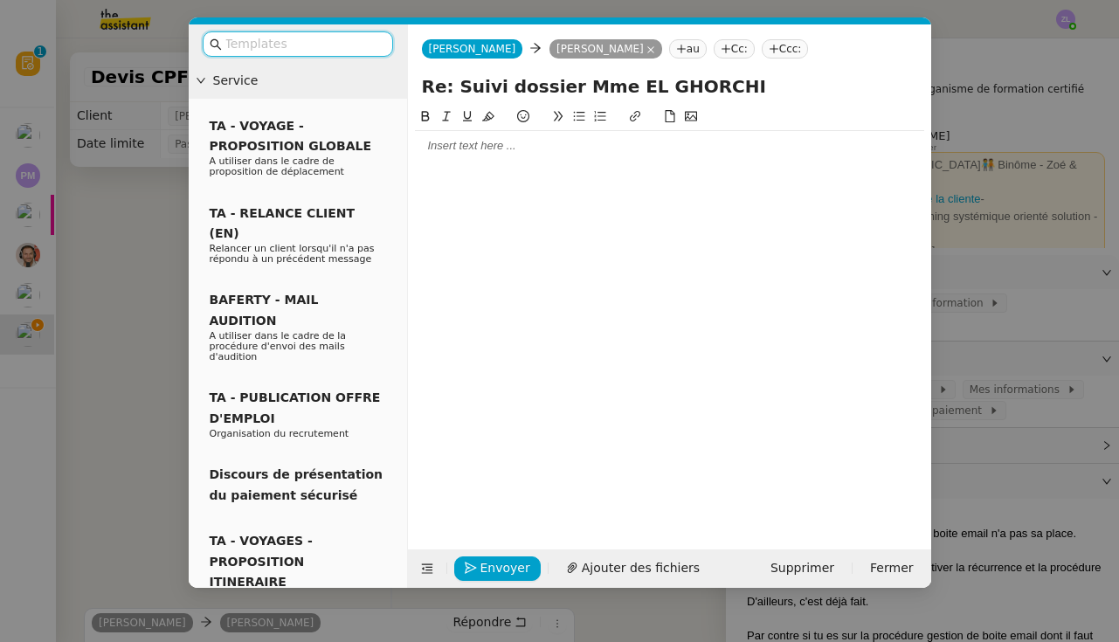
click at [472, 145] on div at bounding box center [669, 146] width 509 height 16
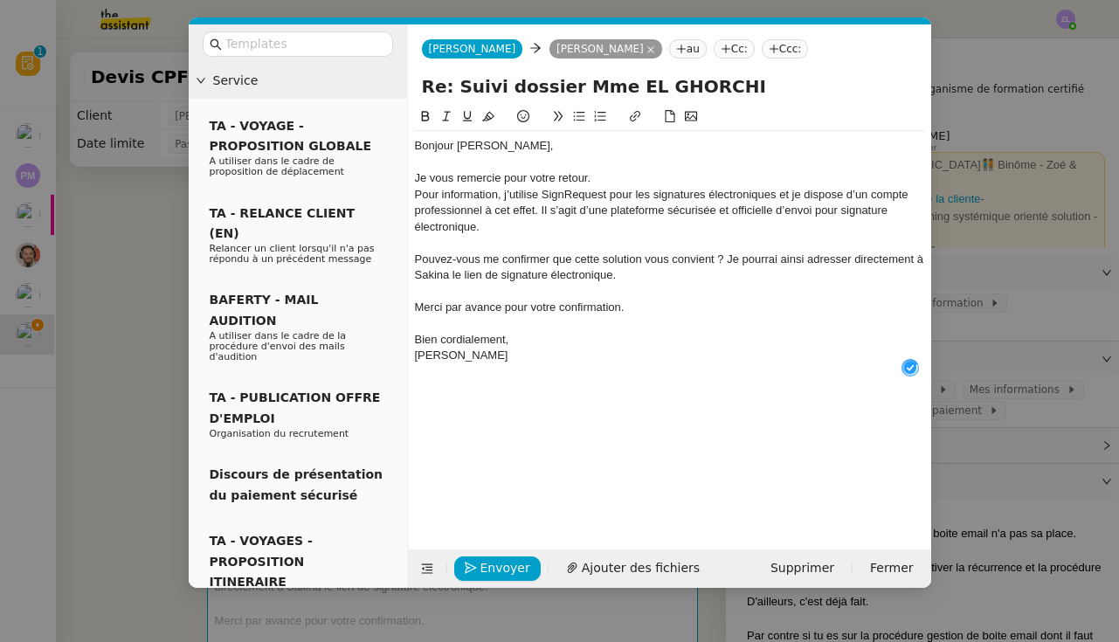
click at [643, 179] on div "Je vous remercie pour votre retour." at bounding box center [669, 178] width 509 height 16
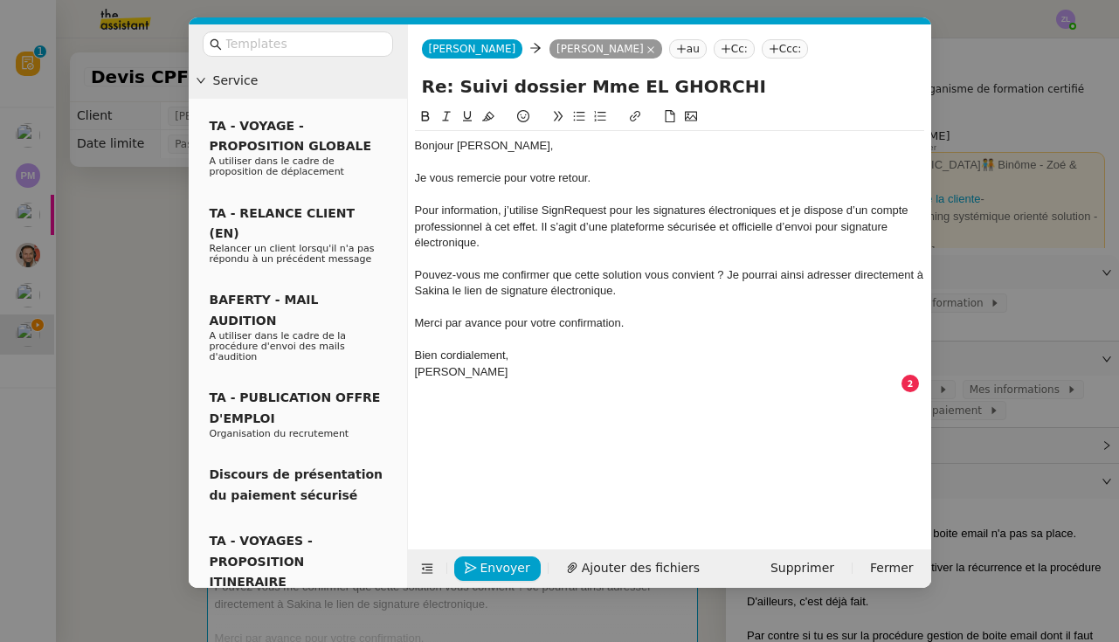
click at [417, 273] on div "Pouvez-vous me confirmer que cette solution vous convient ? Je pourrai ainsi ad…" at bounding box center [669, 283] width 509 height 32
click at [582, 116] on icon at bounding box center [579, 116] width 12 height 12
click at [764, 271] on li "Pouvez-vous me confirmer que cette solution vous convient ? Je pourrai ainsi ad…" at bounding box center [677, 283] width 493 height 32
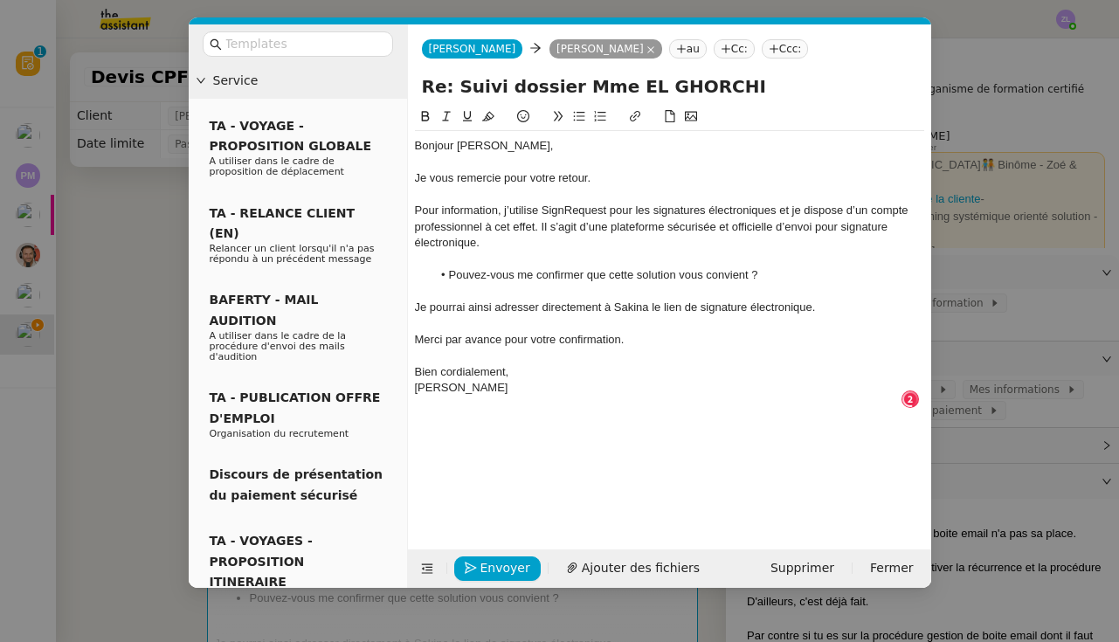
click at [648, 306] on div "Je pourrai ainsi adresser directement à Sakina le lien de signature électroniqu…" at bounding box center [669, 308] width 509 height 16
drag, startPoint x: 504, startPoint y: 339, endPoint x: 441, endPoint y: 338, distance: 62.9
click at [441, 338] on div "Merci par avance pour votre confirmation." at bounding box center [669, 340] width 509 height 16
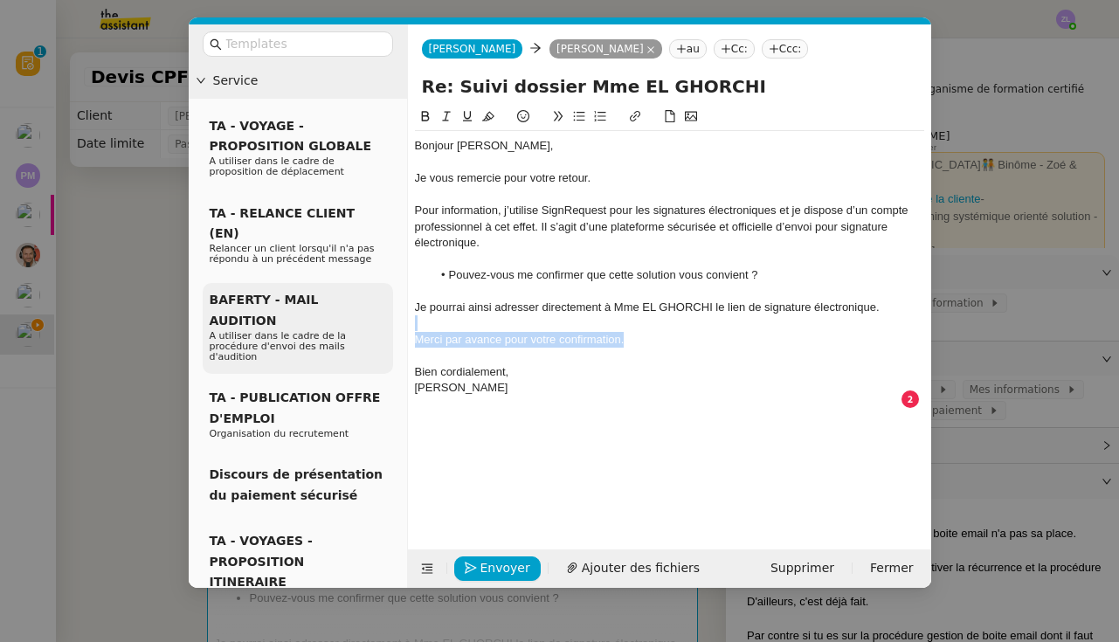
drag, startPoint x: 650, startPoint y: 330, endPoint x: 363, endPoint y: 316, distance: 286.8
click at [363, 316] on nz-layout "Service TA - VOYAGE - PROPOSITION GLOBALE A utiliser dans le cadre de propositi…" at bounding box center [560, 305] width 742 height 563
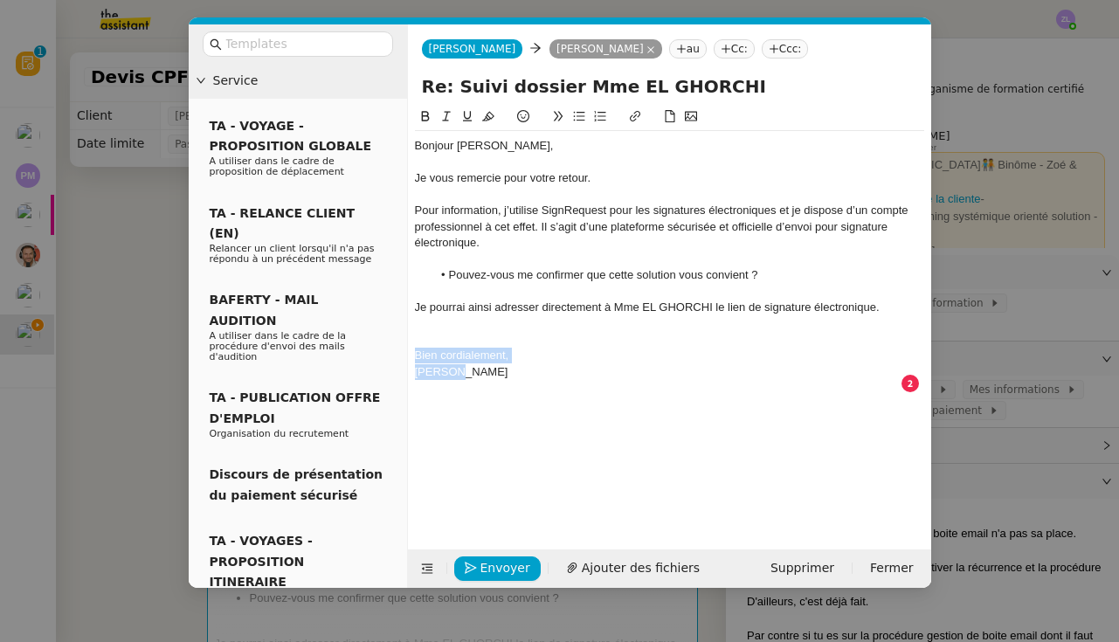
drag, startPoint x: 472, startPoint y: 374, endPoint x: 410, endPoint y: 354, distance: 65.2
click at [410, 354] on nz-spin "Bonjour Edwige, Je vous remercie pour votre retour. Pour information, j’utilise…" at bounding box center [669, 318] width 523 height 423
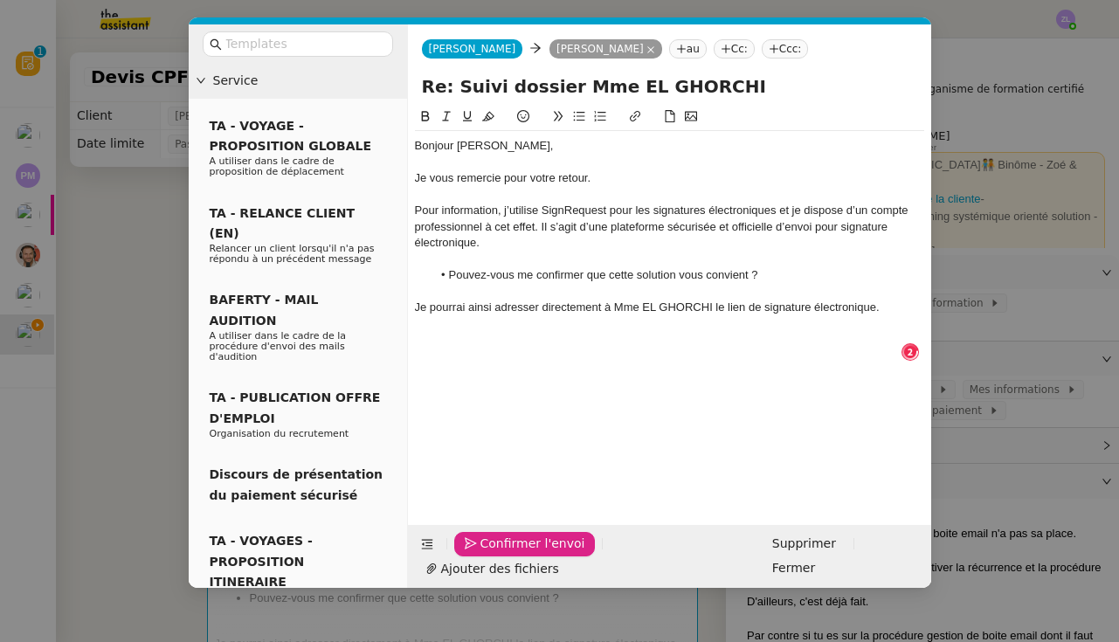
click at [507, 554] on span "Confirmer l'envoi" at bounding box center [532, 544] width 105 height 20
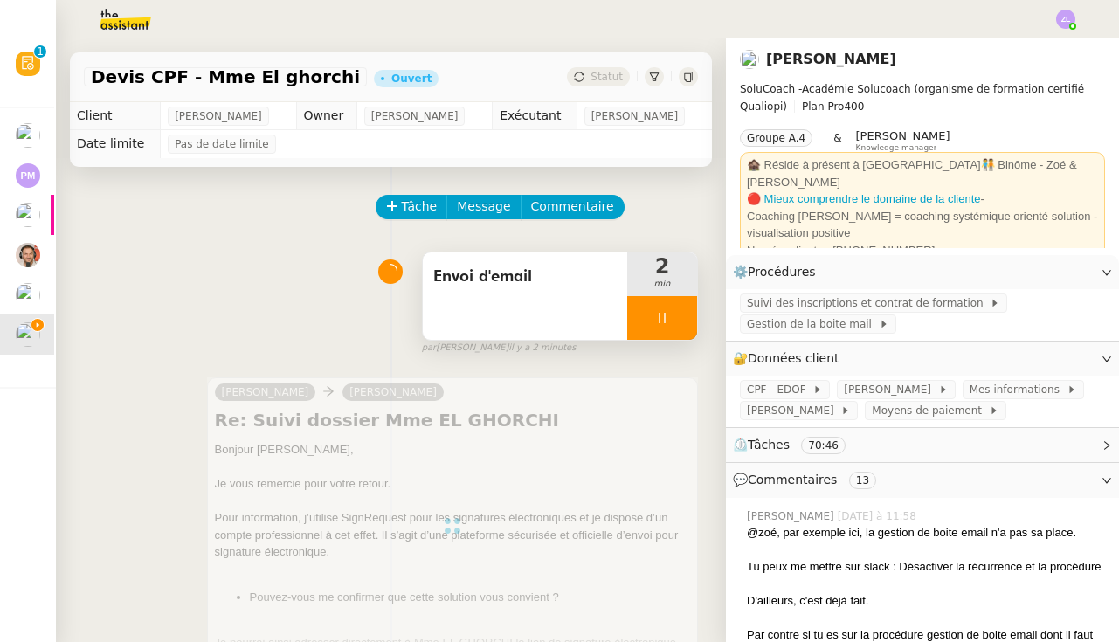
drag, startPoint x: 646, startPoint y: 327, endPoint x: 686, endPoint y: 324, distance: 40.3
click at [646, 327] on div at bounding box center [662, 318] width 70 height 44
click at [686, 324] on div at bounding box center [662, 318] width 70 height 44
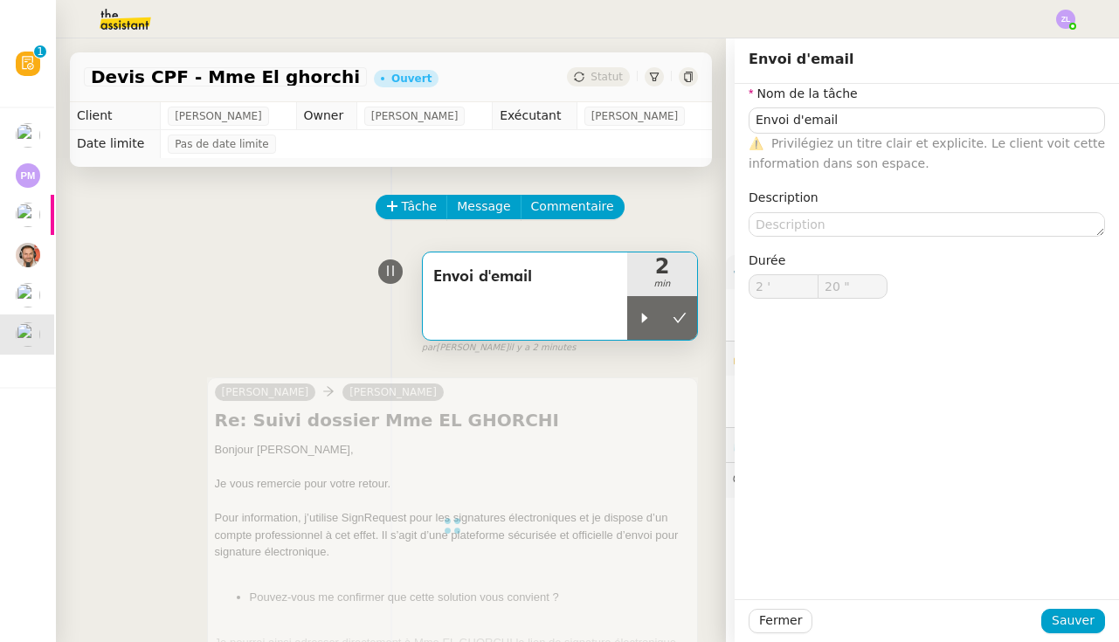
type input "Envoi d'email"
type input "2 '"
type input "20 ""
click at [681, 308] on button at bounding box center [679, 318] width 35 height 44
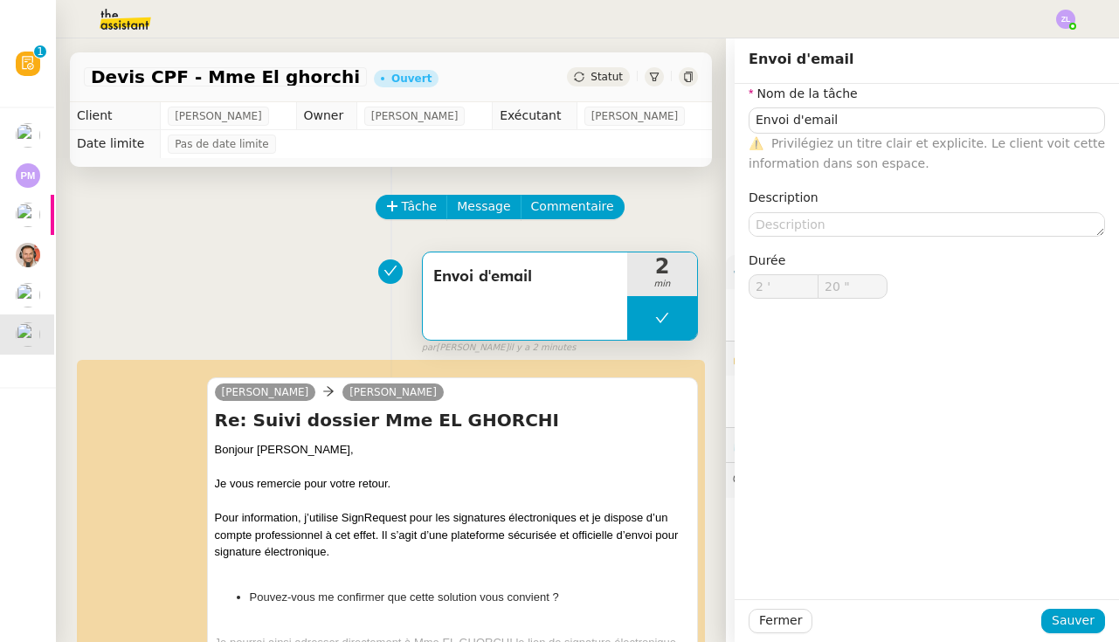
type input "Envoi d'email"
type input "2 '"
type input "20 ""
type input "Envoi d'email"
type input "2 '"
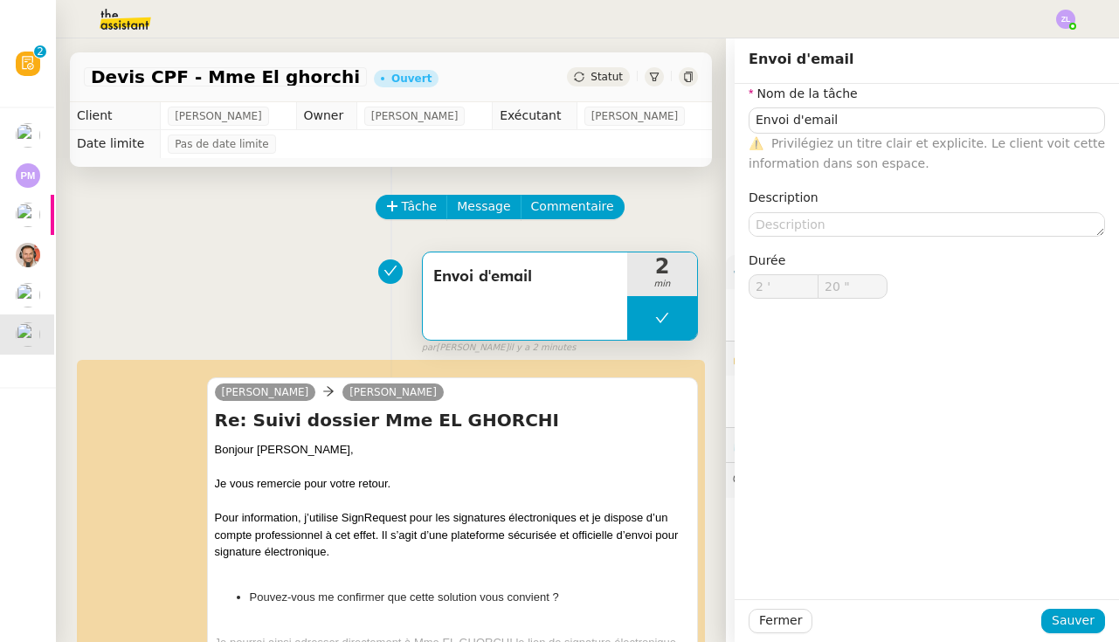
type input "20 ""
type input "Envoi d'email"
type input "2 '"
type input "20 ""
click at [606, 74] on span "Statut" at bounding box center [606, 77] width 32 height 12
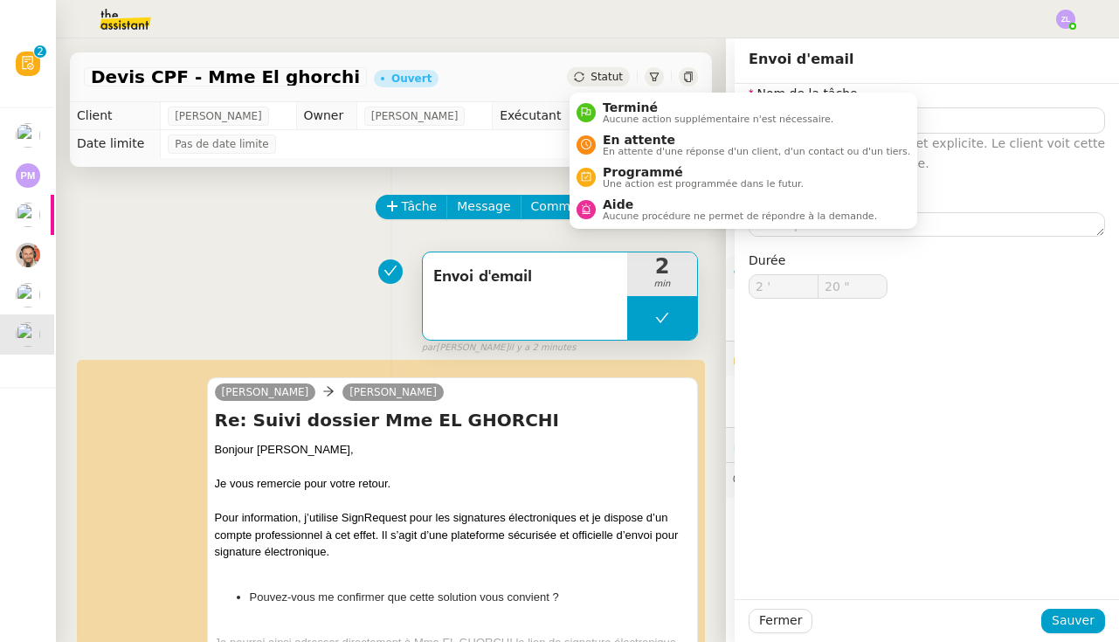
type input "Envoi d'email"
type input "2 '"
type input "20 ""
type input "Envoi d'email"
type input "2 '"
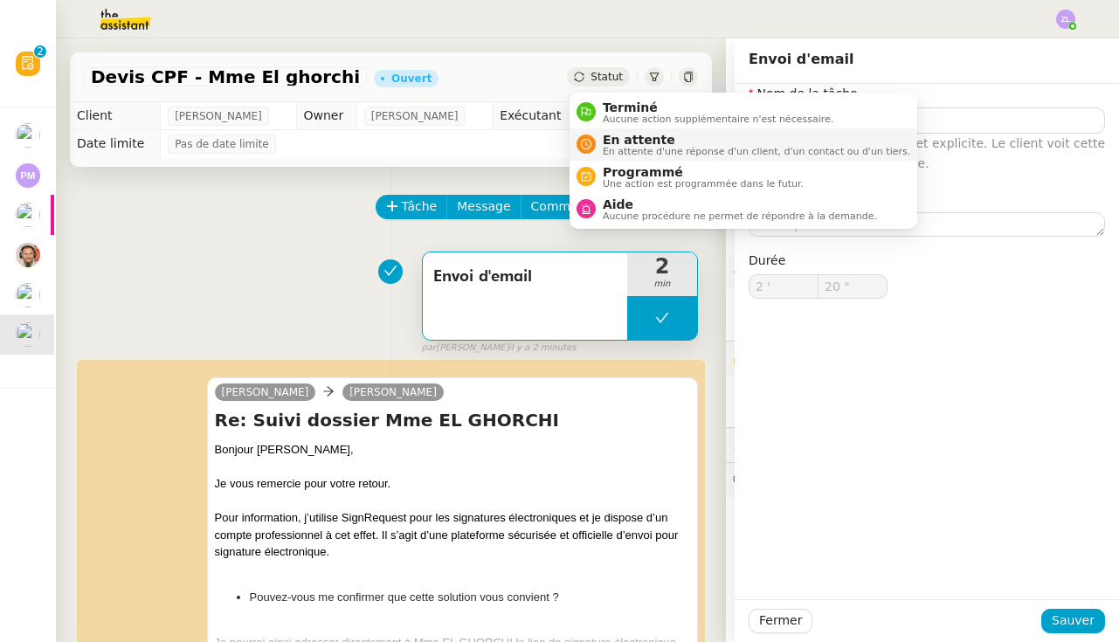
type input "20 ""
click at [587, 146] on icon at bounding box center [586, 144] width 10 height 10
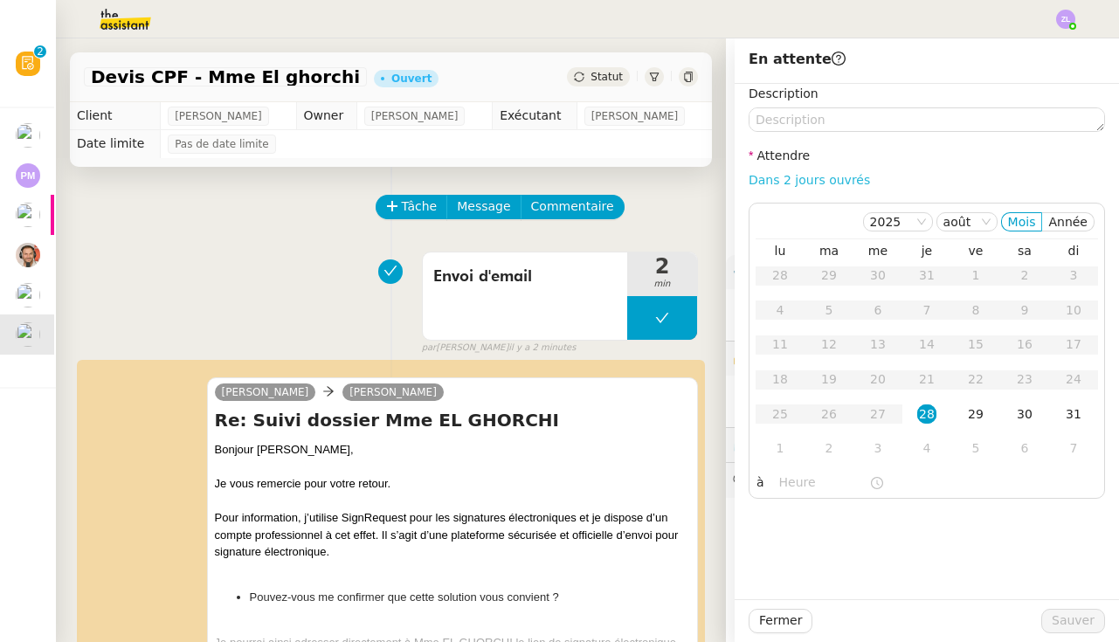
click at [781, 174] on link "Dans 2 jours ouvrés" at bounding box center [808, 180] width 121 height 14
type input "07:00"
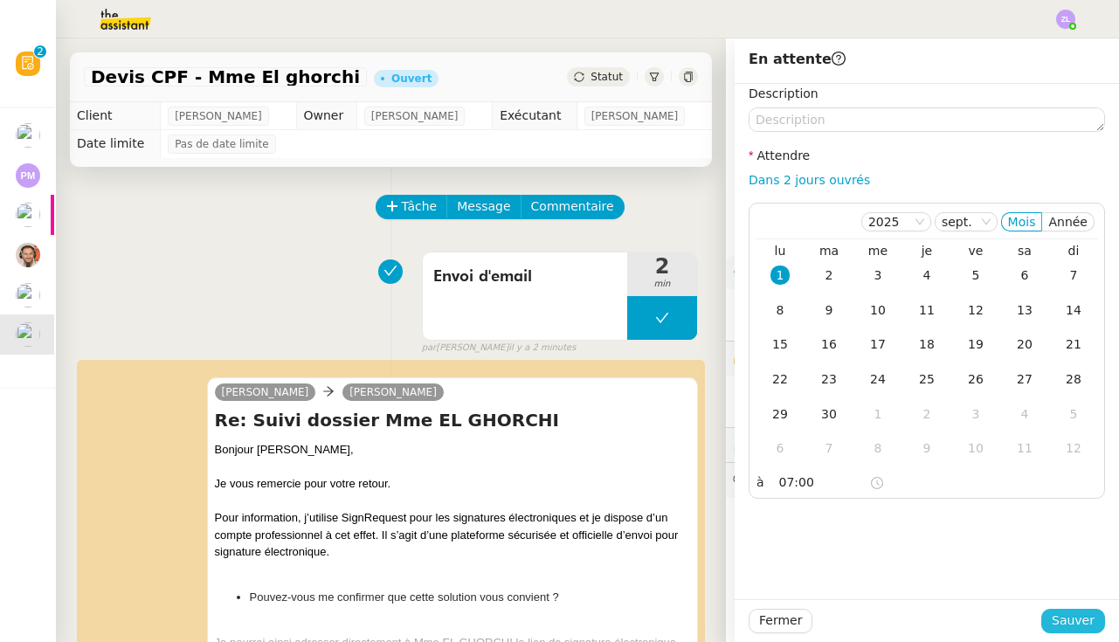
click at [1082, 626] on span "Sauver" at bounding box center [1072, 620] width 43 height 20
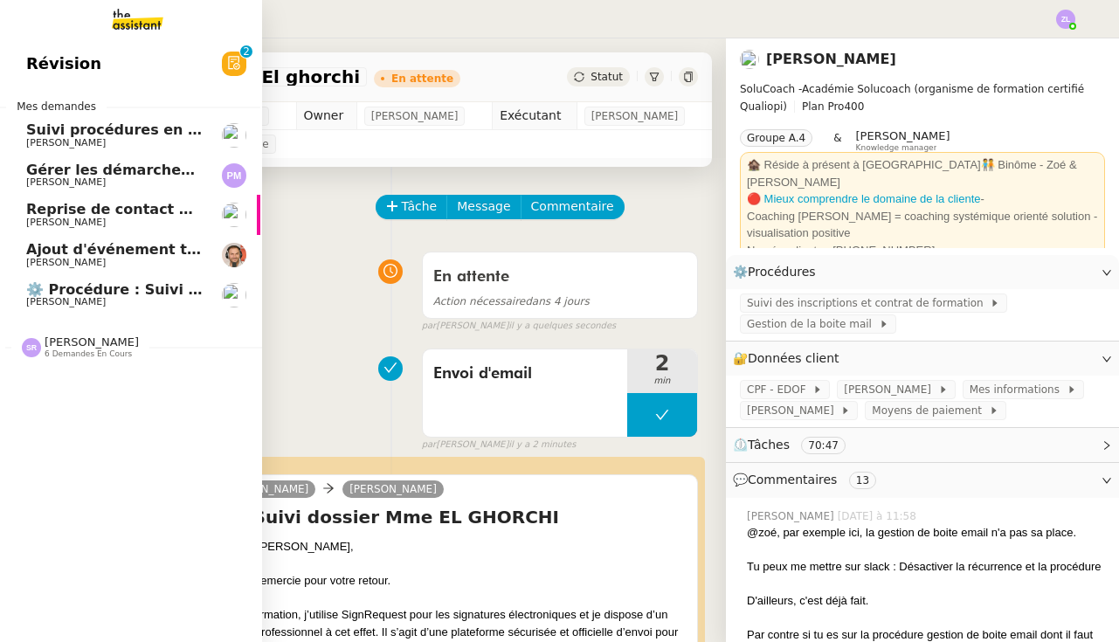
click at [22, 195] on link "Reprise de contact des dossiers non suivis [PERSON_NAME]" at bounding box center [129, 215] width 262 height 40
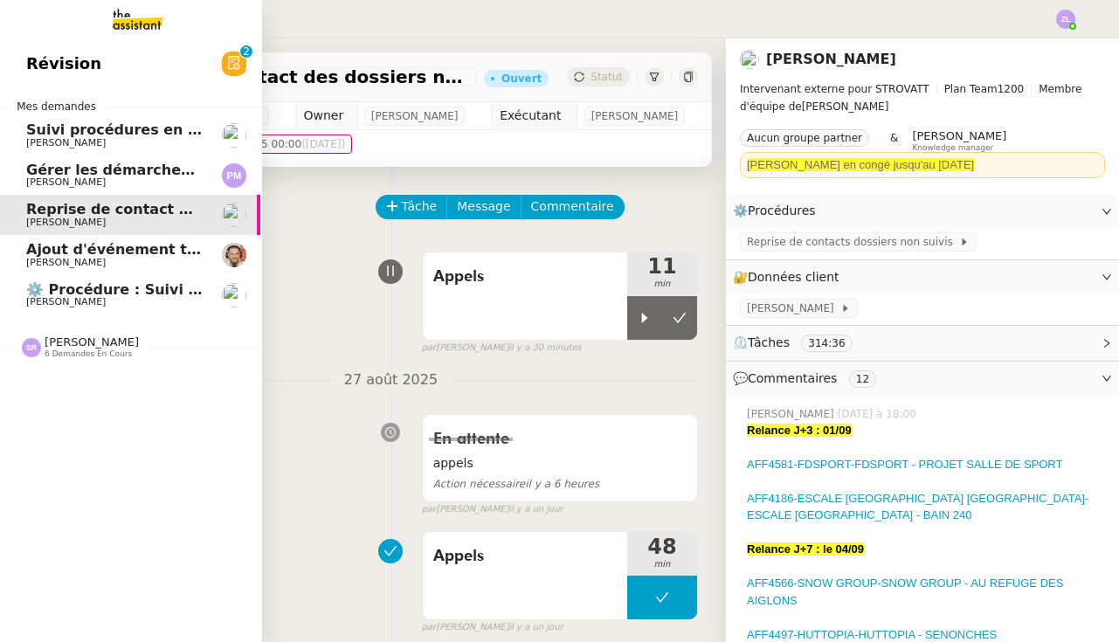
click at [78, 257] on span "[PERSON_NAME]" at bounding box center [65, 262] width 79 height 11
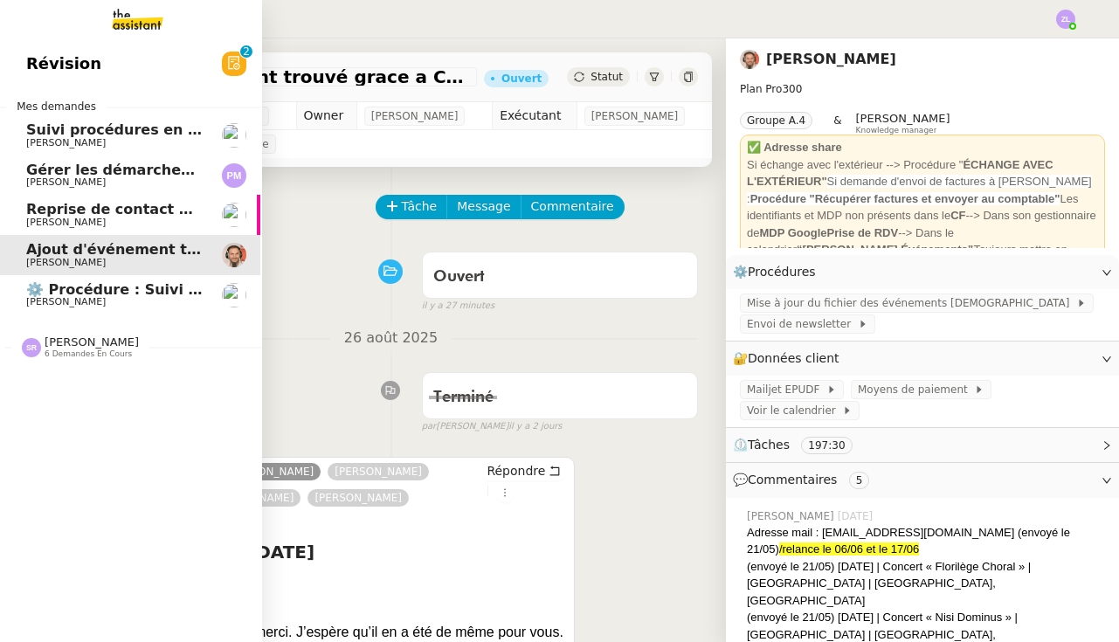
click at [81, 217] on span "[PERSON_NAME]" at bounding box center [65, 222] width 79 height 11
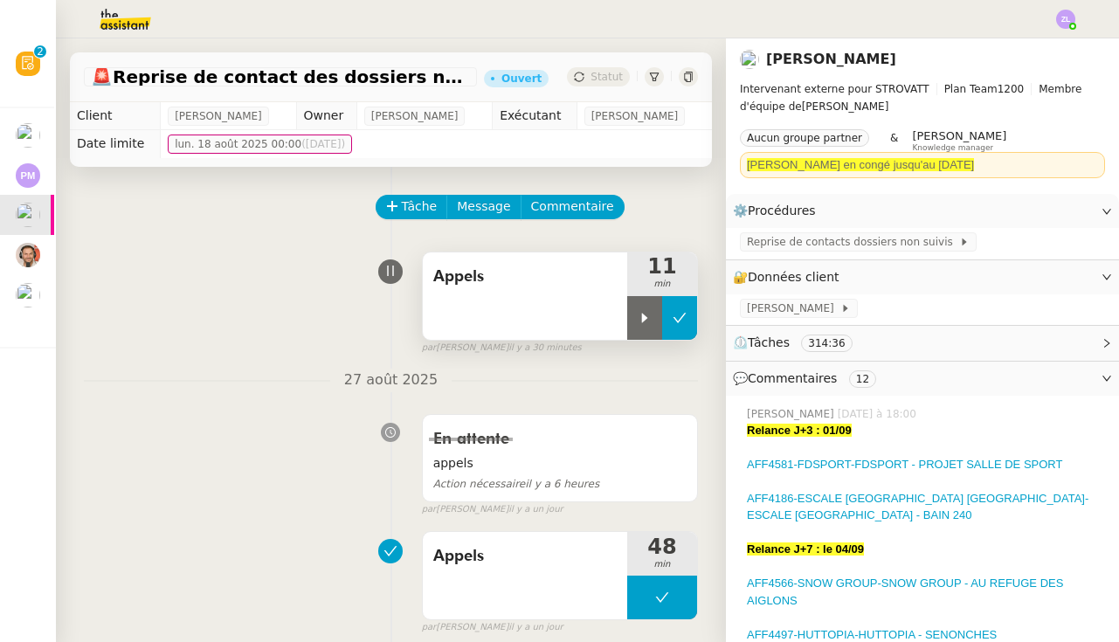
click at [676, 319] on icon at bounding box center [679, 318] width 14 height 14
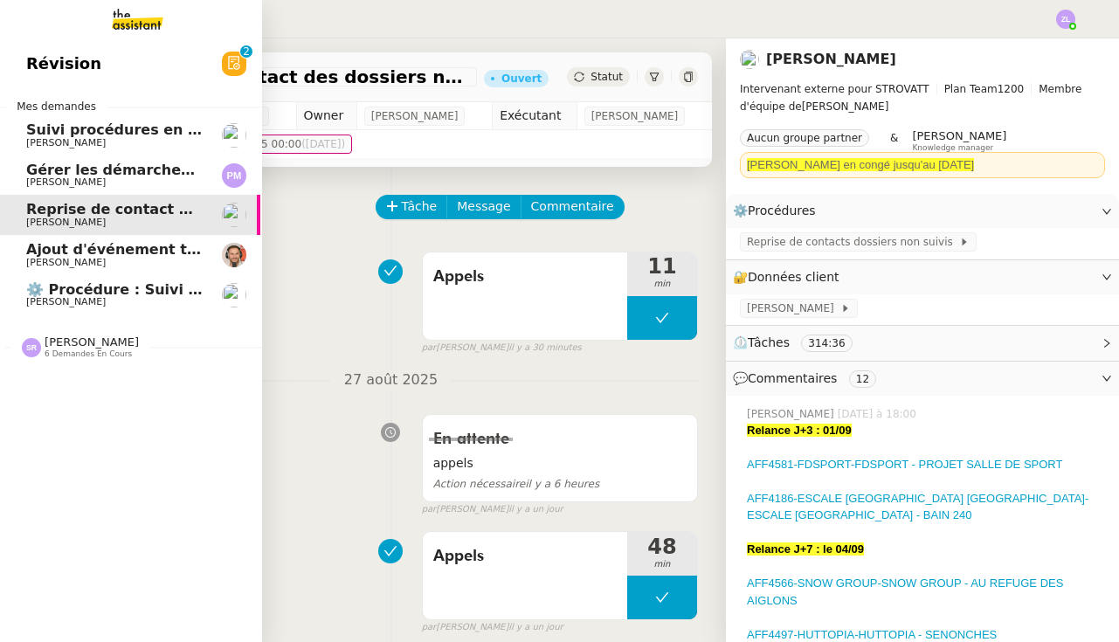
click at [50, 257] on span "[PERSON_NAME]" at bounding box center [65, 262] width 79 height 11
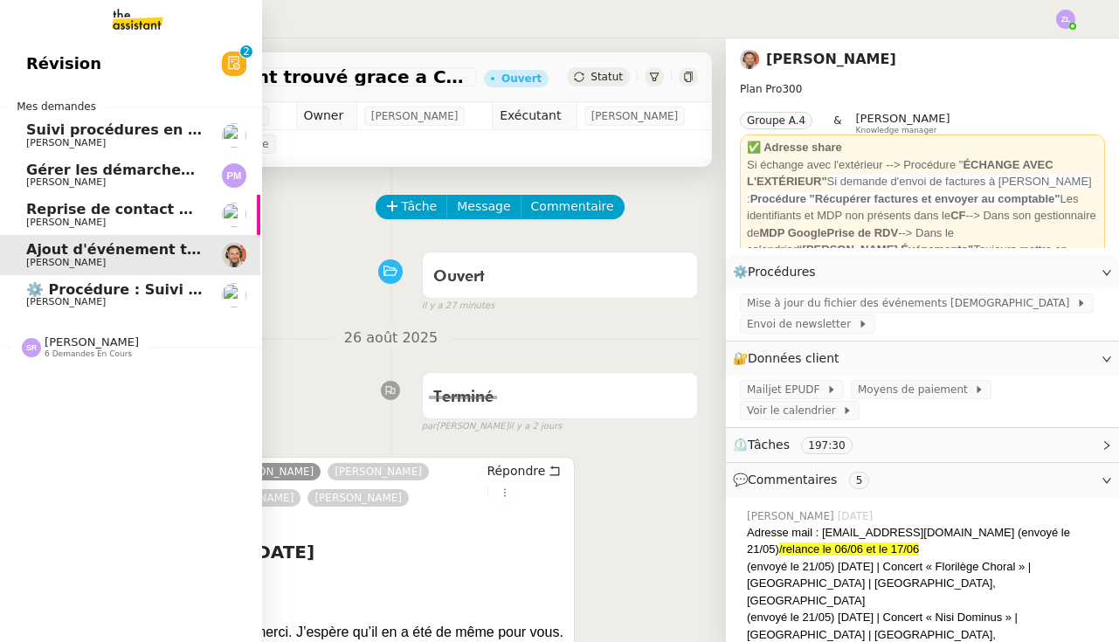
click at [66, 293] on span "⚙️ Procédure : Suivi des alternants - dynamique" at bounding box center [215, 289] width 379 height 17
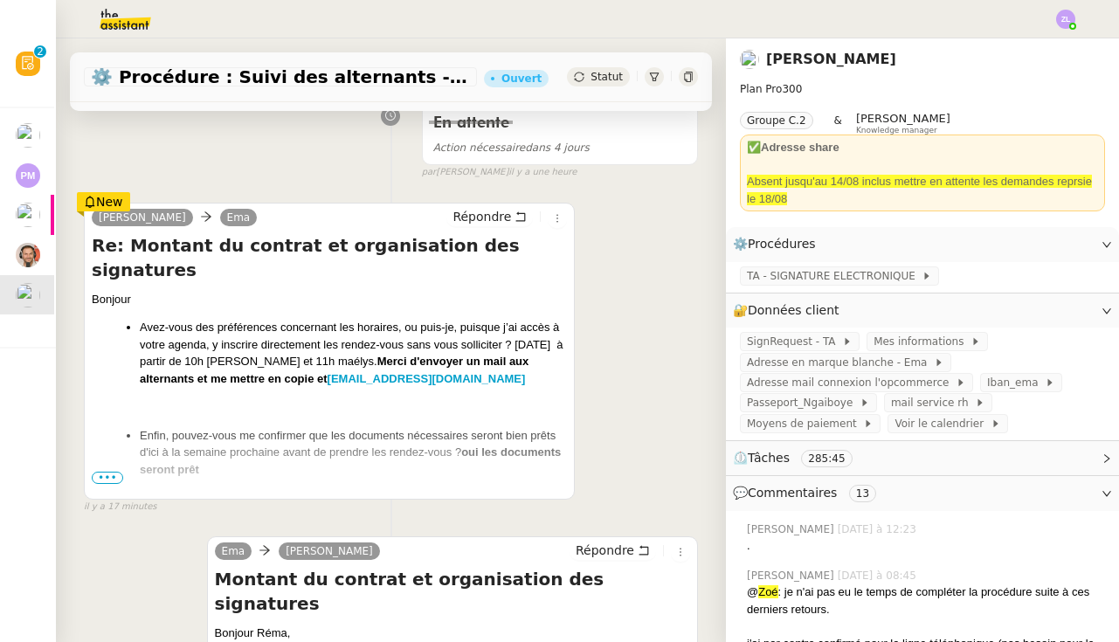
scroll to position [265, 0]
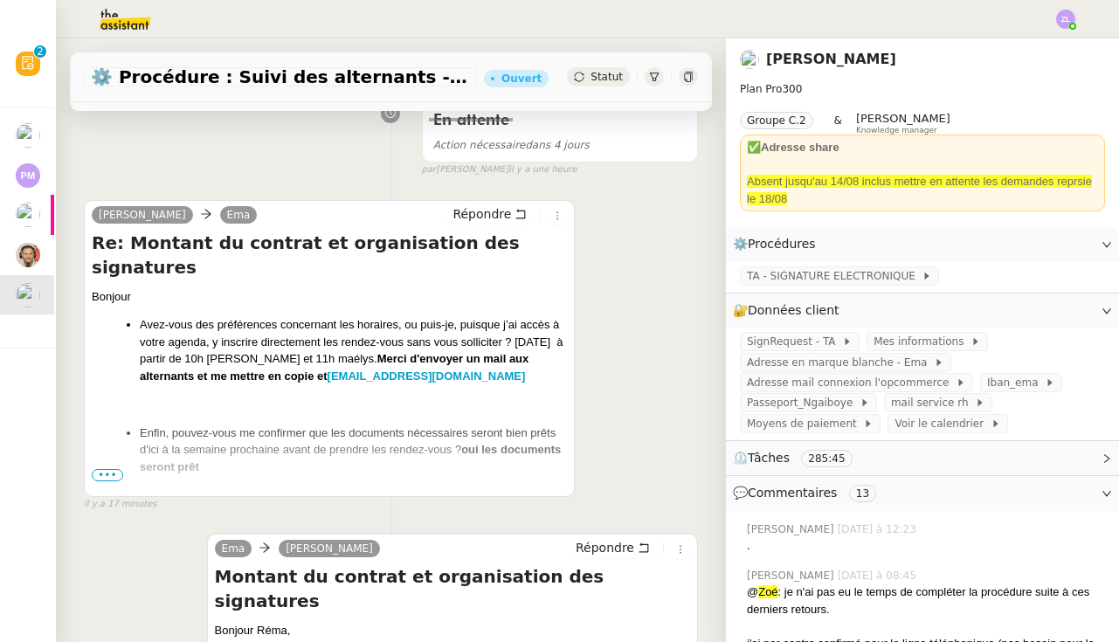
click at [109, 471] on span "•••" at bounding box center [107, 475] width 31 height 12
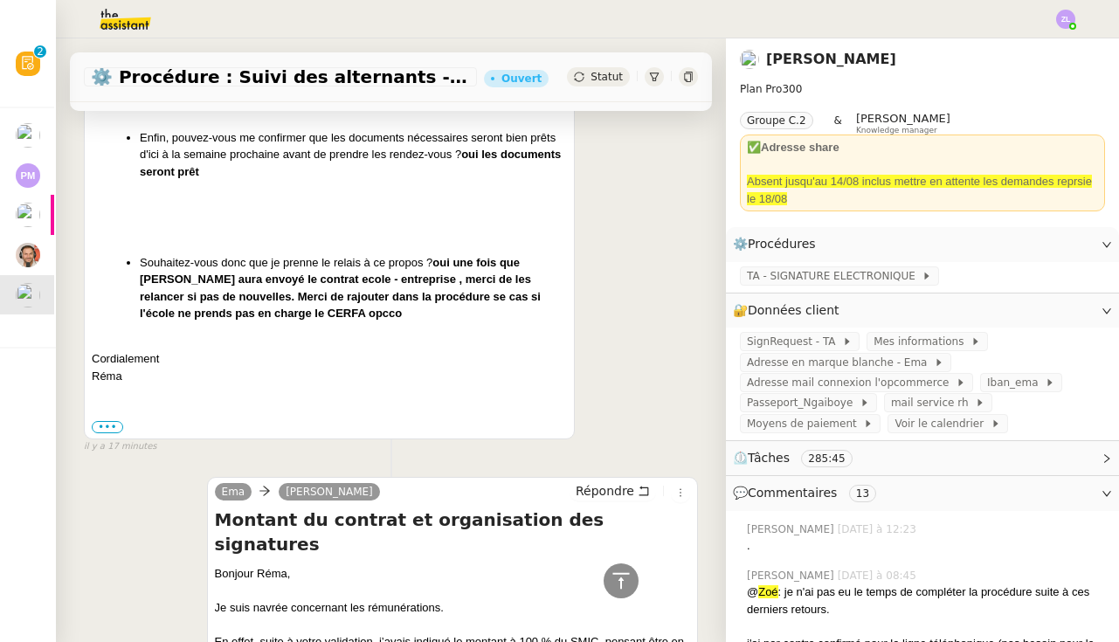
scroll to position [523, 0]
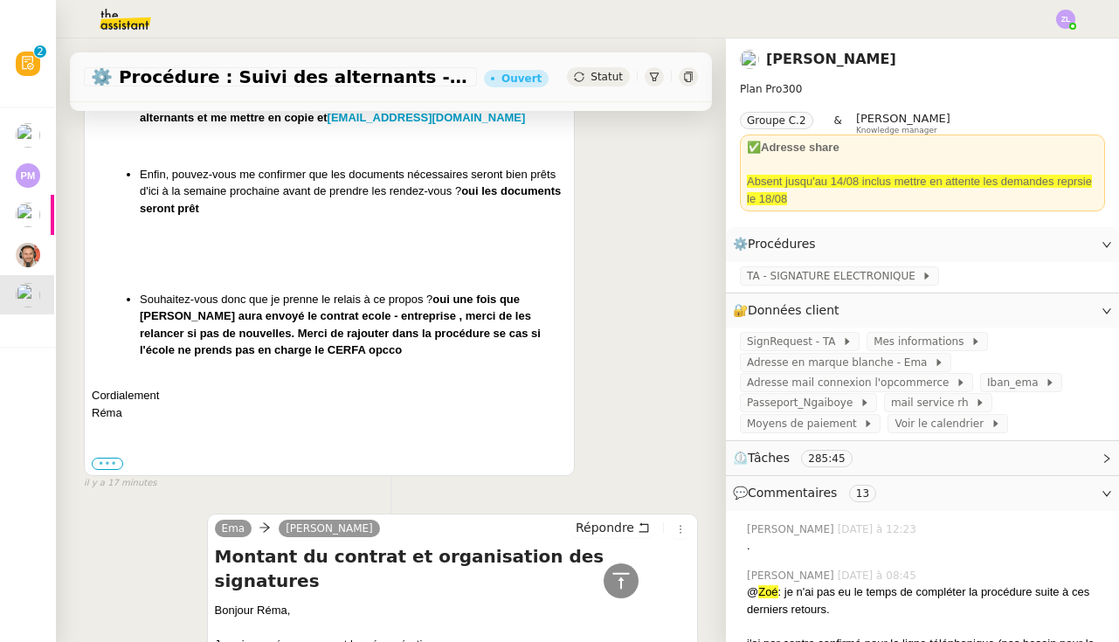
click at [98, 458] on label "•••" at bounding box center [107, 464] width 31 height 12
click at [0, 0] on input "•••" at bounding box center [0, 0] width 0 height 0
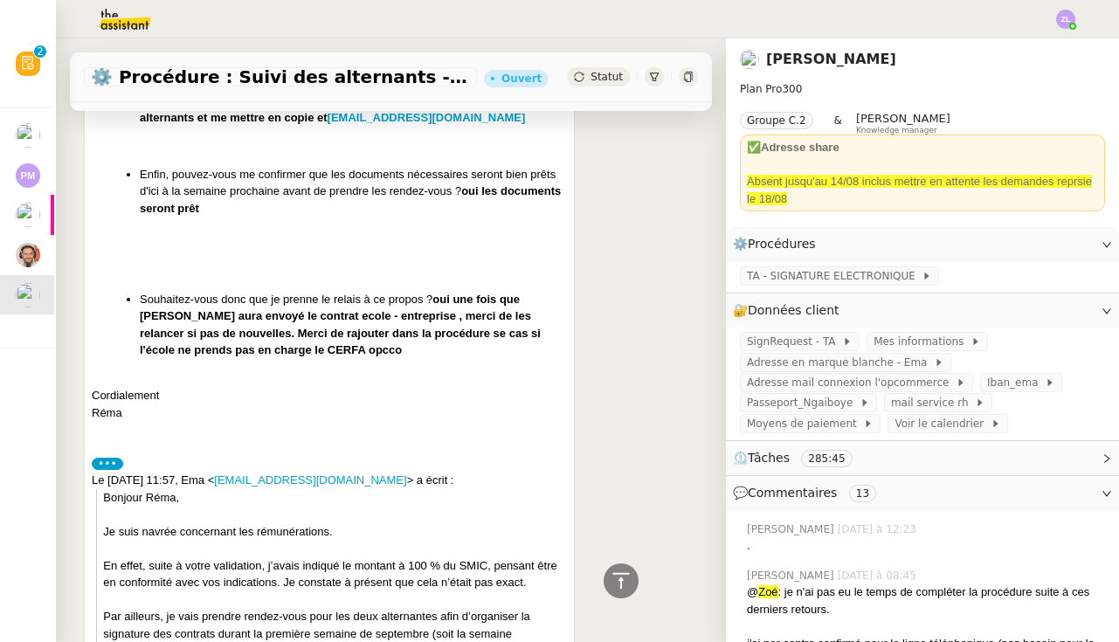
click at [98, 458] on label "•••" at bounding box center [107, 464] width 31 height 12
click at [0, 0] on input "•••" at bounding box center [0, 0] width 0 height 0
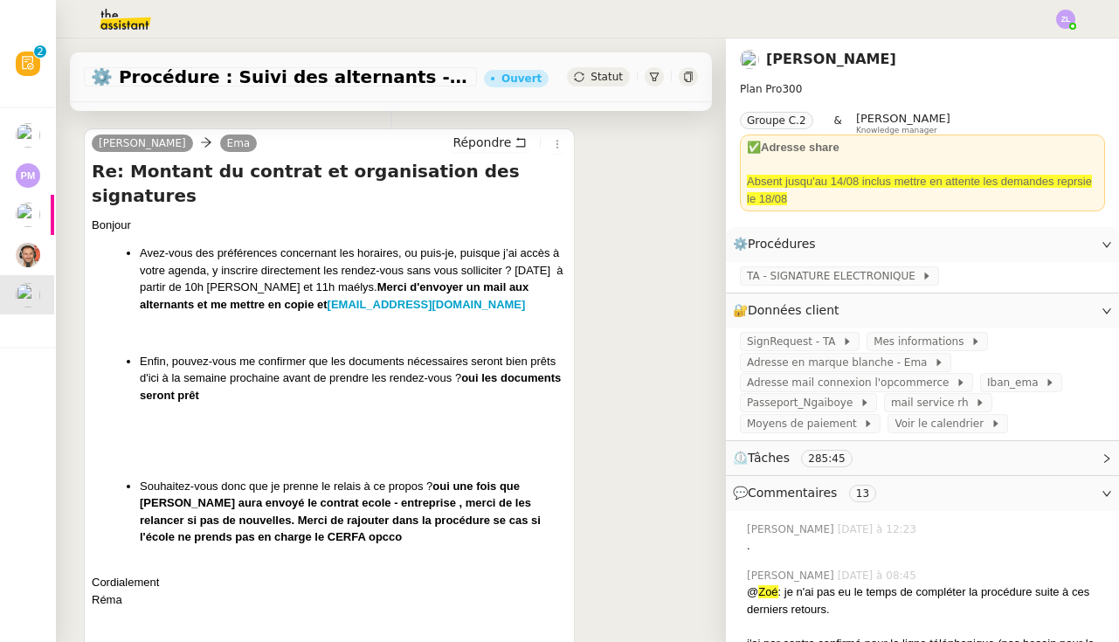
scroll to position [334, 0]
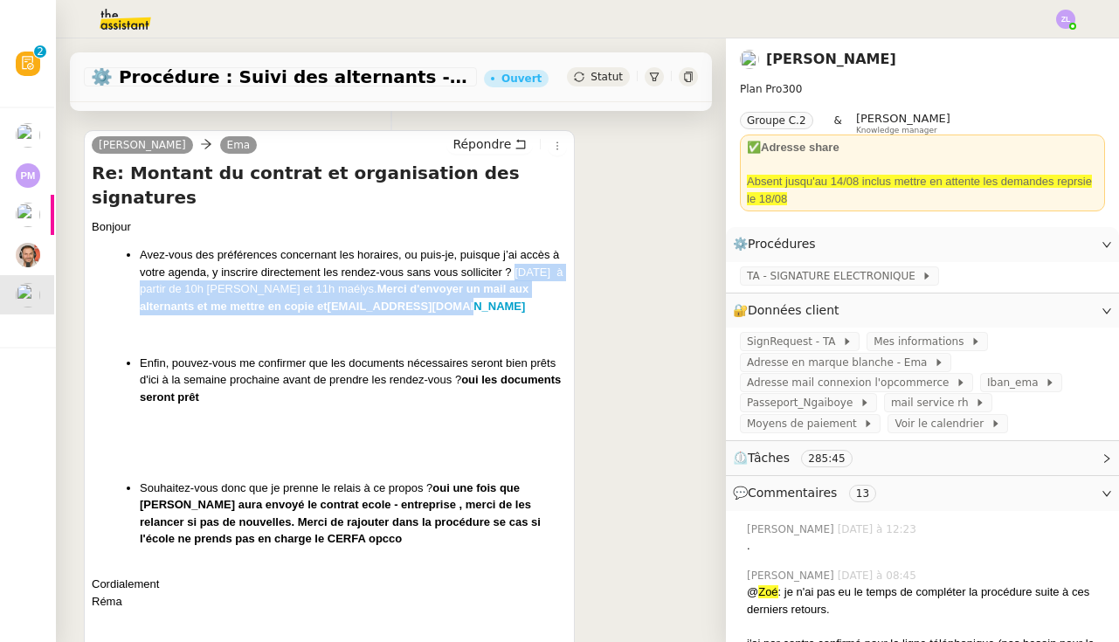
drag, startPoint x: 515, startPoint y: 248, endPoint x: 519, endPoint y: 282, distance: 34.2
click at [519, 284] on li "Avez-vous des préférences concernant les horaires, ou puis-je, puisque j’ai acc…" at bounding box center [353, 280] width 427 height 68
copy li "Mardi 9 septembre à partir de 10h emeline et 11h maélys. Merci d'envoyer un mai…"
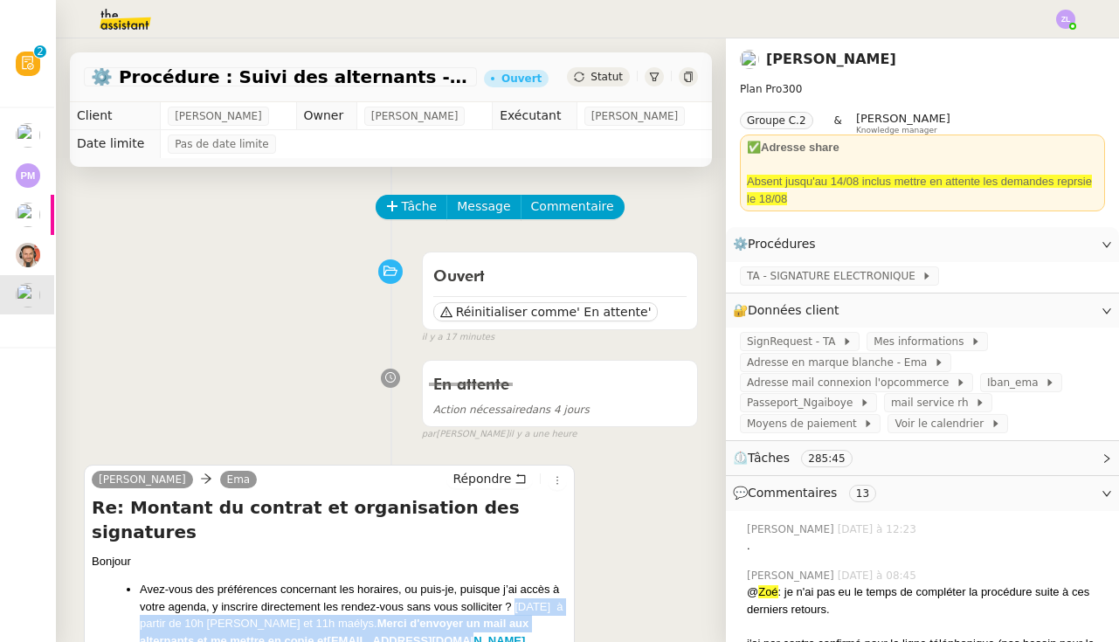
scroll to position [0, 0]
click at [558, 212] on span "Commentaire" at bounding box center [572, 206] width 83 height 20
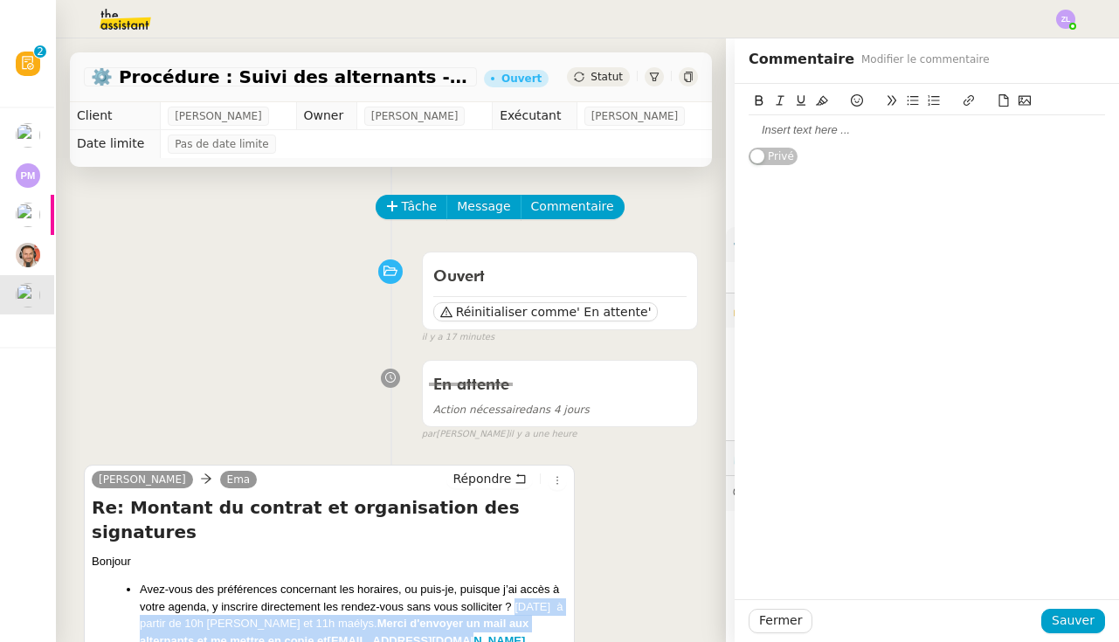
click at [775, 132] on div at bounding box center [926, 130] width 356 height 16
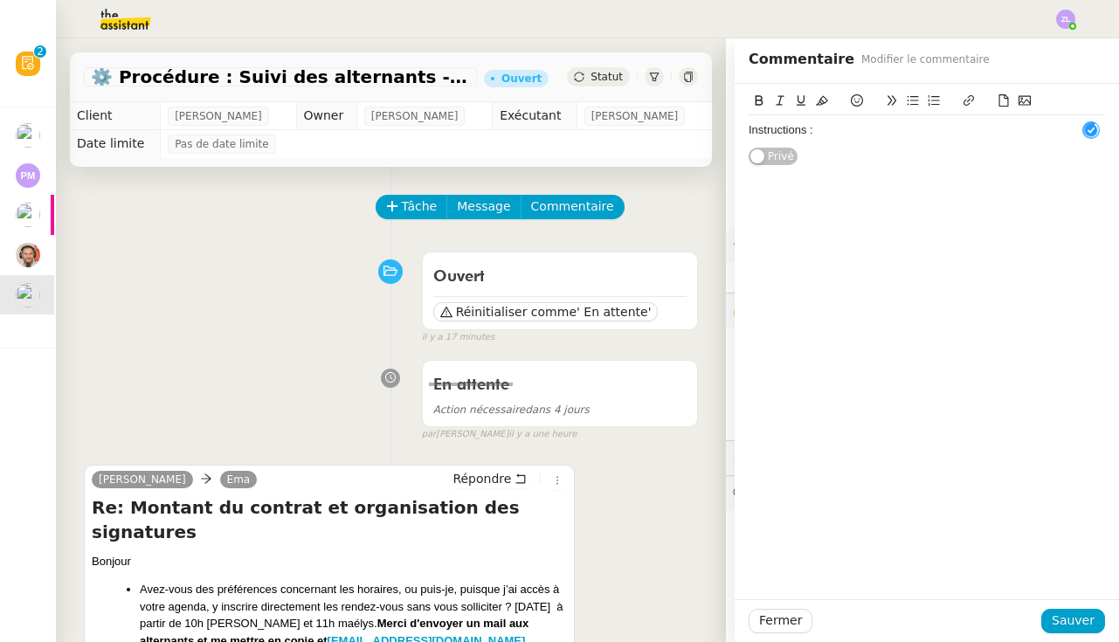
scroll to position [10, 0]
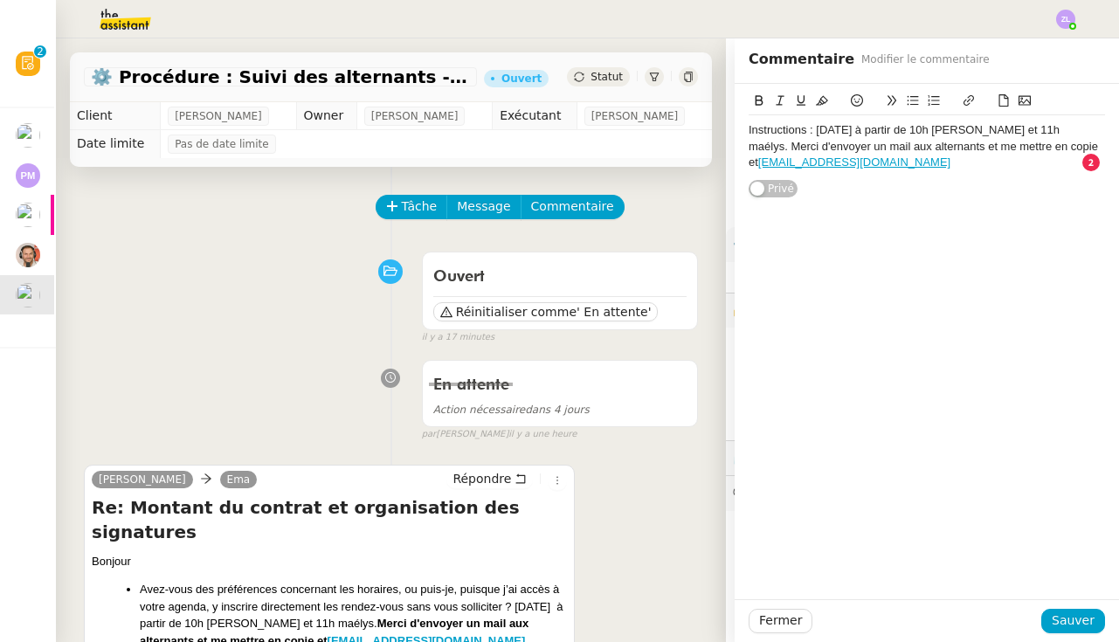
drag, startPoint x: 816, startPoint y: 128, endPoint x: 774, endPoint y: 142, distance: 44.5
click at [816, 128] on div "Instructions : Mardi 9 septembre à partir de 10h emeline et 11h maélys. Merci d…" at bounding box center [926, 146] width 356 height 48
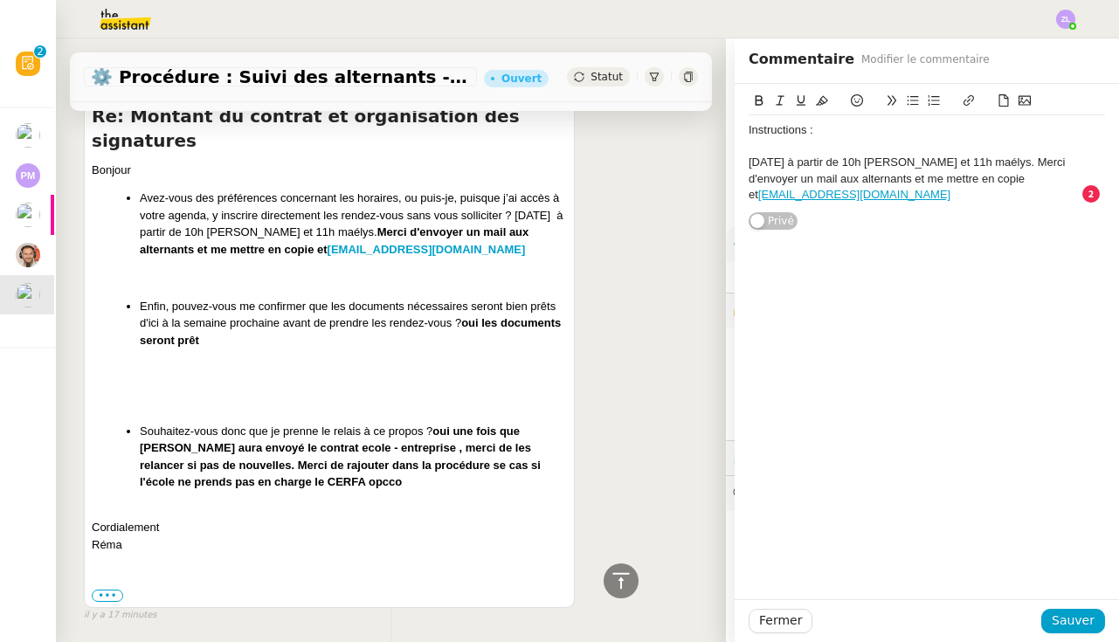
scroll to position [438, 0]
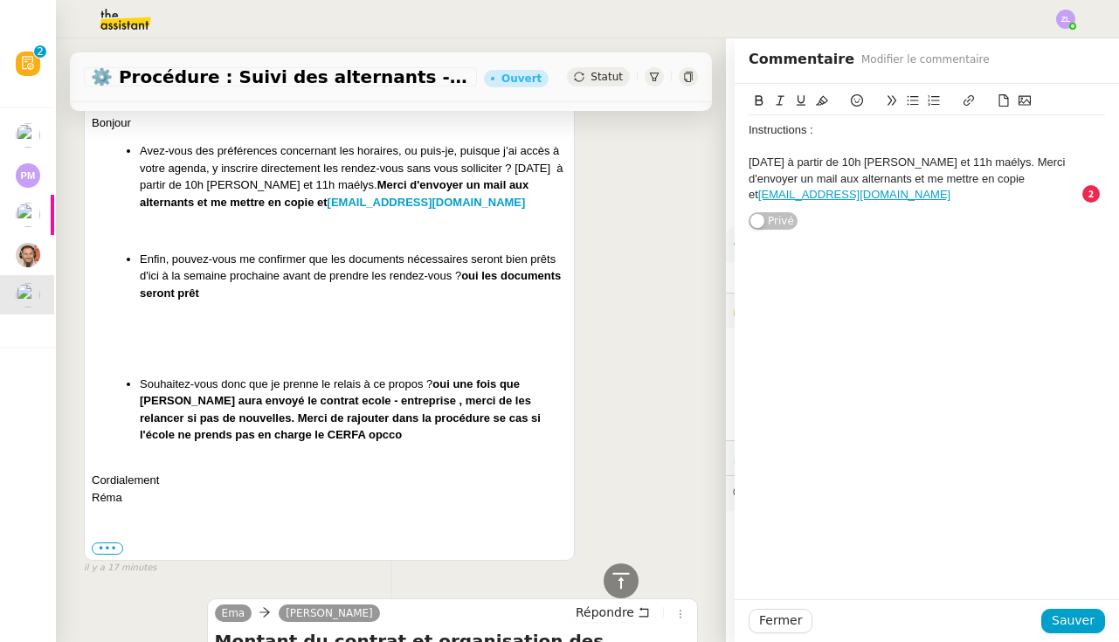
drag, startPoint x: 436, startPoint y: 355, endPoint x: 444, endPoint y: 440, distance: 85.9
click at [444, 440] on div "Bonjour Avez-vous des préférences concernant les horaires, ou puis-je, puisque …" at bounding box center [329, 310] width 475 height 392
copy li "Souhaitez-vous donc que je prenne le relais à ce propos ? oui une fois que ESG …"
click at [848, 210] on div "Instructions : Mardi 9 septembre à partir de 10h emeline et 11h maélys. Merci d…" at bounding box center [926, 157] width 356 height 147
click at [845, 203] on div "Instructions : Mardi 9 septembre à partir de 10h emeline et 11h maélys. Merci d…" at bounding box center [926, 162] width 356 height 94
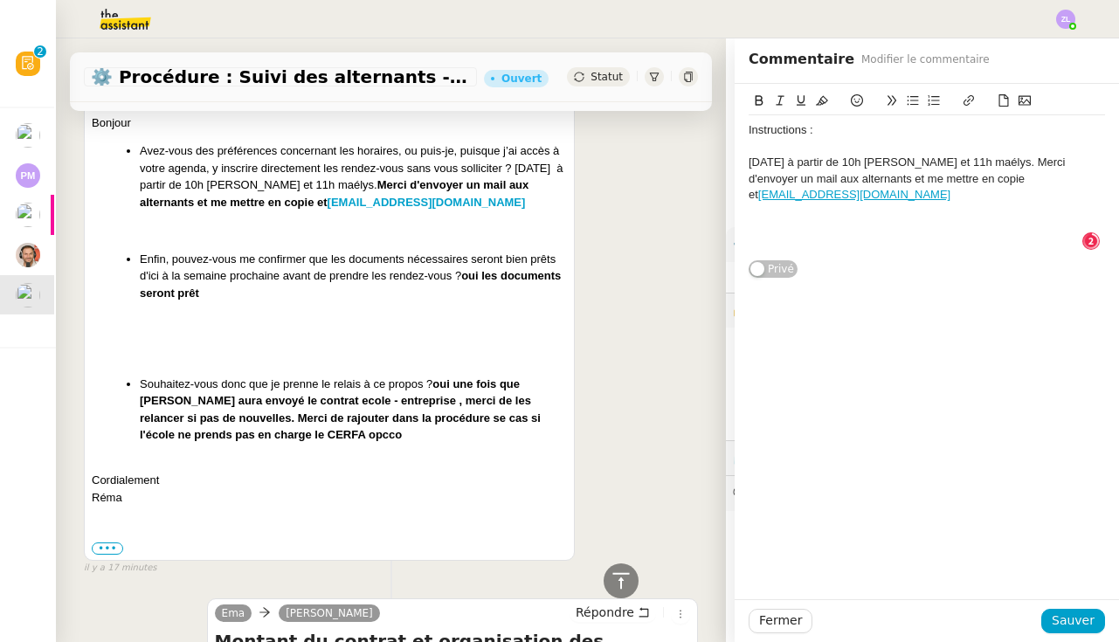
scroll to position [18, 0]
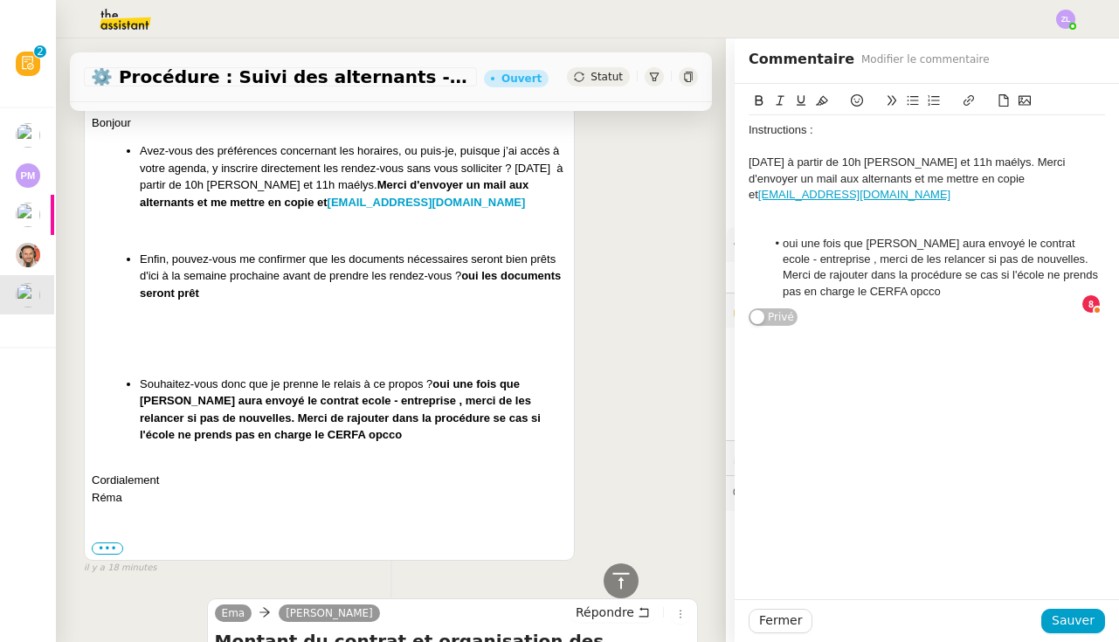
click at [782, 238] on li "oui une fois que ESG aura envoyé le contrat ecole - entreprise , merci de les r…" at bounding box center [936, 268] width 340 height 65
click at [928, 255] on div "oui une fois que ESG aura envoyé le contrat ecole - entreprise , merci de les r…" at bounding box center [926, 268] width 356 height 65
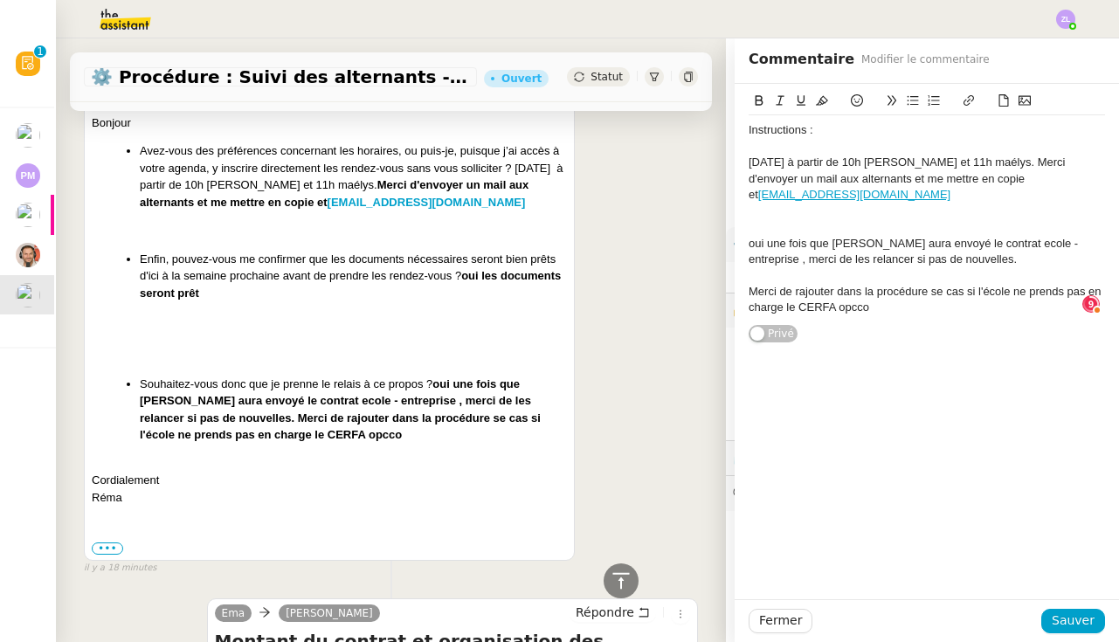
click at [896, 301] on div "Merci de rajouter dans la procédure se cas si l'école ne prends pas en charge l…" at bounding box center [926, 300] width 356 height 32
click at [913, 293] on div "Merci de rajouter dans la procédure se cas si l'école ne prends pas en charge l…" at bounding box center [926, 300] width 356 height 32
click at [911, 303] on div "Merci de rajouter dans la procédure se cas si l'école ne prends pas en charge l…" at bounding box center [926, 300] width 356 height 32
click at [929, 284] on div "Merci de rajouter dans la procédure se cas si l'école ne prends pas en charge l…" at bounding box center [926, 300] width 356 height 32
click at [935, 287] on div "Merci de rajouter dans la procédure se cas si l'école ne prends pas en charge l…" at bounding box center [926, 300] width 356 height 32
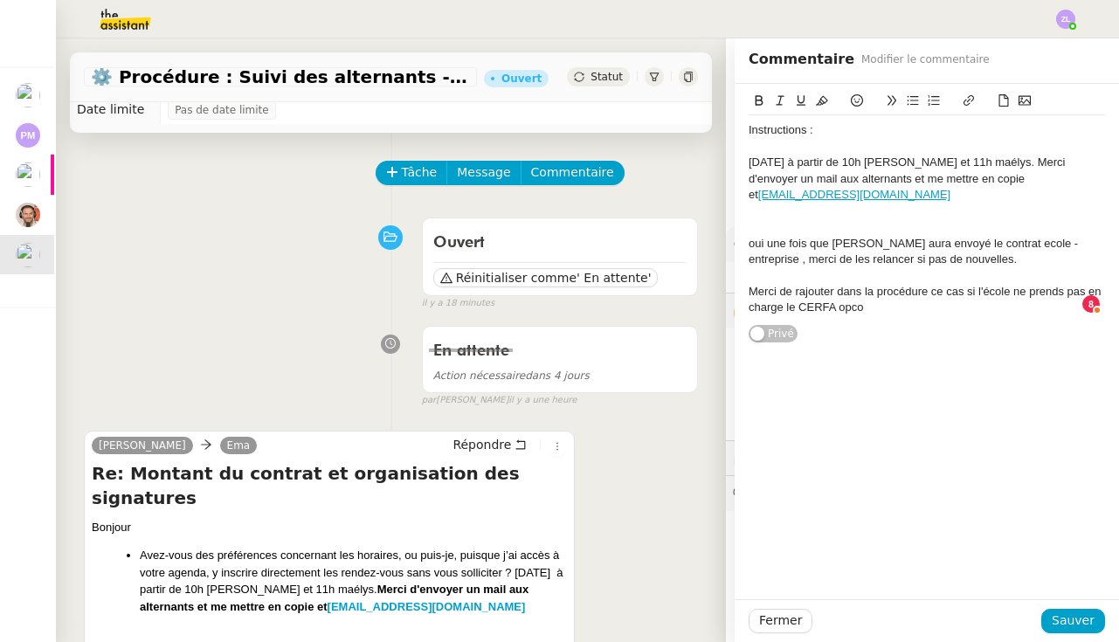
scroll to position [0, 0]
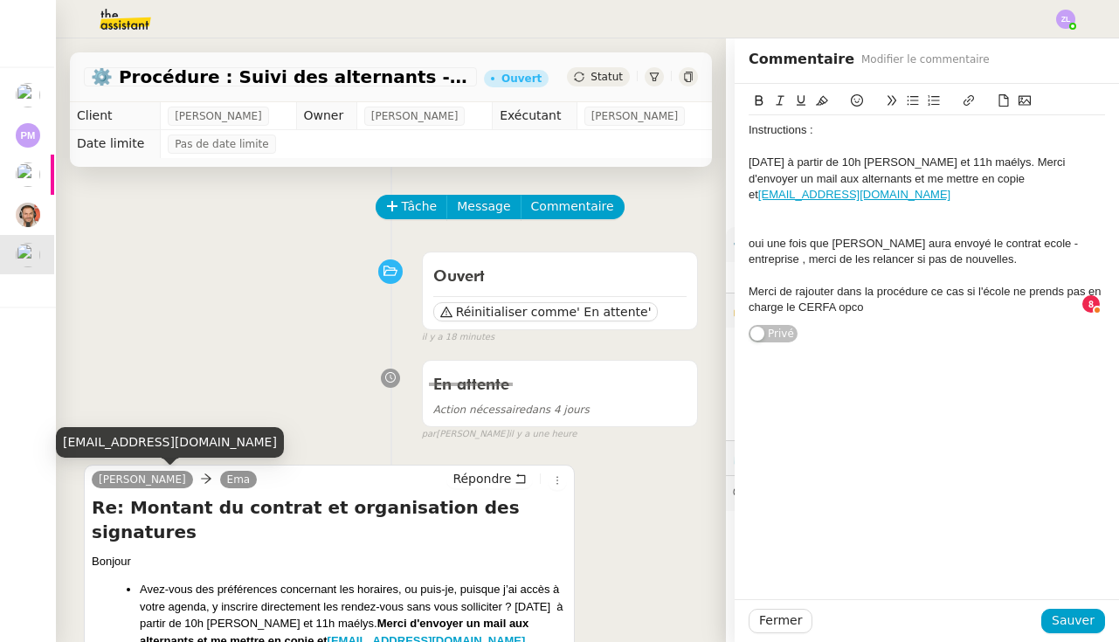
click at [135, 441] on div "[EMAIL_ADDRESS][DOMAIN_NAME]" at bounding box center [170, 442] width 228 height 31
copy div "[EMAIL_ADDRESS][DOMAIN_NAME]"
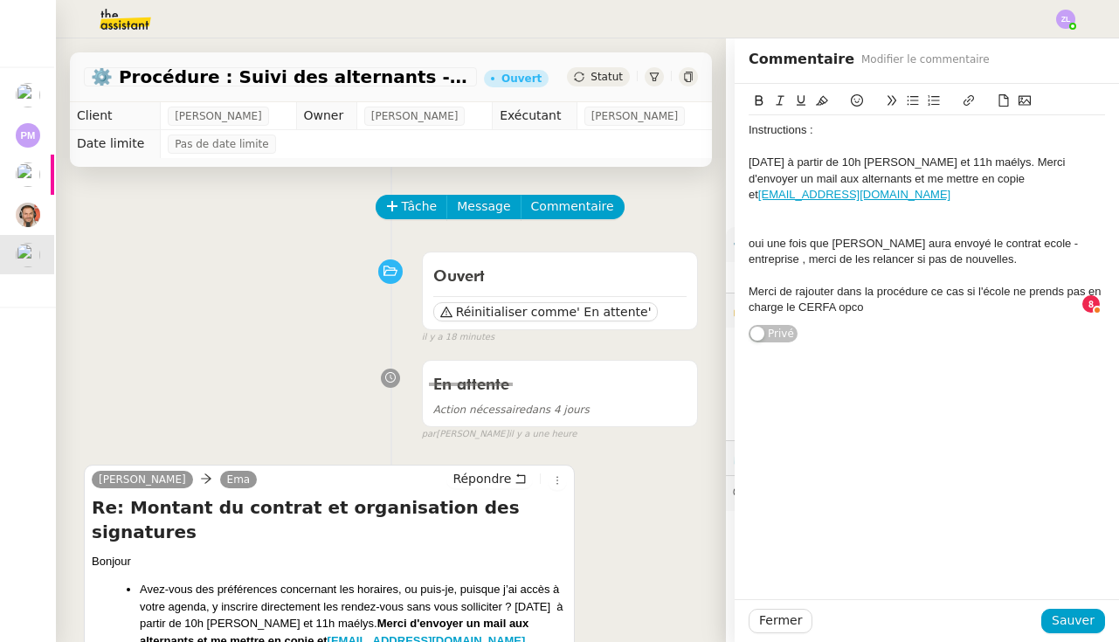
click at [1065, 242] on div "oui une fois que ESG aura envoyé le contrat ecole - entreprise , merci de les r…" at bounding box center [926, 252] width 356 height 32
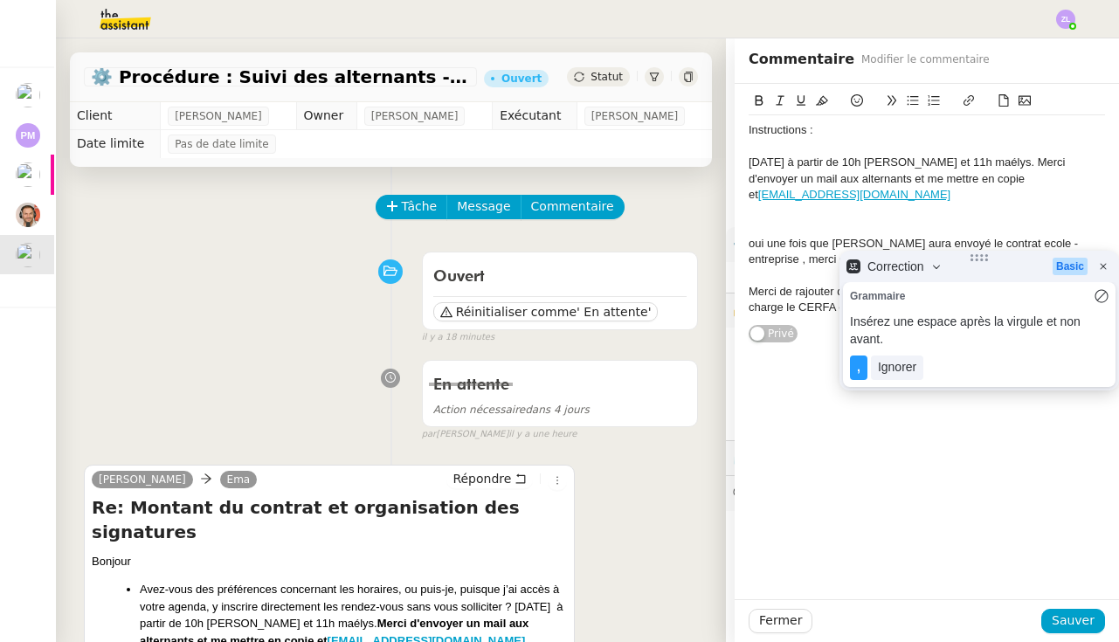
click at [1028, 179] on div "Mardi 9 septembre à partir de 10h emeline et 11h maélys. Merci d'envoyer un mai…" at bounding box center [926, 179] width 356 height 48
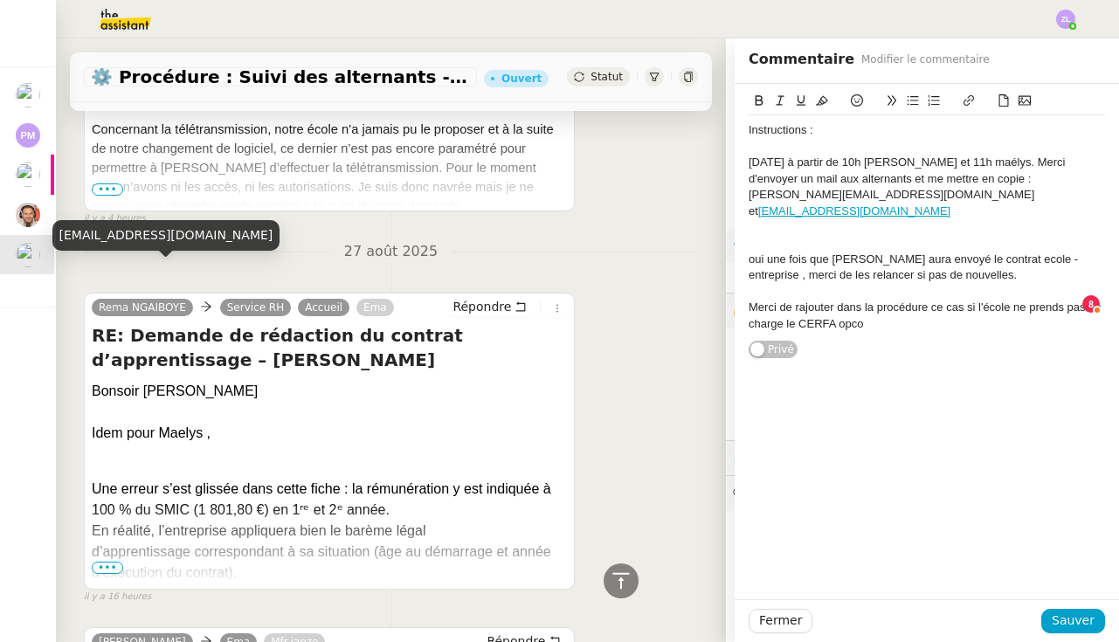
scroll to position [1723, 0]
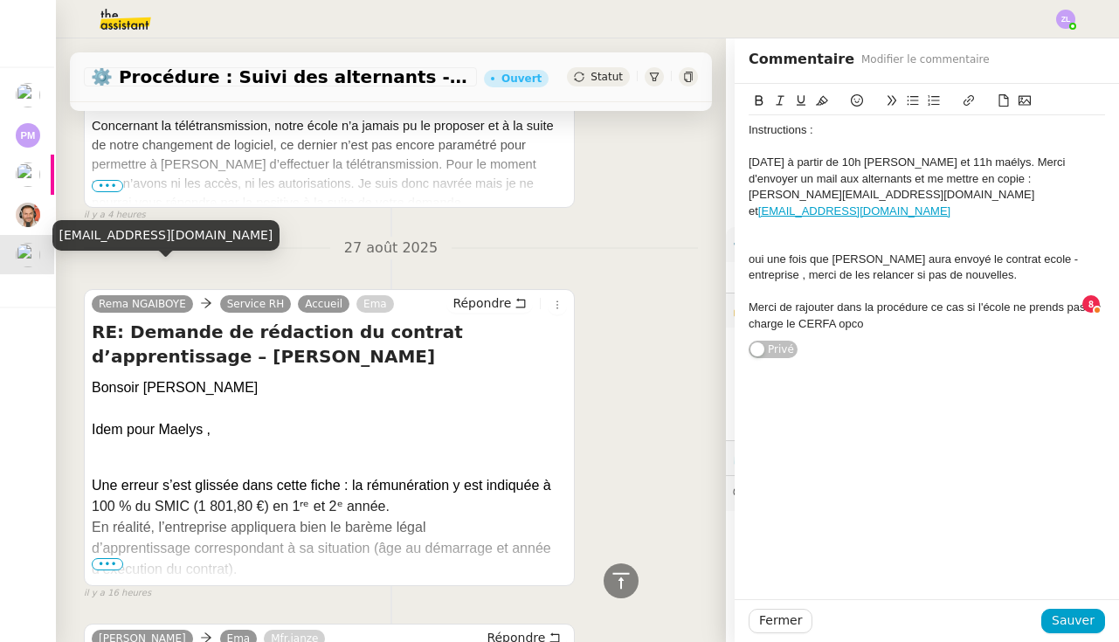
click at [124, 236] on div "[EMAIL_ADDRESS][DOMAIN_NAME]" at bounding box center [166, 235] width 228 height 31
copy div "[EMAIL_ADDRESS][DOMAIN_NAME]"
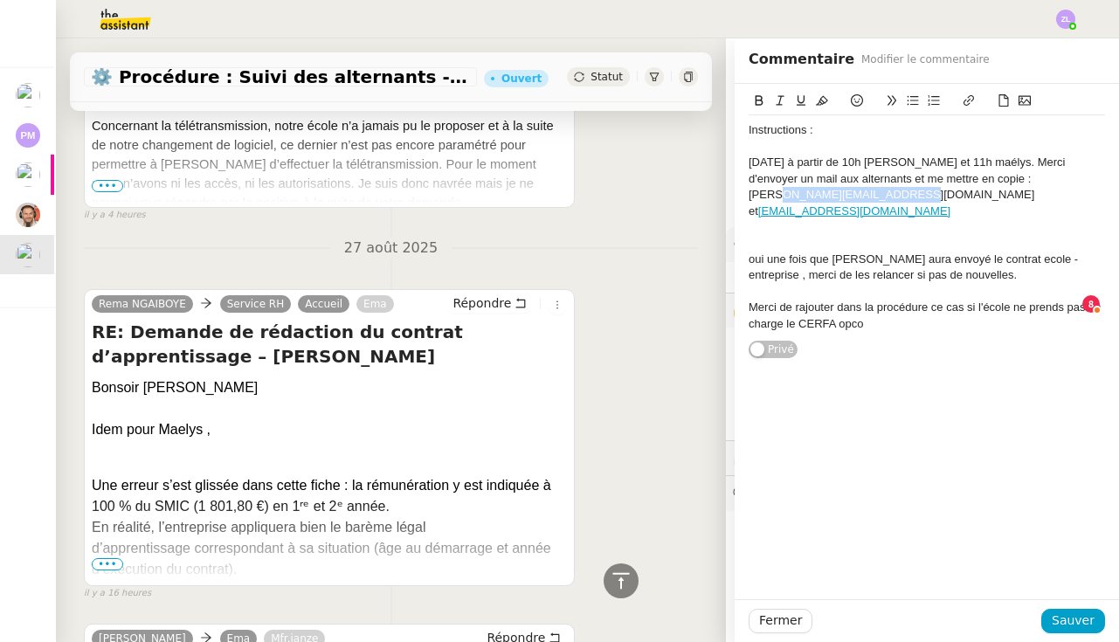
drag, startPoint x: 885, startPoint y: 193, endPoint x: 740, endPoint y: 193, distance: 145.0
click at [740, 193] on div "Instructions : Mardi 9 septembre à partir de 10h emeline et 11h maélys. Merci d…" at bounding box center [926, 222] width 384 height 276
click at [755, 252] on div "oui une fois que ESG aura envoyé le contrat ecole - entreprise , merci de les r…" at bounding box center [926, 268] width 356 height 32
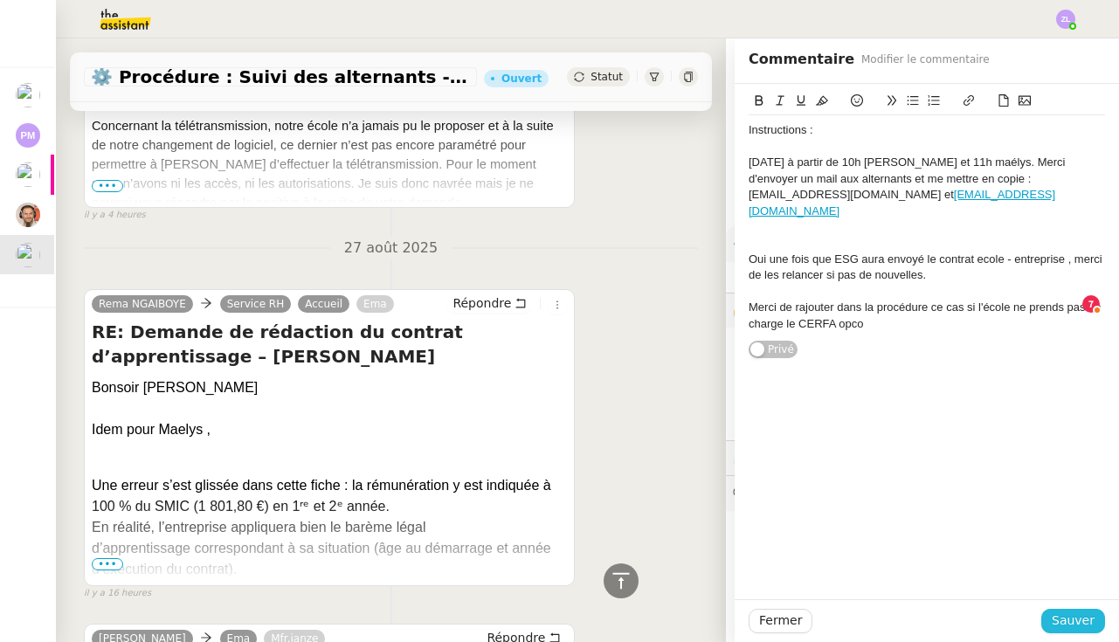
click at [1085, 617] on span "Sauver" at bounding box center [1072, 620] width 43 height 20
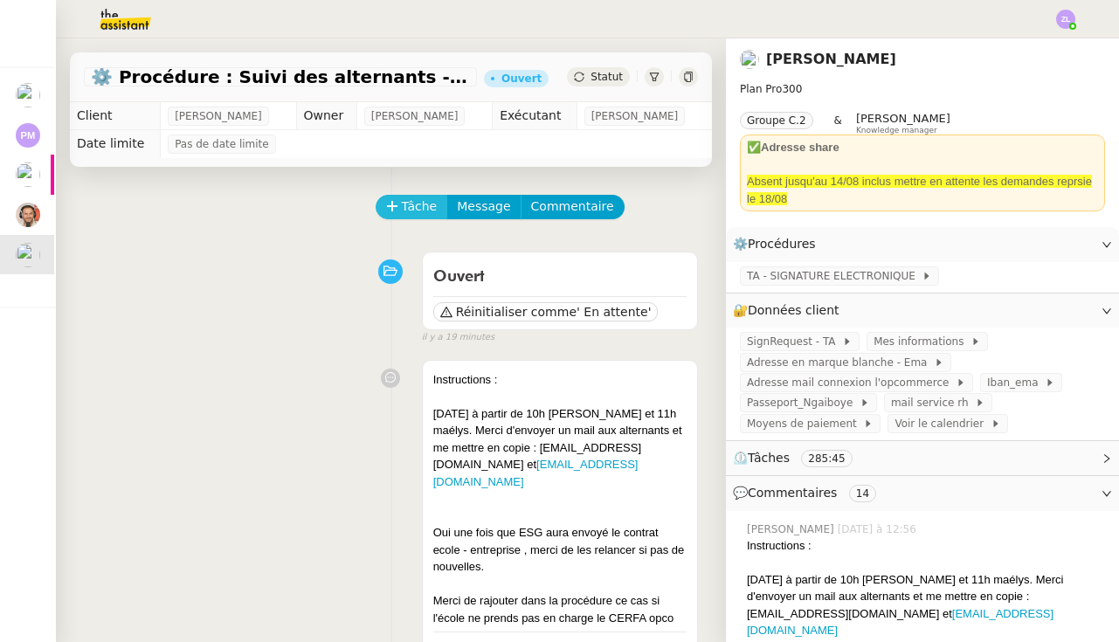
click at [410, 204] on span "Tâche" at bounding box center [420, 206] width 36 height 20
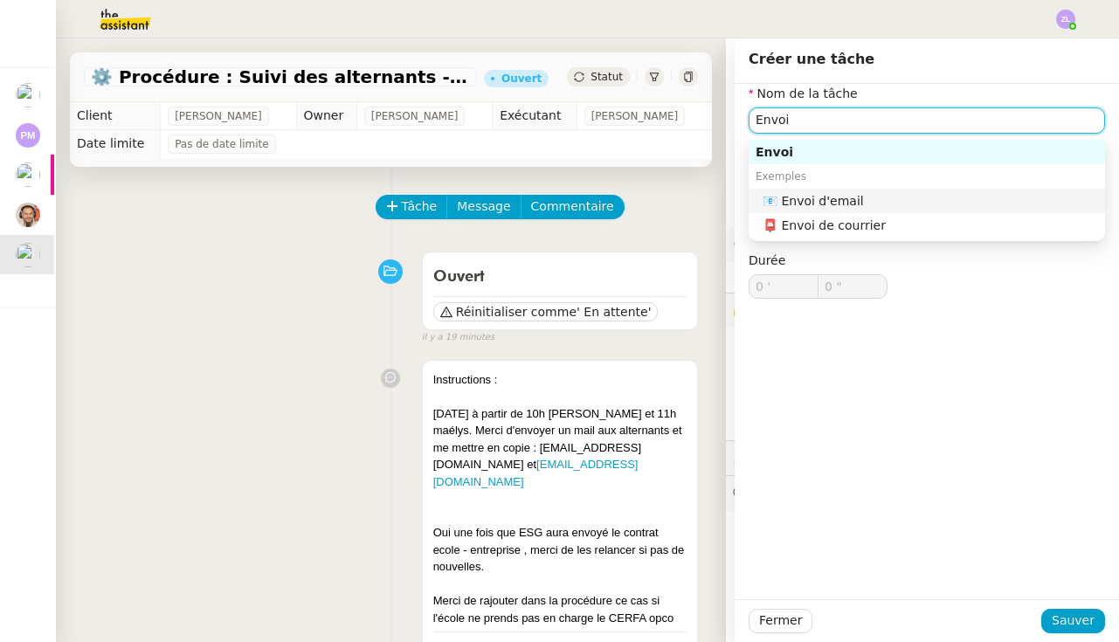
click at [808, 197] on div "📧 Envoi d'email" at bounding box center [929, 201] width 335 height 16
type input "Envoi d'email"
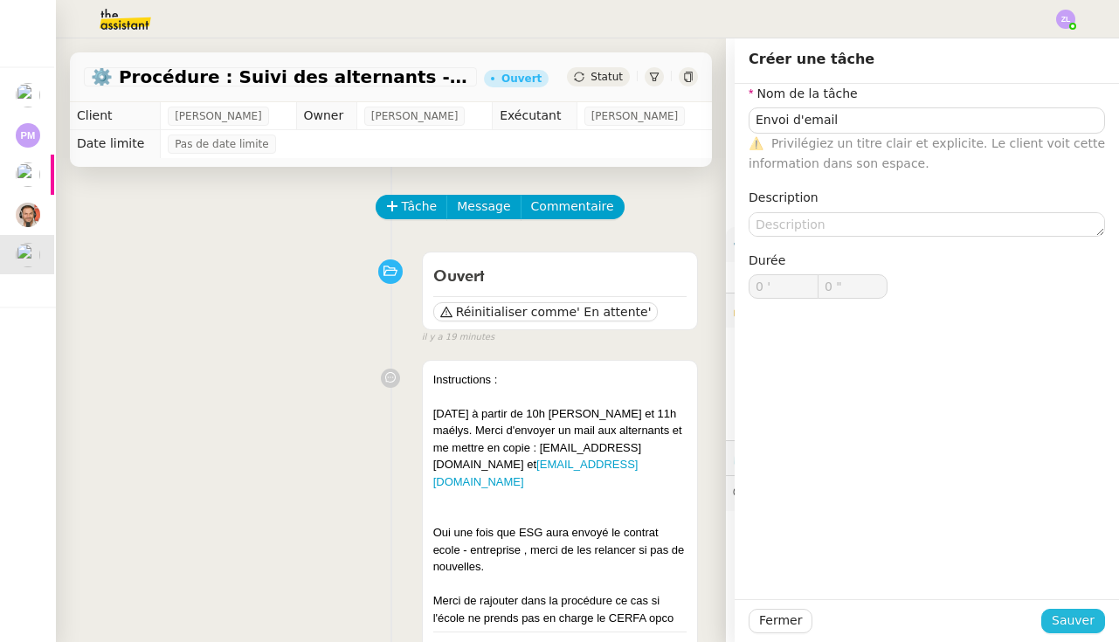
click at [1083, 615] on span "Sauver" at bounding box center [1072, 620] width 43 height 20
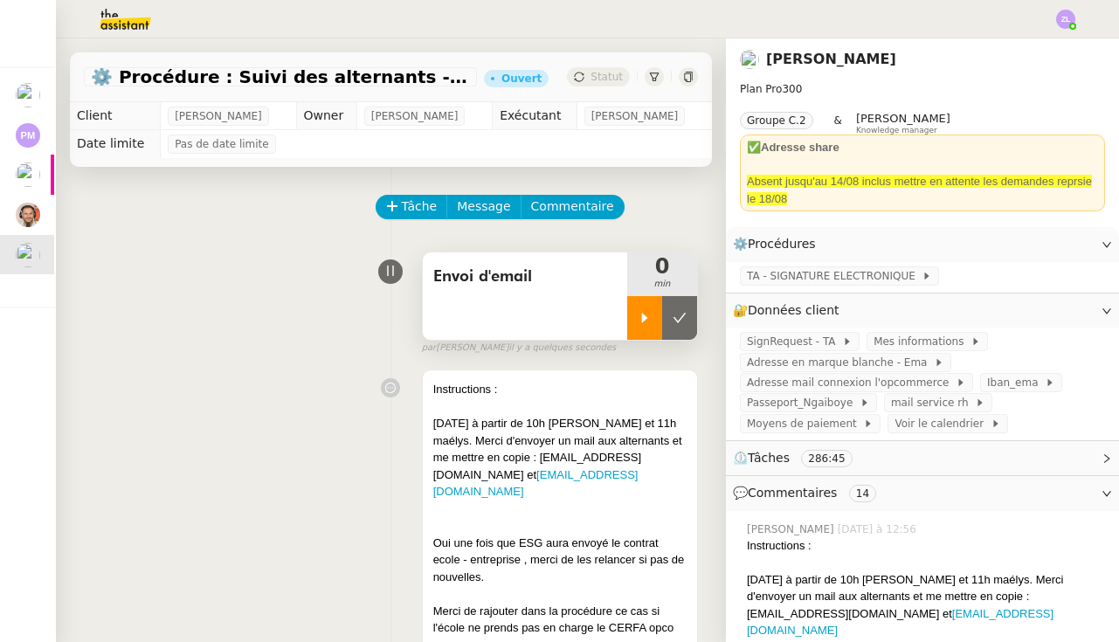
click at [647, 320] on icon at bounding box center [645, 318] width 14 height 14
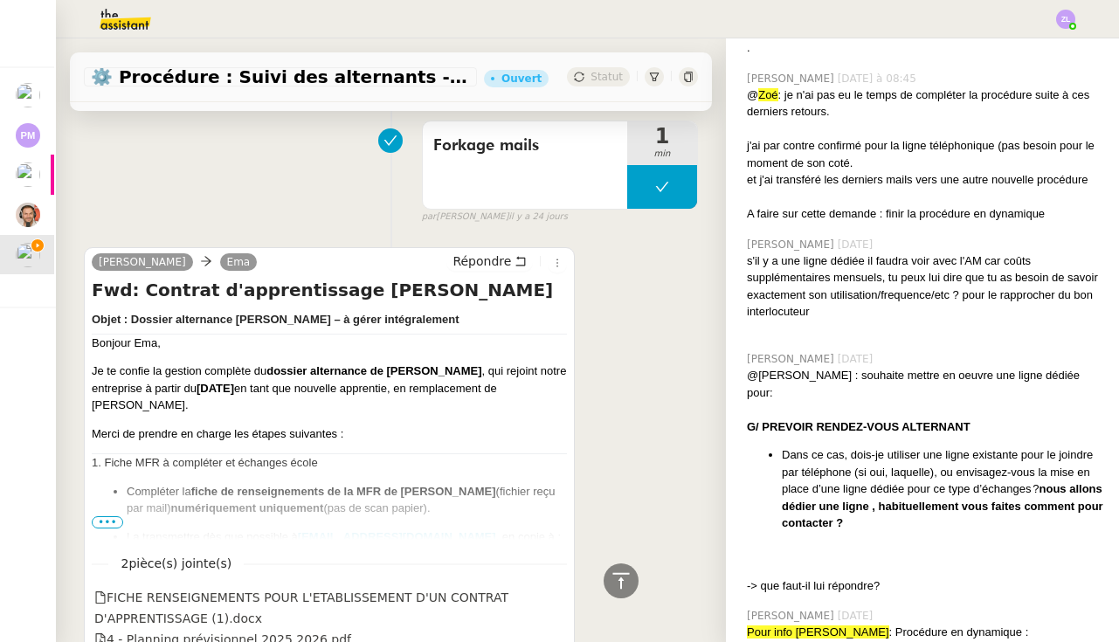
scroll to position [19618, 0]
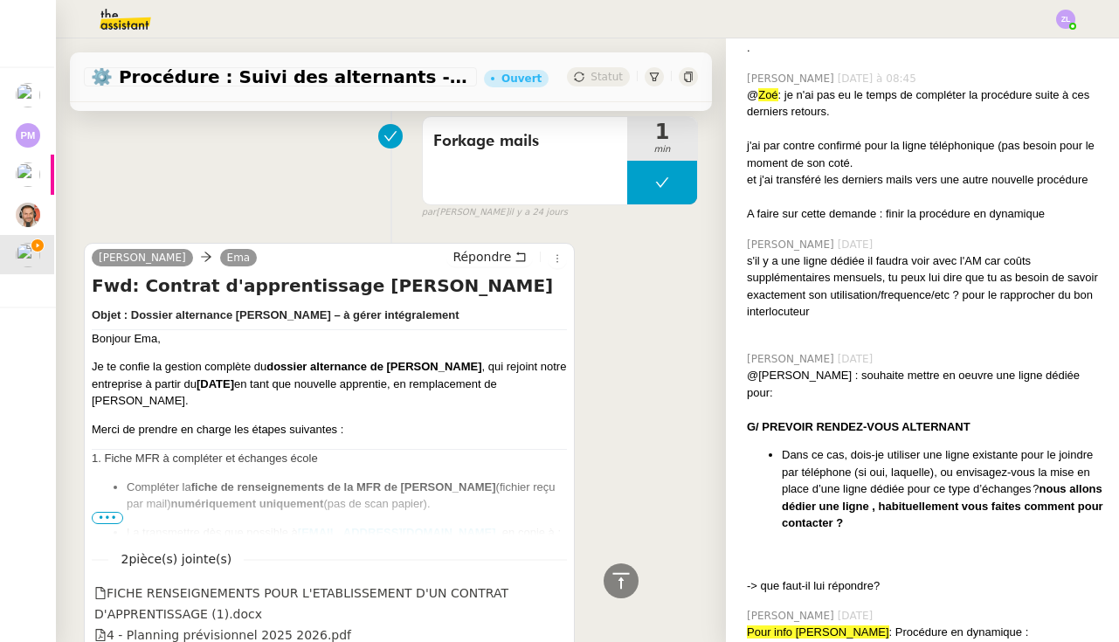
click at [107, 512] on span "•••" at bounding box center [107, 518] width 31 height 12
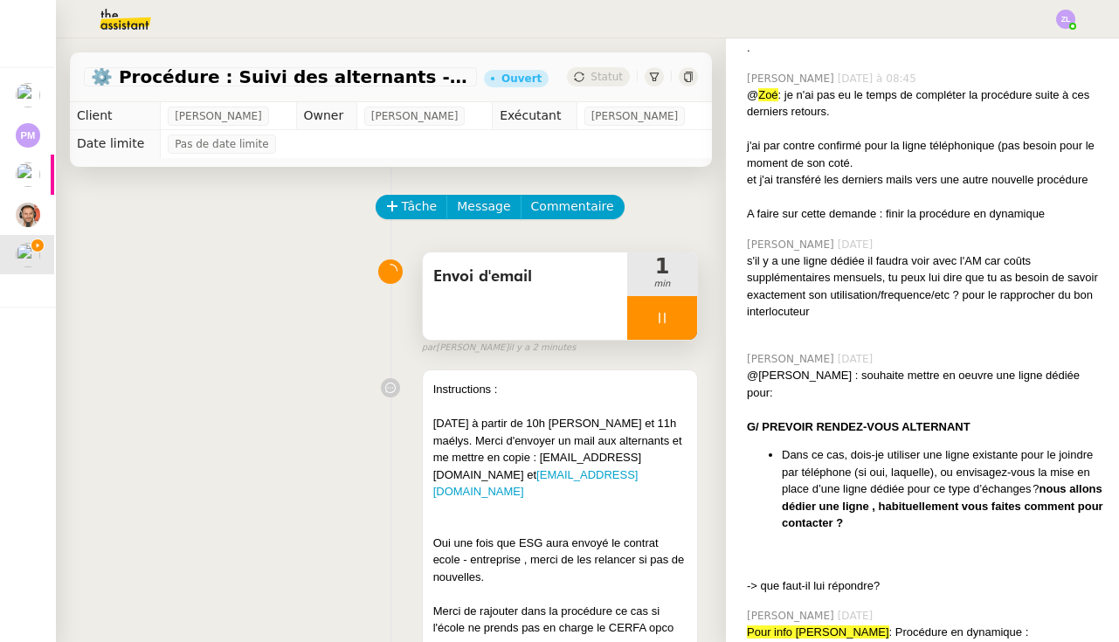
scroll to position [593, 0]
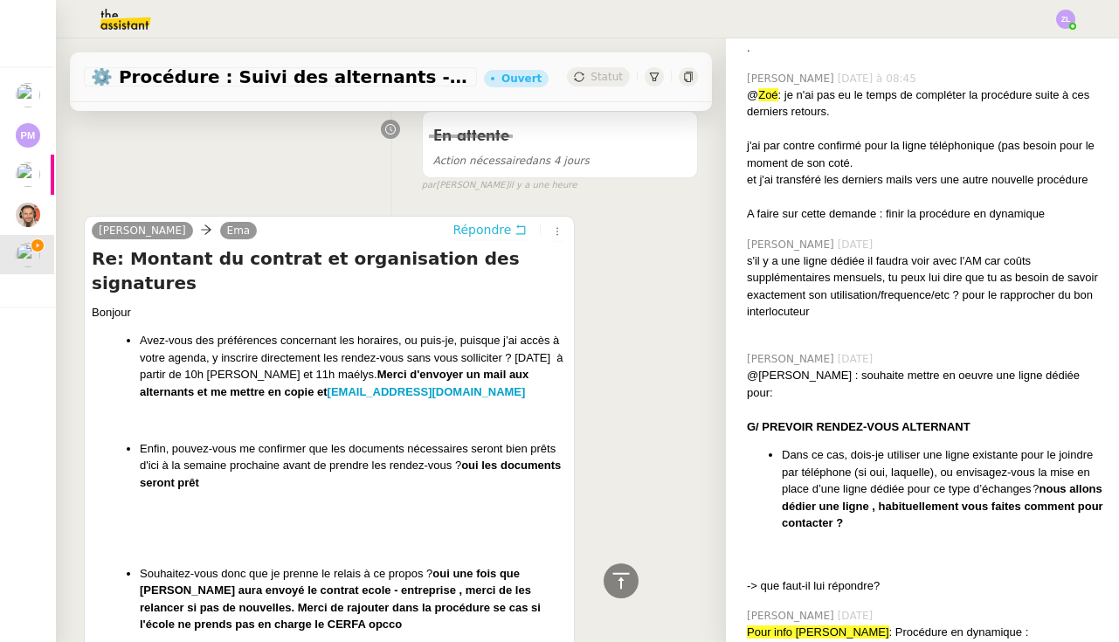
click at [490, 222] on span "Répondre" at bounding box center [481, 229] width 59 height 17
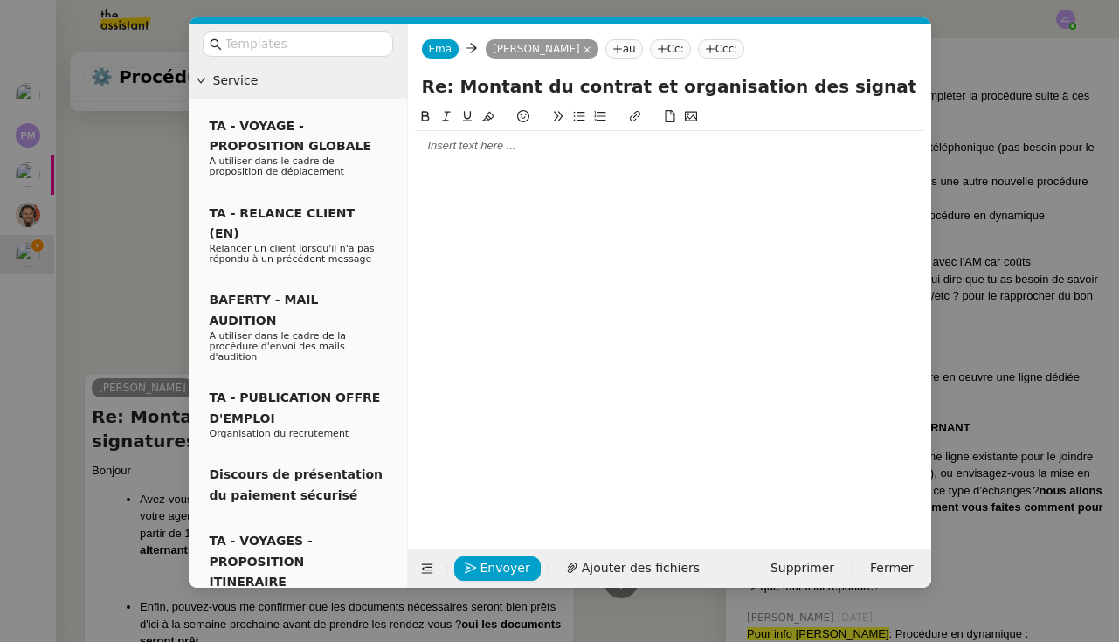
click at [425, 147] on div at bounding box center [669, 146] width 509 height 16
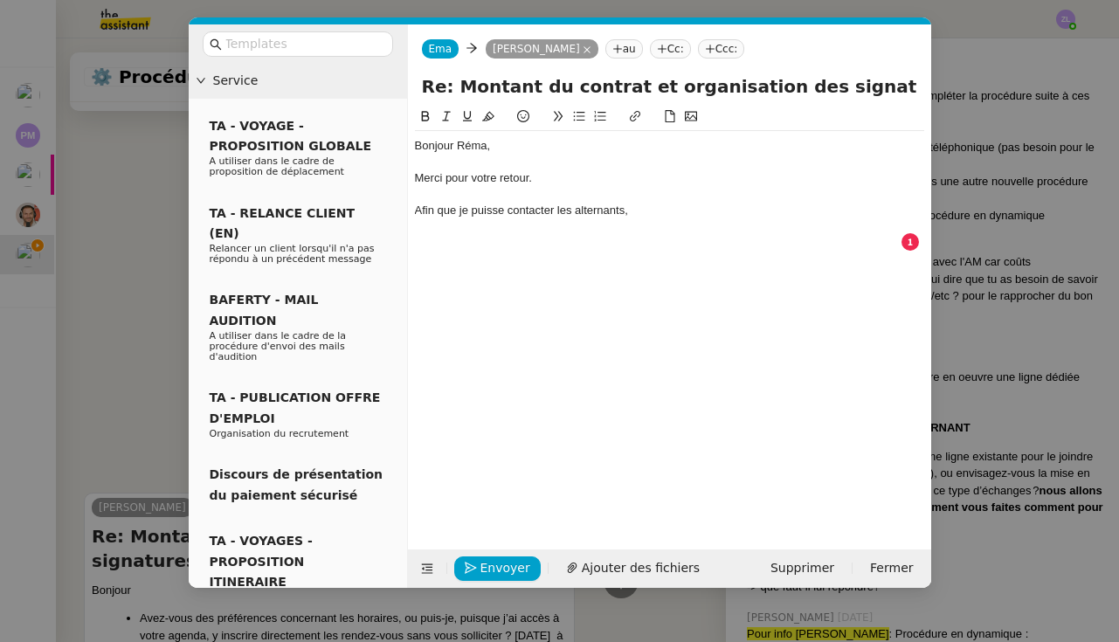
click at [586, 120] on button at bounding box center [579, 117] width 21 height 20
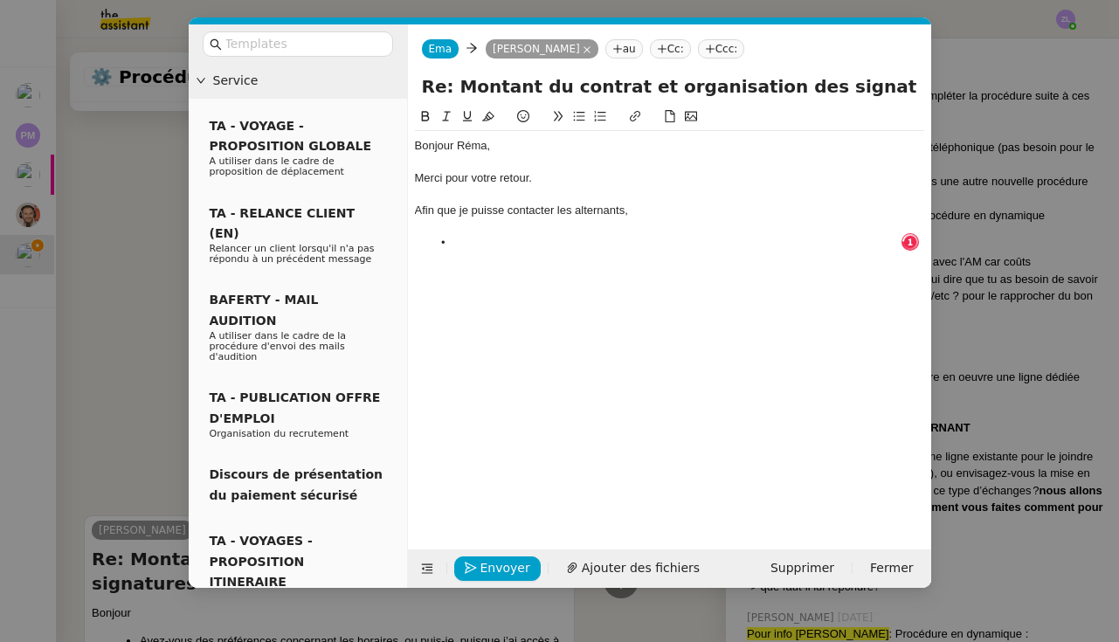
click at [1040, 197] on nz-modal-container "Service TA - VOYAGE - PROPOSITION GLOBALE A utiliser dans le cadre de propositi…" at bounding box center [559, 321] width 1119 height 642
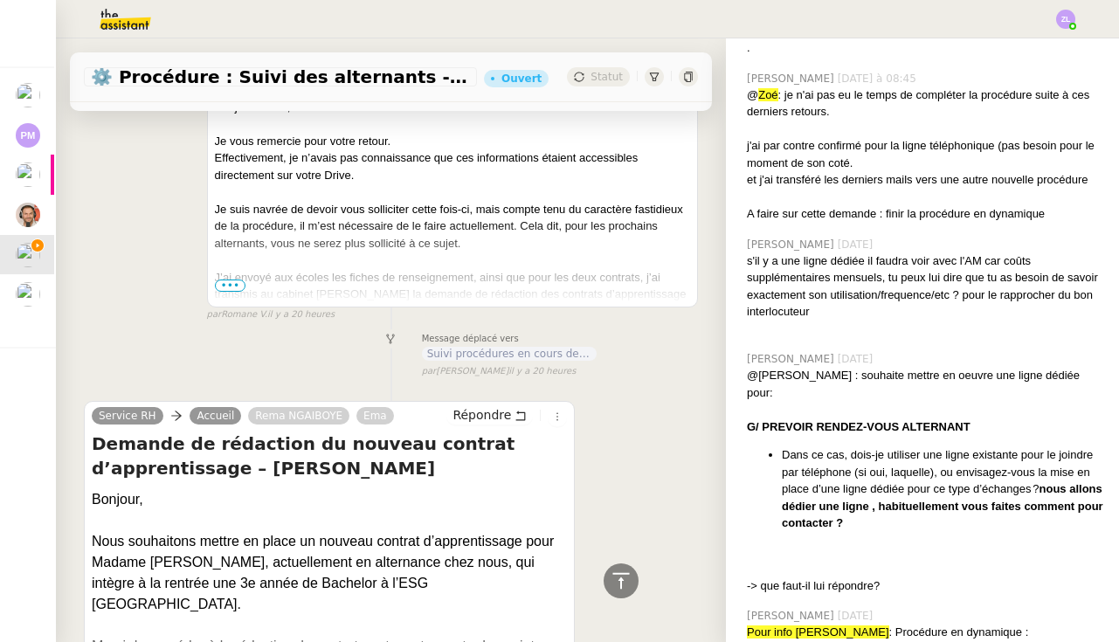
scroll to position [4990, 0]
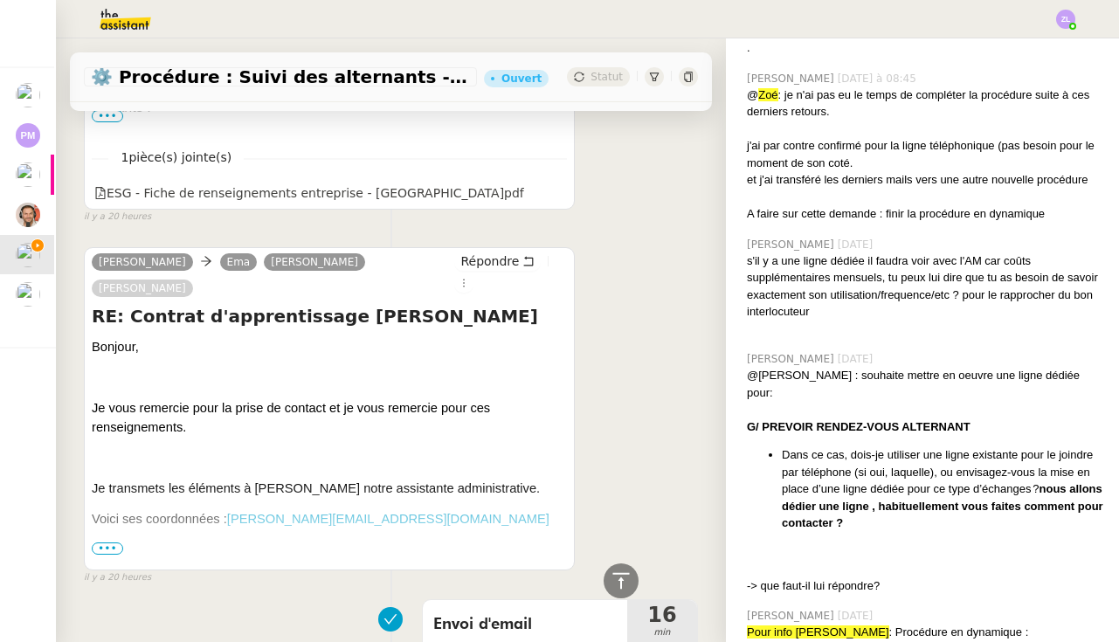
click at [108, 542] on span "•••" at bounding box center [107, 548] width 31 height 12
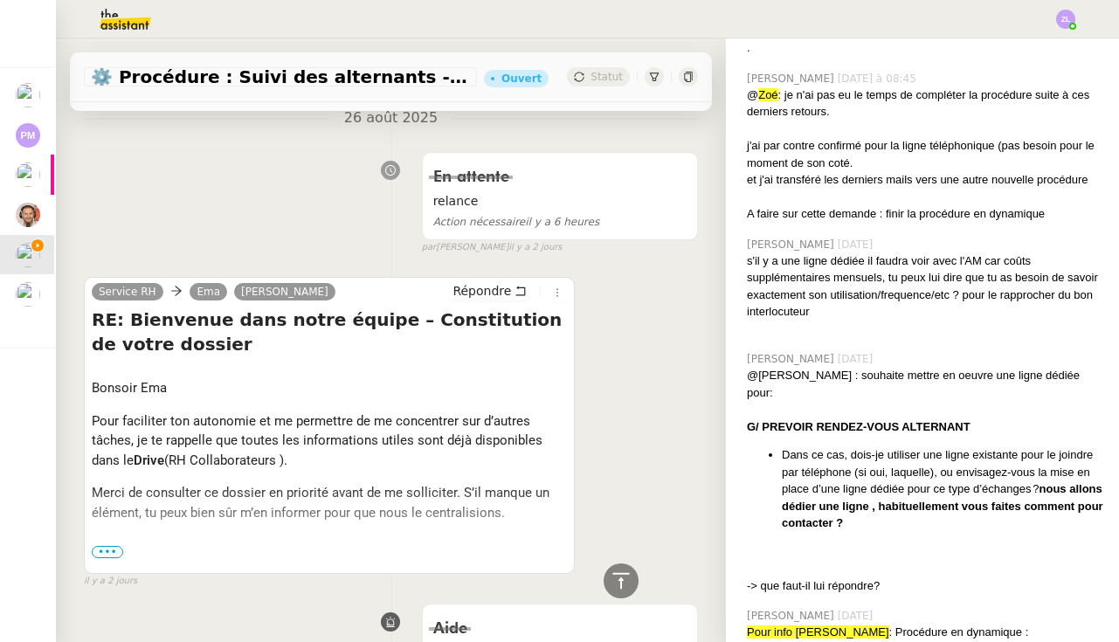
scroll to position [8240, 0]
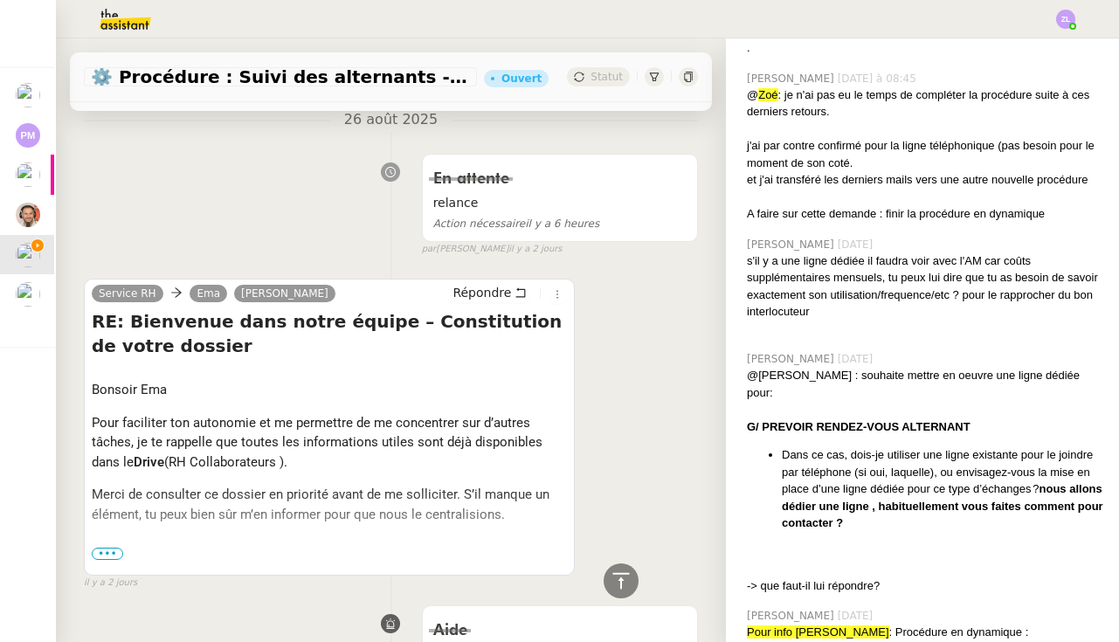
click at [101, 548] on span "•••" at bounding box center [107, 554] width 31 height 12
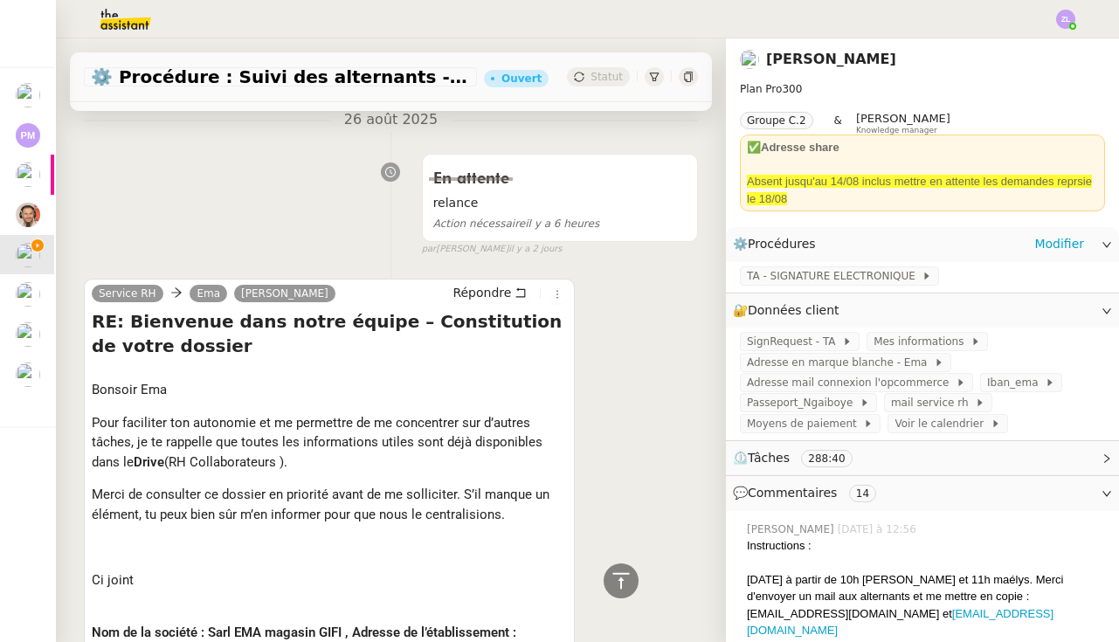
scroll to position [0, 0]
click at [844, 383] on span "Adresse mail connexion l'opcommerce" at bounding box center [851, 382] width 209 height 17
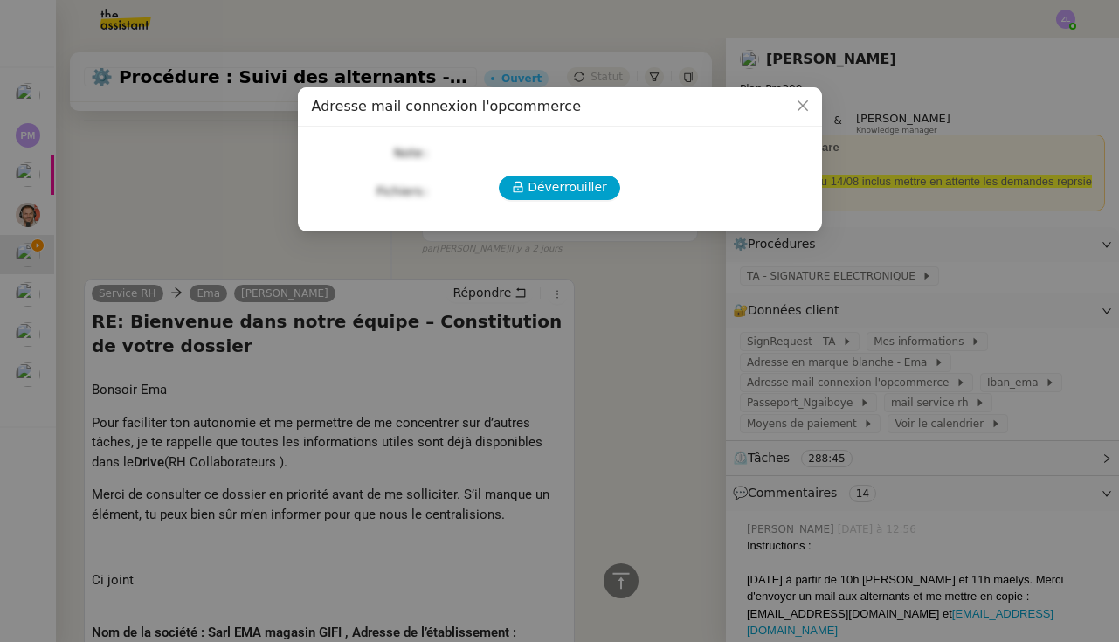
click at [680, 294] on nz-modal-container "Adresse mail connexion l'opcommerce Déverrouiller Note Fichiers Upload" at bounding box center [559, 321] width 1119 height 642
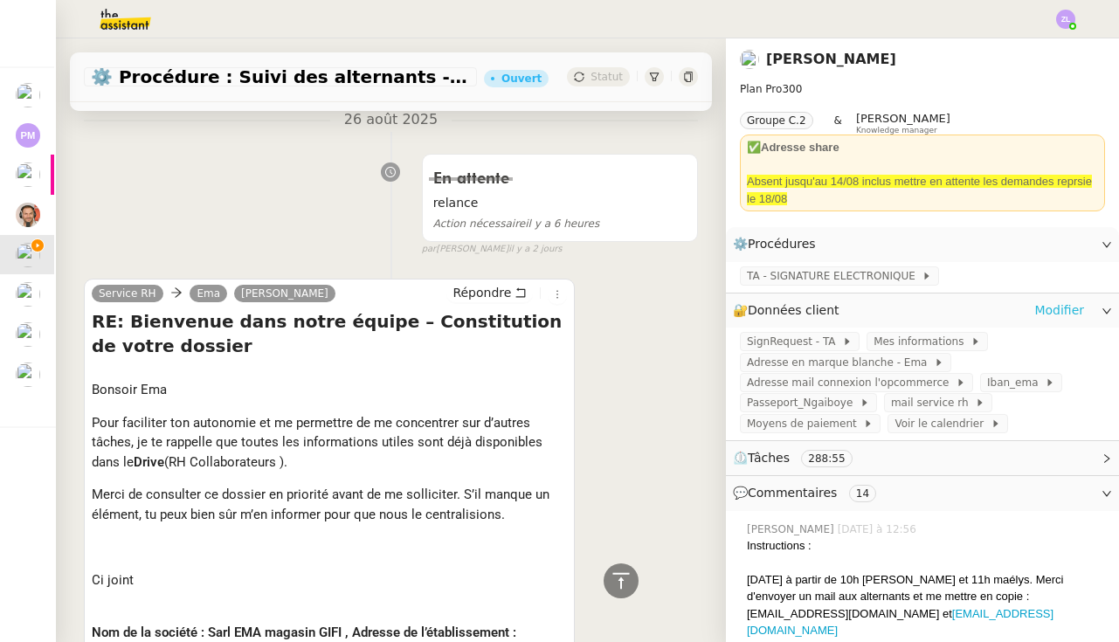
click at [1047, 311] on link "Modifier" at bounding box center [1059, 310] width 50 height 20
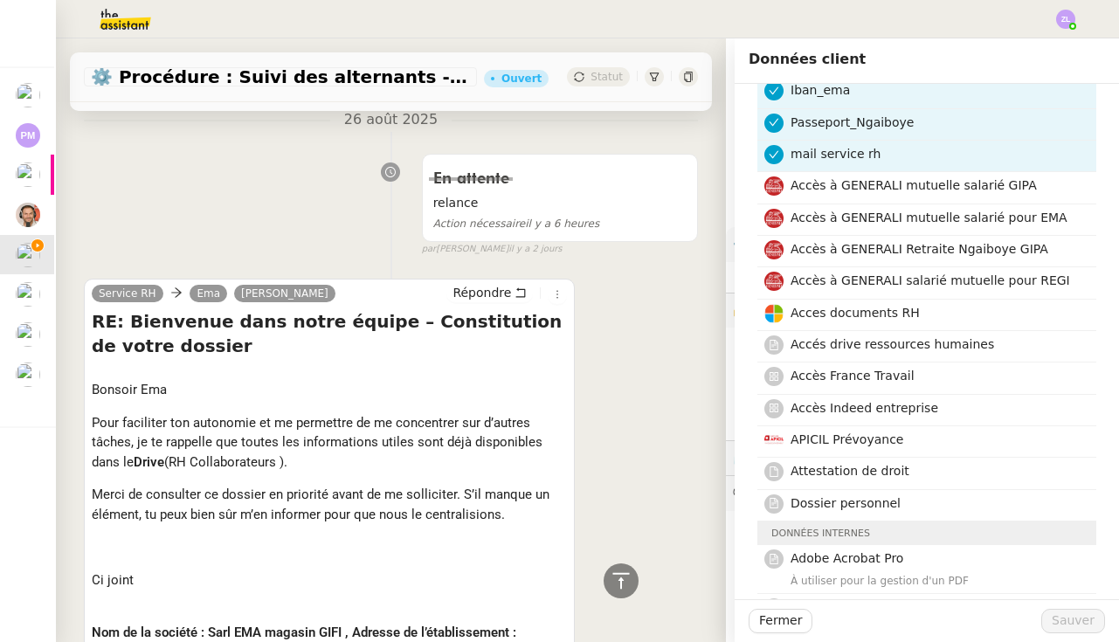
scroll to position [174, 0]
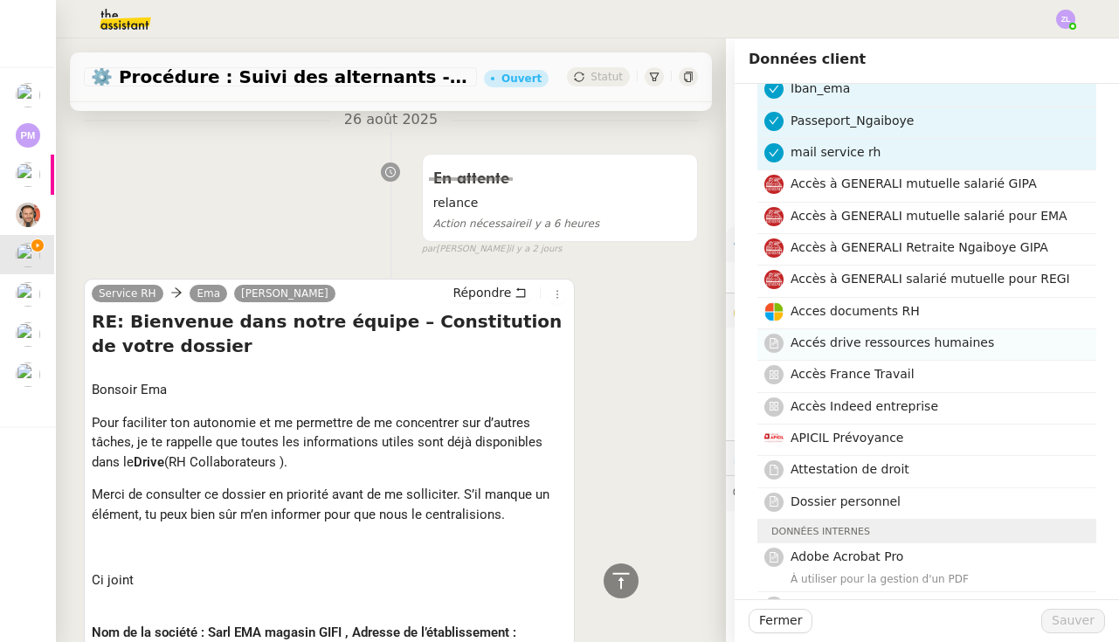
click at [849, 351] on div "Accés drive ressources humaines" at bounding box center [937, 345] width 295 height 24
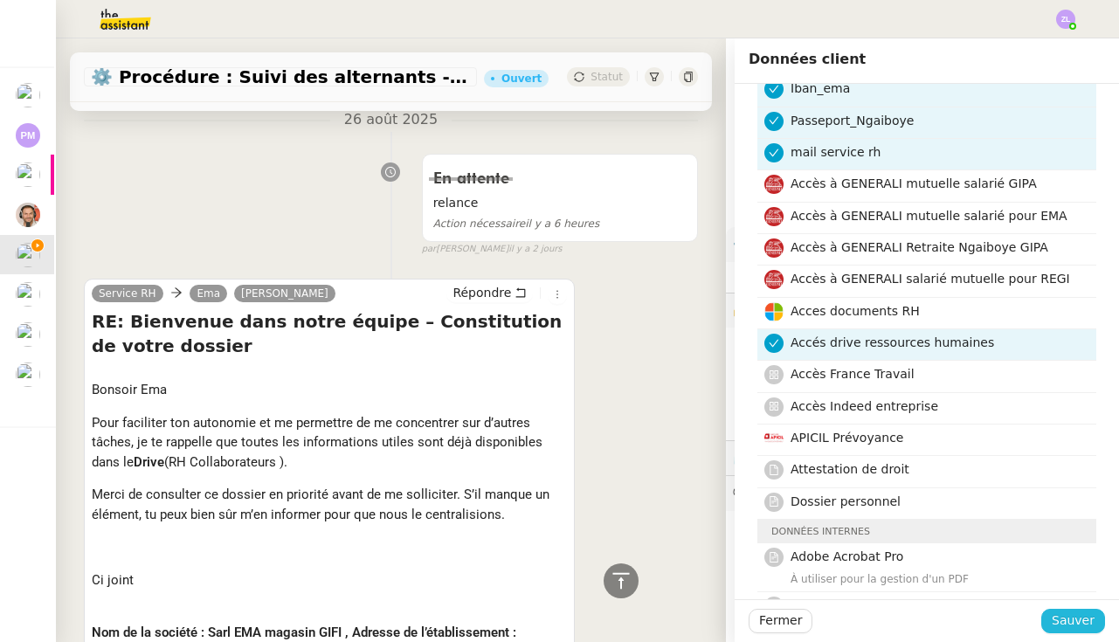
click at [1063, 623] on span "Sauver" at bounding box center [1072, 620] width 43 height 20
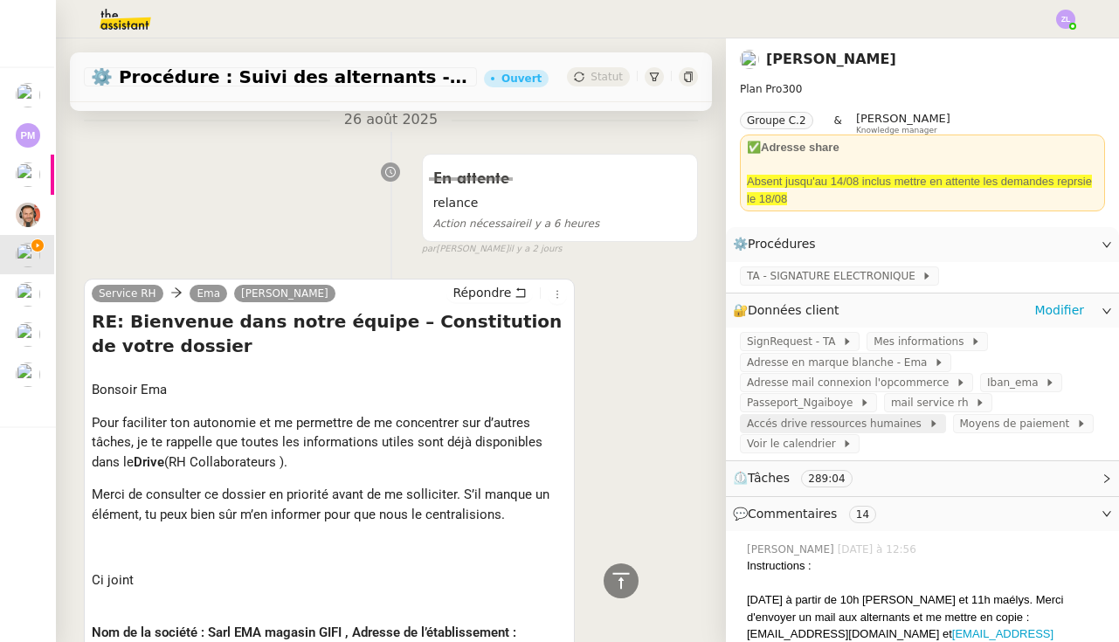
click at [881, 417] on span "Accés drive ressources humaines" at bounding box center [838, 423] width 182 height 17
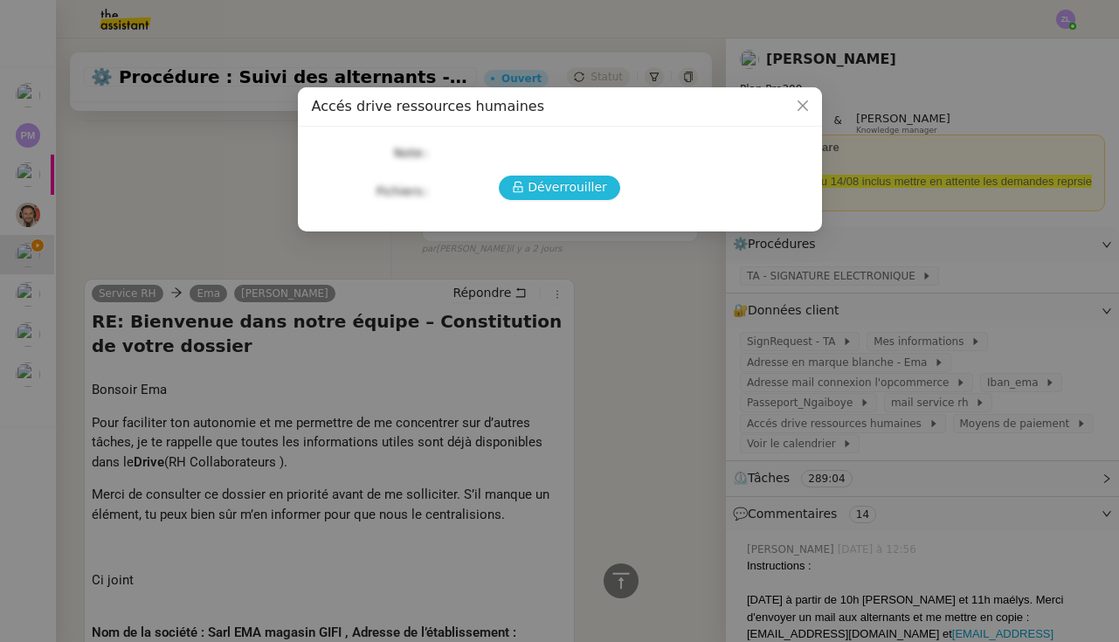
click at [556, 186] on span "Déverrouiller" at bounding box center [566, 187] width 79 height 20
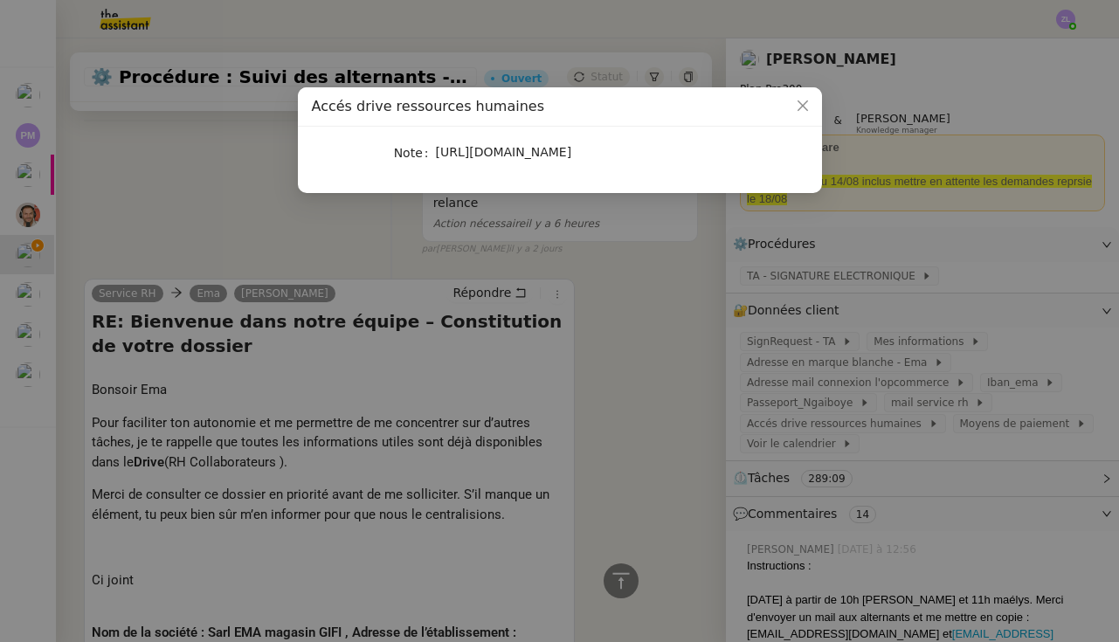
drag, startPoint x: 452, startPoint y: 148, endPoint x: 721, endPoint y: 183, distance: 271.2
click at [721, 162] on div "https://emagifi-my.sharepoint.com/:f:/p/rema_ngaiboye/EvhYK7y1DmJPjsDHTZ3l7uABX…" at bounding box center [580, 152] width 289 height 20
copy span "https://emagifi-my.sharepoint.com/:f:/p/rema_ngaiboye/EvhYK7y1DmJPjsDHTZ3l7uABX…"
click at [256, 222] on nz-modal-container "Accés drive ressources humaines Note https://emagifi-my.sharepoint.com/:f:/p/re…" at bounding box center [559, 321] width 1119 height 642
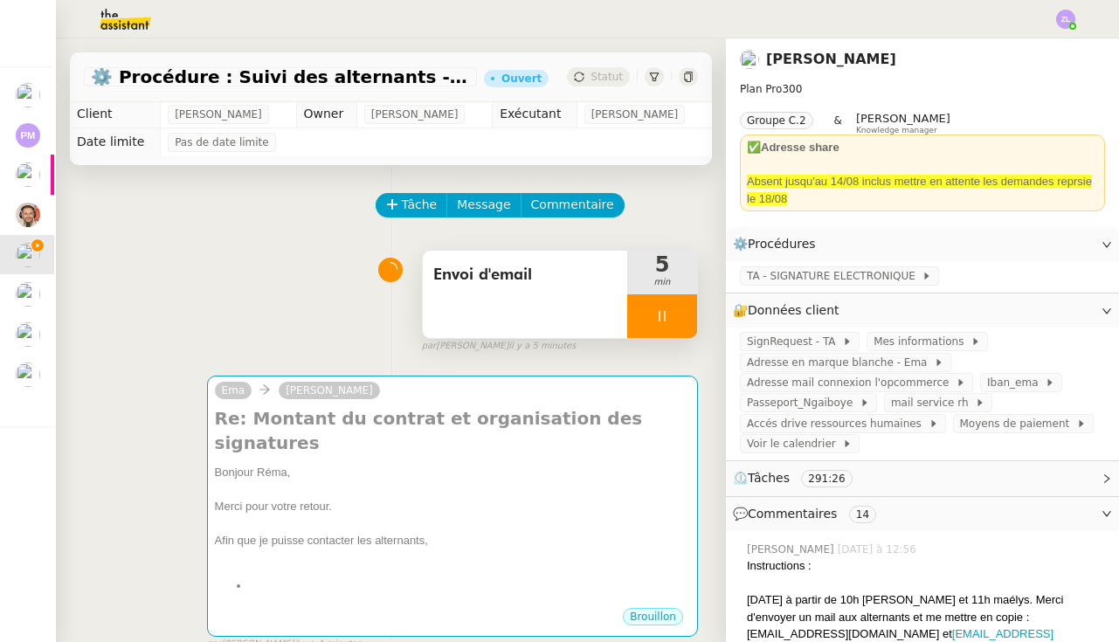
scroll to position [3, 0]
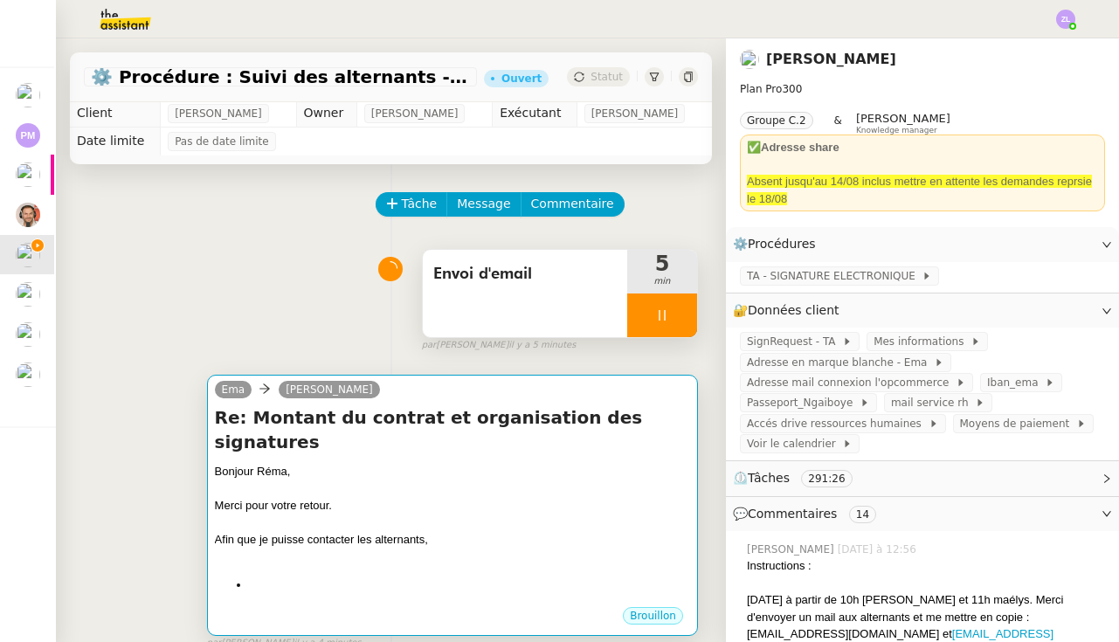
click at [311, 514] on div at bounding box center [452, 522] width 475 height 17
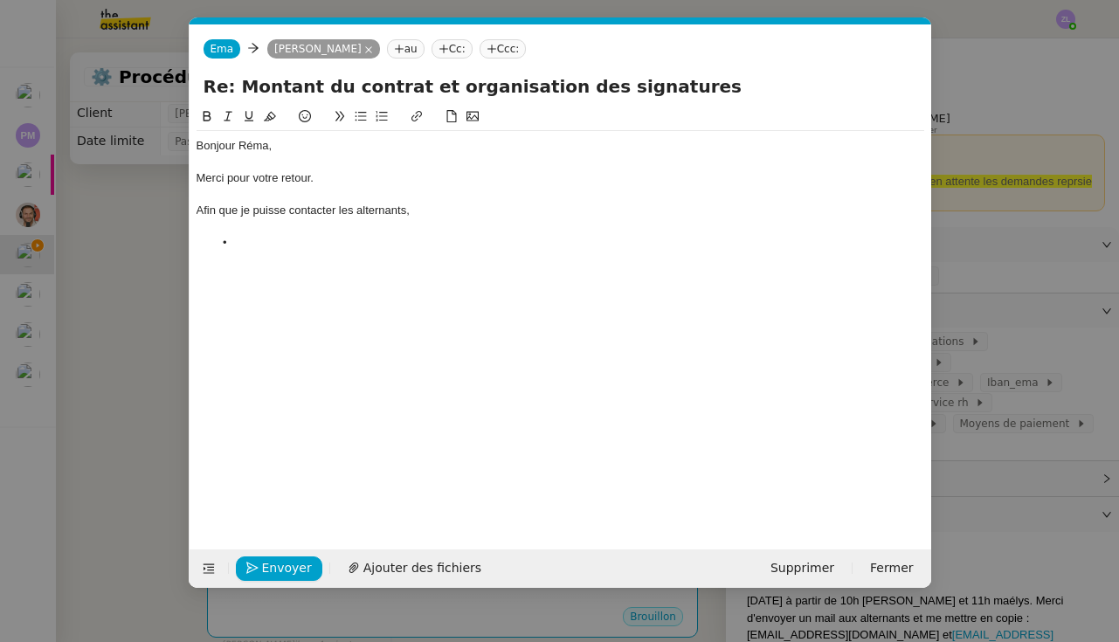
scroll to position [0, 38]
click at [355, 210] on div "Afin que je puisse contacter les alternants," at bounding box center [559, 211] width 727 height 16
click at [334, 231] on div at bounding box center [559, 227] width 727 height 16
click at [277, 239] on li at bounding box center [568, 243] width 711 height 16
click at [415, 216] on div "Afin que je puisse contacter les alternants," at bounding box center [559, 211] width 727 height 16
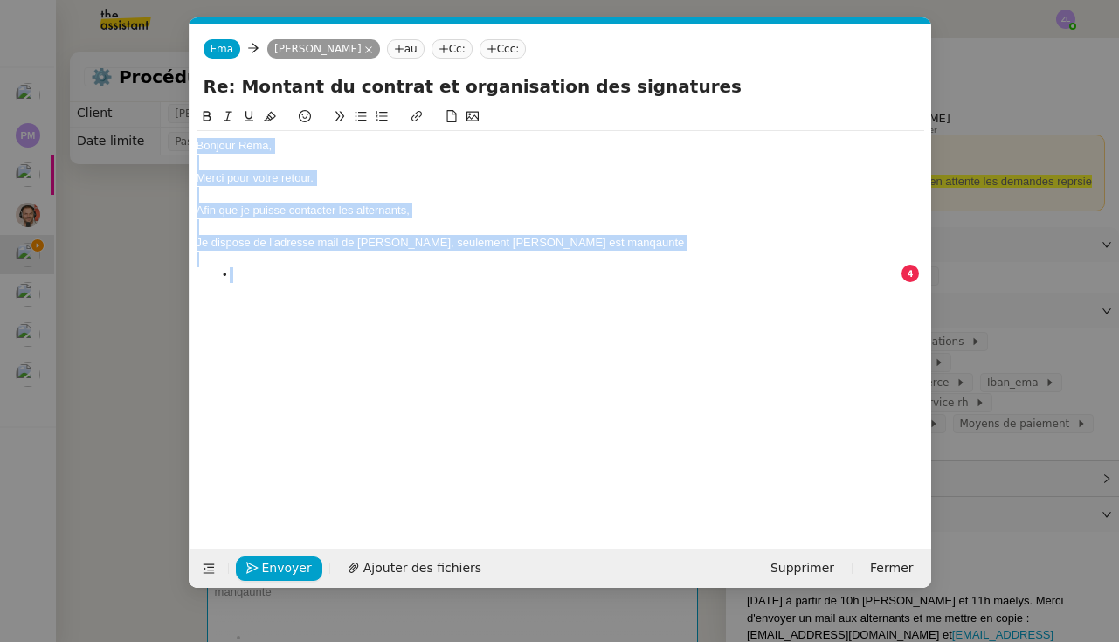
drag, startPoint x: 264, startPoint y: 270, endPoint x: 148, endPoint y: 101, distance: 204.2
click at [148, 101] on nz-modal-container "Service TA - VOYAGE - PROPOSITION GLOBALE A utiliser dans le cadre de propositi…" at bounding box center [559, 321] width 1119 height 642
click at [806, 571] on span "Supprimer" at bounding box center [802, 568] width 64 height 20
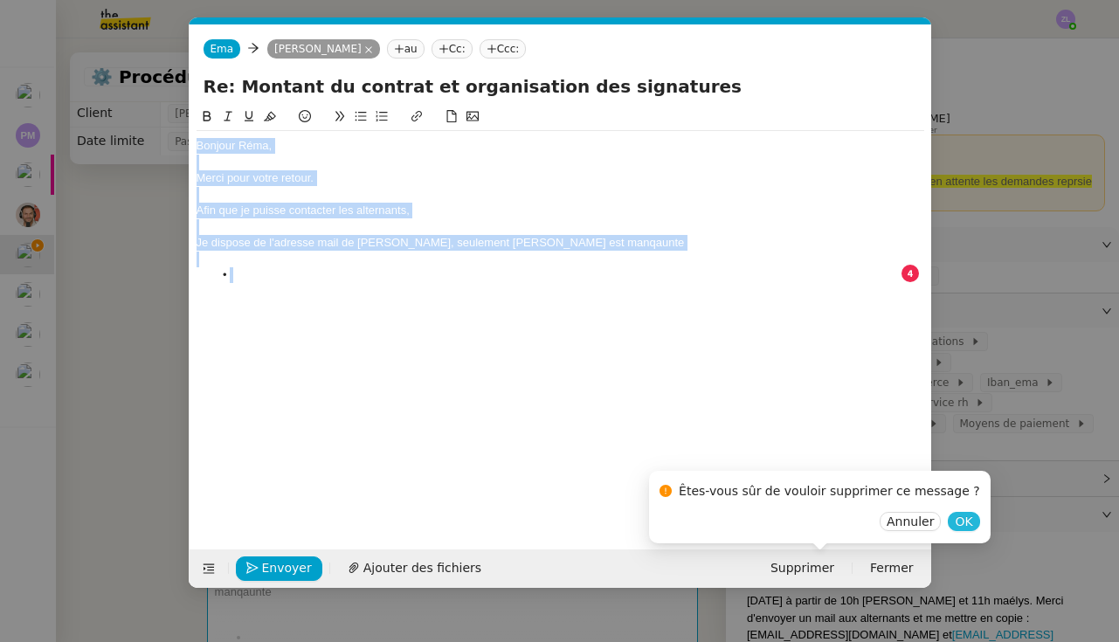
click at [955, 513] on span "OK" at bounding box center [963, 521] width 17 height 17
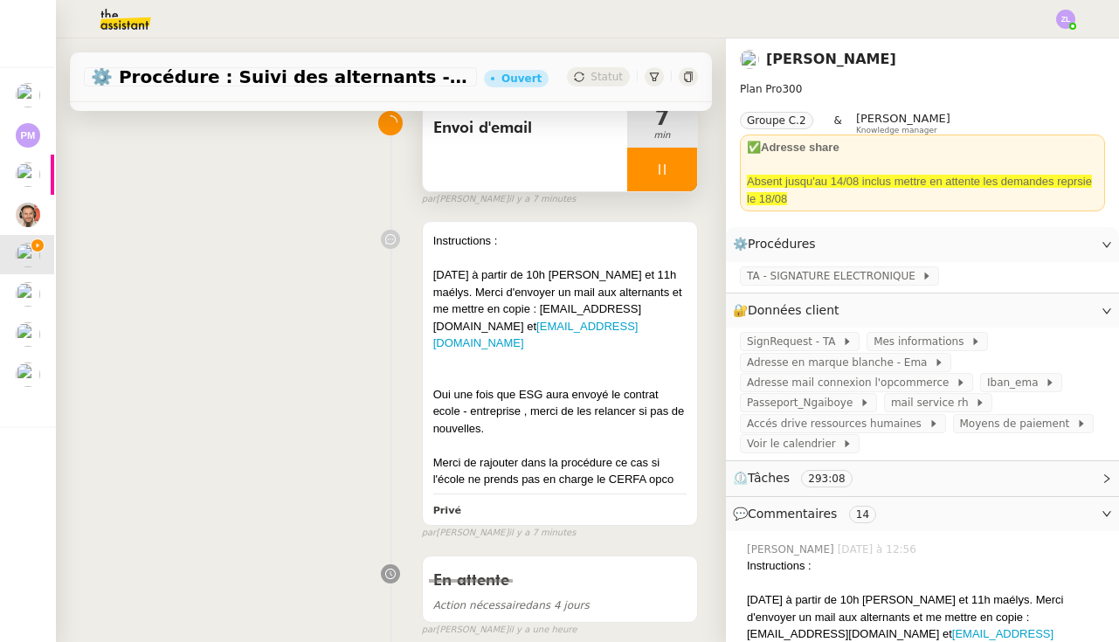
scroll to position [170, 0]
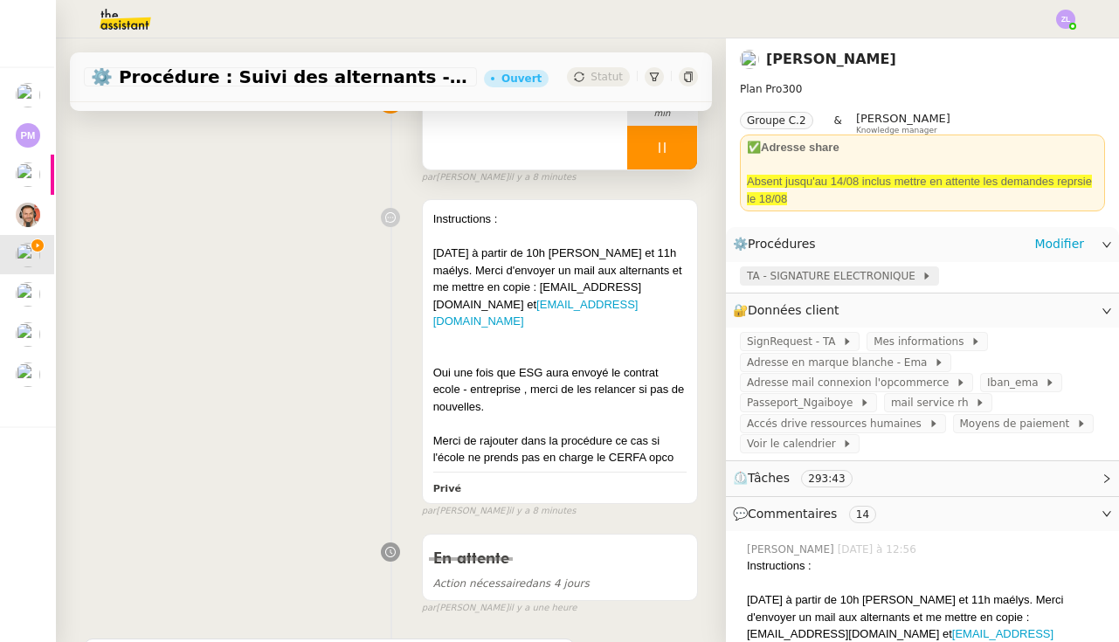
click at [844, 272] on span "TA - SIGNATURE ELECTRONIQUE" at bounding box center [834, 275] width 175 height 17
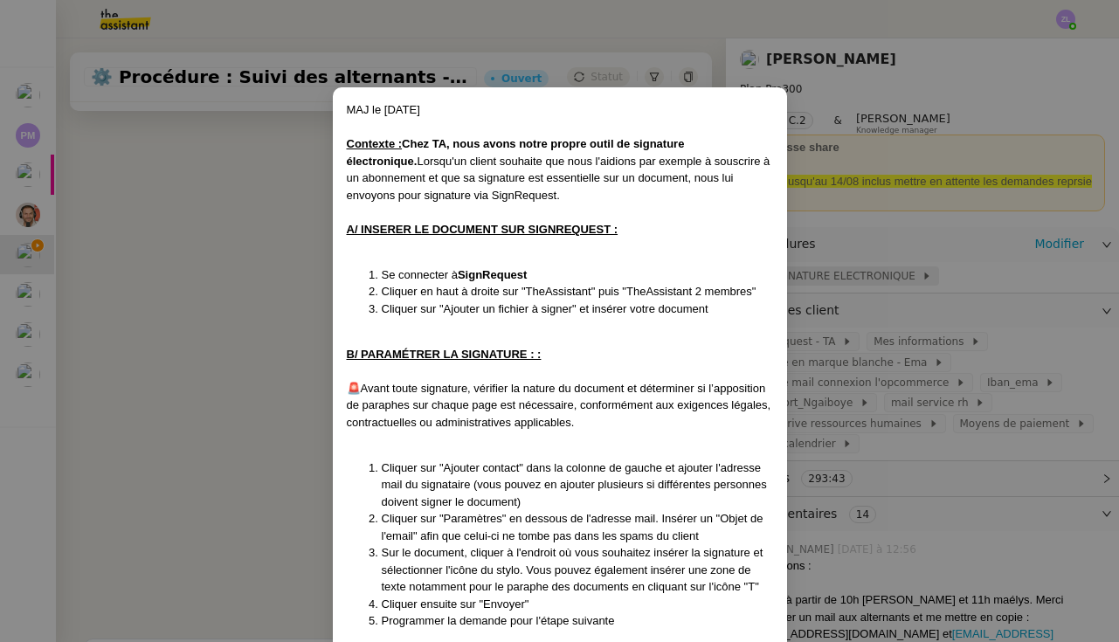
click at [844, 272] on nz-modal-container "MAJ le 6/03/24 Contexte : Chez TA, nous avons notre propre outil de signature é…" at bounding box center [559, 321] width 1119 height 642
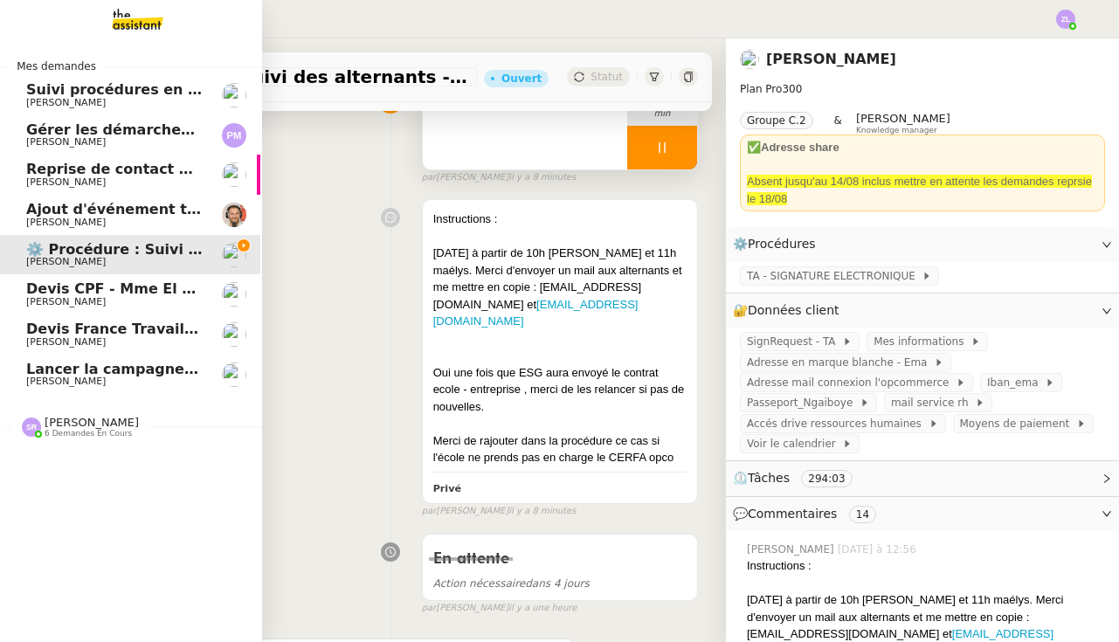
drag, startPoint x: 116, startPoint y: 298, endPoint x: 128, endPoint y: 298, distance: 11.4
click at [106, 298] on span "[PERSON_NAME]" at bounding box center [65, 301] width 79 height 11
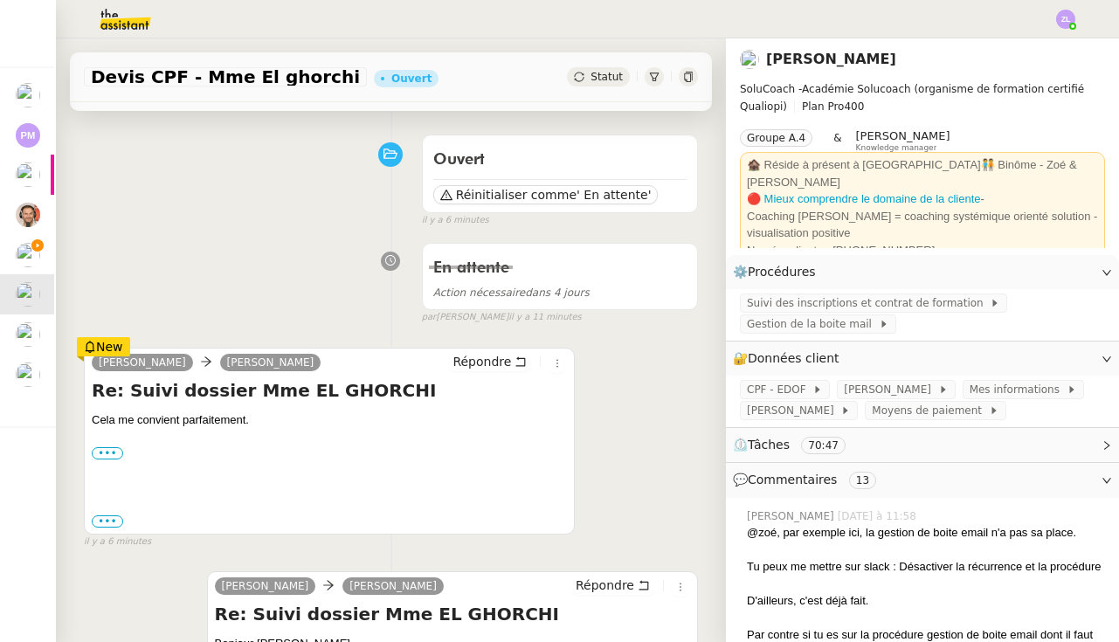
scroll to position [68, 0]
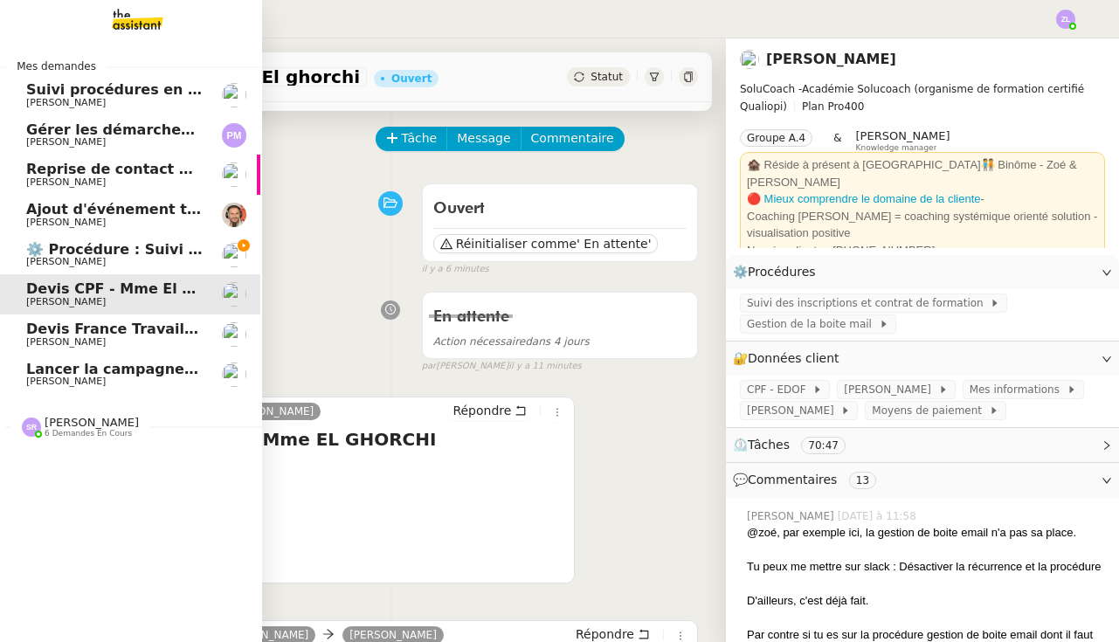
click at [36, 339] on span "[PERSON_NAME]" at bounding box center [65, 341] width 79 height 11
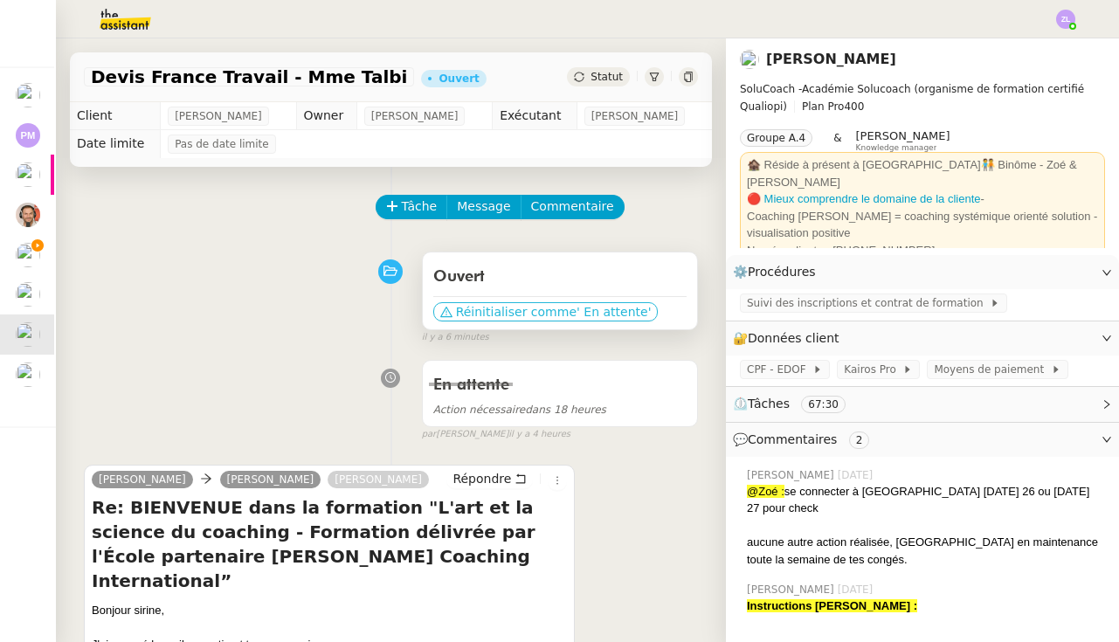
click at [533, 308] on span "Réinitialiser comme" at bounding box center [516, 311] width 121 height 17
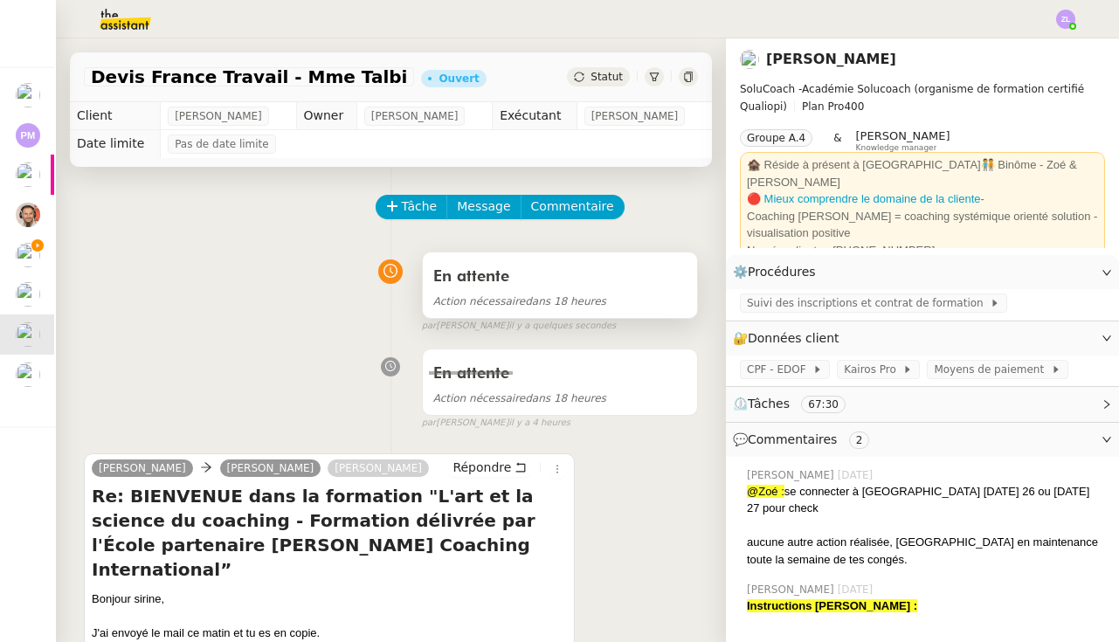
click at [533, 314] on div "En attente Action nécessaire dans 18 heures" at bounding box center [560, 284] width 274 height 65
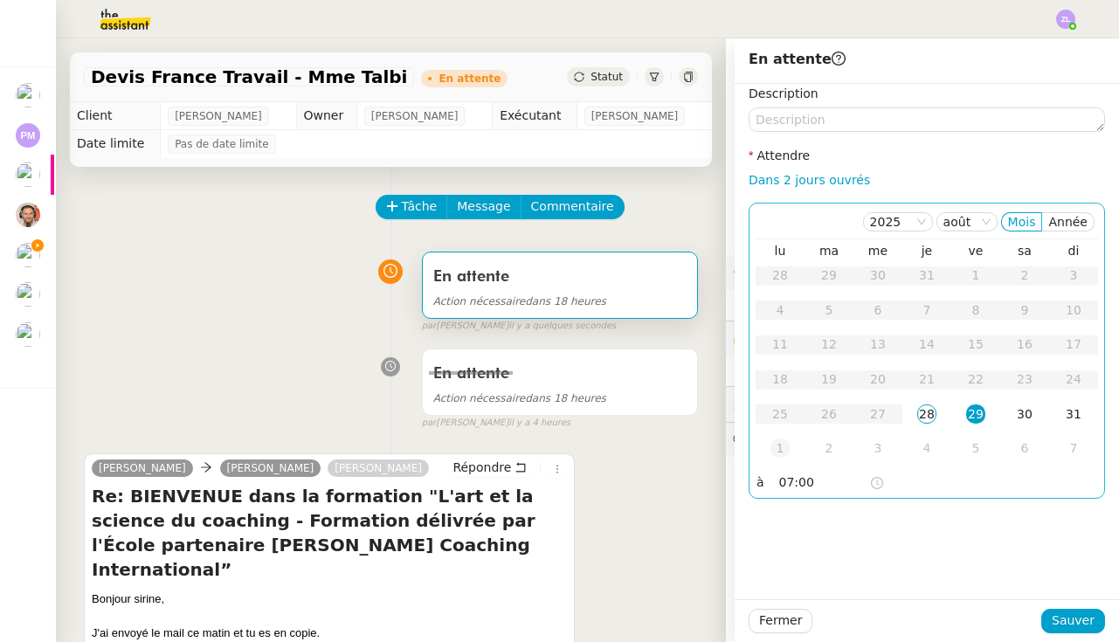
click at [787, 458] on div "1" at bounding box center [779, 447] width 19 height 19
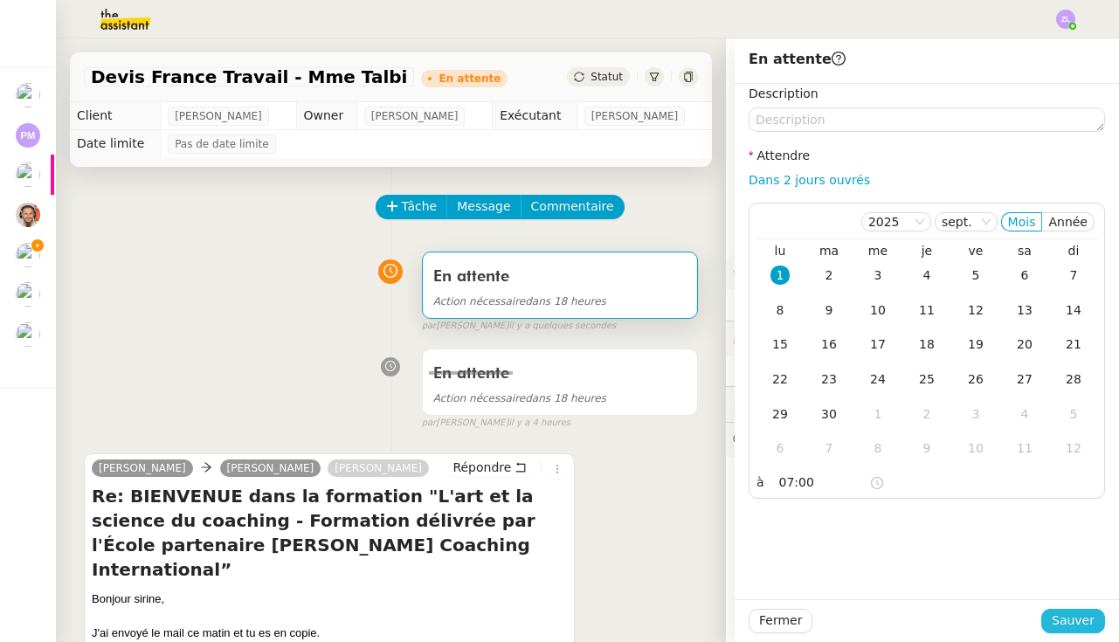
click at [1074, 630] on span "Sauver" at bounding box center [1072, 620] width 43 height 20
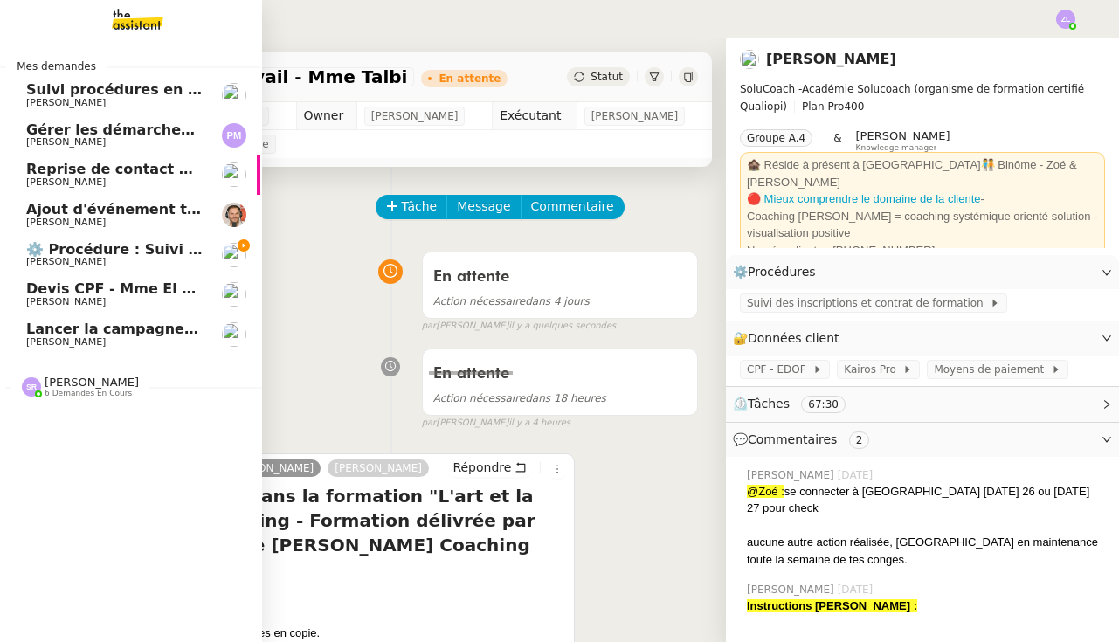
click at [38, 163] on span "Reprise de contact des dossiers non suivis" at bounding box center [193, 169] width 335 height 17
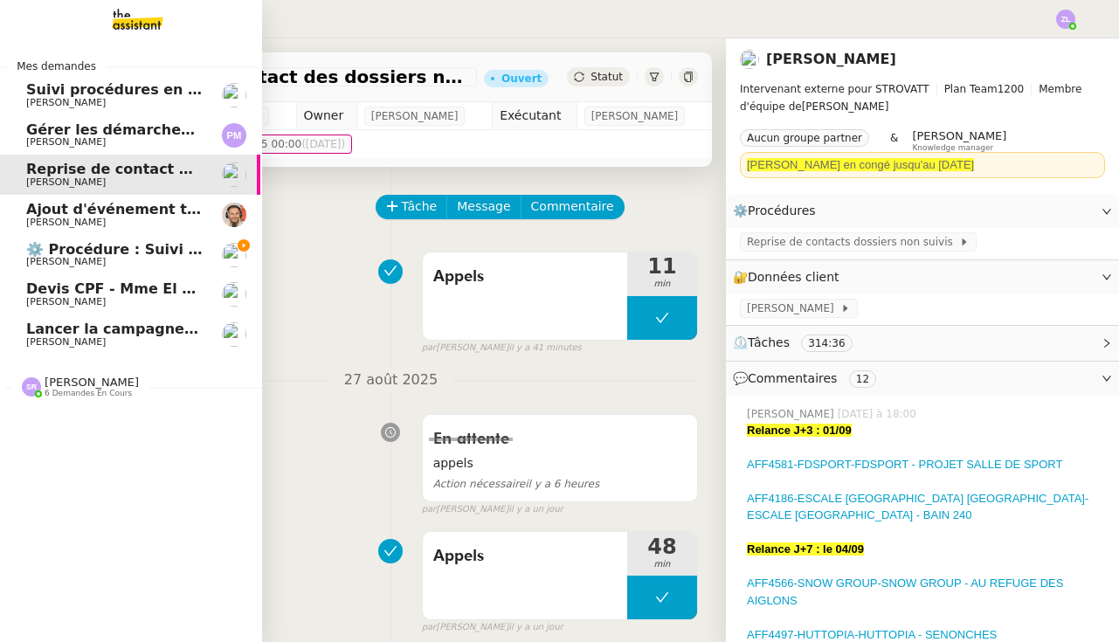
click at [94, 251] on span "⚙️ Procédure : Suivi des alternants - dynamique" at bounding box center [215, 249] width 379 height 17
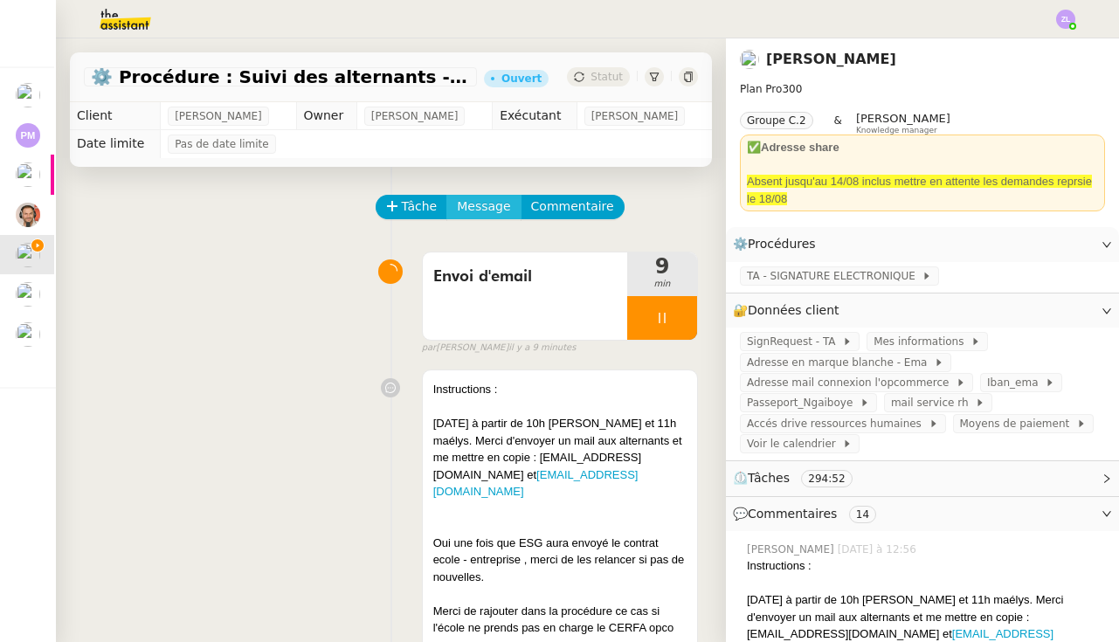
click at [466, 197] on span "Message" at bounding box center [483, 206] width 53 height 20
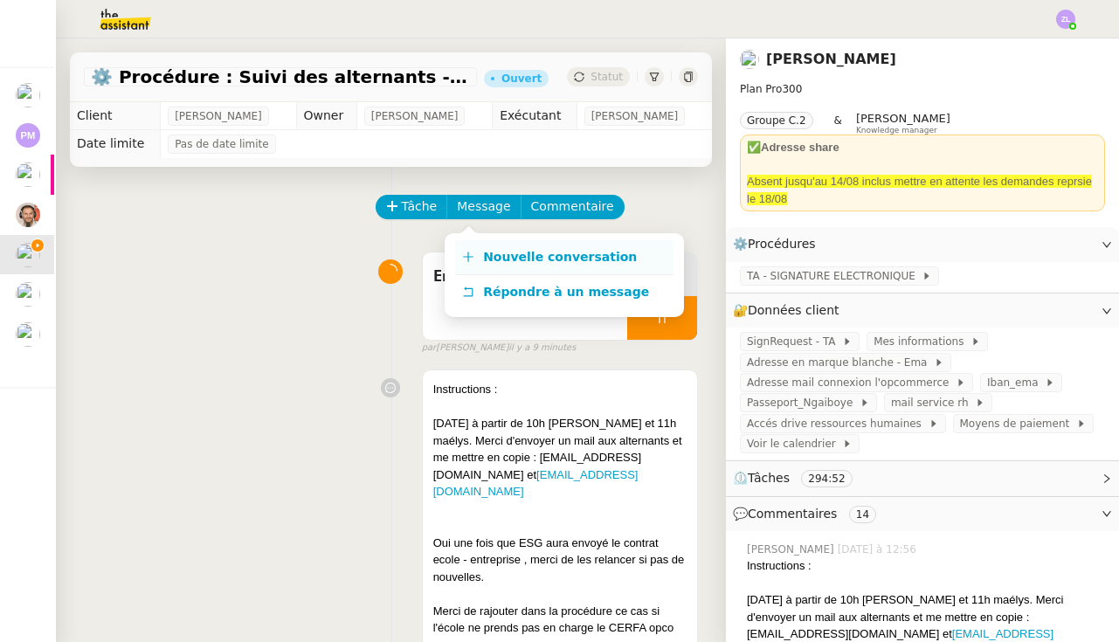
click at [487, 240] on link "Nouvelle conversation" at bounding box center [564, 257] width 218 height 35
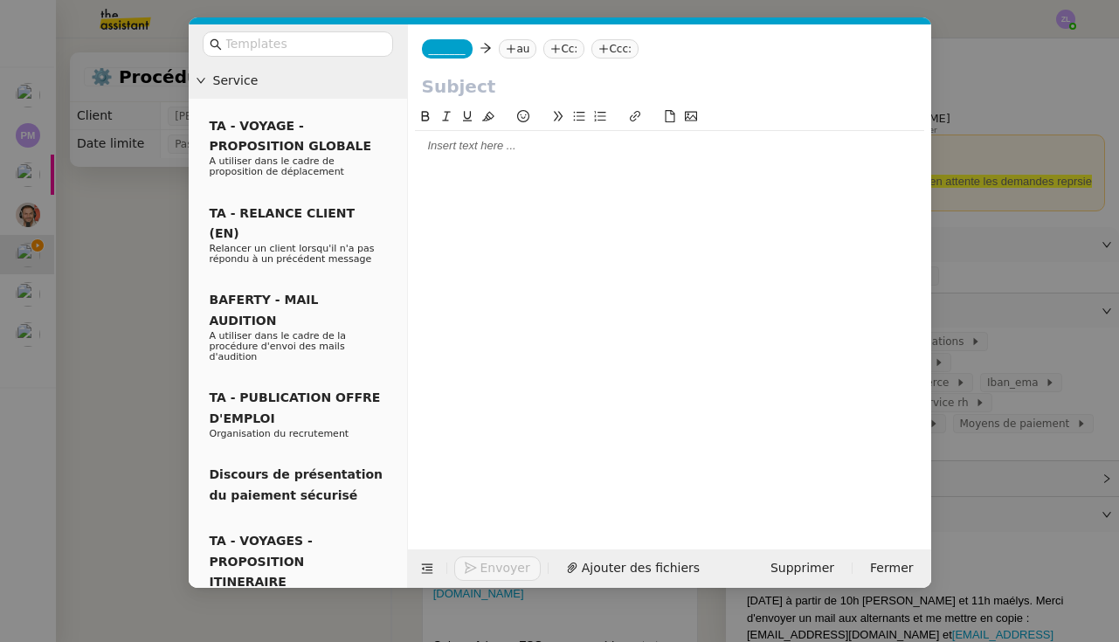
click at [443, 51] on span "_______" at bounding box center [447, 49] width 37 height 12
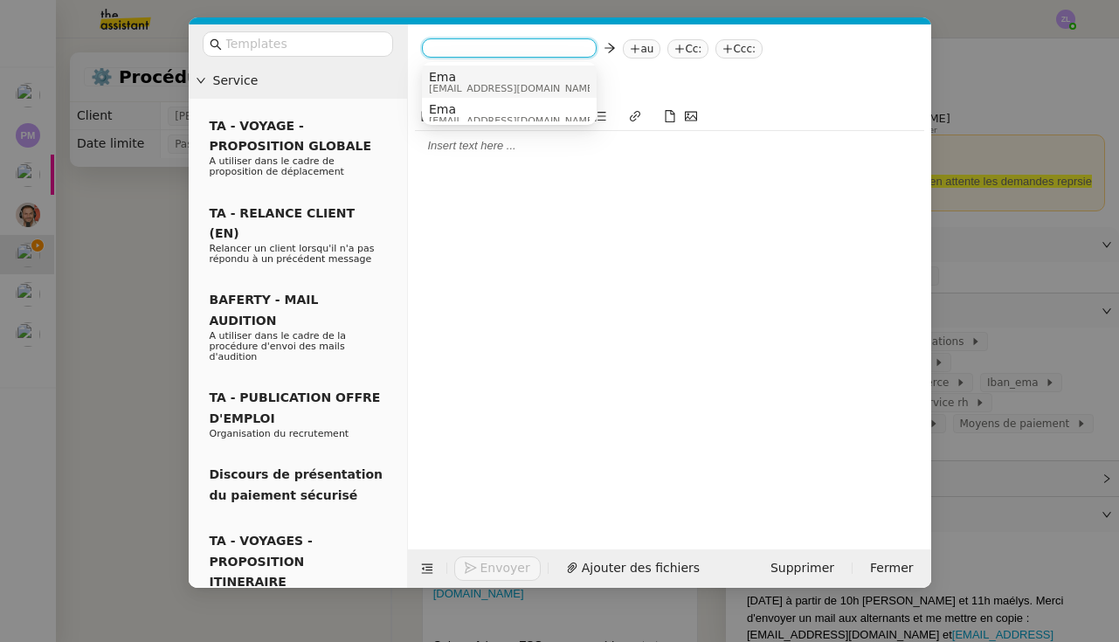
click at [143, 460] on nz-modal-container "Service TA - VOYAGE - PROPOSITION GLOBALE A utiliser dans le cadre de propositi…" at bounding box center [559, 321] width 1119 height 642
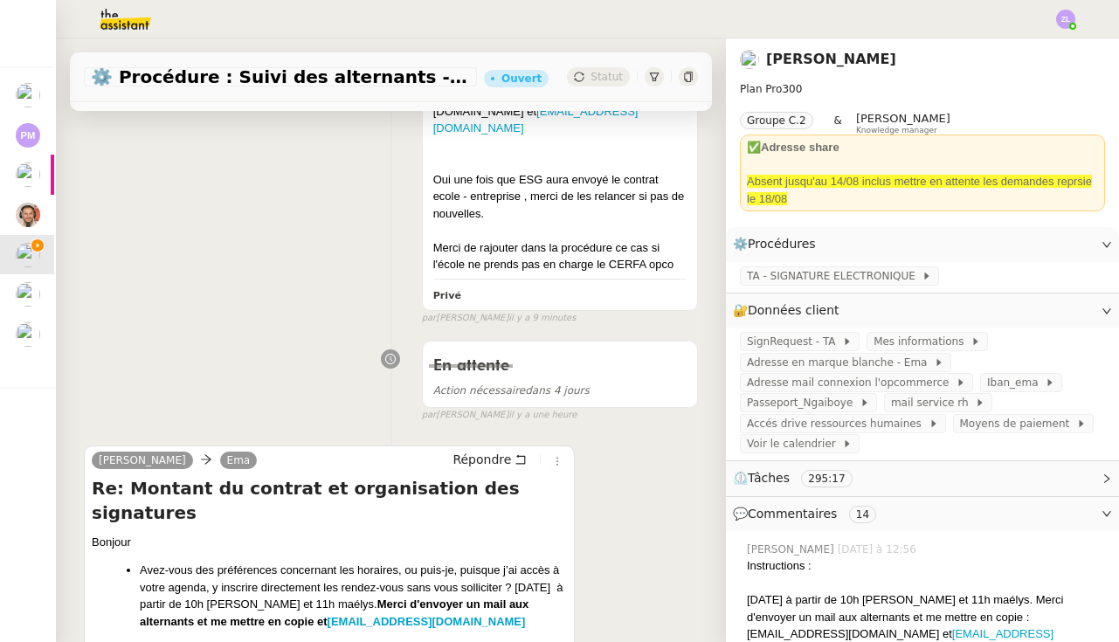
scroll to position [684, 0]
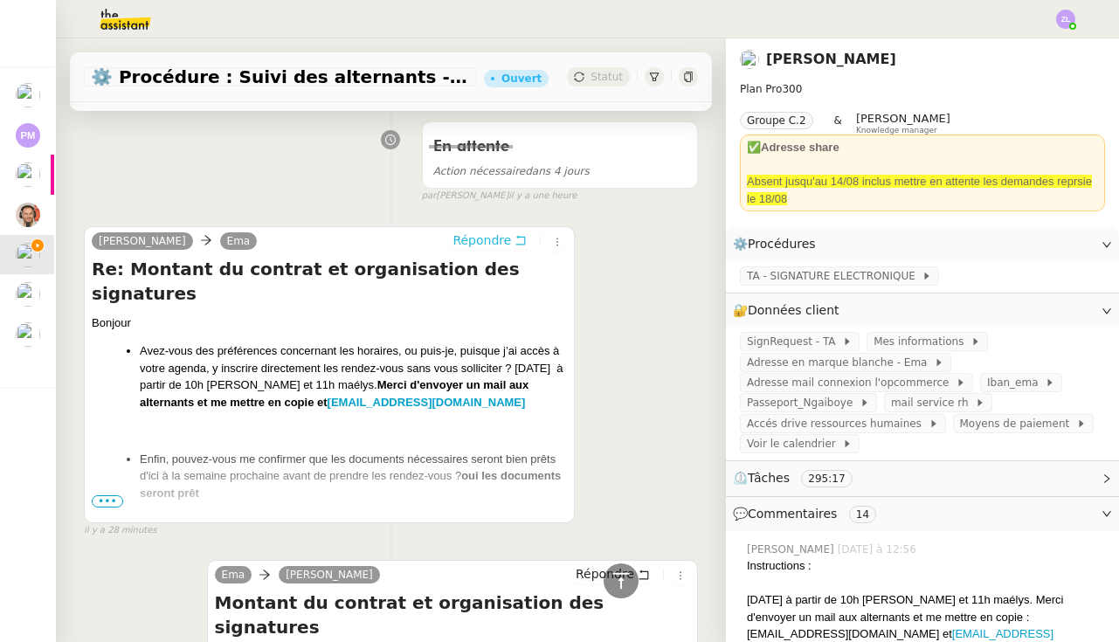
click at [481, 233] on span "Répondre" at bounding box center [481, 239] width 59 height 17
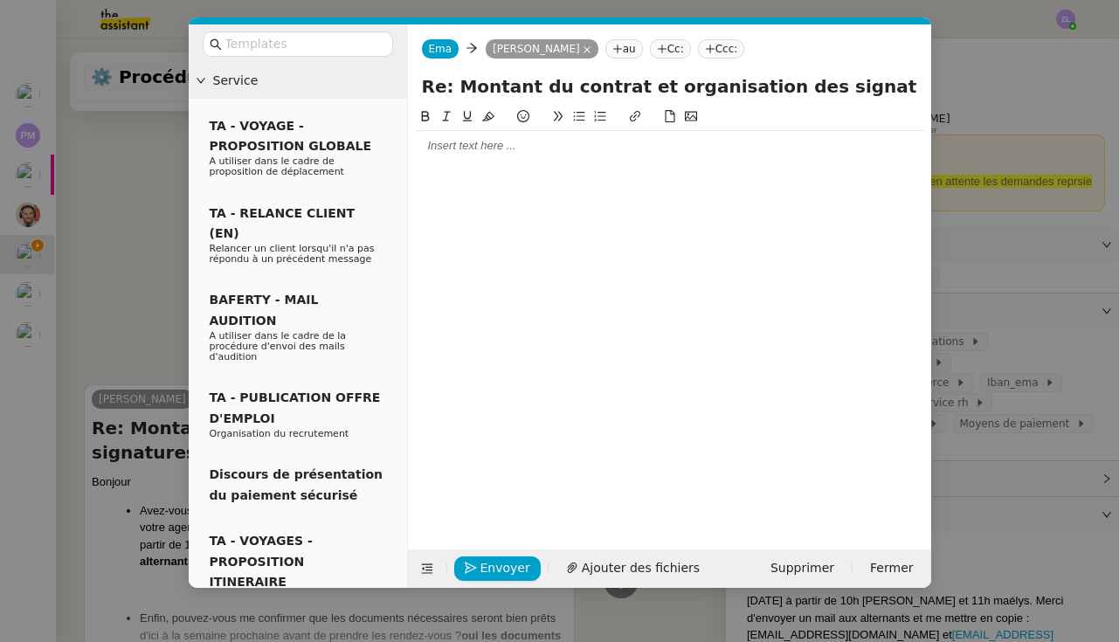
click at [427, 147] on div at bounding box center [669, 146] width 509 height 16
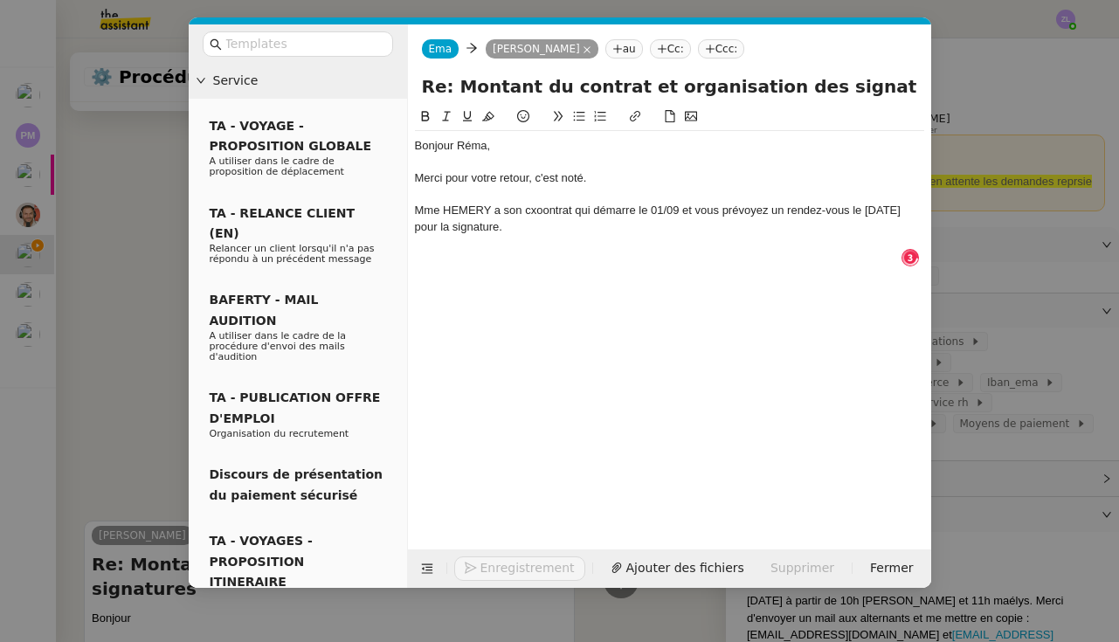
click at [575, 117] on icon at bounding box center [579, 116] width 12 height 12
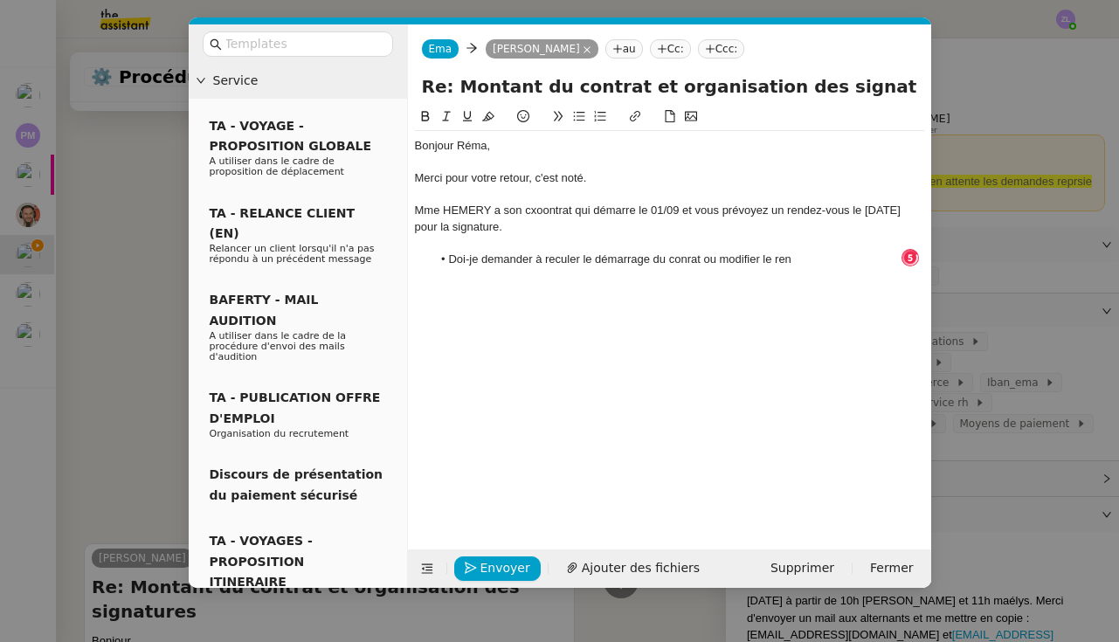
click at [541, 210] on div "Mme HEMERY a son cxoontrat qui démarre le 01/09 et vous prévoyez un rendez-vous…" at bounding box center [669, 219] width 509 height 32
click at [521, 260] on li "Doi-je demander à reculer le démarrage du conrat ou modifier le rendez" at bounding box center [677, 260] width 493 height 16
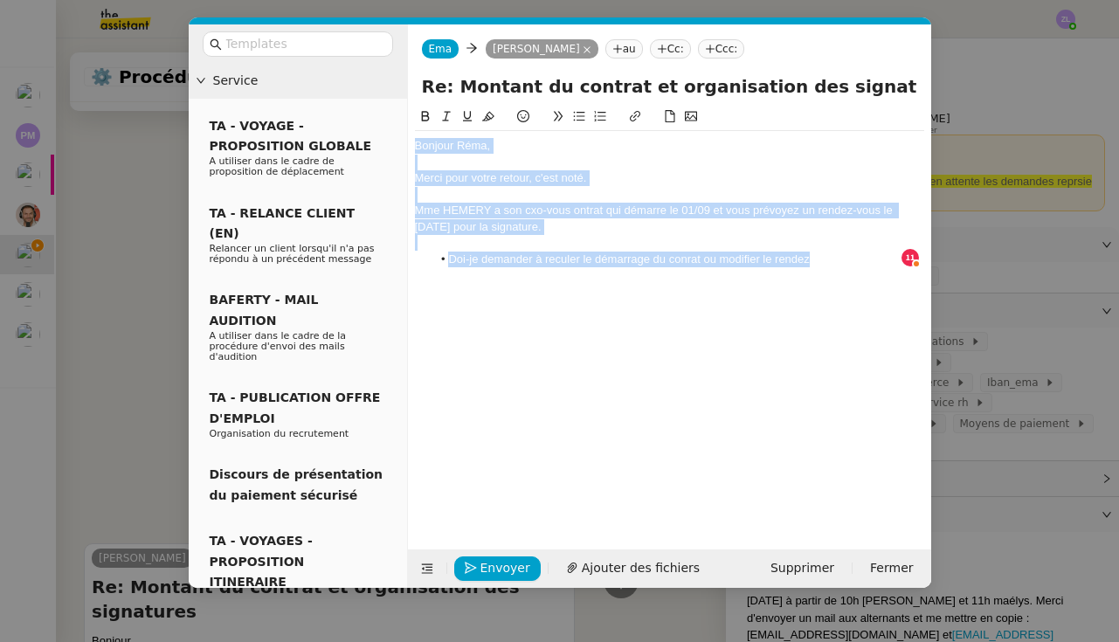
copy div "Bonjour Réma, Merci pour votre retour, c'est noté. Mme HEMERY a son cxo-vous on…"
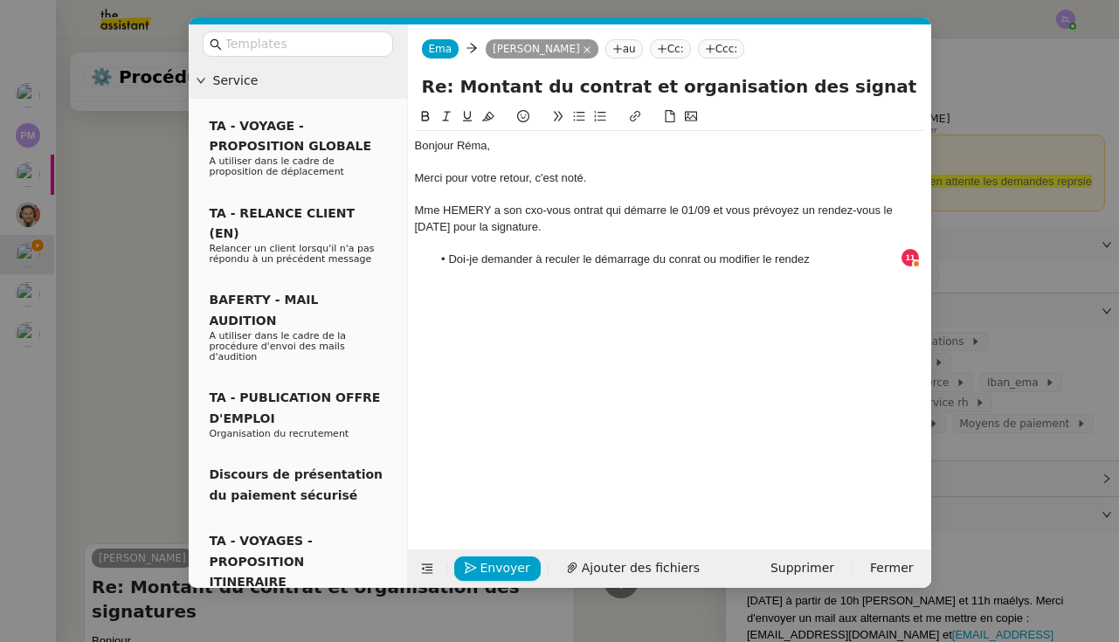
scroll to position [18, 0]
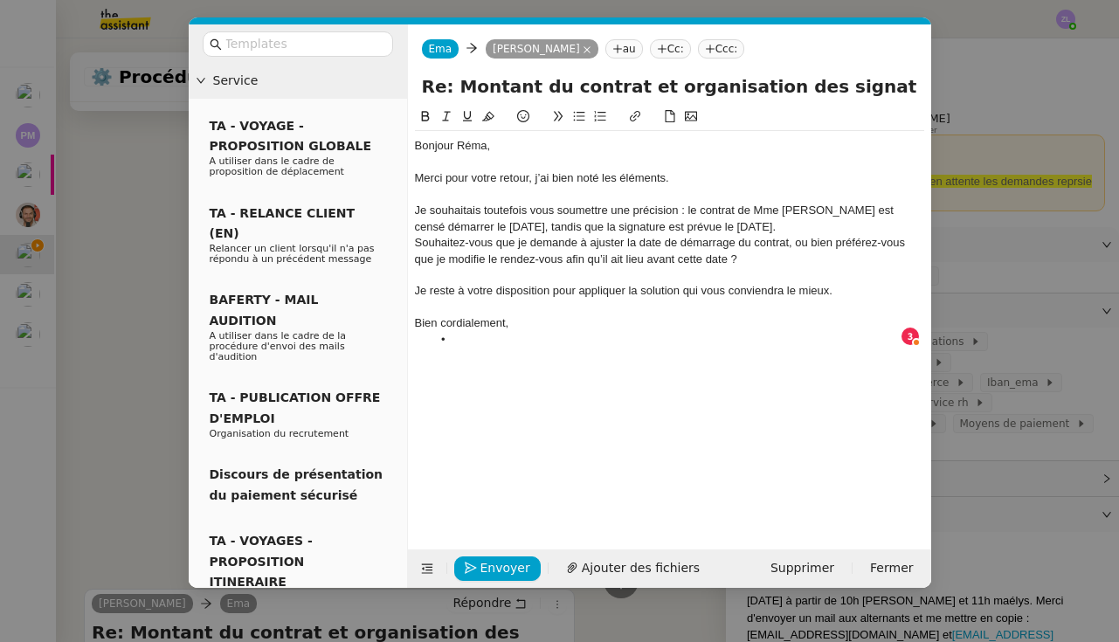
click at [831, 230] on div "Je souhaitais toutefois vous soumettre une précision : le contrat de Mme HEMERY…" at bounding box center [669, 219] width 509 height 32
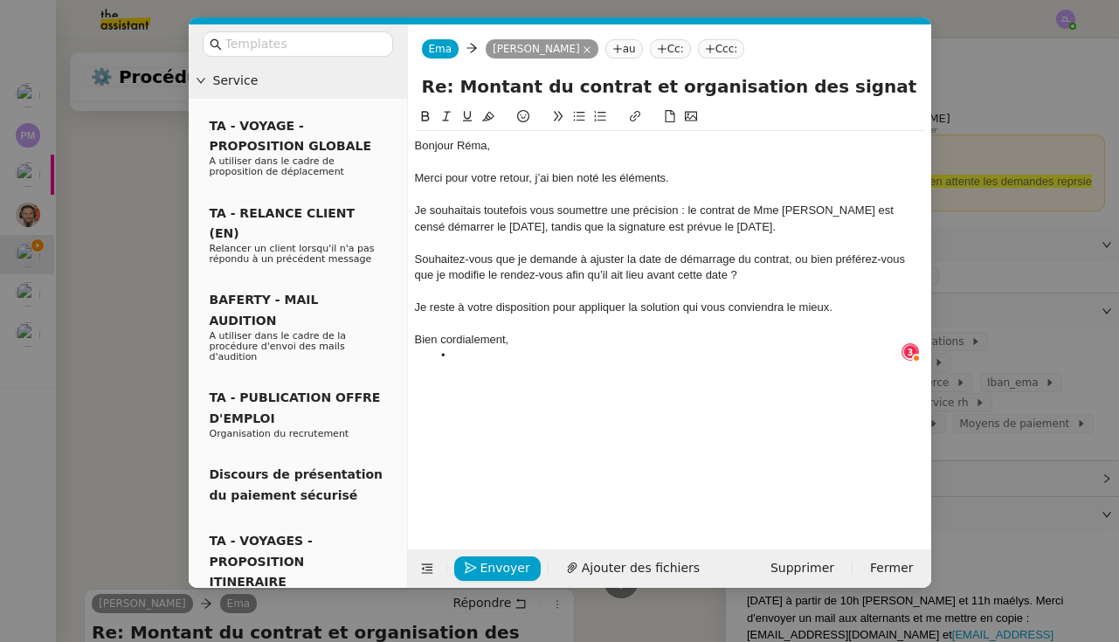
click at [415, 256] on div "Souhaitez-vous que je demande à ajuster la date de démarrage du contrat, ou bie…" at bounding box center [669, 268] width 509 height 32
click at [577, 119] on icon at bounding box center [579, 116] width 12 height 12
click at [824, 257] on li "Souhaitez-vous que je demande à ajuster la date de démarrage du contrat, ou bie…" at bounding box center [677, 268] width 493 height 32
click at [452, 354] on li at bounding box center [677, 356] width 493 height 16
click at [477, 564] on button "Envoyer" at bounding box center [497, 568] width 86 height 24
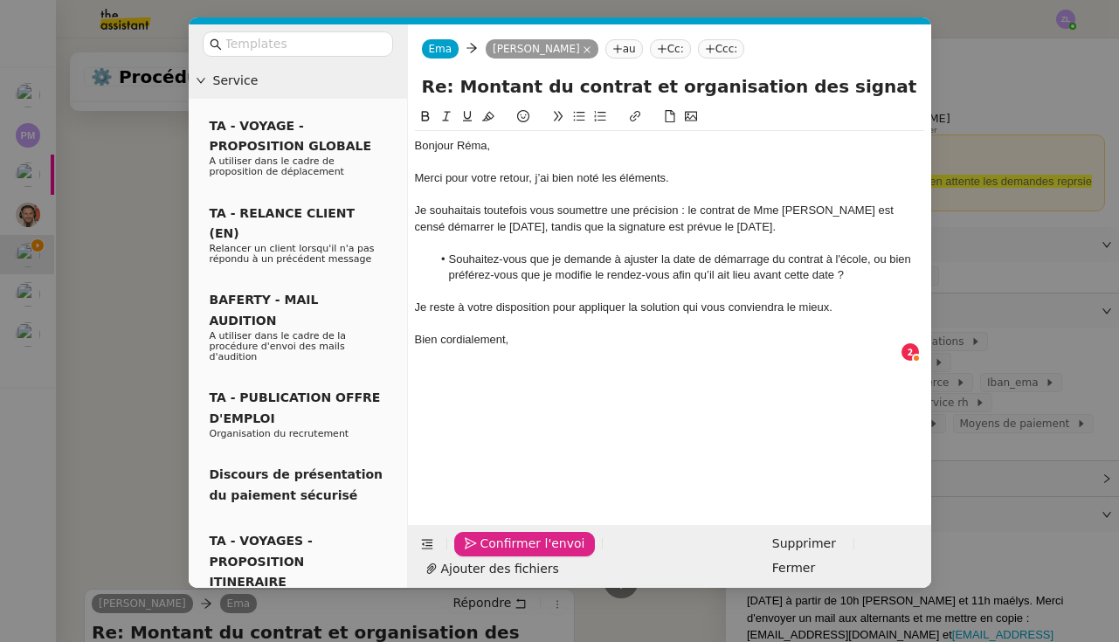
click at [477, 556] on button "Confirmer l'envoi" at bounding box center [524, 544] width 141 height 24
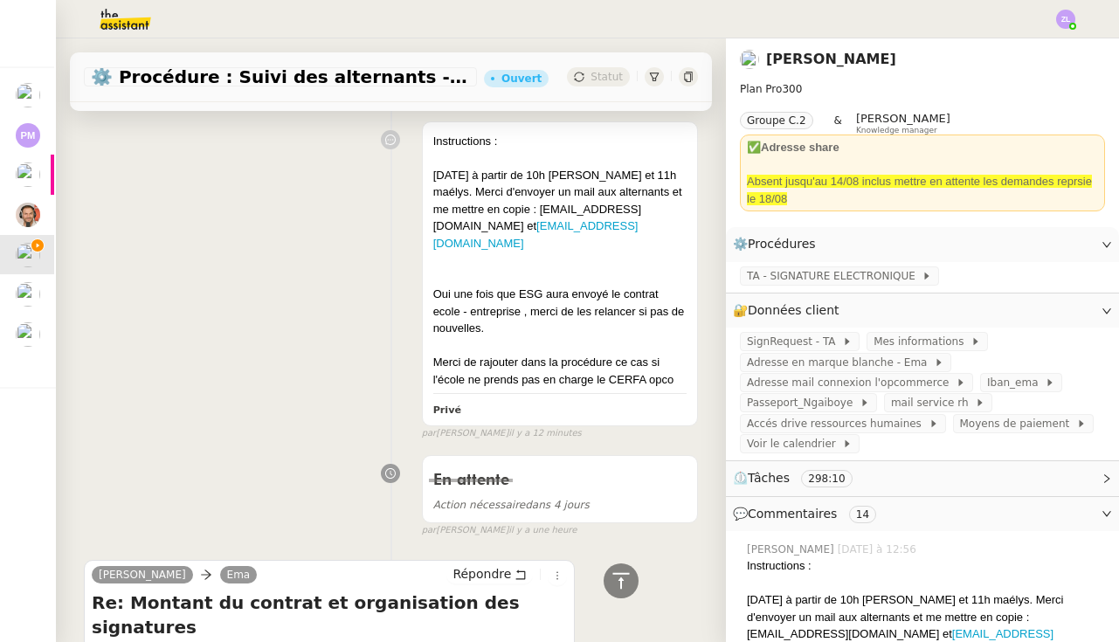
scroll to position [431, 0]
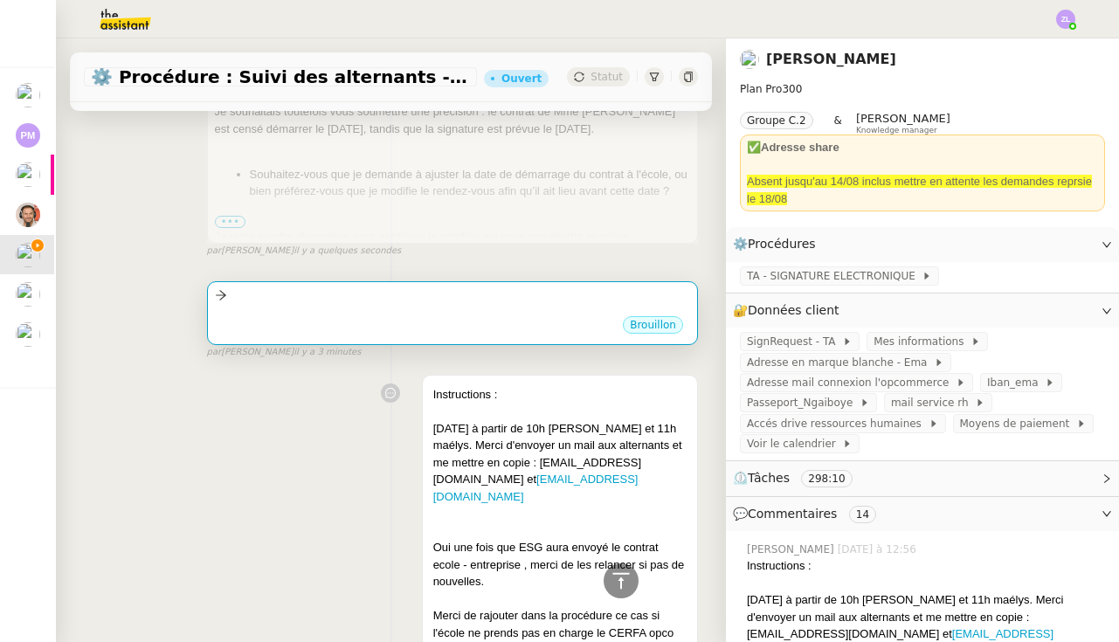
click at [405, 340] on div "Brouillon" at bounding box center [452, 327] width 475 height 26
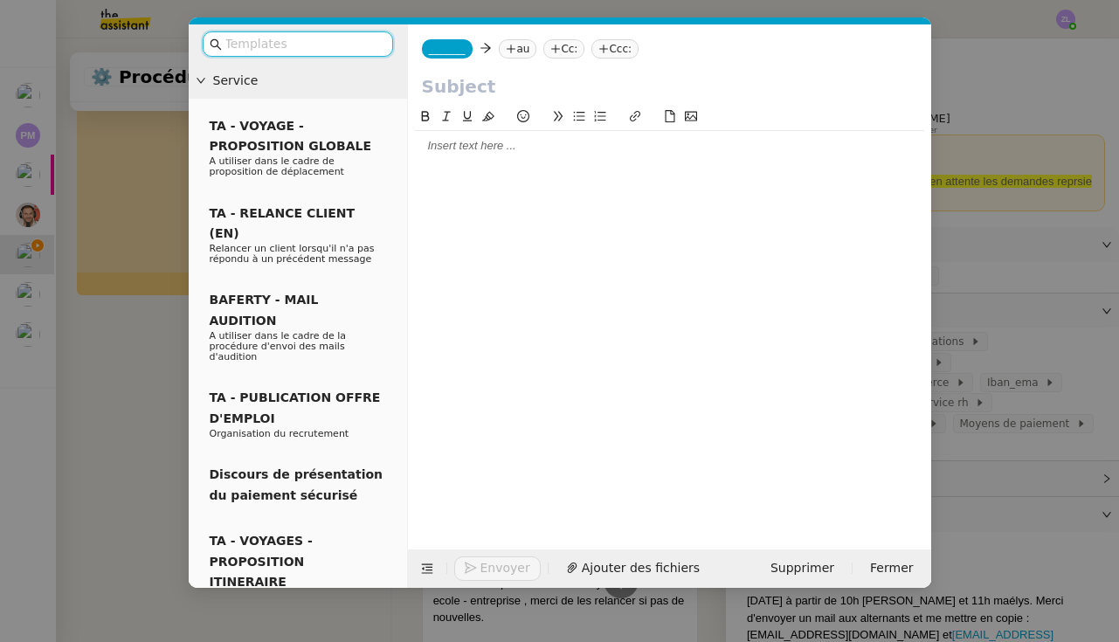
drag, startPoint x: 128, startPoint y: 248, endPoint x: 140, endPoint y: 248, distance: 11.4
click at [128, 248] on nz-modal-container "Service TA - VOYAGE - PROPOSITION GLOBALE A utiliser dans le cadre de propositi…" at bounding box center [559, 321] width 1119 height 642
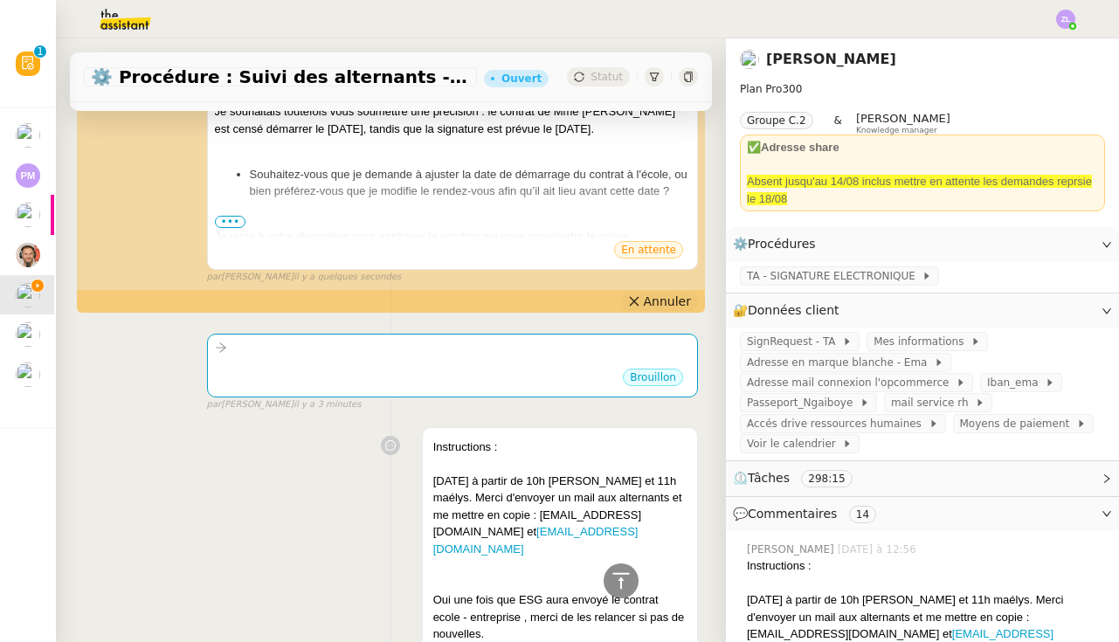
click at [631, 301] on button "Annuler" at bounding box center [659, 301] width 77 height 19
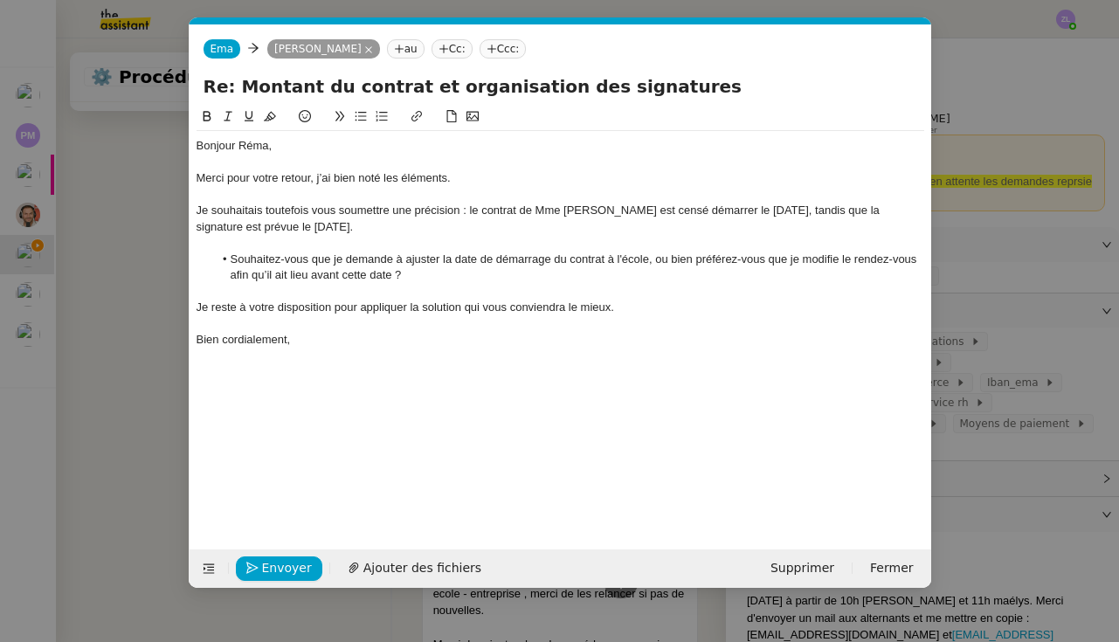
scroll to position [0, 38]
drag, startPoint x: 668, startPoint y: 307, endPoint x: 192, endPoint y: 305, distance: 476.0
click at [192, 305] on nz-spin "Bonjour Réma, Merci pour votre retour, j’ai bien noté les éléments. Je souhaita…" at bounding box center [560, 318] width 741 height 423
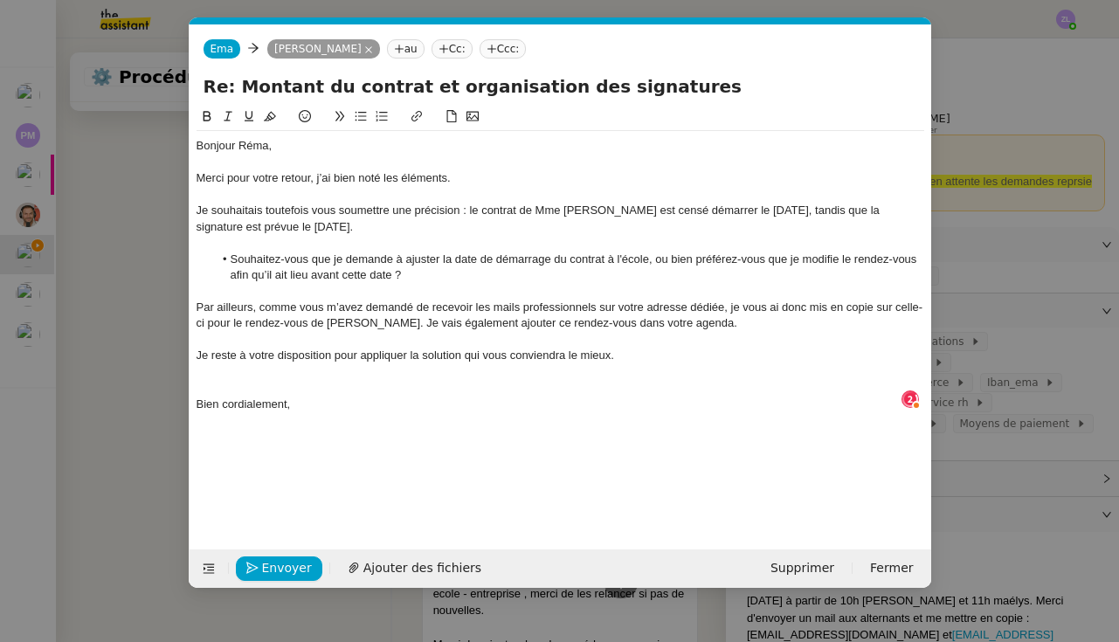
scroll to position [18, 0]
click at [272, 567] on span "Envoyer" at bounding box center [287, 568] width 50 height 20
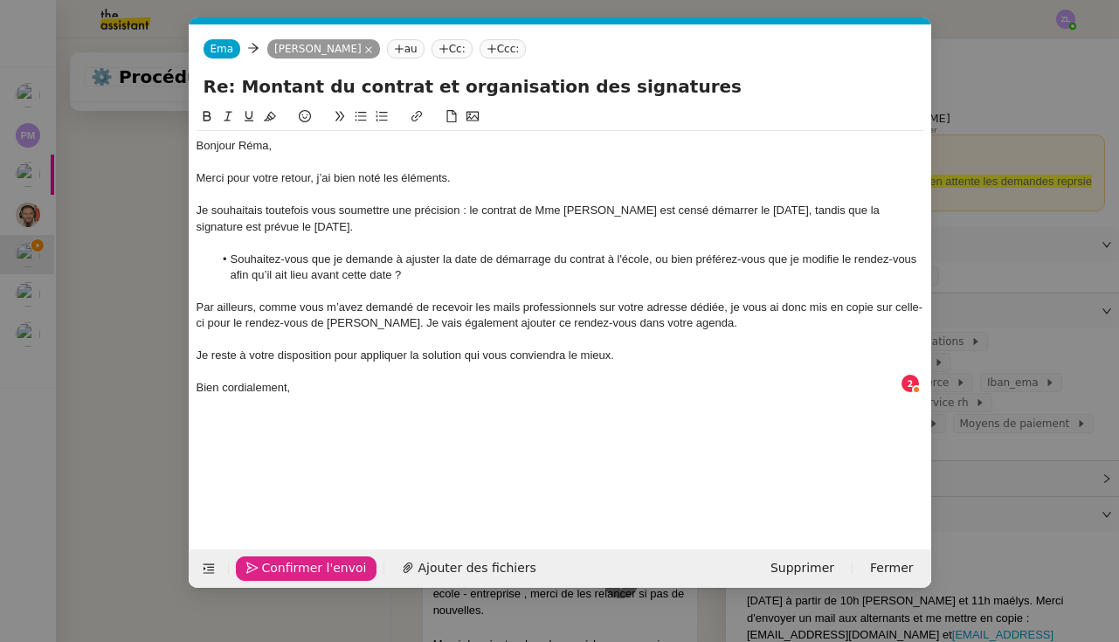
click at [272, 567] on span "Confirmer l'envoi" at bounding box center [314, 568] width 105 height 20
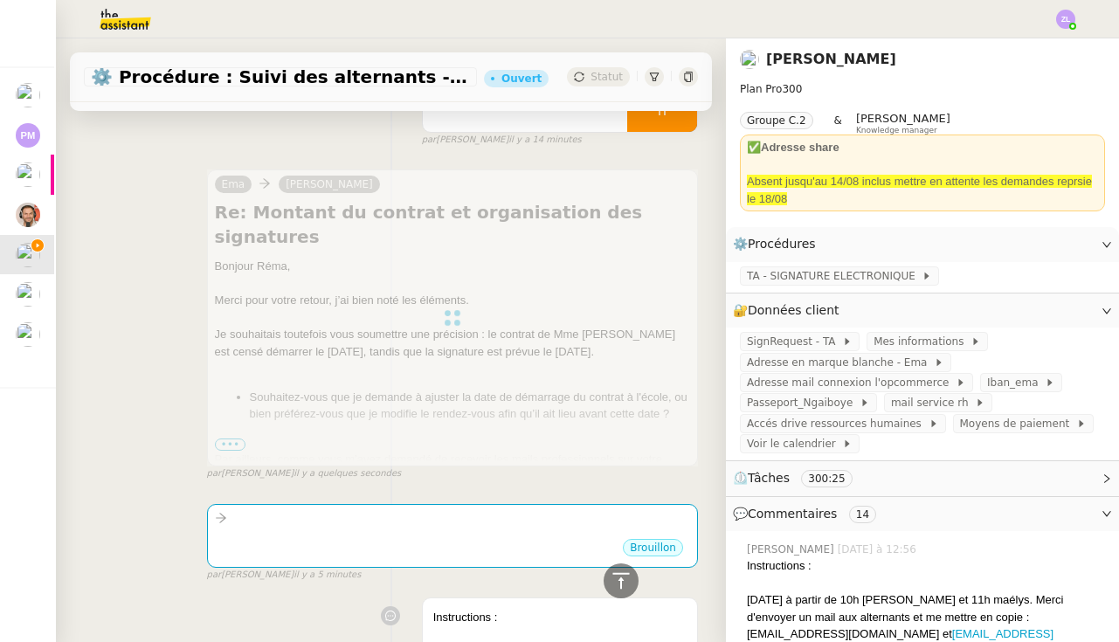
scroll to position [206, 0]
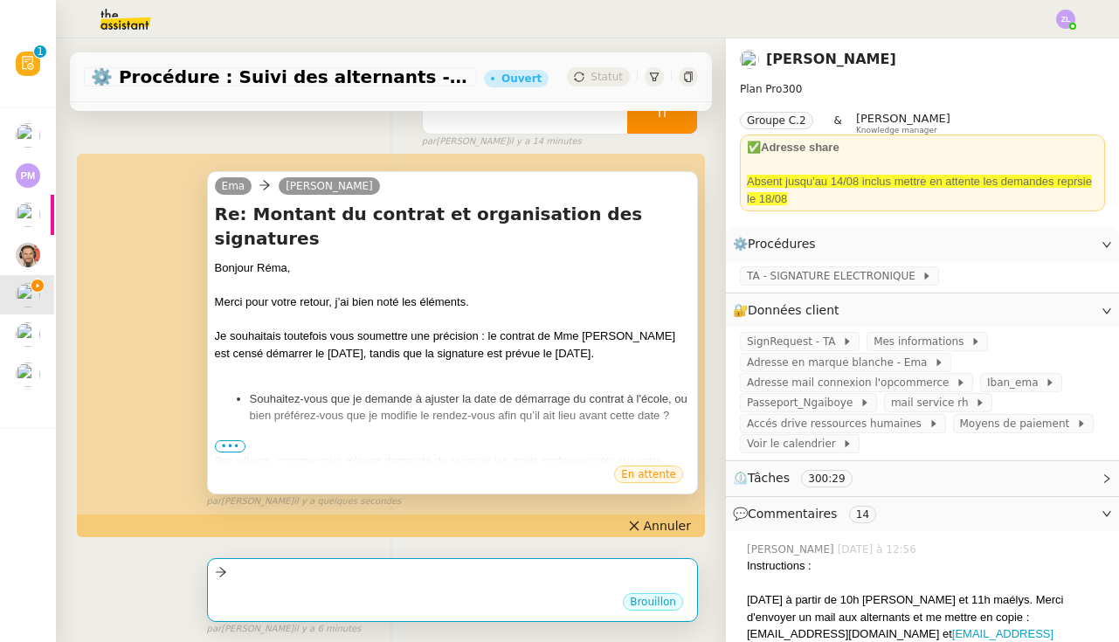
click at [401, 573] on div at bounding box center [452, 572] width 475 height 20
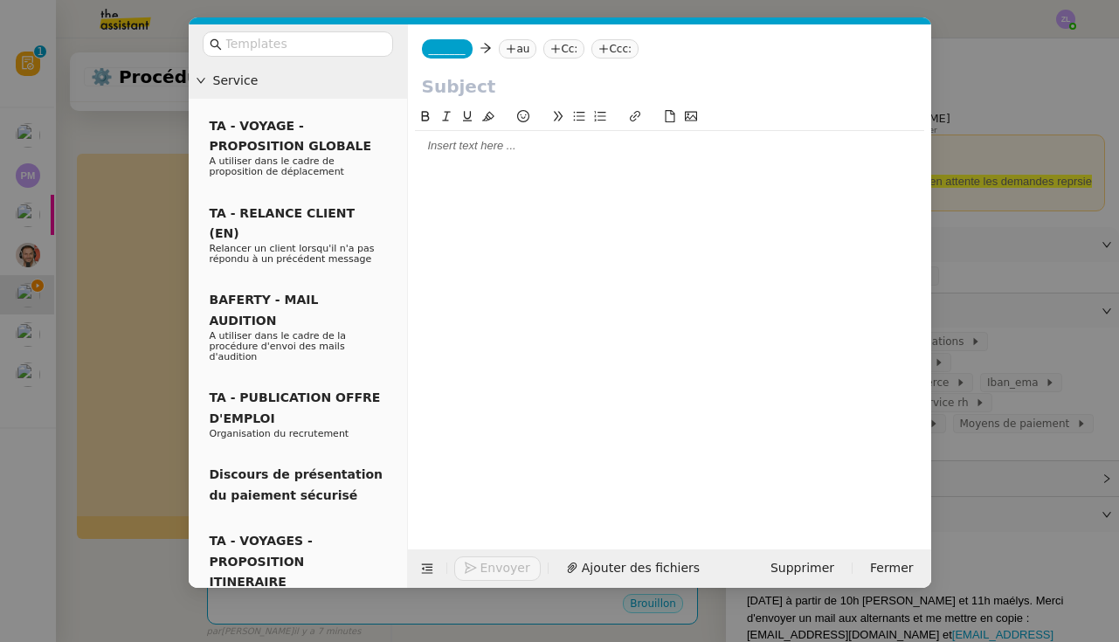
click at [493, 90] on input "text" at bounding box center [669, 86] width 495 height 26
paste input "Proposition de rendez-vous pour signature de contrat"
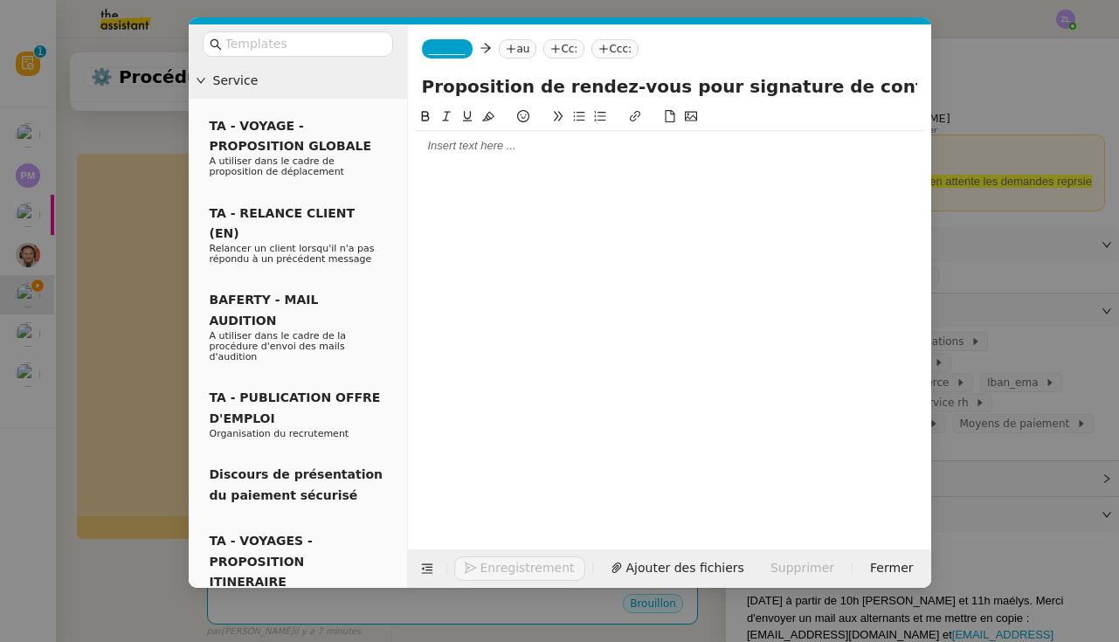
type input "Proposition de rendez-vous pour signature de contrat"
click at [461, 52] on span "_______" at bounding box center [447, 49] width 37 height 12
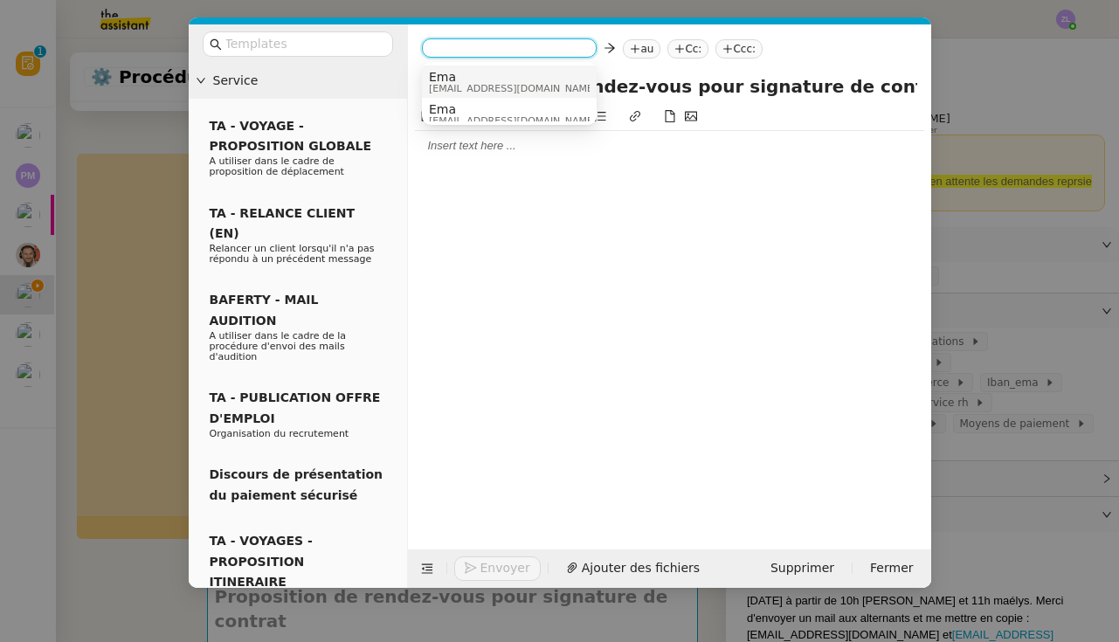
click at [465, 84] on span "[EMAIL_ADDRESS][DOMAIN_NAME]" at bounding box center [513, 89] width 168 height 10
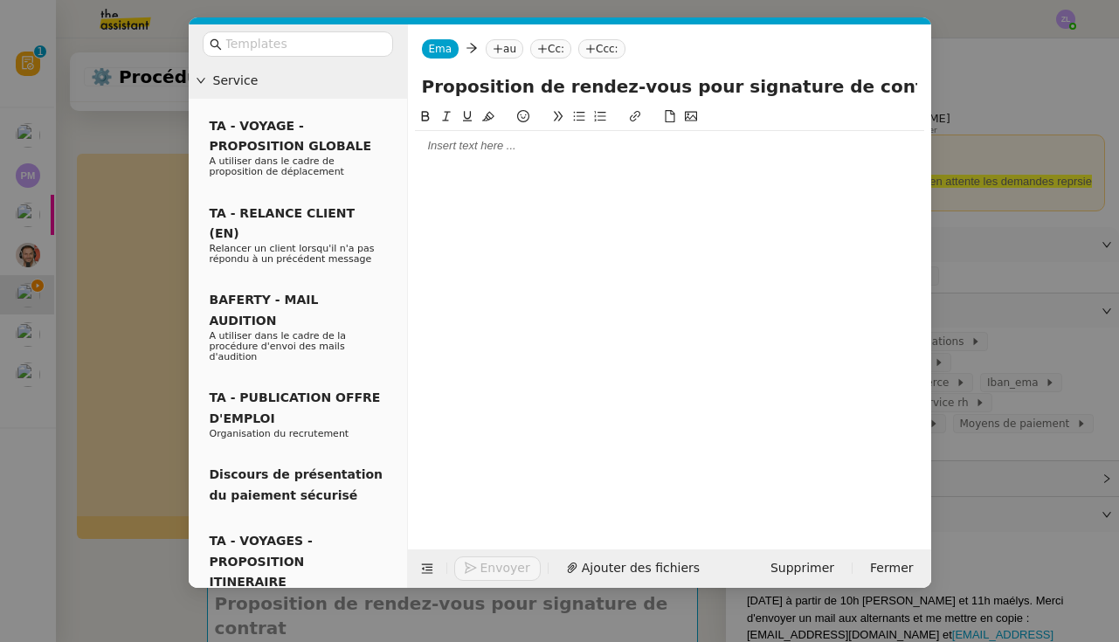
click at [505, 49] on nz-tag "au" at bounding box center [505, 48] width 38 height 19
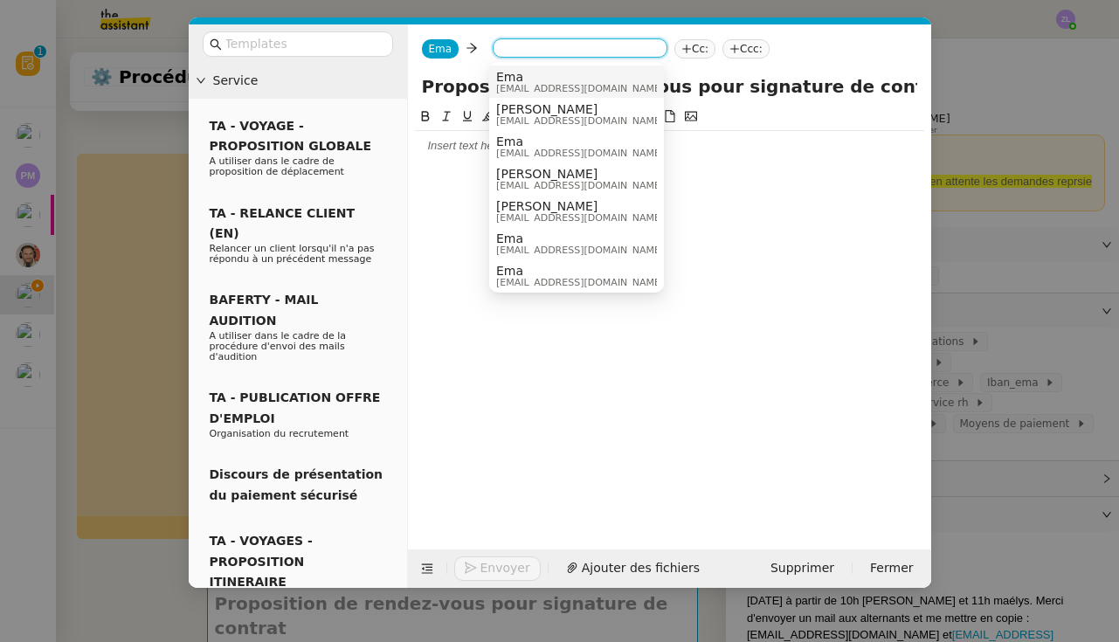
paste input "emelsg11@gmail.com"
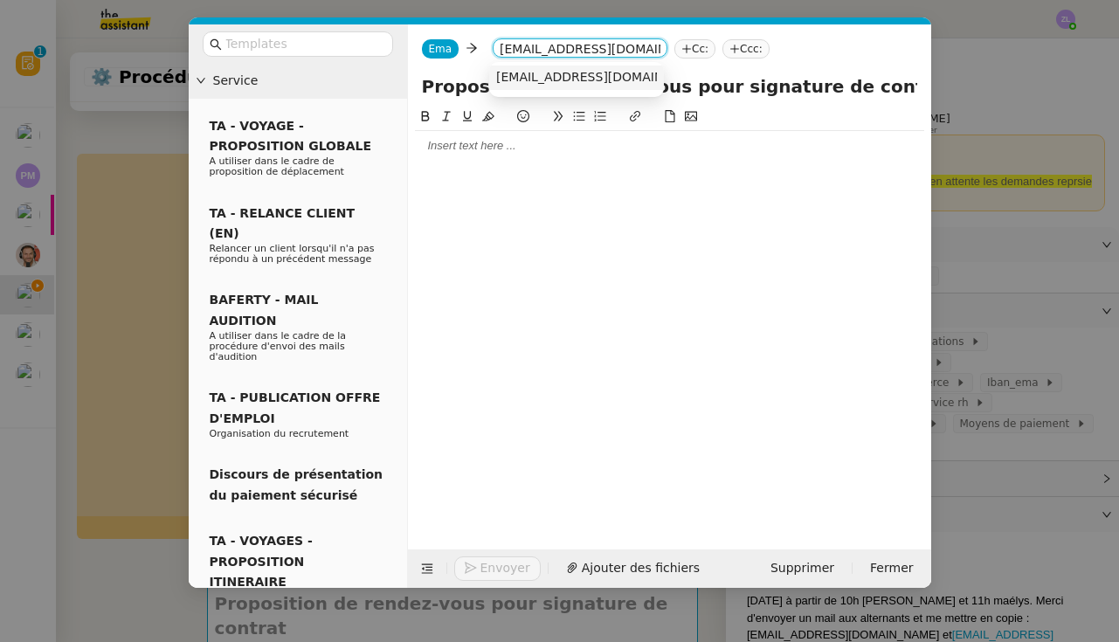
type input "emelsg11@gmail.com"
click at [555, 82] on span "emelsg11@gmail.com" at bounding box center [603, 77] width 214 height 14
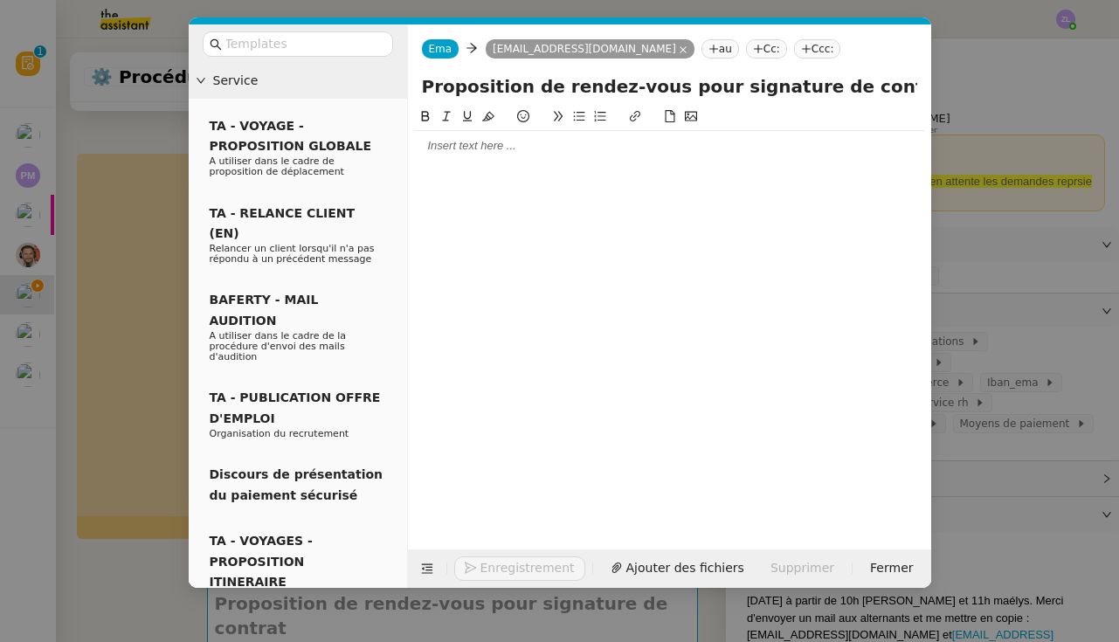
click at [746, 52] on nz-tag "Cc:" at bounding box center [766, 48] width 41 height 19
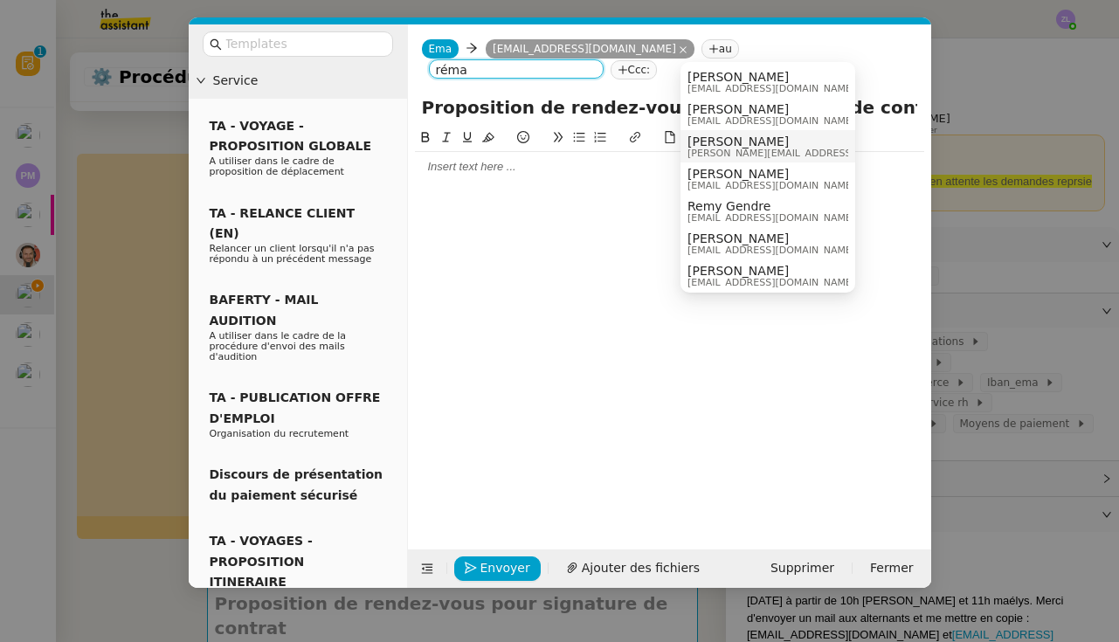
type input "réma"
click at [95, 292] on nz-modal-container "Service TA - VOYAGE - PROPOSITION GLOBALE A utiliser dans le cadre de propositi…" at bounding box center [559, 321] width 1119 height 642
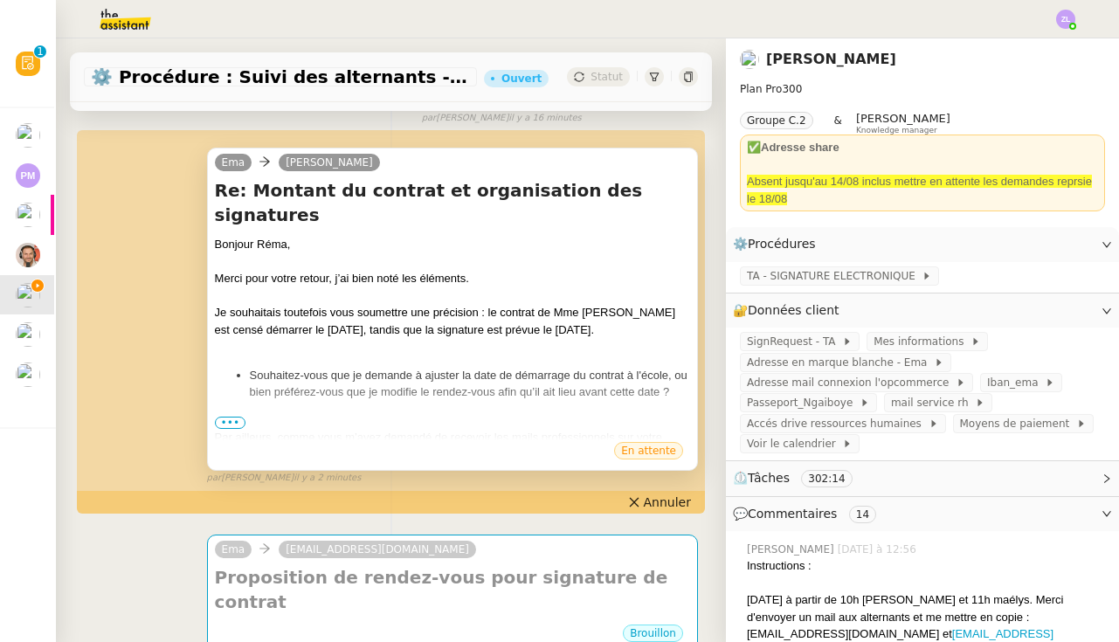
scroll to position [147, 0]
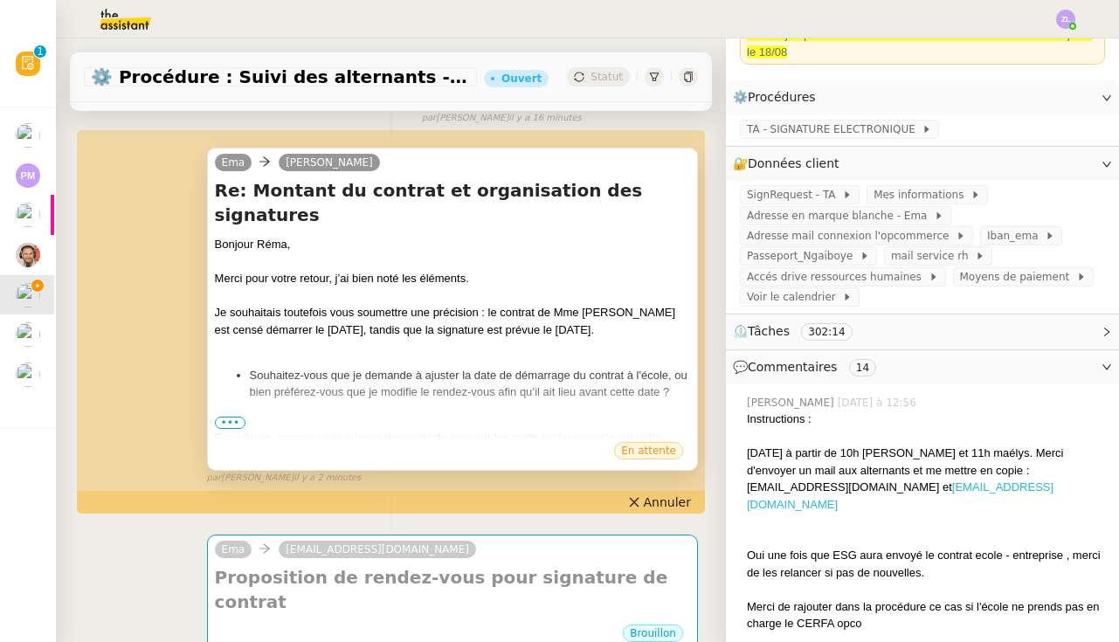
drag, startPoint x: 1022, startPoint y: 488, endPoint x: 910, endPoint y: 486, distance: 111.8
click at [910, 486] on div "Mardi 9 septembre à partir de 10h emeline et 11h maélys. Merci d'envoyer un mai…" at bounding box center [926, 479] width 358 height 68
copy div "Mardi 9 septembre à partir de 10h emeline et 11h maélys. Merci d'envoyer un mai…"
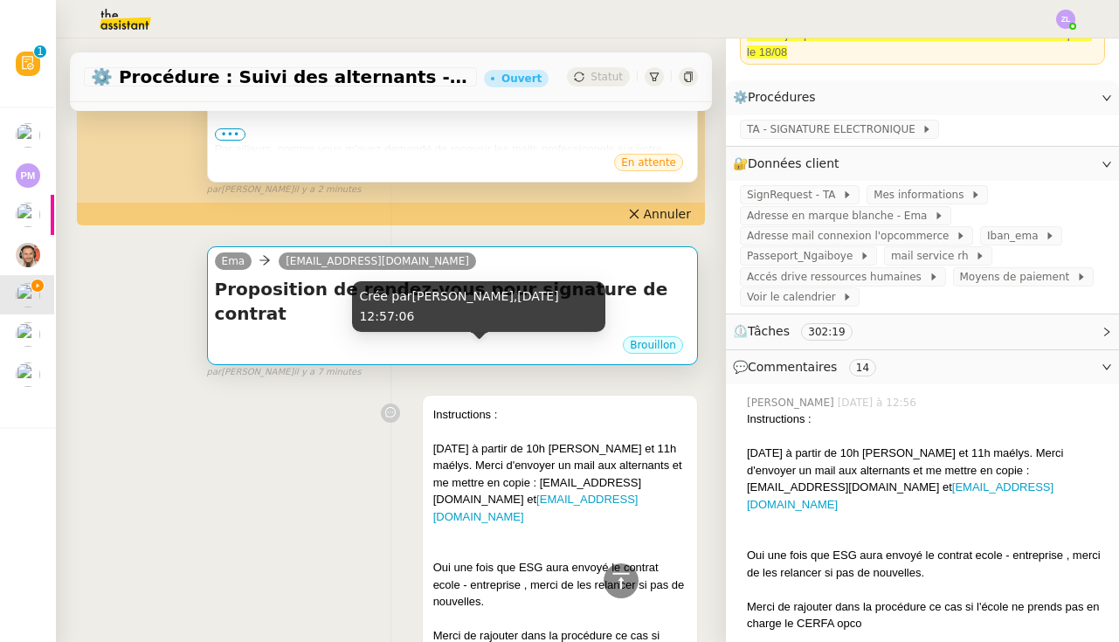
scroll to position [498, 0]
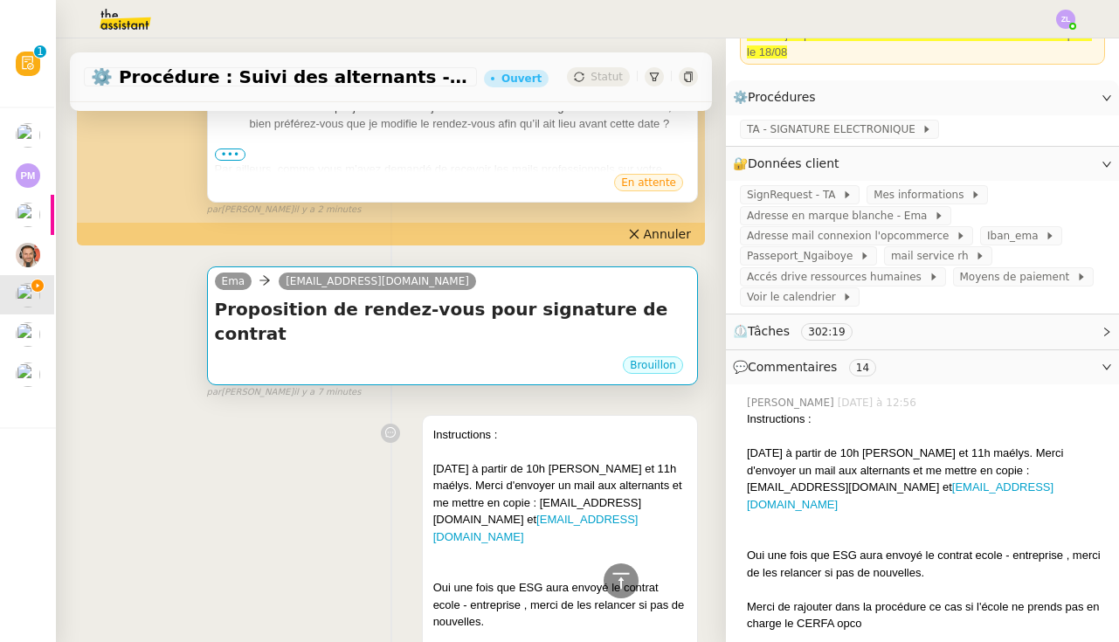
click at [446, 293] on div "Ema emelsg11@gmail.com" at bounding box center [452, 284] width 475 height 26
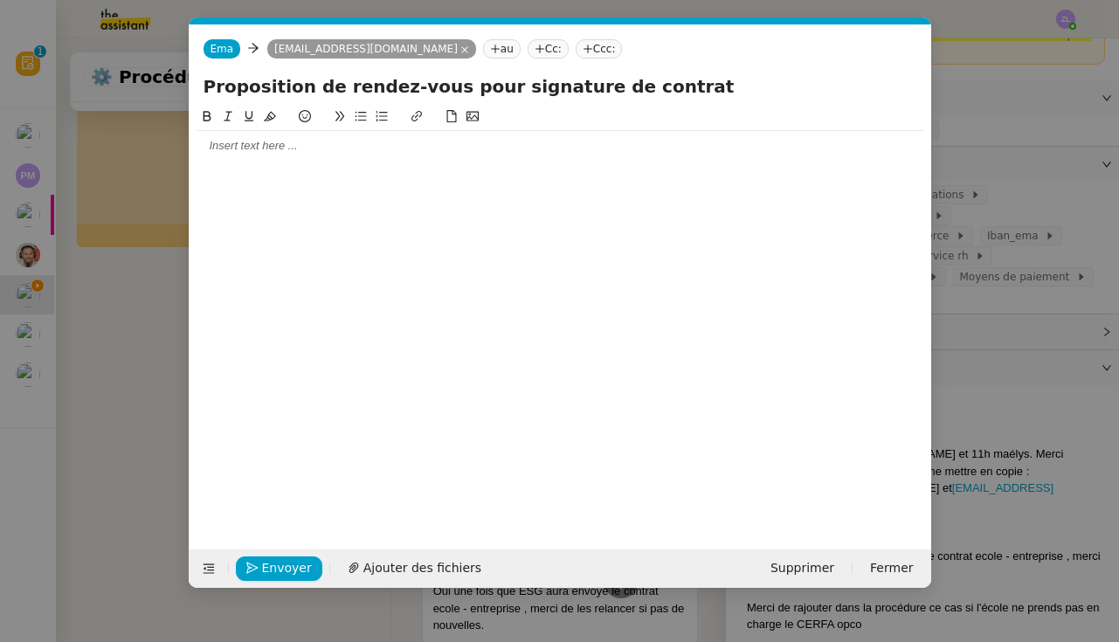
scroll to position [0, 38]
click at [527, 48] on nz-tag "Cc:" at bounding box center [547, 48] width 41 height 19
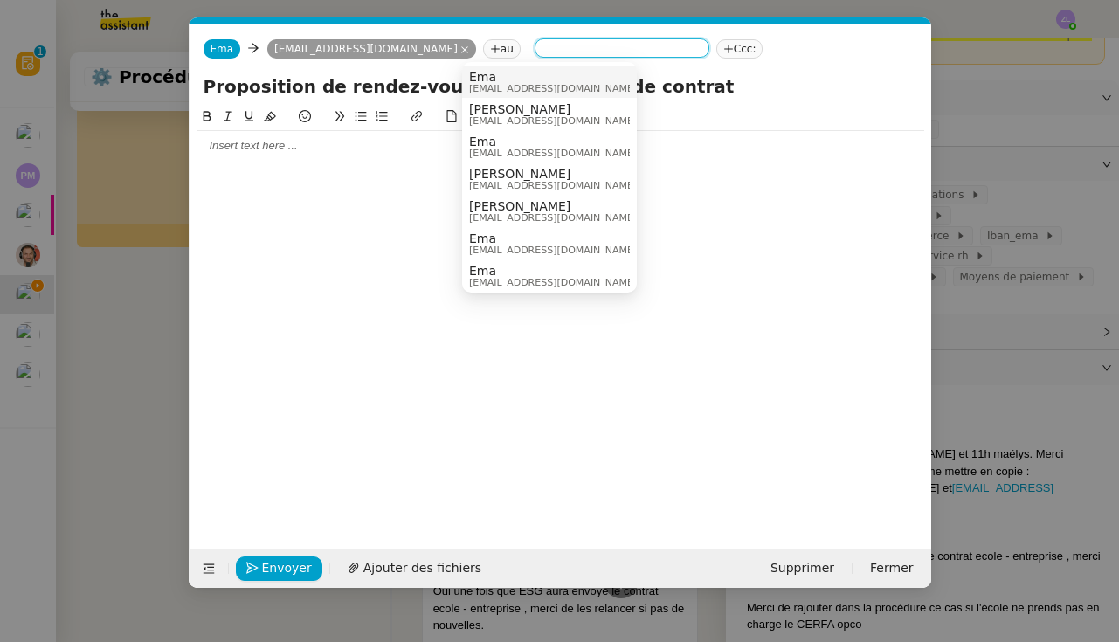
paste input "rennes-centre@gifi.fr"
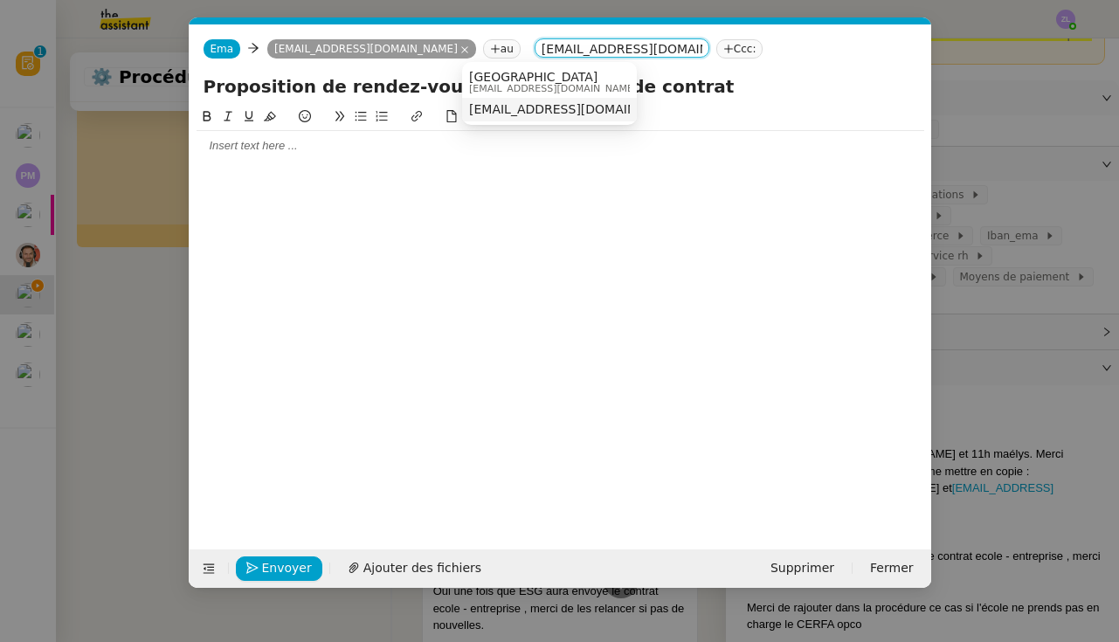
type input "rennes-centre@gifi.fr"
click at [525, 81] on span "Rennes-centre" at bounding box center [553, 77] width 168 height 14
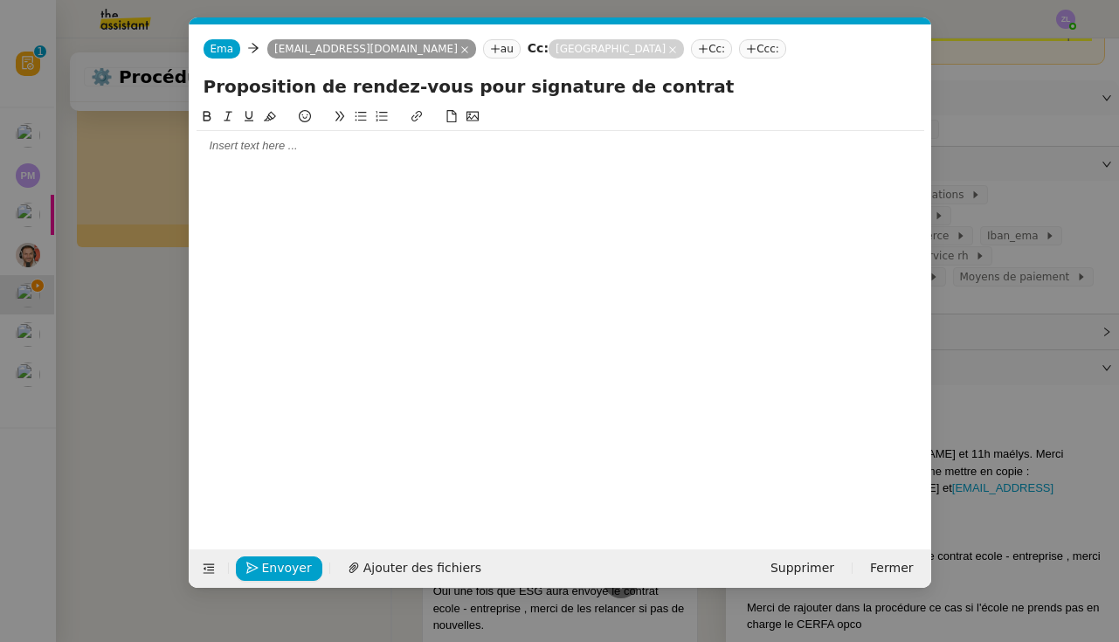
click at [137, 562] on nz-modal-container "Service TA - VOYAGE - PROPOSITION GLOBALE A utiliser dans le cadre de propositi…" at bounding box center [559, 321] width 1119 height 642
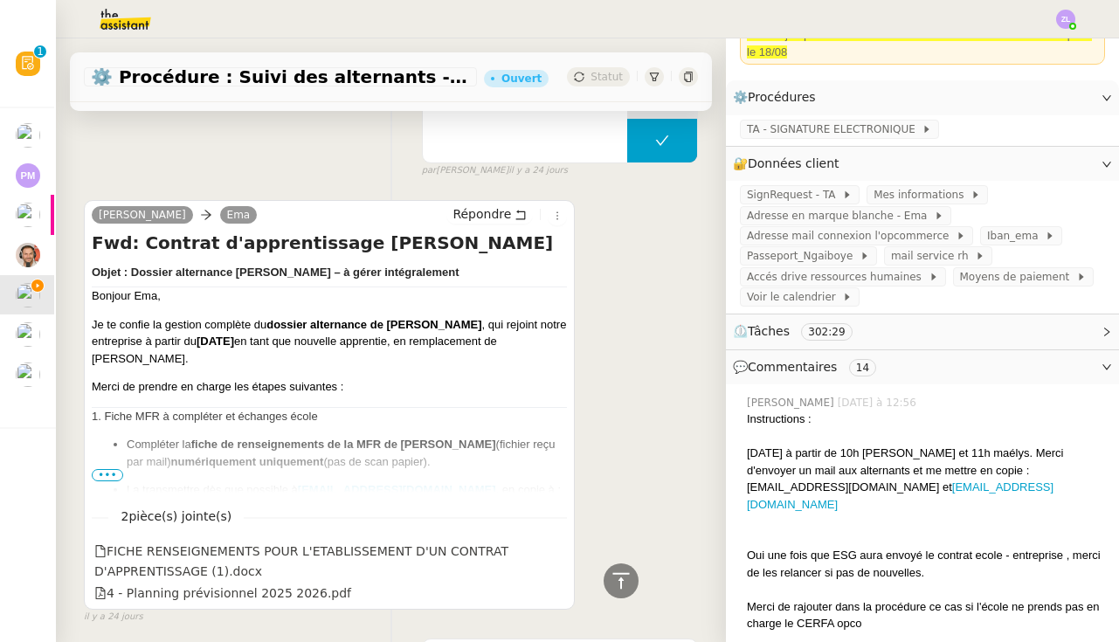
scroll to position [19965, 0]
click at [114, 468] on span "•••" at bounding box center [107, 474] width 31 height 12
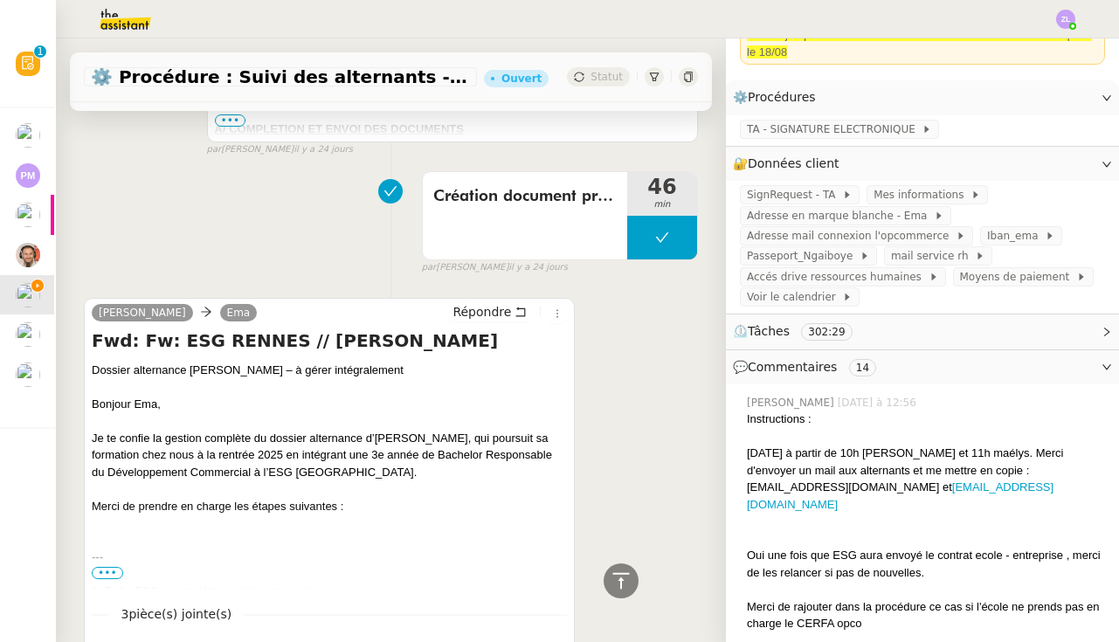
scroll to position [19163, 0]
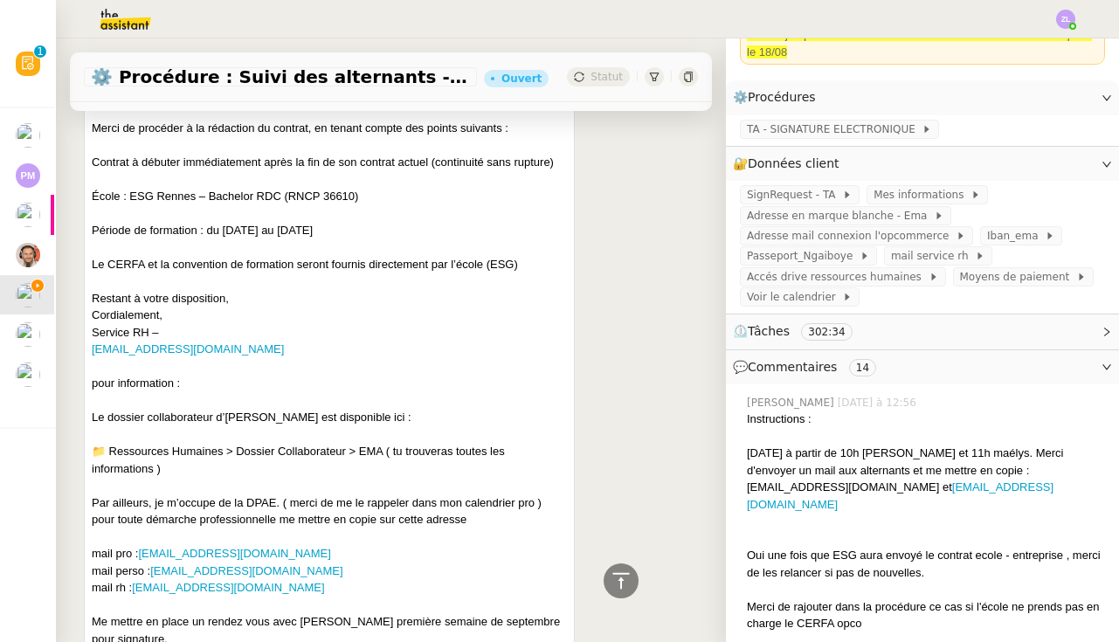
scroll to position [20729, 0]
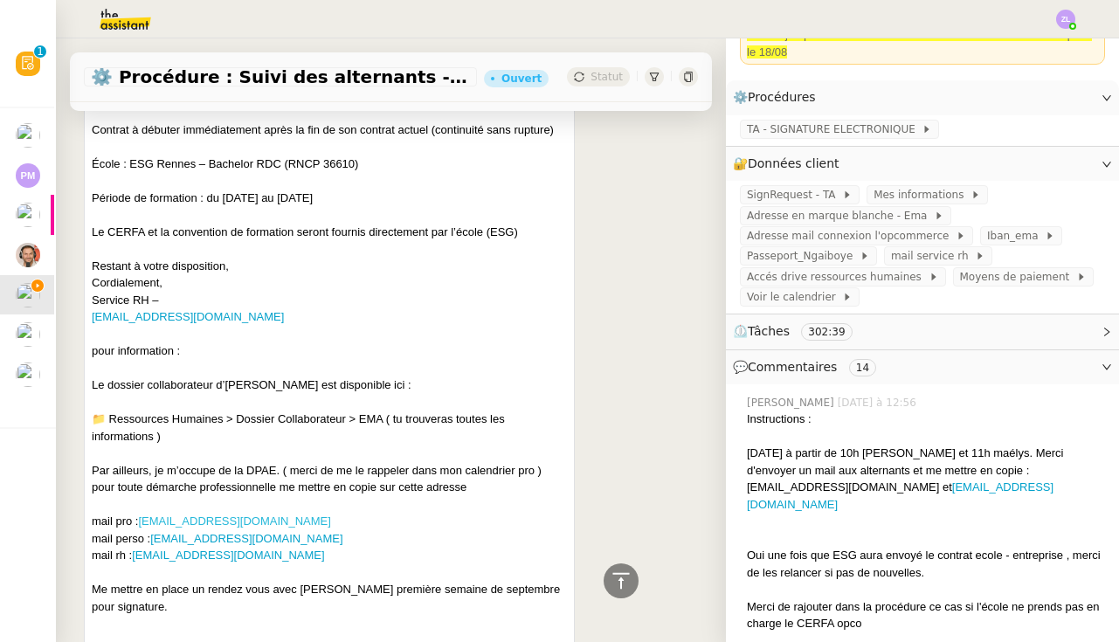
drag, startPoint x: 298, startPoint y: 283, endPoint x: 143, endPoint y: 289, distance: 154.7
click at [143, 513] on div "mail pro : rema.ngaiboye@emagifi.com" at bounding box center [329, 521] width 475 height 17
copy div "mail pro : rema.ngaiboye@emagifi.com"
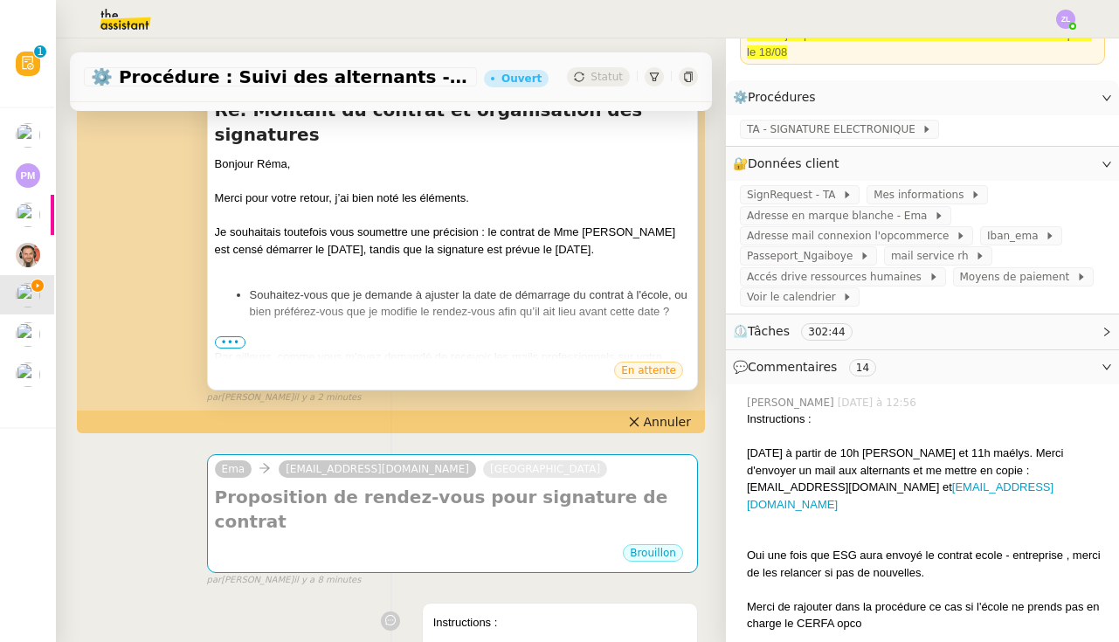
scroll to position [338, 0]
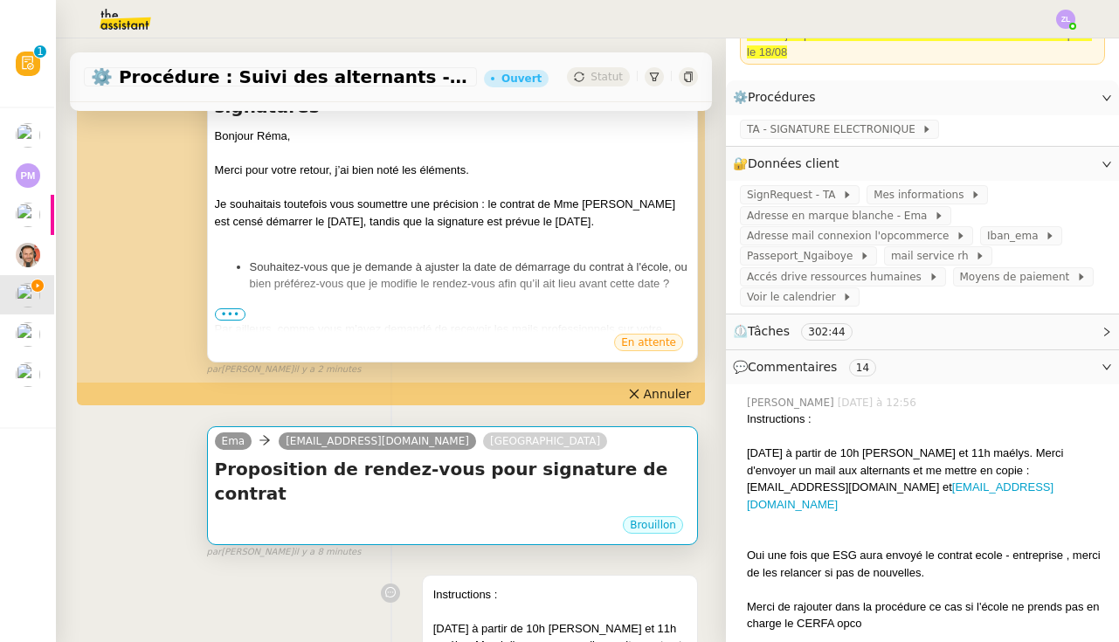
click at [349, 514] on div "Brouillon" at bounding box center [452, 527] width 475 height 26
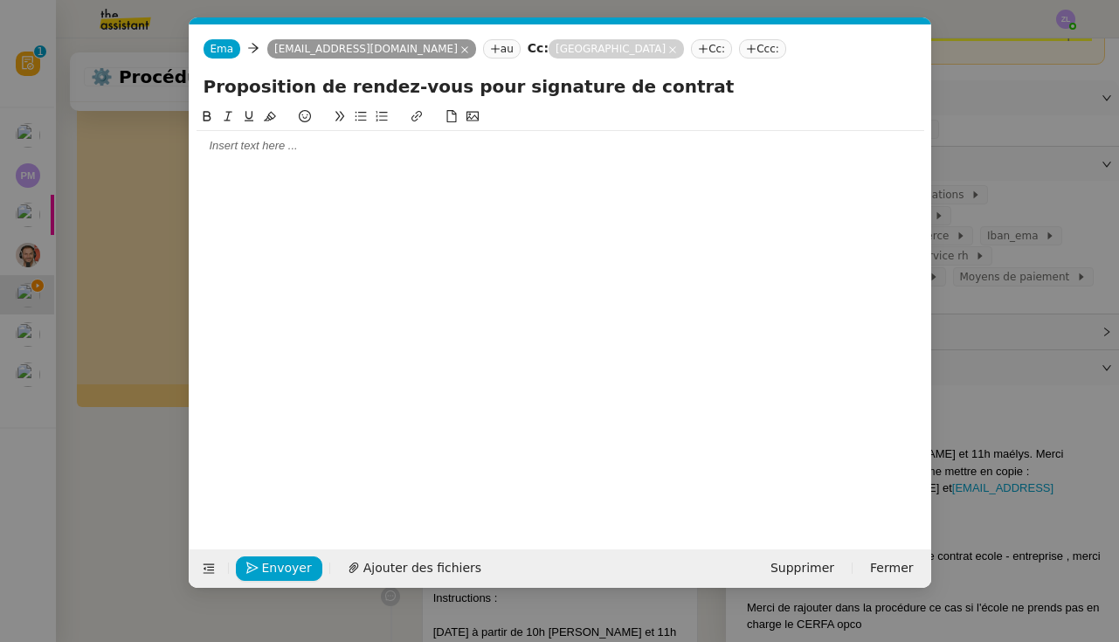
scroll to position [0, 38]
click at [691, 52] on nz-tag "Cc:" at bounding box center [711, 48] width 41 height 19
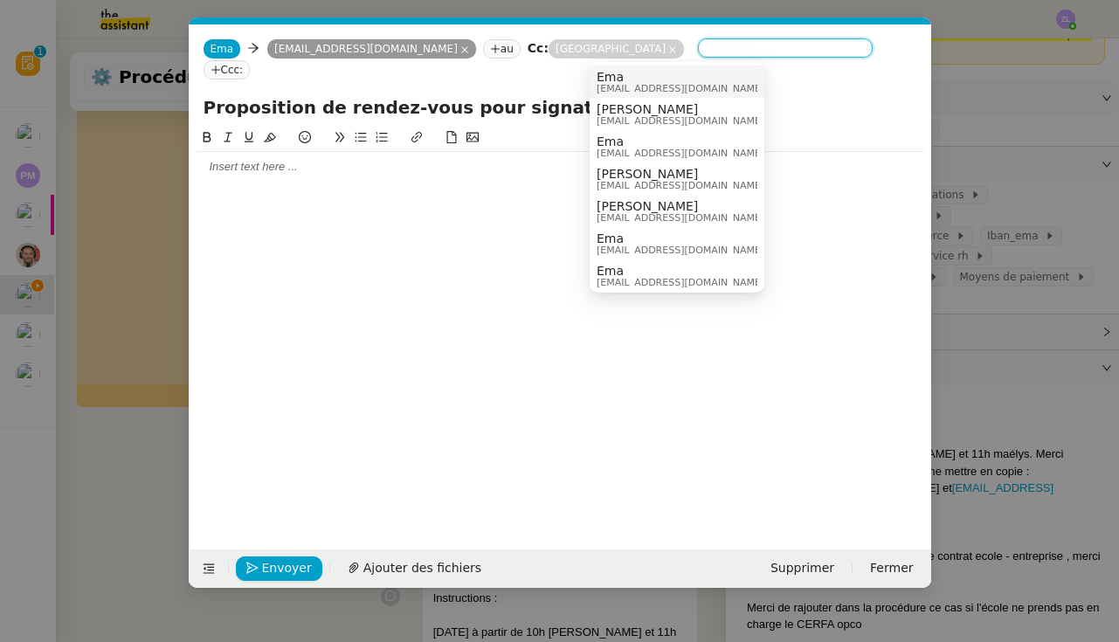
paste input "[EMAIL_ADDRESS][DOMAIN_NAME]"
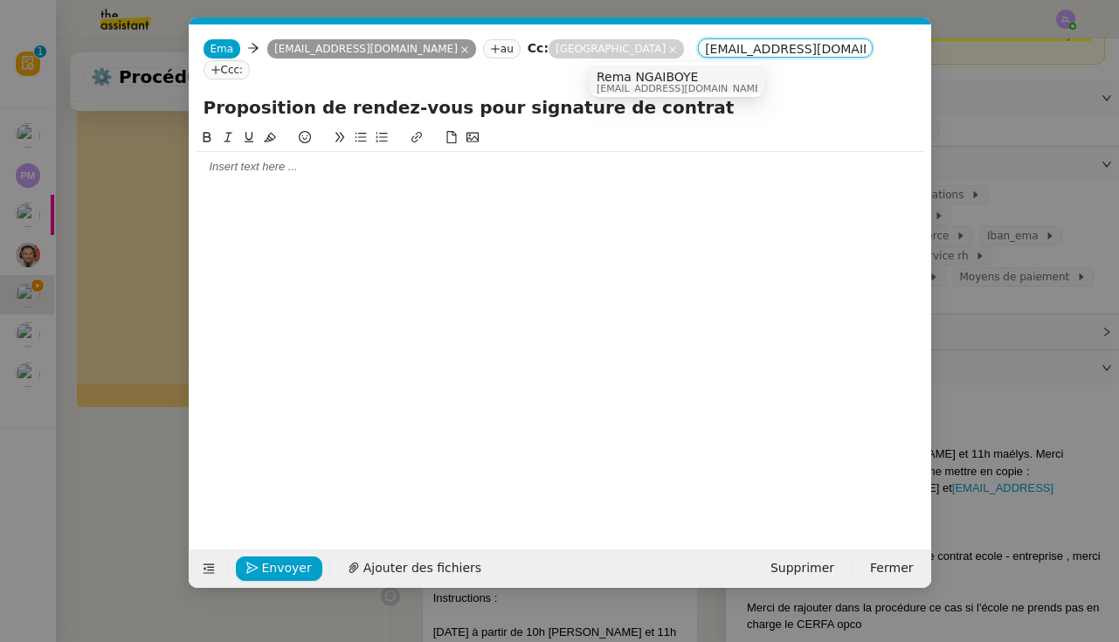
type input "[EMAIL_ADDRESS][DOMAIN_NAME]"
click at [629, 82] on span "Rema NGAIBOYE" at bounding box center [680, 77] width 168 height 14
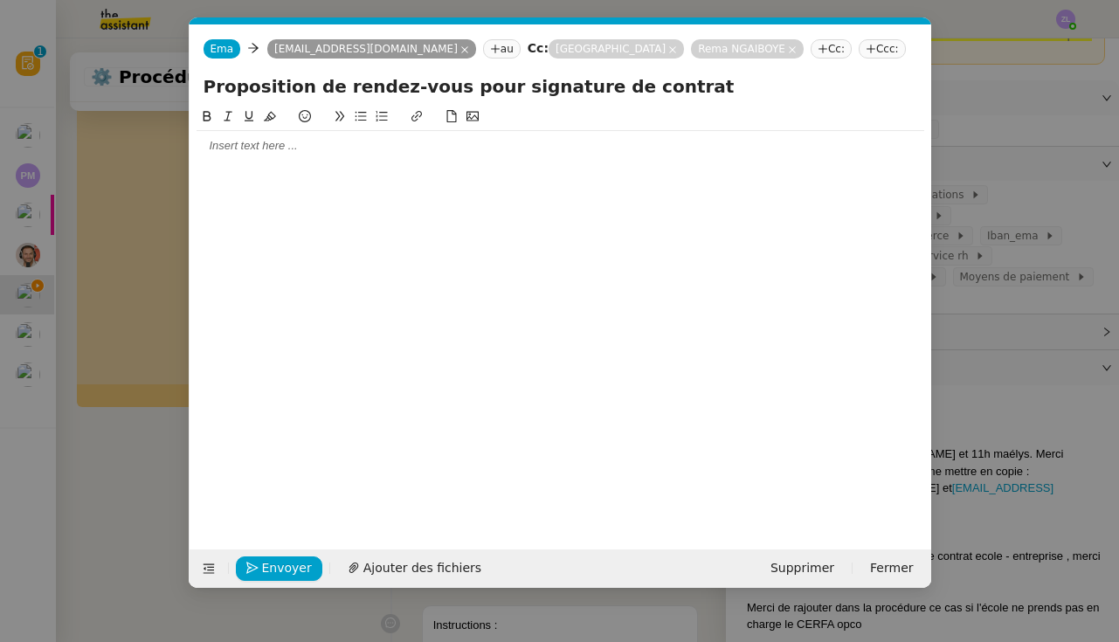
click at [166, 277] on nz-modal-container "Service TA - VOYAGE - PROPOSITION GLOBALE A utiliser dans le cadre de propositi…" at bounding box center [559, 321] width 1119 height 642
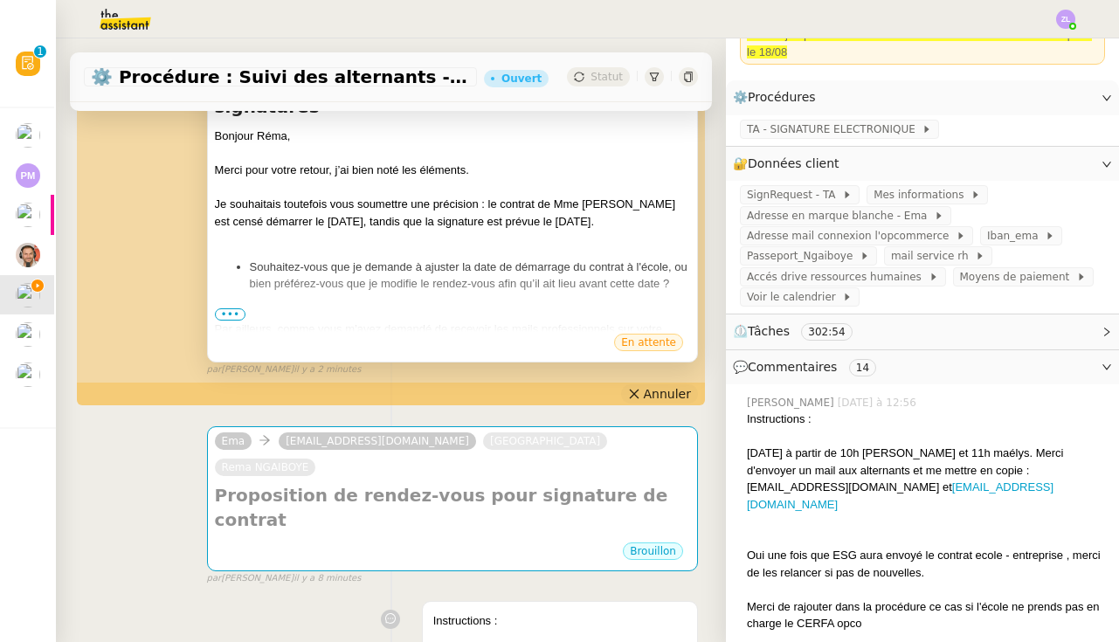
click at [640, 396] on icon at bounding box center [634, 394] width 12 height 12
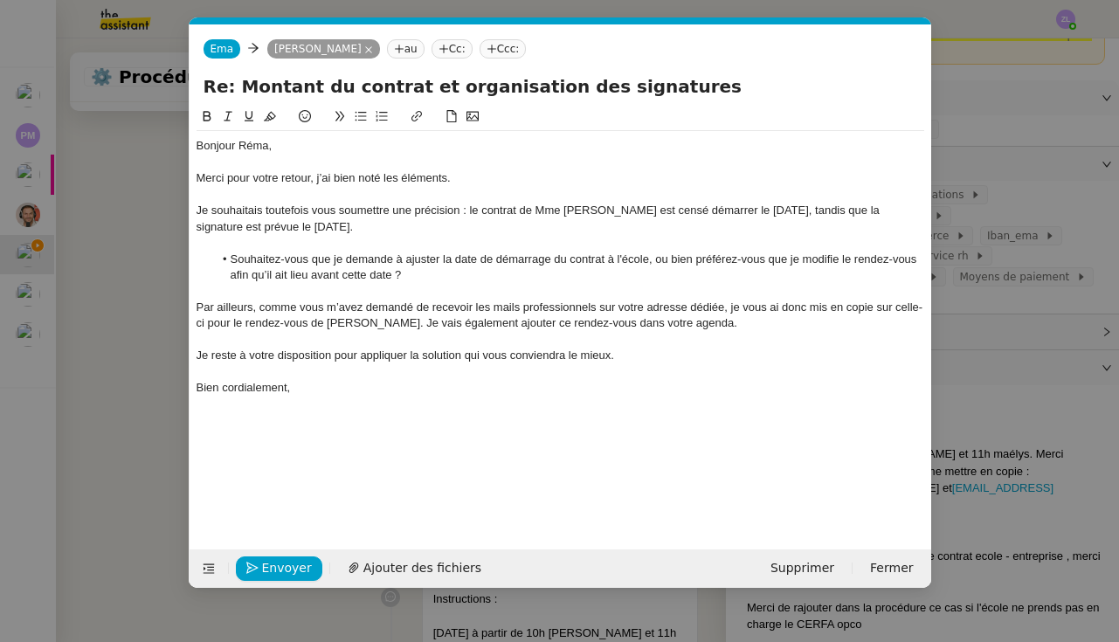
click at [713, 322] on div "Par ailleurs, comme vous m’avez demandé de recevoir les mails professionnels su…" at bounding box center [559, 316] width 727 height 32
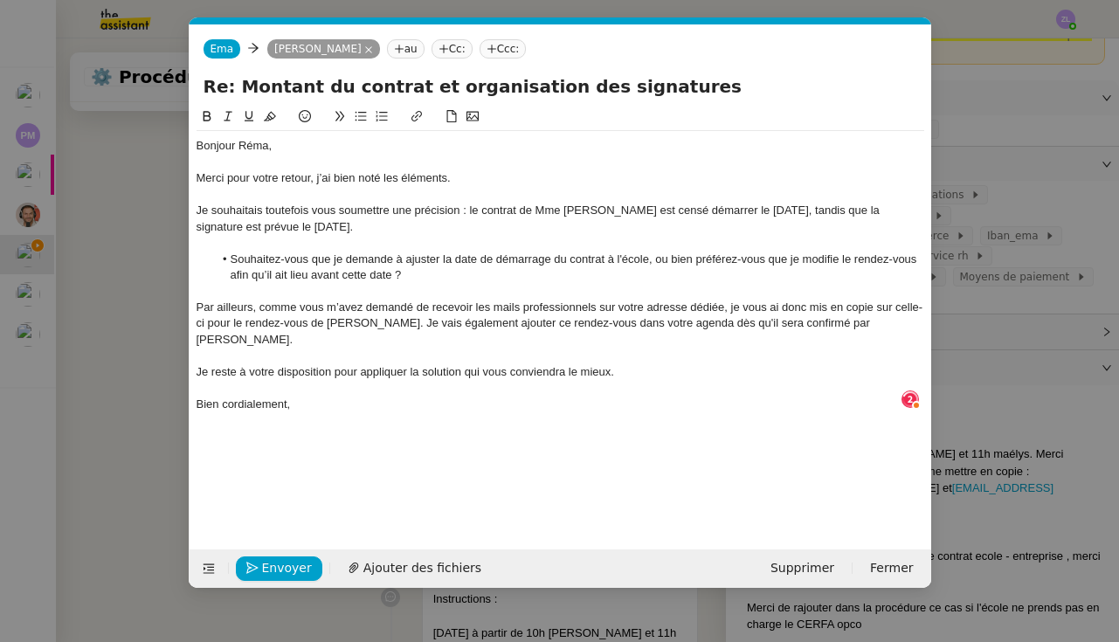
click at [275, 563] on span "Envoyer" at bounding box center [287, 568] width 50 height 20
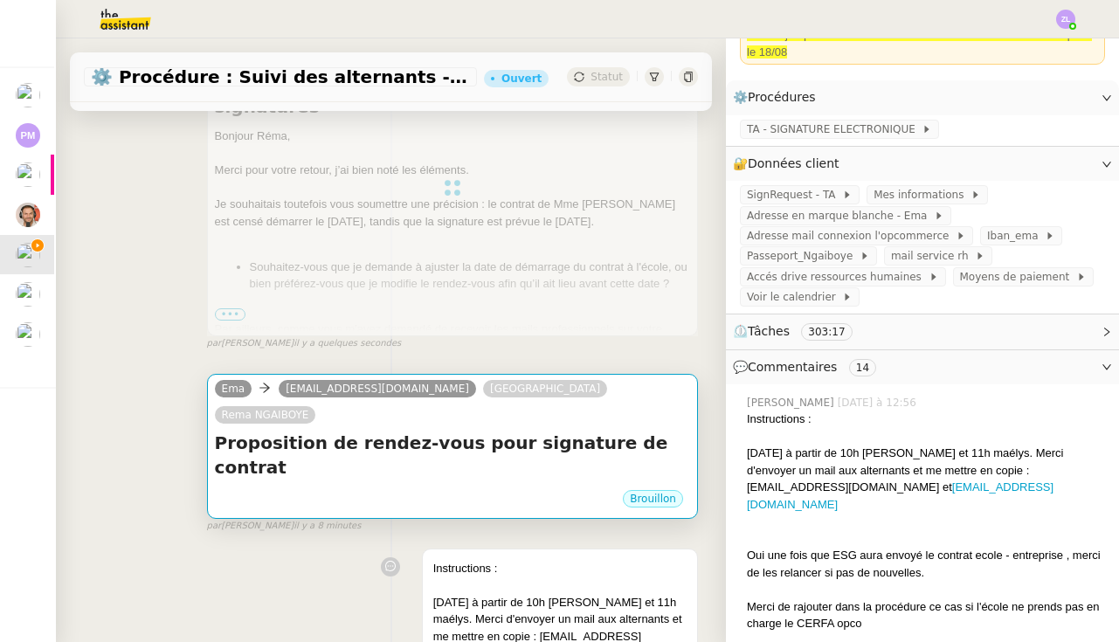
click at [426, 488] on div "Brouillon" at bounding box center [452, 501] width 475 height 26
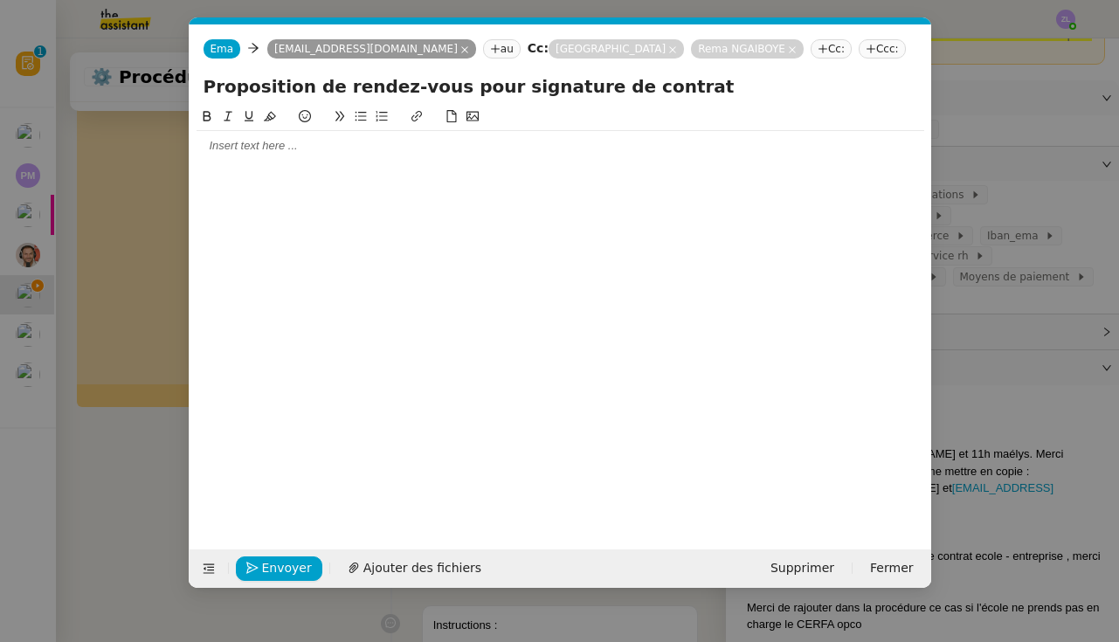
click at [624, 150] on div at bounding box center [559, 146] width 727 height 16
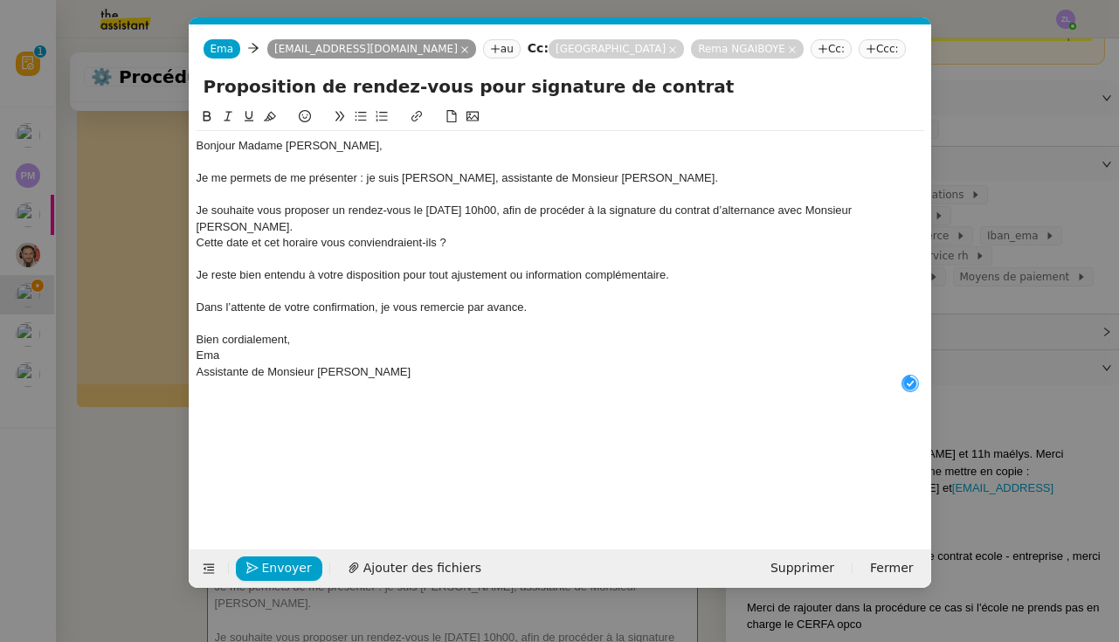
click at [197, 352] on div "Ema" at bounding box center [559, 356] width 727 height 16
click at [196, 371] on div "Ema" at bounding box center [559, 372] width 727 height 16
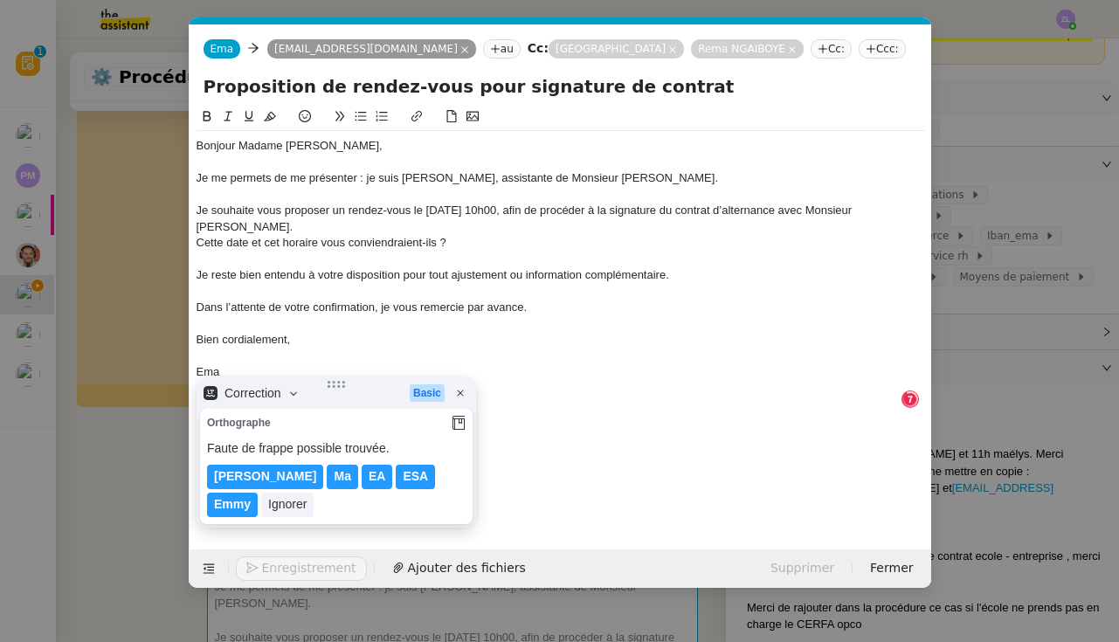
click at [194, 381] on nz-spin "Bonjour Madame Lesage, Je me permets de me présenter : je suis Ema, assistante …" at bounding box center [560, 318] width 741 height 423
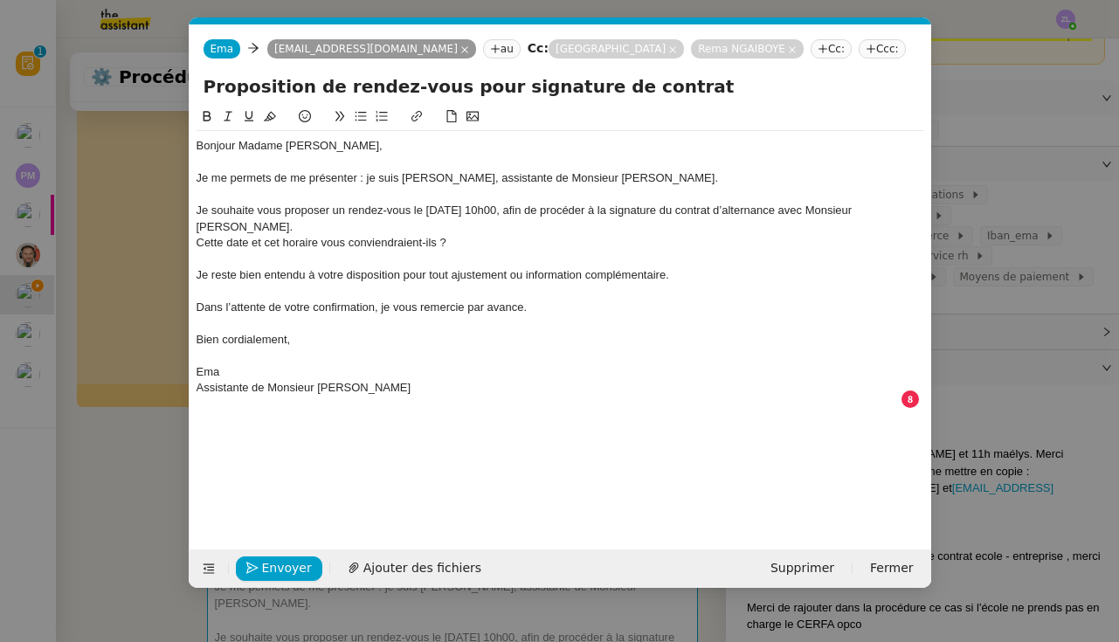
click at [196, 381] on div "Assistante de Monsieur Réma Ngaiboye" at bounding box center [559, 388] width 727 height 16
click at [249, 225] on div "Je souhaite vous proposer un rendez-vous le lundi 9 septembre à 10h00, afin de …" at bounding box center [559, 219] width 727 height 32
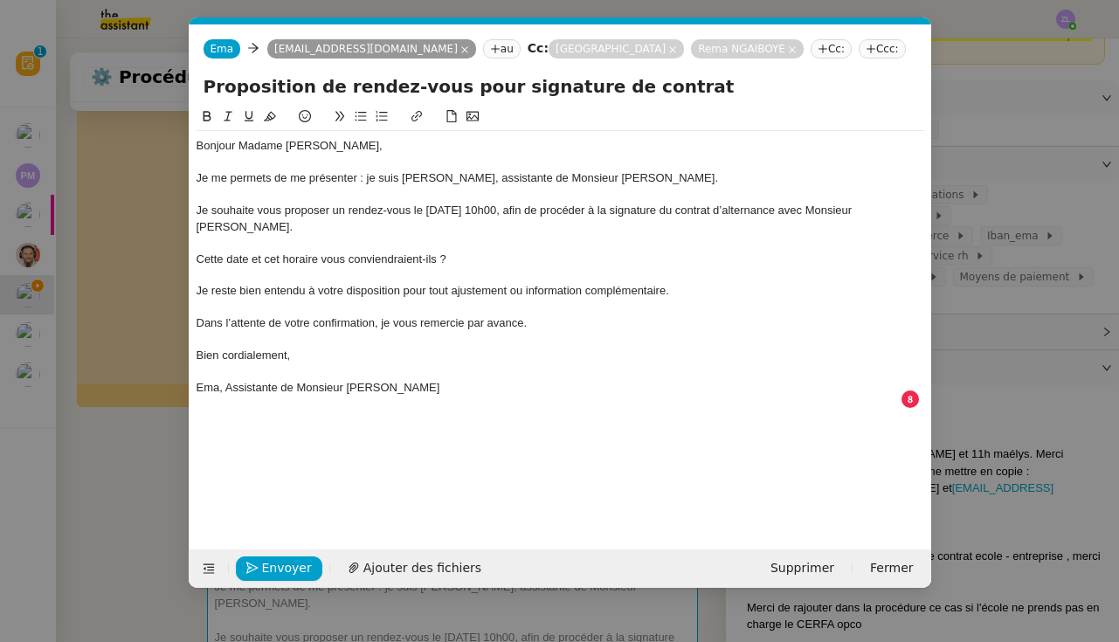
click at [196, 257] on div "Cette date et cet horaire vous conviendraient-ils ?" at bounding box center [559, 260] width 727 height 16
click at [358, 114] on icon at bounding box center [361, 116] width 12 height 12
drag, startPoint x: 528, startPoint y: 317, endPoint x: 465, endPoint y: 319, distance: 63.8
click at [465, 319] on div "Dans l’attente de votre confirmation, je vous remercie par avance." at bounding box center [559, 323] width 727 height 16
click at [268, 568] on span "Envoyer" at bounding box center [287, 568] width 50 height 20
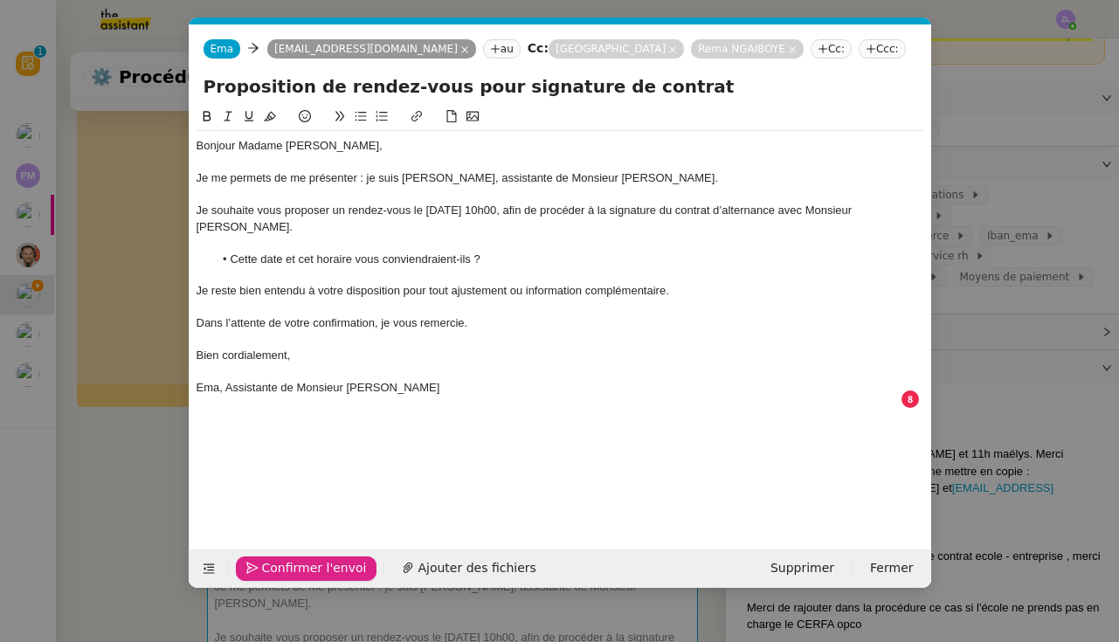
click at [268, 568] on span "Confirmer l'envoi" at bounding box center [314, 568] width 105 height 20
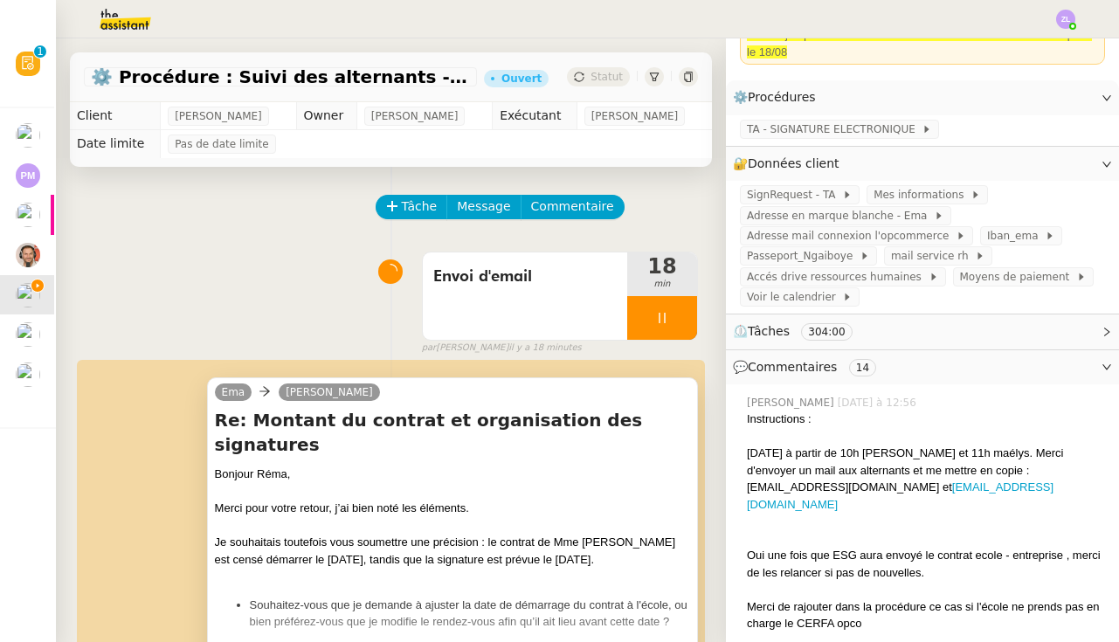
scroll to position [0, 0]
click at [642, 319] on div at bounding box center [662, 318] width 70 height 44
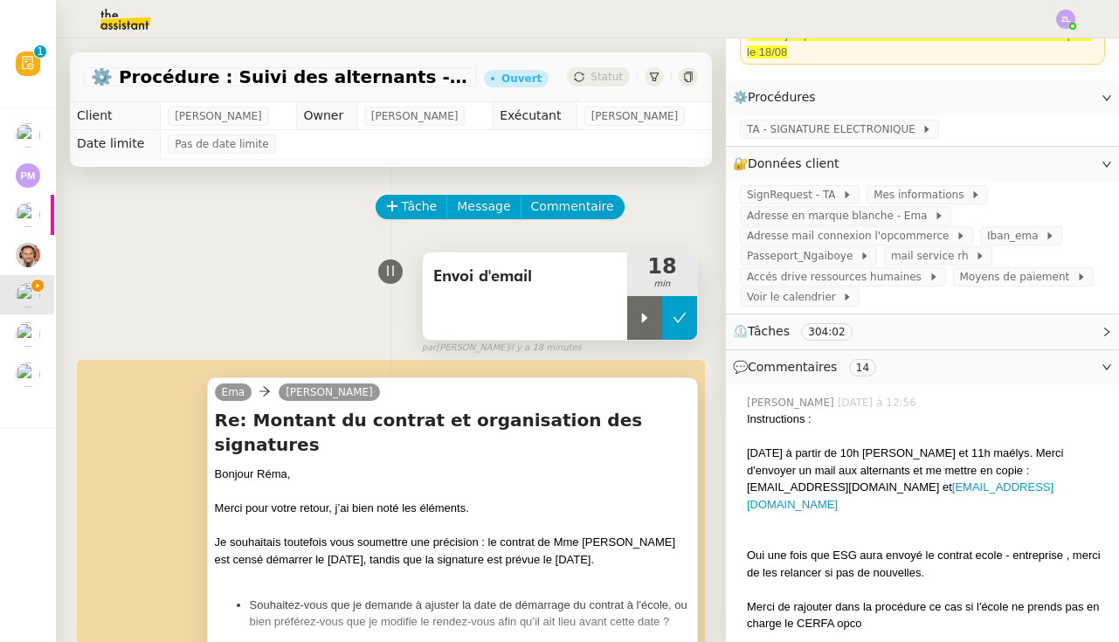
click at [680, 314] on icon at bounding box center [679, 318] width 14 height 14
click at [550, 282] on span "Envoi d'email" at bounding box center [524, 277] width 183 height 26
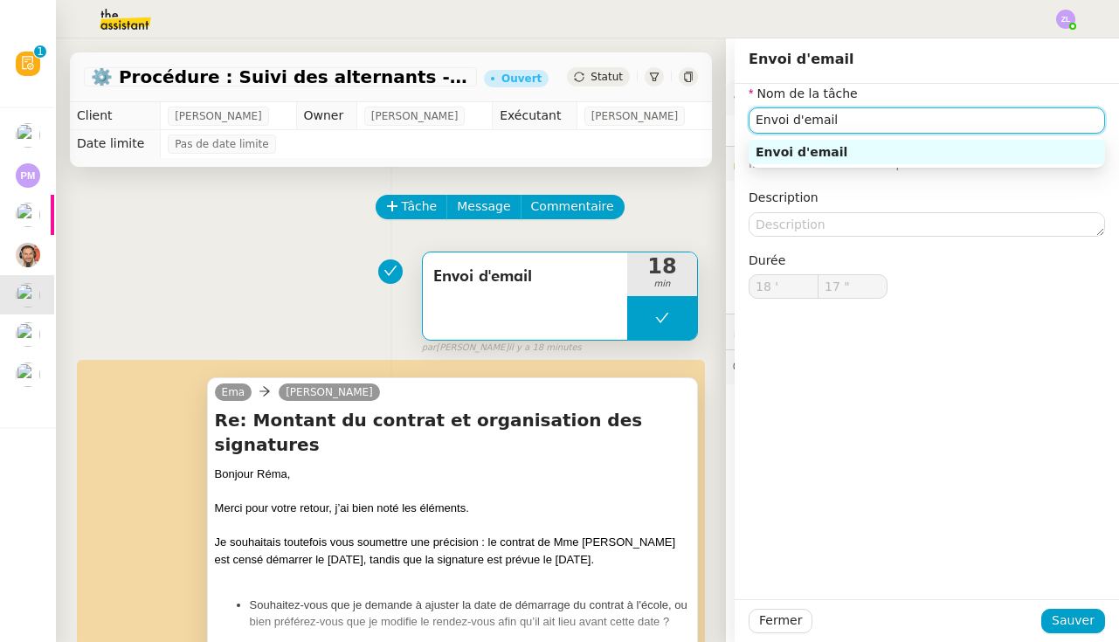
click at [838, 126] on input "Envoi d'email" at bounding box center [926, 119] width 356 height 25
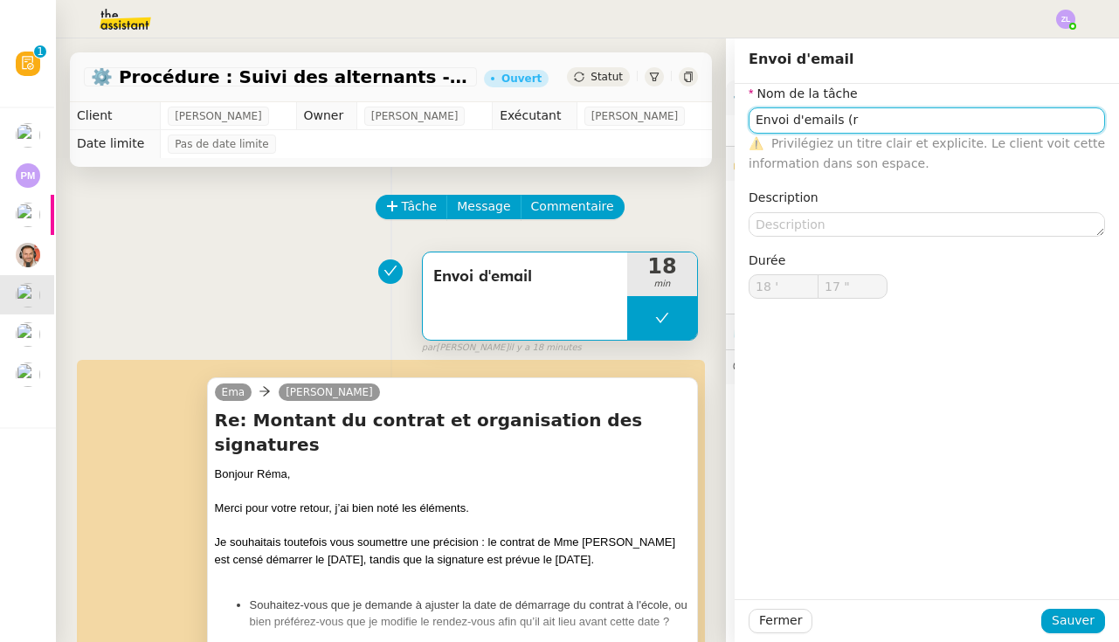
type input "Envoi d'email"
type input "18 '"
type input "17 ""
type input "Envoi d'email"
type input "18 '"
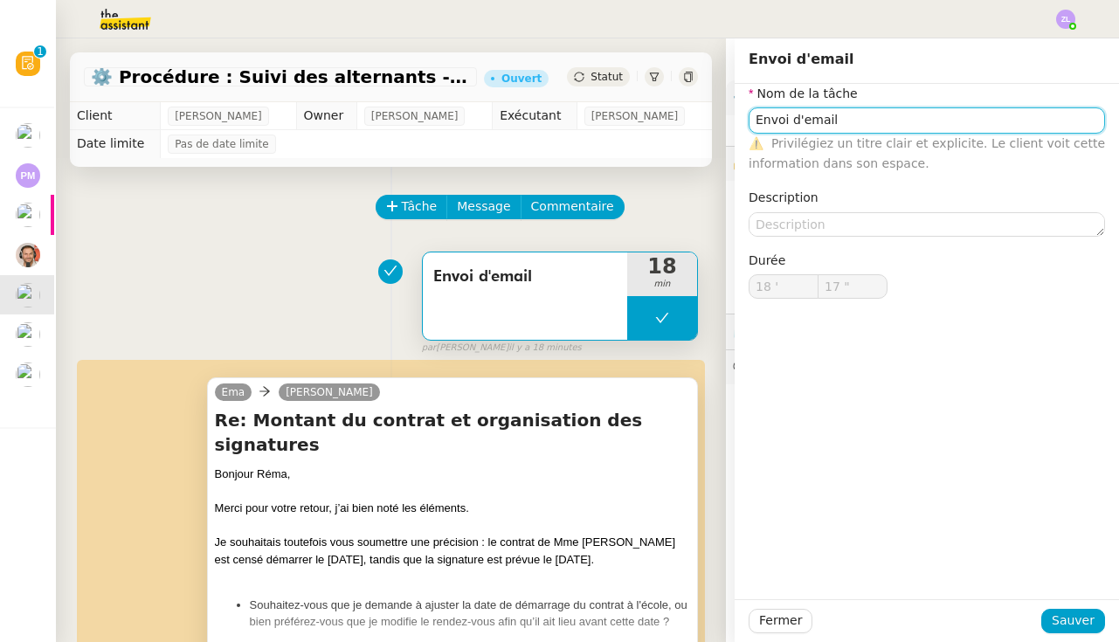
type input "17 ""
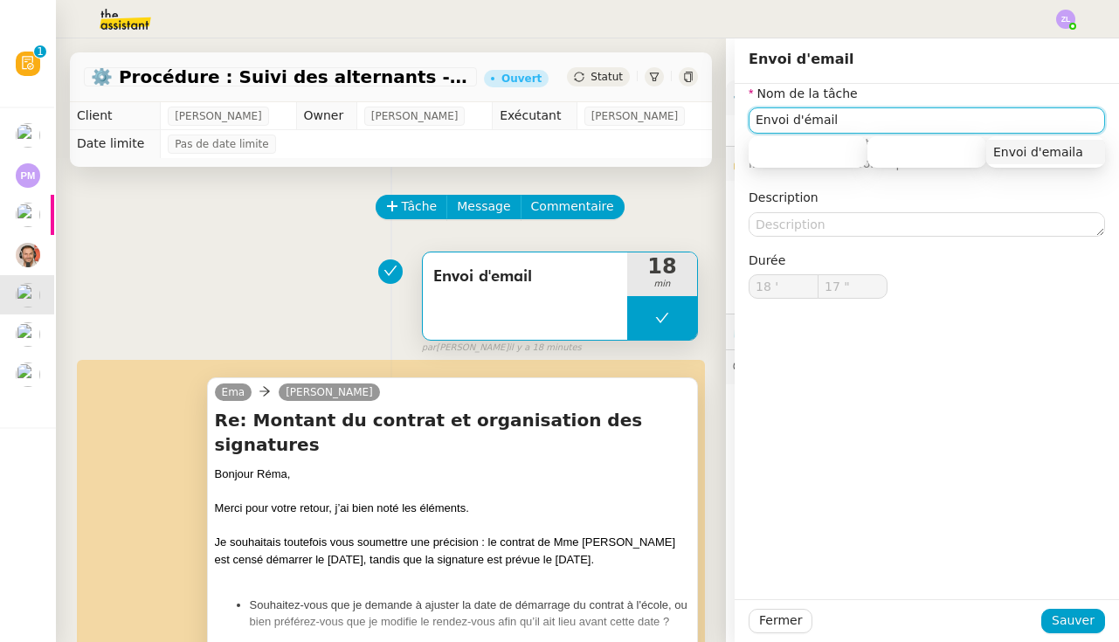
type input "Envoi d'email"
type input "18 '"
type input "17 ""
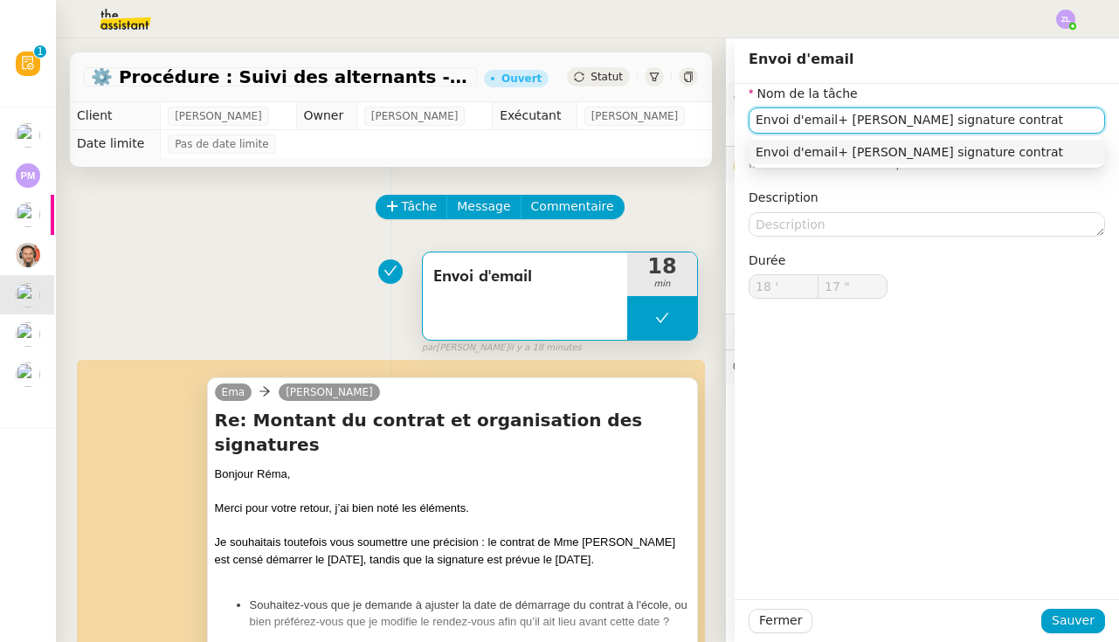
click at [851, 121] on input "Envoi d'email+ mme lesage signature contrat" at bounding box center [926, 119] width 356 height 25
click at [831, 122] on input "Envoi d'email+ Mme lesage signature contrat" at bounding box center [926, 119] width 356 height 25
type input "Envoi d'email Réma précisions Mme HEMERY + Mme lesage signature contrat"
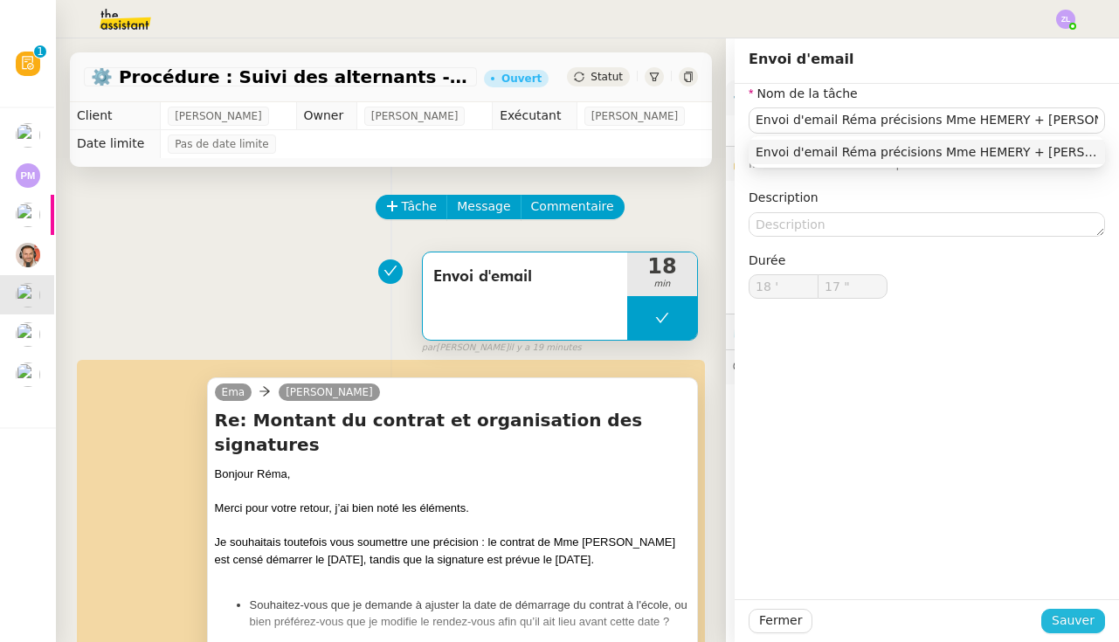
click at [1078, 616] on span "Sauver" at bounding box center [1072, 620] width 43 height 20
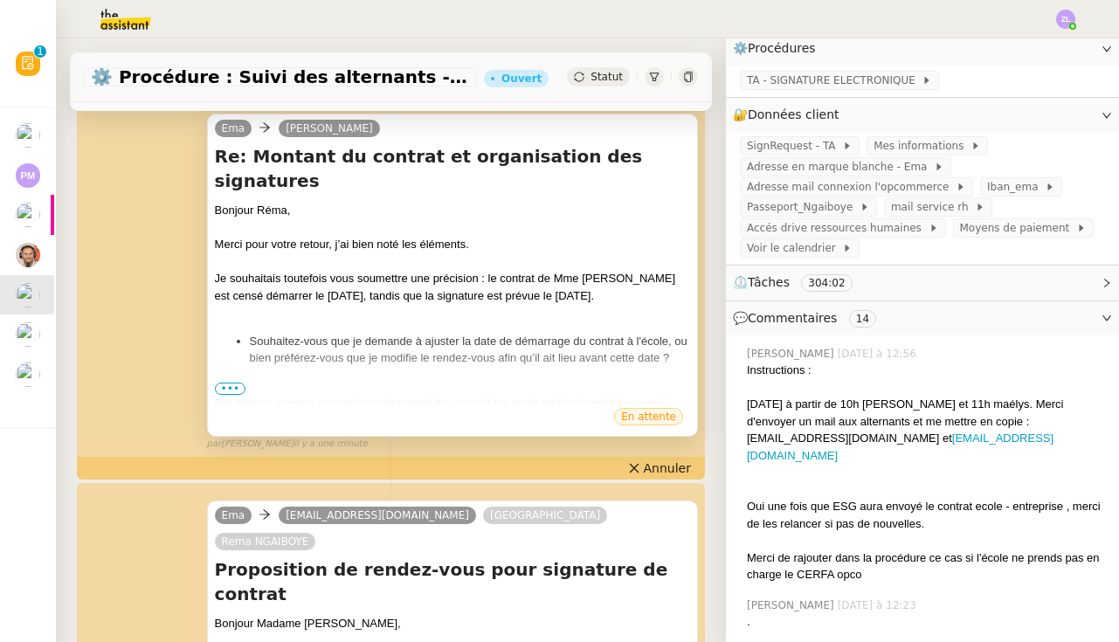
scroll to position [246, 0]
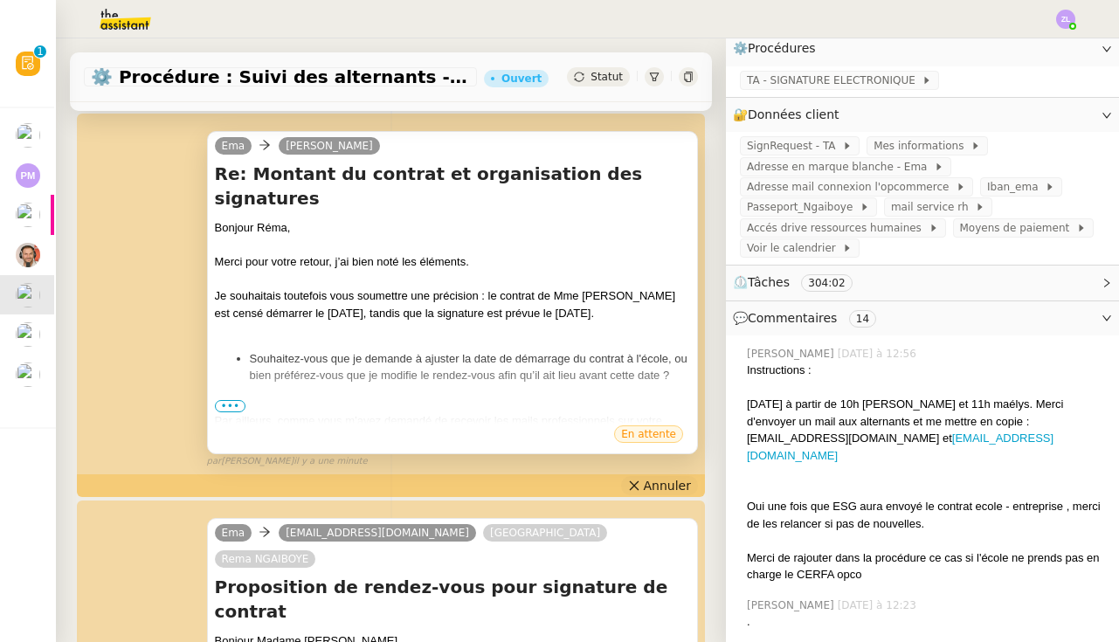
click at [648, 488] on span "Annuler" at bounding box center [667, 485] width 47 height 17
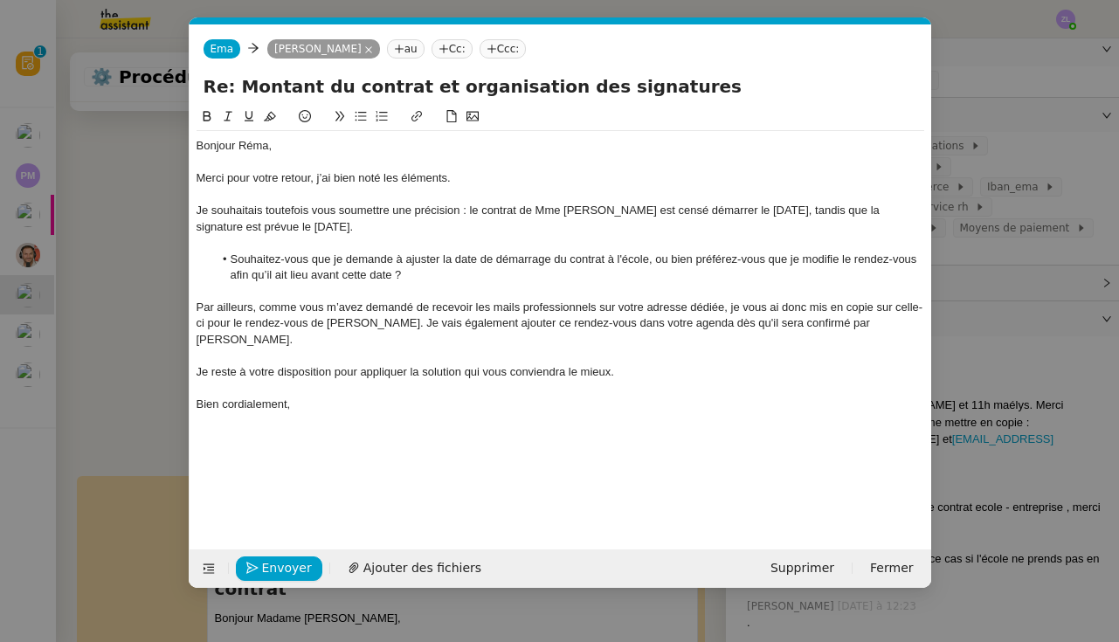
scroll to position [0, 38]
click at [330, 332] on div "Par ailleurs, comme vous m’avez demandé de recevoir les mails professionnels su…" at bounding box center [559, 324] width 727 height 48
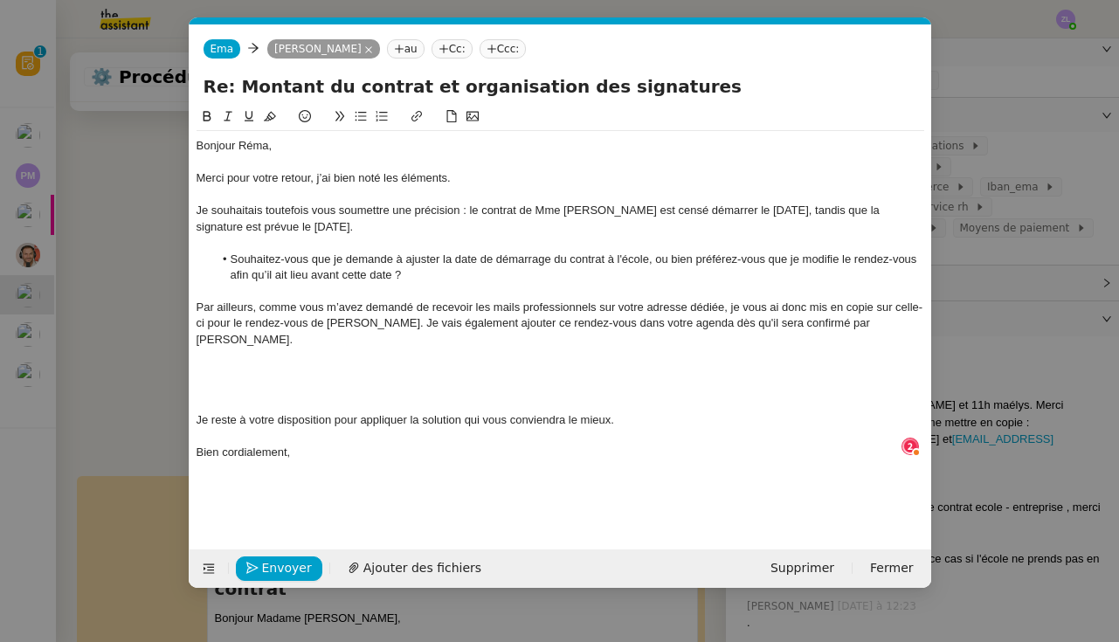
scroll to position [18, 0]
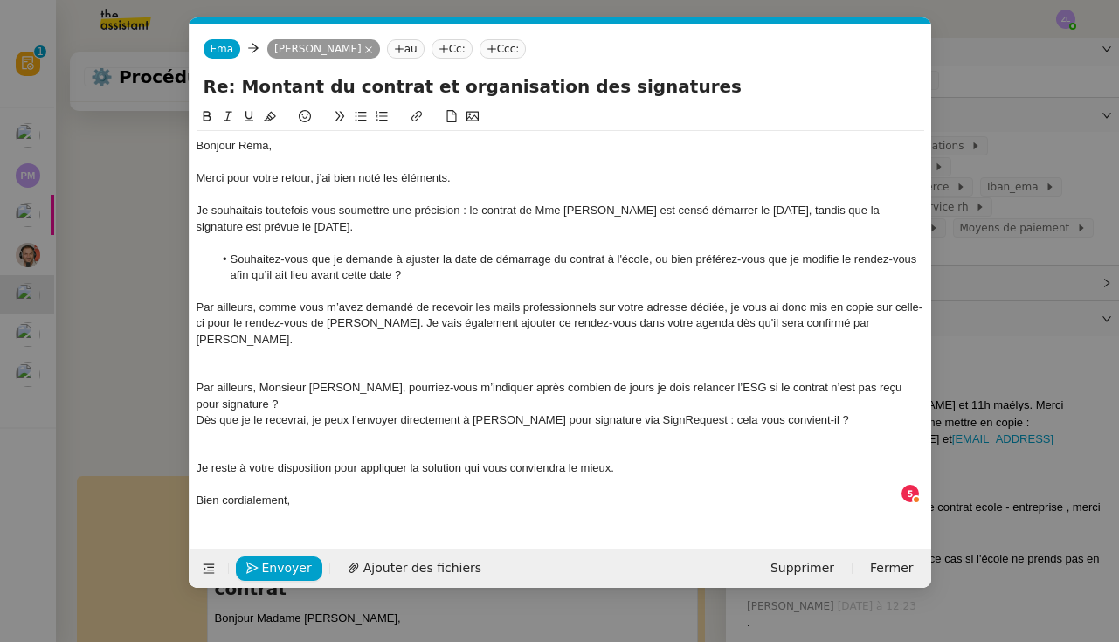
drag, startPoint x: 348, startPoint y: 384, endPoint x: 258, endPoint y: 383, distance: 89.1
click at [258, 383] on div "Par ailleurs, Monsieur Réma, pourriez-vous m’indiquer après combien de jours je…" at bounding box center [559, 396] width 727 height 32
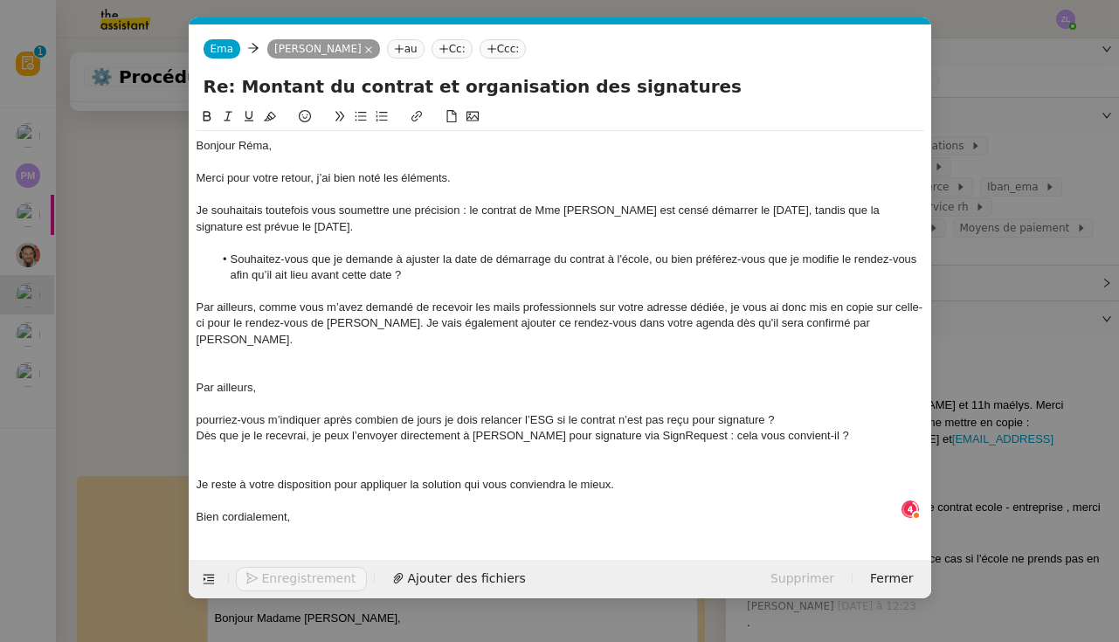
drag, startPoint x: 362, startPoint y: 114, endPoint x: 354, endPoint y: 116, distance: 8.9
click at [362, 114] on icon at bounding box center [360, 117] width 11 height 10
click at [821, 415] on li "Pouvez-vous m’indiquer après combien de jours je dois relancer l’ESG si le cont…" at bounding box center [568, 420] width 711 height 16
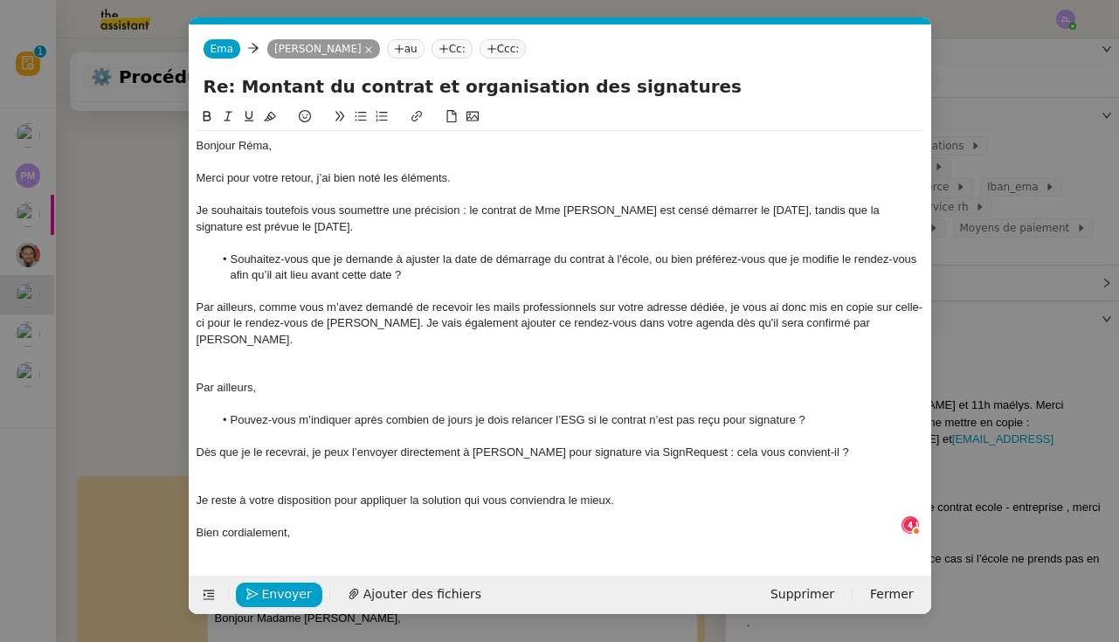
click at [322, 477] on div at bounding box center [559, 485] width 727 height 16
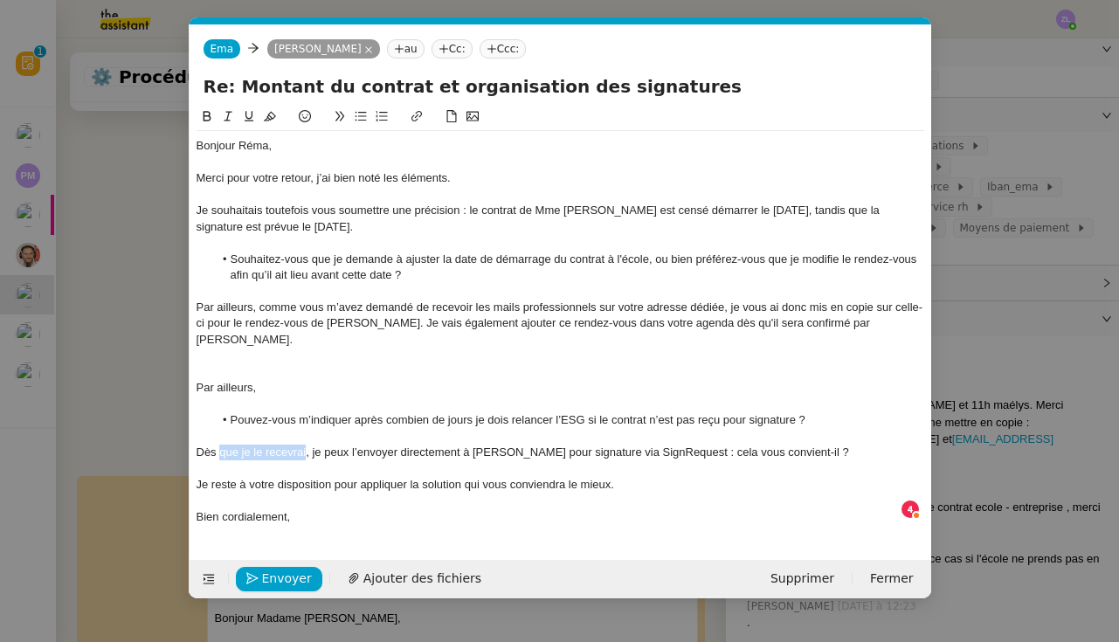
drag, startPoint x: 306, startPoint y: 447, endPoint x: 222, endPoint y: 446, distance: 83.8
click at [222, 446] on div "Dès que je le recevrai, je peux l’envoyer directement à Mme Lesage pour signatu…" at bounding box center [559, 453] width 727 height 16
click at [284, 446] on div "Dès réception, je peux l’envoyer directement à Mme Lesage pour signature via Si…" at bounding box center [559, 453] width 727 height 16
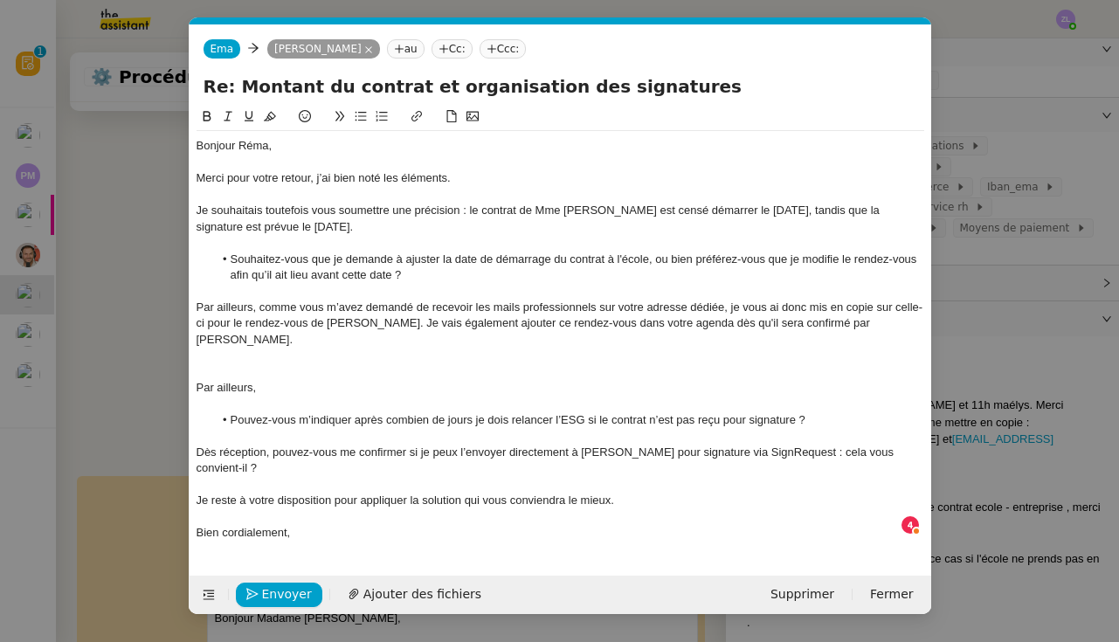
click at [465, 446] on div "Dès réception, pouvez-vous me confirmer si je peux l’envoyer directement à Mme …" at bounding box center [559, 461] width 727 height 32
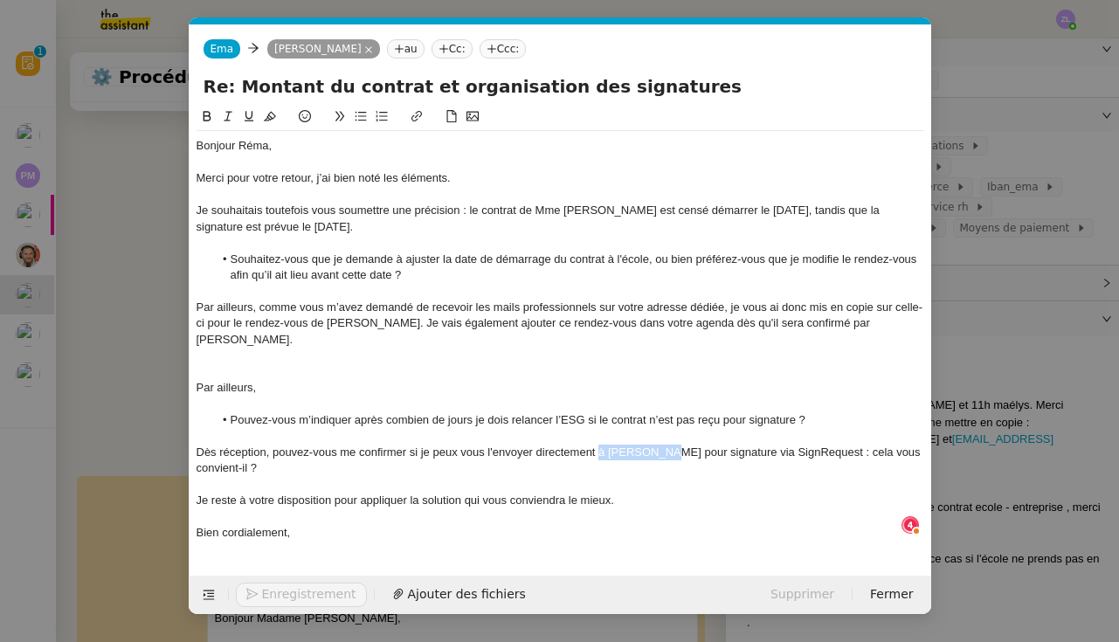
drag, startPoint x: 674, startPoint y: 446, endPoint x: 601, endPoint y: 446, distance: 73.4
click at [601, 446] on div "Dès réception, pouvez-vous me confirmer si je peux vous l'envoyer directement à…" at bounding box center [559, 461] width 727 height 32
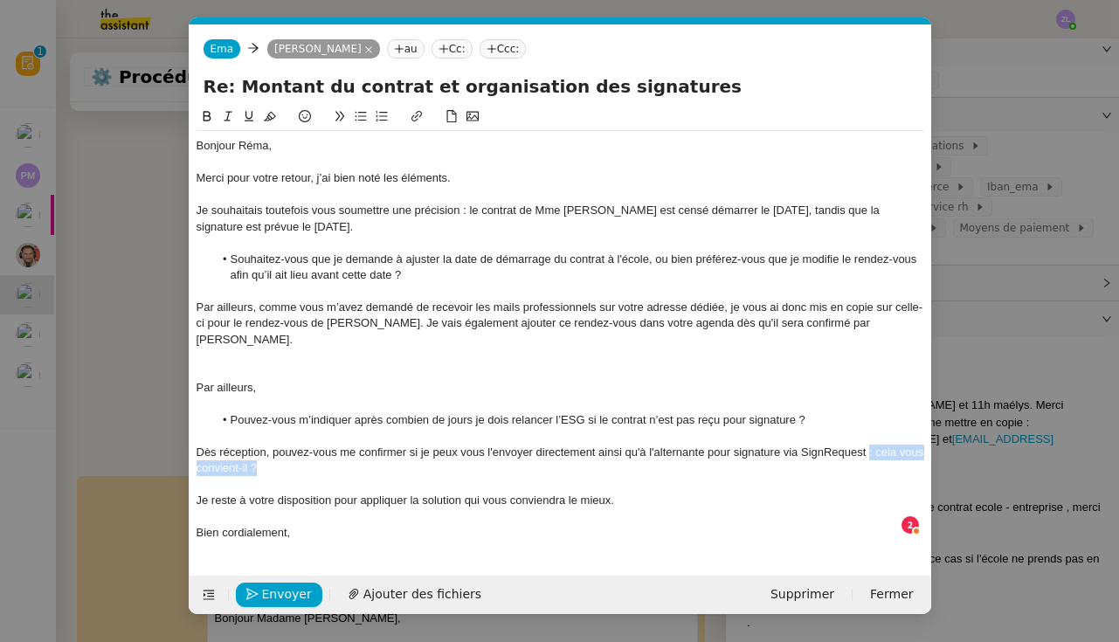
drag, startPoint x: 868, startPoint y: 447, endPoint x: 878, endPoint y: 457, distance: 13.6
click at [878, 457] on div "Dès réception, pouvez-vous me confirmer si je peux vous l'envoyer directement a…" at bounding box center [559, 461] width 727 height 32
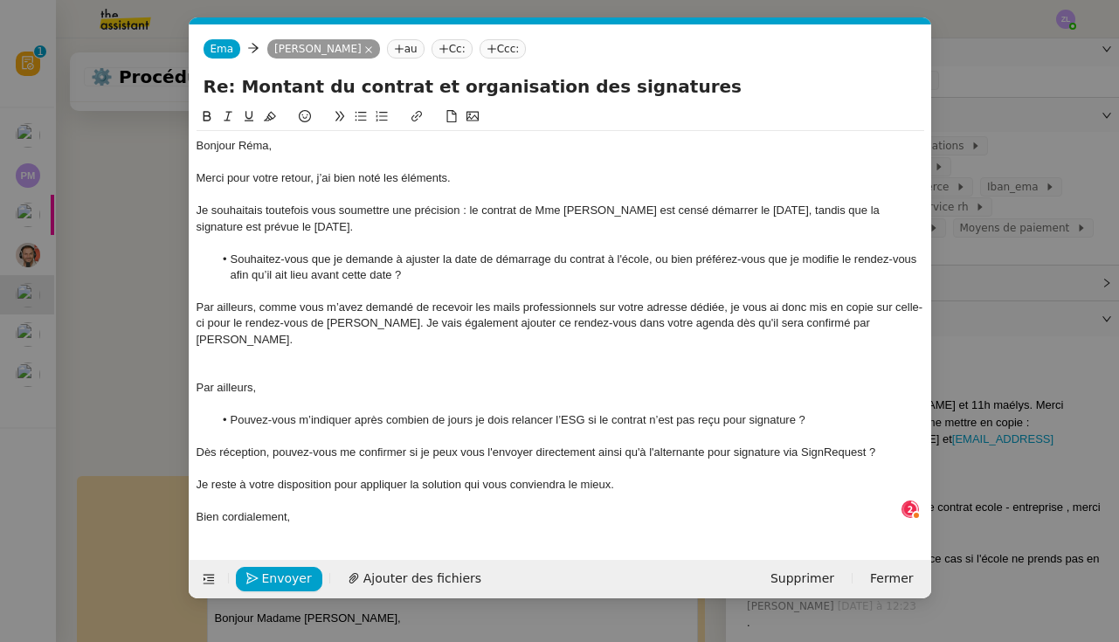
drag, startPoint x: 210, startPoint y: 447, endPoint x: 199, endPoint y: 445, distance: 10.8
click at [199, 445] on div "Dès réception, pouvez-vous me confirmer si je peux vous l'envoyer directement a…" at bounding box center [559, 453] width 727 height 16
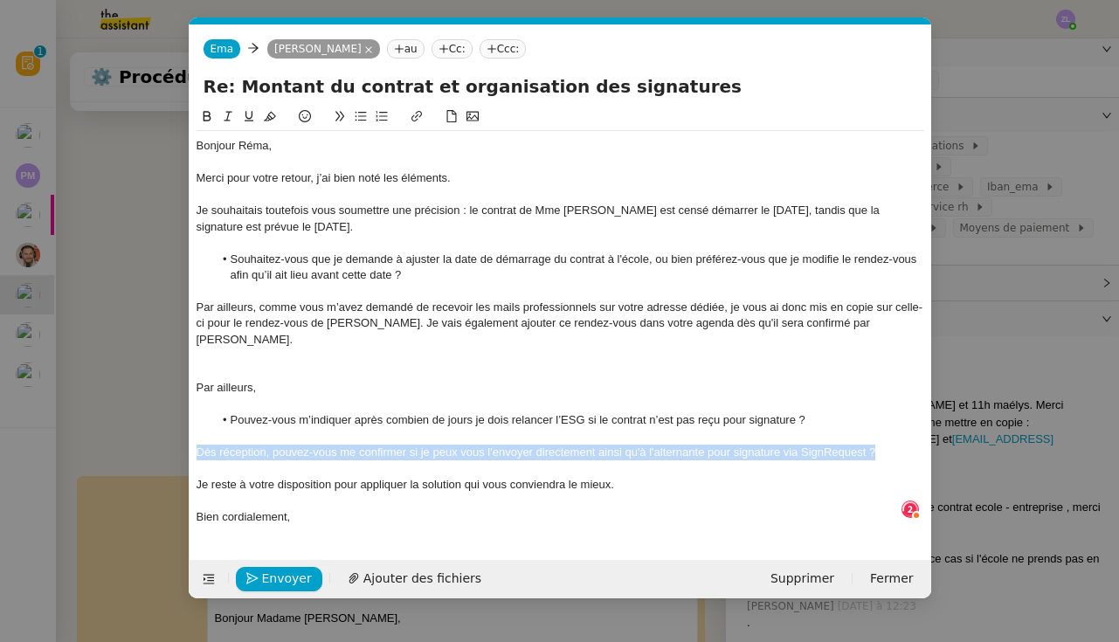
copy div "Dès réception, pouvez-vous me confirmer si je peux vous l'envoyer directement a…"
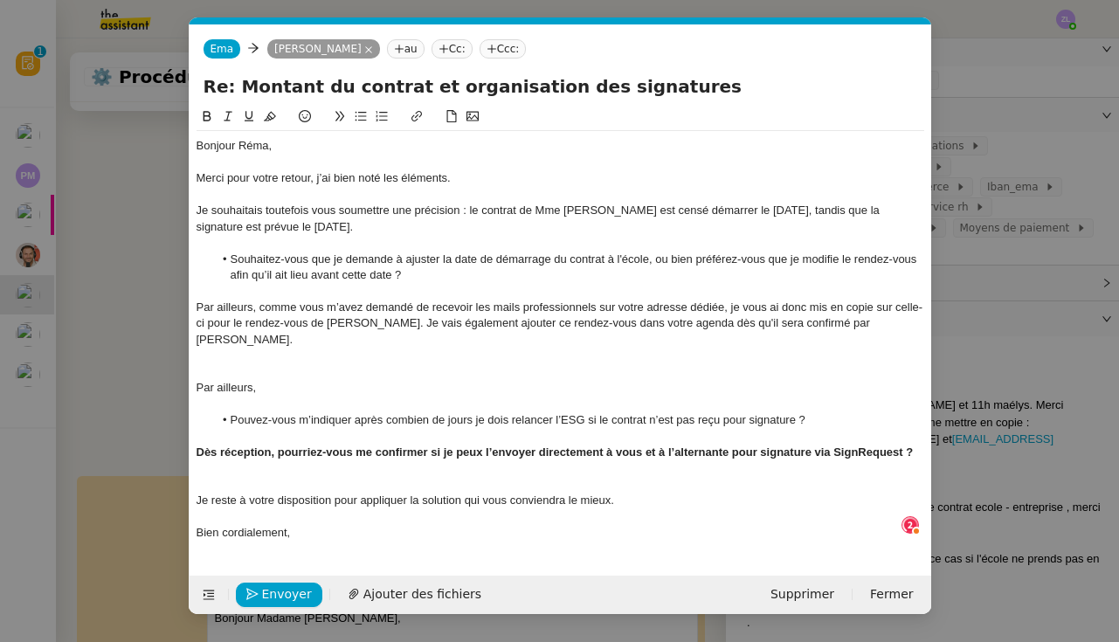
scroll to position [9, 0]
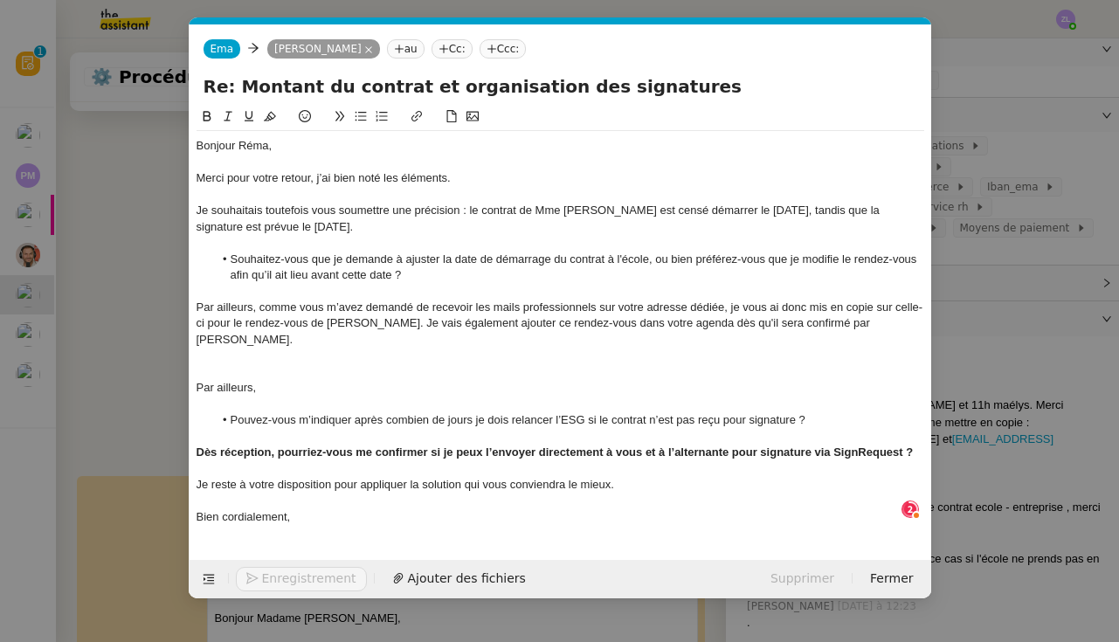
click at [197, 445] on strong "Dès réception, pourriez-vous me confirmer si je peux l’envoyer directement à vo…" at bounding box center [554, 451] width 717 height 13
click at [366, 122] on icon at bounding box center [361, 116] width 12 height 12
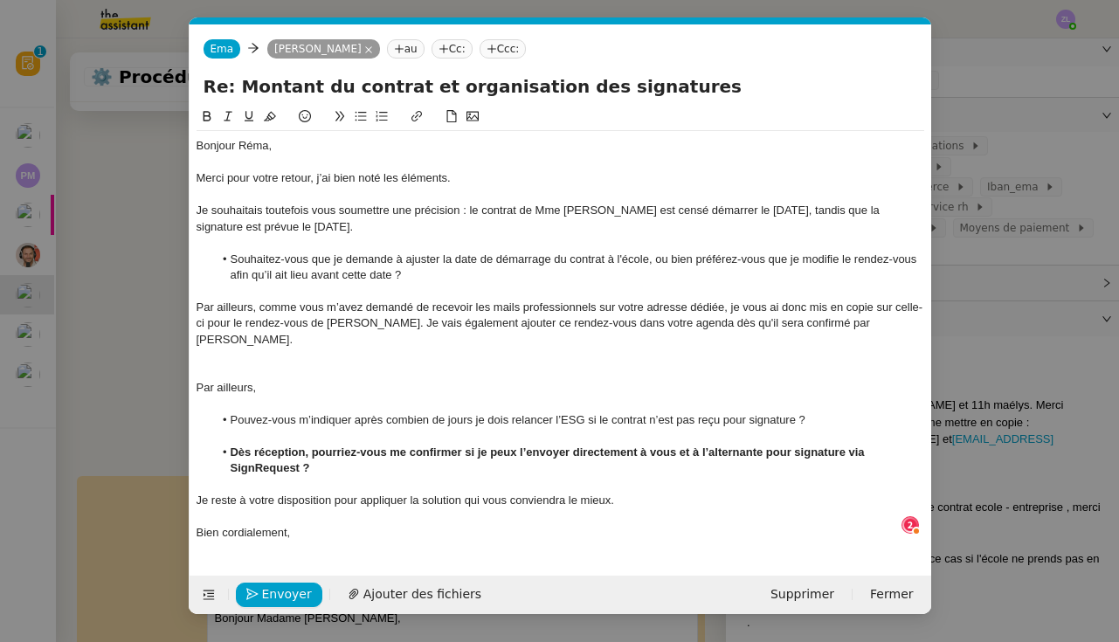
click at [349, 449] on strong "Dès réception, pourriez-vous me confirmer si je peux l’envoyer directement à vo…" at bounding box center [549, 459] width 638 height 29
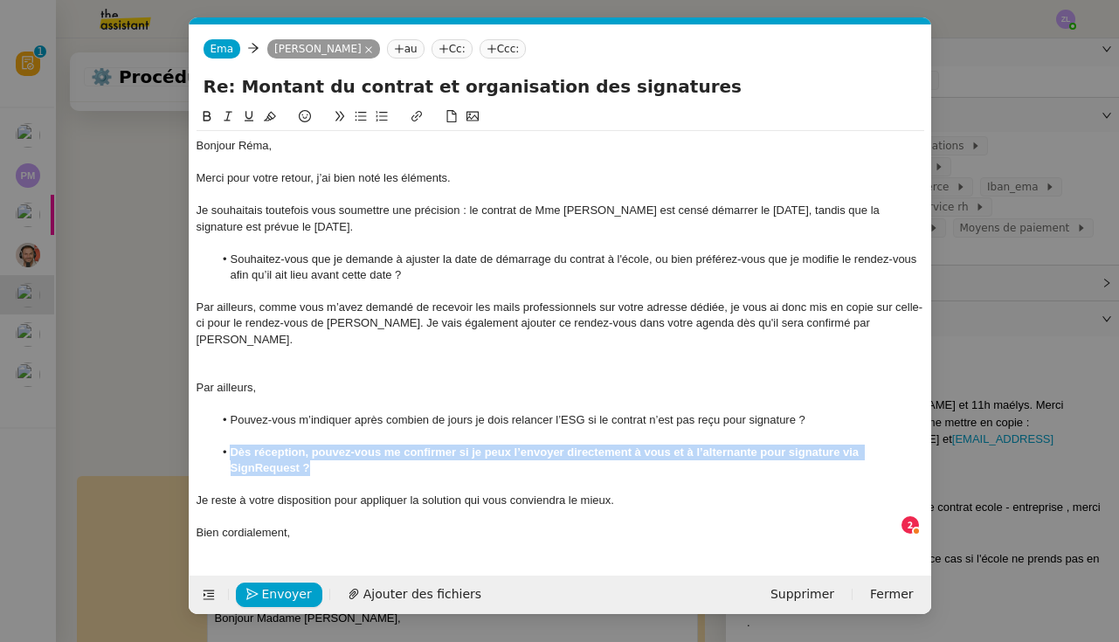
drag, startPoint x: 307, startPoint y: 459, endPoint x: 228, endPoint y: 446, distance: 79.7
click at [229, 446] on li "Dès réception, pouvez-vous me confirmer si je peux l’envoyer directement à vous…" at bounding box center [568, 461] width 711 height 32
click at [205, 120] on icon at bounding box center [207, 116] width 12 height 12
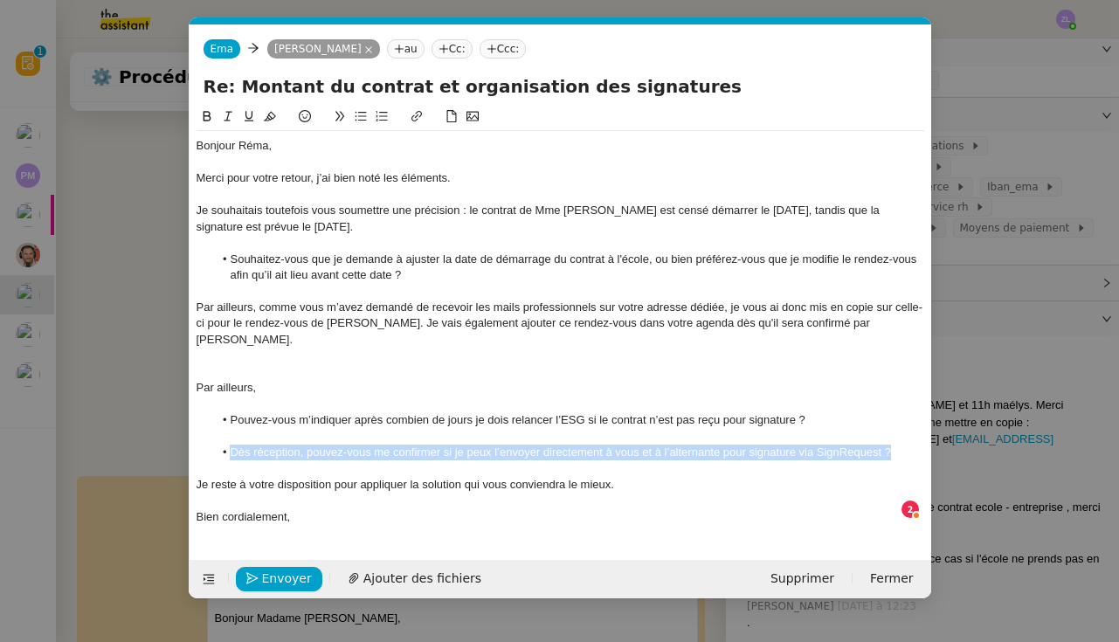
click at [422, 450] on li "Dès réception, pouvez-vous me confirmer si je peux l’envoyer directement à vous…" at bounding box center [568, 453] width 711 height 16
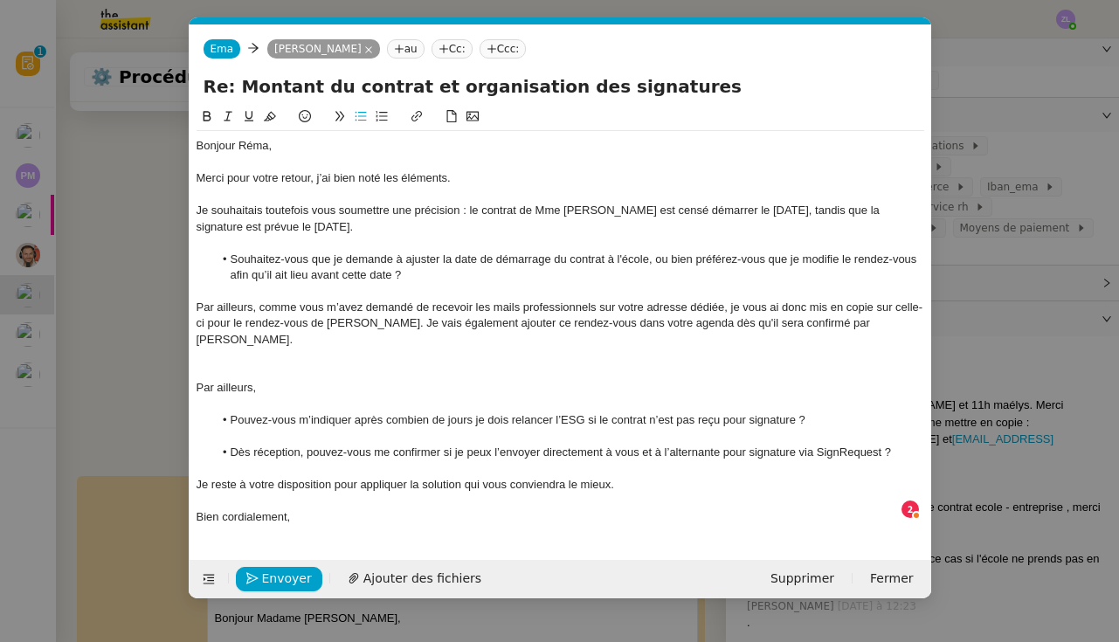
click at [223, 354] on div at bounding box center [559, 356] width 727 height 16
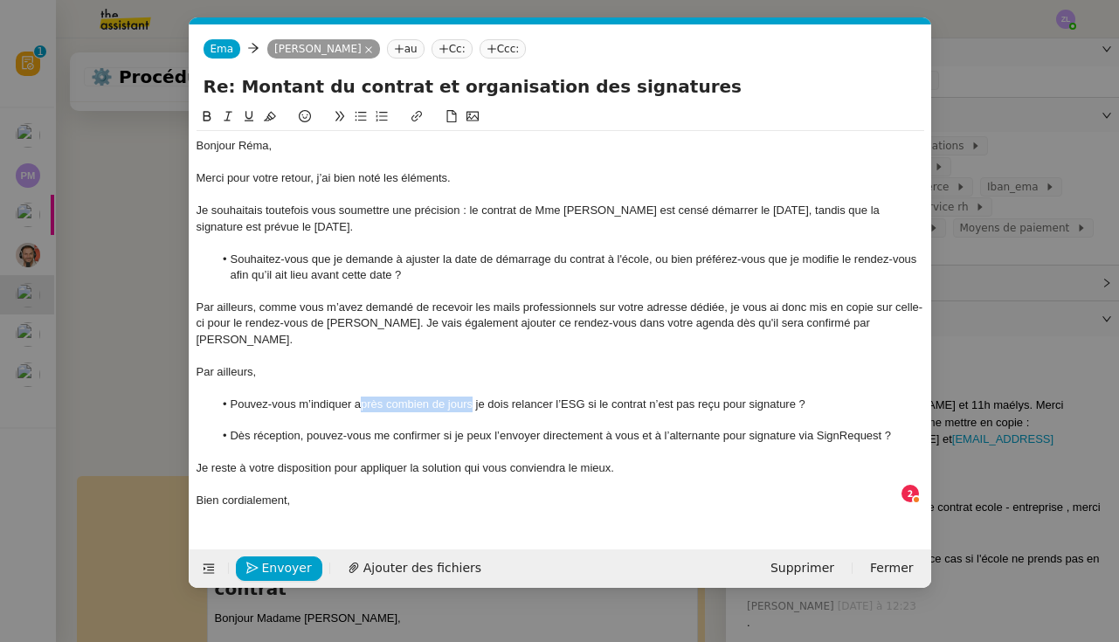
drag, startPoint x: 472, startPoint y: 398, endPoint x: 355, endPoint y: 392, distance: 118.1
click at [355, 396] on li "Pouvez-vous m’indiquer après combien de jours je dois relancer l’ESG si le cont…" at bounding box center [568, 404] width 711 height 16
click at [852, 412] on div at bounding box center [559, 420] width 727 height 16
click at [273, 570] on span "Envoyer" at bounding box center [287, 568] width 50 height 20
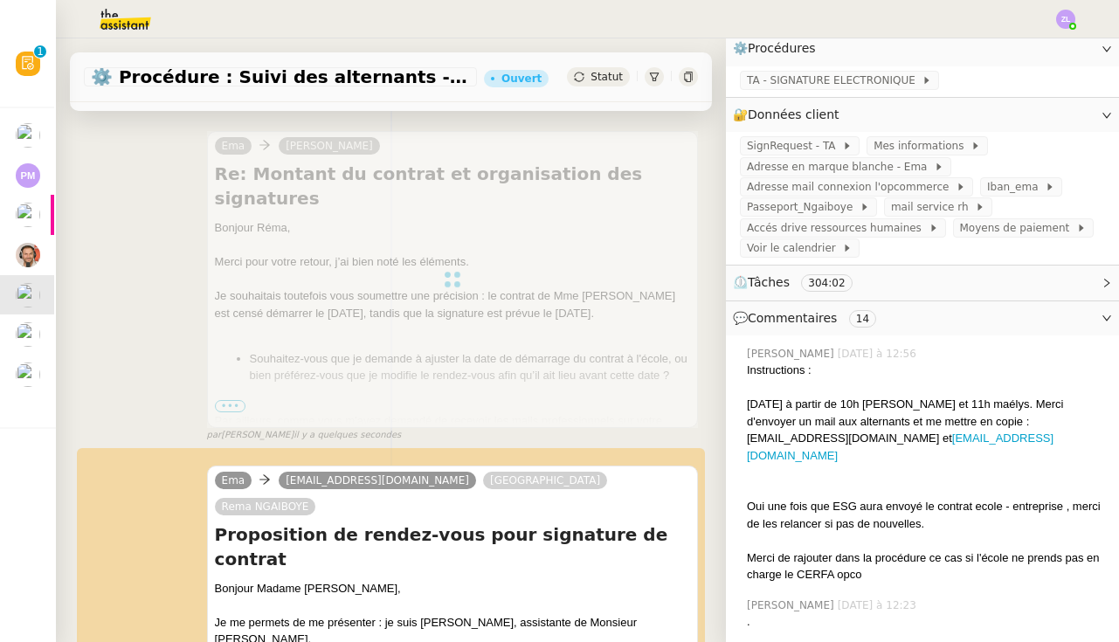
scroll to position [0, 0]
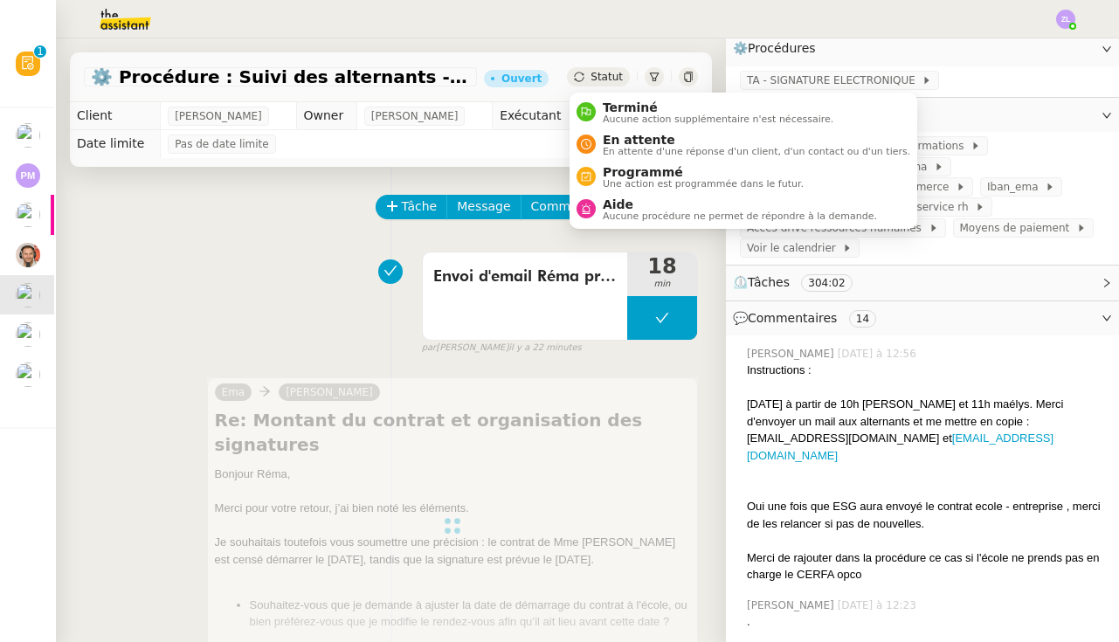
click at [596, 71] on span "Statut" at bounding box center [606, 77] width 32 height 12
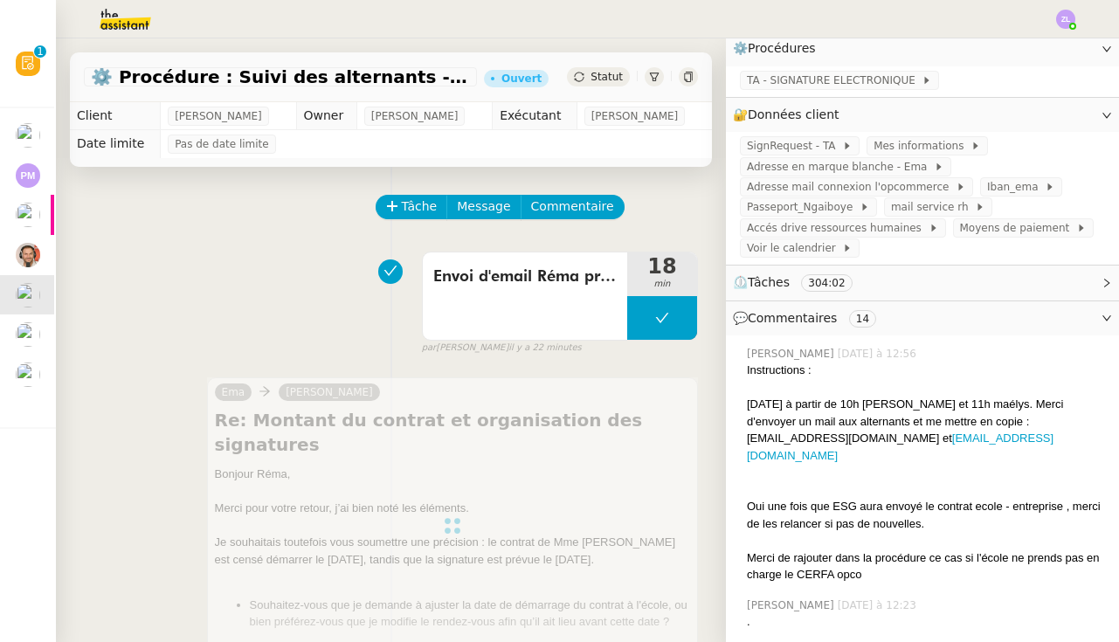
click at [286, 256] on div "Envoi d'email Réma précisions Mme HEMERY + Mme lesage signature contrat 18 min …" at bounding box center [391, 300] width 614 height 112
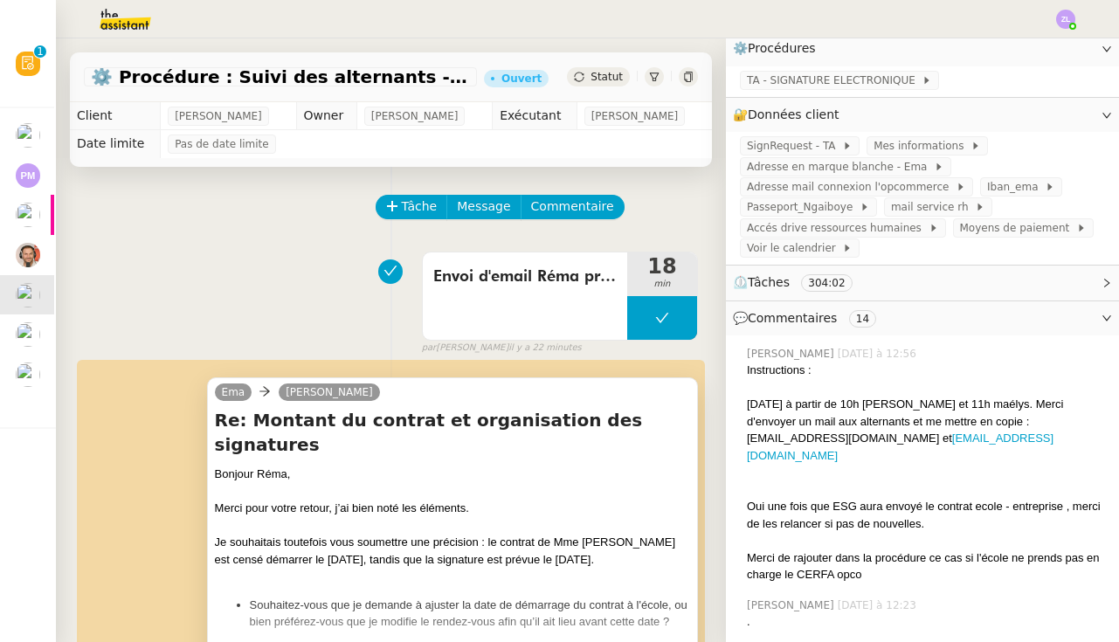
click at [585, 84] on div "Statut" at bounding box center [598, 76] width 63 height 19
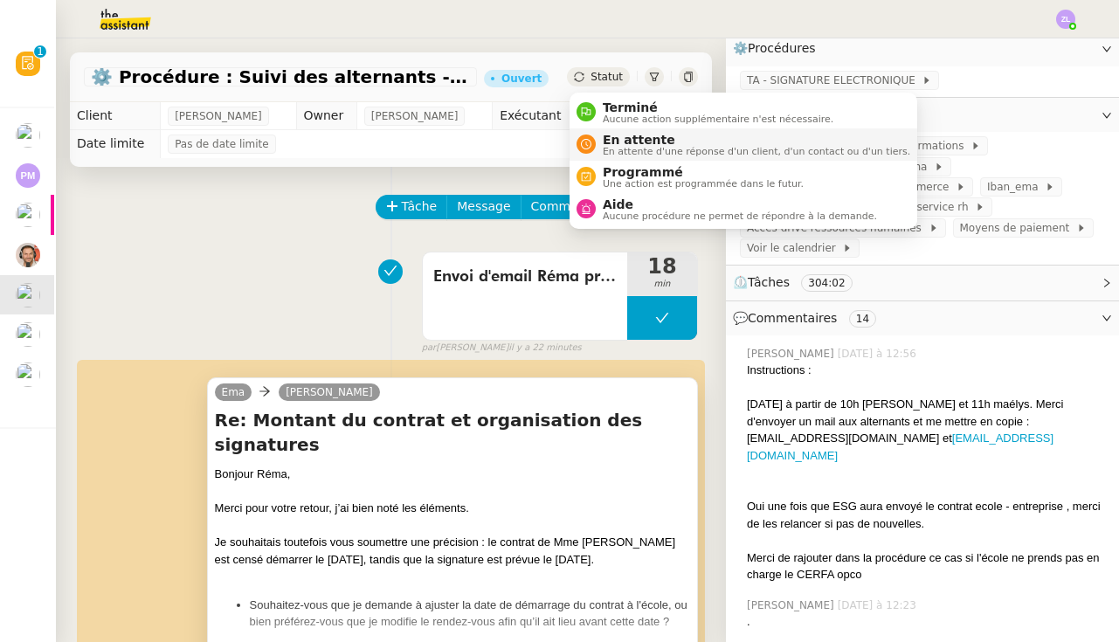
click at [636, 147] on span "En attente d'une réponse d'un client, d'un contact ou d'un tiers." at bounding box center [756, 152] width 307 height 10
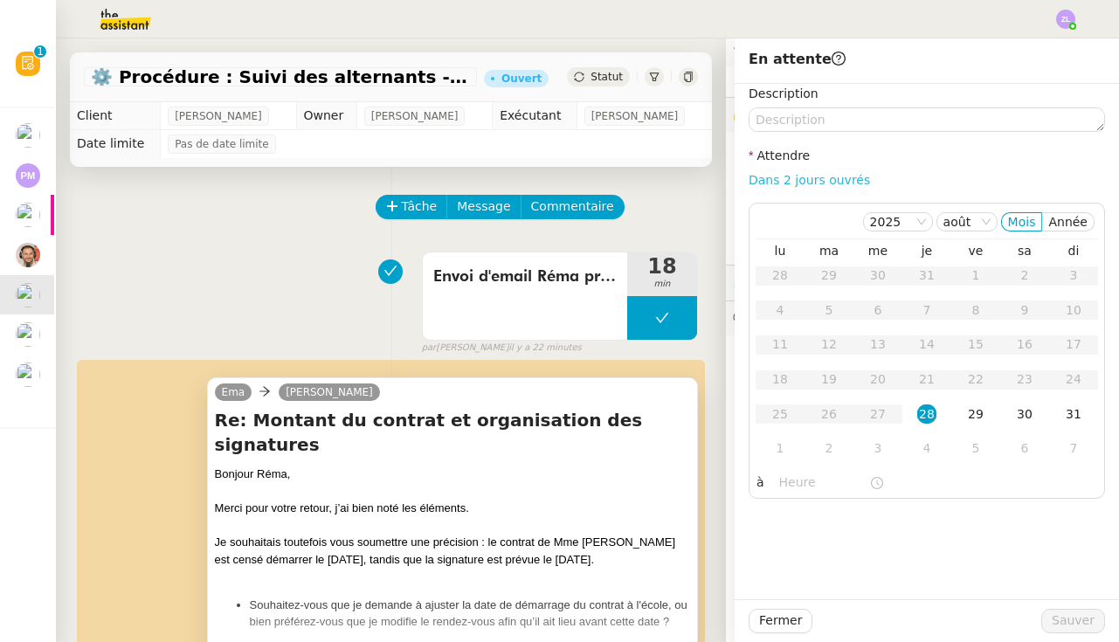
click at [811, 173] on link "Dans 2 jours ouvrés" at bounding box center [808, 180] width 121 height 14
type input "07:00"
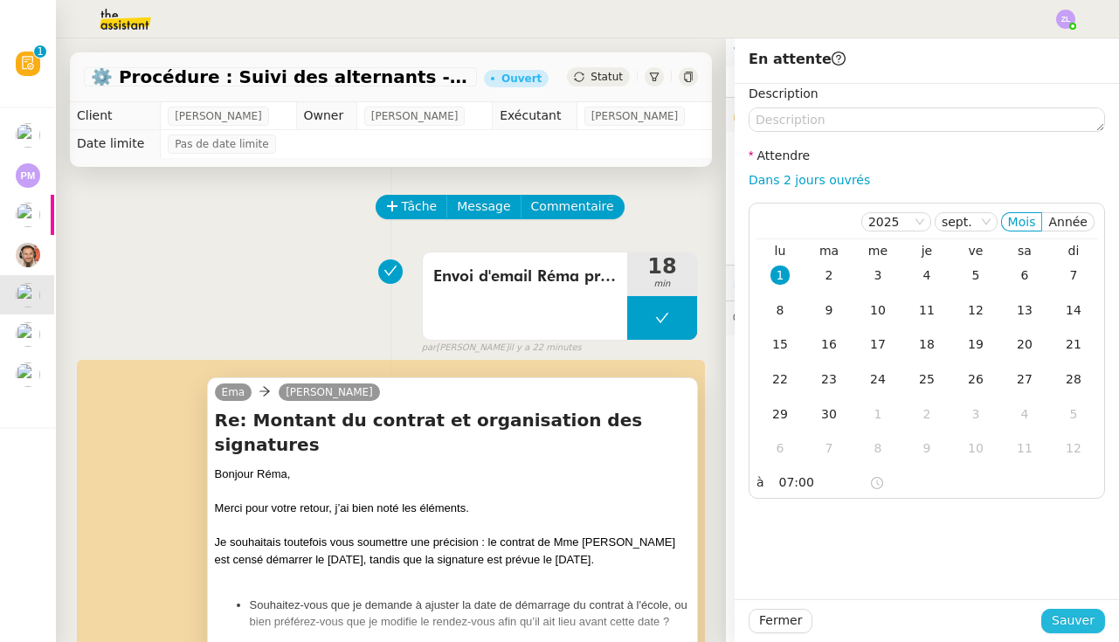
click at [1087, 620] on span "Sauver" at bounding box center [1072, 620] width 43 height 20
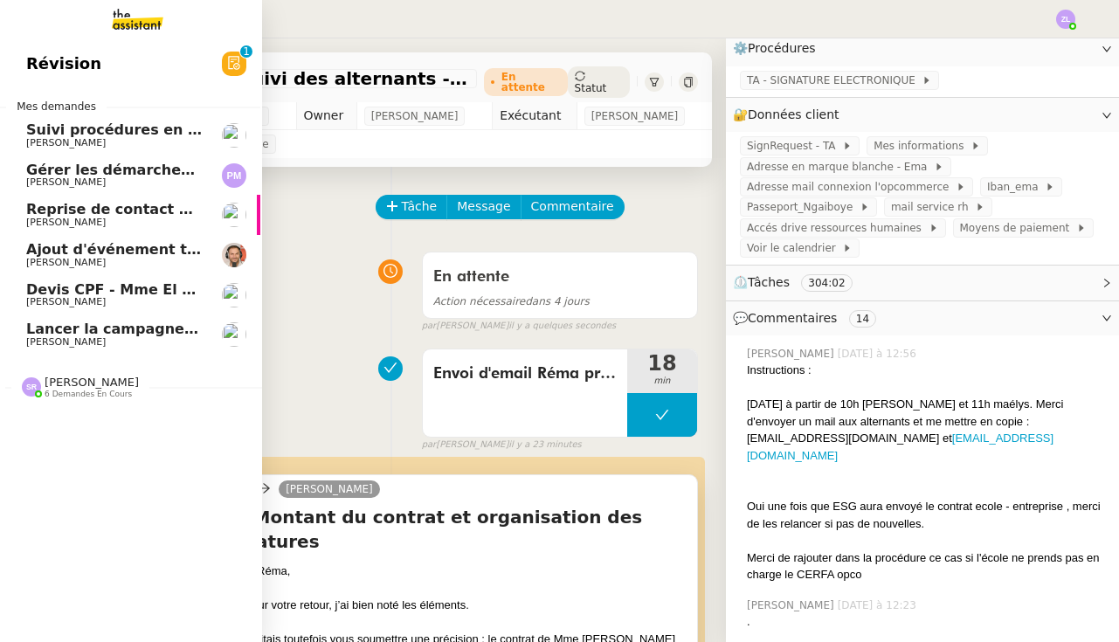
click at [70, 310] on link "Devis CPF - Mme El ghorchi Edwige Giron-Fleckinger" at bounding box center [129, 295] width 262 height 40
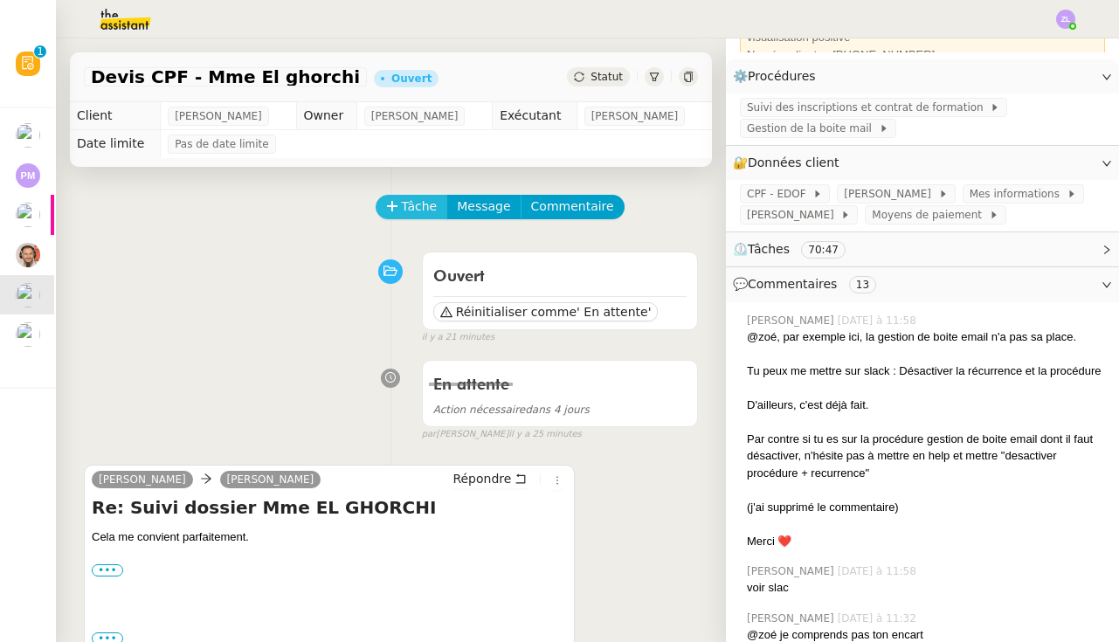
click at [417, 216] on span "Tâche" at bounding box center [420, 206] width 36 height 20
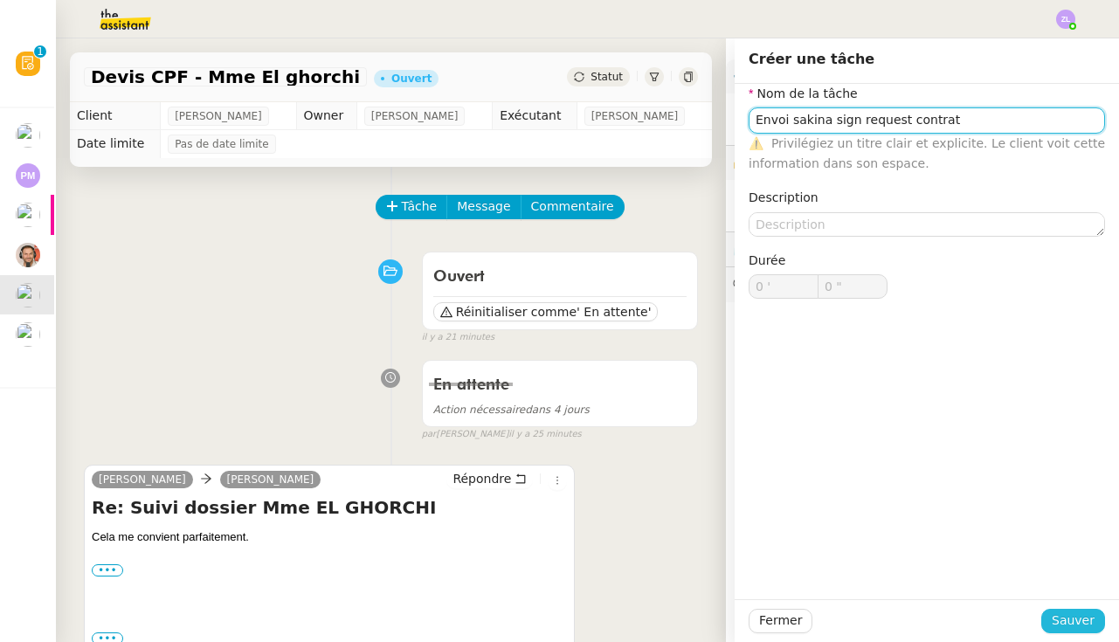
type input "Envoi sakina sign request contrat"
click at [1066, 617] on span "Sauver" at bounding box center [1072, 620] width 43 height 20
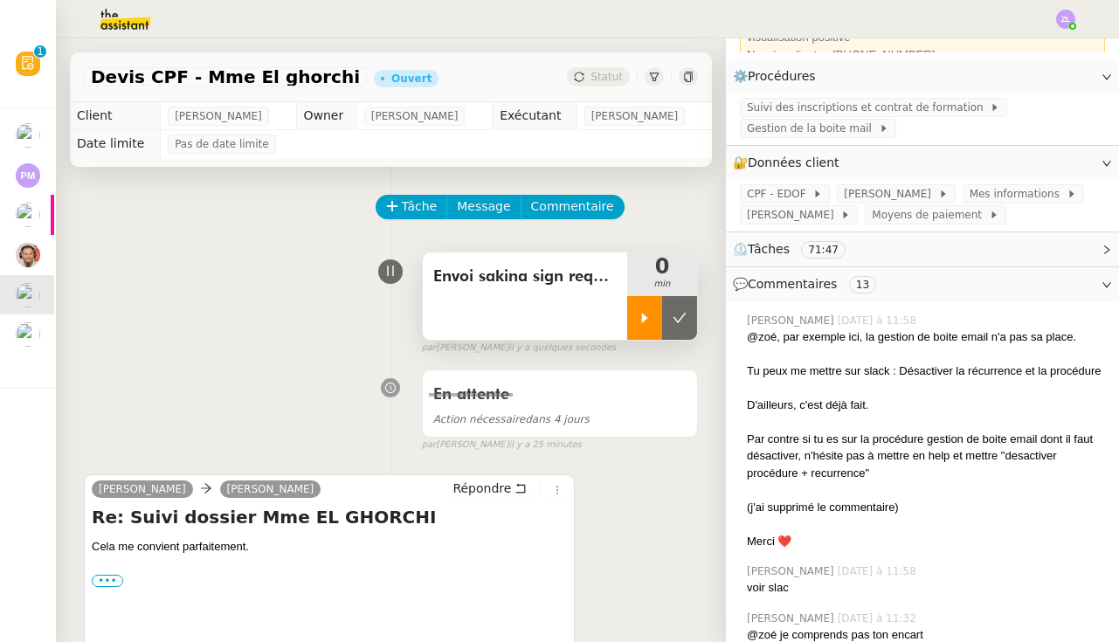
click at [645, 317] on icon at bounding box center [645, 318] width 6 height 10
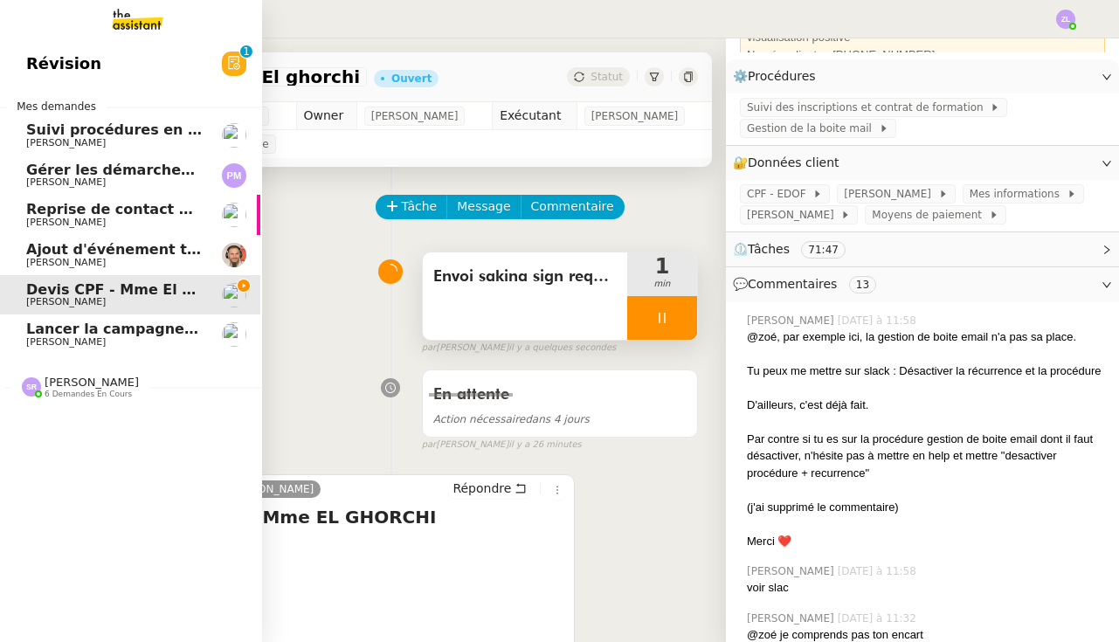
click at [120, 21] on img at bounding box center [123, 19] width 135 height 38
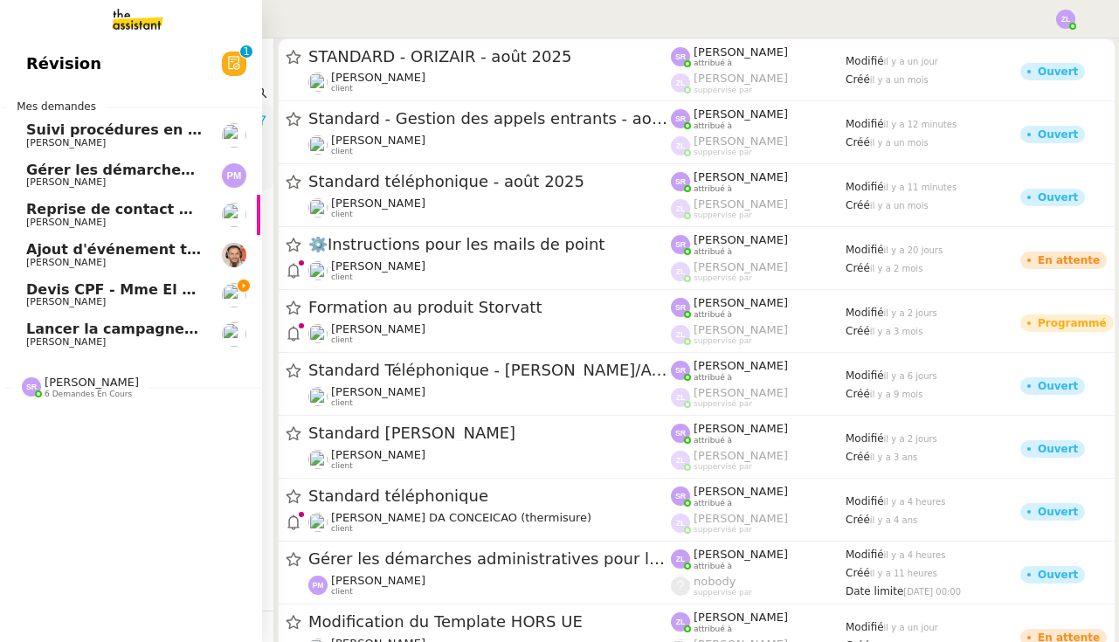
click at [101, 84] on link "Révision 0 1 2 3 4 5 6 7 8 9" at bounding box center [129, 64] width 262 height 40
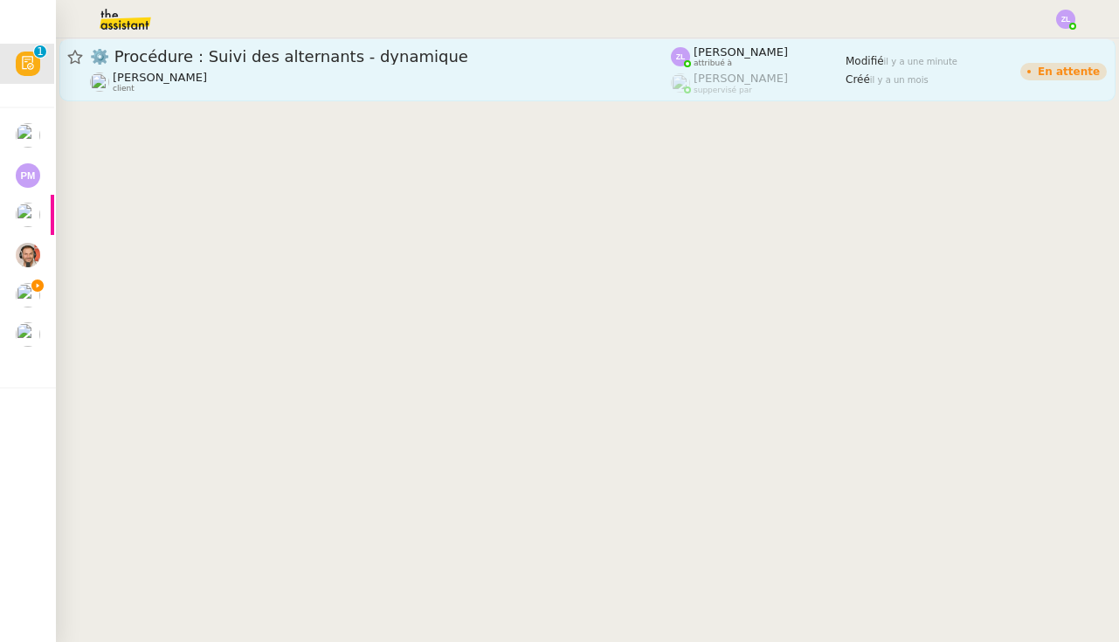
click at [420, 80] on div "Réma Ngaiboye client" at bounding box center [380, 82] width 581 height 23
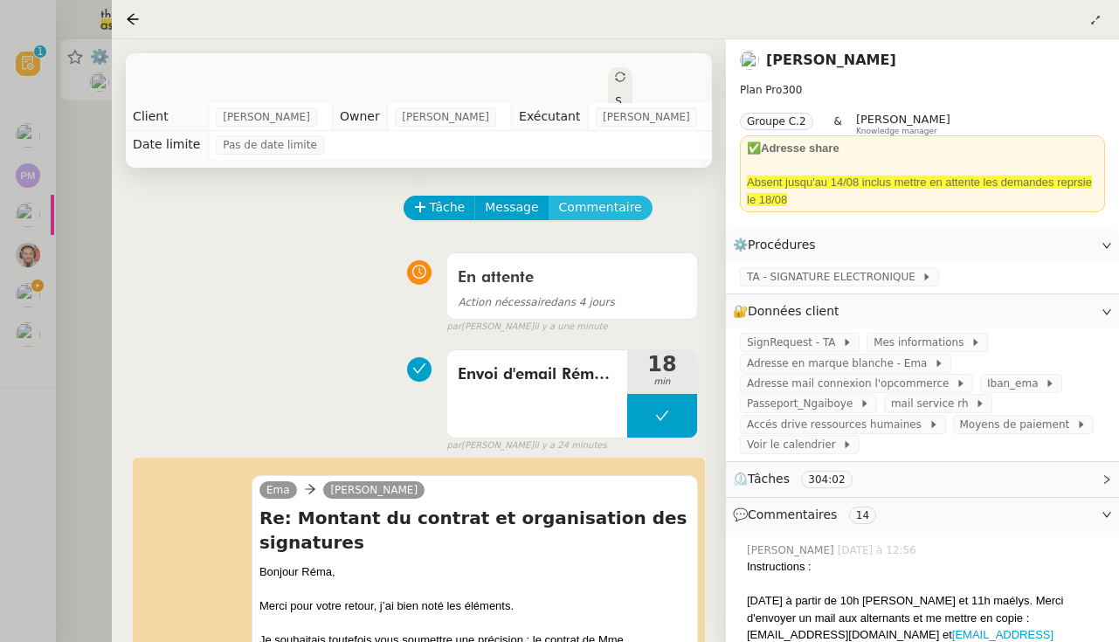
click at [591, 196] on button "Commentaire" at bounding box center [600, 208] width 104 height 24
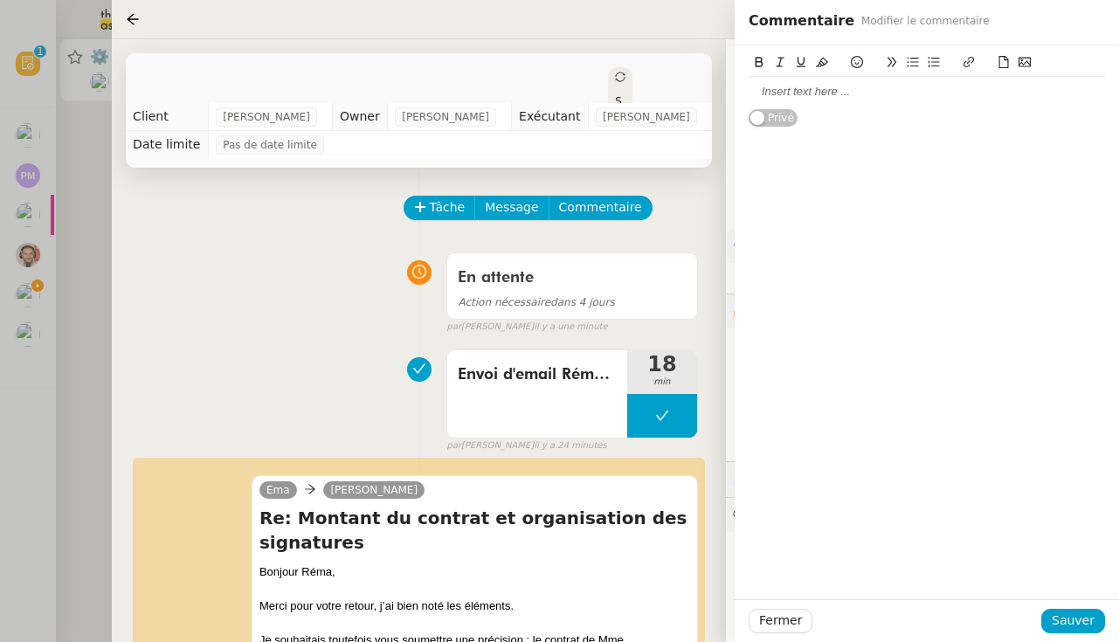
click at [765, 82] on div at bounding box center [926, 92] width 356 height 30
click at [777, 88] on div at bounding box center [926, 92] width 356 height 16
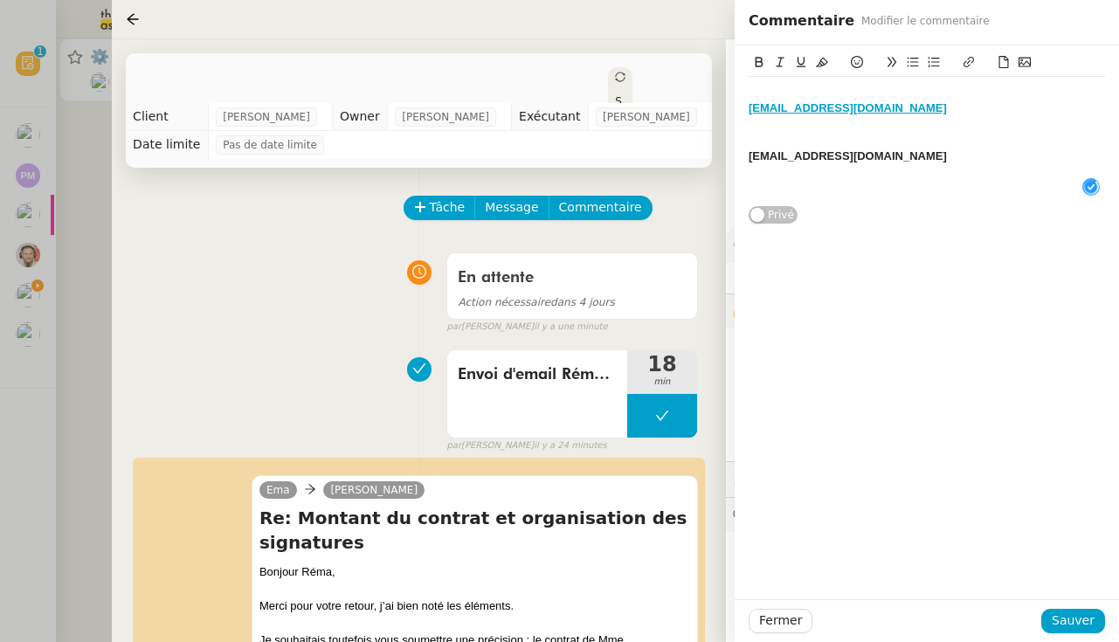
scroll to position [18, 0]
click at [1057, 613] on span "Sauver" at bounding box center [1072, 620] width 43 height 20
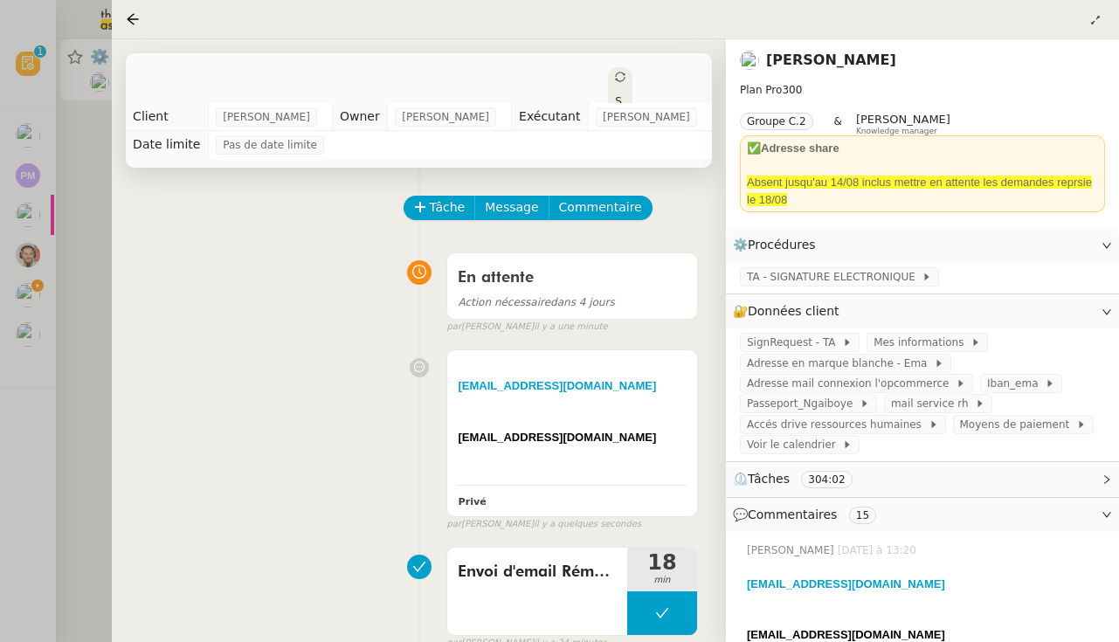
click at [36, 257] on div at bounding box center [559, 321] width 1119 height 642
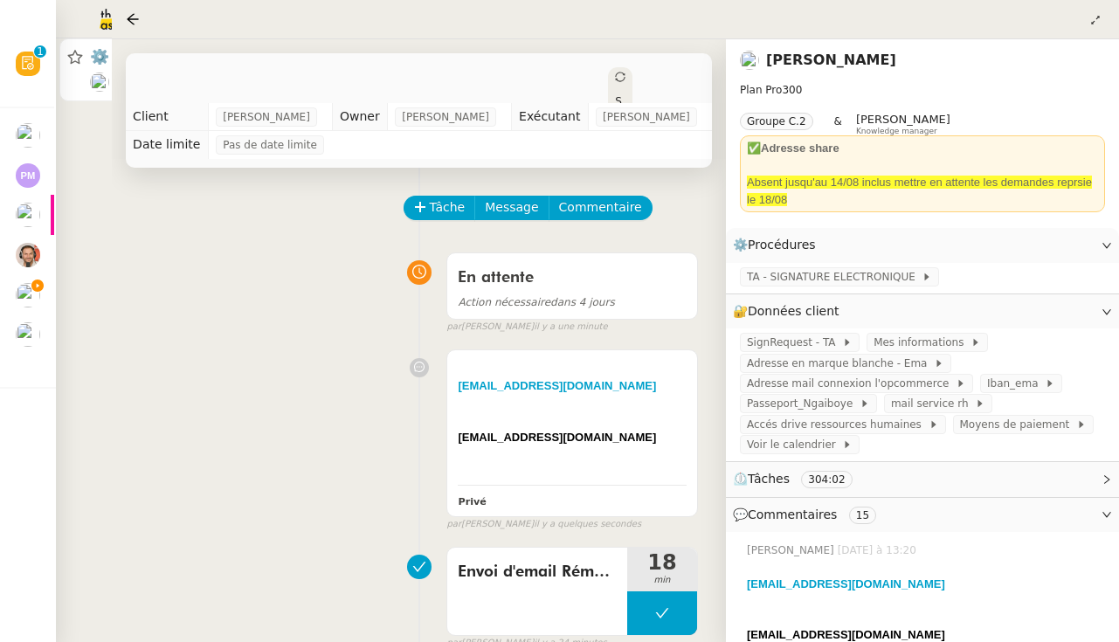
click at [19, 295] on div at bounding box center [559, 321] width 1119 height 642
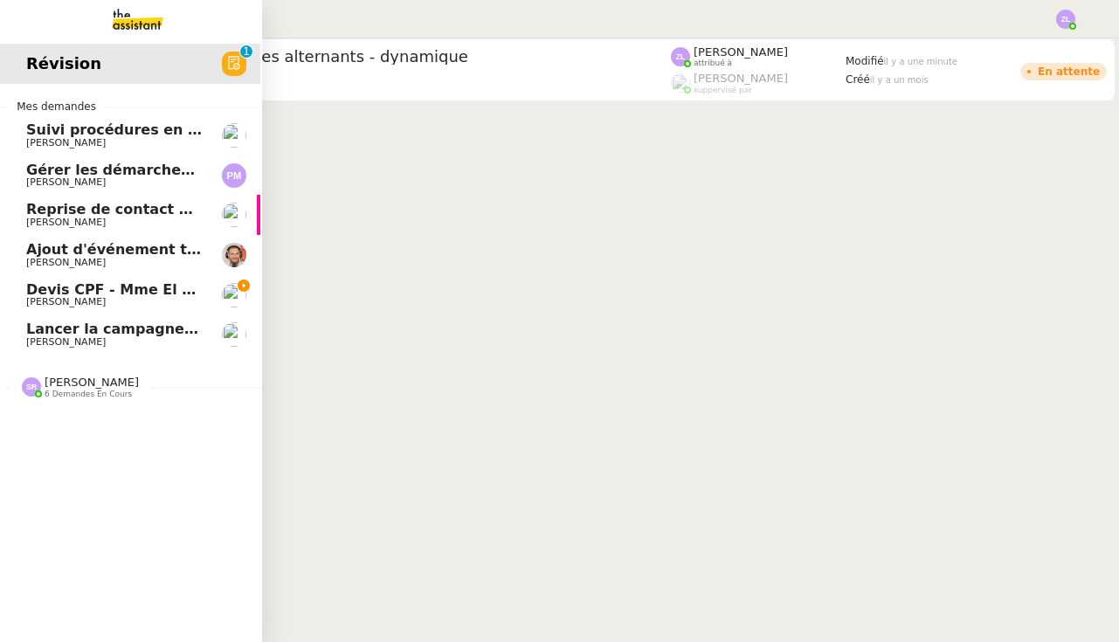
click at [38, 300] on span "[PERSON_NAME]" at bounding box center [65, 301] width 79 height 11
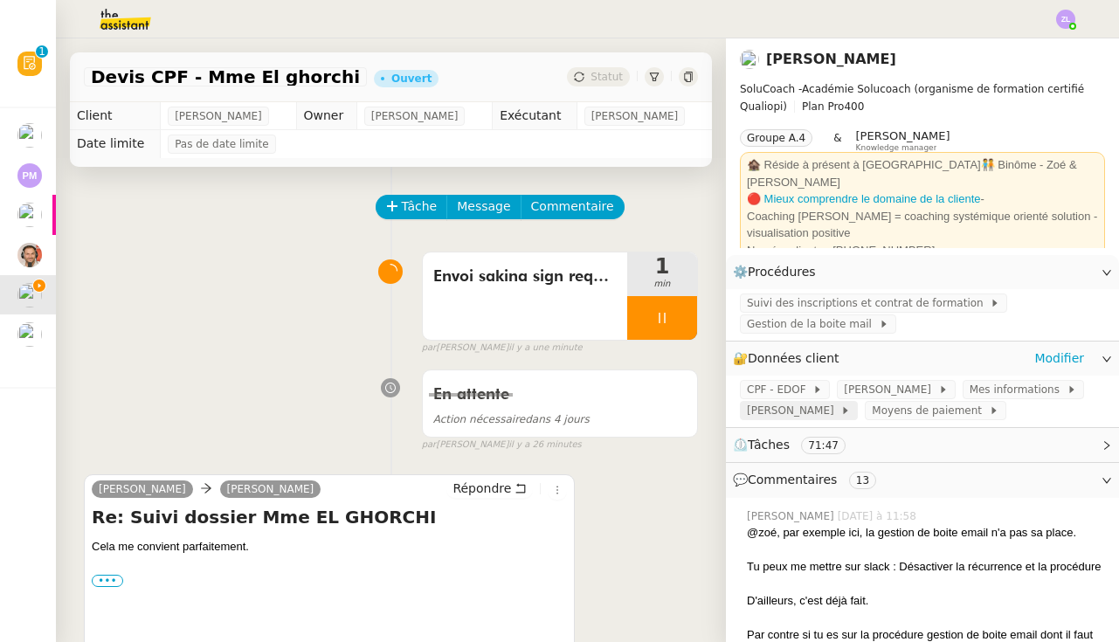
scroll to position [0, 2]
click at [1043, 265] on link "Modifier" at bounding box center [1059, 272] width 50 height 20
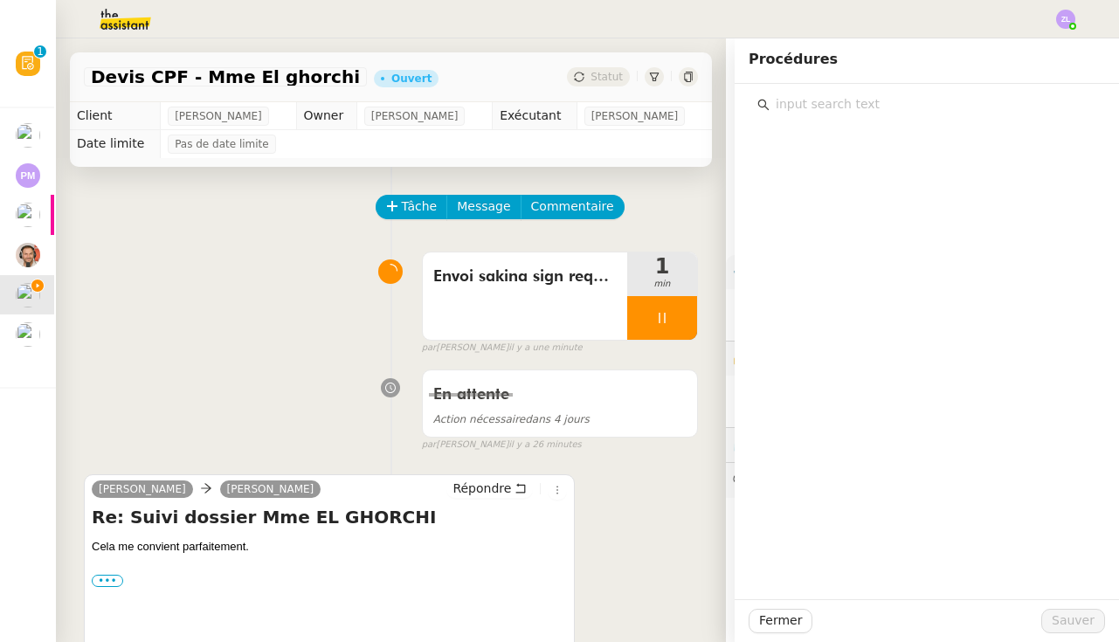
click at [778, 100] on input "text" at bounding box center [932, 105] width 327 height 24
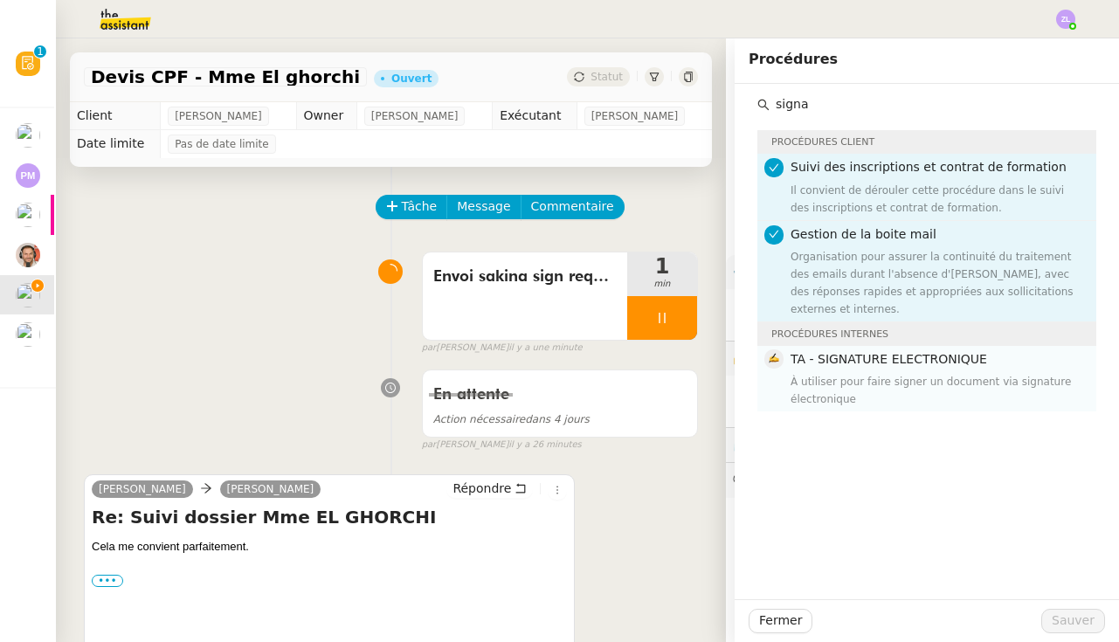
type input "signa"
click at [904, 396] on div "À utiliser pour faire signer un document via signature électronique" at bounding box center [937, 390] width 295 height 35
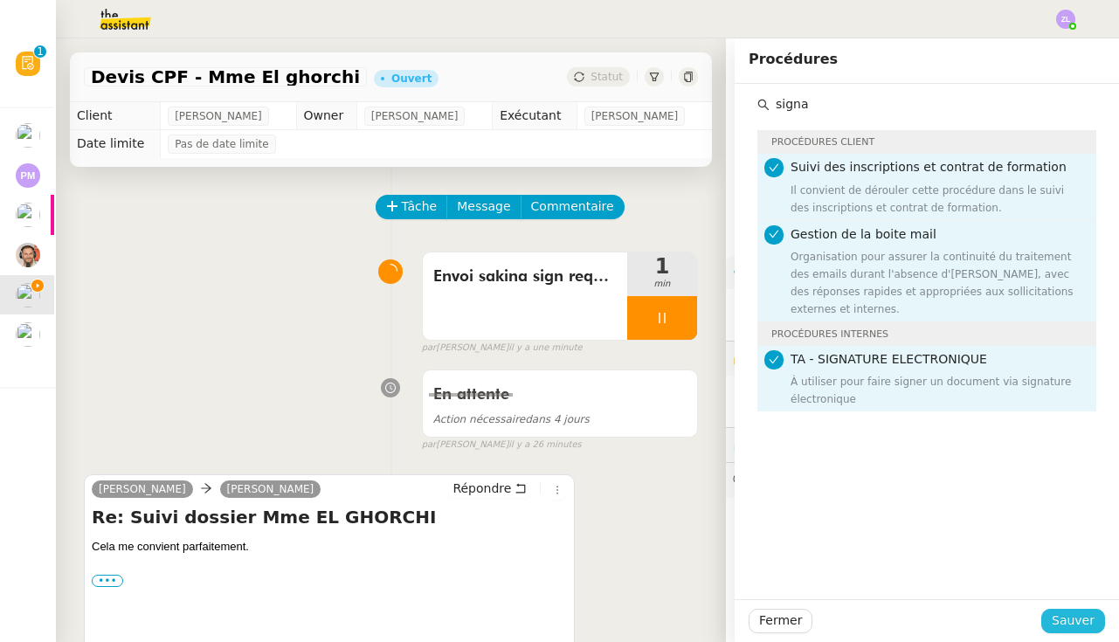
click at [1079, 616] on span "Sauver" at bounding box center [1072, 620] width 43 height 20
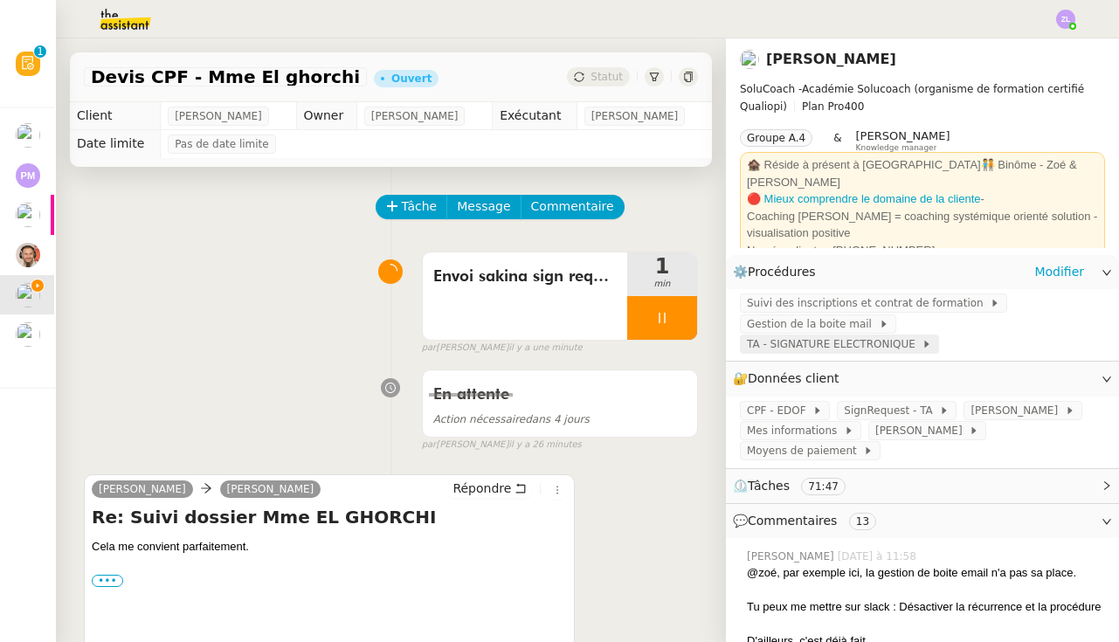
click at [921, 335] on span "TA - SIGNATURE ELECTRONIQUE" at bounding box center [834, 343] width 175 height 17
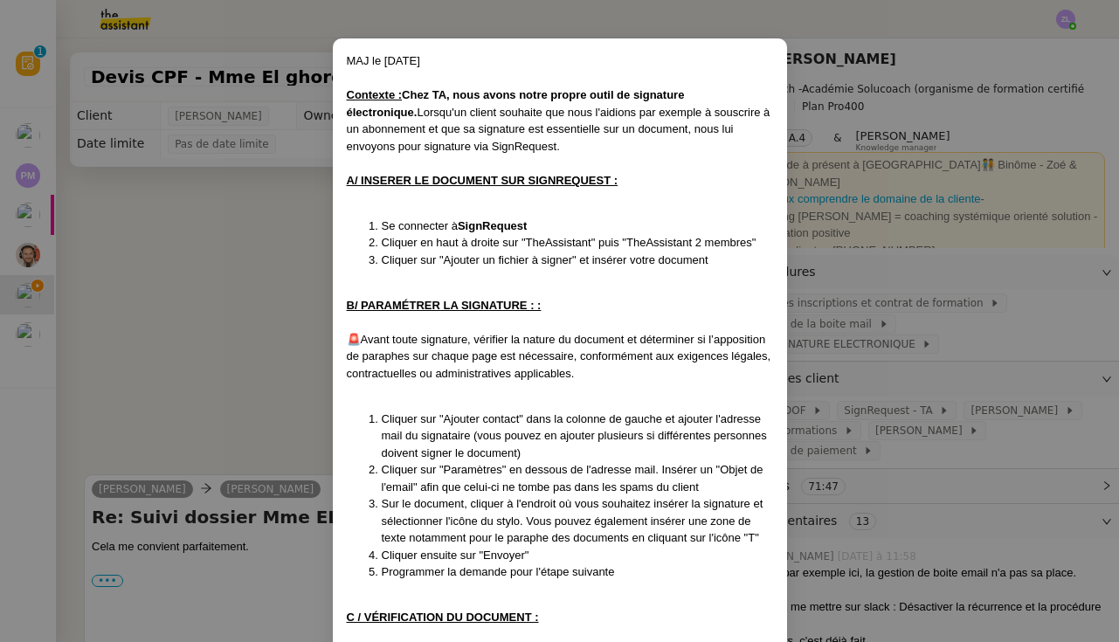
scroll to position [64, 0]
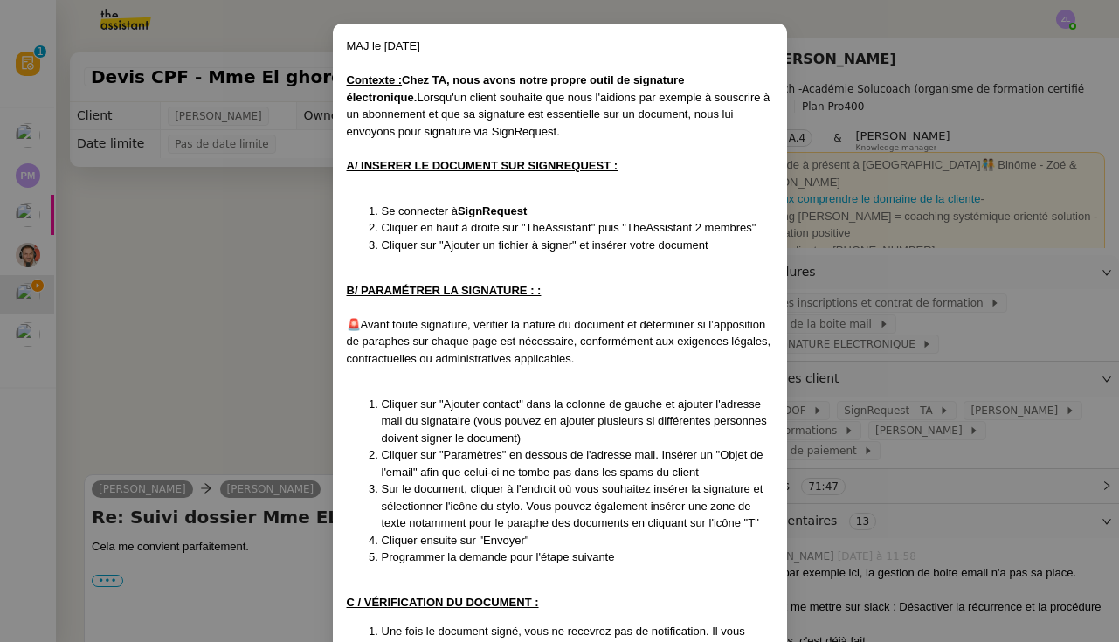
click at [888, 306] on nz-modal-container "MAJ le 6/03/24 Contexte : Chez TA, nous avons notre propre outil de signature é…" at bounding box center [559, 321] width 1119 height 642
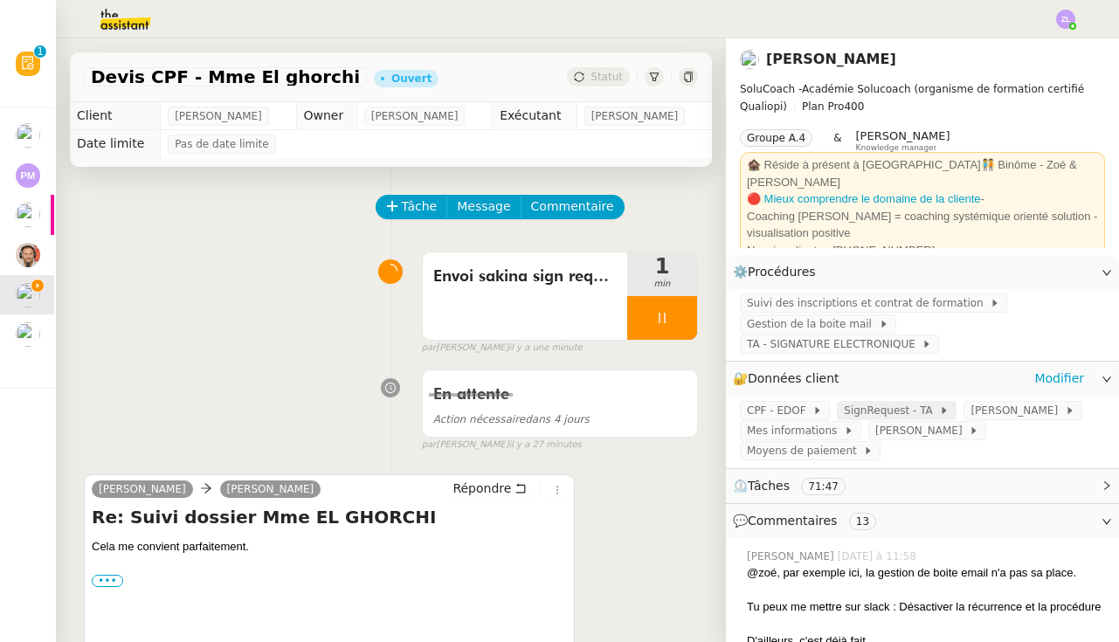
click at [897, 402] on span "SignRequest - TA" at bounding box center [891, 410] width 95 height 17
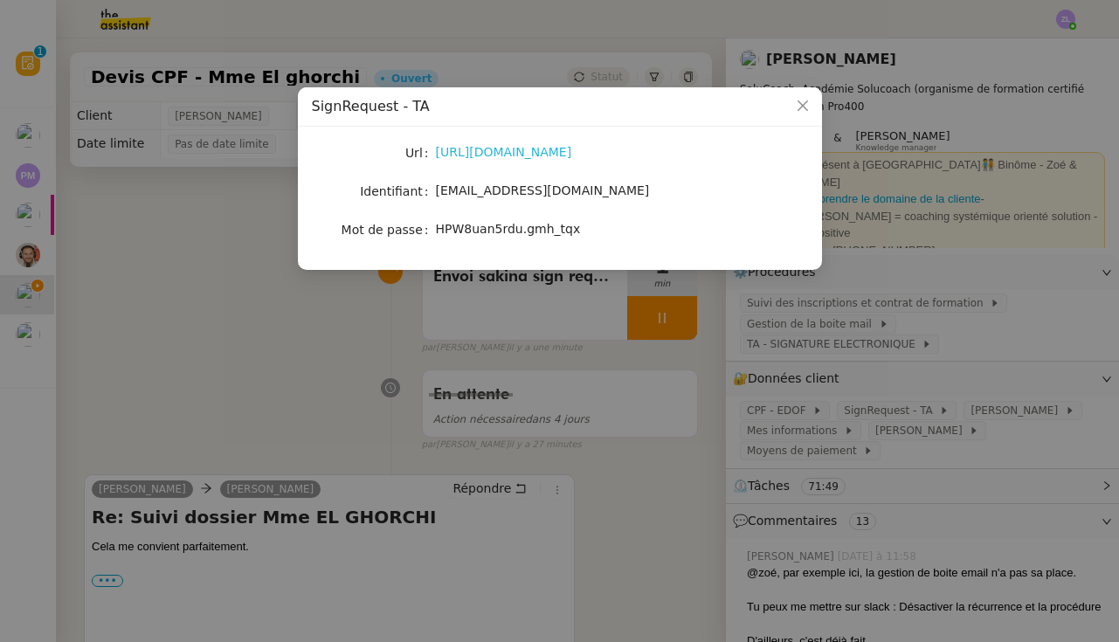
click at [497, 153] on link "https://signrequest.com/#/" at bounding box center [504, 152] width 136 height 14
click at [472, 192] on span "account@team.theassistant.com" at bounding box center [543, 190] width 214 height 14
copy span "account@team.theassistant.com"
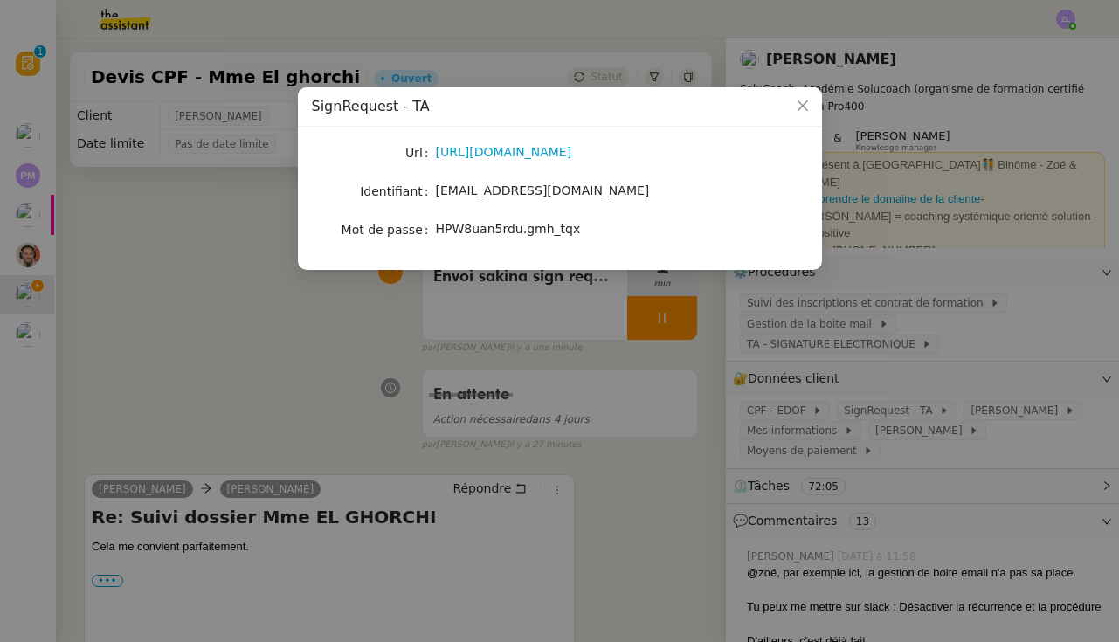
click at [489, 226] on span "HPW8uan5rdu.gmh_tqx" at bounding box center [508, 229] width 145 height 14
copy span "HPW8uan5rdu.gmh_tqx"
click at [816, 101] on span "Close" at bounding box center [802, 106] width 38 height 38
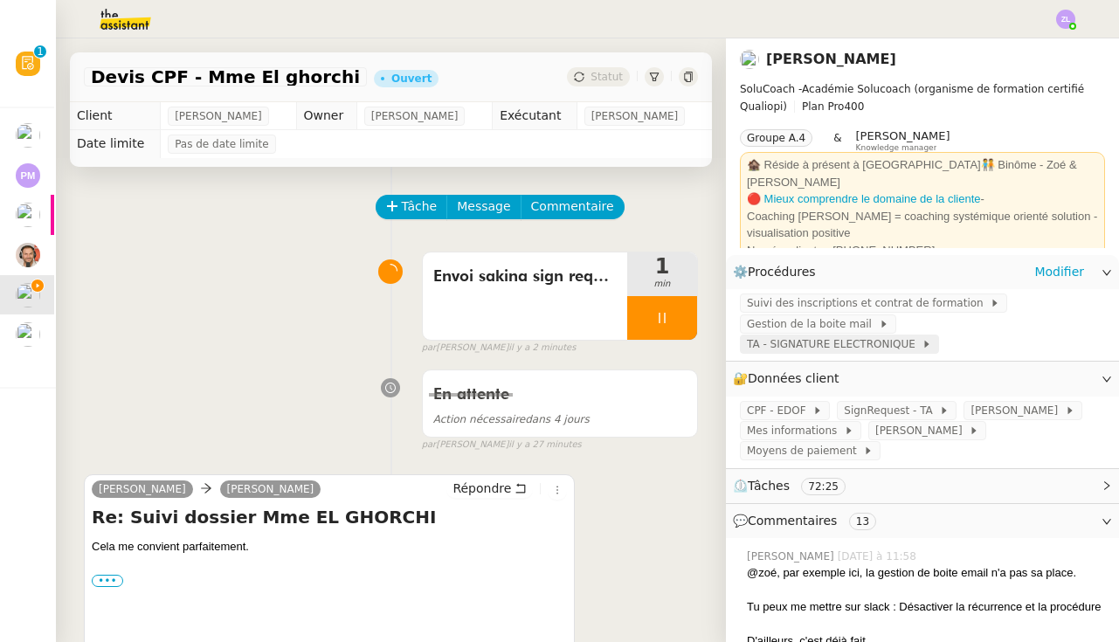
click at [921, 335] on span "TA - SIGNATURE ELECTRONIQUE" at bounding box center [834, 343] width 175 height 17
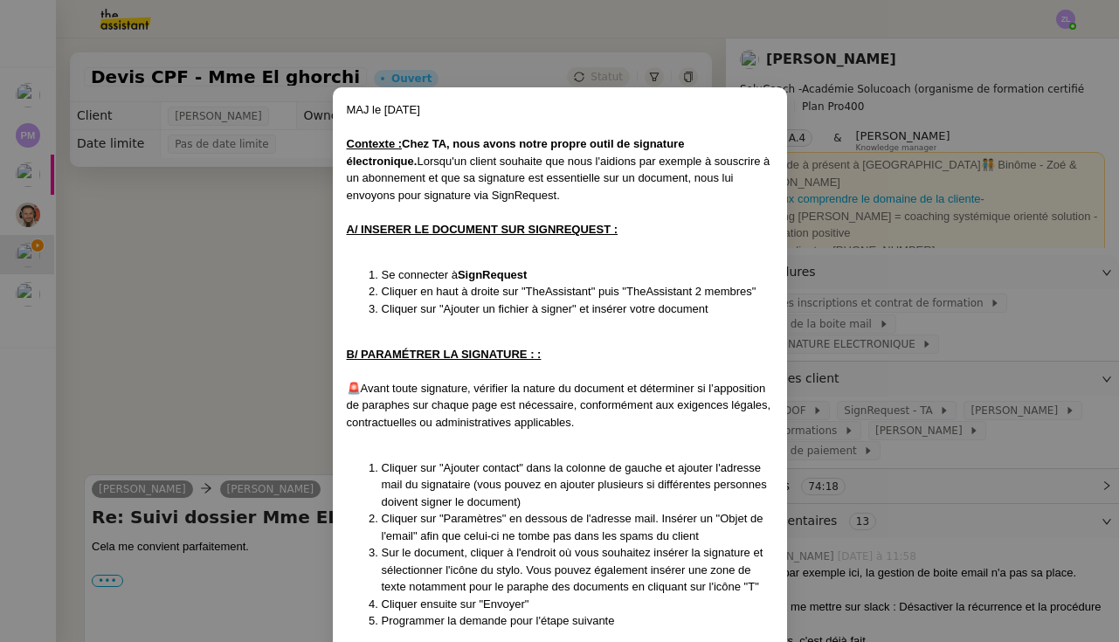
drag, startPoint x: 257, startPoint y: 282, endPoint x: 212, endPoint y: 313, distance: 54.0
click at [257, 282] on nz-modal-container "MAJ le 6/03/24 Contexte : Chez TA, nous avons notre propre outil de signature é…" at bounding box center [559, 321] width 1119 height 642
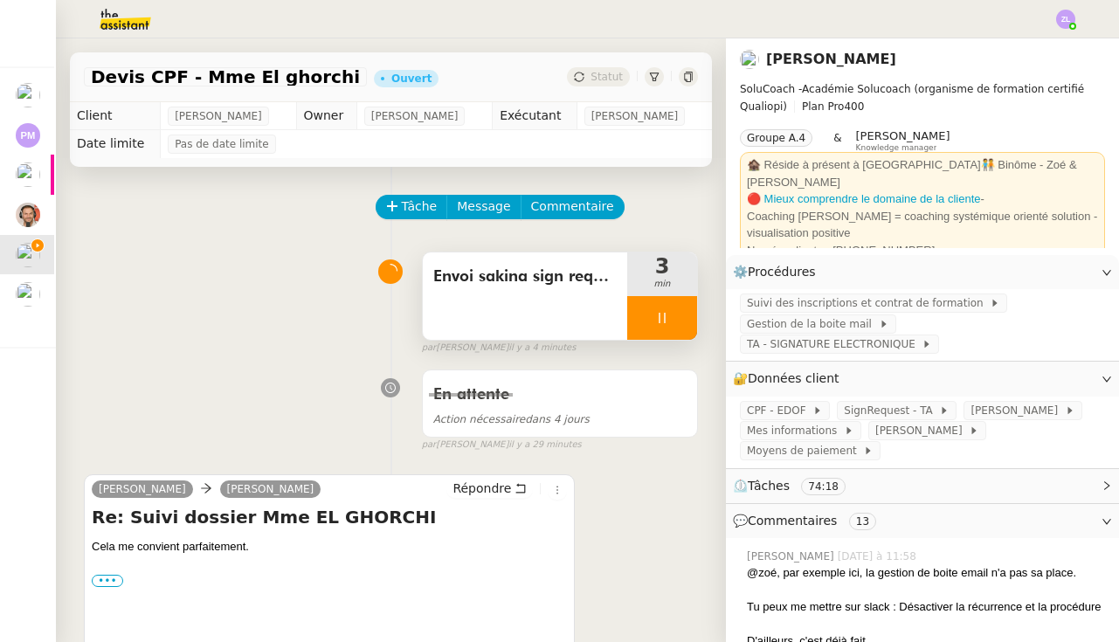
click at [656, 313] on icon at bounding box center [662, 318] width 14 height 14
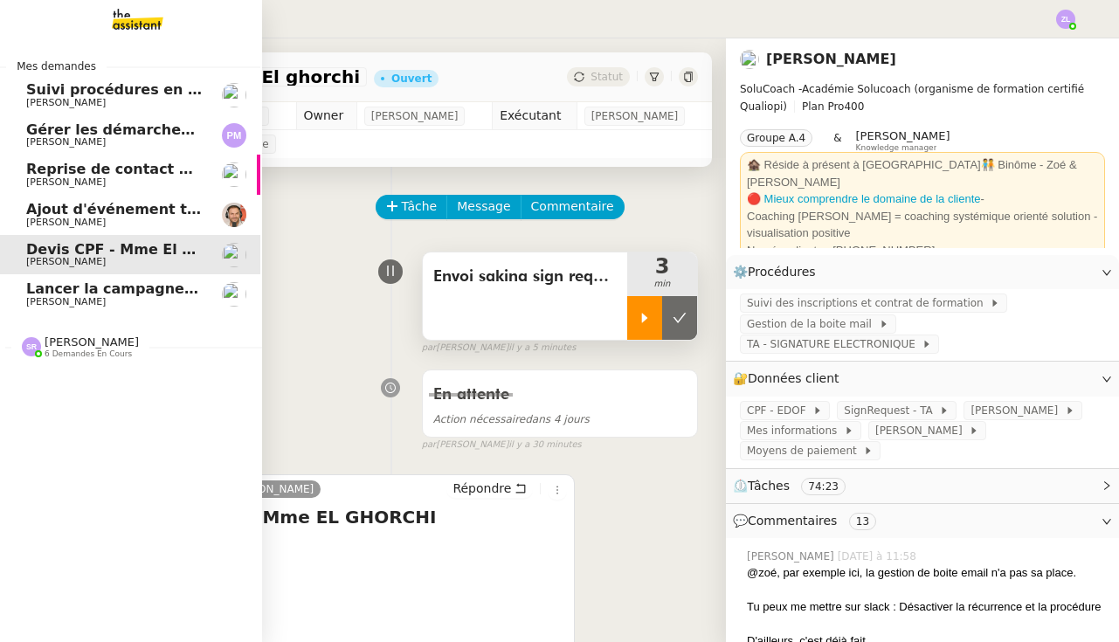
click at [67, 361] on div "Mes demandes Suivi procédures en cours de Réma (global) Réma Ngaiboye Gérer les…" at bounding box center [131, 339] width 262 height 603
click at [70, 349] on span "6 demandes en cours" at bounding box center [88, 354] width 87 height 10
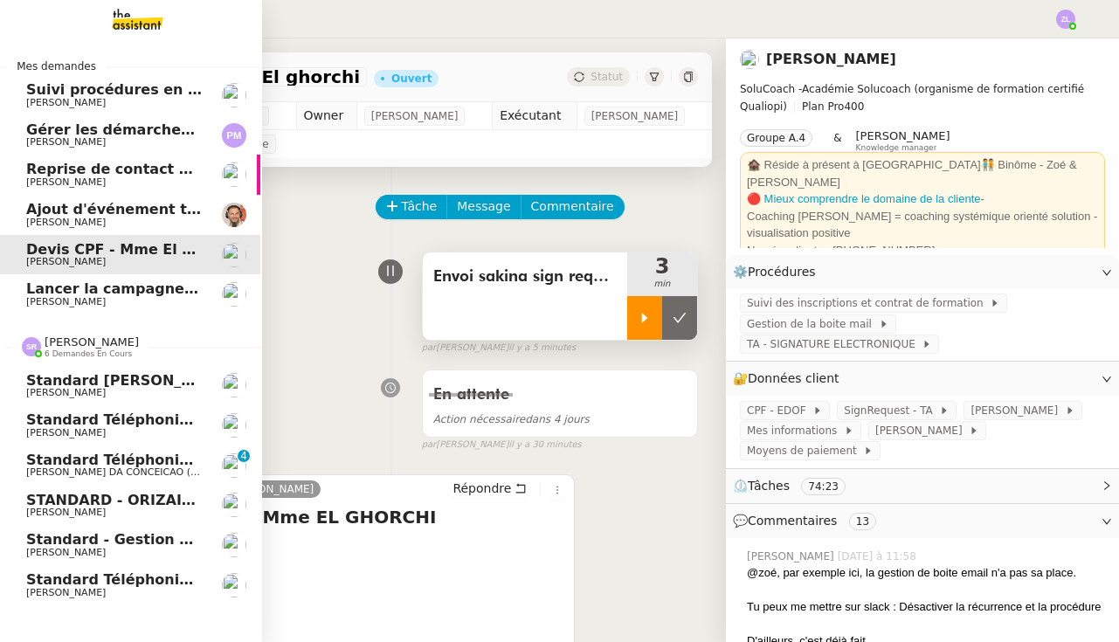
click at [80, 571] on span "Standard téléphonique - août 2025" at bounding box center [165, 579] width 279 height 17
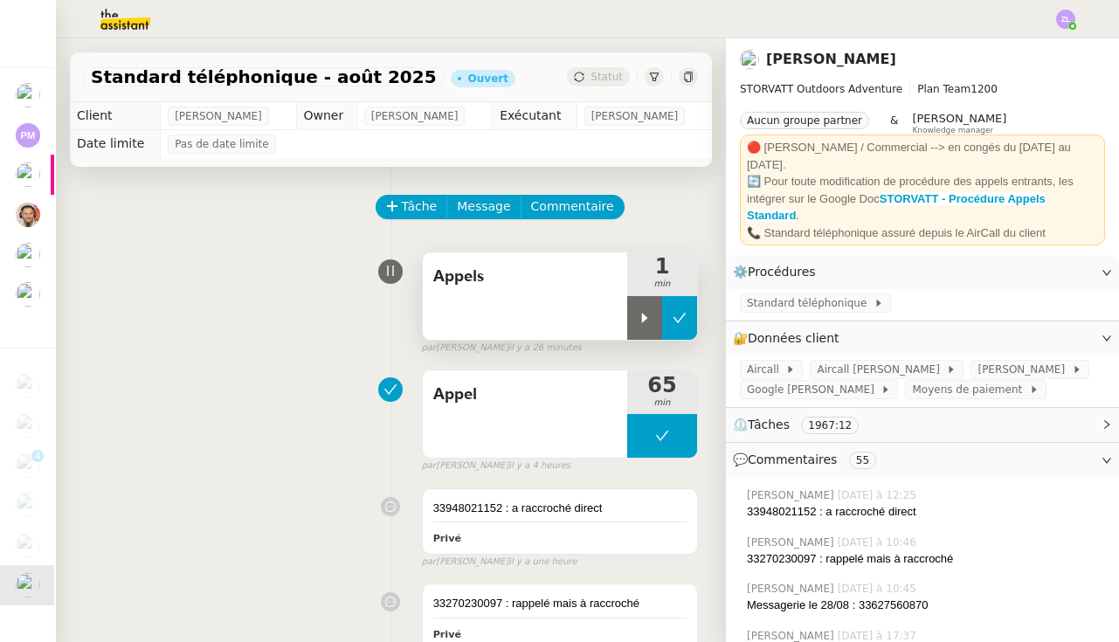
click at [662, 308] on button at bounding box center [679, 318] width 35 height 44
click at [631, 314] on button at bounding box center [662, 318] width 70 height 44
click at [675, 316] on icon at bounding box center [679, 318] width 14 height 14
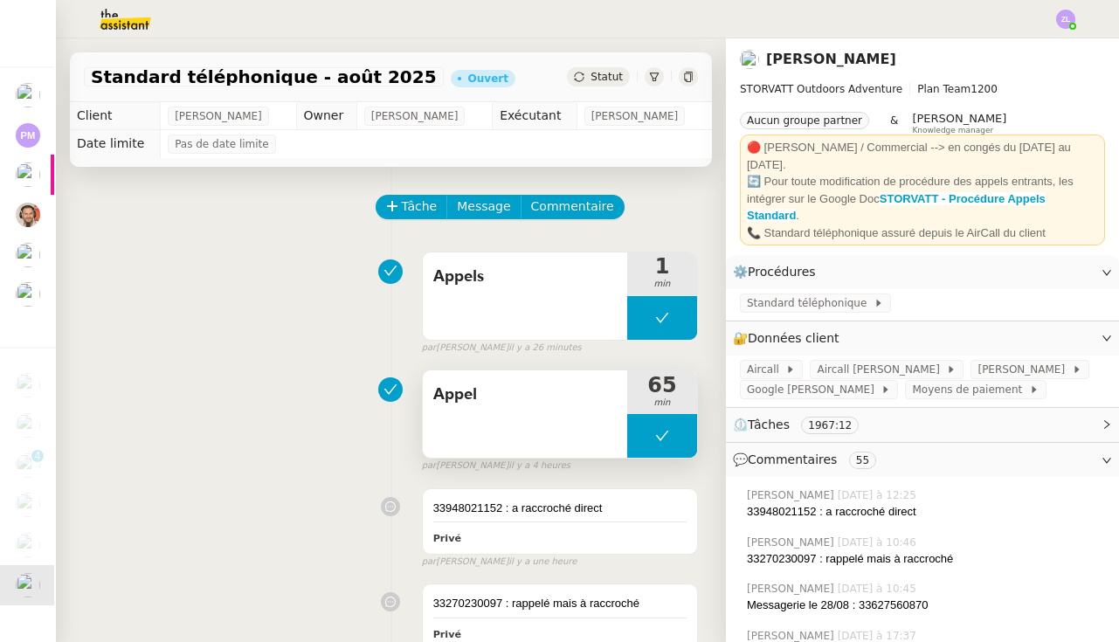
click at [656, 424] on button at bounding box center [662, 436] width 70 height 44
click at [656, 424] on div at bounding box center [644, 436] width 35 height 44
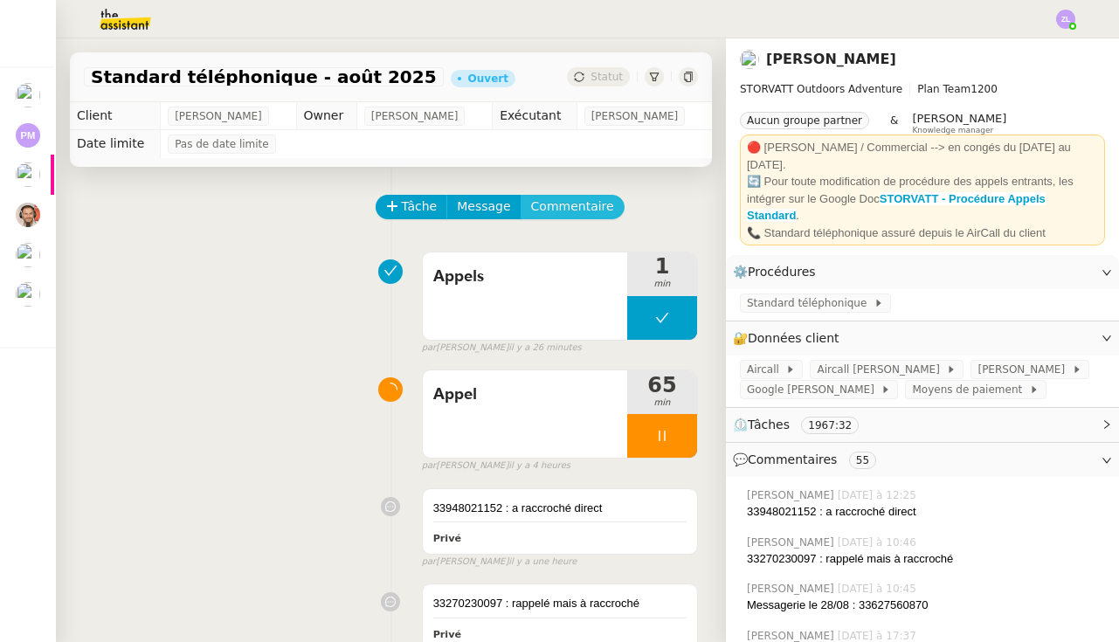
click at [578, 212] on span "Commentaire" at bounding box center [572, 206] width 83 height 20
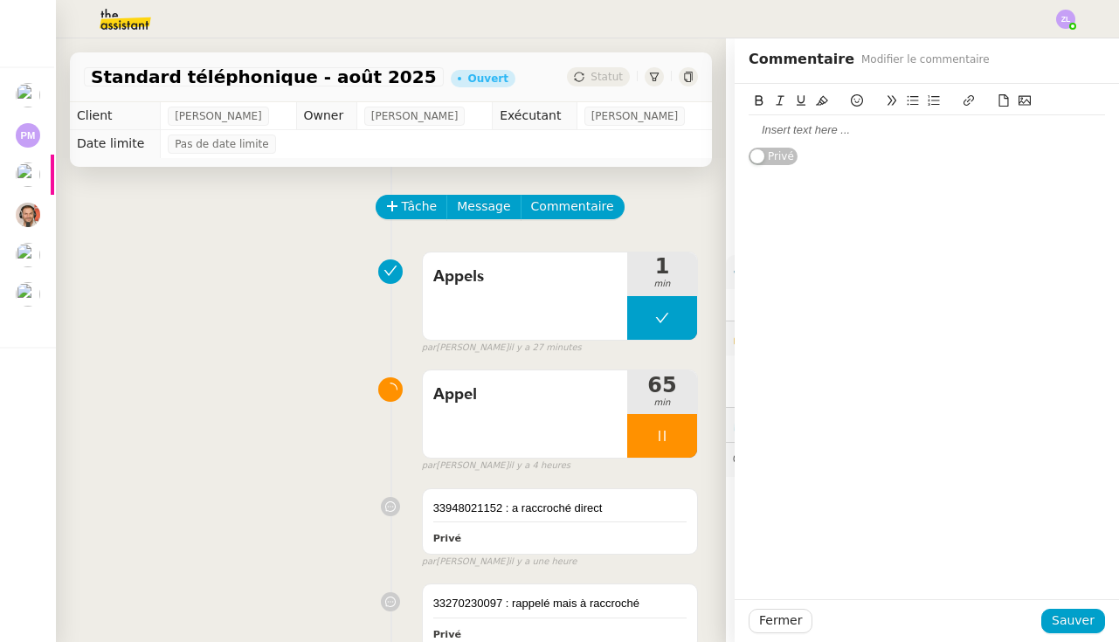
click at [777, 129] on div at bounding box center [926, 130] width 356 height 16
drag, startPoint x: 879, startPoint y: 192, endPoint x: 705, endPoint y: 178, distance: 174.3
click at [705, 178] on app-ticket "Standard téléphonique - août 2025 Ouvert Statut Client Franck MUFFAT-JEANDET Ow…" at bounding box center [587, 339] width 1063 height 603
drag, startPoint x: 963, startPoint y: 132, endPoint x: 771, endPoint y: 103, distance: 194.3
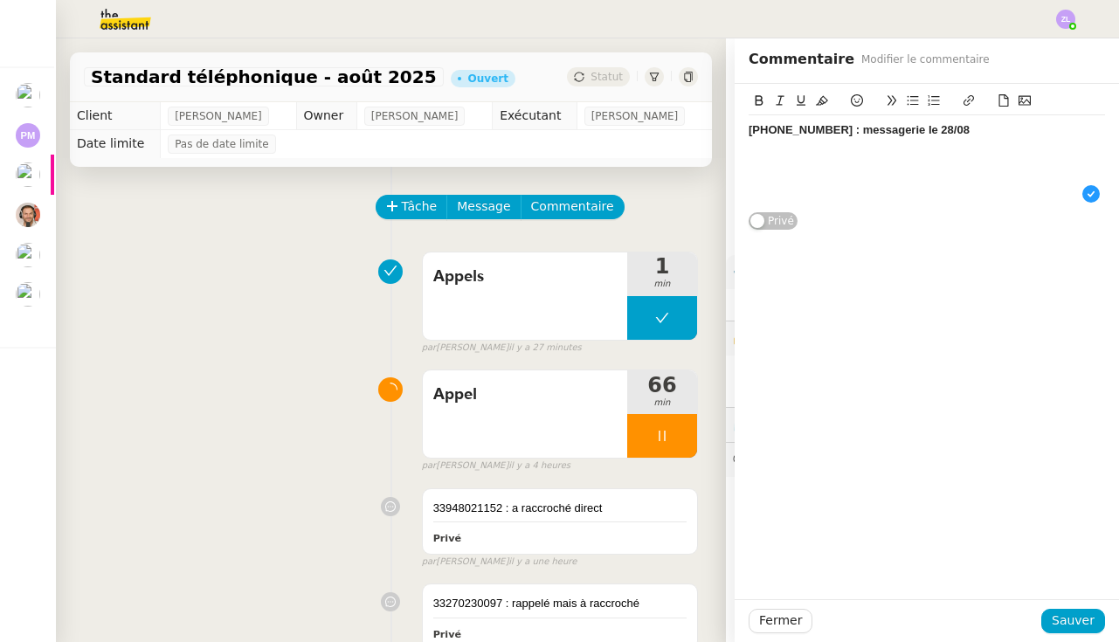
click at [664, 130] on app-ticket "Standard téléphonique - août 2025 Ouvert Statut Client Franck MUFFAT-JEANDET Ow…" at bounding box center [587, 339] width 1063 height 603
click at [762, 100] on icon at bounding box center [759, 100] width 12 height 12
click at [1084, 608] on div "Fermer Sauver" at bounding box center [926, 620] width 384 height 43
click at [1079, 637] on div "Fermer Sauver" at bounding box center [926, 620] width 384 height 43
click at [1069, 617] on span "Sauver" at bounding box center [1072, 620] width 43 height 20
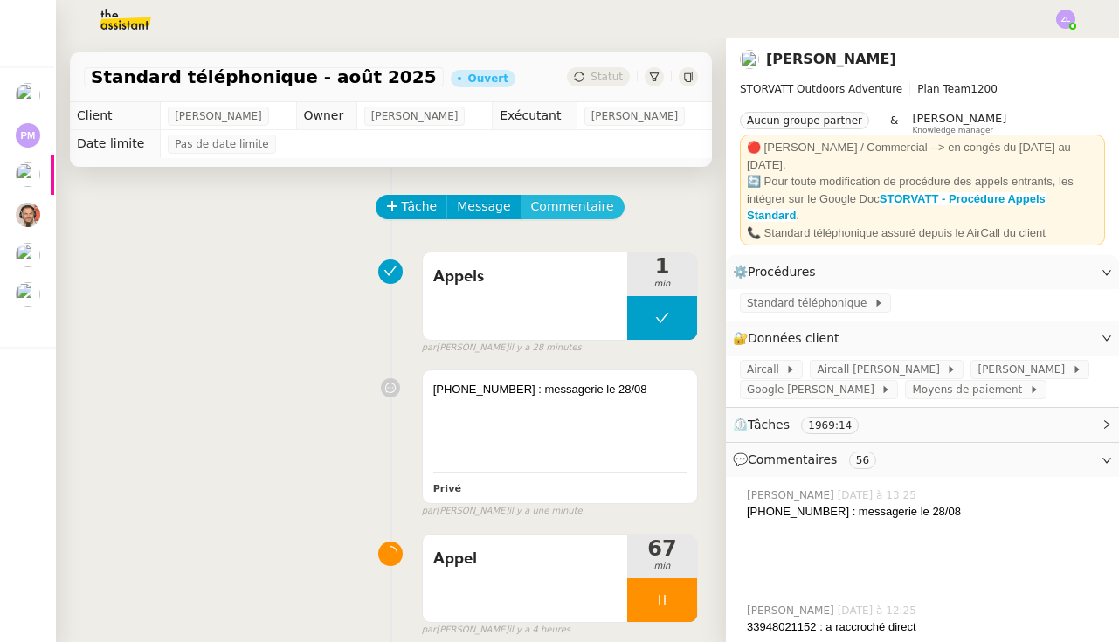
click at [534, 210] on span "Commentaire" at bounding box center [572, 206] width 83 height 20
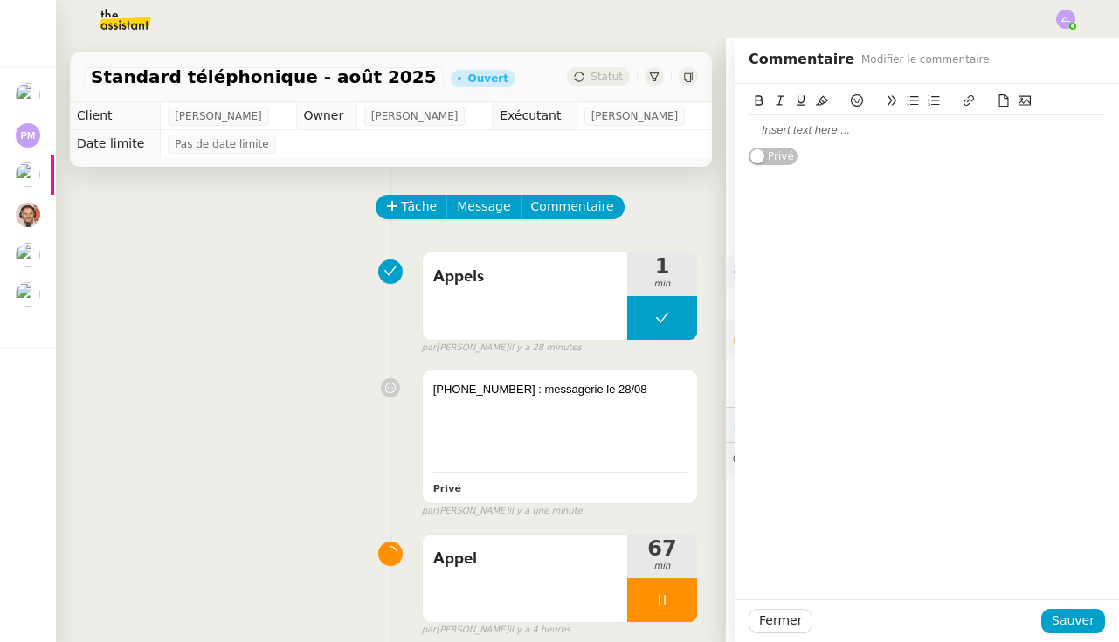
click at [768, 127] on div at bounding box center [926, 130] width 356 height 16
drag, startPoint x: 878, startPoint y: 197, endPoint x: 673, endPoint y: 194, distance: 204.4
click at [673, 194] on app-ticket "Standard téléphonique - août 2025 Ouvert Statut Client Franck MUFFAT-JEANDET Ow…" at bounding box center [587, 339] width 1063 height 603
drag, startPoint x: 689, startPoint y: 118, endPoint x: 658, endPoint y: 96, distance: 37.6
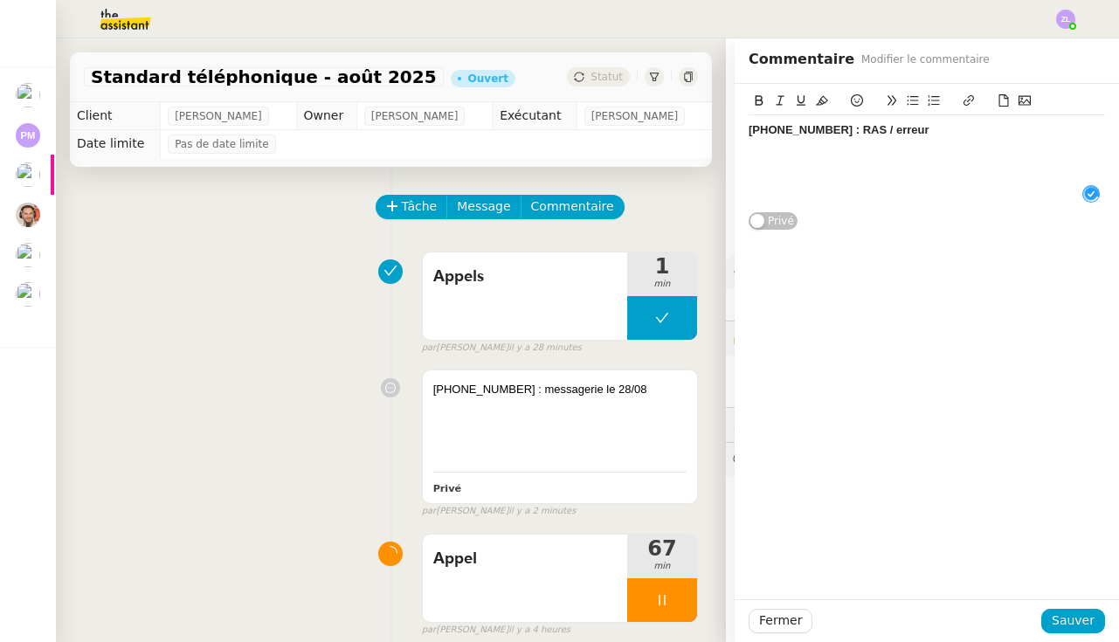
click at [604, 103] on app-ticket "Standard téléphonique - août 2025 Ouvert Statut Client Franck MUFFAT-JEANDET Ow…" at bounding box center [587, 339] width 1063 height 603
click at [757, 105] on icon at bounding box center [759, 100] width 12 height 12
click at [1065, 612] on span "Sauver" at bounding box center [1072, 620] width 43 height 20
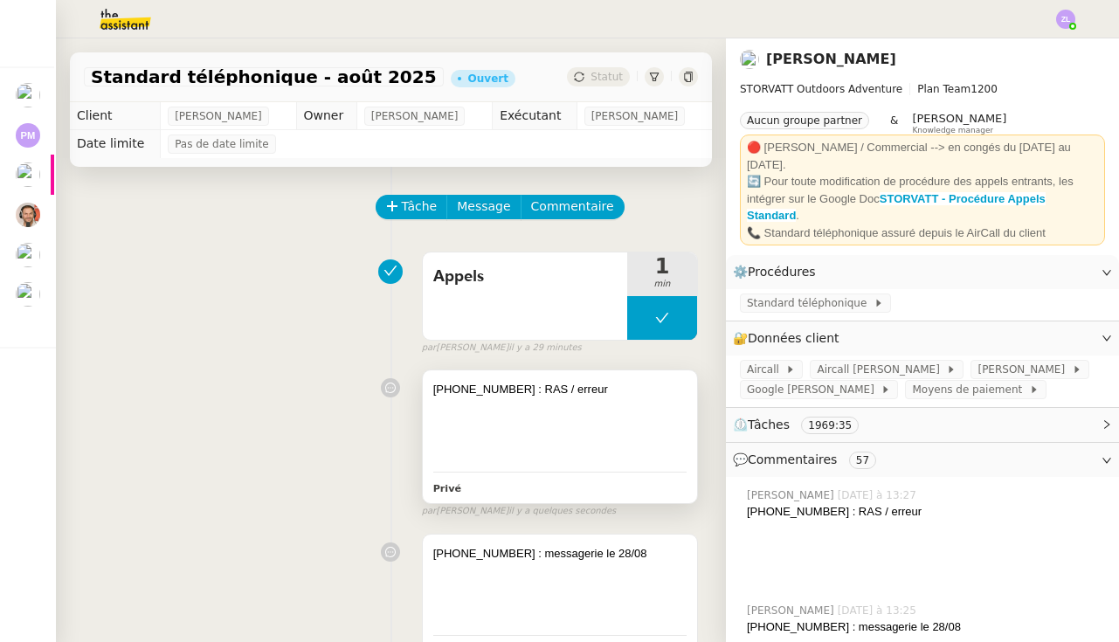
click at [509, 449] on div at bounding box center [559, 457] width 253 height 17
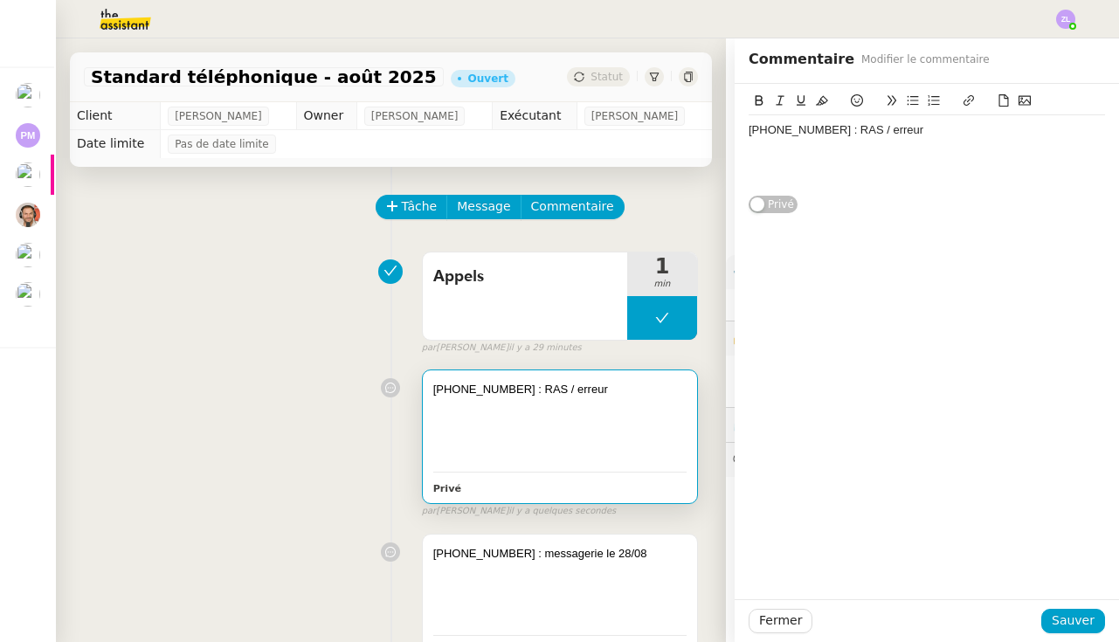
click at [765, 168] on div at bounding box center [926, 163] width 356 height 16
click at [1086, 625] on span "Sauver" at bounding box center [1072, 620] width 43 height 20
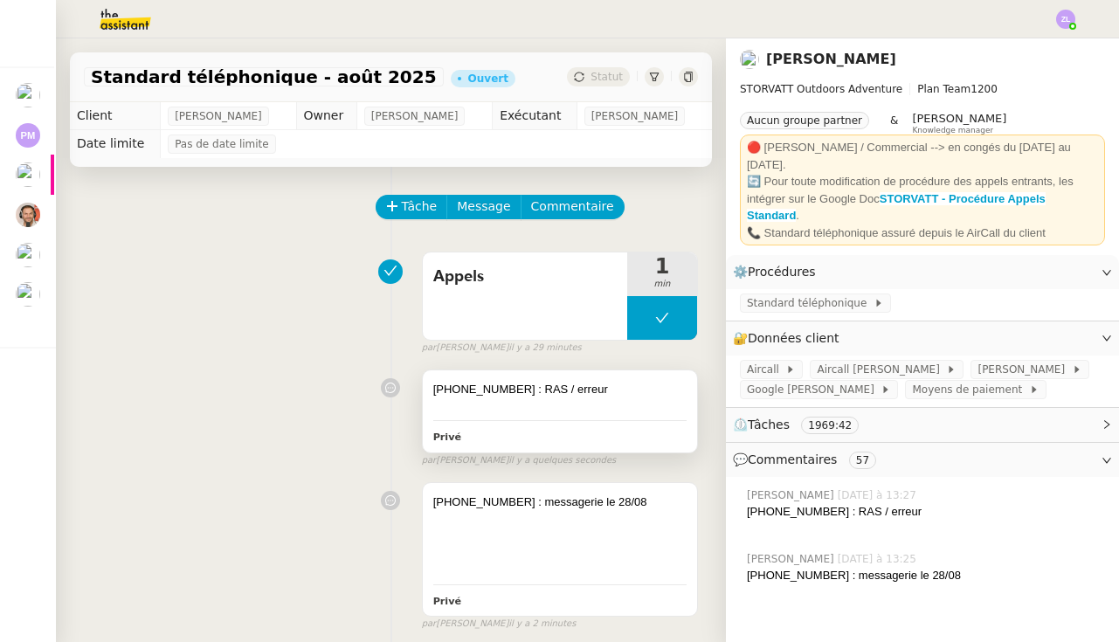
click at [493, 552] on div at bounding box center [559, 553] width 253 height 17
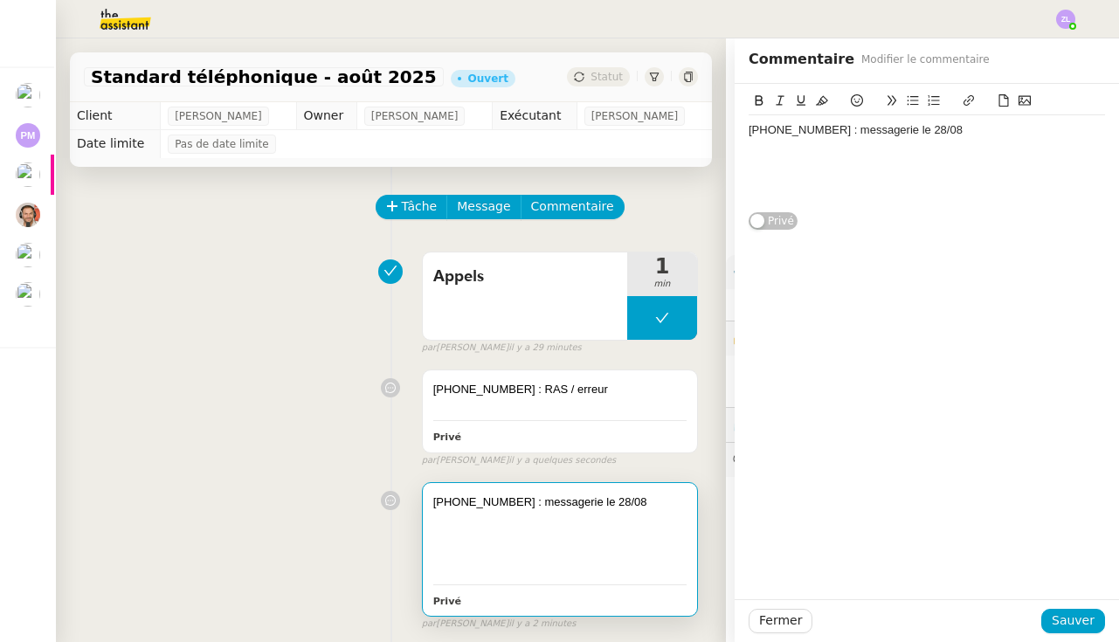
click at [764, 193] on div at bounding box center [926, 195] width 356 height 16
click at [1078, 631] on span "Sauver" at bounding box center [1072, 620] width 43 height 20
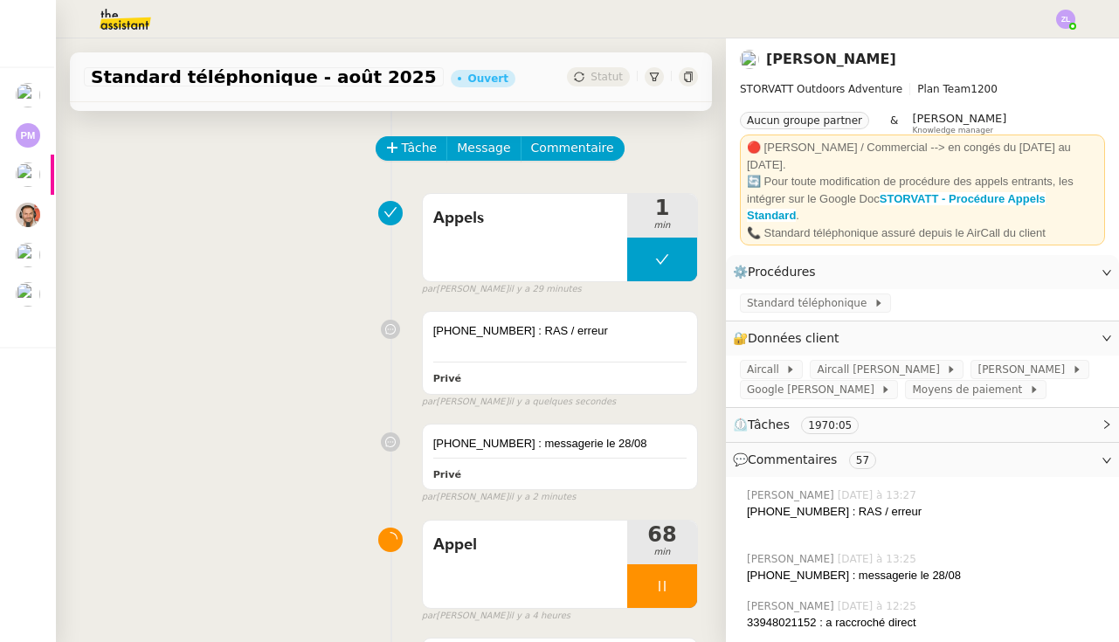
scroll to position [67, 0]
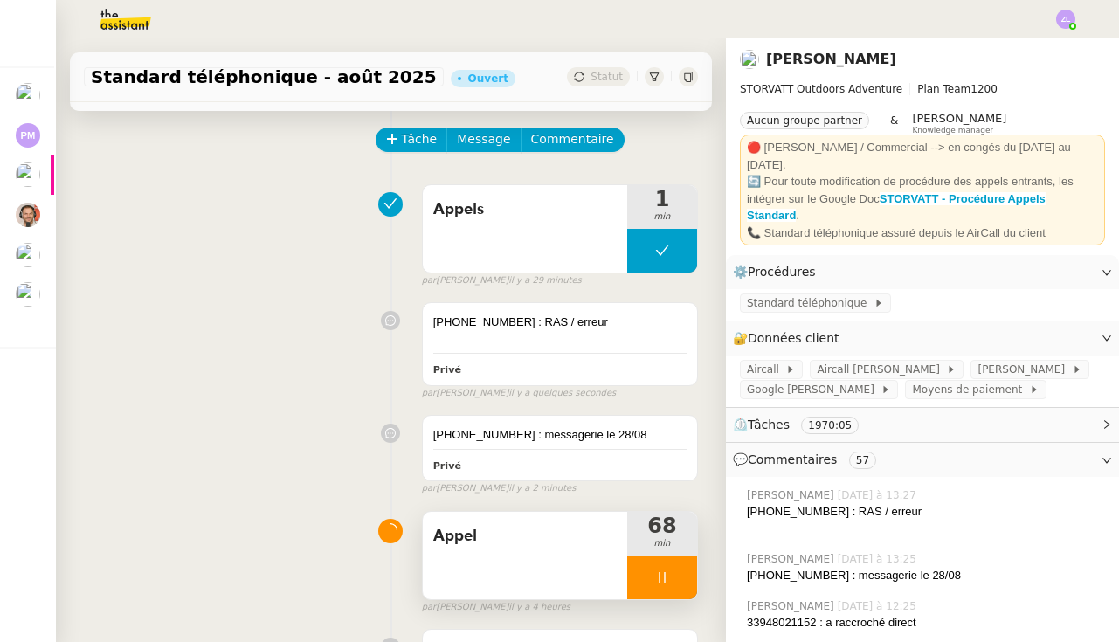
click at [647, 576] on div at bounding box center [662, 577] width 70 height 44
click at [689, 582] on button at bounding box center [679, 577] width 35 height 44
